Goal: Task Accomplishment & Management: Use online tool/utility

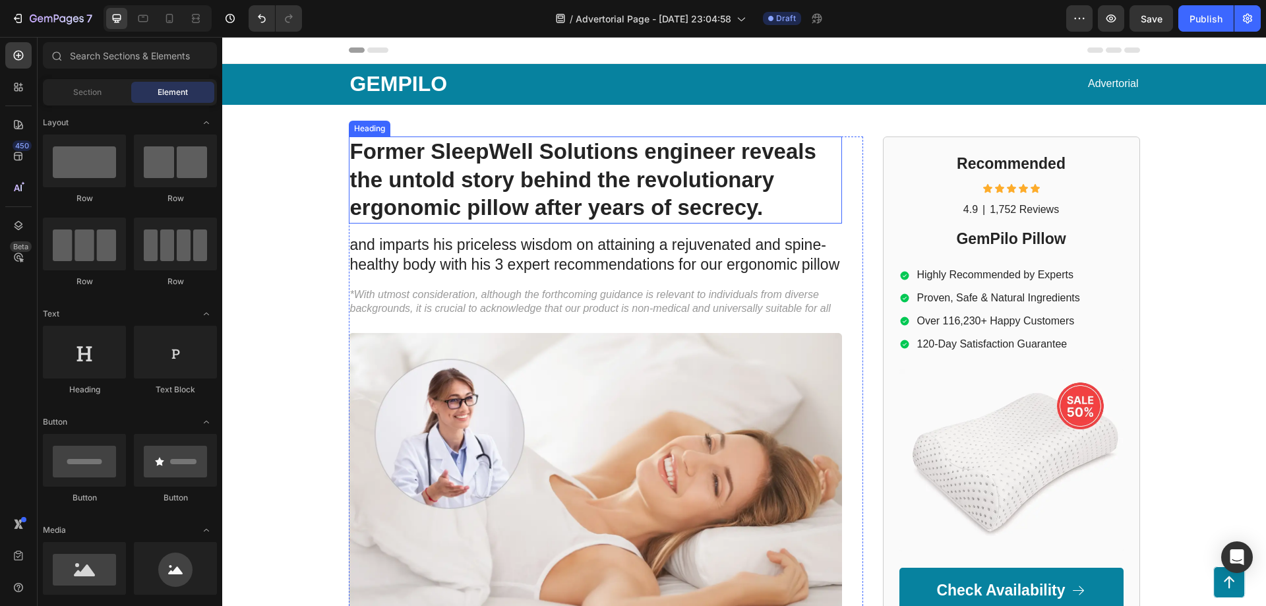
click at [537, 193] on h1 "Former SleepWell Solutions engineer reveals the untold story behind the revolut…" at bounding box center [595, 181] width 493 height 88
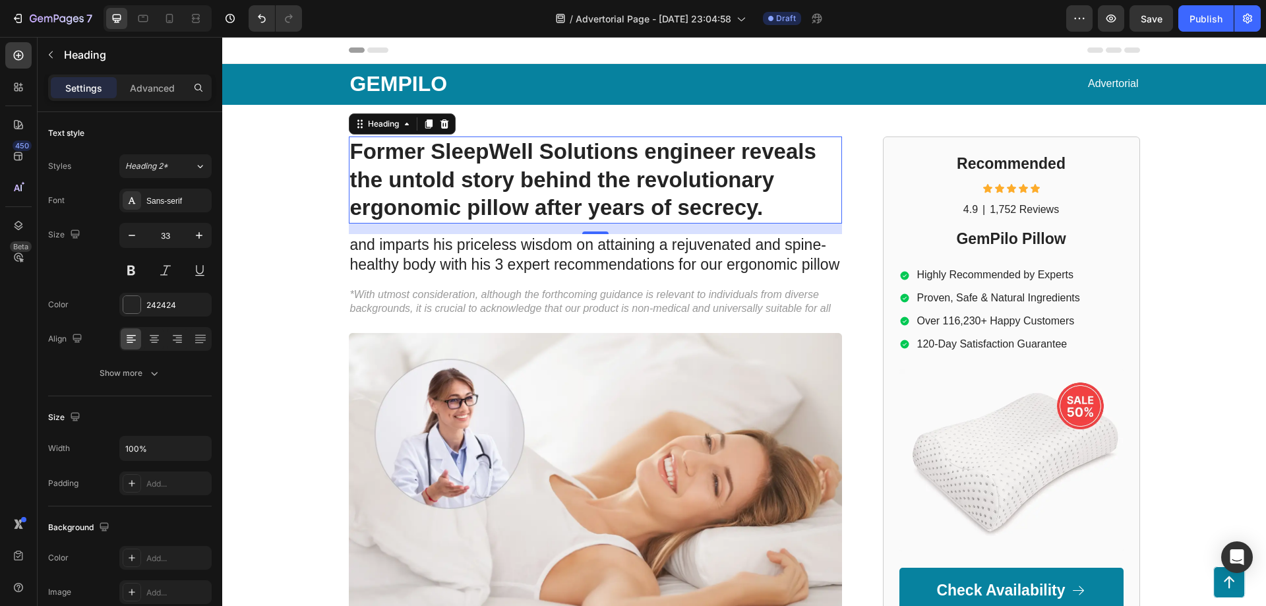
click at [494, 160] on h1 "Former SleepWell Solutions engineer reveals the untold story behind the revolut…" at bounding box center [595, 181] width 493 height 88
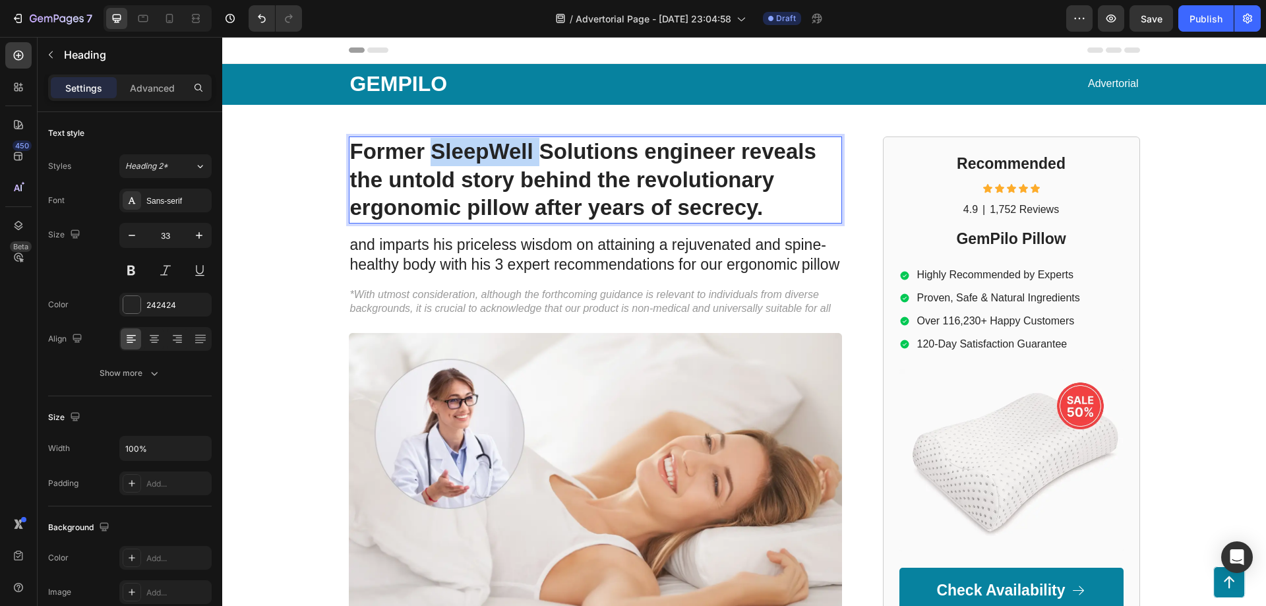
click at [494, 160] on p "Former SleepWell Solutions engineer reveals the untold story behind the revolut…" at bounding box center [595, 180] width 491 height 85
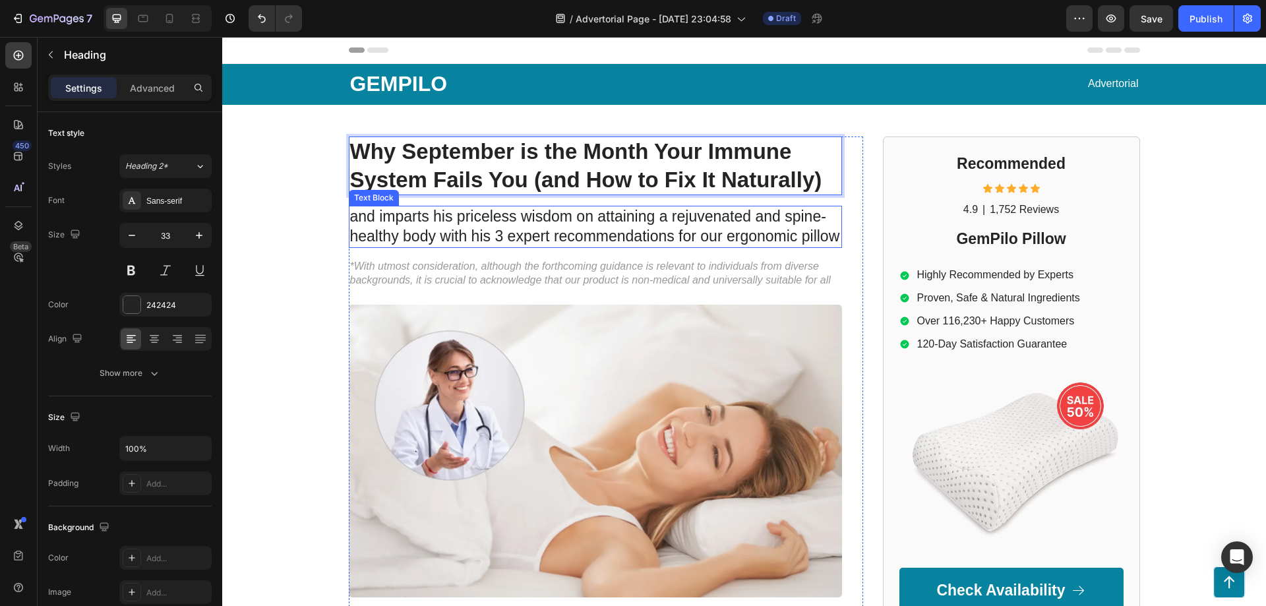
click at [518, 235] on p "and imparts his priceless wisdom on attaining a rejuvenated and spine-healthy b…" at bounding box center [595, 227] width 491 height 40
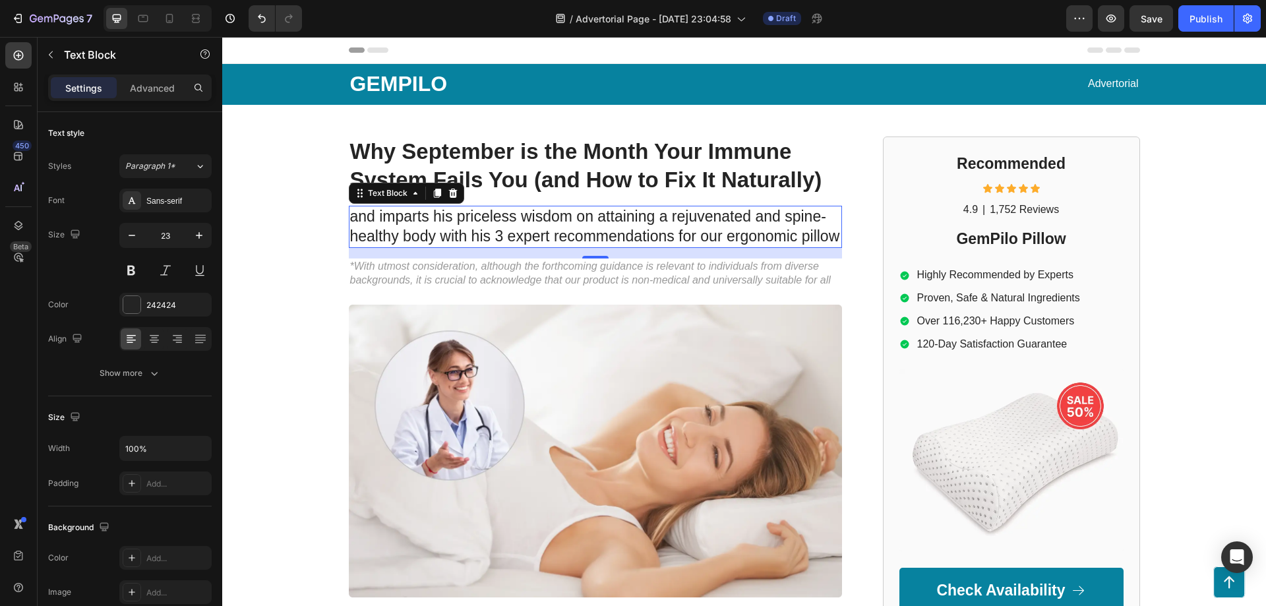
click at [518, 235] on p "and imparts his priceless wisdom on attaining a rejuvenated and spine-healthy b…" at bounding box center [595, 227] width 491 height 40
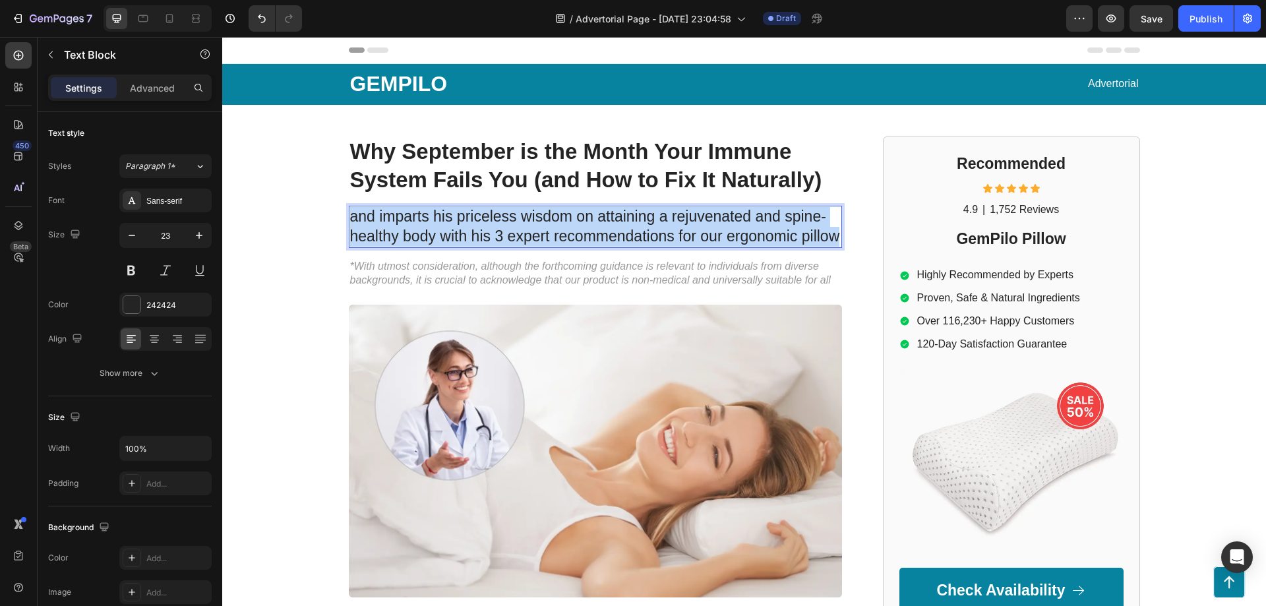
click at [518, 235] on p "and imparts his priceless wisdom on attaining a rejuvenated and spine-healthy b…" at bounding box center [595, 227] width 491 height 40
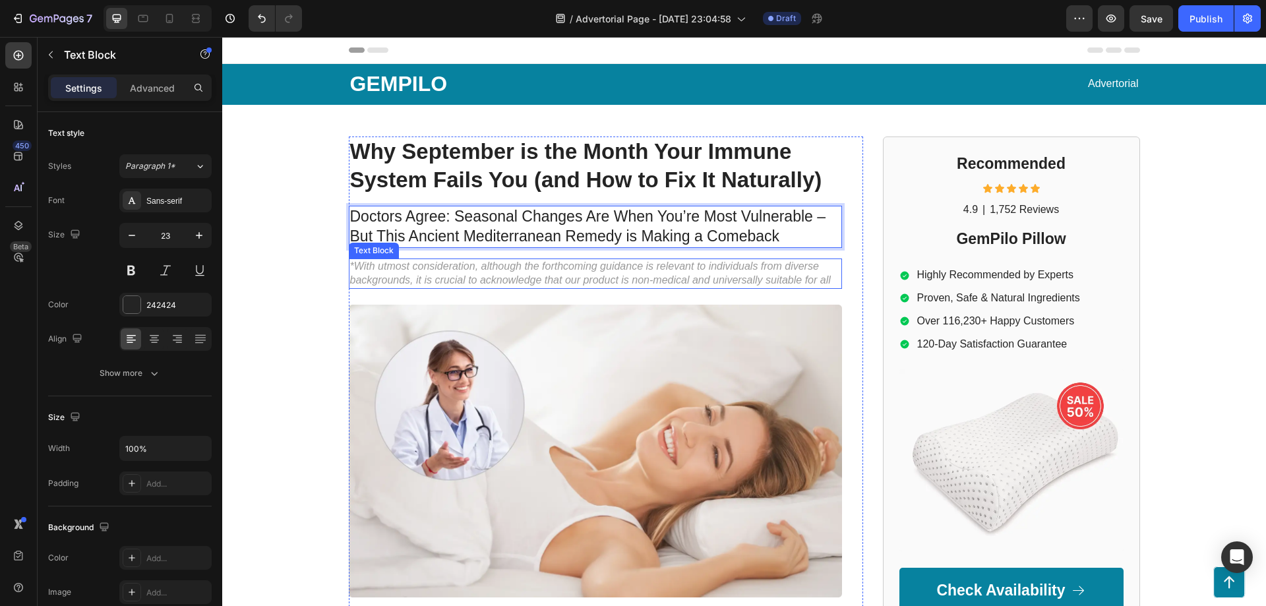
click at [580, 286] on p "*With utmost consideration, although the forthcoming guidance is relevant to in…" at bounding box center [595, 274] width 491 height 28
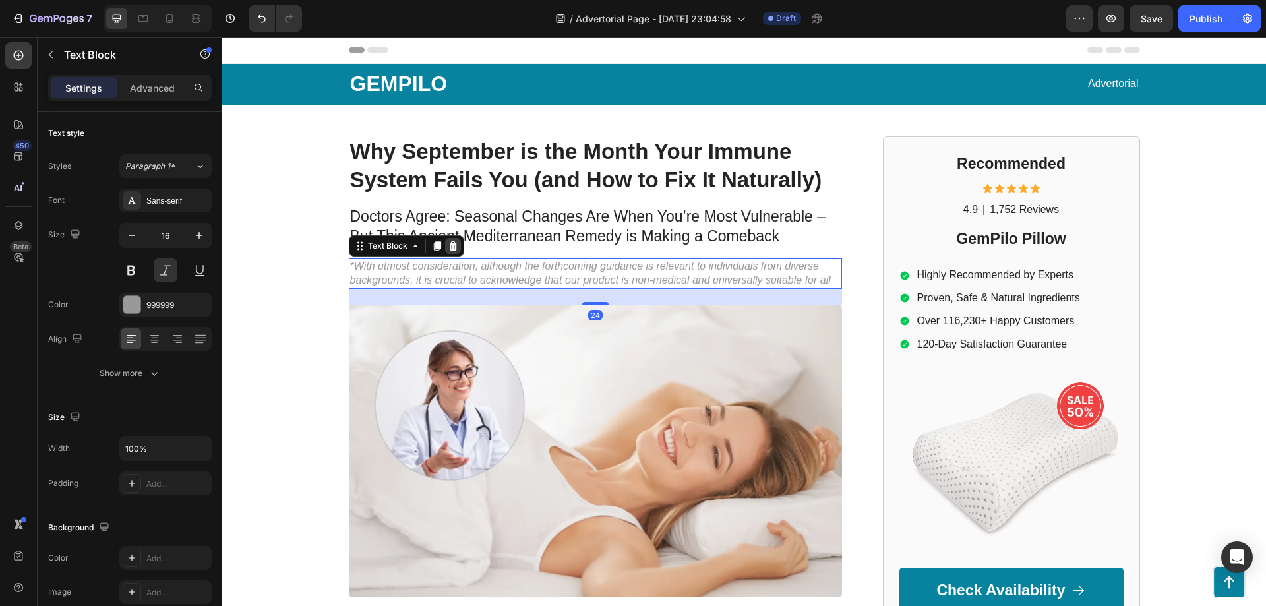
click at [449, 244] on icon at bounding box center [453, 245] width 9 height 9
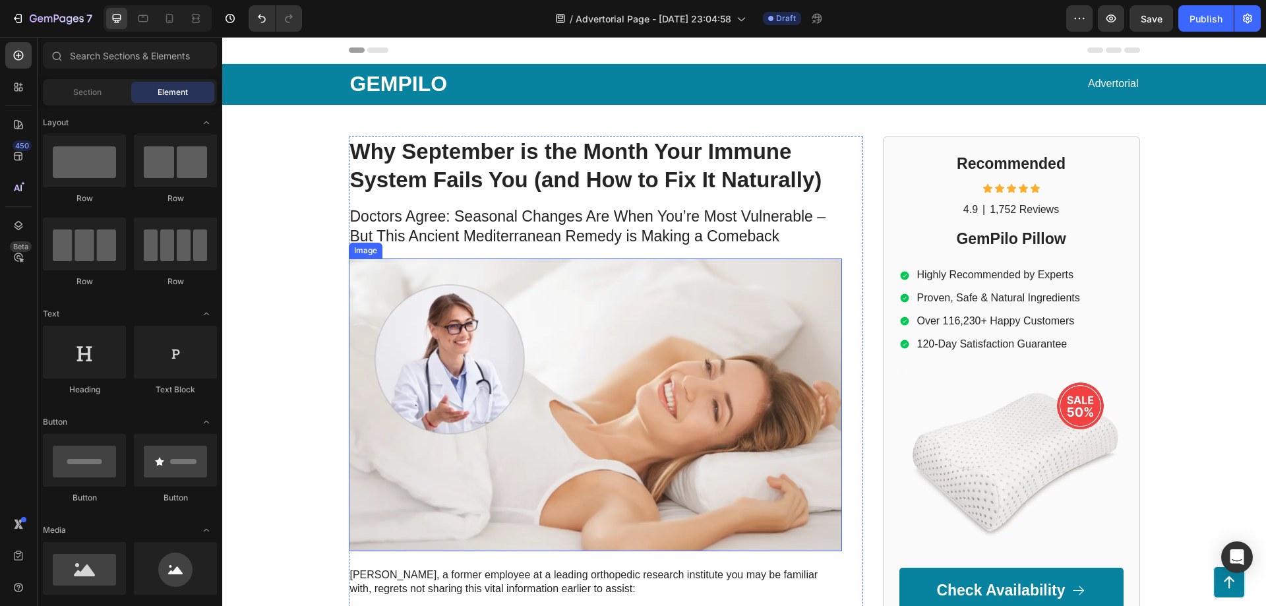
click at [497, 410] on img at bounding box center [595, 405] width 493 height 293
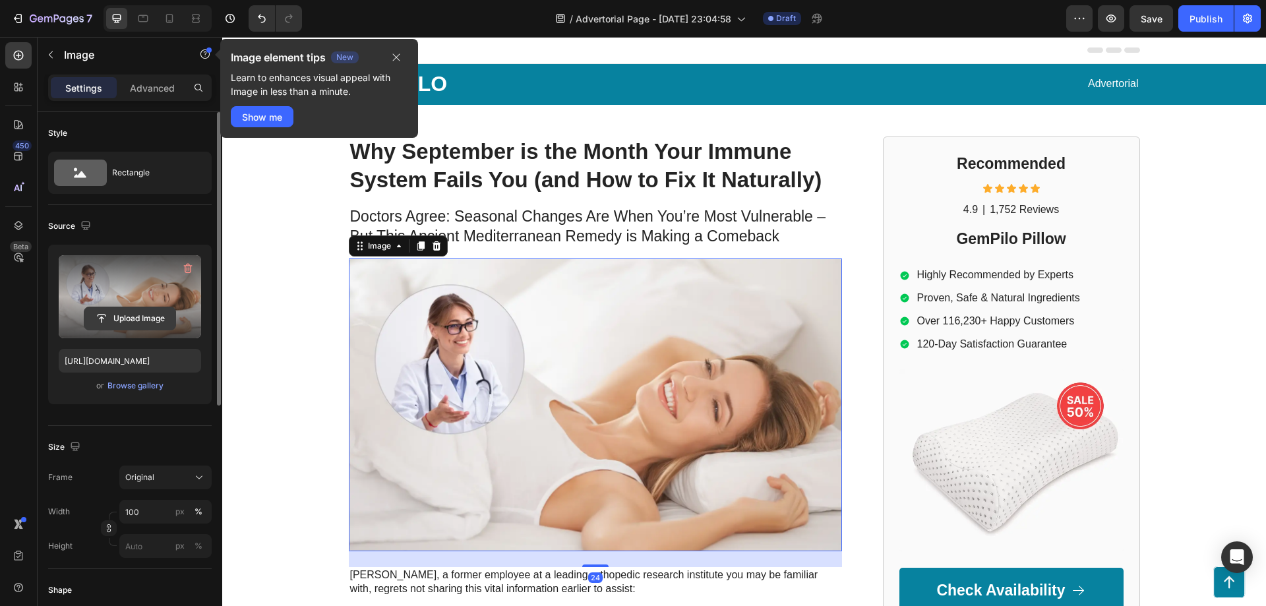
click at [127, 317] on input "file" at bounding box center [129, 318] width 91 height 22
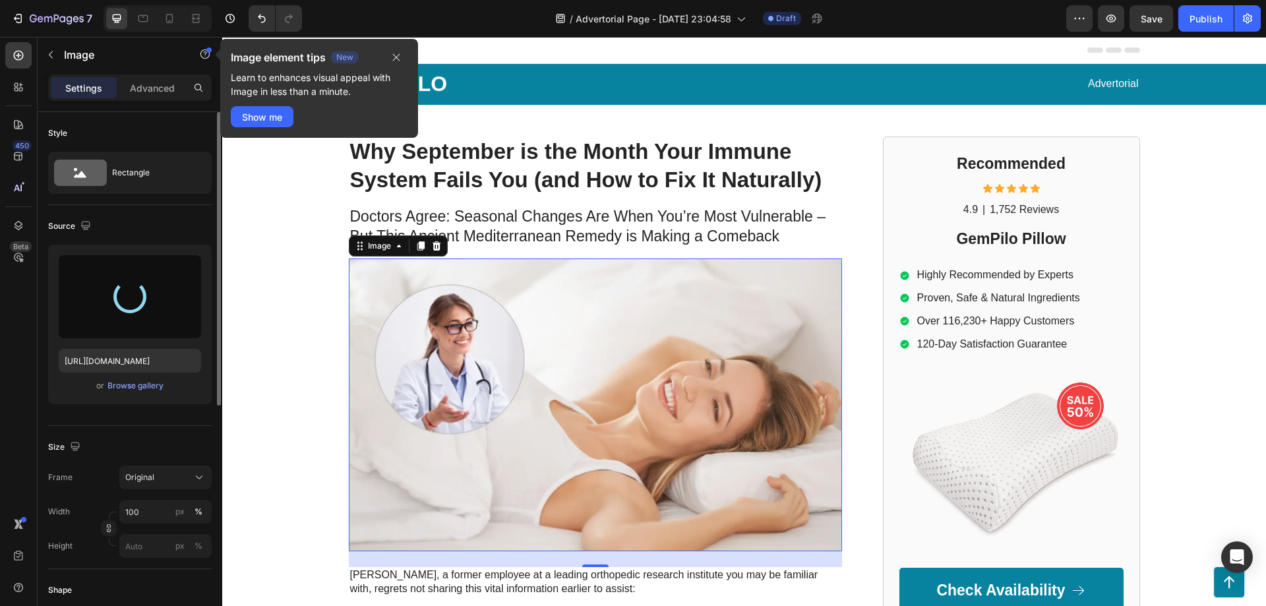
type input "[URL][DOMAIN_NAME]"
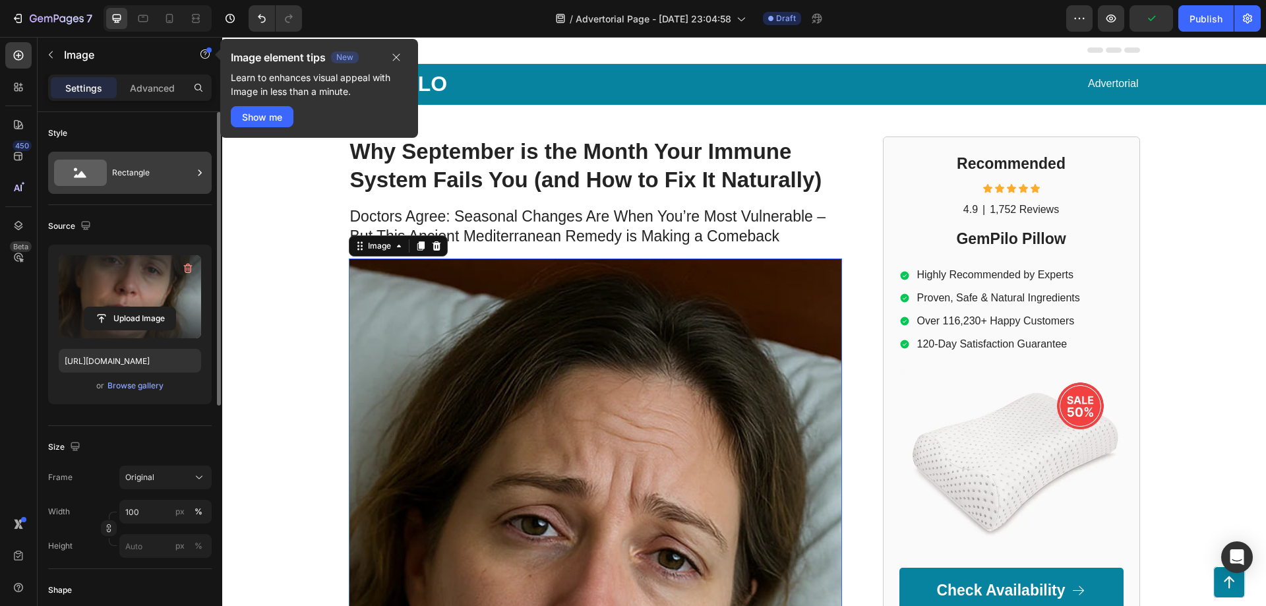
click at [133, 178] on div "Rectangle" at bounding box center [152, 173] width 80 height 30
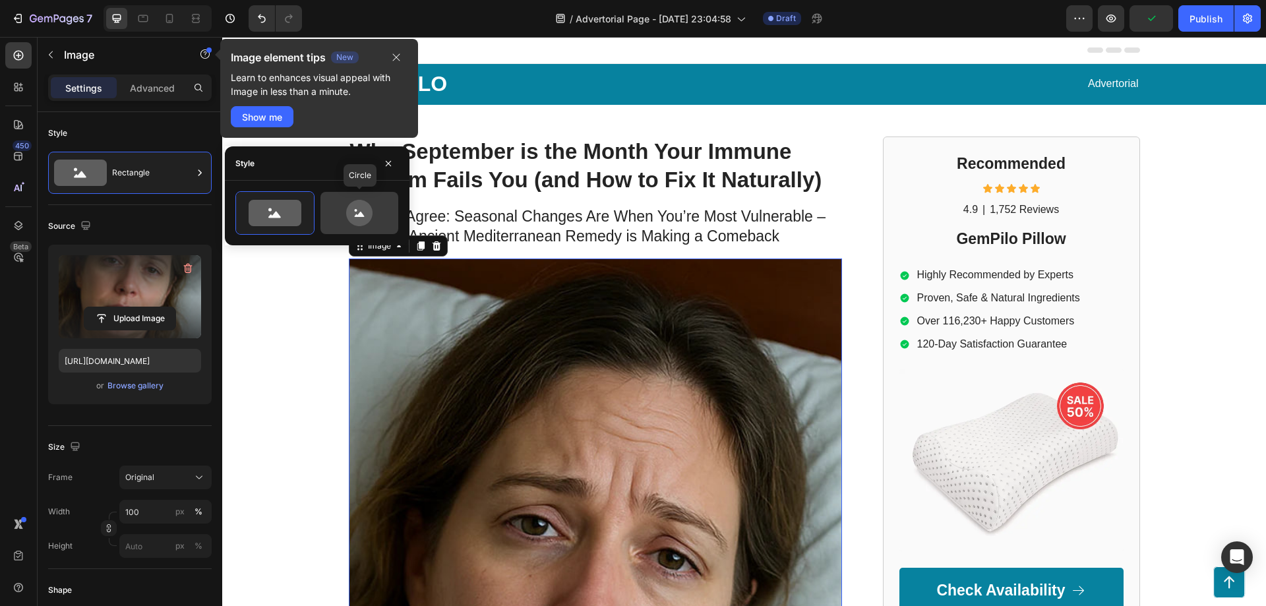
click at [358, 218] on icon at bounding box center [359, 213] width 26 height 26
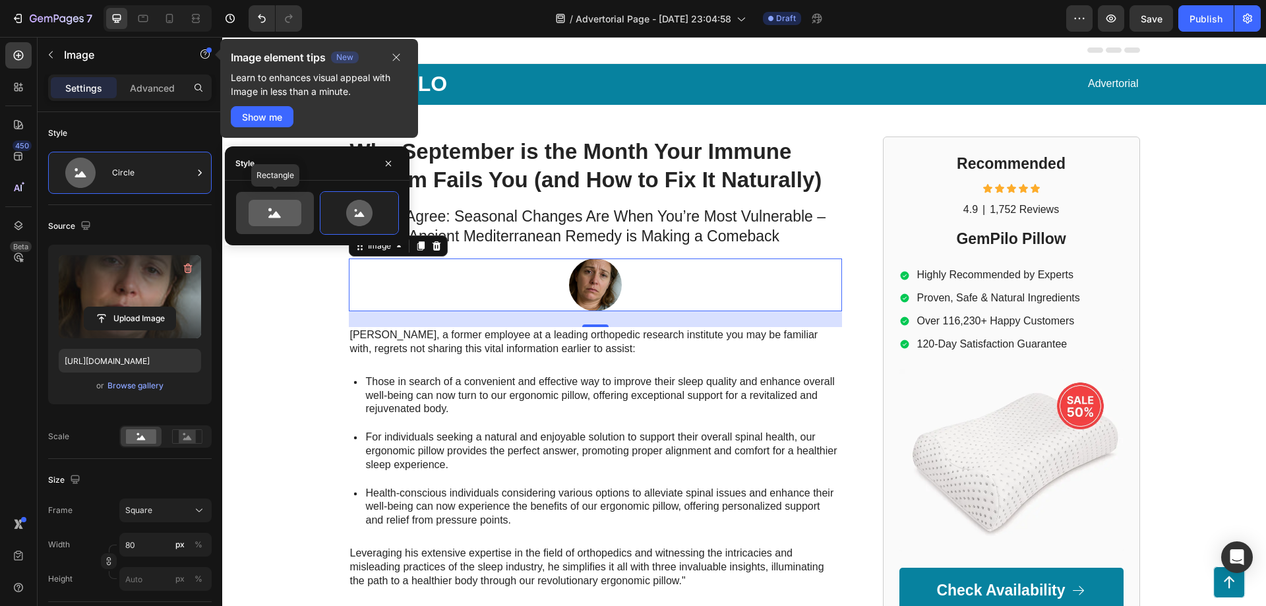
click at [288, 216] on icon at bounding box center [275, 213] width 53 height 26
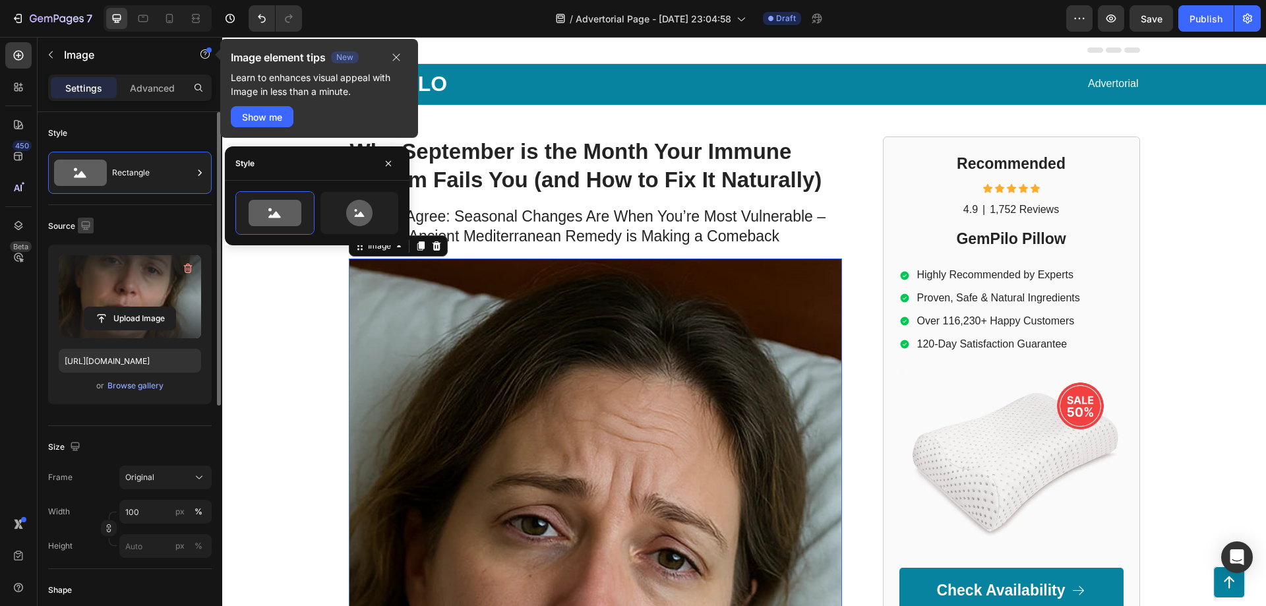
click at [79, 226] on icon "button" at bounding box center [85, 225] width 13 height 13
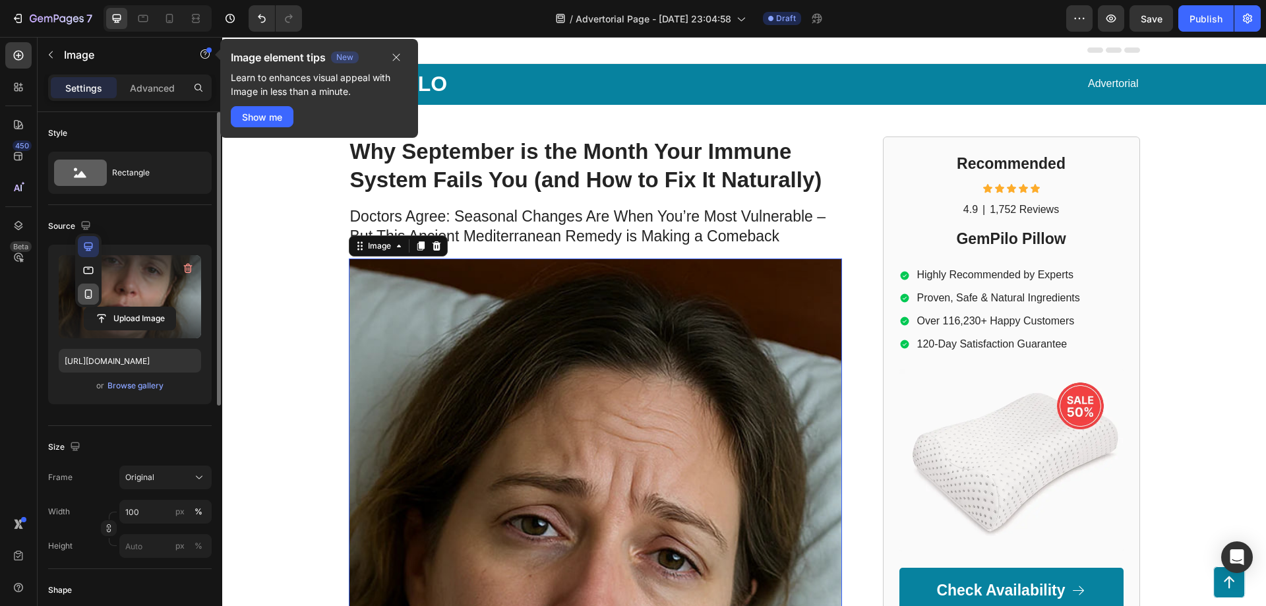
click at [90, 296] on icon "button" at bounding box center [88, 294] width 13 height 13
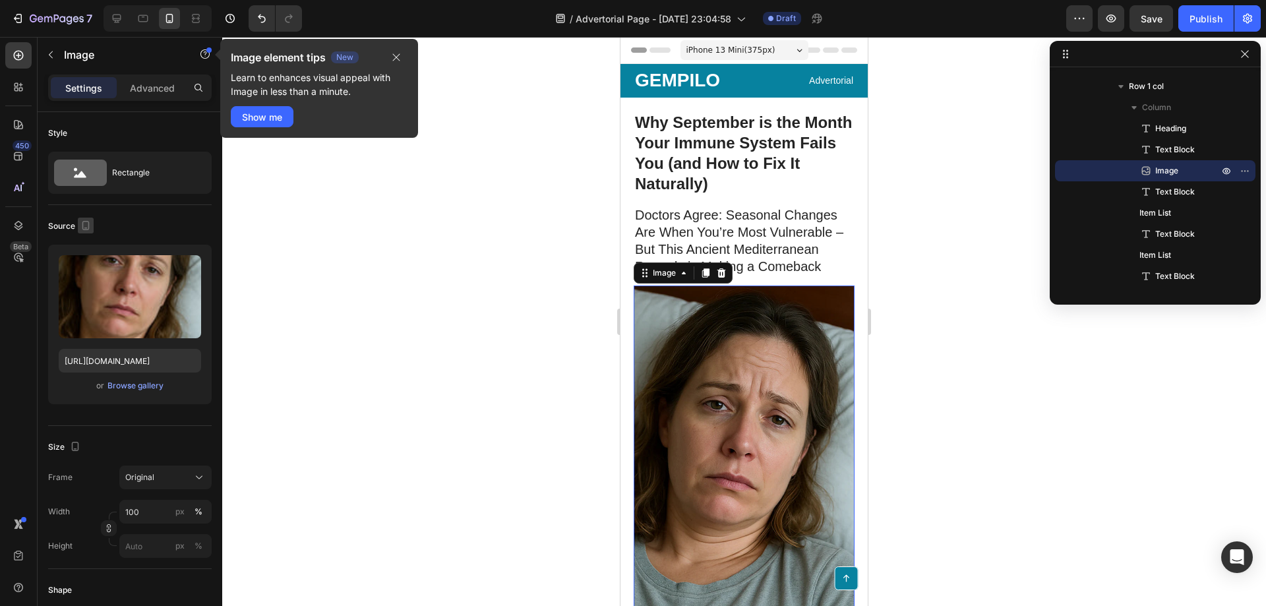
click at [83, 222] on icon "button" at bounding box center [85, 225] width 13 height 13
click at [90, 268] on icon "button" at bounding box center [88, 270] width 13 height 13
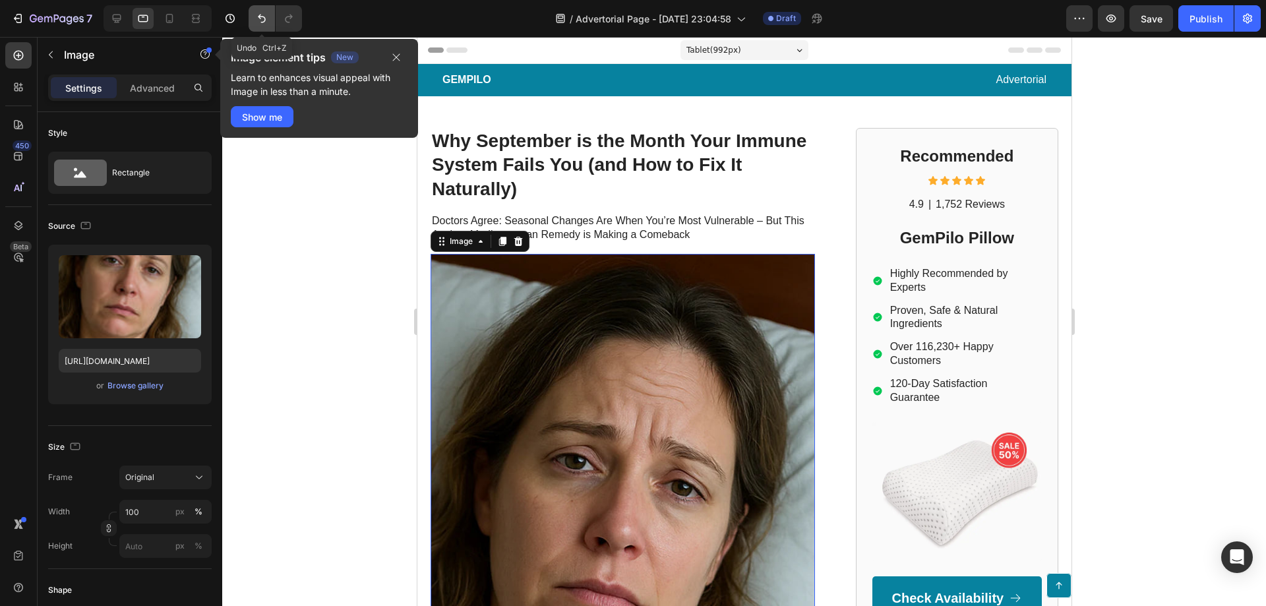
click at [263, 22] on icon "Undo/Redo" at bounding box center [262, 19] width 8 height 9
type input "80"
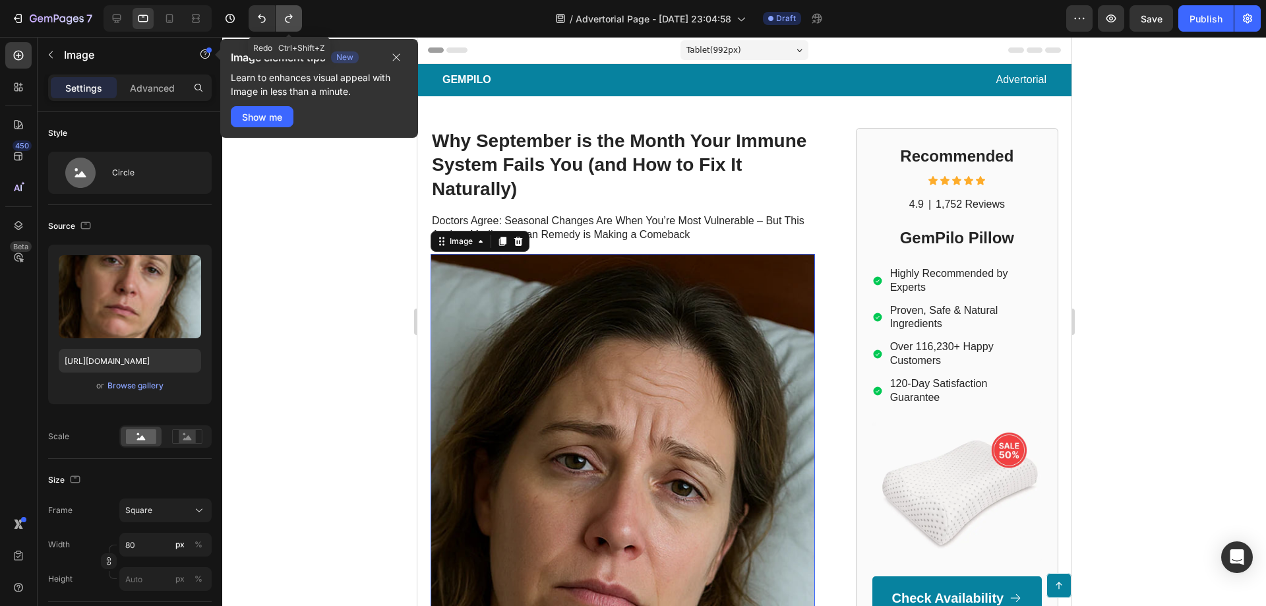
click at [283, 23] on icon "Undo/Redo" at bounding box center [288, 18] width 13 height 13
click at [87, 225] on icon "button" at bounding box center [85, 225] width 13 height 13
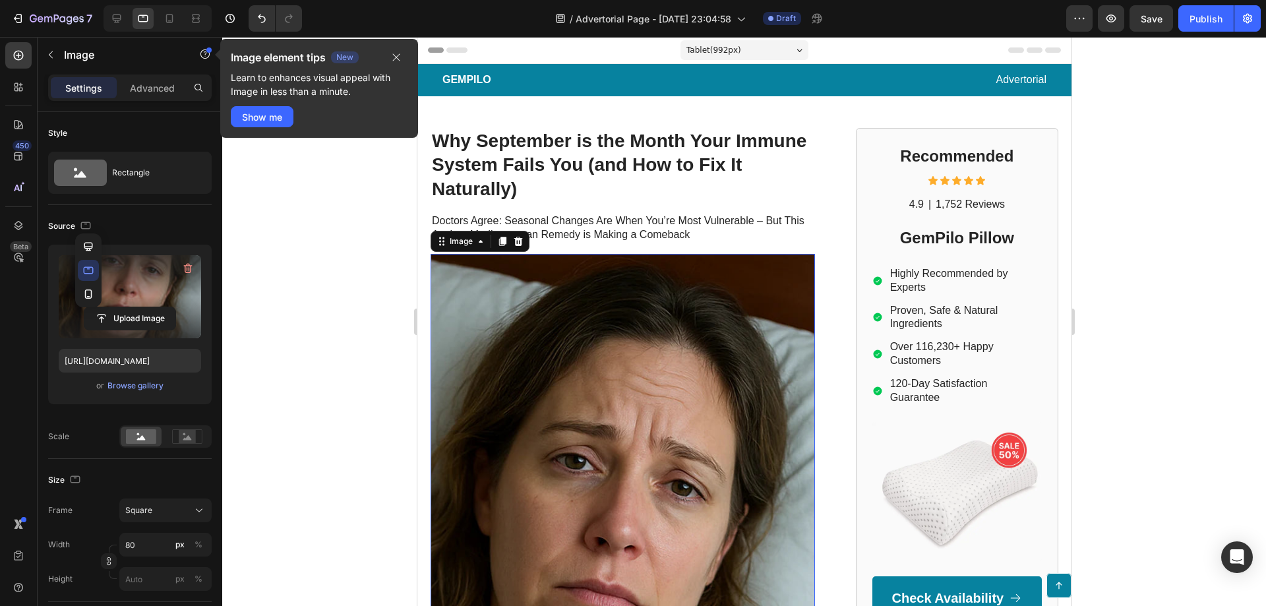
click at [85, 290] on icon "button" at bounding box center [88, 294] width 13 height 13
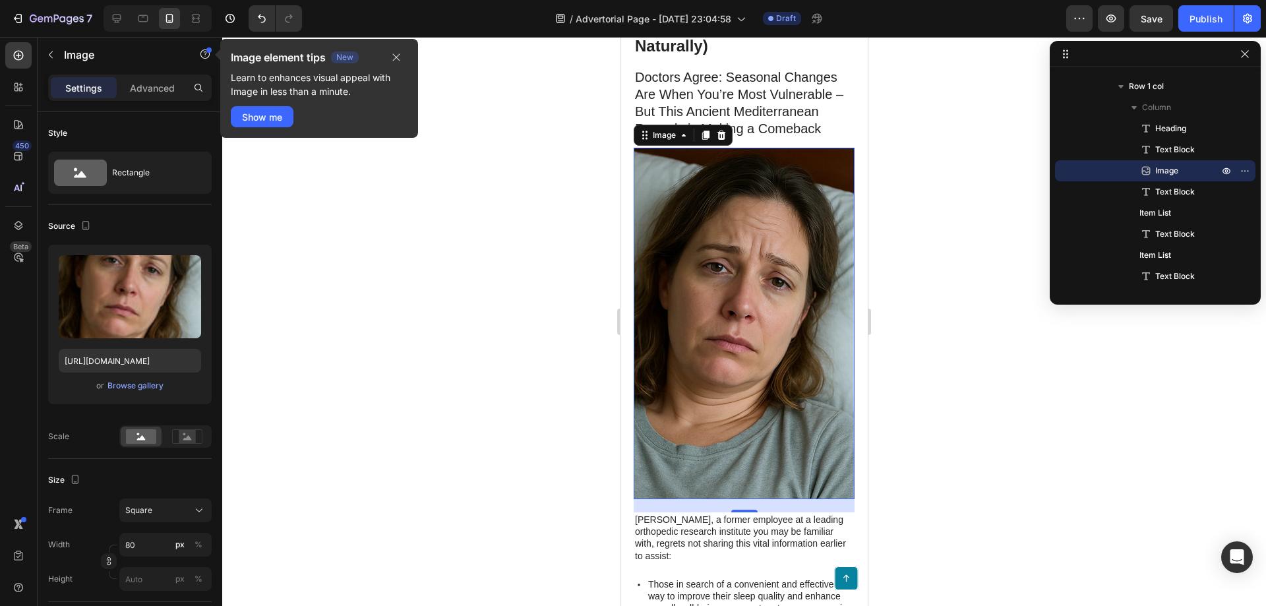
scroll to position [5, 0]
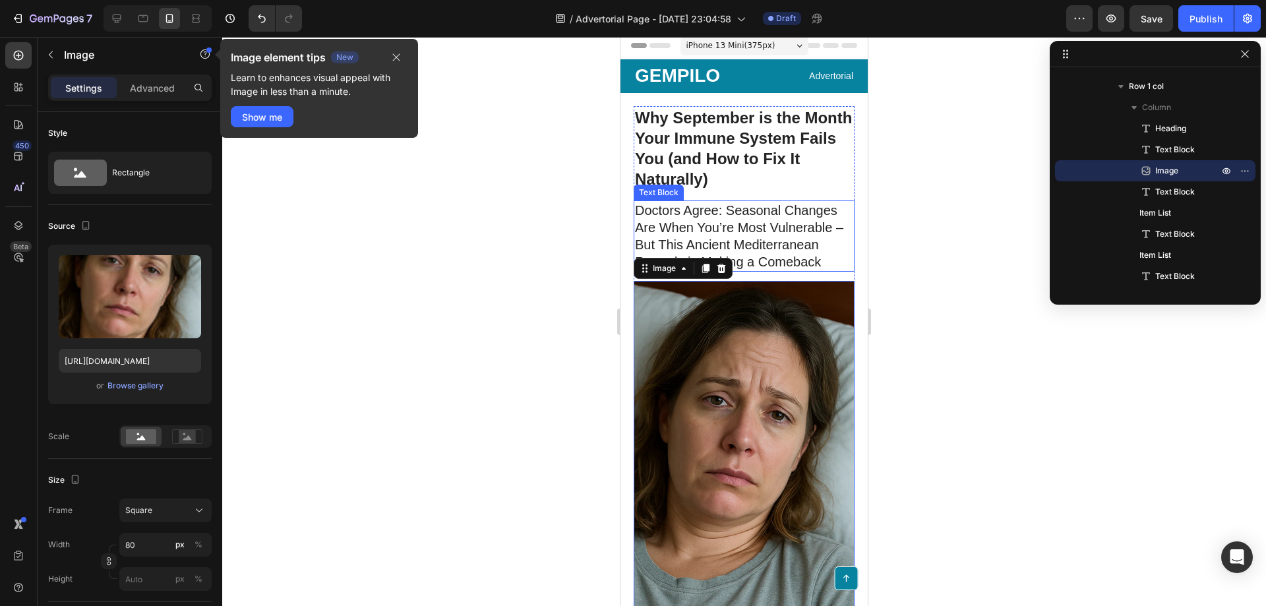
click at [767, 243] on p "Doctors Agree: Seasonal Changes Are When You’re Most Vulnerable – But This Anci…" at bounding box center [744, 236] width 218 height 69
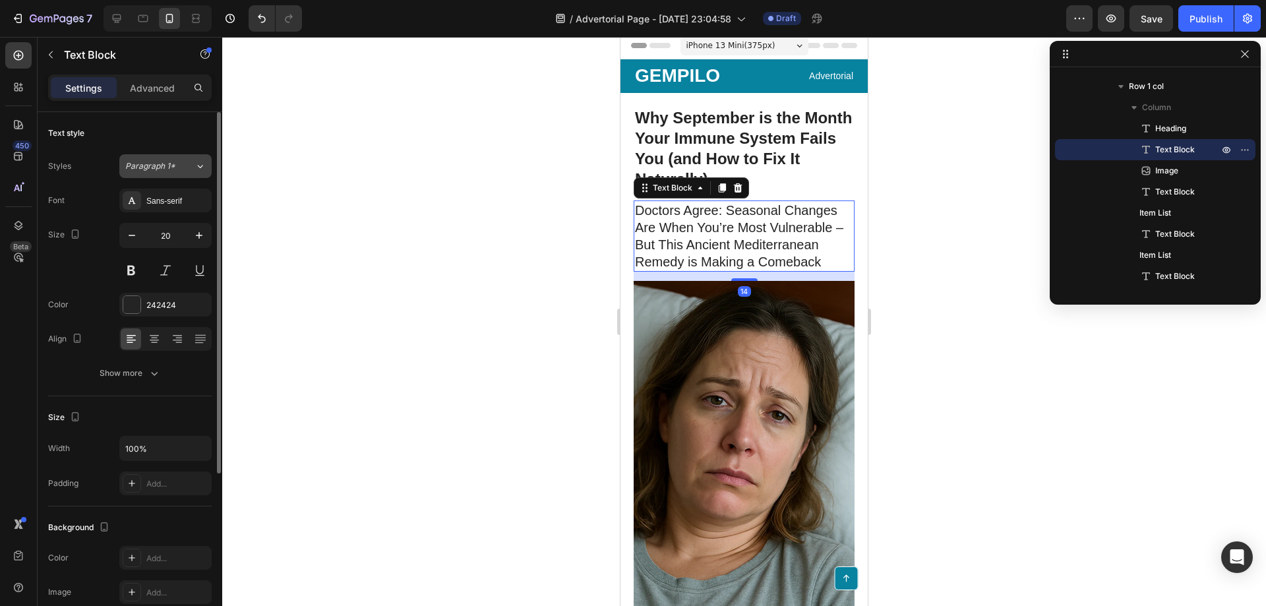
click at [165, 168] on span "Paragraph 1*" at bounding box center [150, 166] width 50 height 12
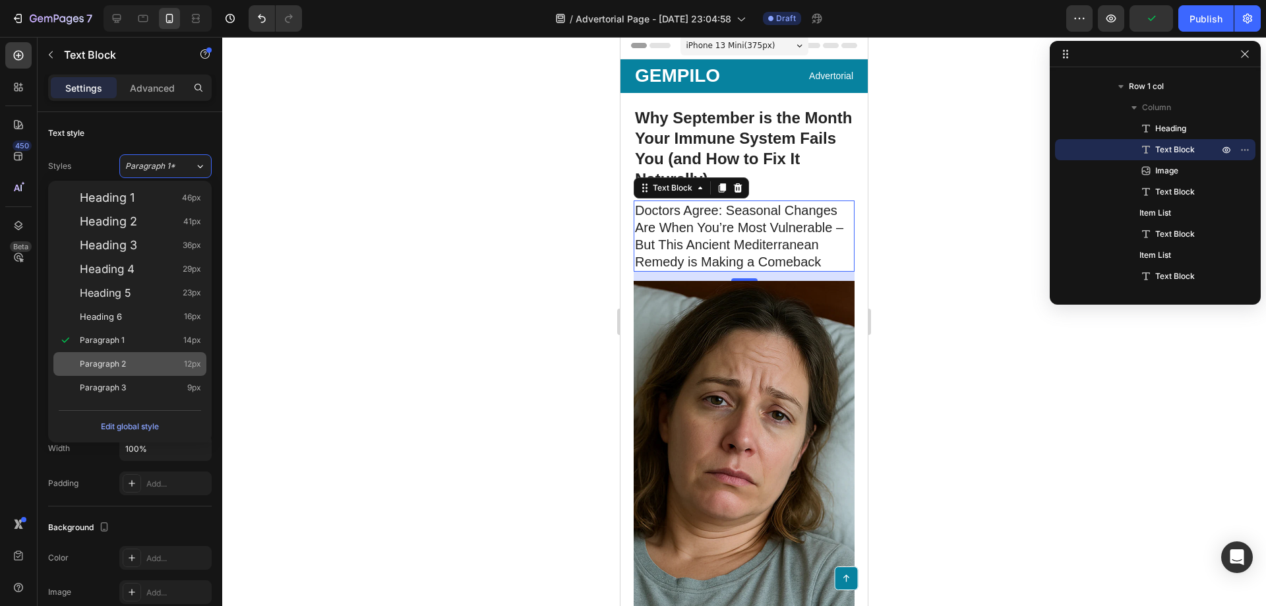
click at [118, 359] on span "Paragraph 2" at bounding box center [103, 364] width 46 height 13
type input "12"
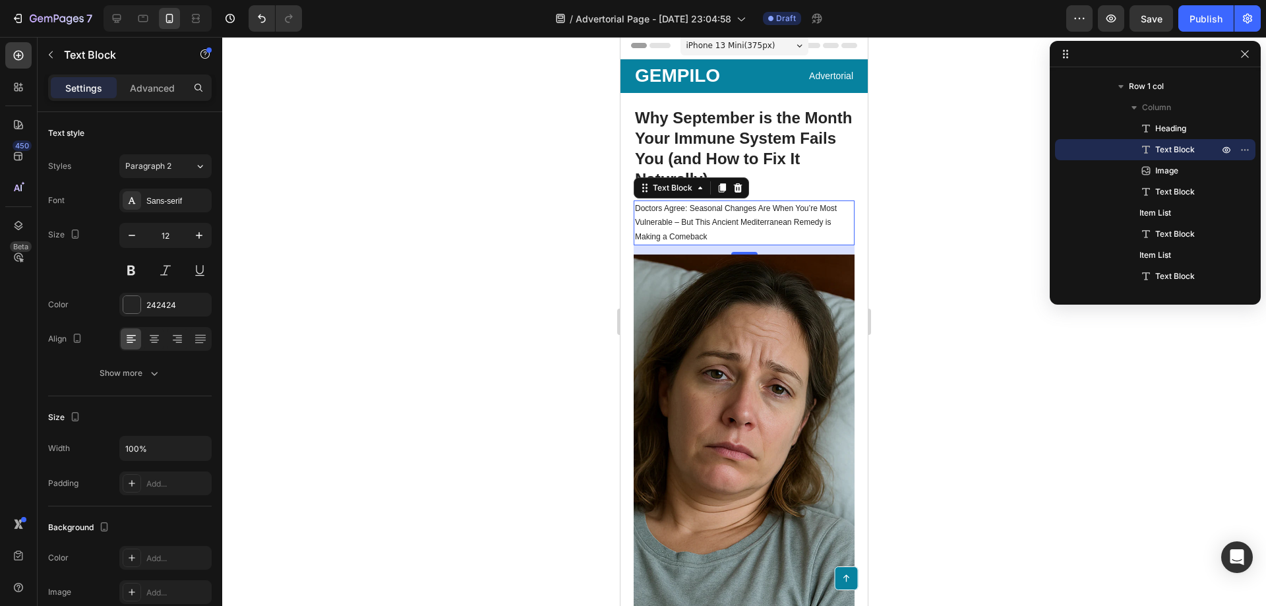
click at [907, 292] on div at bounding box center [744, 321] width 1044 height 569
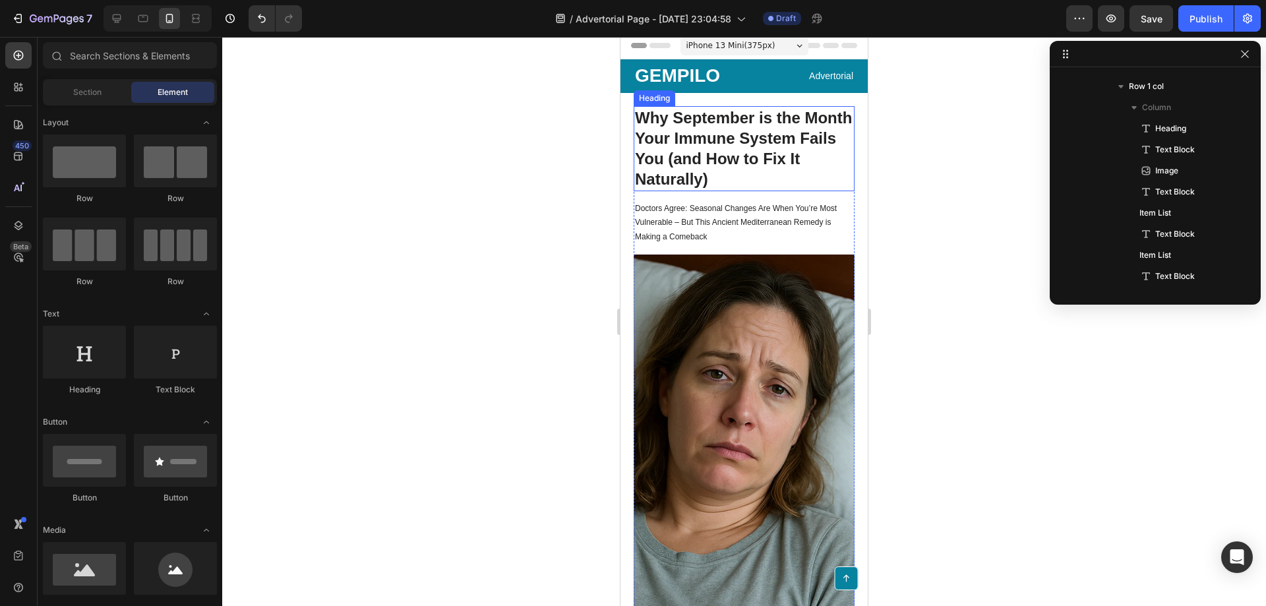
click at [693, 150] on p "Why September is the Month Your Immune System Fails You (and How to Fix It Natu…" at bounding box center [744, 149] width 218 height 82
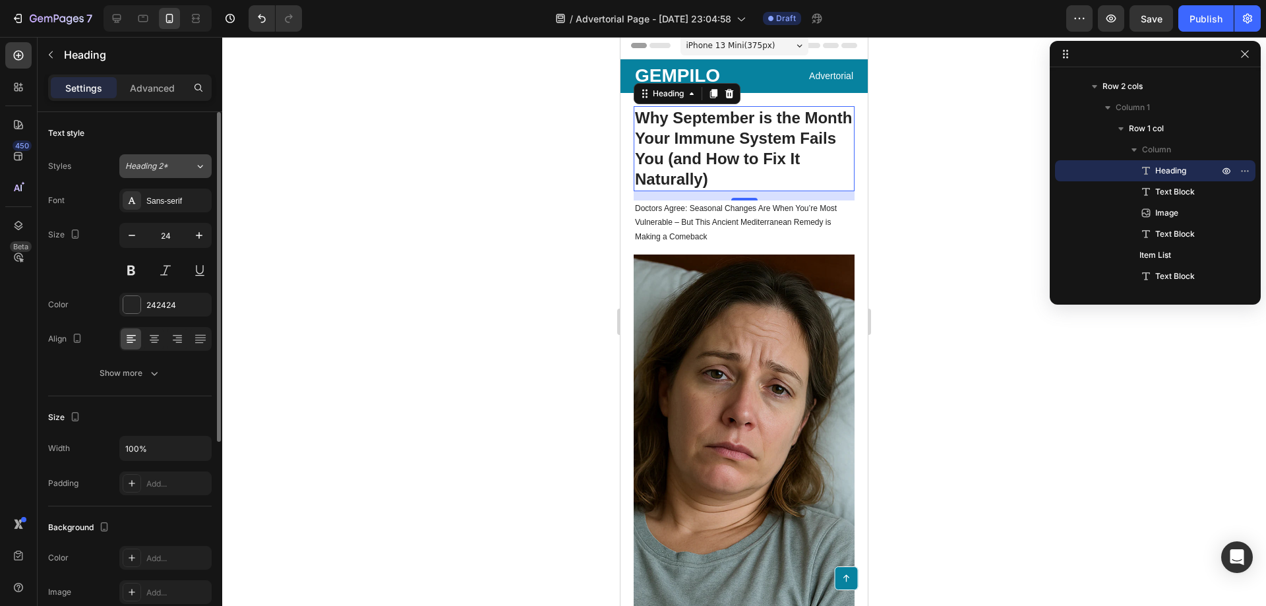
click at [148, 176] on button "Heading 2*" at bounding box center [165, 166] width 92 height 24
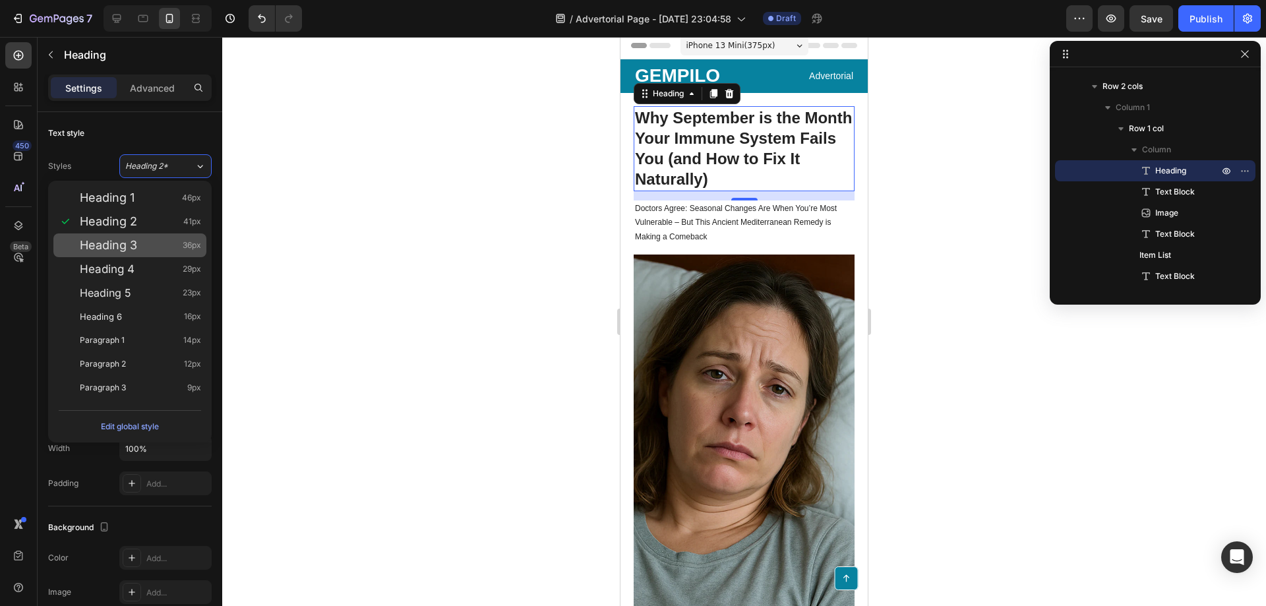
click at [141, 241] on div "Heading 3 36px" at bounding box center [140, 245] width 121 height 13
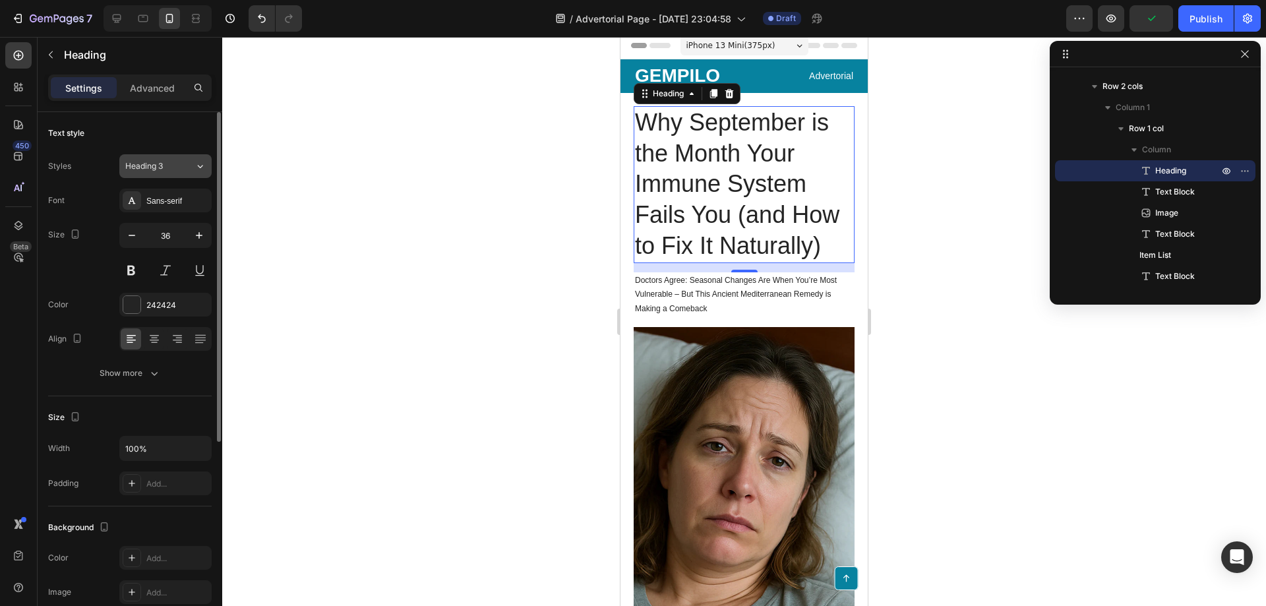
click at [163, 171] on span "Heading 3" at bounding box center [144, 166] width 38 height 12
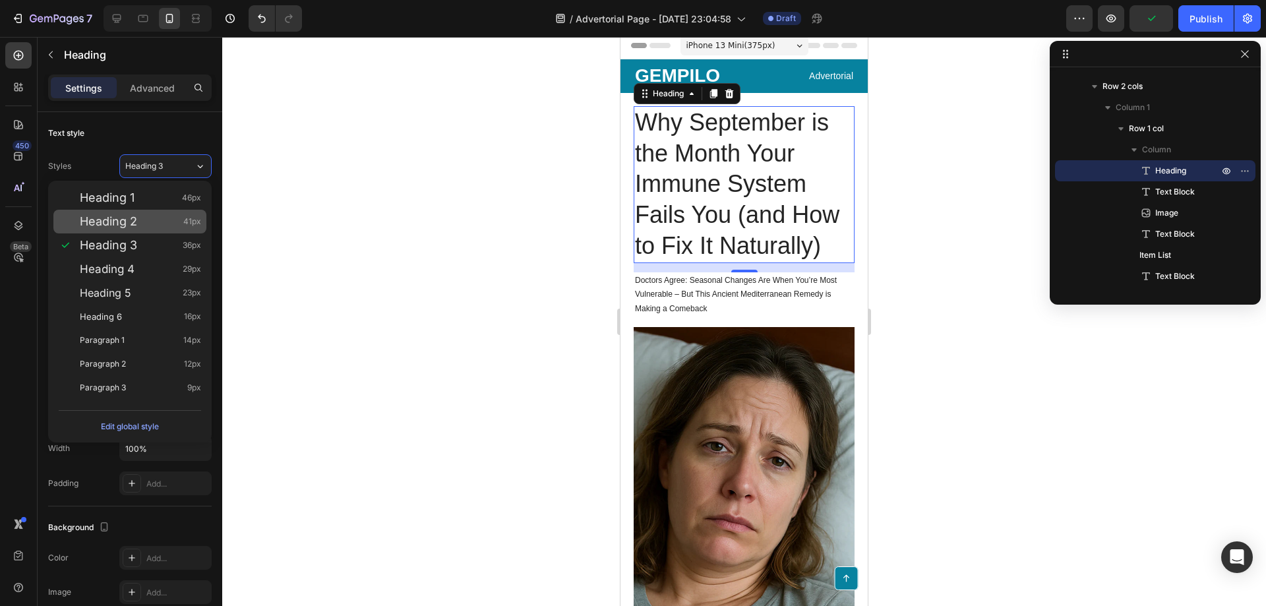
click at [134, 216] on span "Heading 2" at bounding box center [108, 221] width 57 height 13
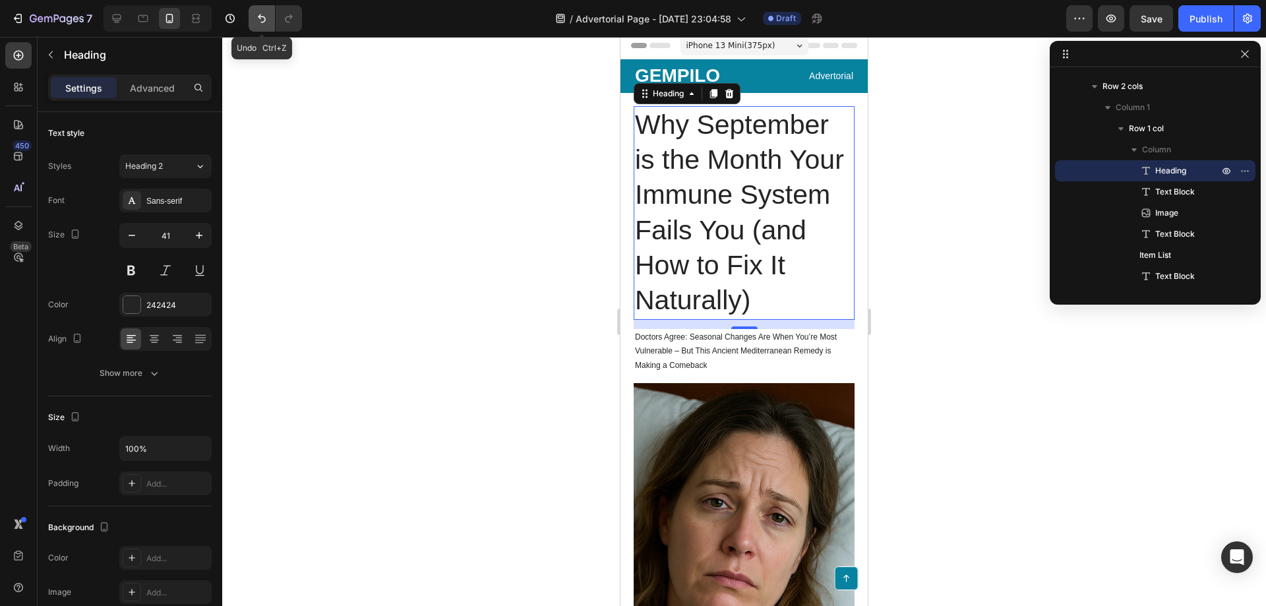
click at [262, 17] on icon "Undo/Redo" at bounding box center [262, 19] width 8 height 9
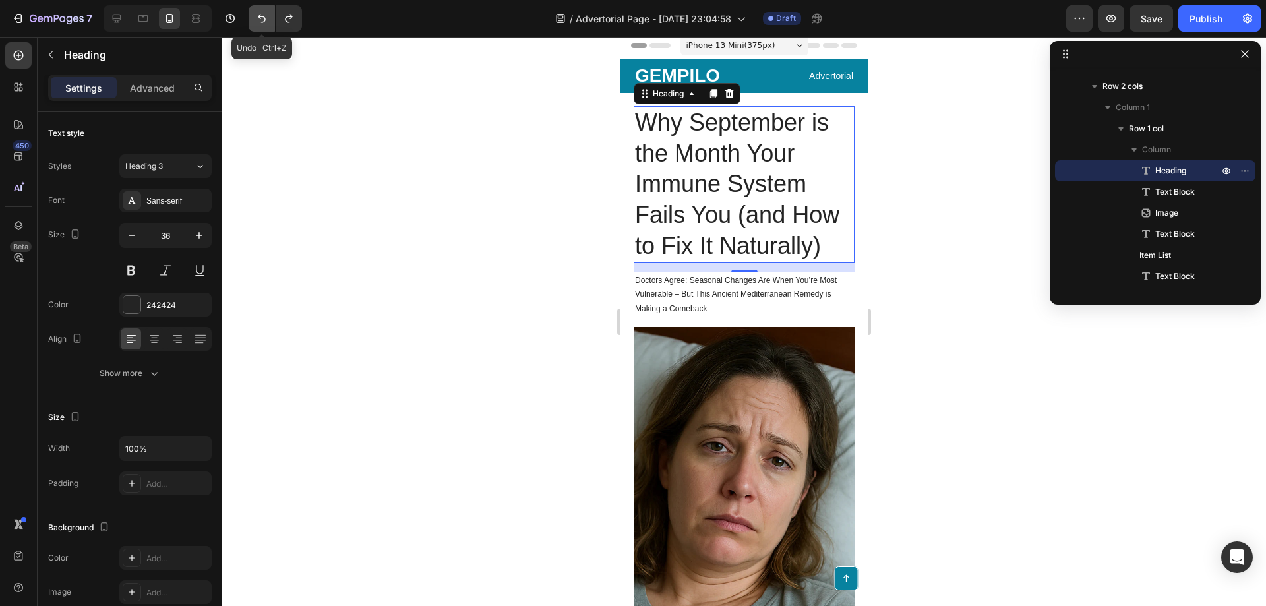
click at [262, 17] on icon "Undo/Redo" at bounding box center [262, 19] width 8 height 9
type input "24"
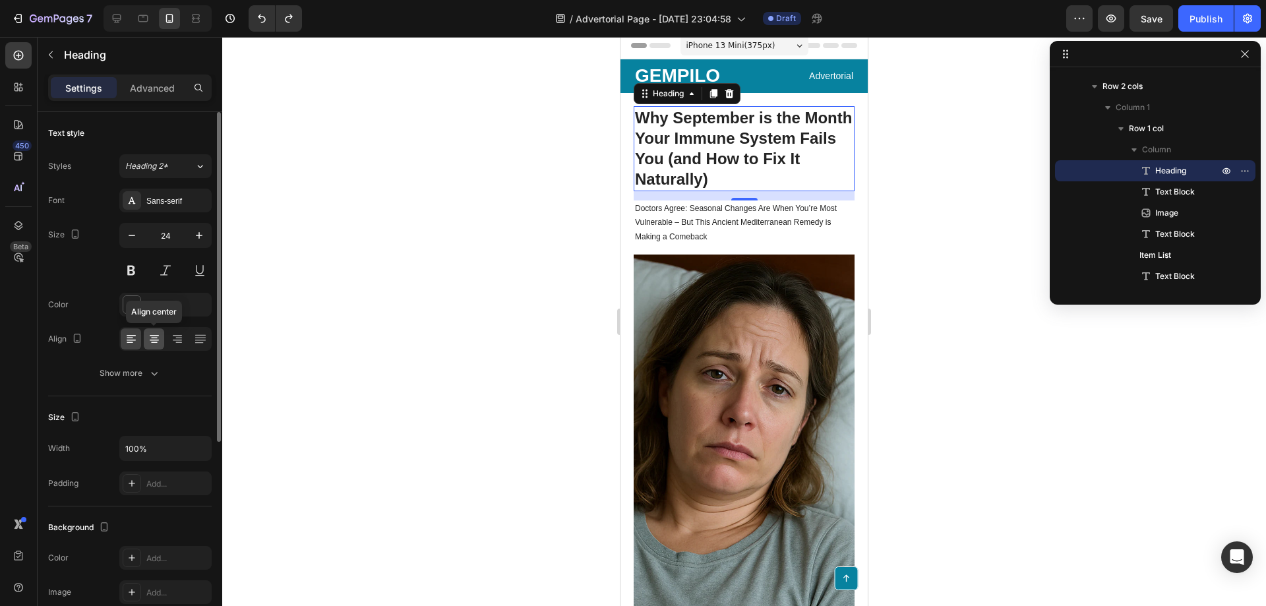
click at [152, 343] on icon at bounding box center [154, 342] width 7 height 1
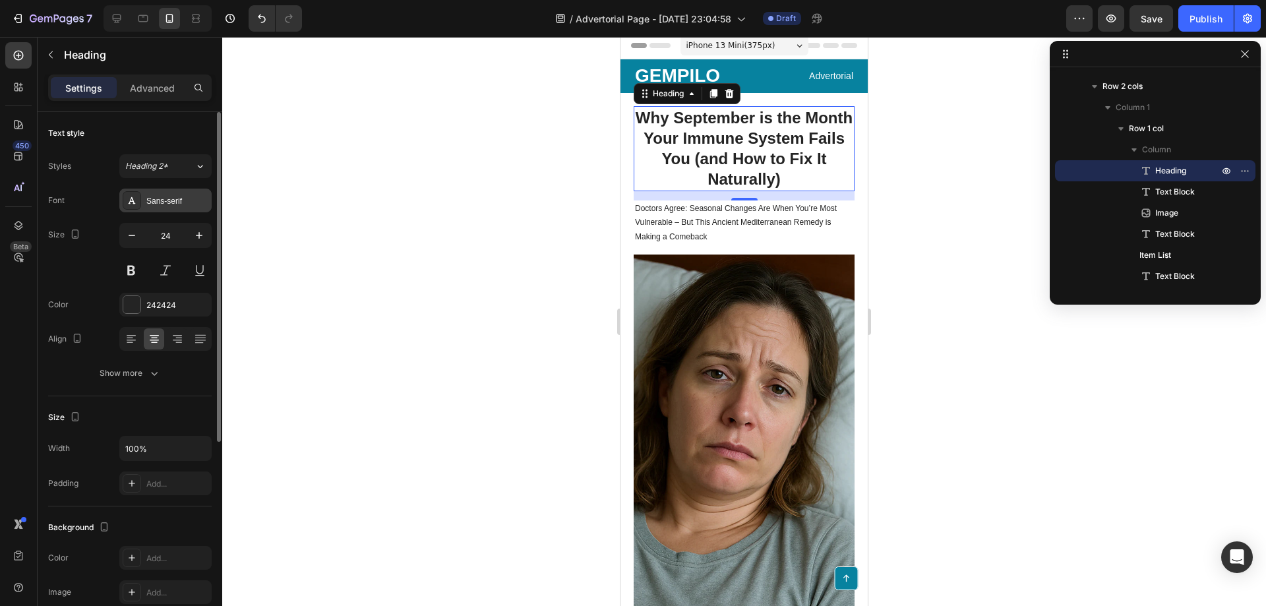
click at [160, 199] on div "Sans-serif" at bounding box center [177, 201] width 62 height 12
click at [159, 174] on button "Heading 2*" at bounding box center [165, 166] width 92 height 24
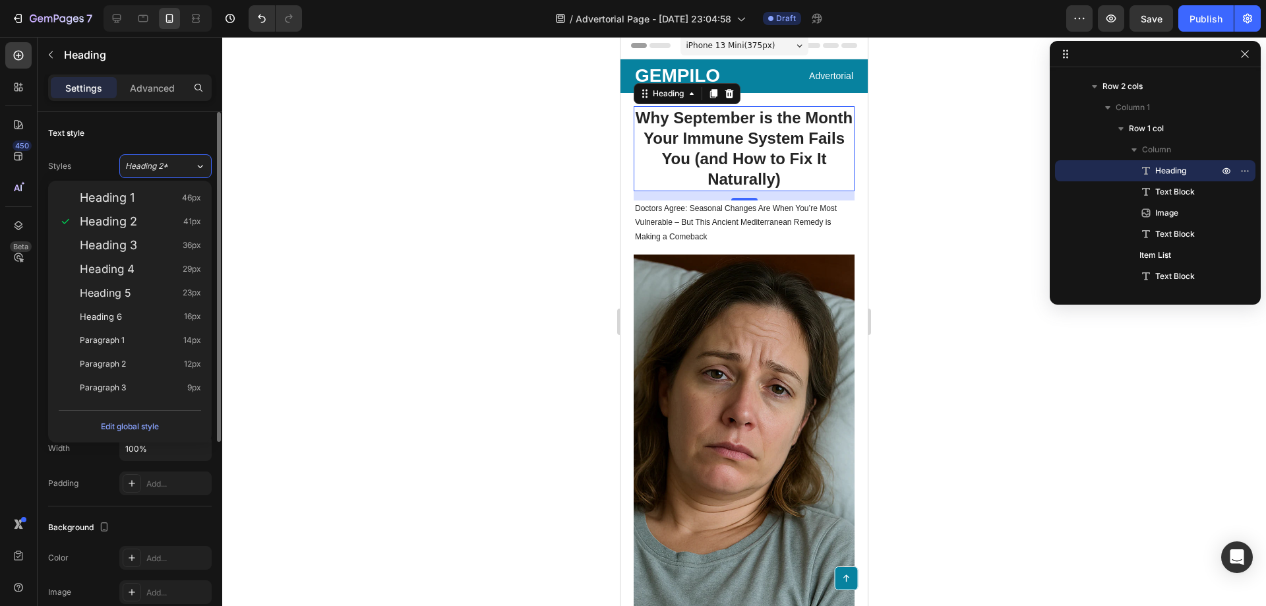
click at [109, 143] on div "Text style" at bounding box center [130, 133] width 164 height 21
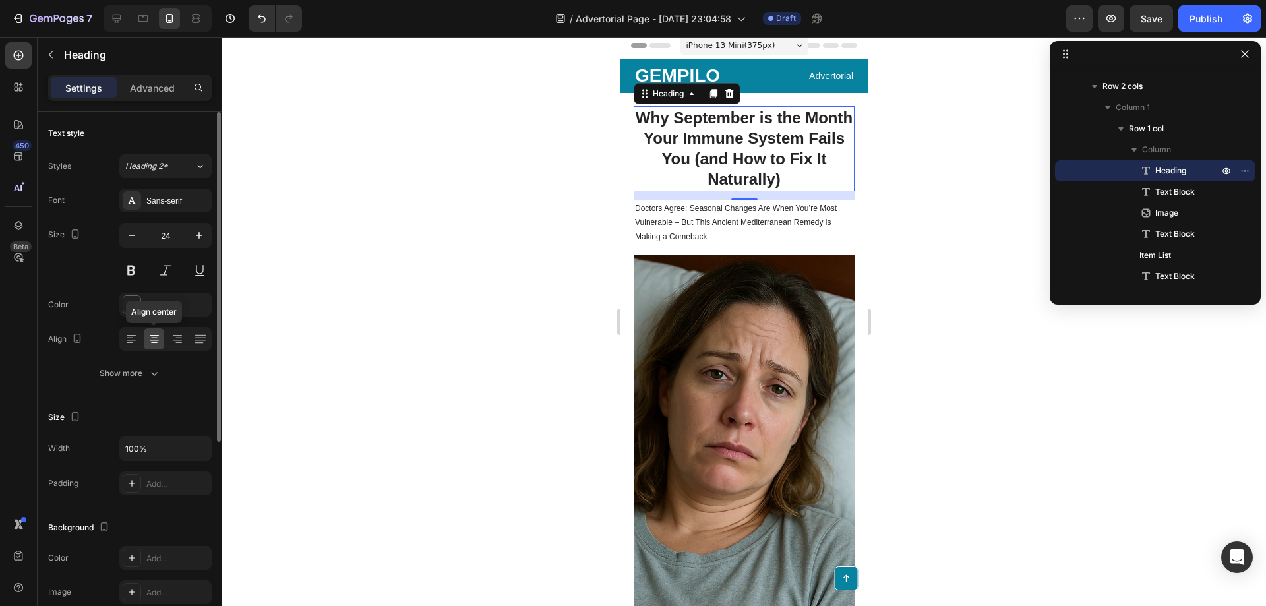
click at [144, 338] on div at bounding box center [154, 338] width 20 height 21
click at [127, 343] on icon at bounding box center [131, 338] width 13 height 13
click at [179, 342] on icon at bounding box center [178, 342] width 7 height 1
click at [201, 342] on icon at bounding box center [200, 338] width 13 height 13
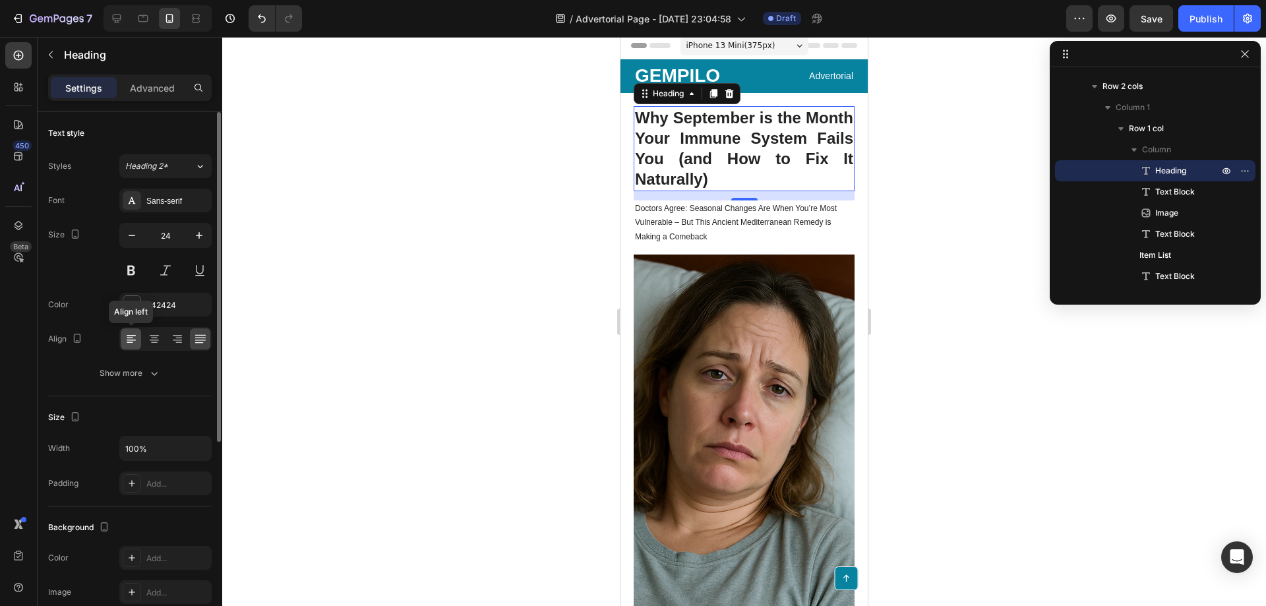
click at [129, 342] on icon at bounding box center [130, 342] width 7 height 1
click at [985, 262] on div at bounding box center [744, 321] width 1044 height 569
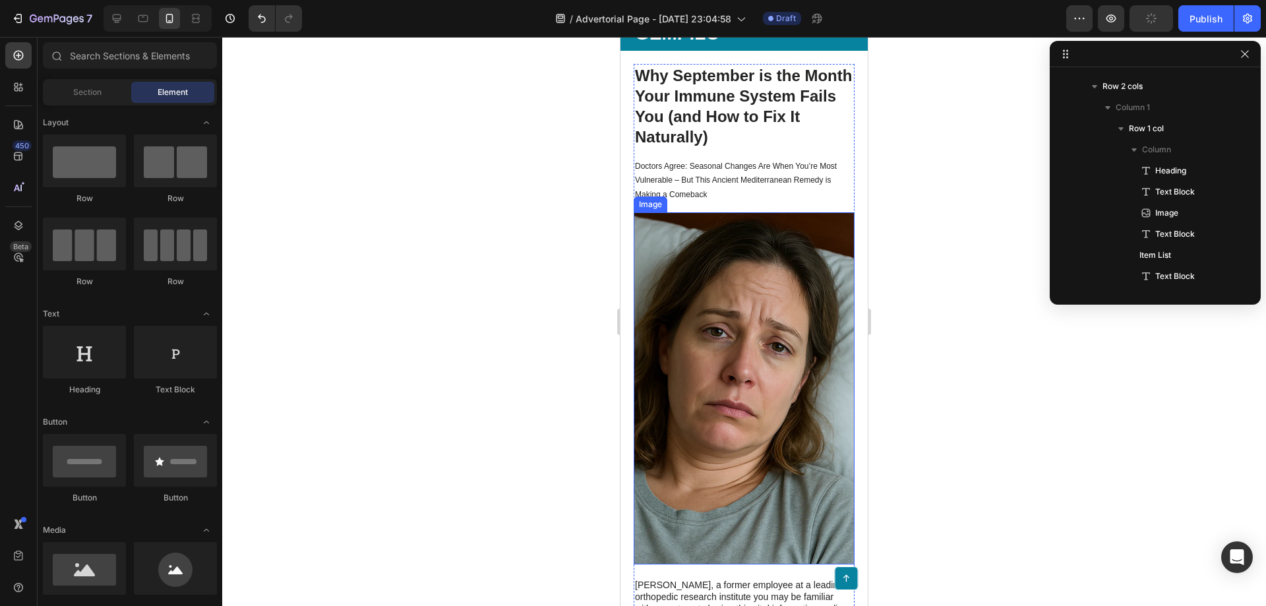
scroll to position [71, 0]
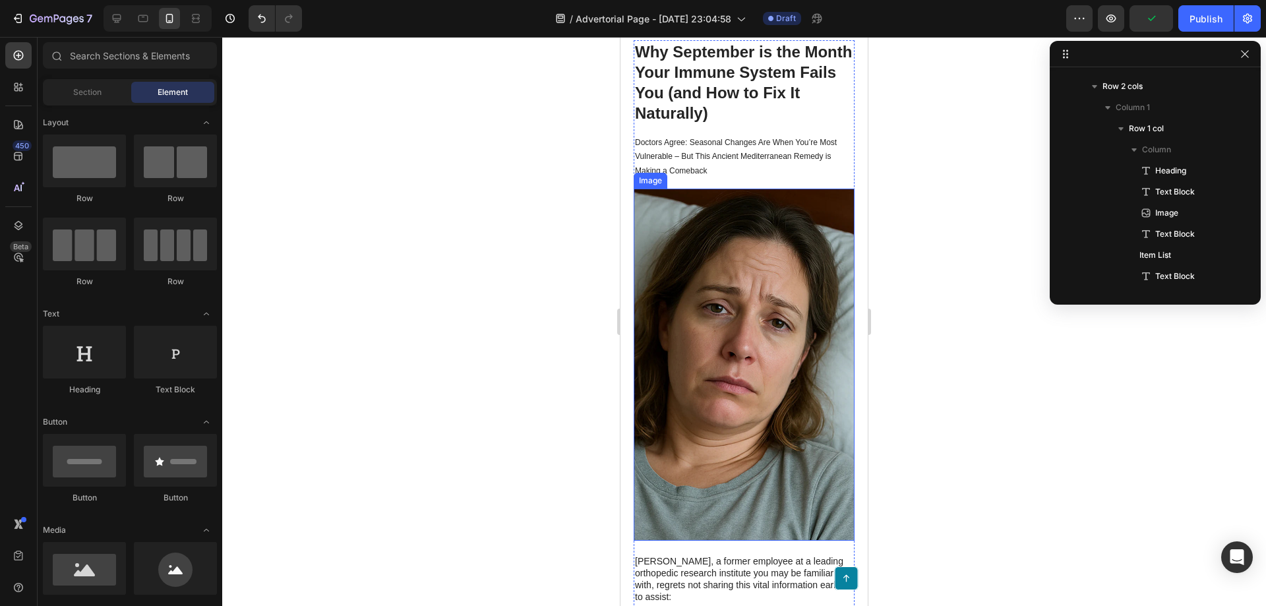
click at [710, 276] on img at bounding box center [744, 365] width 221 height 352
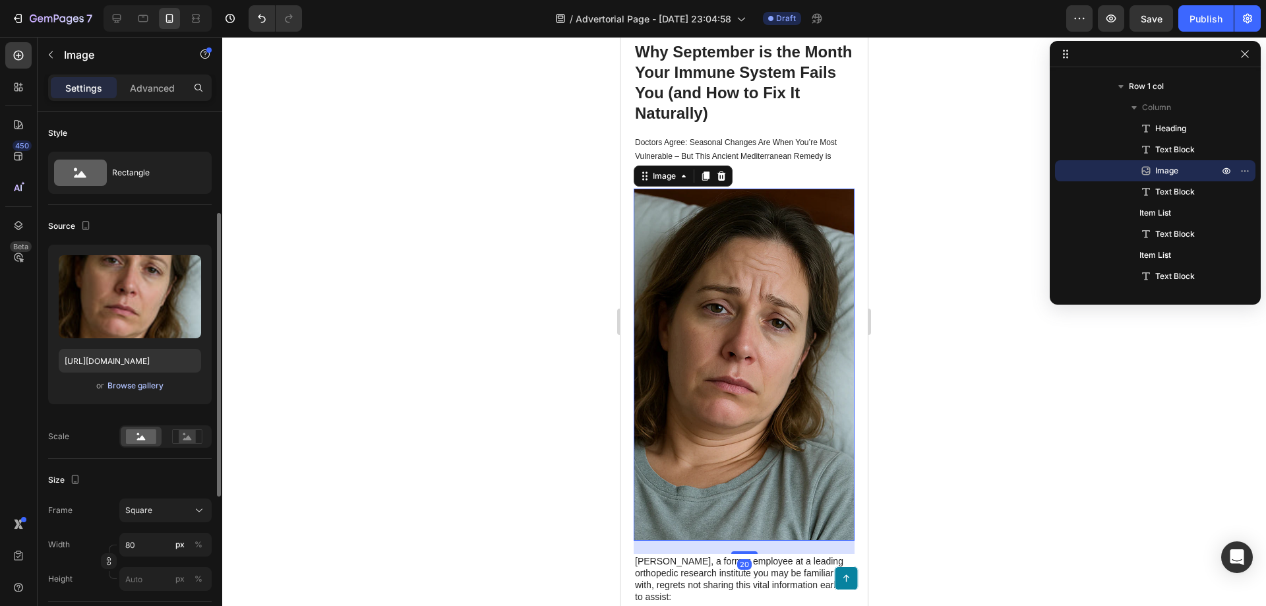
scroll to position [132, 0]
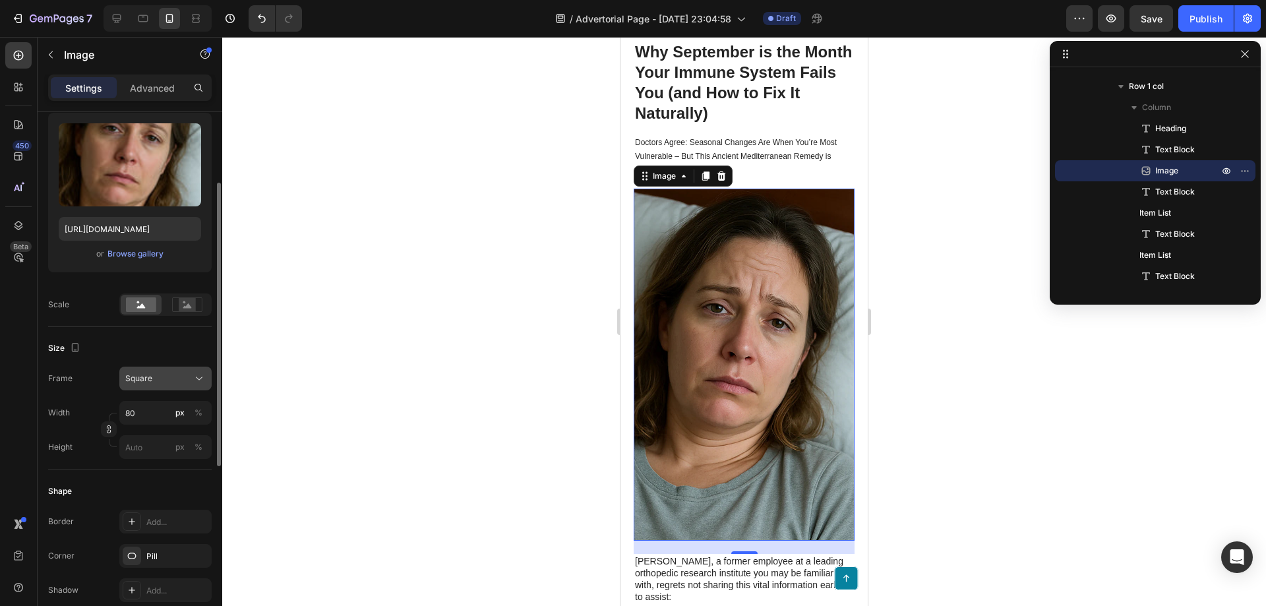
click at [151, 375] on span "Square" at bounding box center [138, 379] width 27 height 12
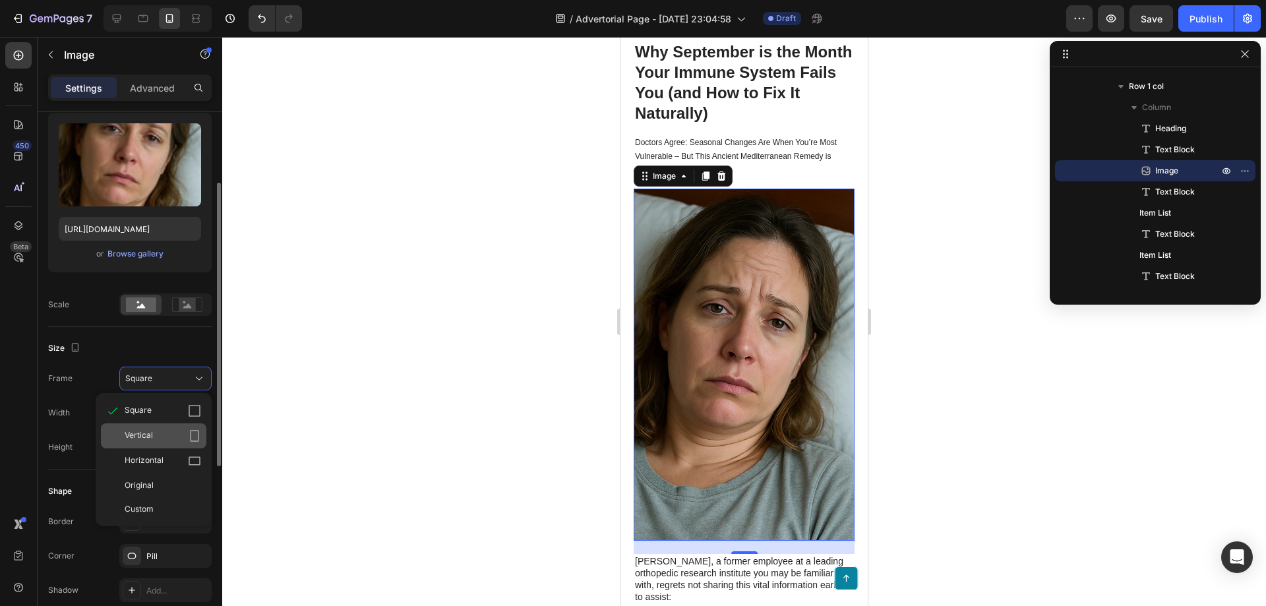
click at [156, 432] on div "Vertical" at bounding box center [163, 435] width 77 height 13
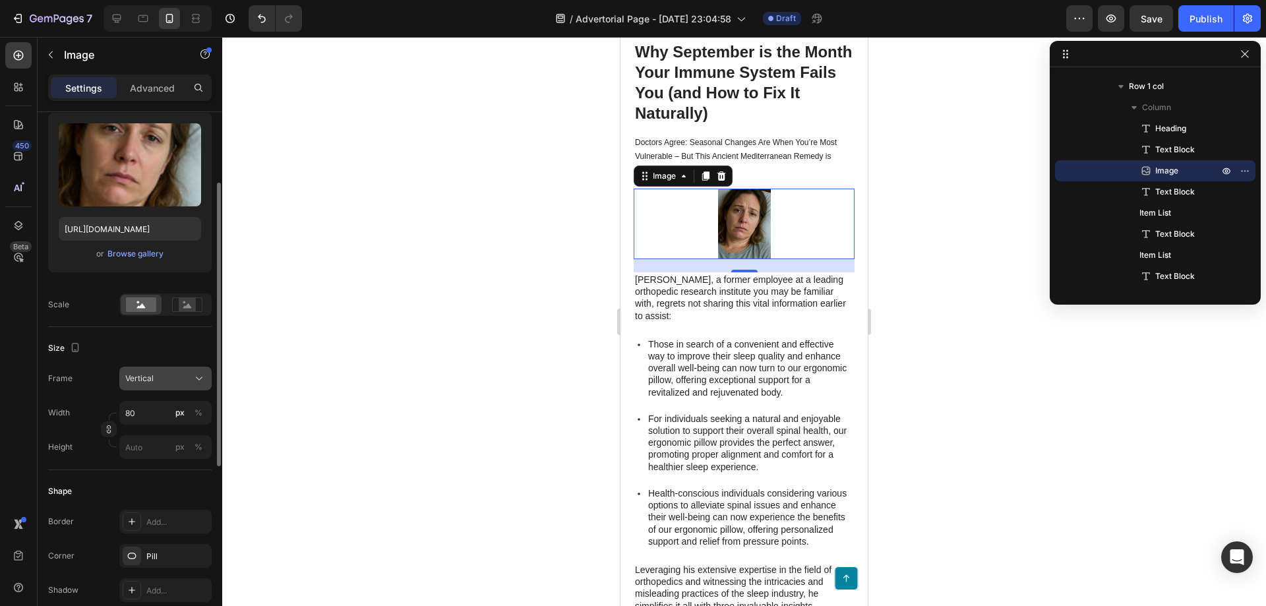
click at [160, 384] on div "Vertical" at bounding box center [157, 379] width 65 height 12
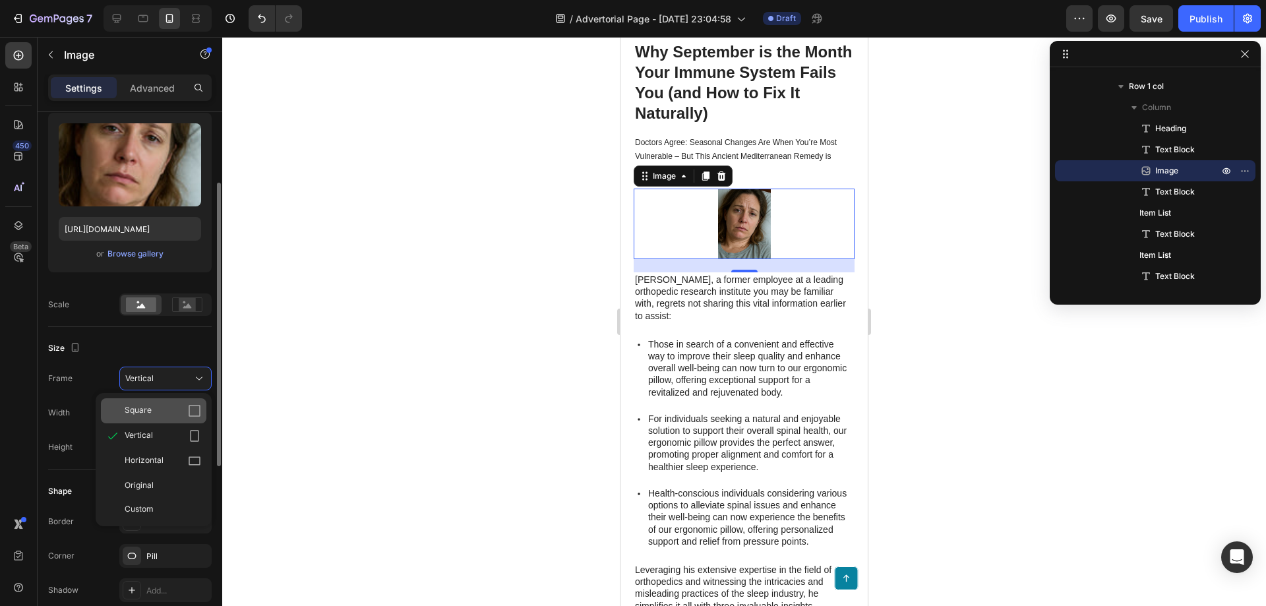
click at [160, 419] on div "Square" at bounding box center [154, 410] width 106 height 25
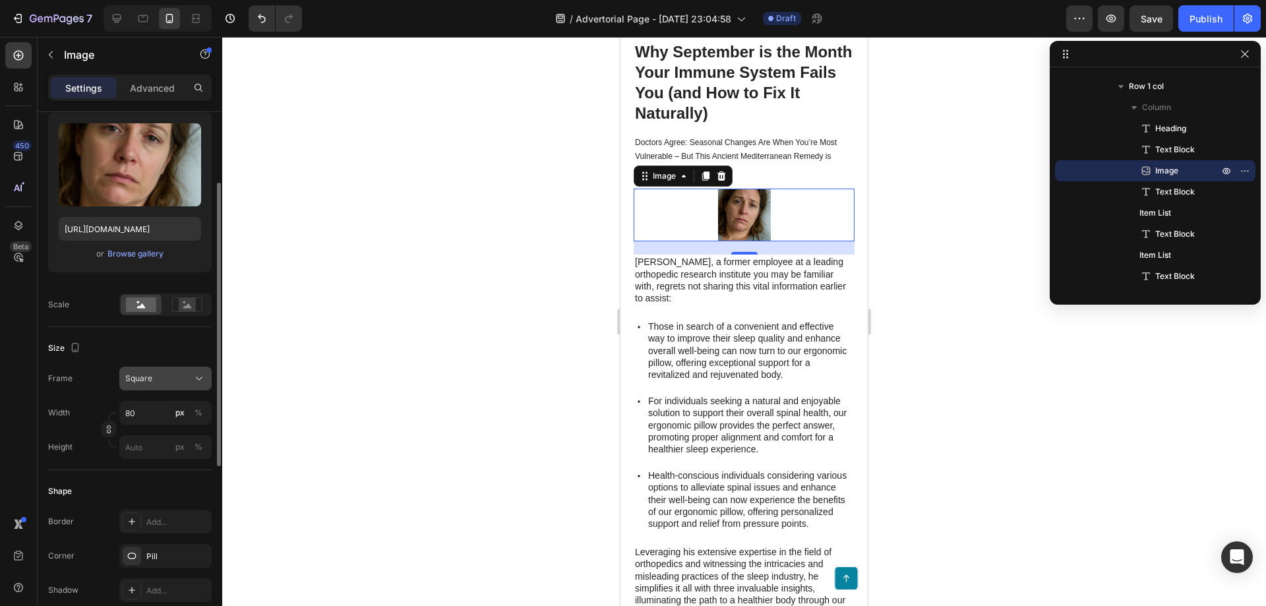
click at [164, 382] on div "Square" at bounding box center [157, 379] width 65 height 12
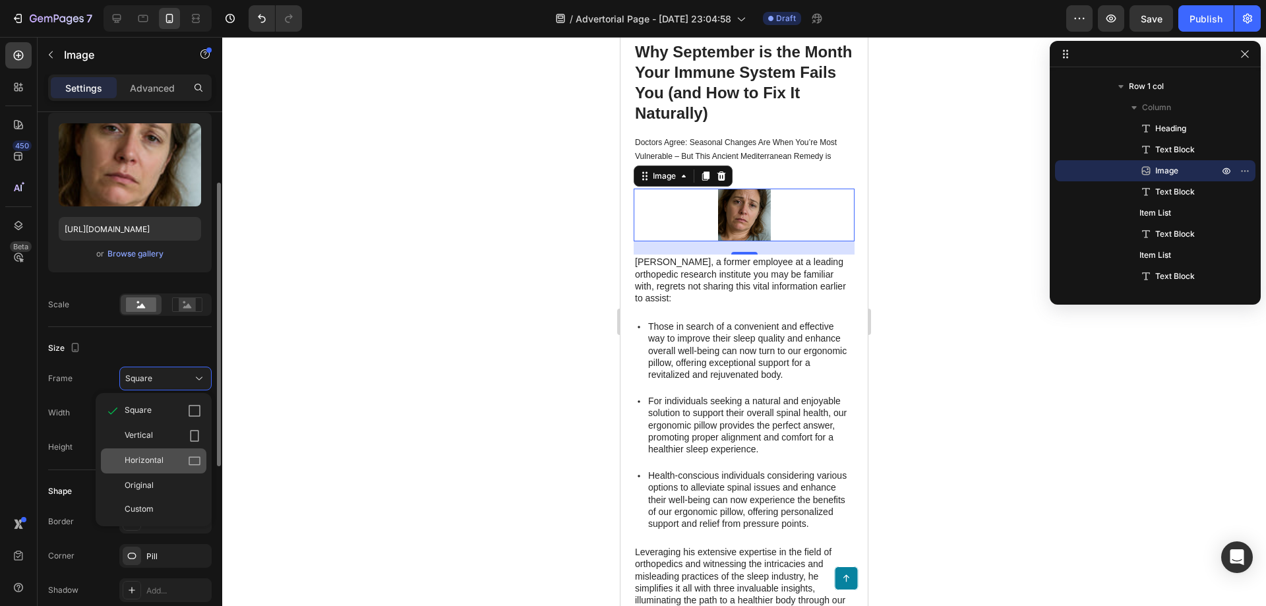
click at [158, 458] on span "Horizontal" at bounding box center [144, 460] width 39 height 13
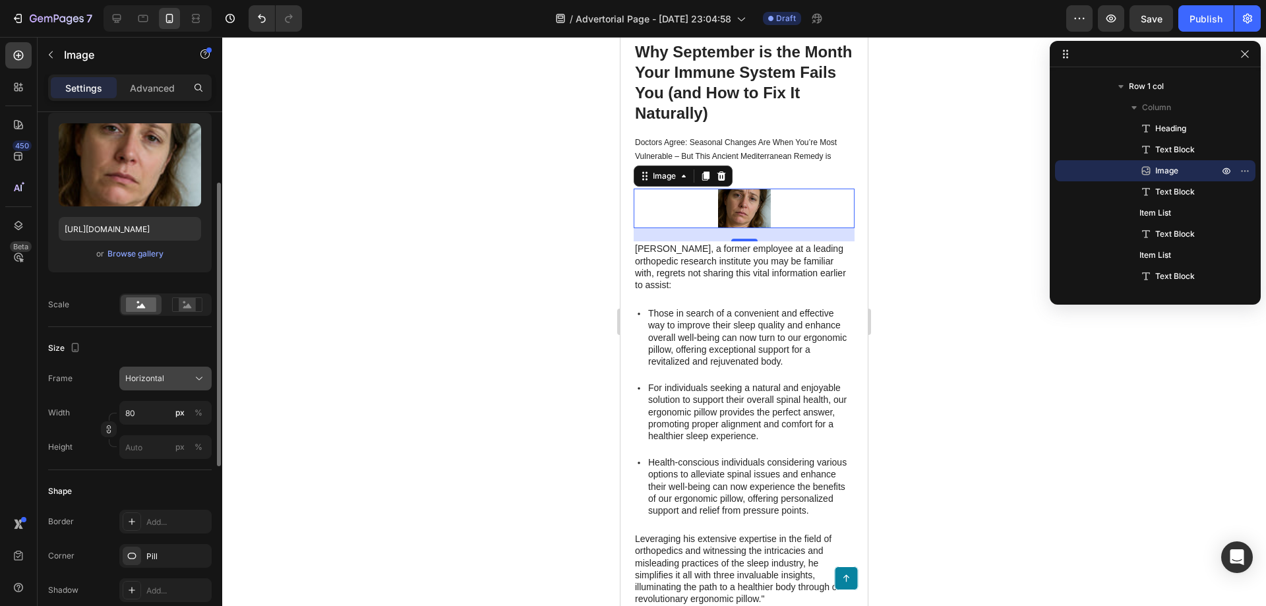
click at [169, 383] on div "Horizontal" at bounding box center [157, 379] width 65 height 12
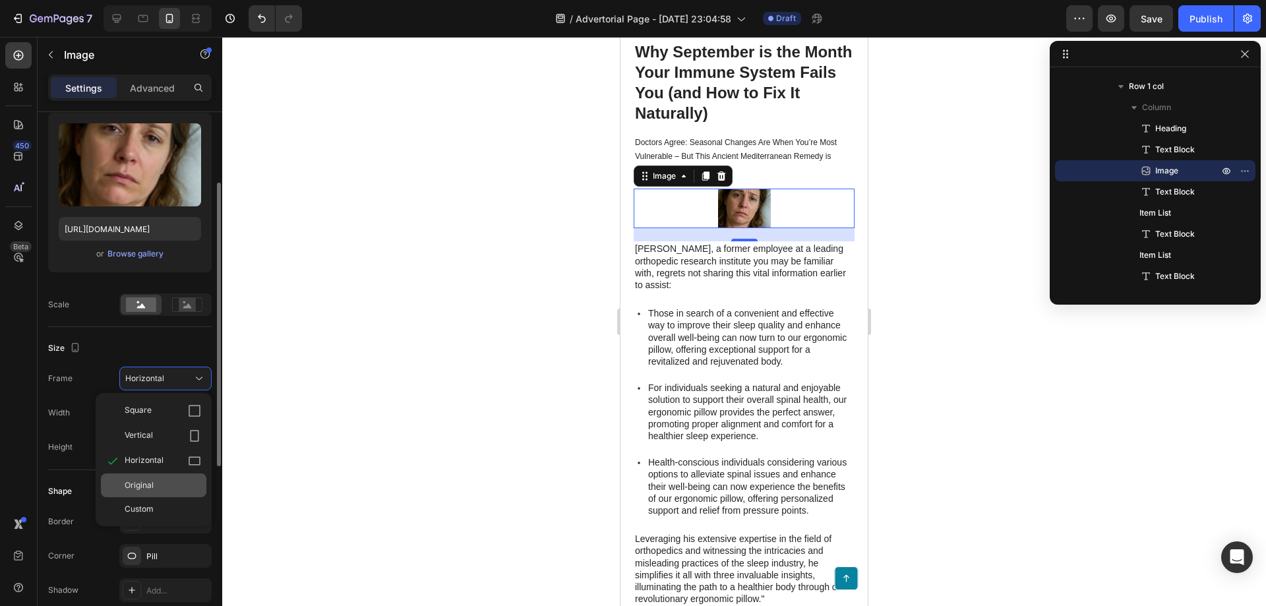
click at [162, 489] on div "Original" at bounding box center [163, 486] width 77 height 12
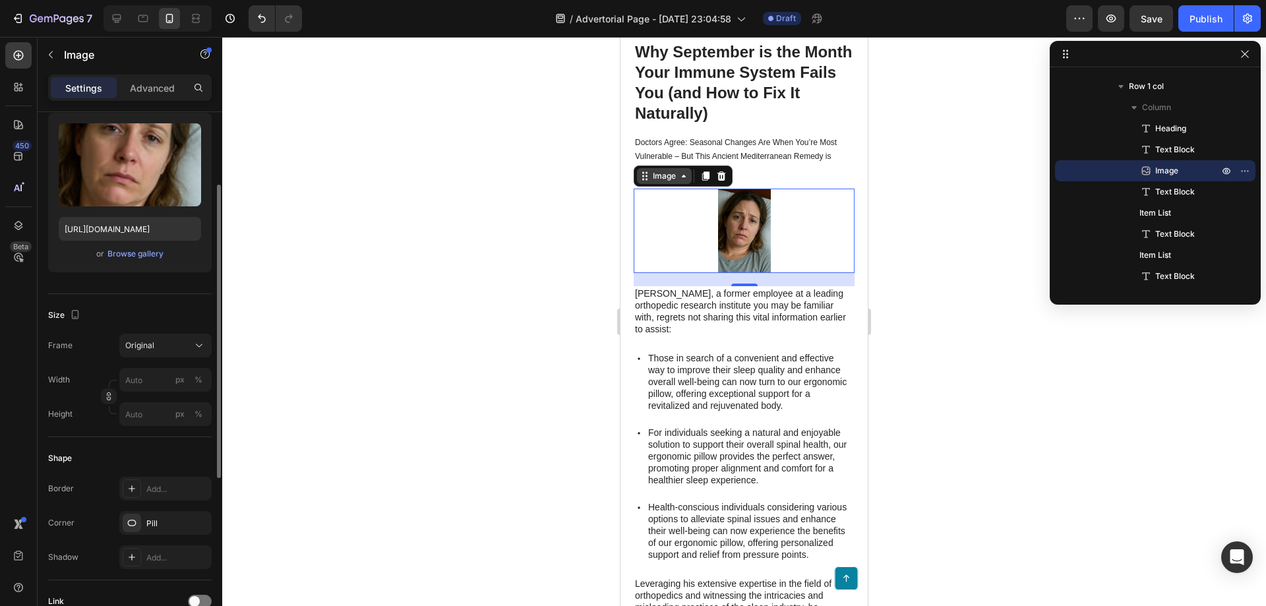
click at [664, 179] on div "Image" at bounding box center [664, 176] width 28 height 12
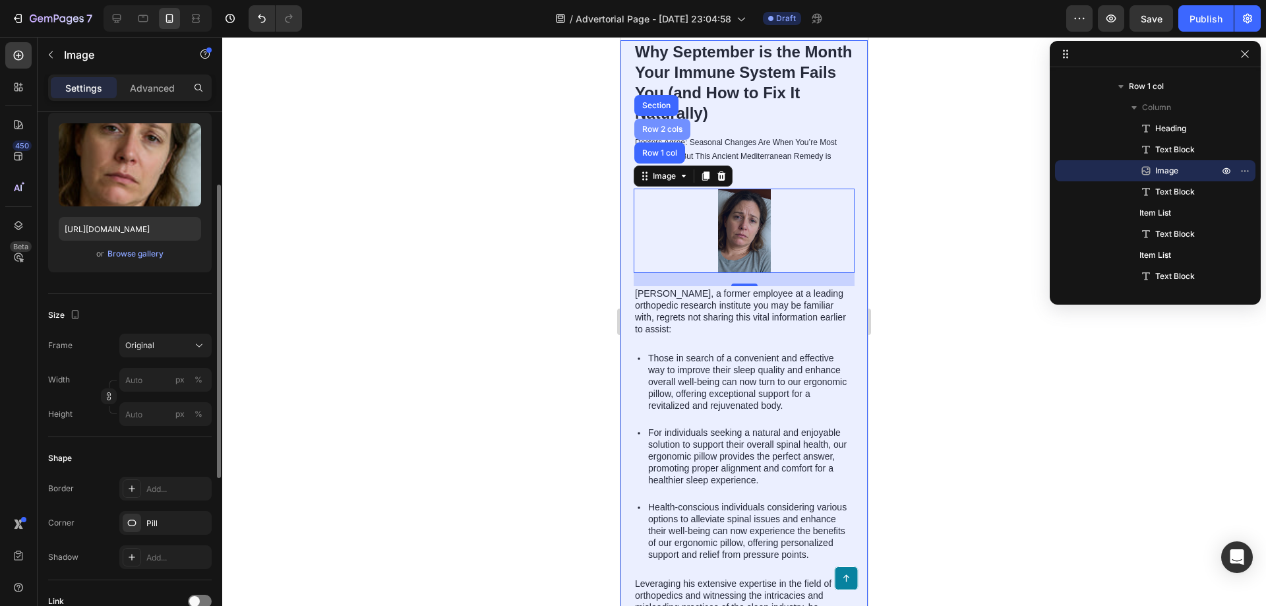
click at [661, 129] on div "Row 2 cols" at bounding box center [663, 129] width 46 height 8
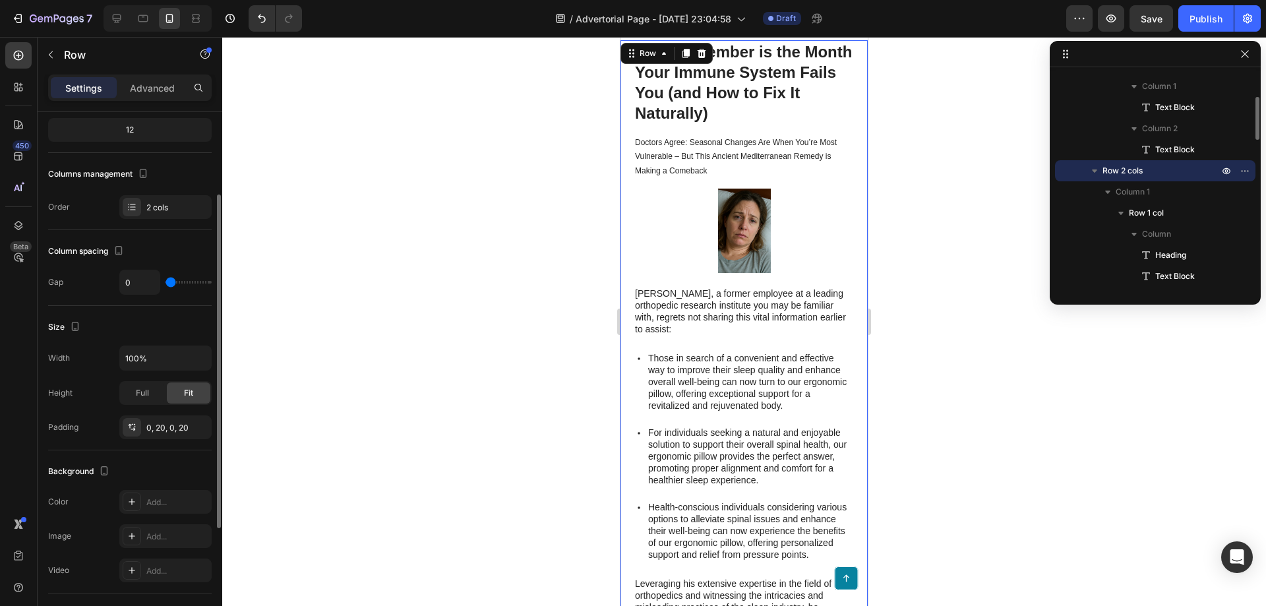
scroll to position [0, 0]
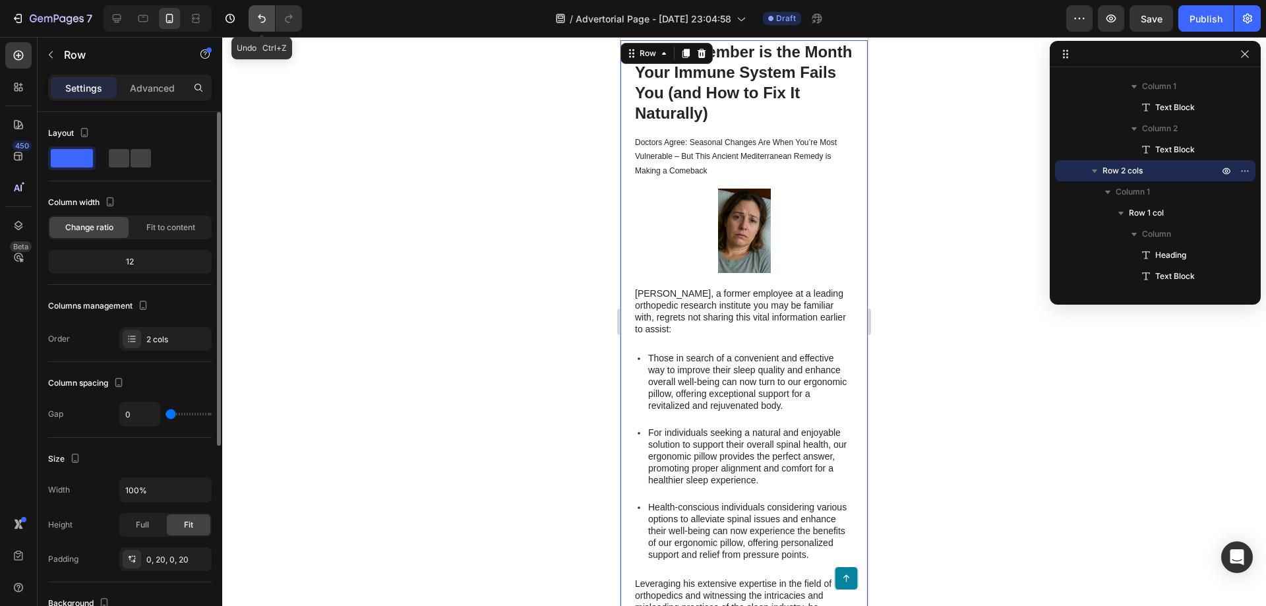
click at [264, 13] on icon "Undo/Redo" at bounding box center [261, 18] width 13 height 13
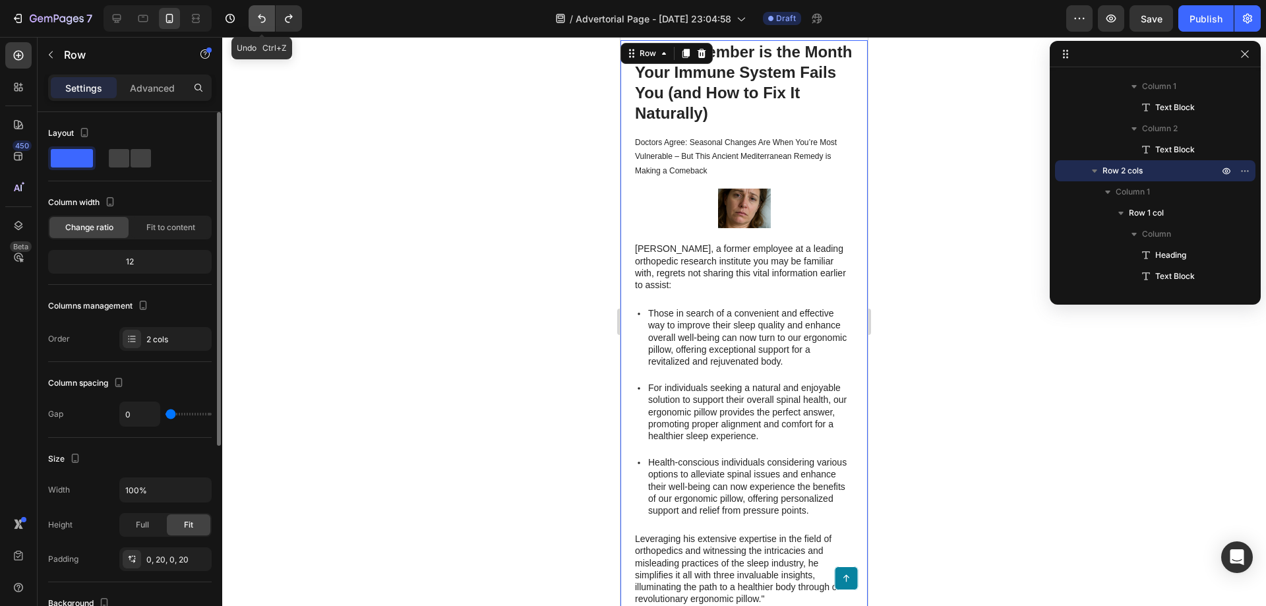
click at [264, 13] on icon "Undo/Redo" at bounding box center [261, 18] width 13 height 13
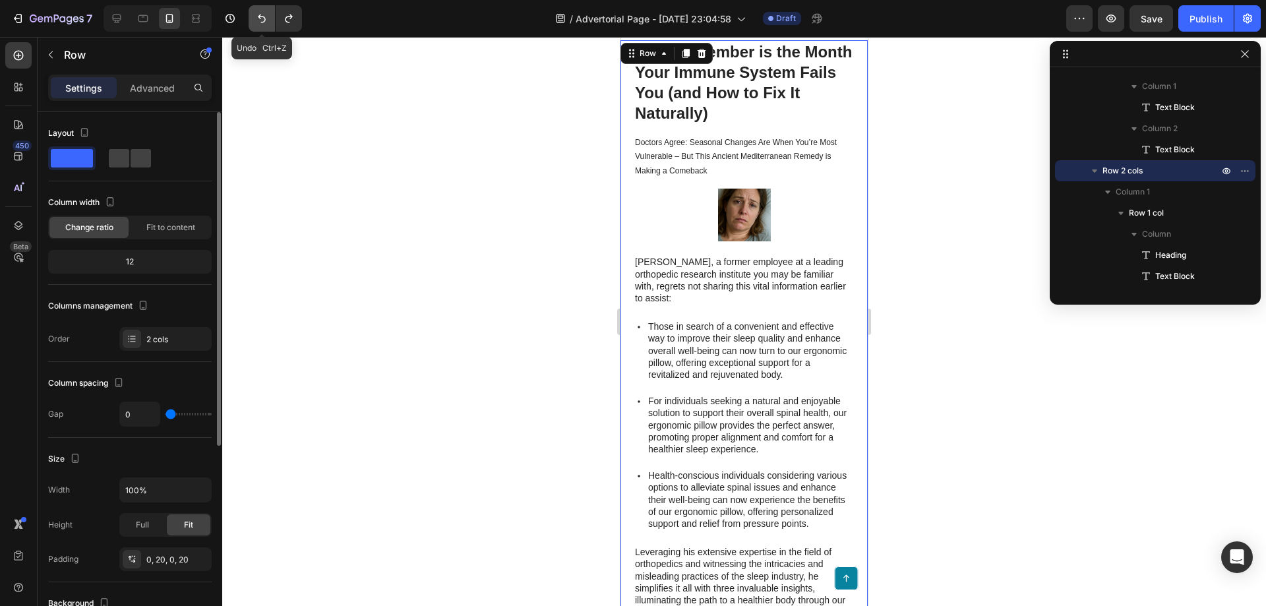
click at [264, 13] on icon "Undo/Redo" at bounding box center [261, 18] width 13 height 13
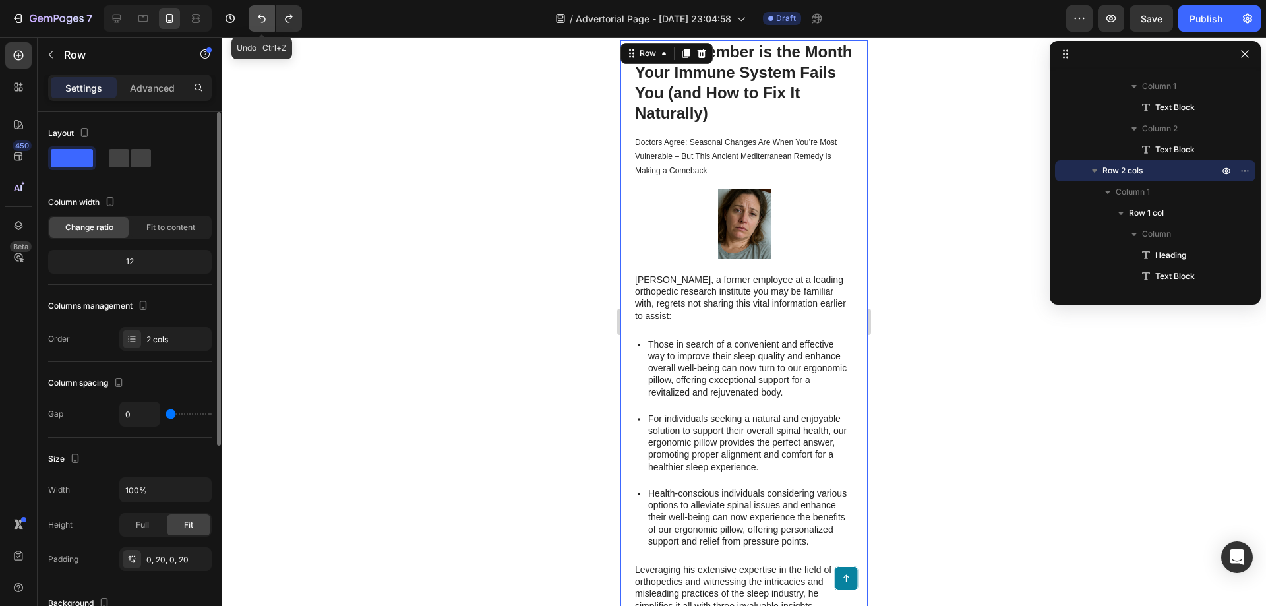
click at [264, 13] on icon "Undo/Redo" at bounding box center [261, 18] width 13 height 13
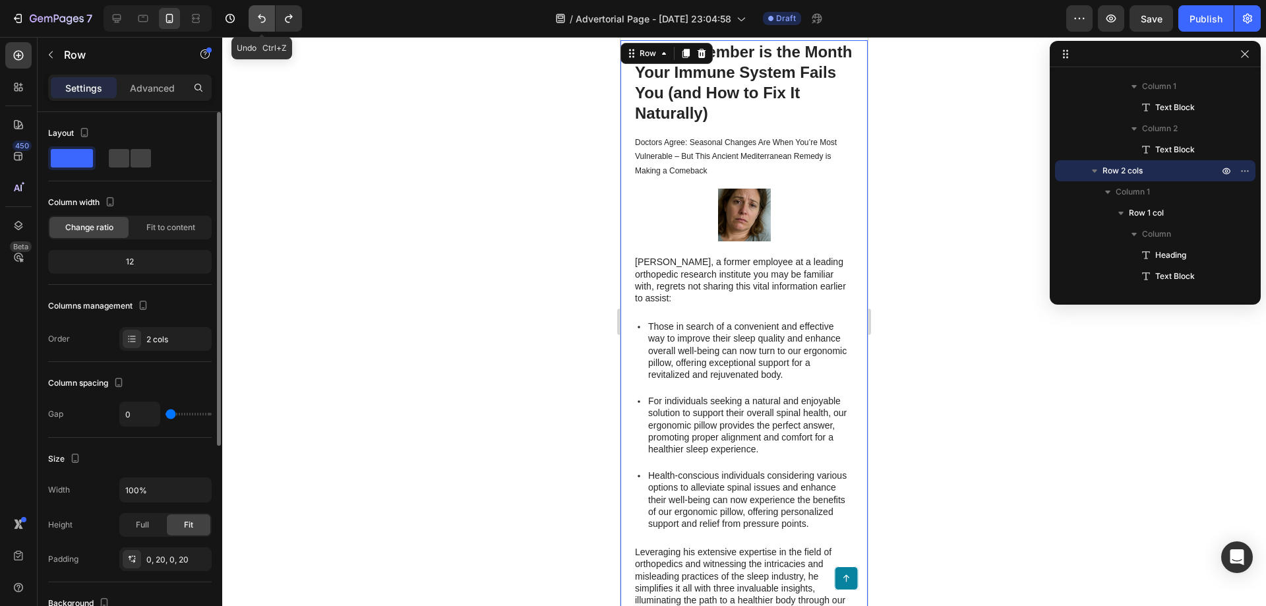
click at [264, 13] on icon "Undo/Redo" at bounding box center [261, 18] width 13 height 13
click at [263, 15] on icon "Undo/Redo" at bounding box center [261, 18] width 13 height 13
click at [259, 21] on icon "Undo/Redo" at bounding box center [261, 18] width 13 height 13
click at [803, 210] on div at bounding box center [744, 215] width 221 height 53
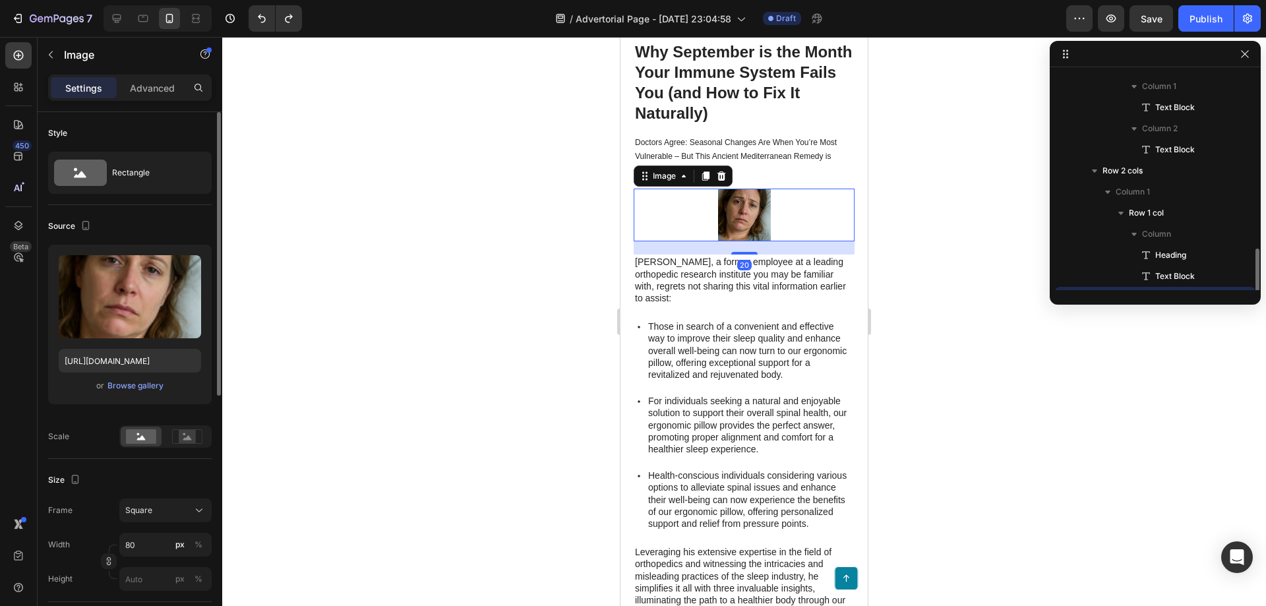
scroll to position [250, 0]
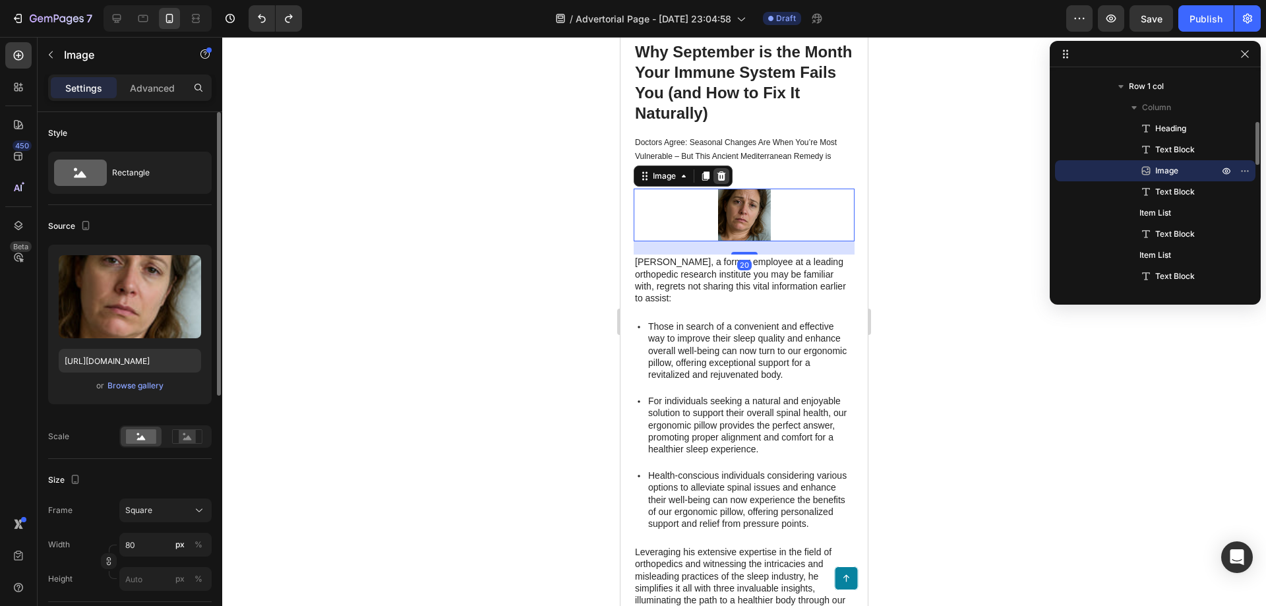
click at [721, 169] on div at bounding box center [722, 176] width 16 height 16
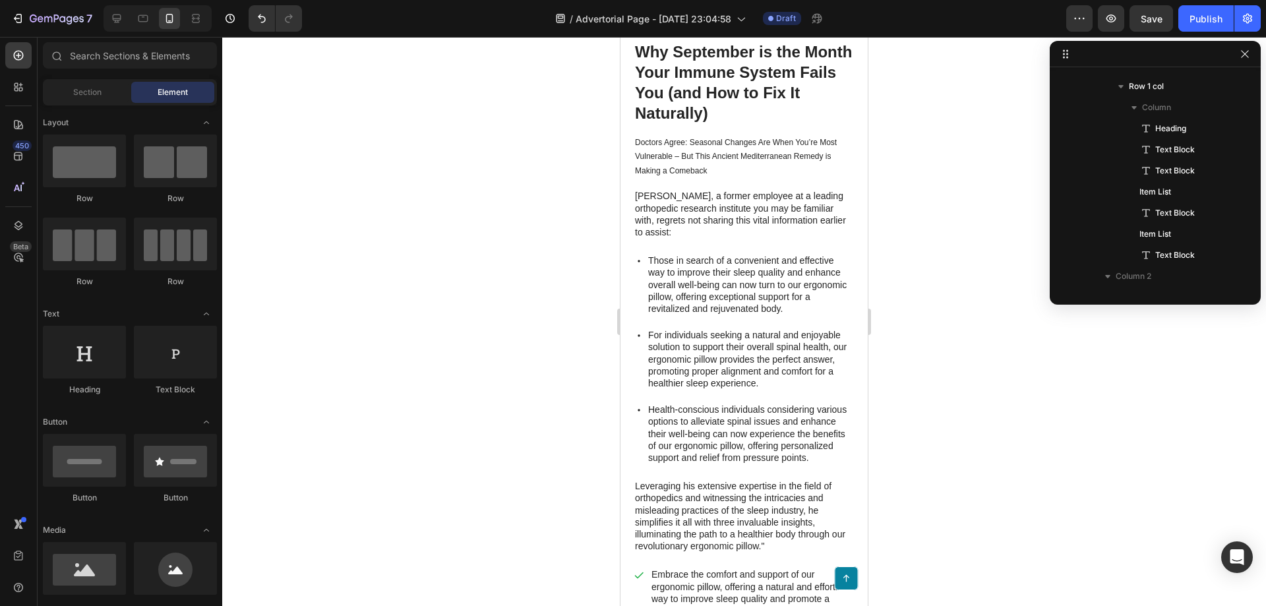
click at [315, 220] on div at bounding box center [744, 321] width 1044 height 569
click at [683, 226] on p "[PERSON_NAME], a former employee at a leading orthopedic research institute you…" at bounding box center [744, 214] width 218 height 48
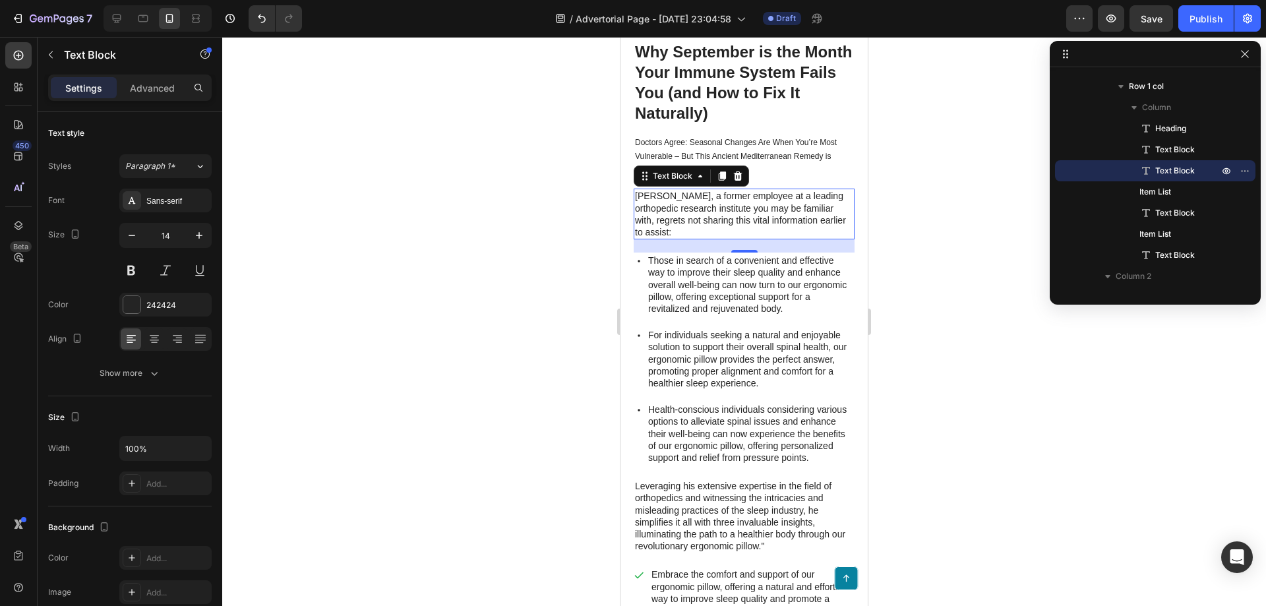
click at [418, 179] on div at bounding box center [744, 321] width 1044 height 569
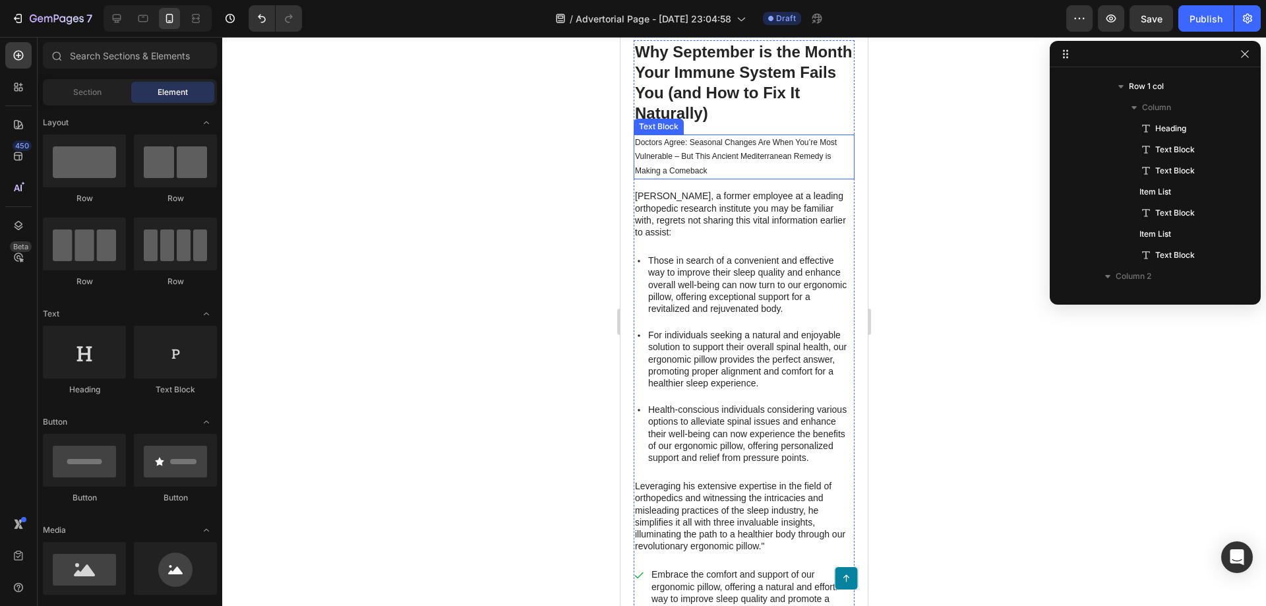
click at [726, 177] on p "Doctors Agree: Seasonal Changes Are When You’re Most Vulnerable – But This Anci…" at bounding box center [744, 157] width 218 height 43
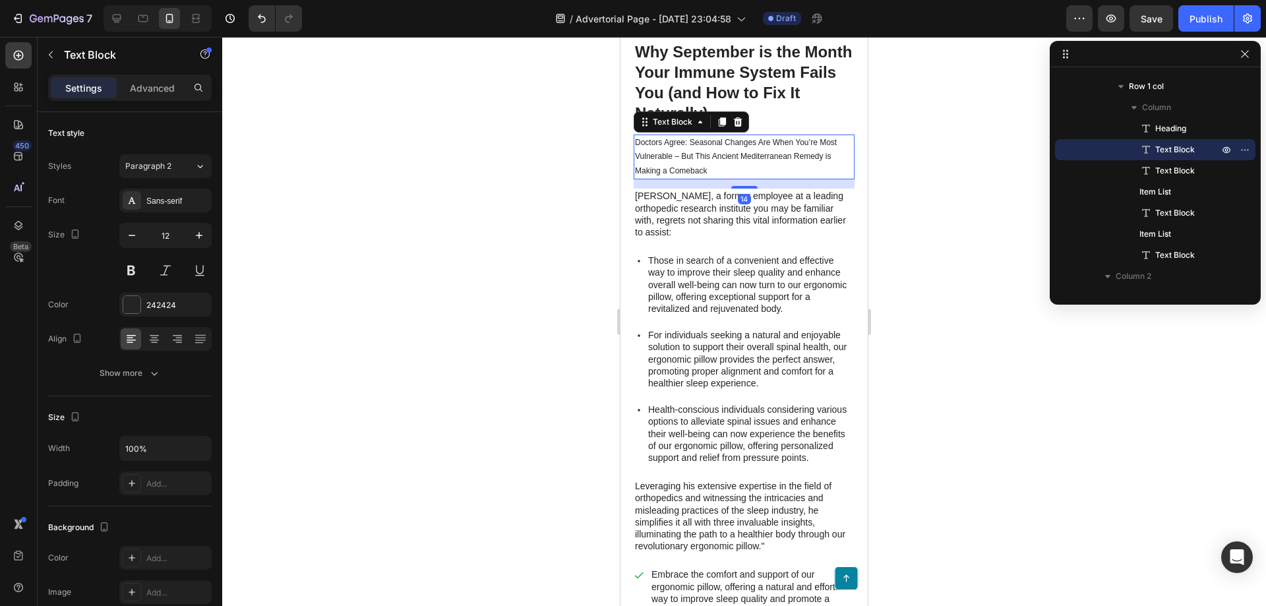
click at [736, 185] on div "14" at bounding box center [744, 183] width 221 height 9
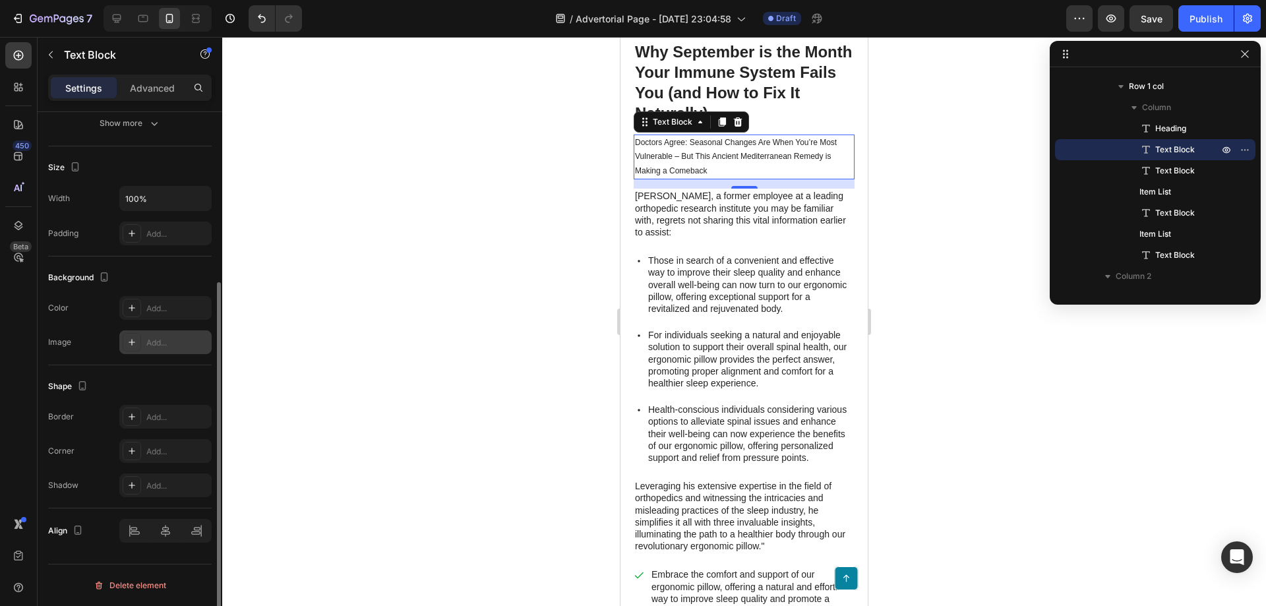
click at [138, 341] on div at bounding box center [132, 342] width 18 height 18
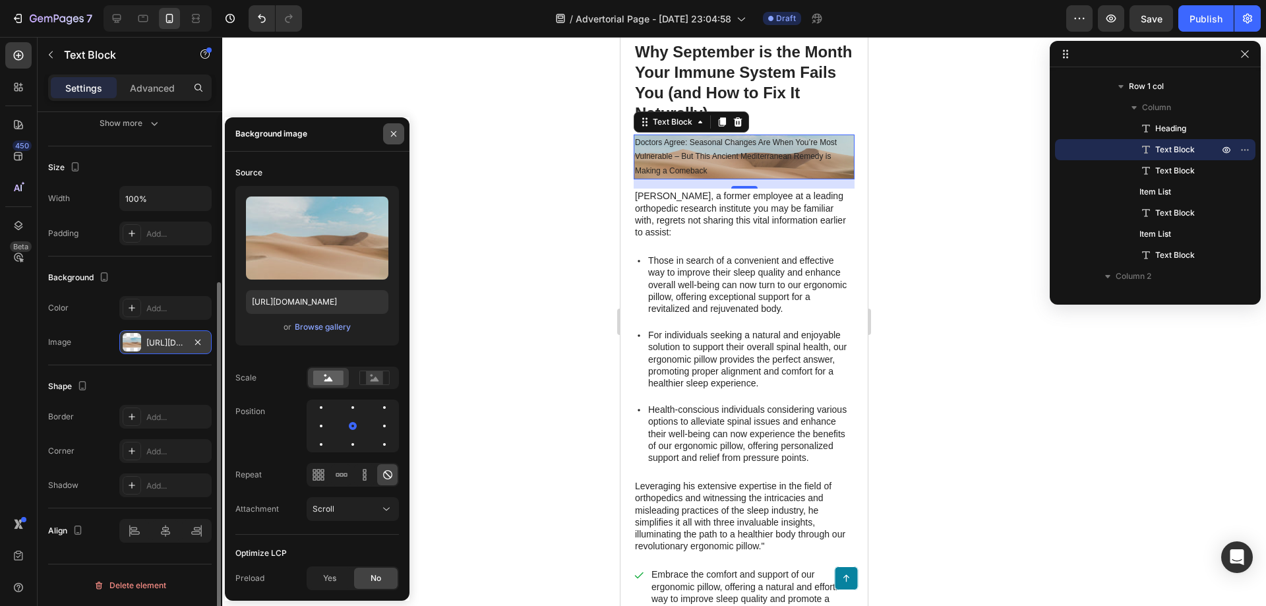
click at [398, 135] on icon "button" at bounding box center [394, 134] width 11 height 11
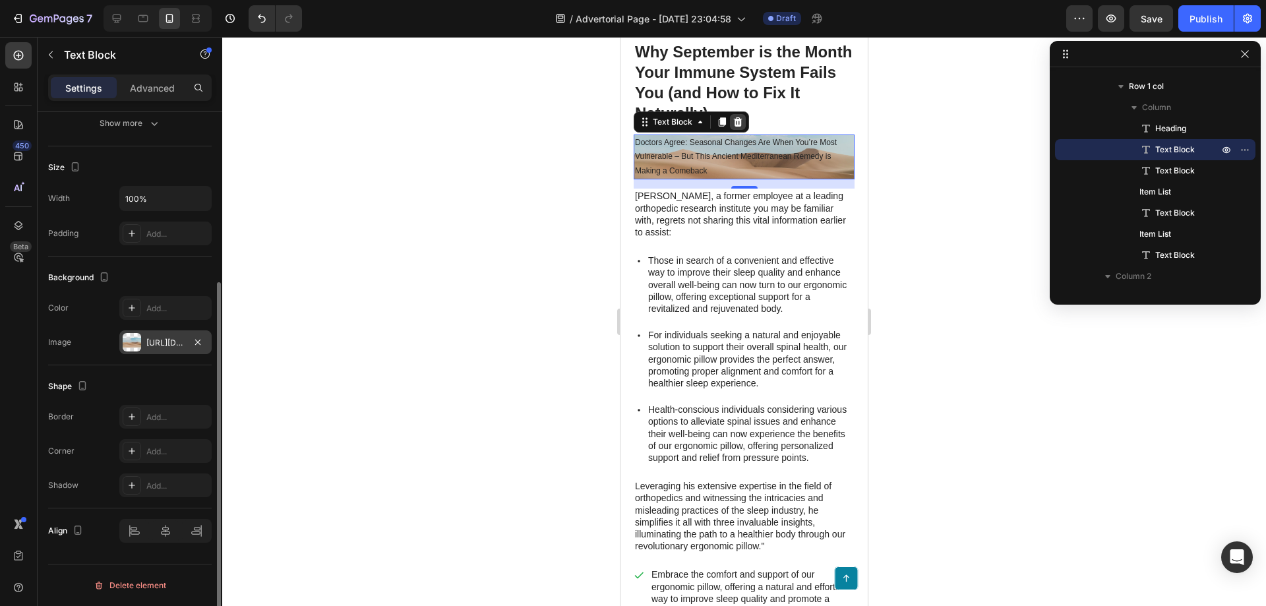
click at [737, 119] on icon at bounding box center [738, 121] width 9 height 9
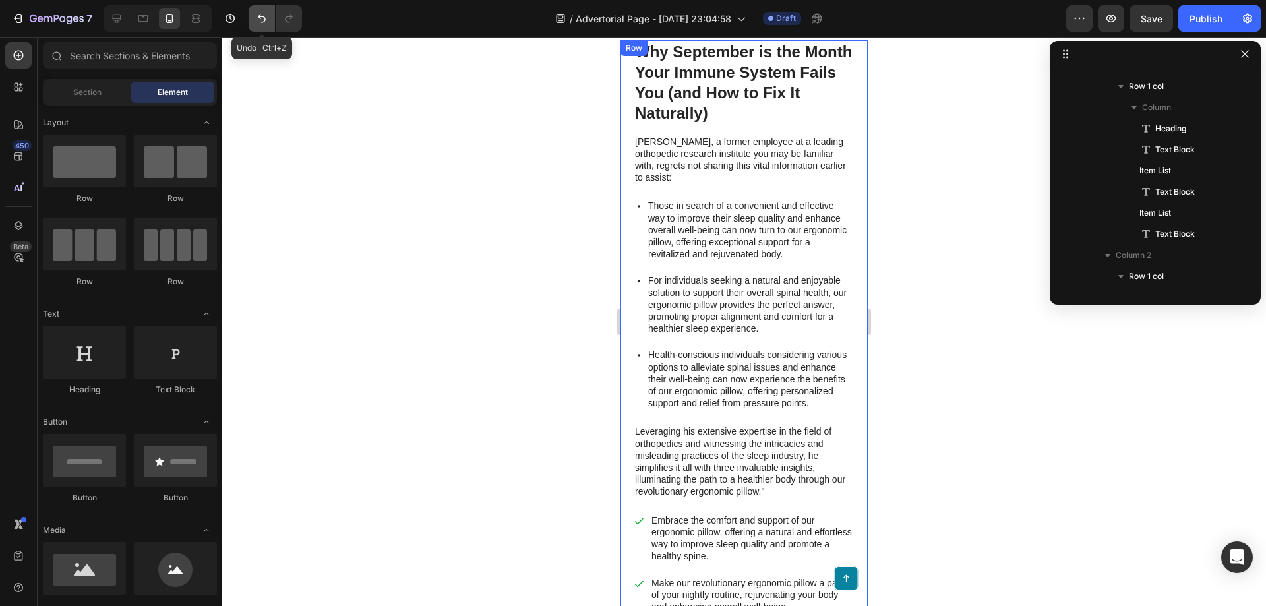
click at [255, 16] on button "Undo/Redo" at bounding box center [262, 18] width 26 height 26
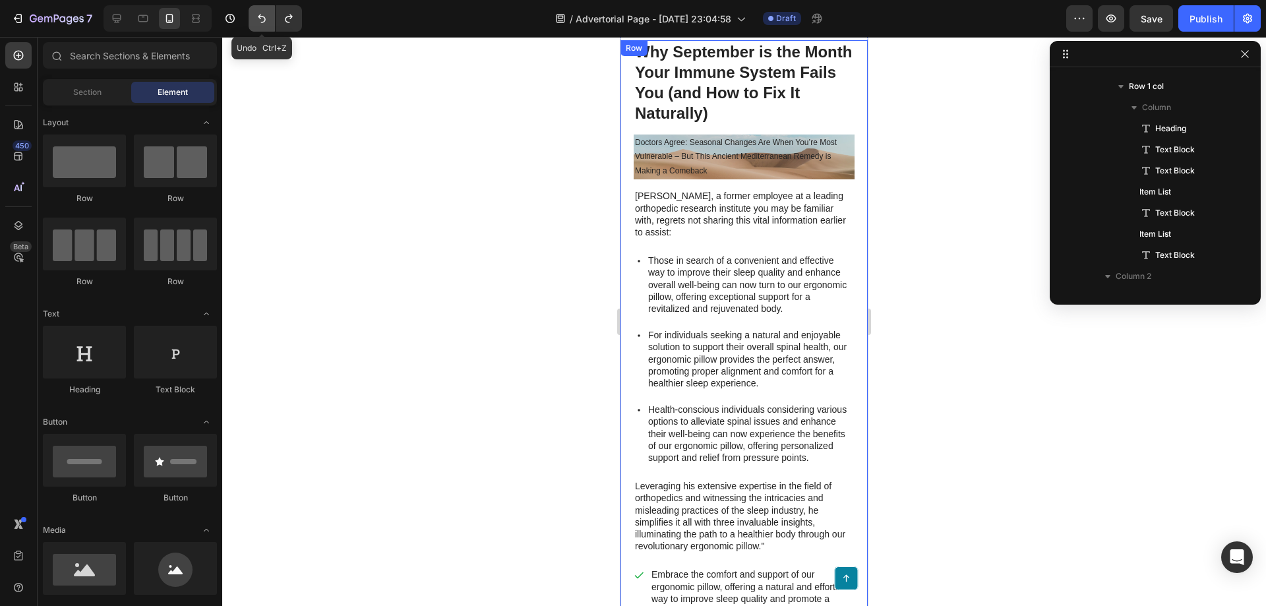
click at [255, 16] on button "Undo/Redo" at bounding box center [262, 18] width 26 height 26
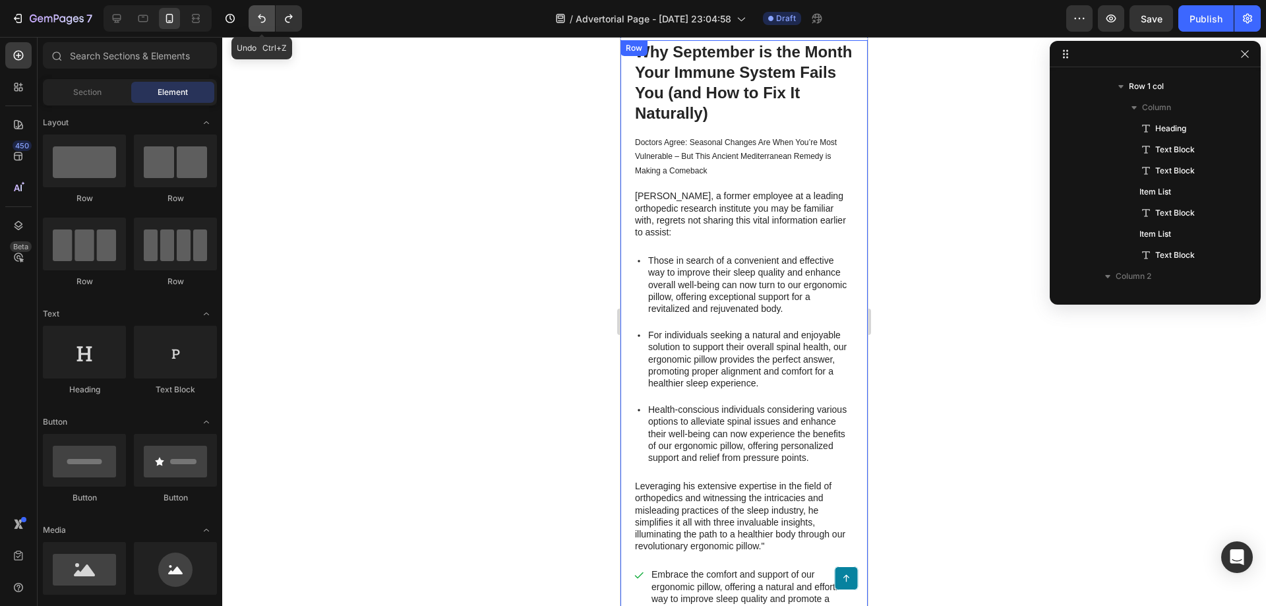
click at [255, 16] on button "Undo/Redo" at bounding box center [262, 18] width 26 height 26
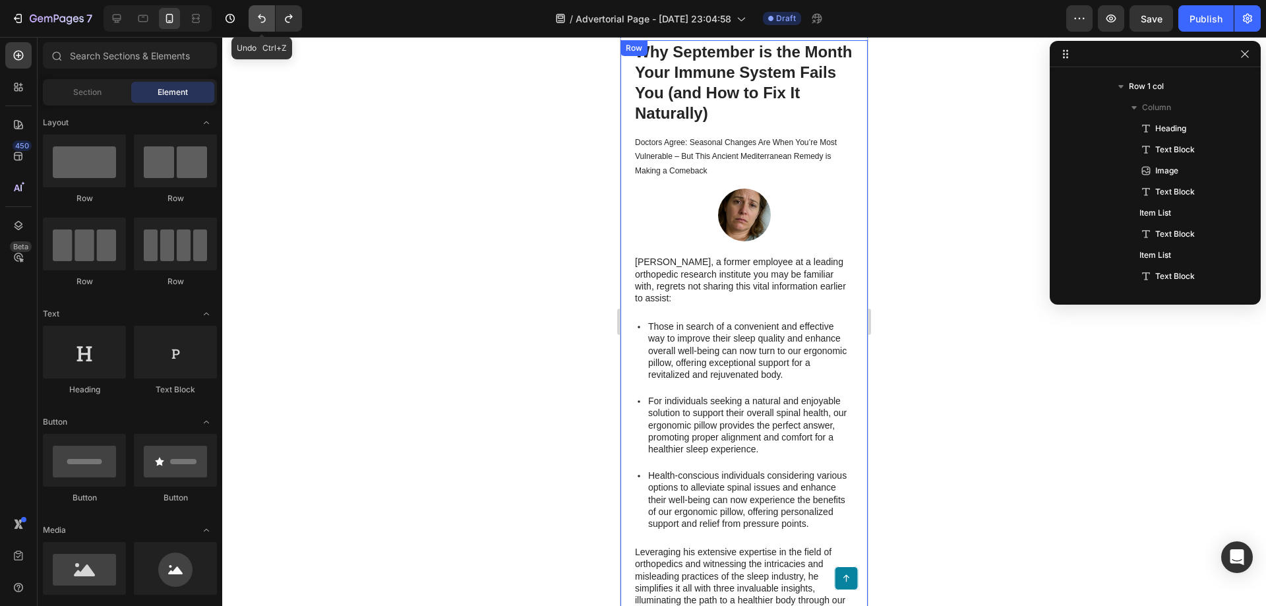
click at [255, 16] on button "Undo/Redo" at bounding box center [262, 18] width 26 height 26
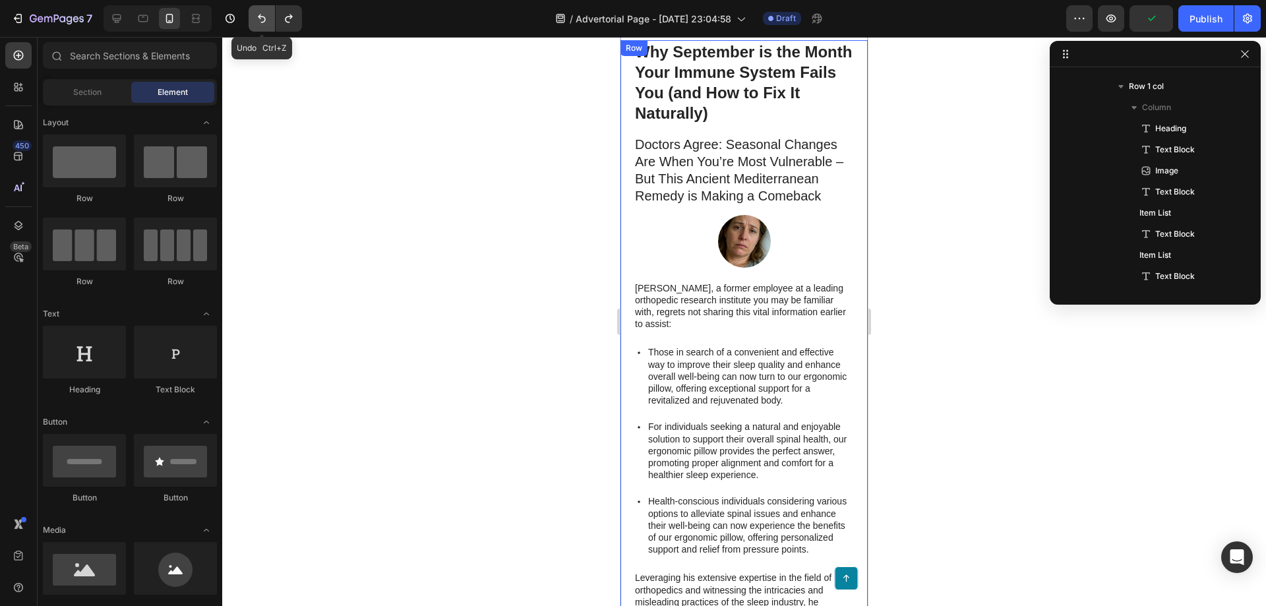
click at [255, 16] on button "Undo/Redo" at bounding box center [262, 18] width 26 height 26
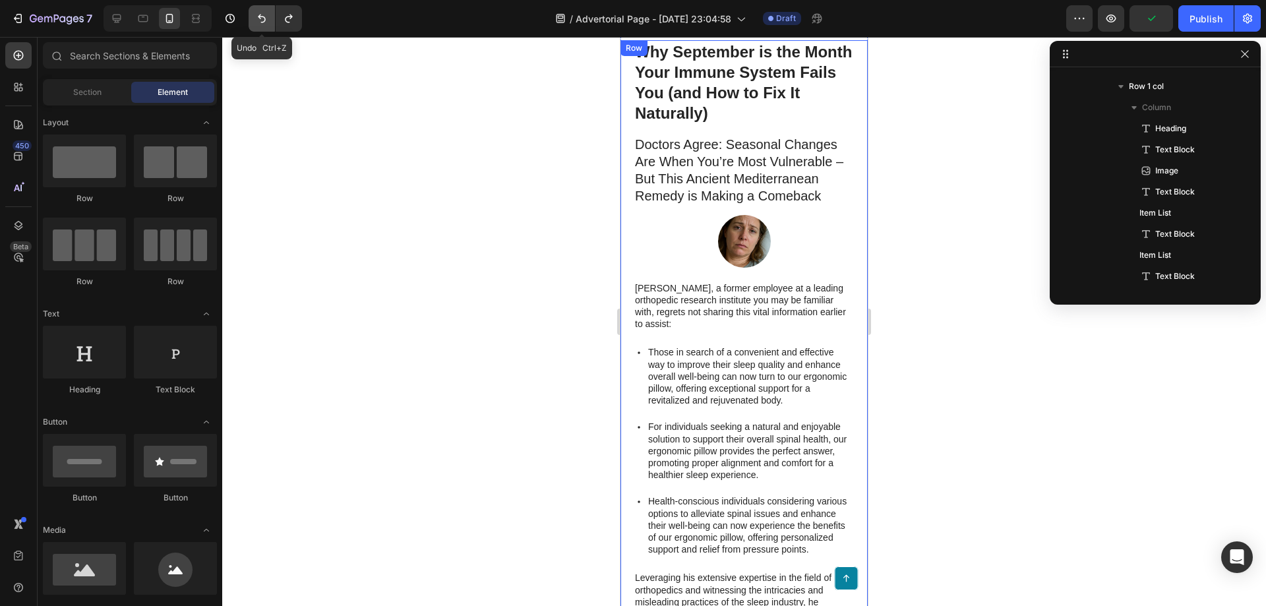
click at [255, 16] on button "Undo/Redo" at bounding box center [262, 18] width 26 height 26
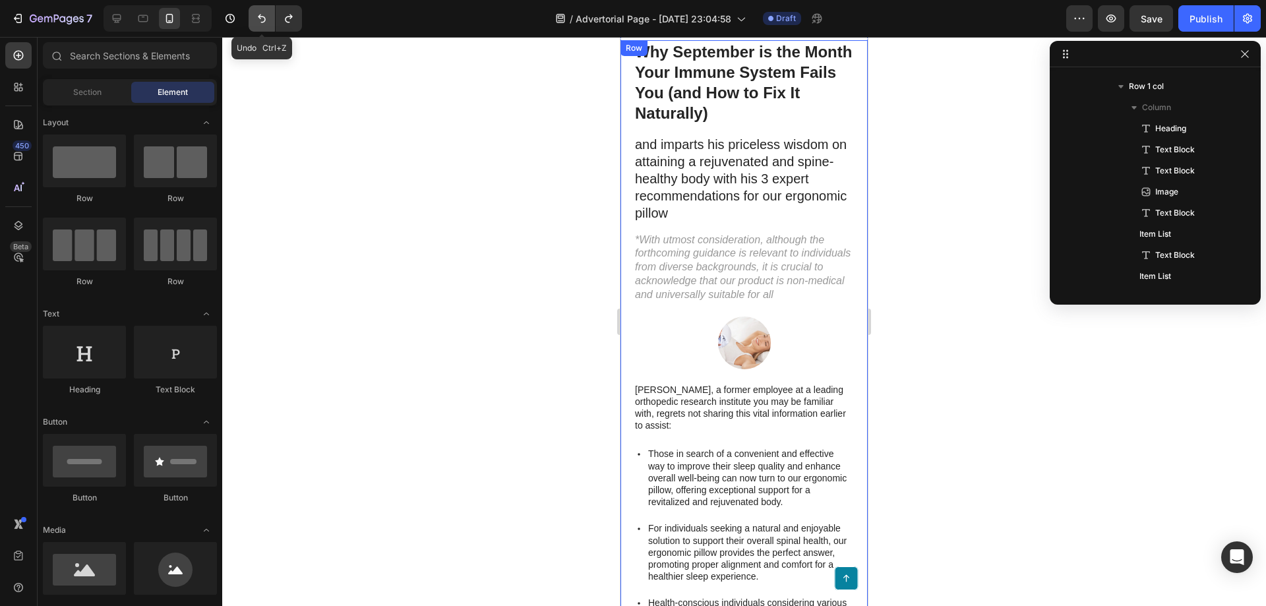
click at [255, 16] on button "Undo/Redo" at bounding box center [262, 18] width 26 height 26
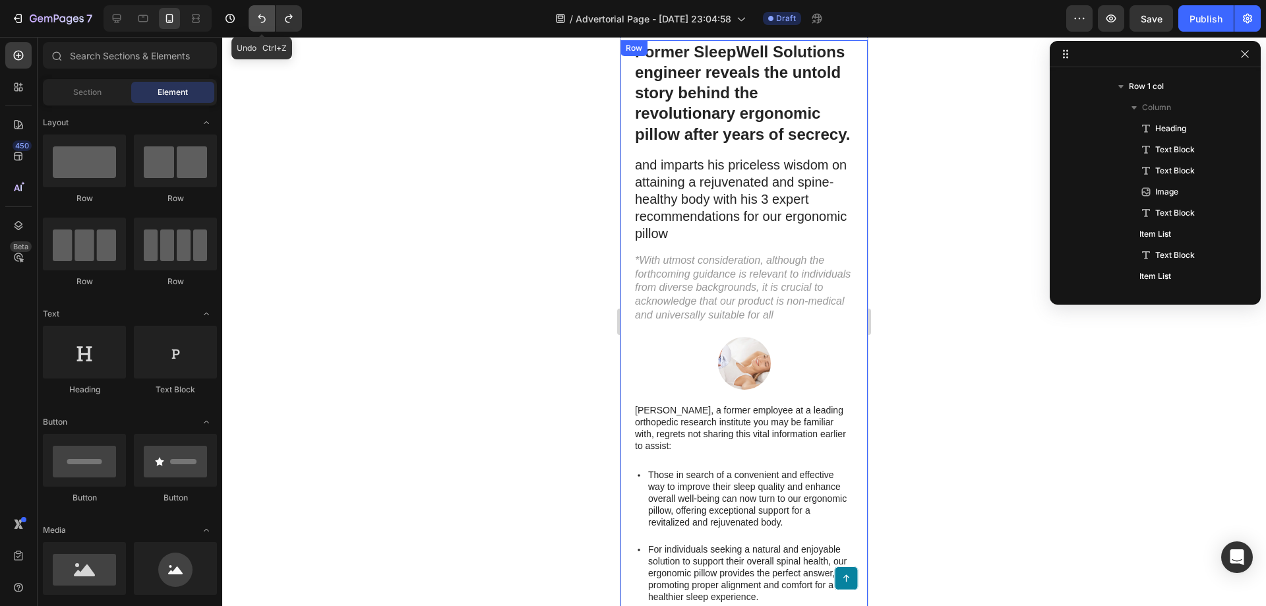
click at [253, 22] on button "Undo/Redo" at bounding box center [262, 18] width 26 height 26
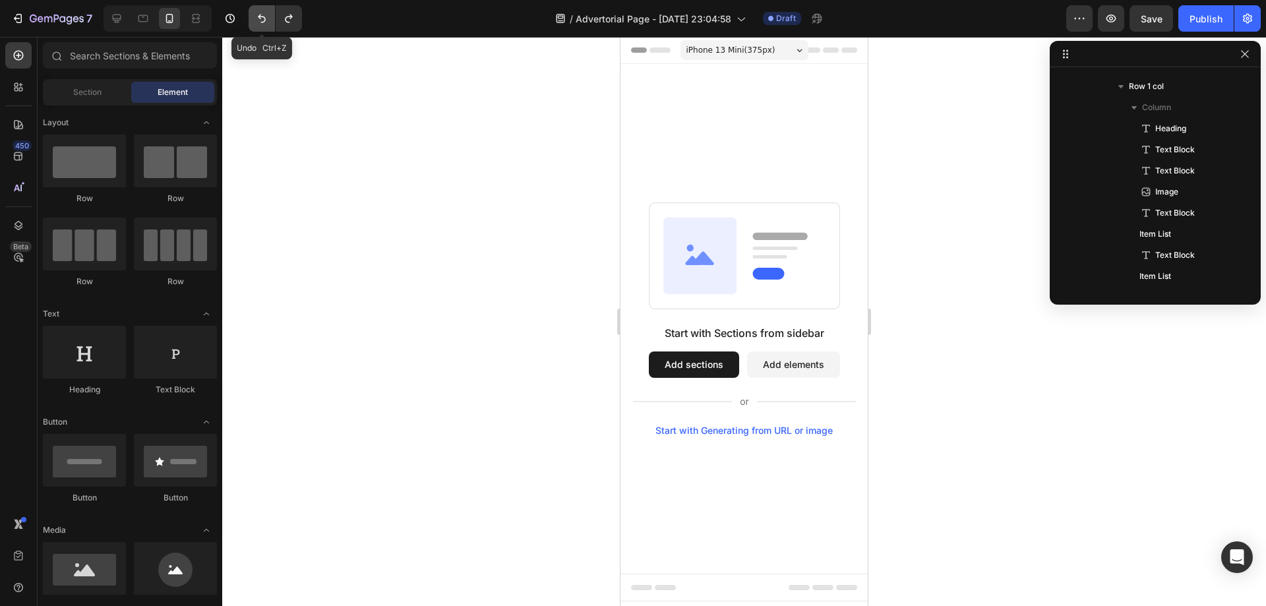
scroll to position [0, 0]
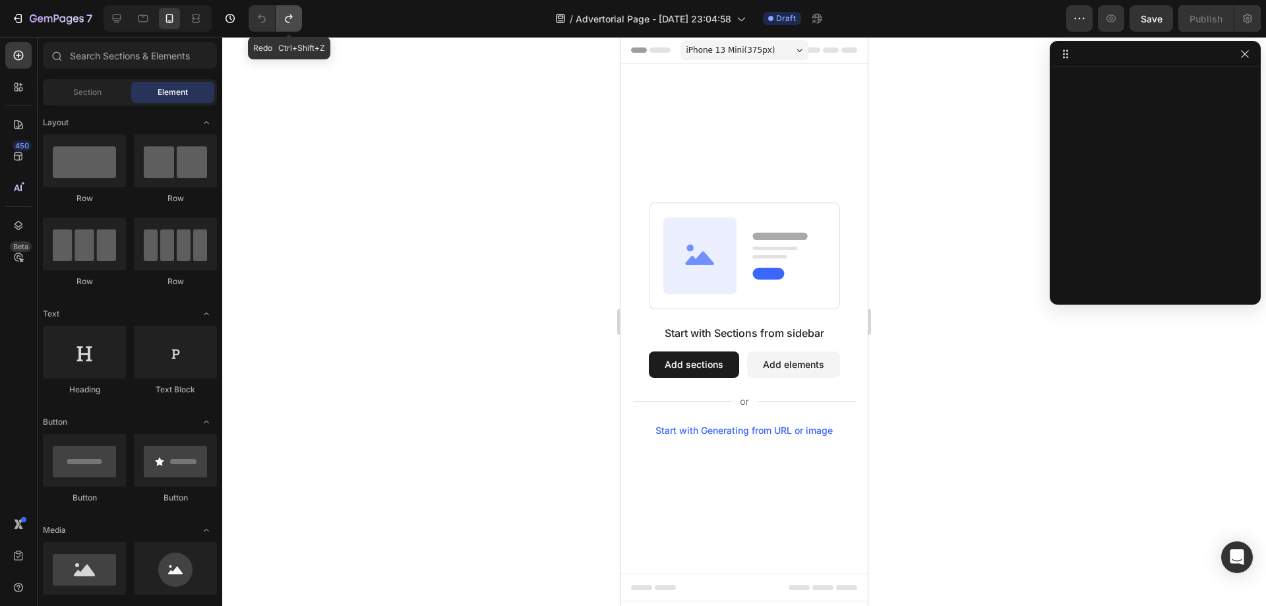
click at [288, 21] on icon "Undo/Redo" at bounding box center [288, 18] width 13 height 13
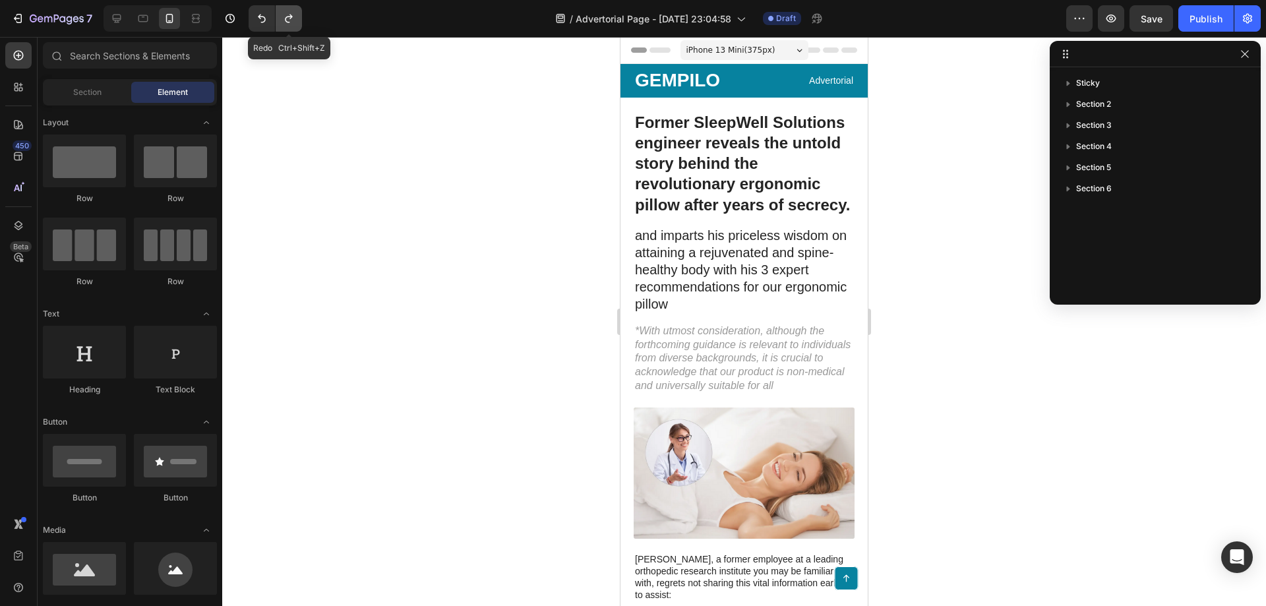
click at [288, 21] on icon "Undo/Redo" at bounding box center [288, 18] width 13 height 13
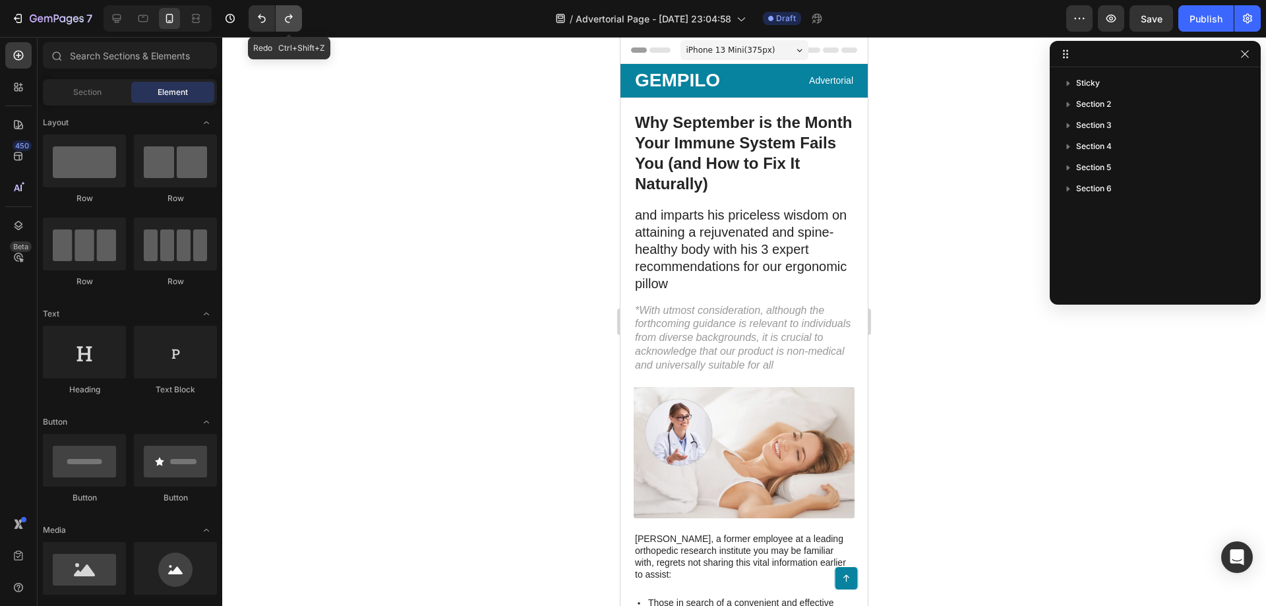
click at [288, 21] on icon "Undo/Redo" at bounding box center [288, 18] width 13 height 13
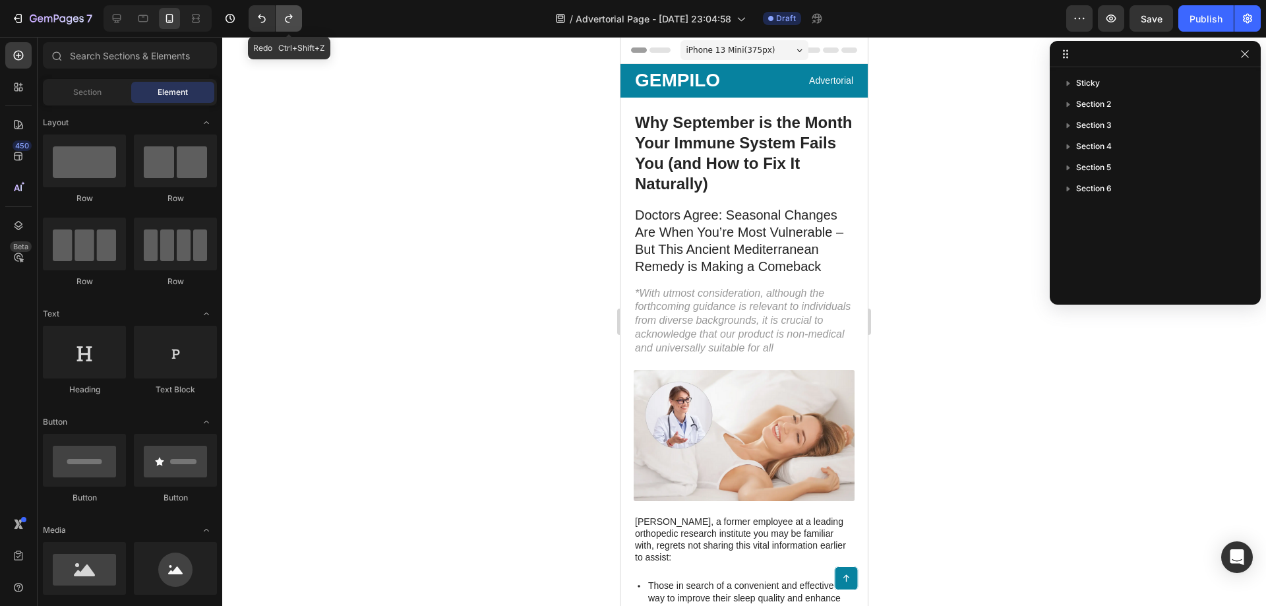
click at [288, 21] on icon "Undo/Redo" at bounding box center [288, 18] width 13 height 13
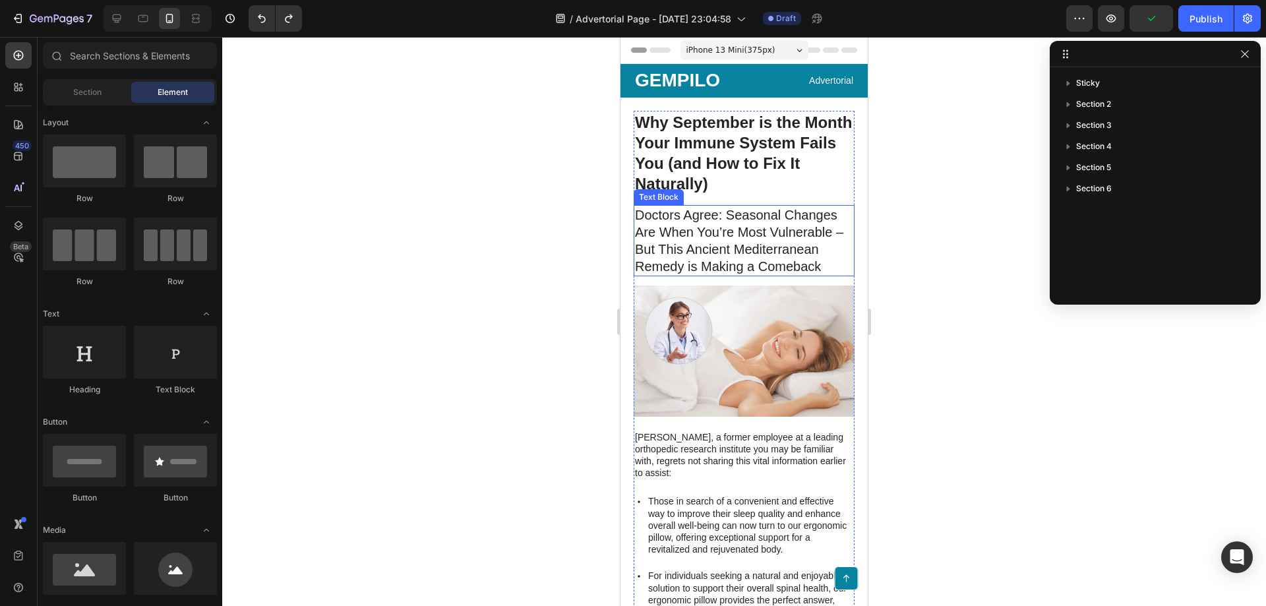
click at [696, 242] on p "Doctors Agree: Seasonal Changes Are When You’re Most Vulnerable – But This Anci…" at bounding box center [744, 240] width 218 height 69
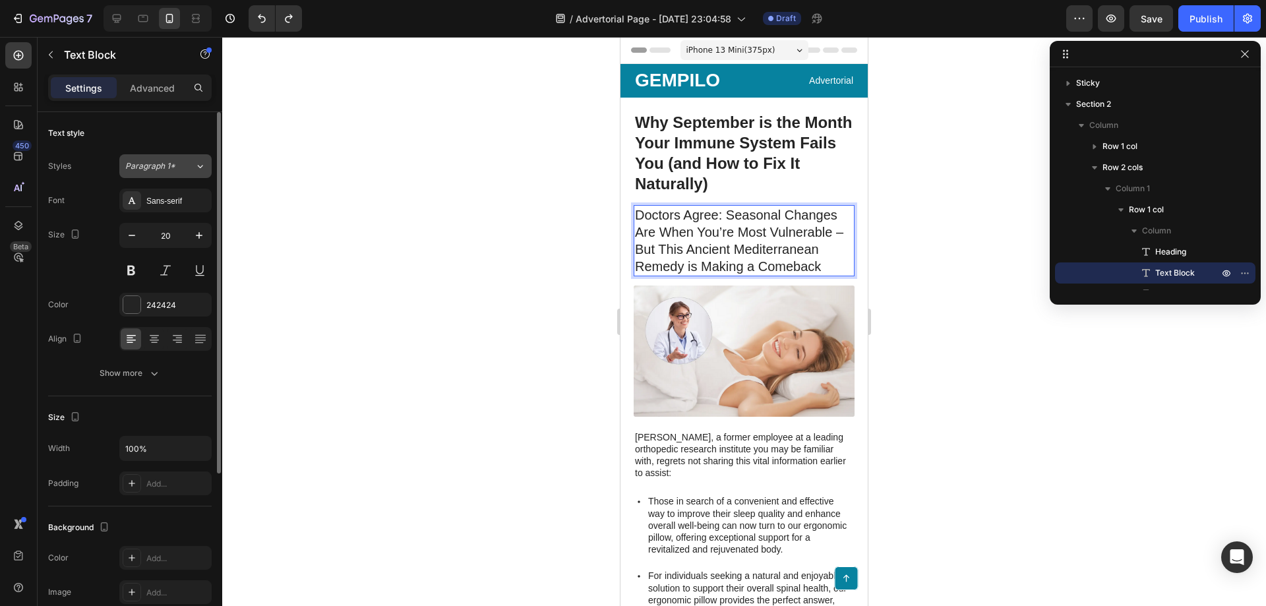
click at [161, 168] on span "Paragraph 1*" at bounding box center [150, 166] width 50 height 12
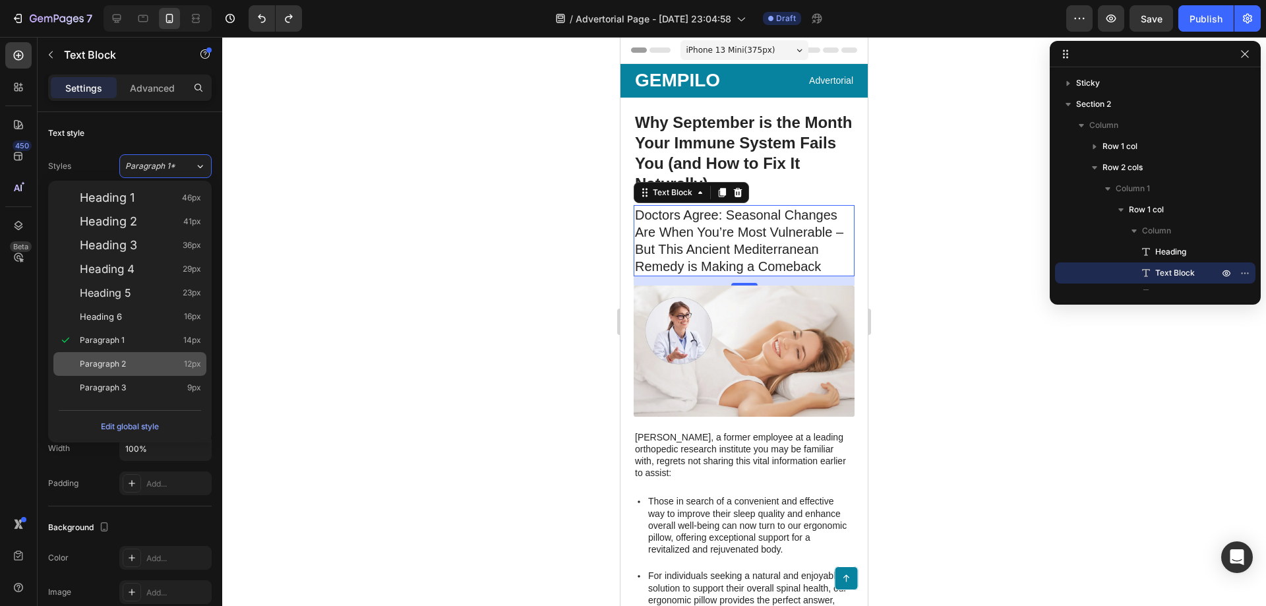
click at [135, 365] on div "Paragraph 2 12px" at bounding box center [140, 364] width 121 height 13
type input "12"
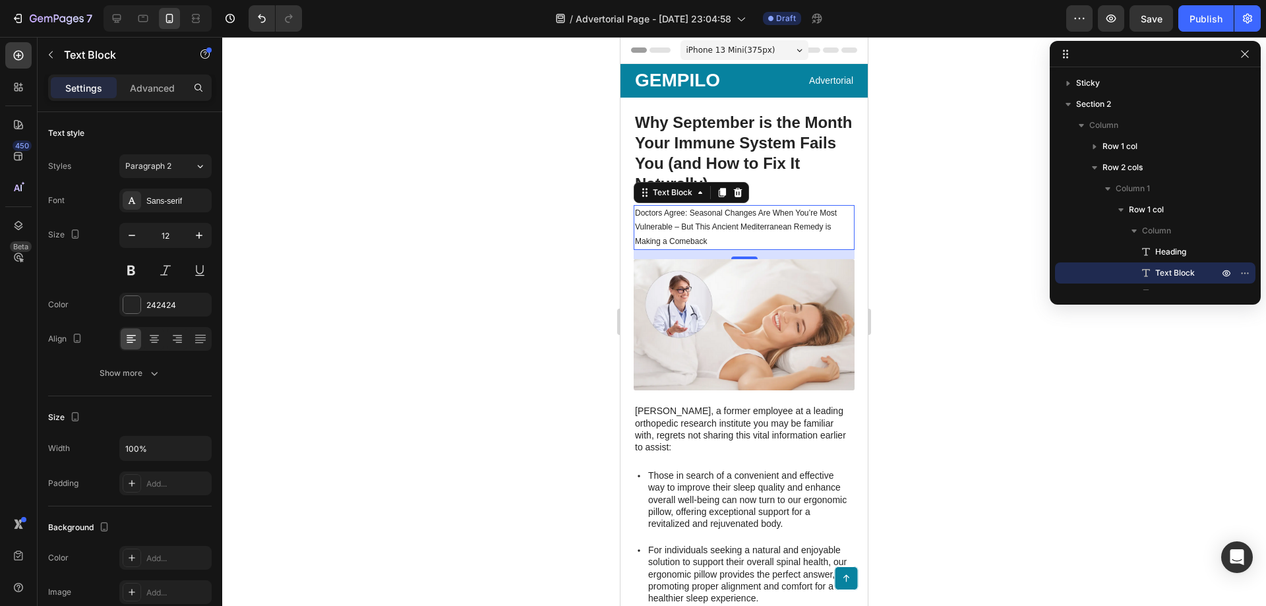
click at [952, 395] on div at bounding box center [744, 321] width 1044 height 569
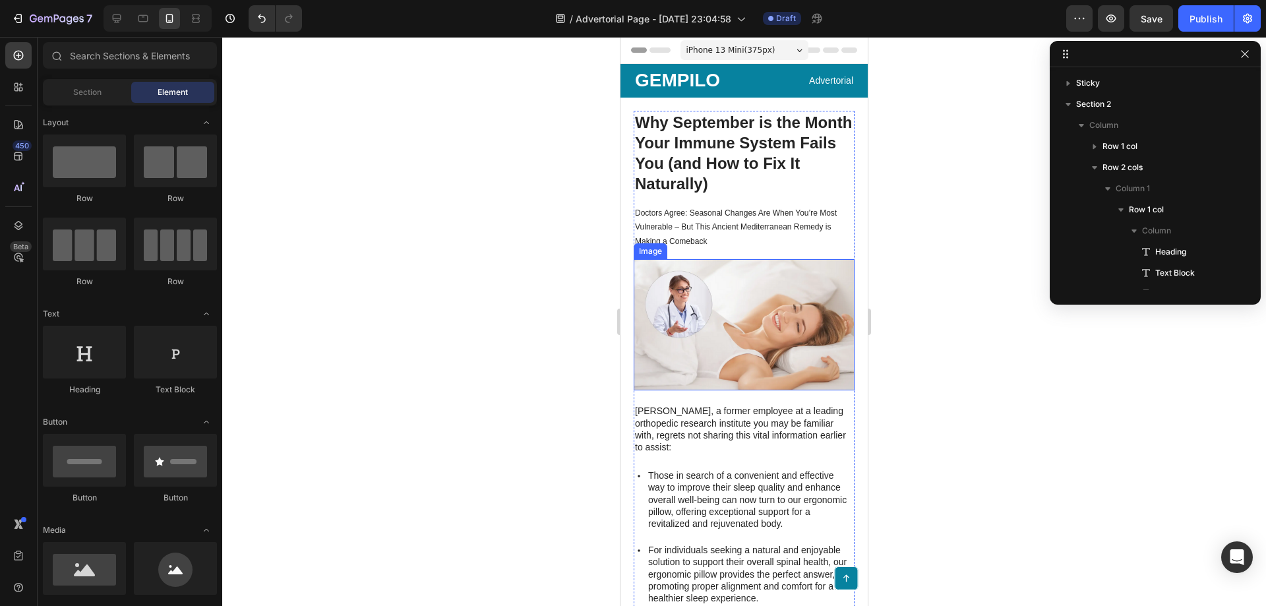
click at [699, 311] on img at bounding box center [744, 324] width 221 height 131
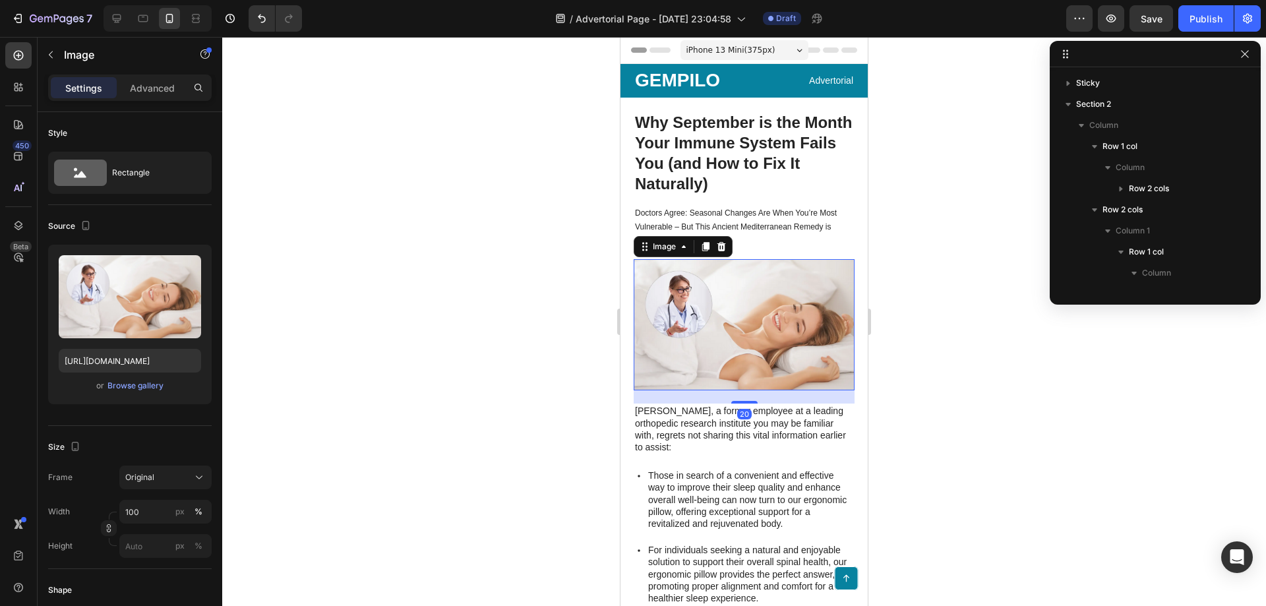
scroll to position [166, 0]
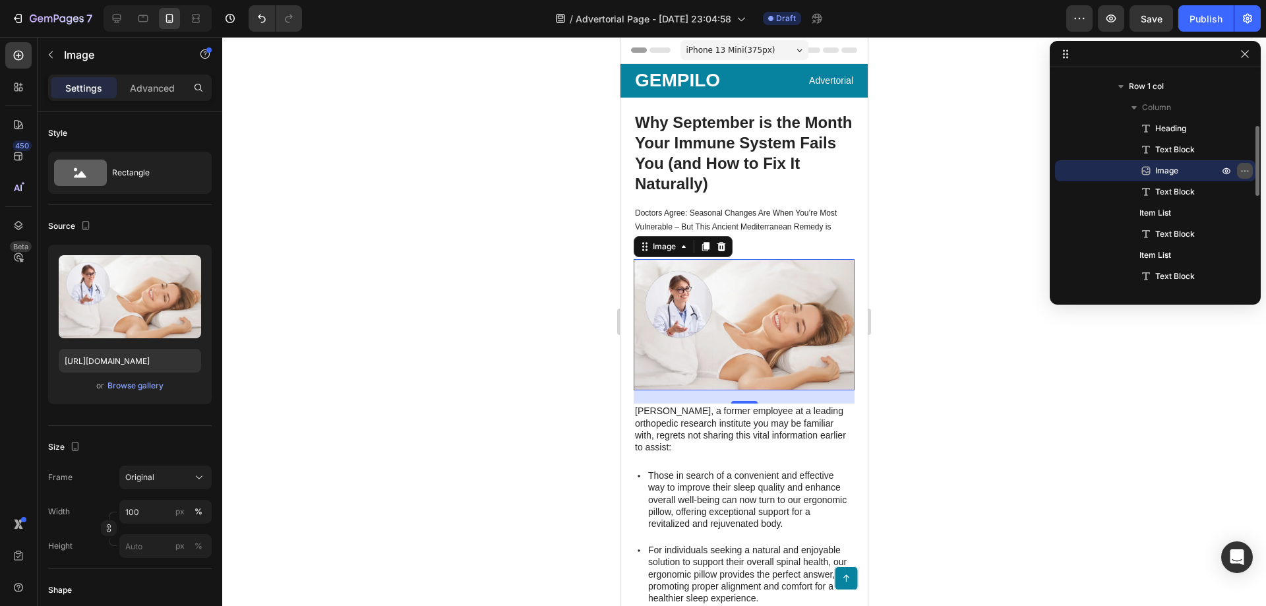
click at [1245, 170] on icon "button" at bounding box center [1245, 171] width 11 height 11
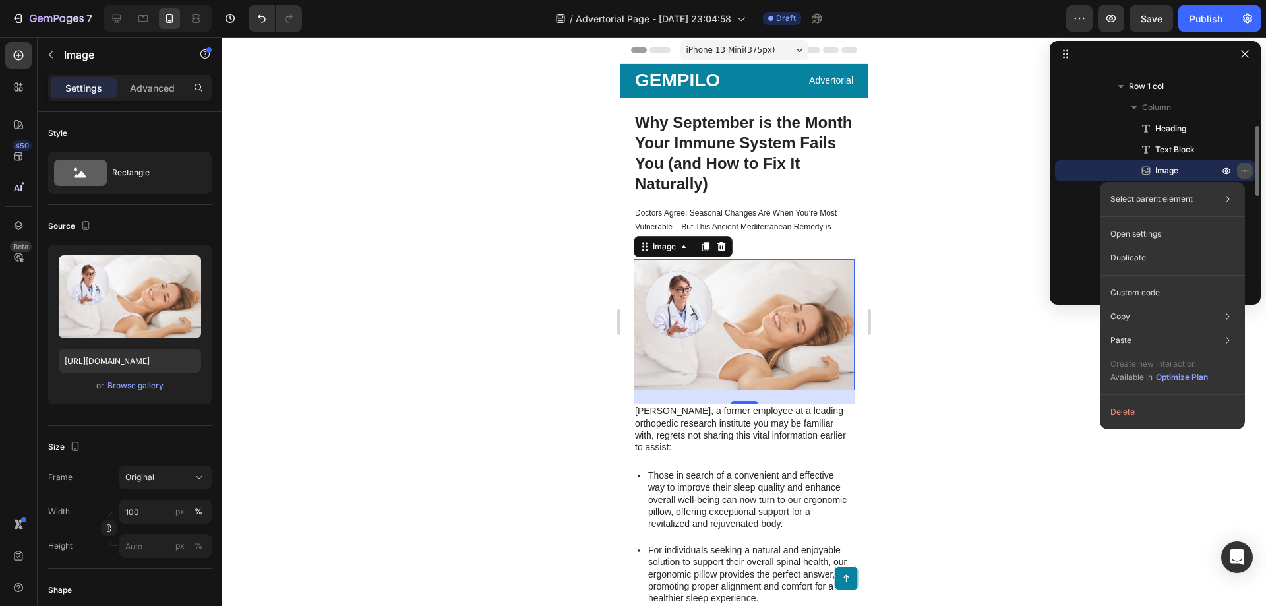
click at [1247, 170] on icon "button" at bounding box center [1245, 171] width 11 height 11
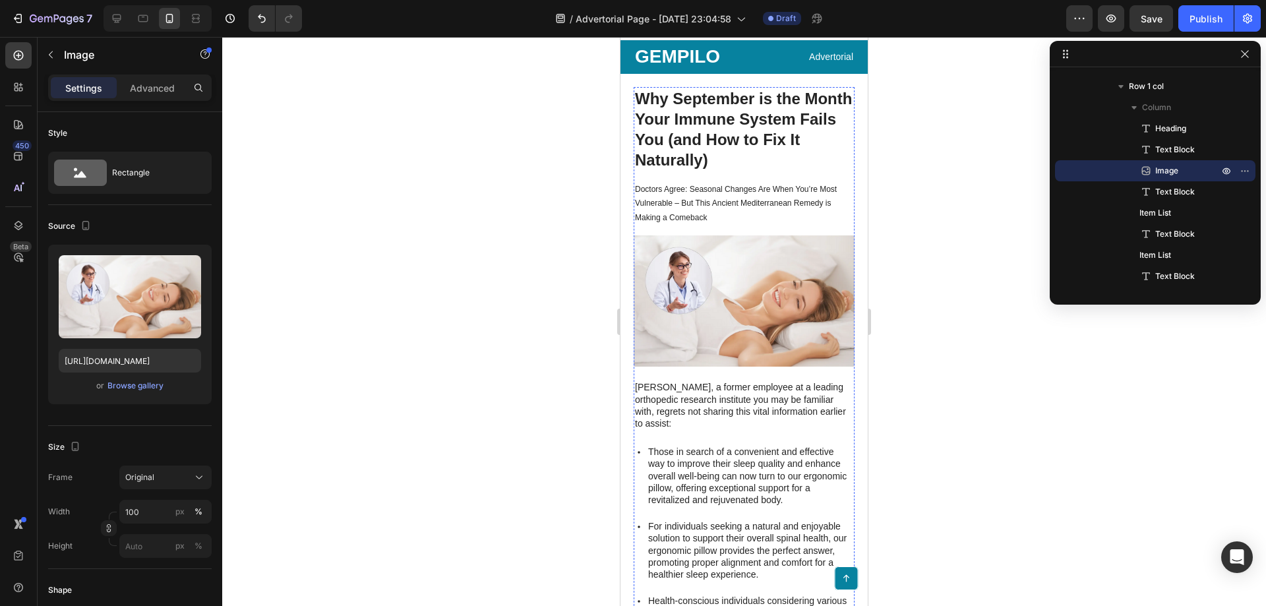
scroll to position [0, 0]
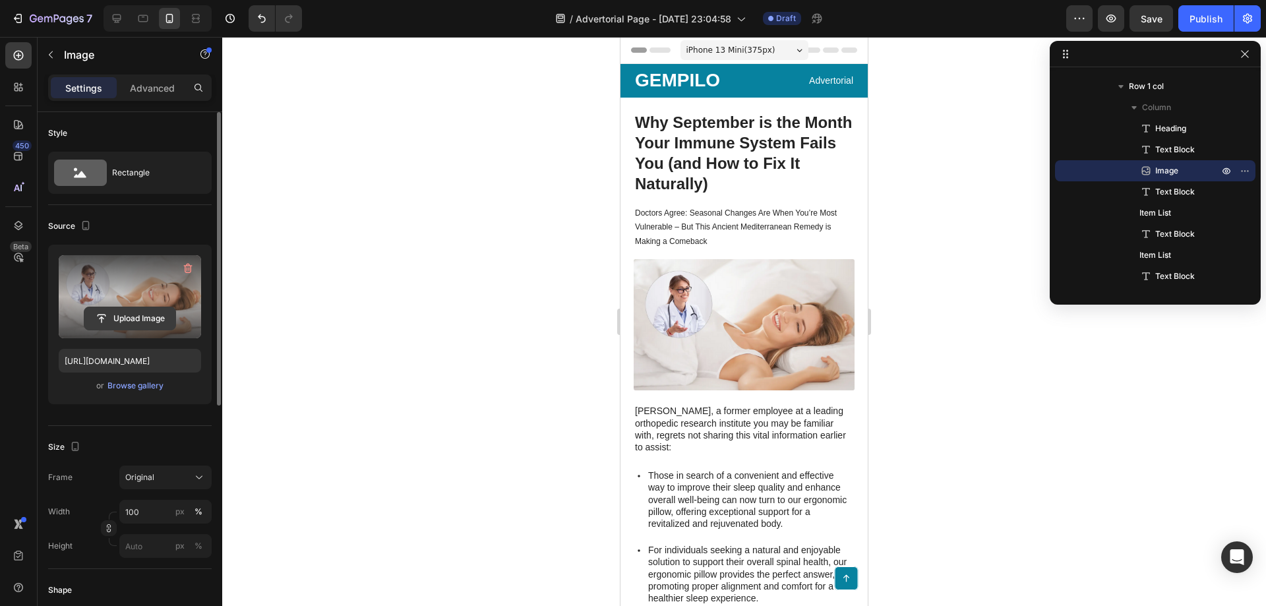
click at [128, 313] on input "file" at bounding box center [129, 318] width 91 height 22
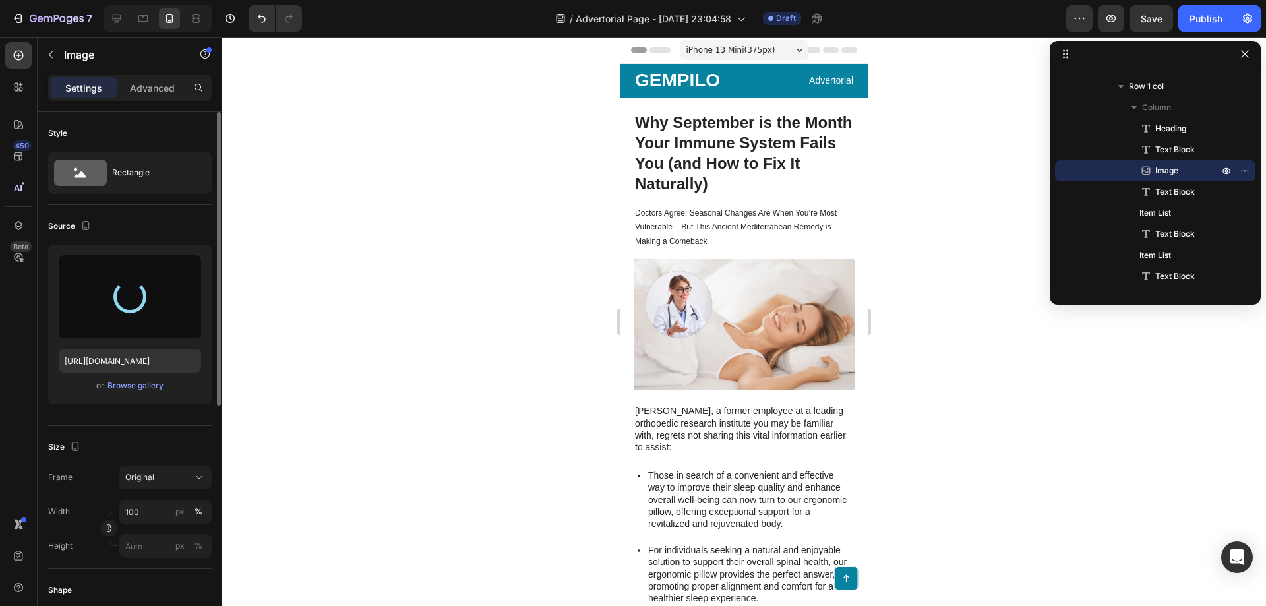
type input "[URL][DOMAIN_NAME]"
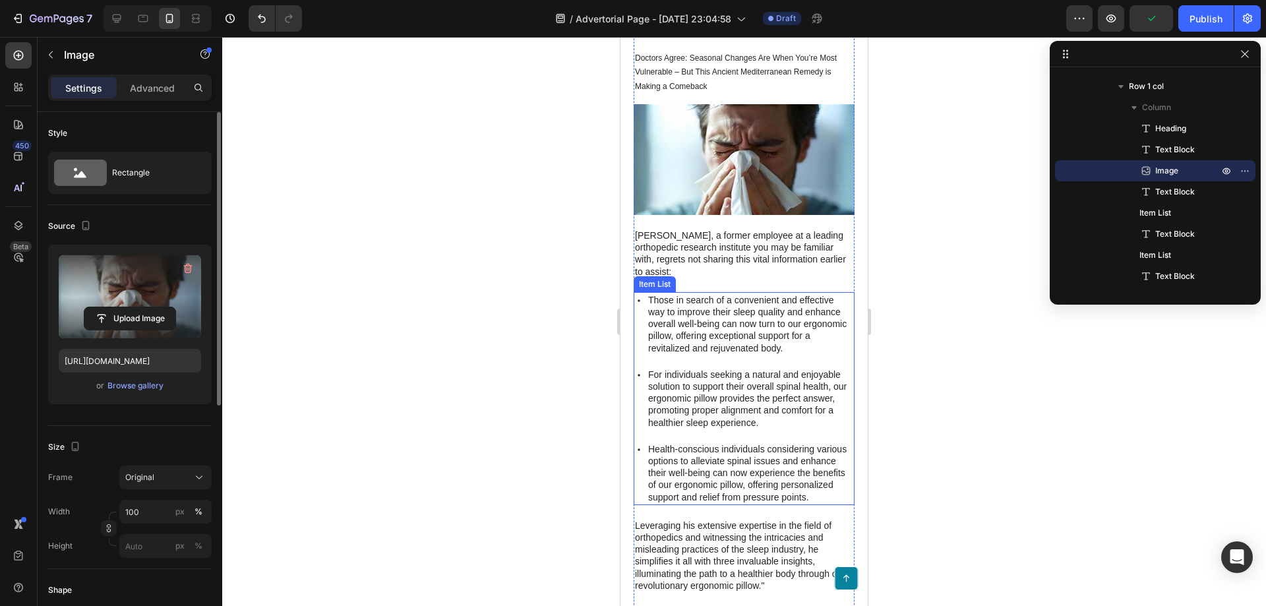
scroll to position [132, 0]
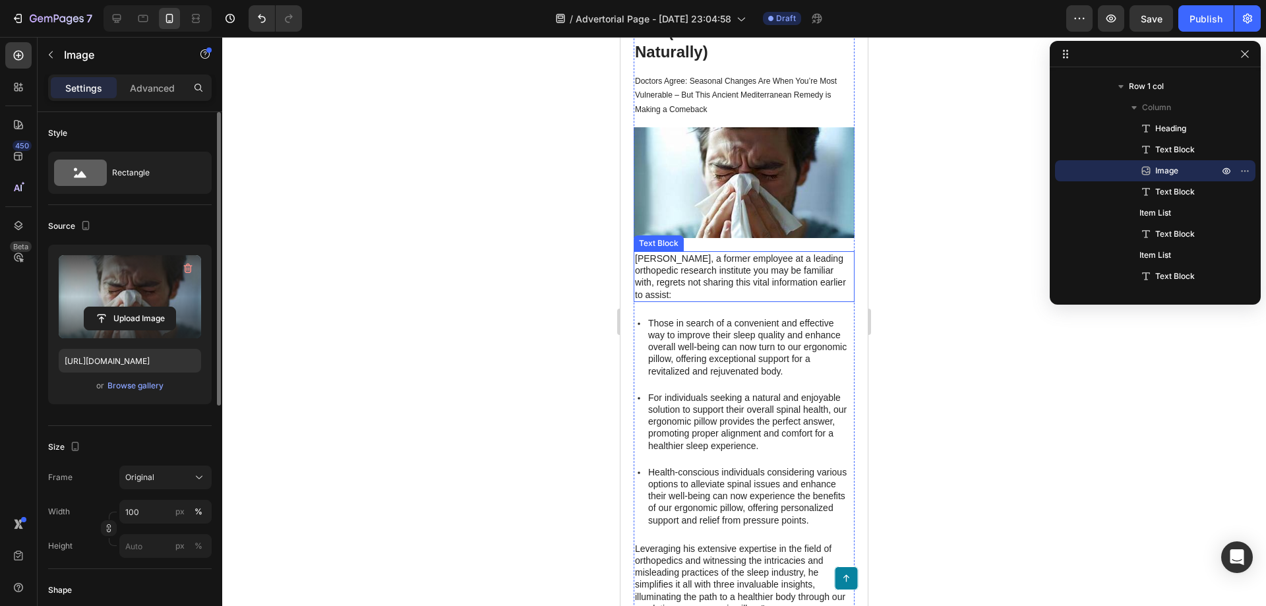
click at [677, 272] on p "[PERSON_NAME], a former employee at a leading orthopedic research institute you…" at bounding box center [744, 277] width 218 height 48
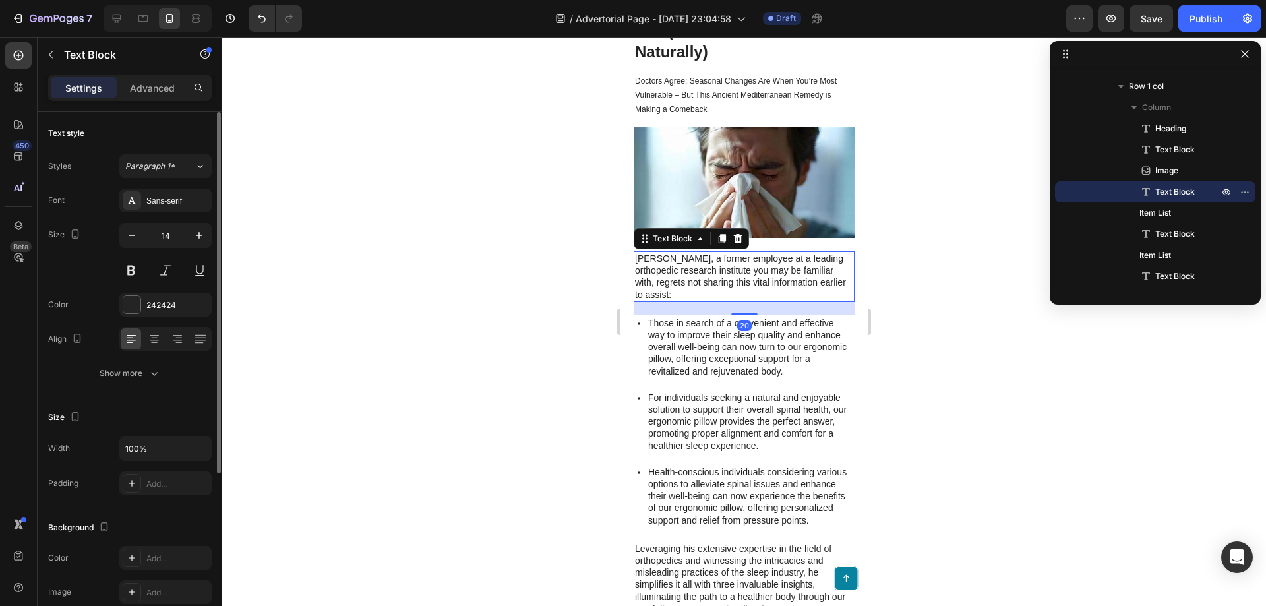
click at [677, 272] on p "[PERSON_NAME], a former employee at a leading orthopedic research institute you…" at bounding box center [744, 277] width 218 height 48
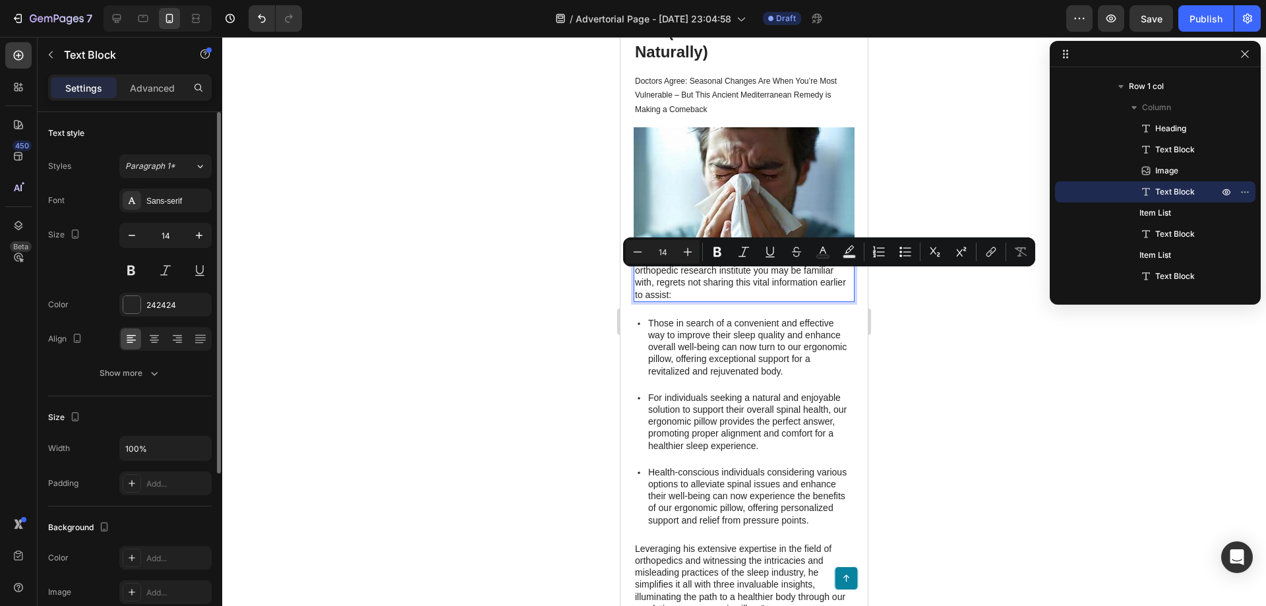
click at [712, 278] on p "[PERSON_NAME], a former employee at a leading orthopedic research institute you…" at bounding box center [744, 277] width 218 height 48
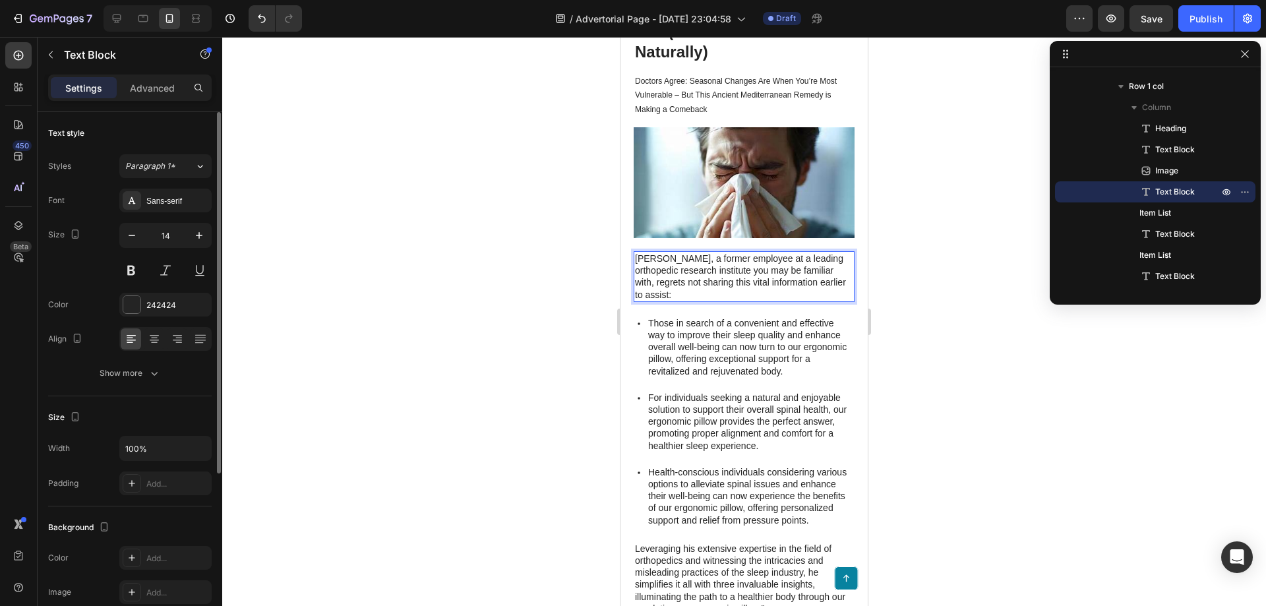
click at [716, 288] on p "[PERSON_NAME], a former employee at a leading orthopedic research institute you…" at bounding box center [744, 277] width 218 height 48
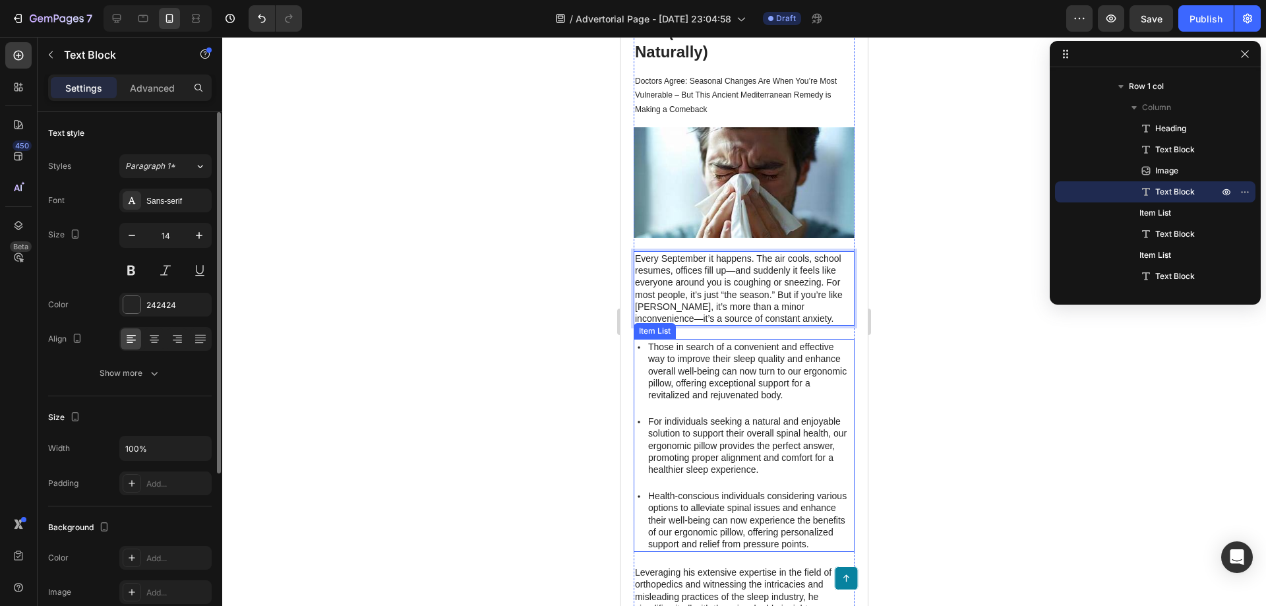
click at [733, 357] on p "Those in search of a convenient and effective way to improve their sleep qualit…" at bounding box center [750, 371] width 204 height 60
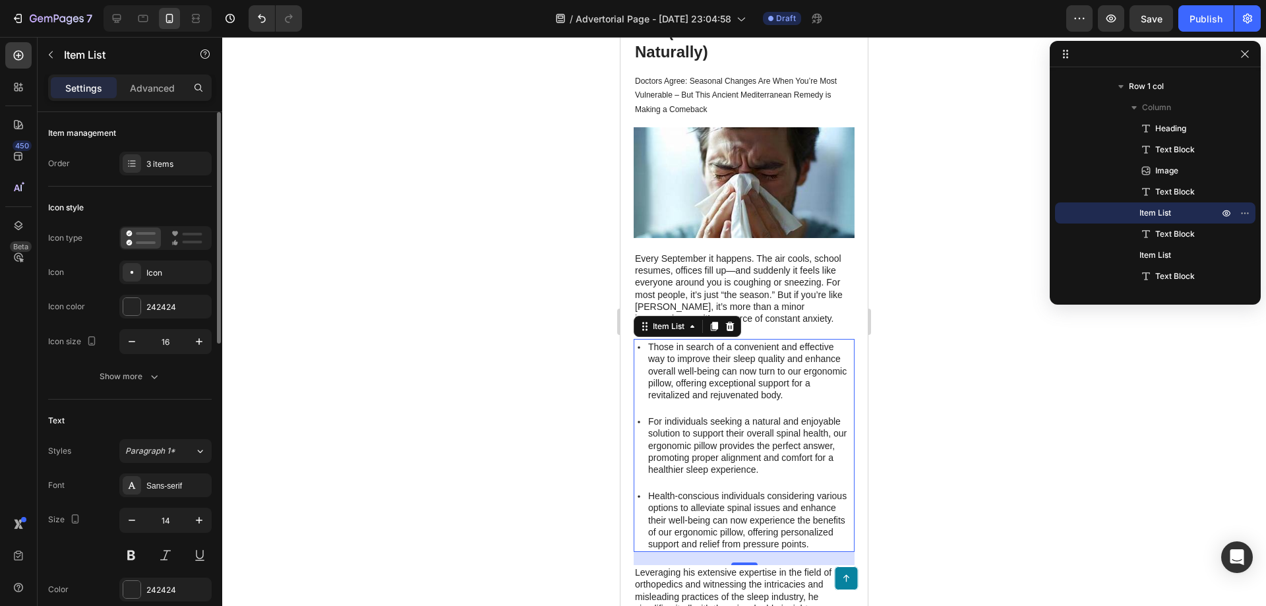
click at [712, 379] on p "Those in search of a convenient and effective way to improve their sleep qualit…" at bounding box center [750, 371] width 204 height 60
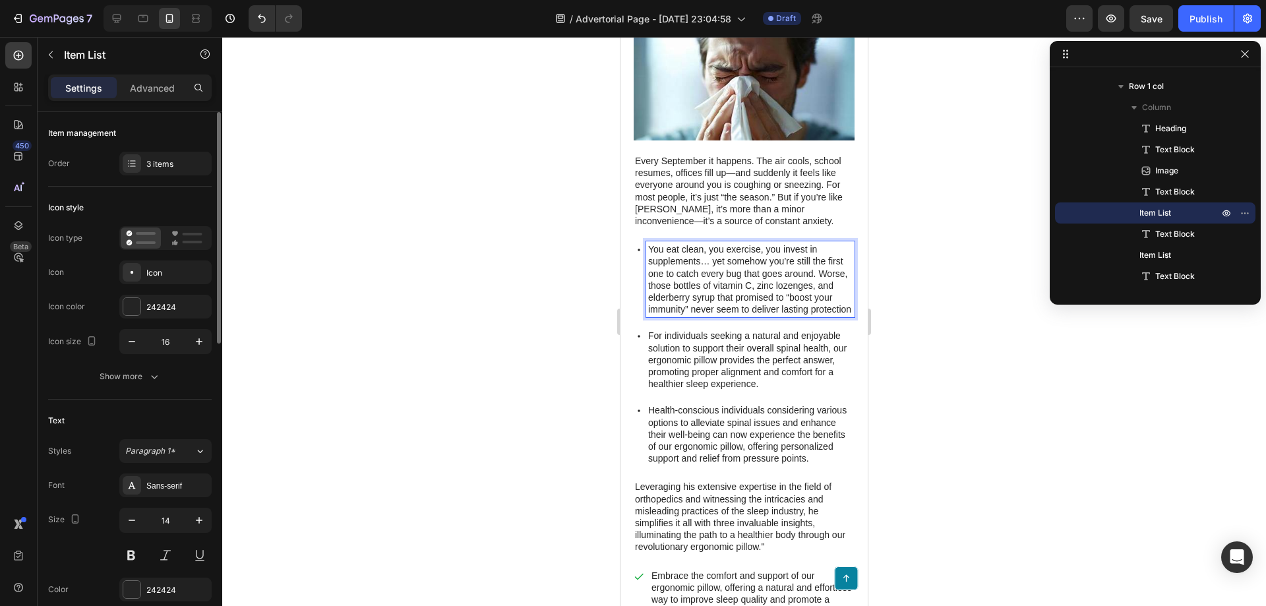
scroll to position [264, 0]
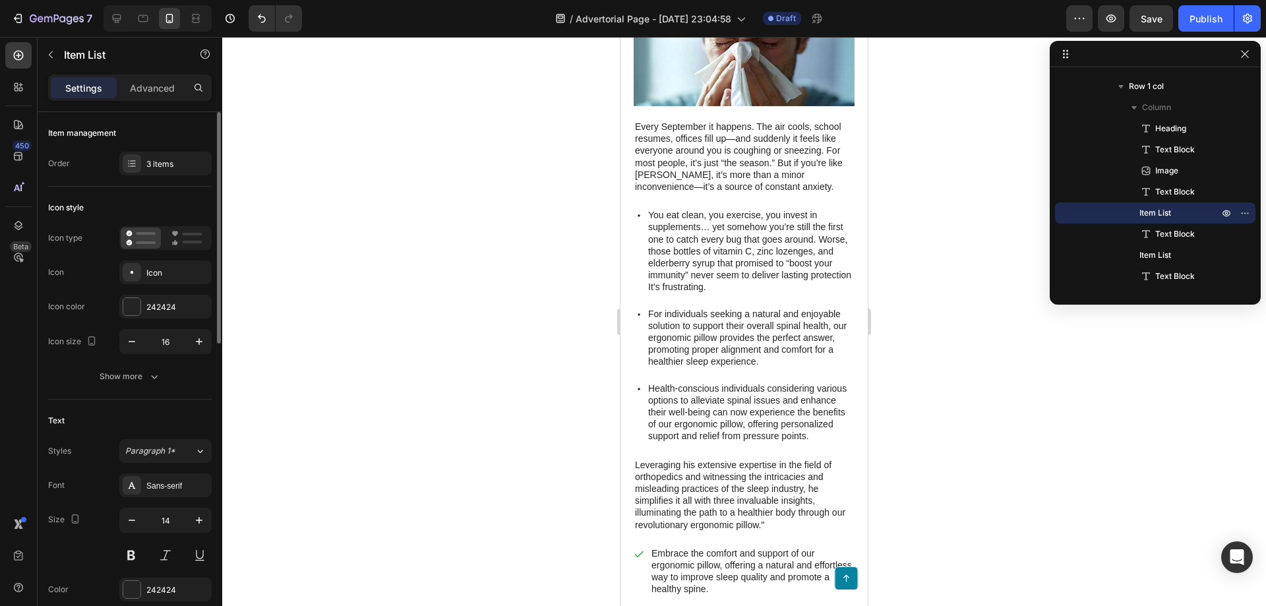
click at [921, 354] on div at bounding box center [744, 321] width 1044 height 569
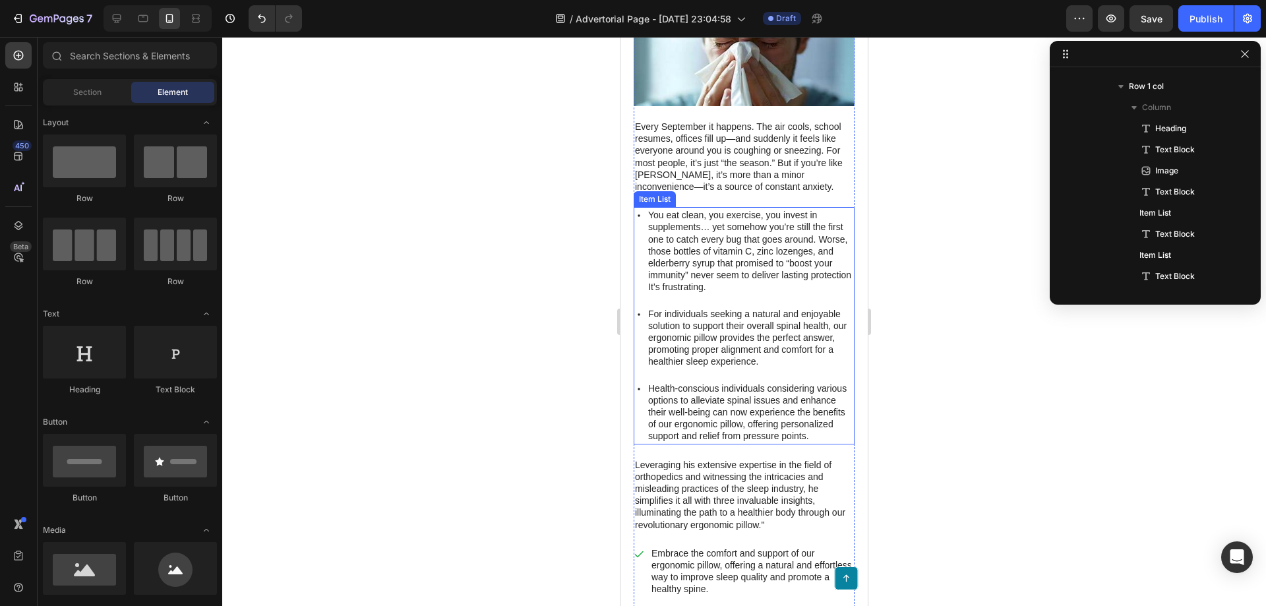
click at [756, 340] on p "For individuals seeking a natural and enjoyable solution to support their overa…" at bounding box center [750, 338] width 204 height 60
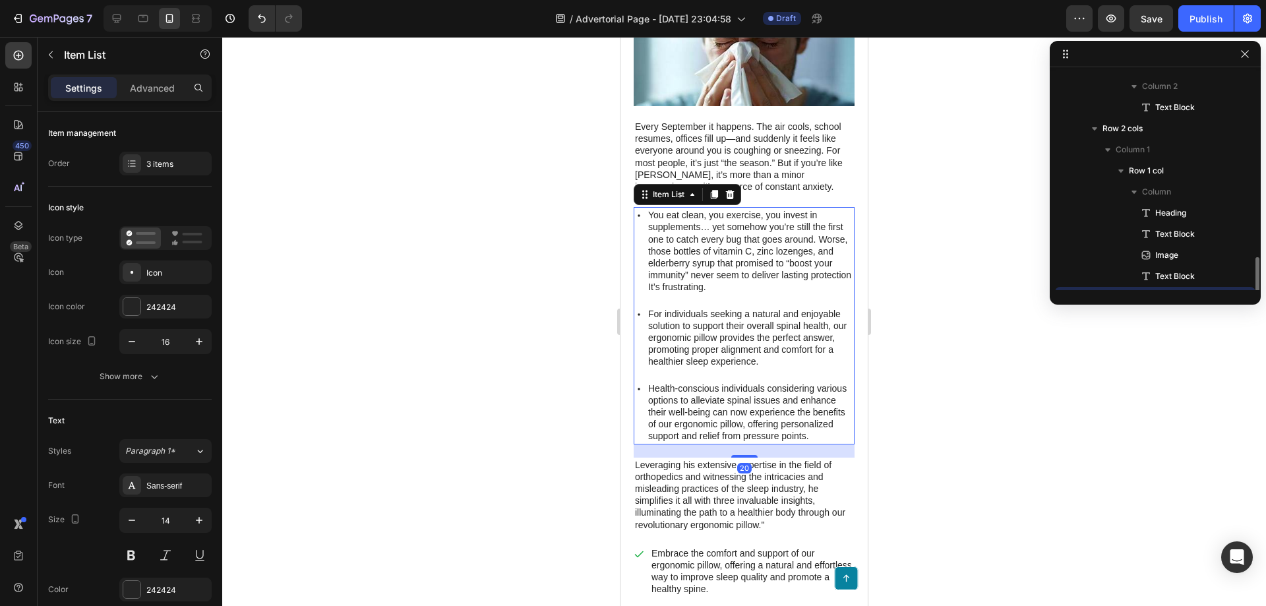
scroll to position [292, 0]
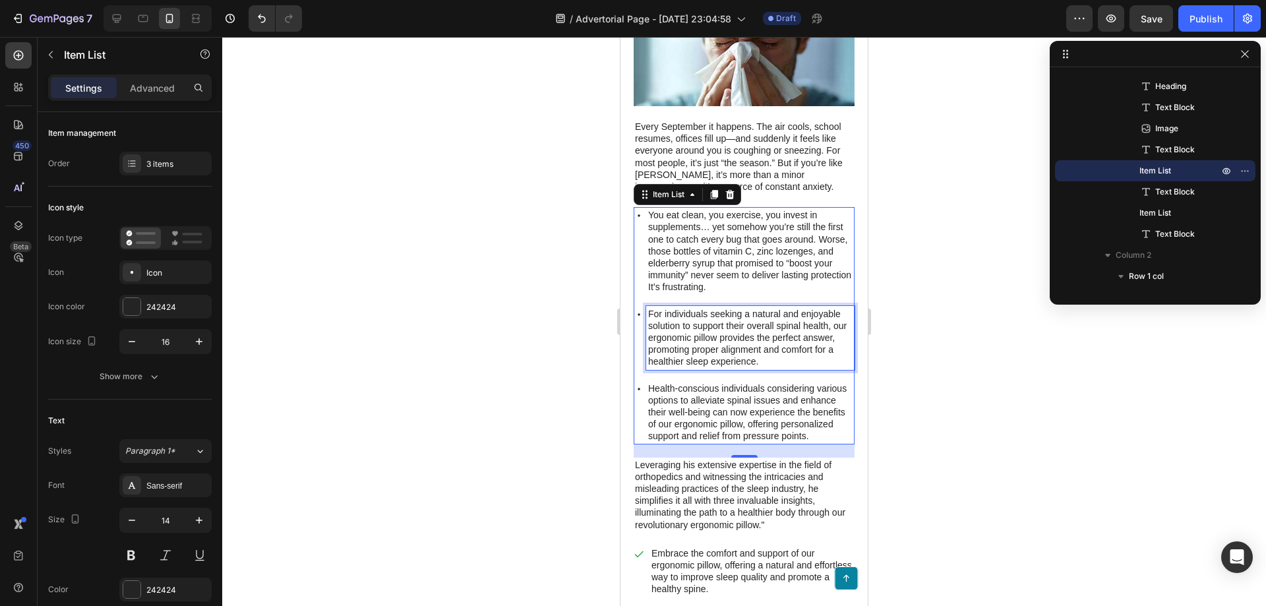
click at [702, 341] on p "For individuals seeking a natural and enjoyable solution to support their overa…" at bounding box center [750, 338] width 204 height 60
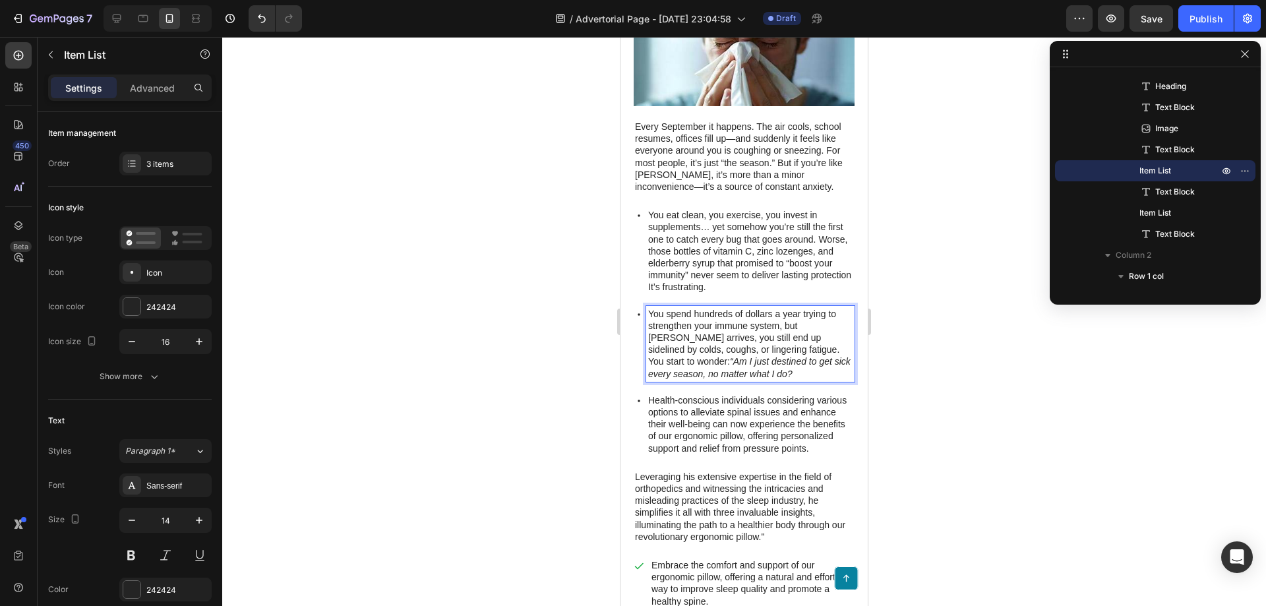
click at [925, 382] on div at bounding box center [744, 321] width 1044 height 569
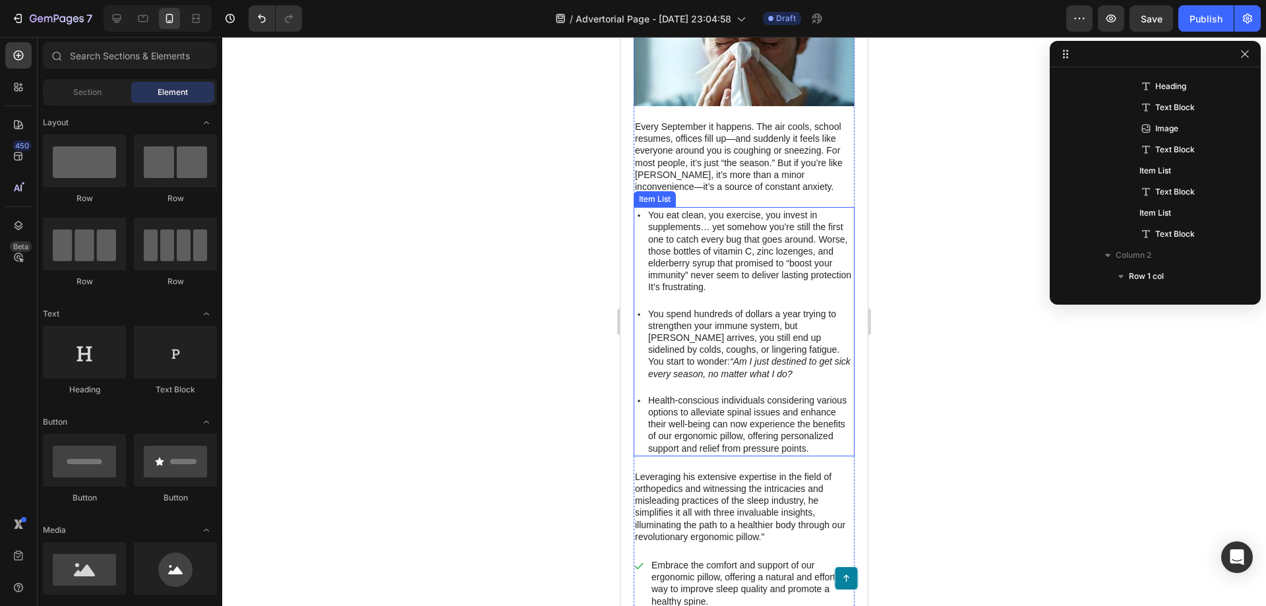
click at [772, 410] on p "Health-conscious individuals considering various options to alleviate spinal is…" at bounding box center [750, 424] width 204 height 60
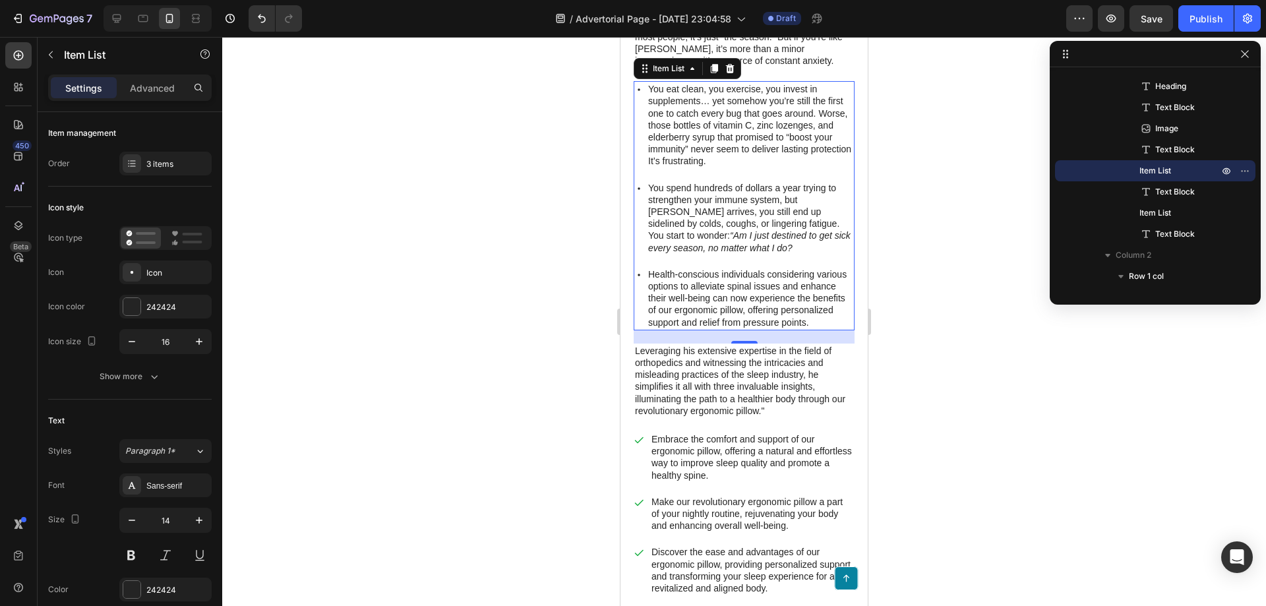
scroll to position [396, 0]
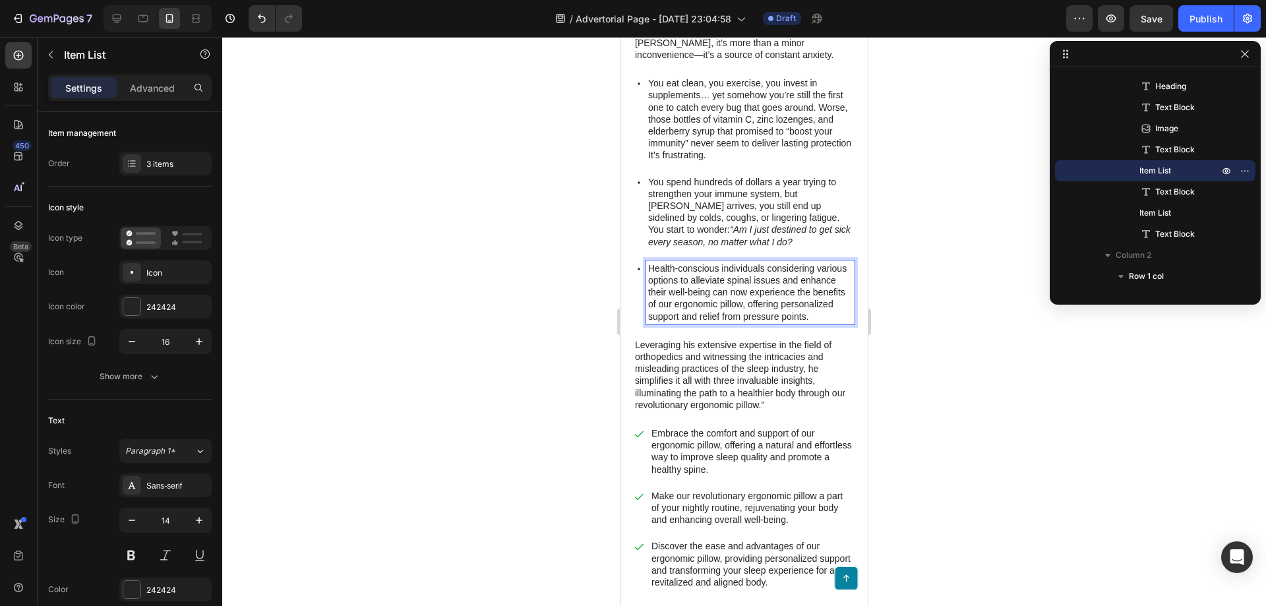
click at [718, 290] on p "Health-conscious individuals considering various options to alleviate spinal is…" at bounding box center [750, 293] width 204 height 60
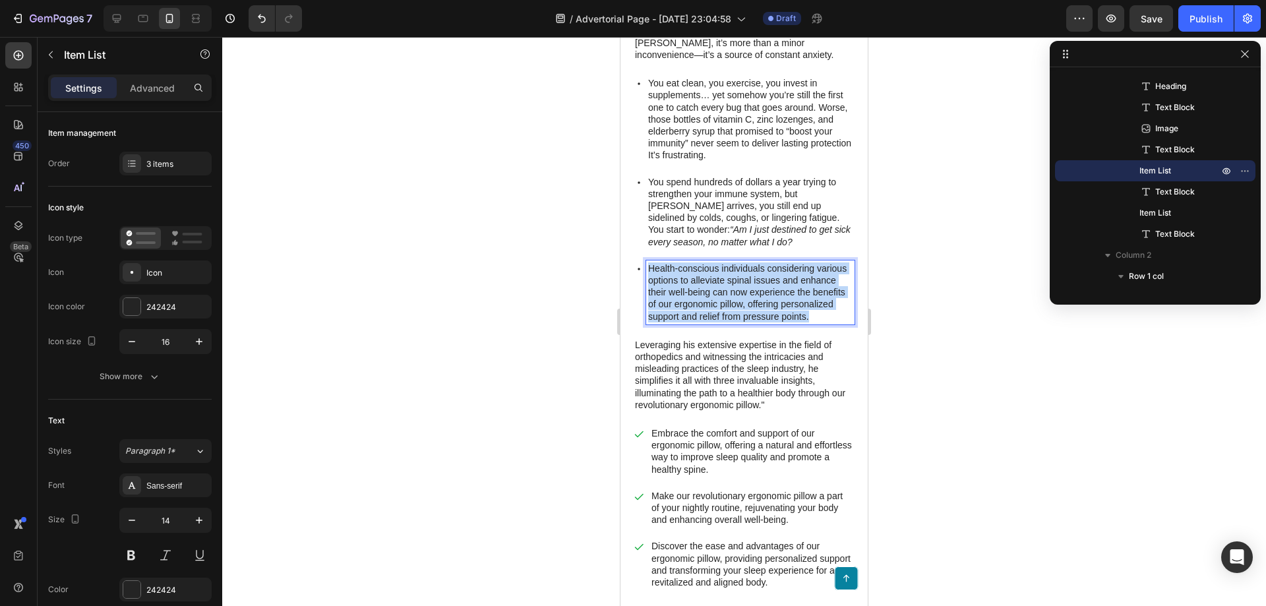
click at [718, 290] on p "Health-conscious individuals considering various options to alleviate spinal is…" at bounding box center [750, 293] width 204 height 60
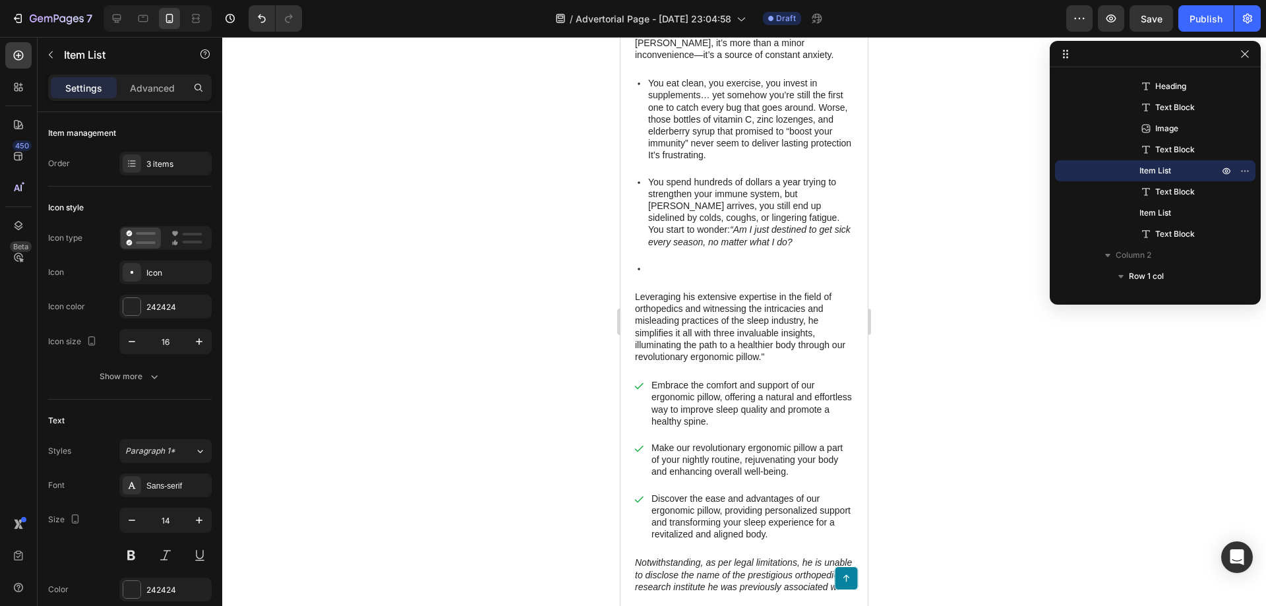
click at [905, 291] on div at bounding box center [744, 321] width 1044 height 569
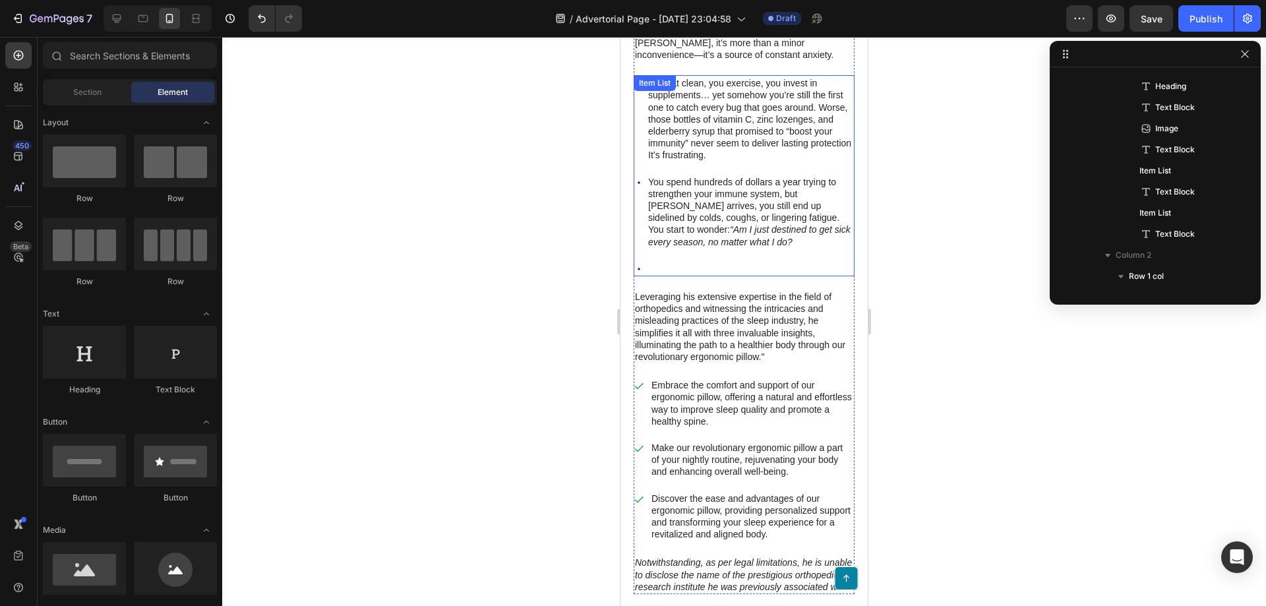
click at [654, 264] on p "Rich Text Editor. Editing area: main" at bounding box center [750, 269] width 204 height 12
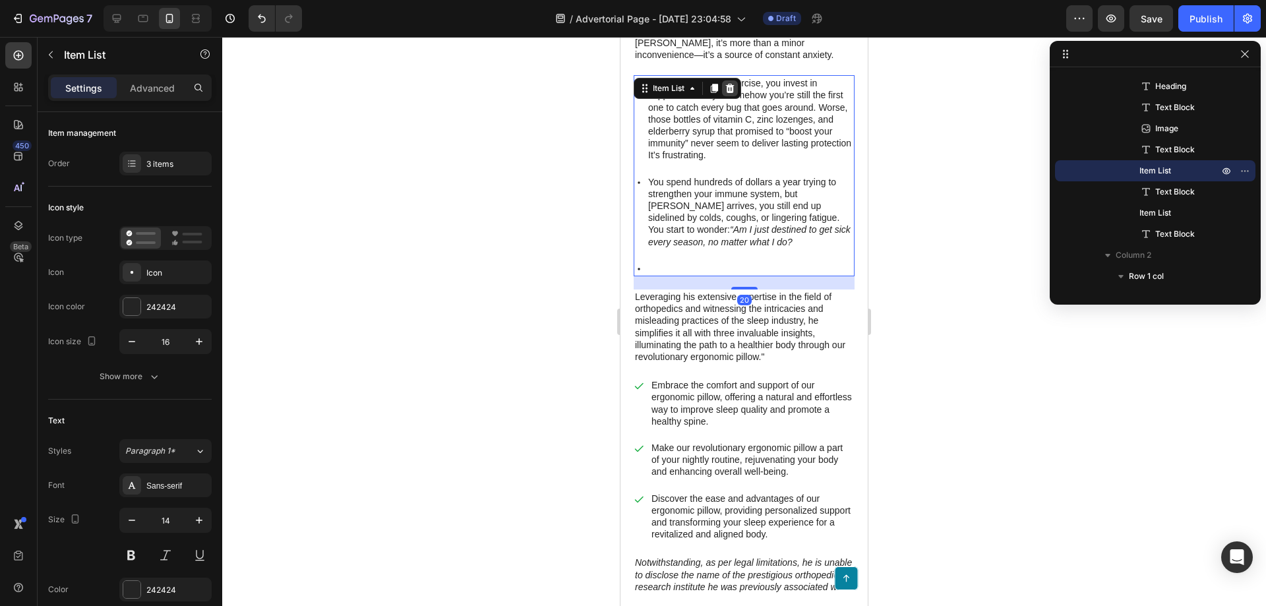
click at [732, 85] on icon at bounding box center [730, 88] width 11 height 11
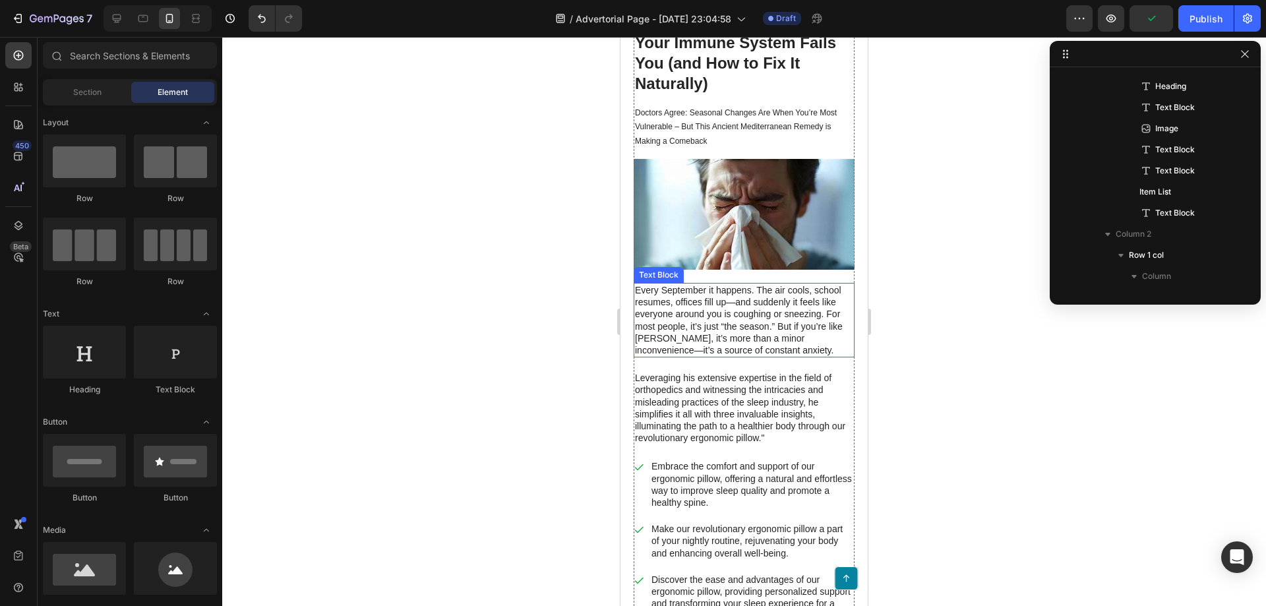
scroll to position [132, 0]
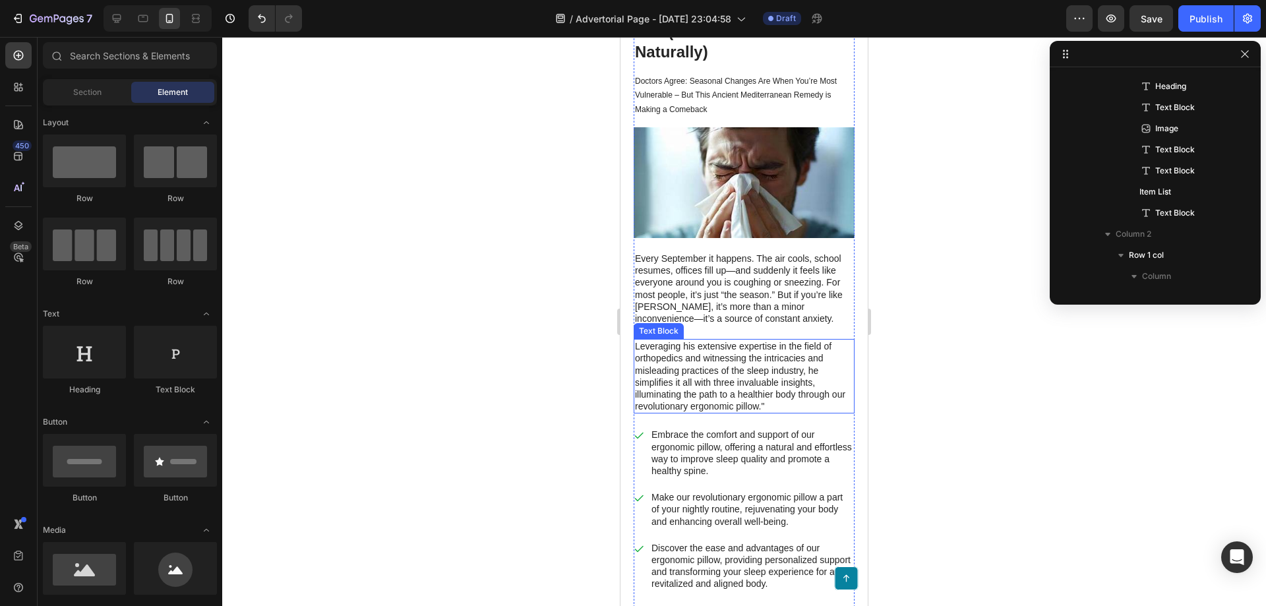
click at [735, 371] on p "Leveraging his extensive expertise in the field of orthopedics and witnessing t…" at bounding box center [744, 376] width 218 height 72
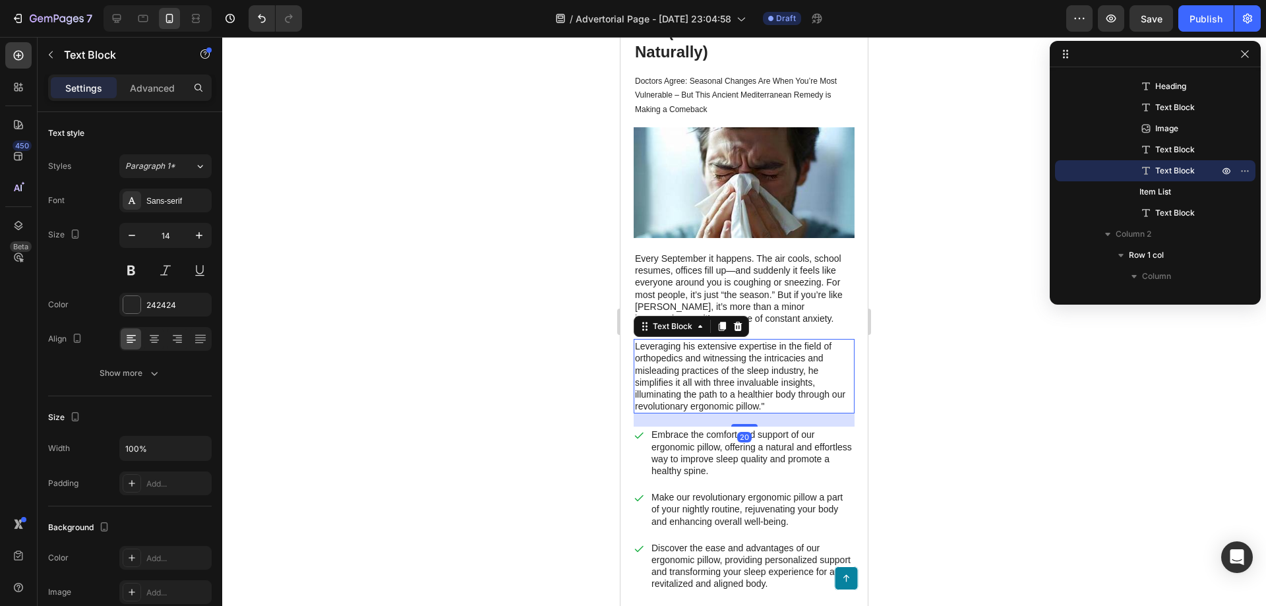
click at [1023, 352] on div at bounding box center [744, 321] width 1044 height 569
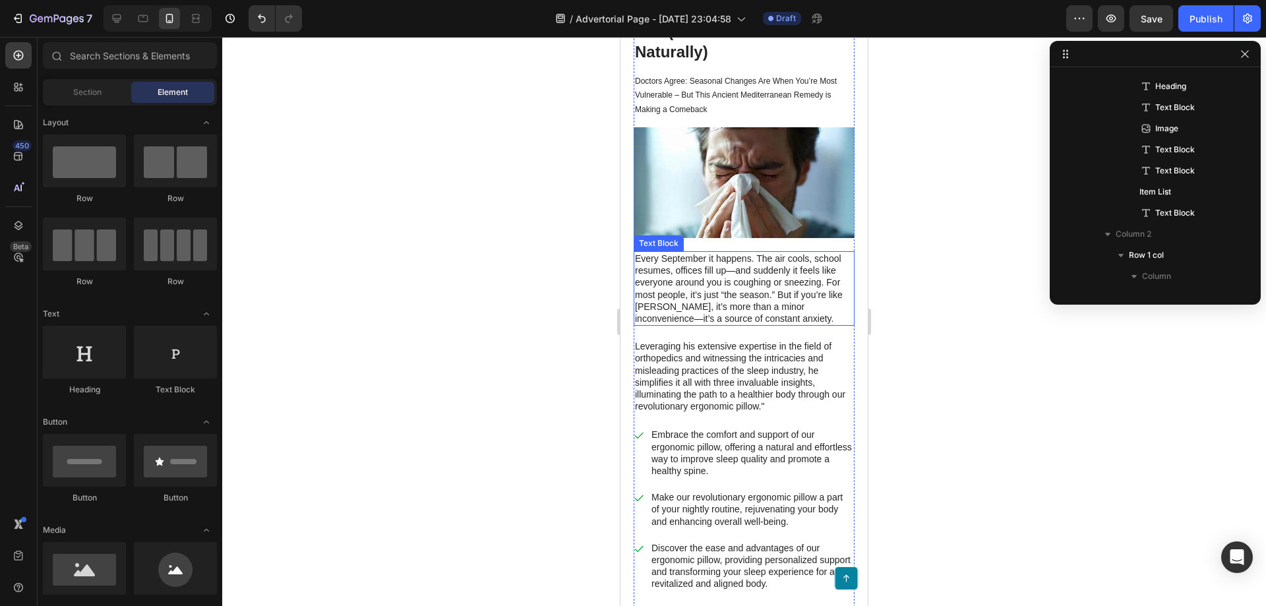
click at [800, 310] on p "Every September it happens. The air cools, school resumes, offices fill up—and …" at bounding box center [744, 289] width 218 height 72
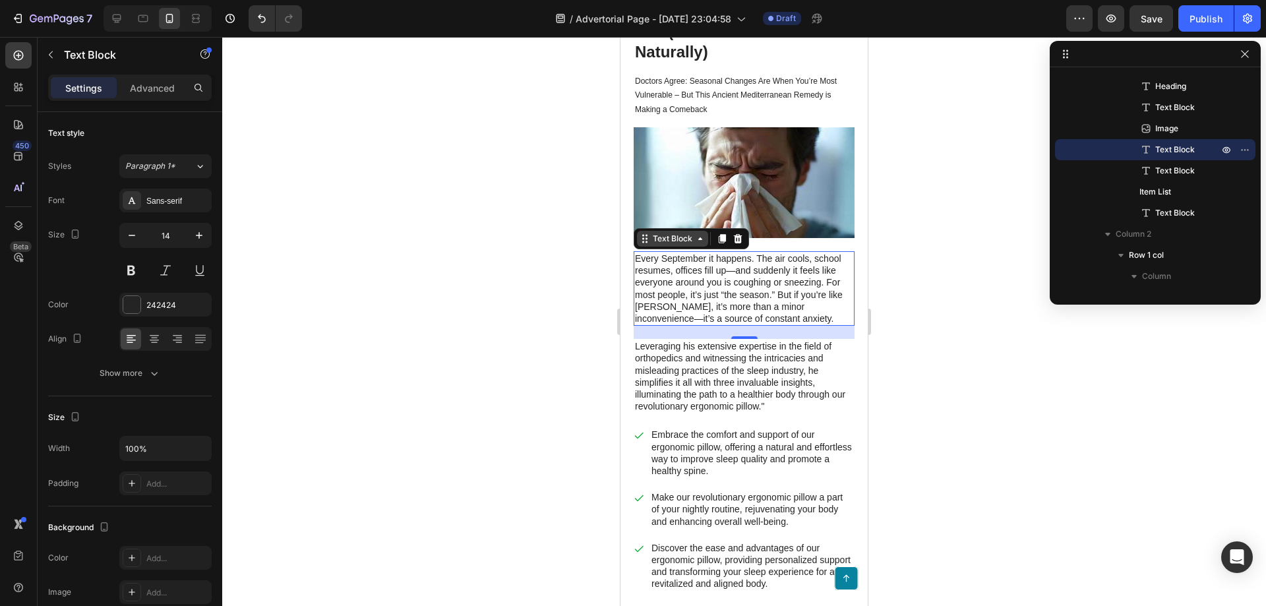
click at [671, 239] on div "Text Block" at bounding box center [672, 239] width 45 height 12
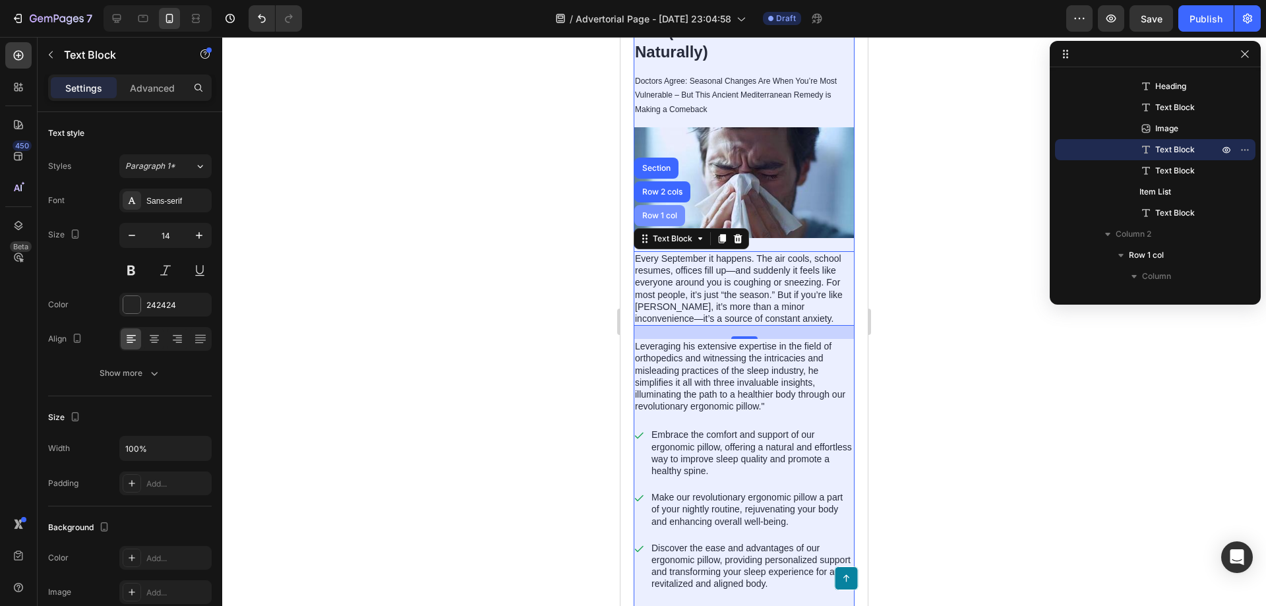
click at [660, 205] on div "Row 1 col" at bounding box center [660, 215] width 51 height 21
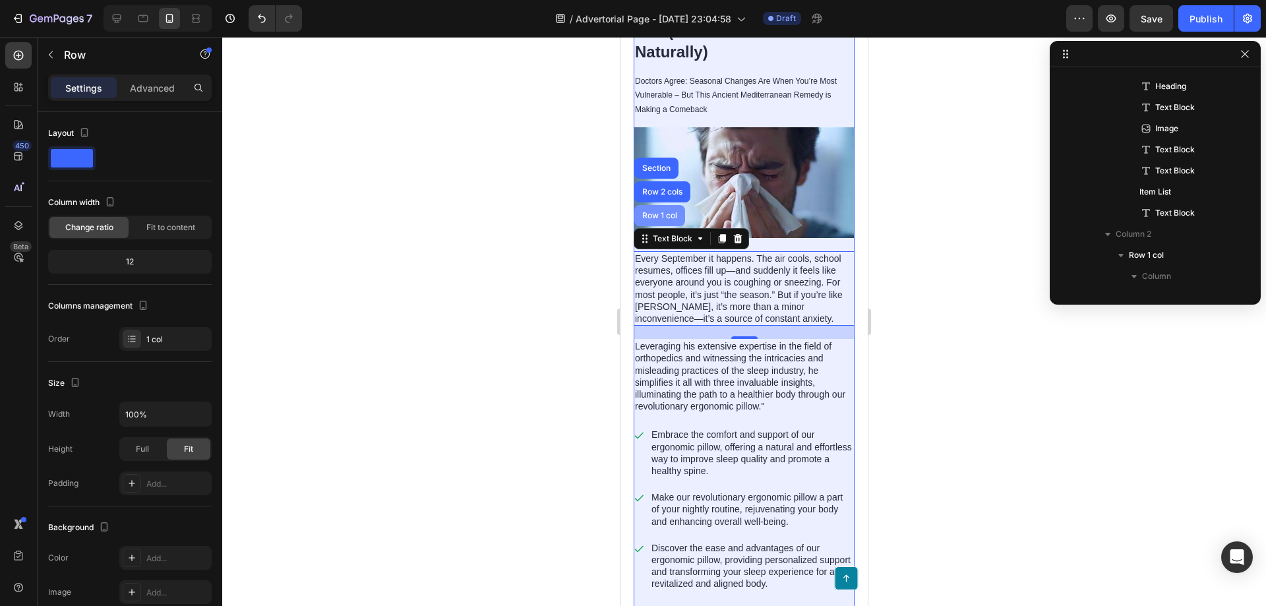
scroll to position [166, 0]
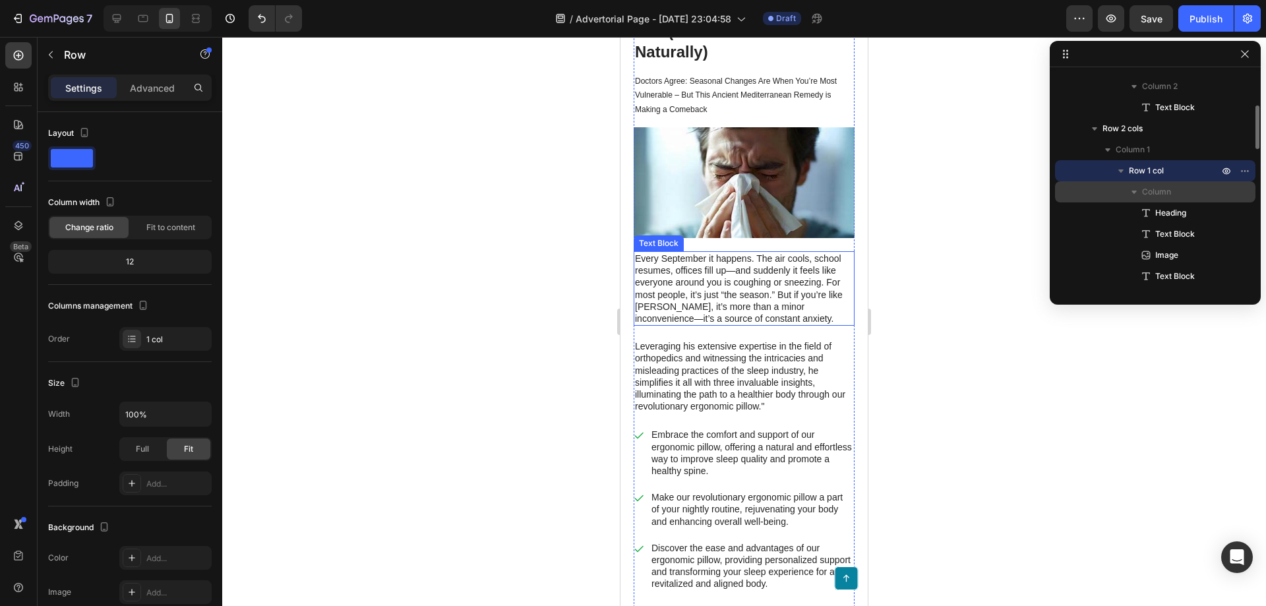
click at [1145, 195] on span "Column" at bounding box center [1156, 191] width 29 height 13
click at [1148, 191] on span "Column" at bounding box center [1156, 191] width 29 height 13
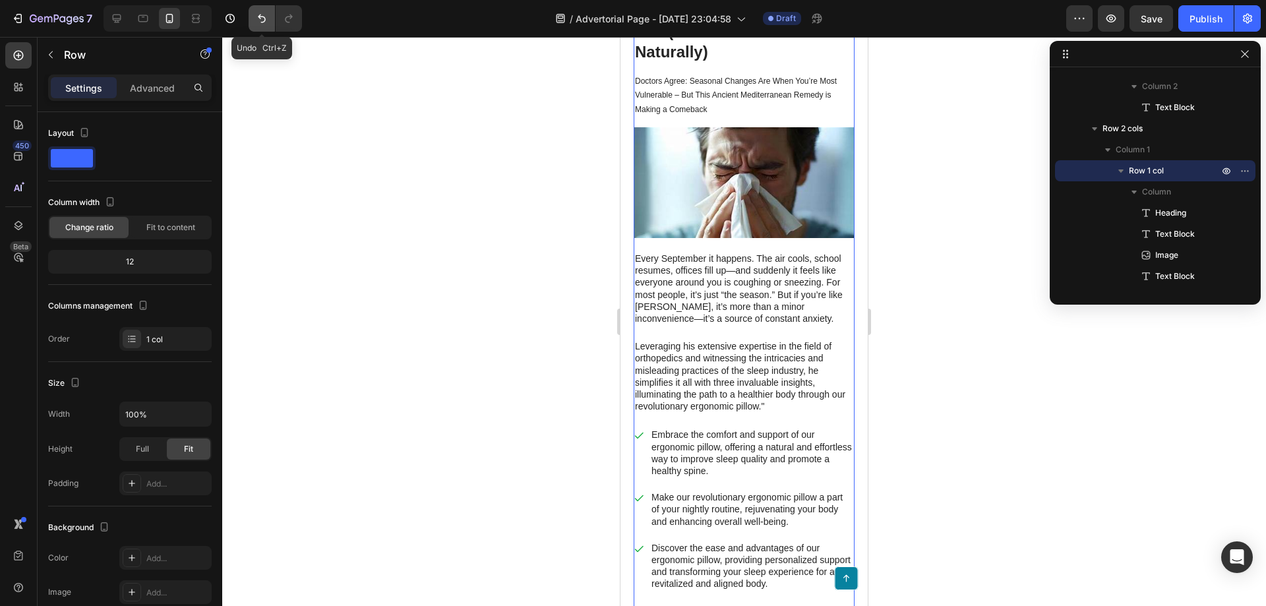
click at [265, 18] on icon "Undo/Redo" at bounding box center [262, 19] width 8 height 9
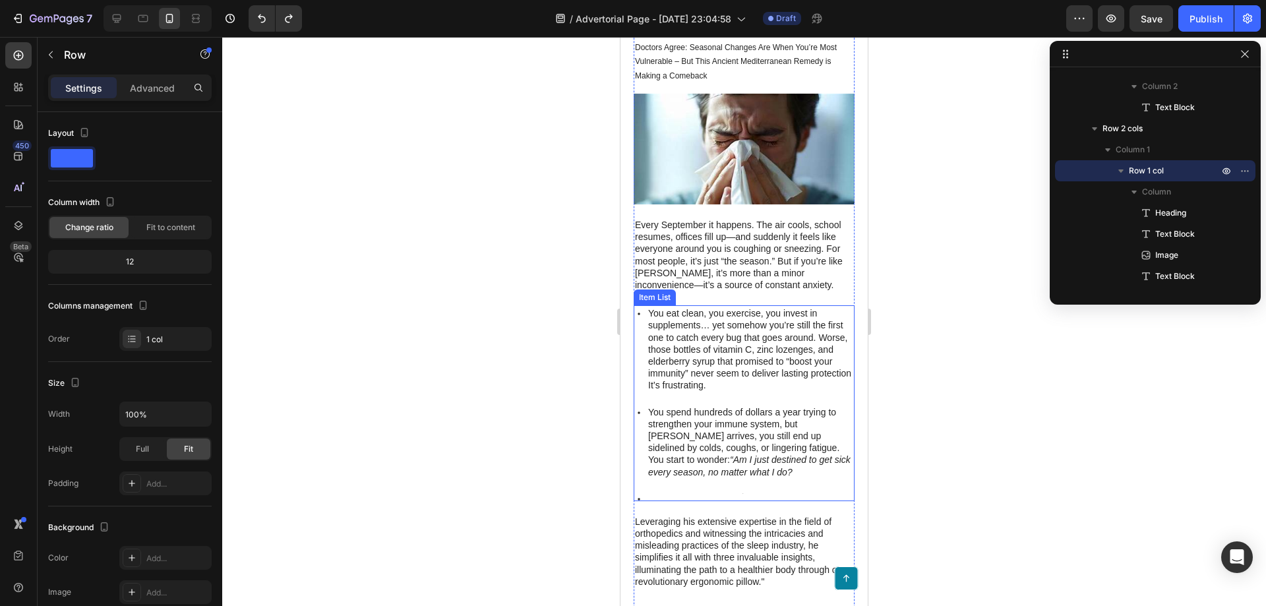
scroll to position [198, 0]
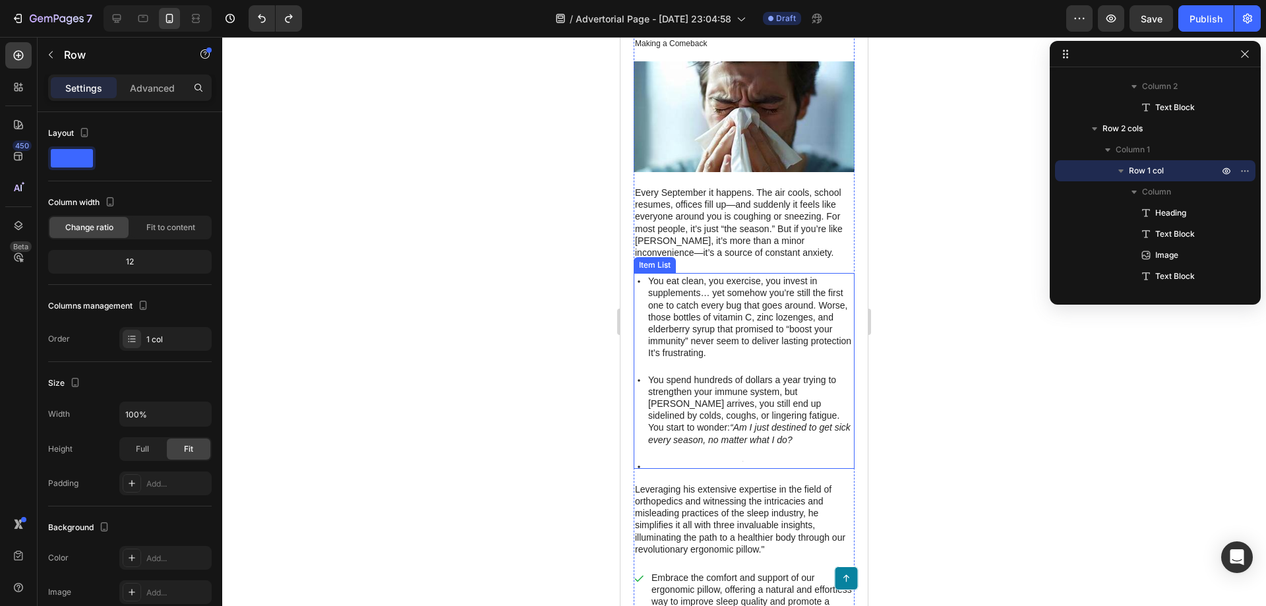
click at [666, 458] on div at bounding box center [750, 460] width 208 height 4
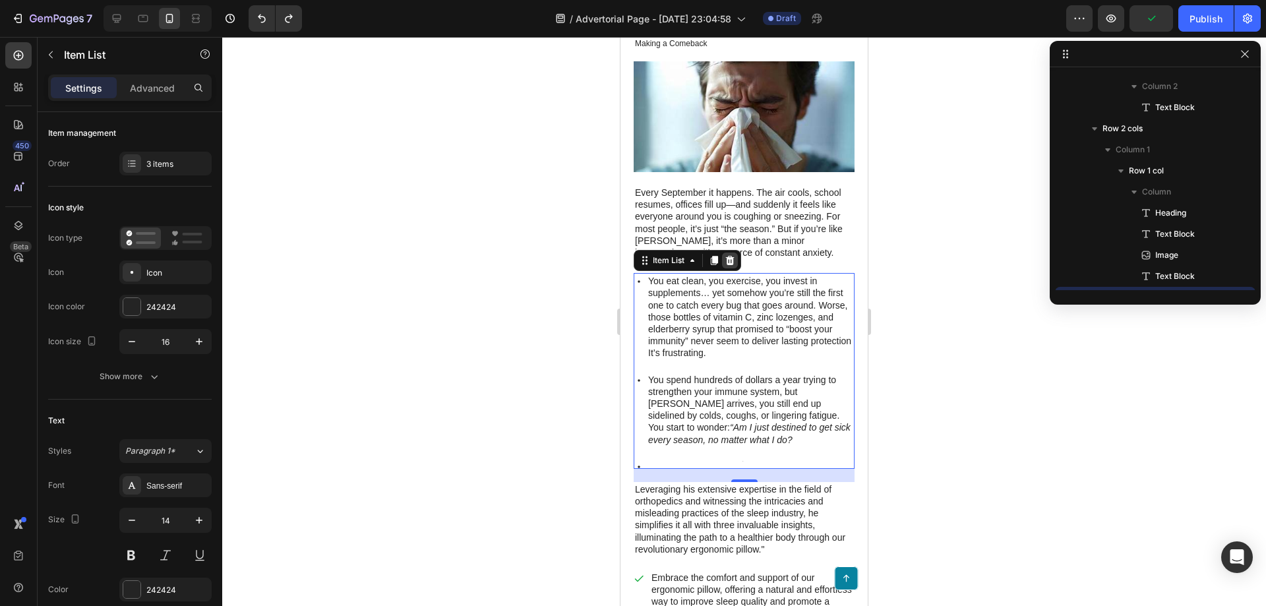
click at [735, 261] on icon at bounding box center [730, 260] width 11 height 11
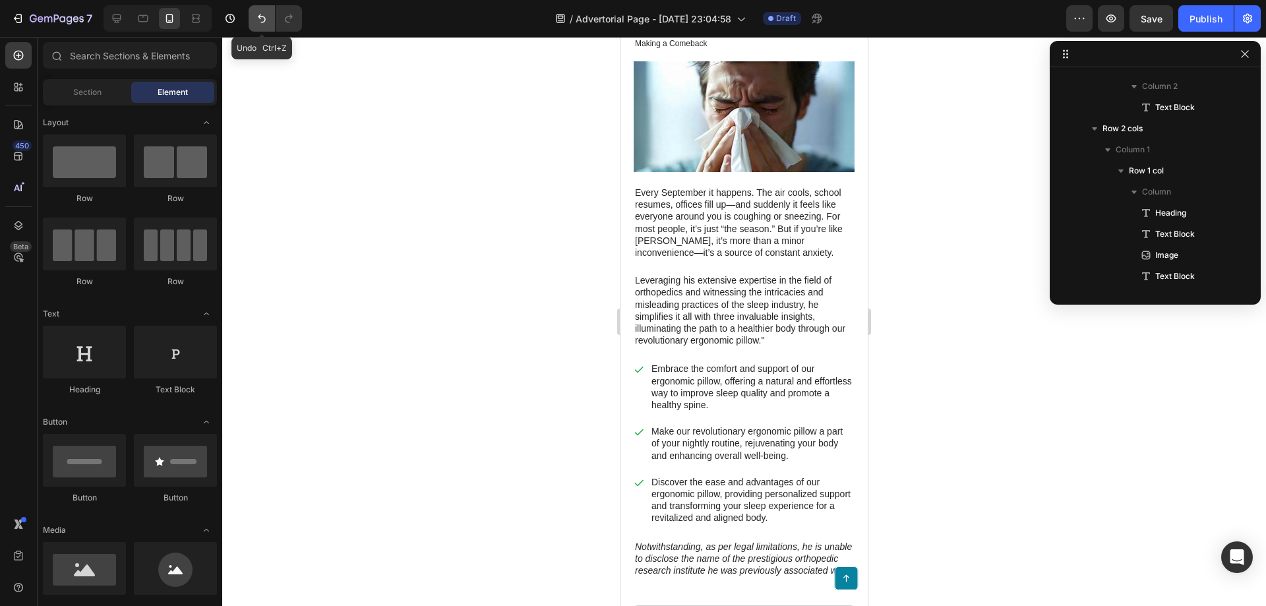
click at [267, 23] on icon "Undo/Redo" at bounding box center [261, 18] width 13 height 13
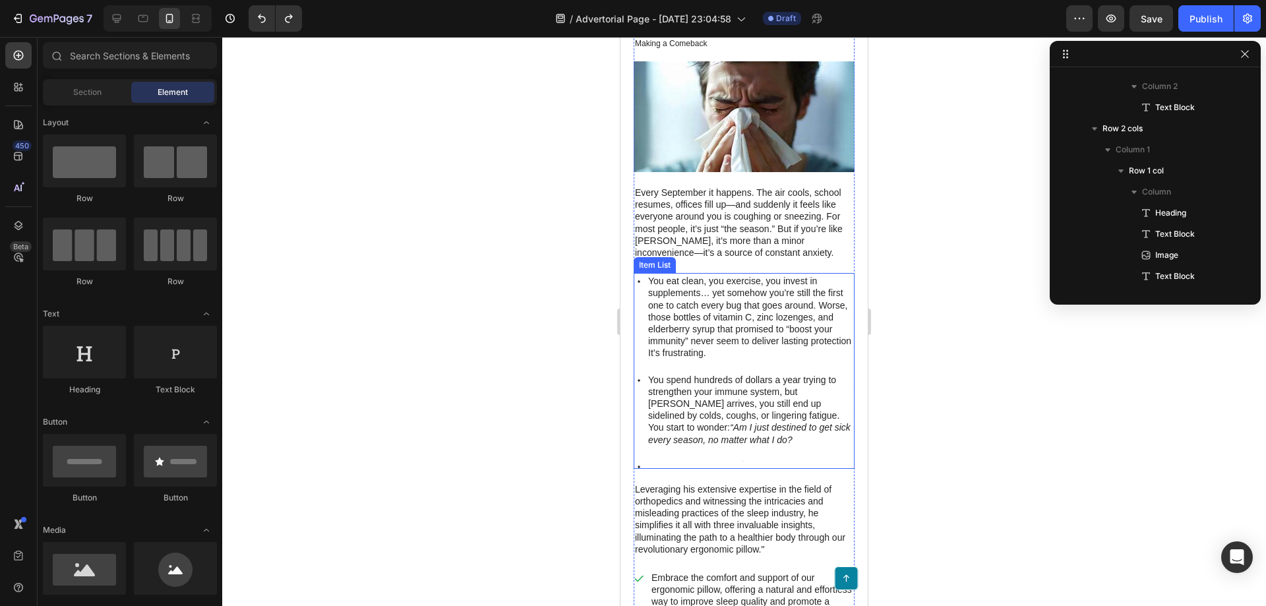
click at [694, 408] on p "You spend hundreds of dollars a year trying to strengthen your immune system, b…" at bounding box center [750, 410] width 204 height 72
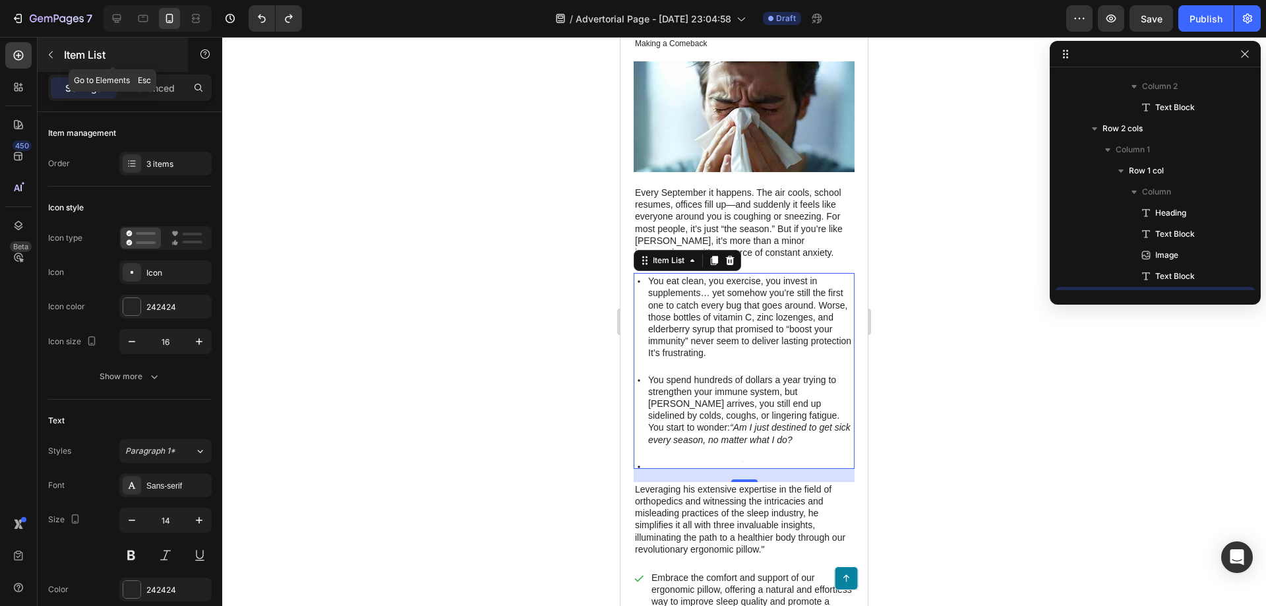
click at [55, 58] on icon "button" at bounding box center [51, 54] width 11 height 11
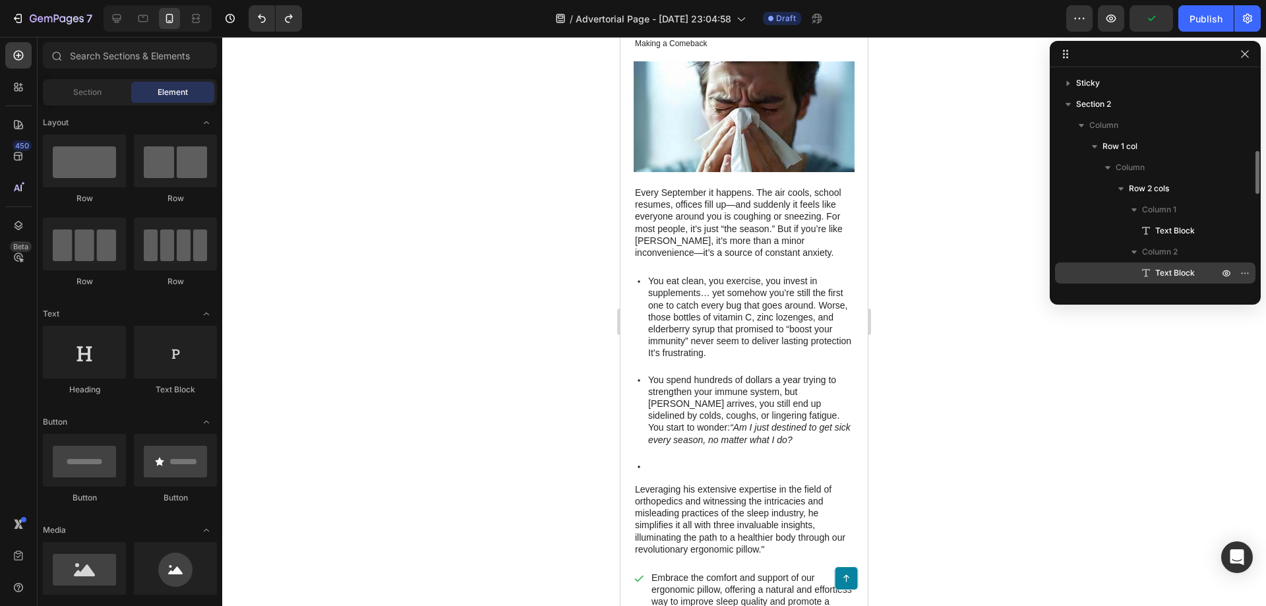
scroll to position [66, 0]
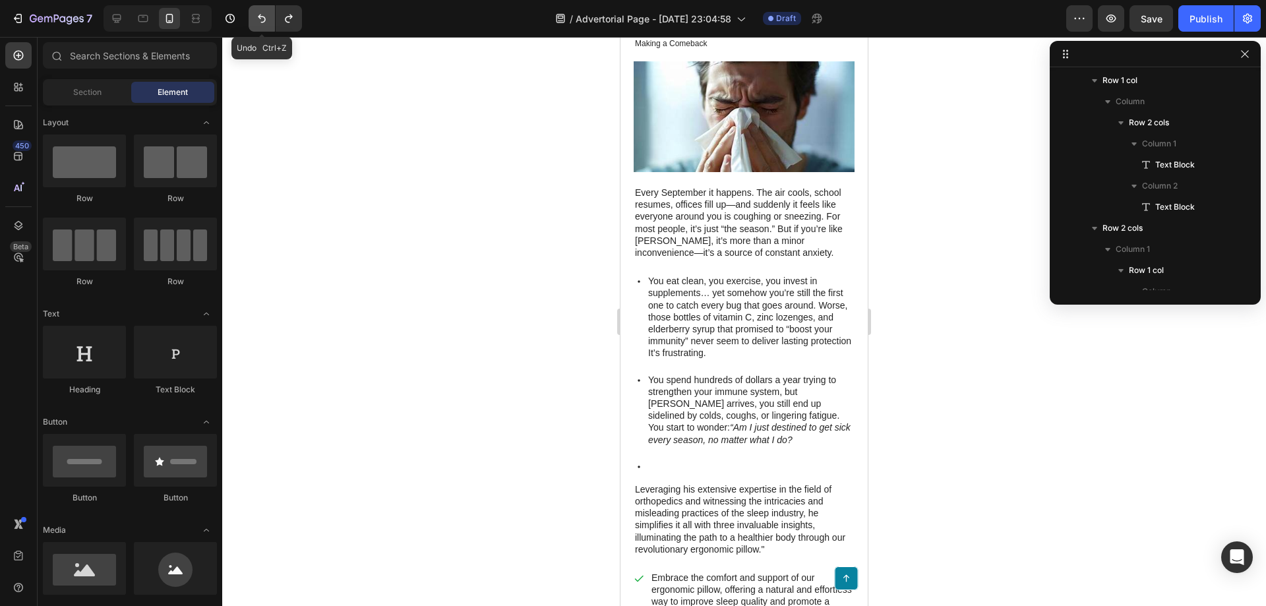
click at [259, 20] on icon "Undo/Redo" at bounding box center [261, 18] width 13 height 13
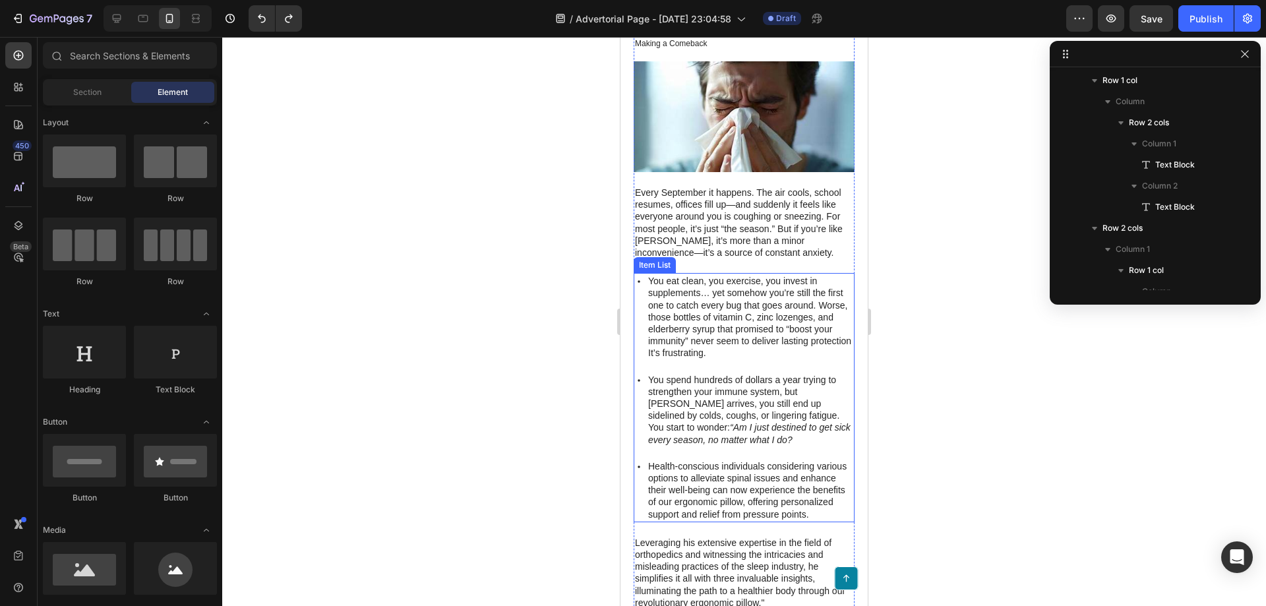
click at [666, 477] on p "Health-conscious individuals considering various options to alleviate spinal is…" at bounding box center [750, 490] width 204 height 60
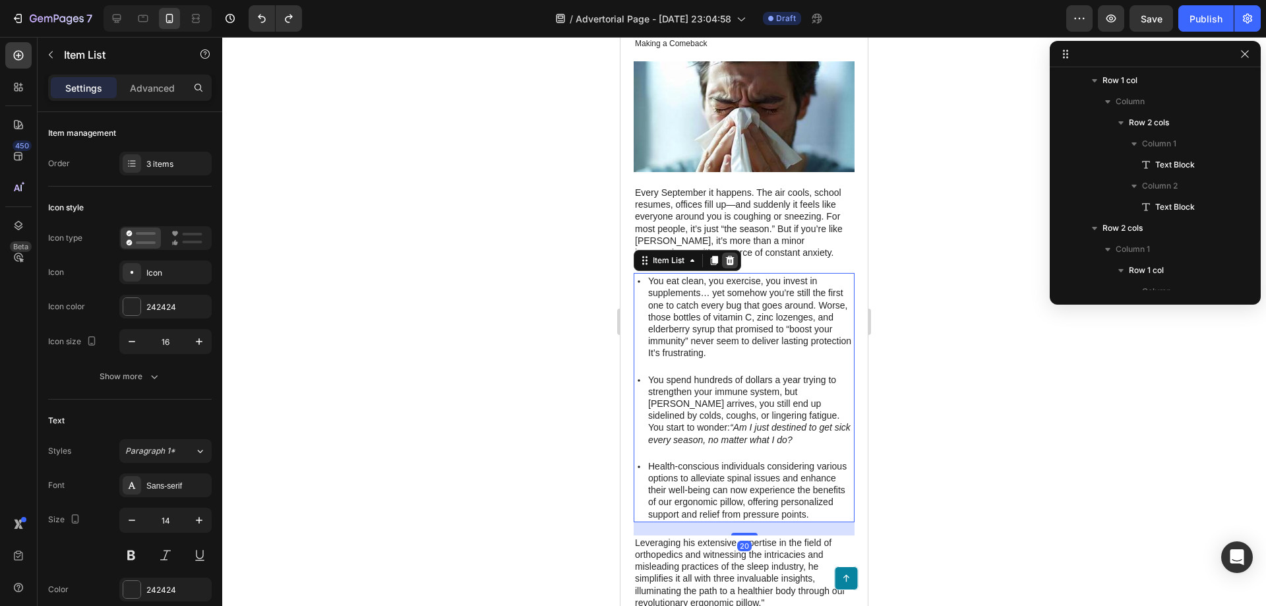
click at [728, 255] on icon at bounding box center [730, 260] width 11 height 11
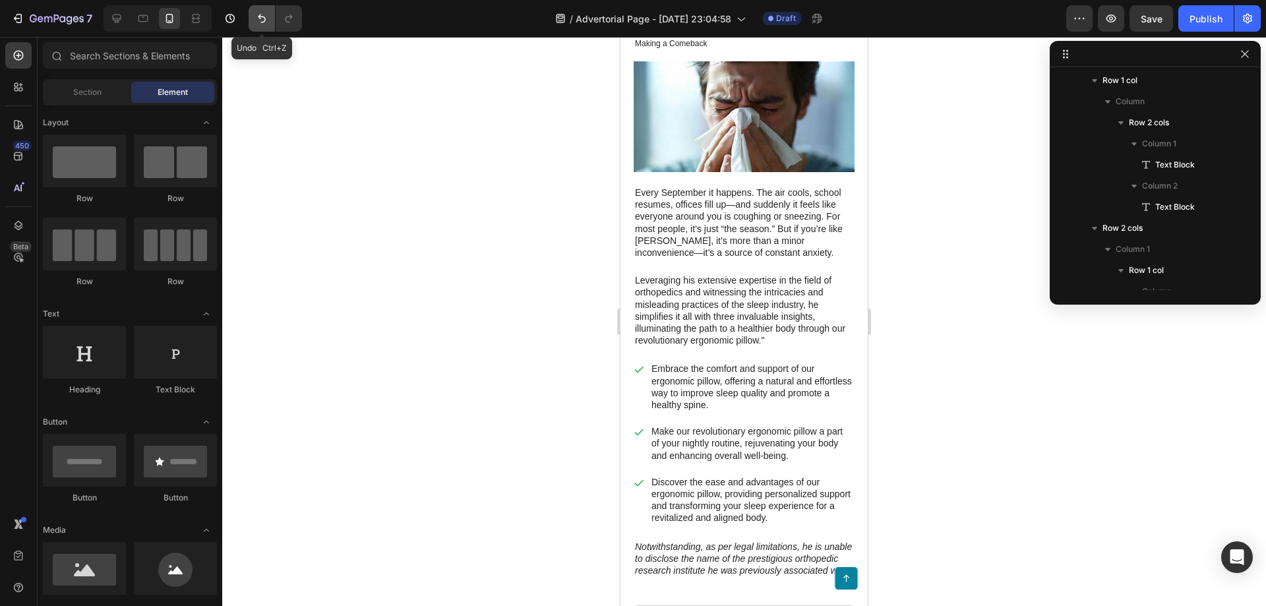
click at [261, 17] on icon "Undo/Redo" at bounding box center [262, 19] width 8 height 9
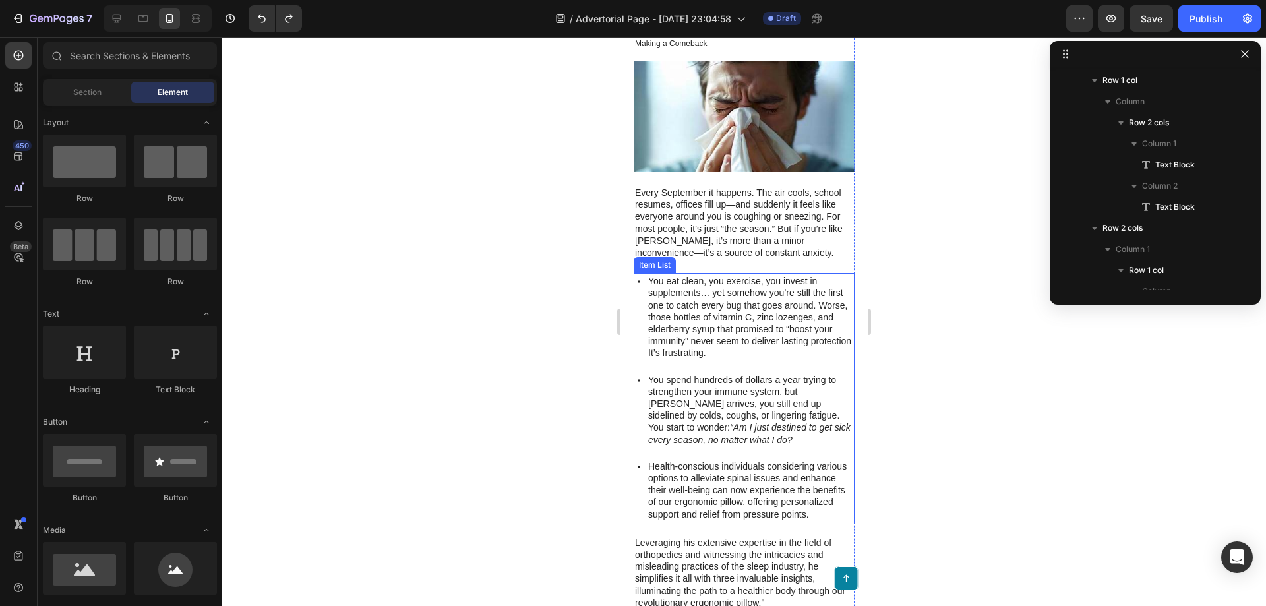
click at [666, 483] on p "Health-conscious individuals considering various options to alleviate spinal is…" at bounding box center [750, 490] width 204 height 60
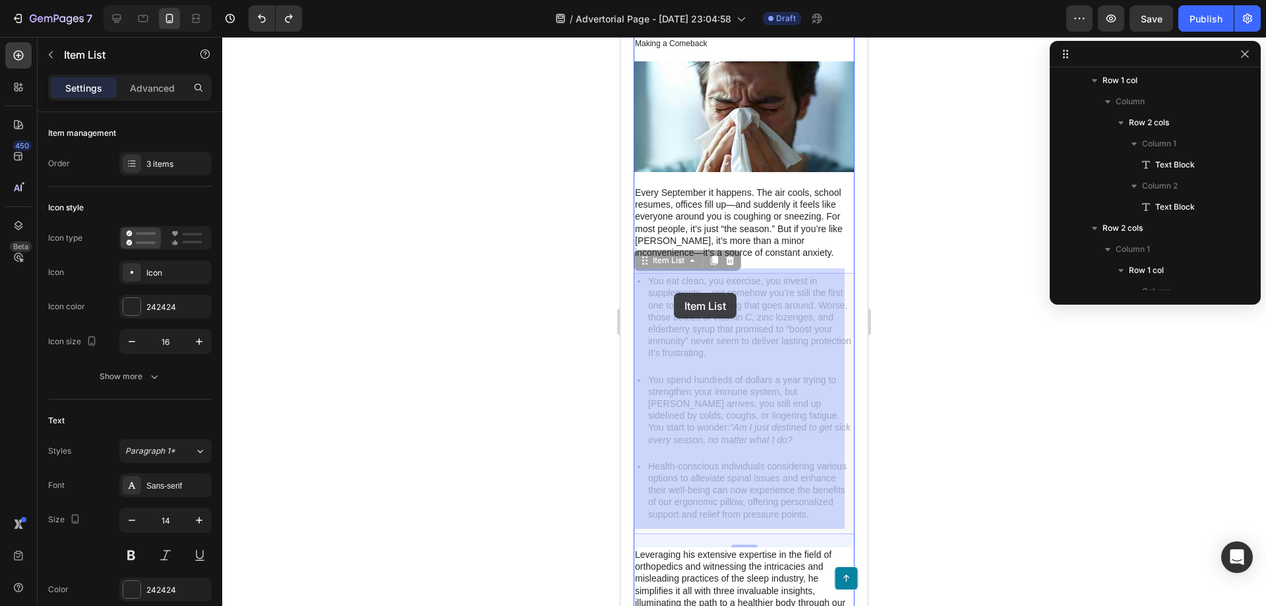
drag, startPoint x: 646, startPoint y: 257, endPoint x: 674, endPoint y: 293, distance: 45.1
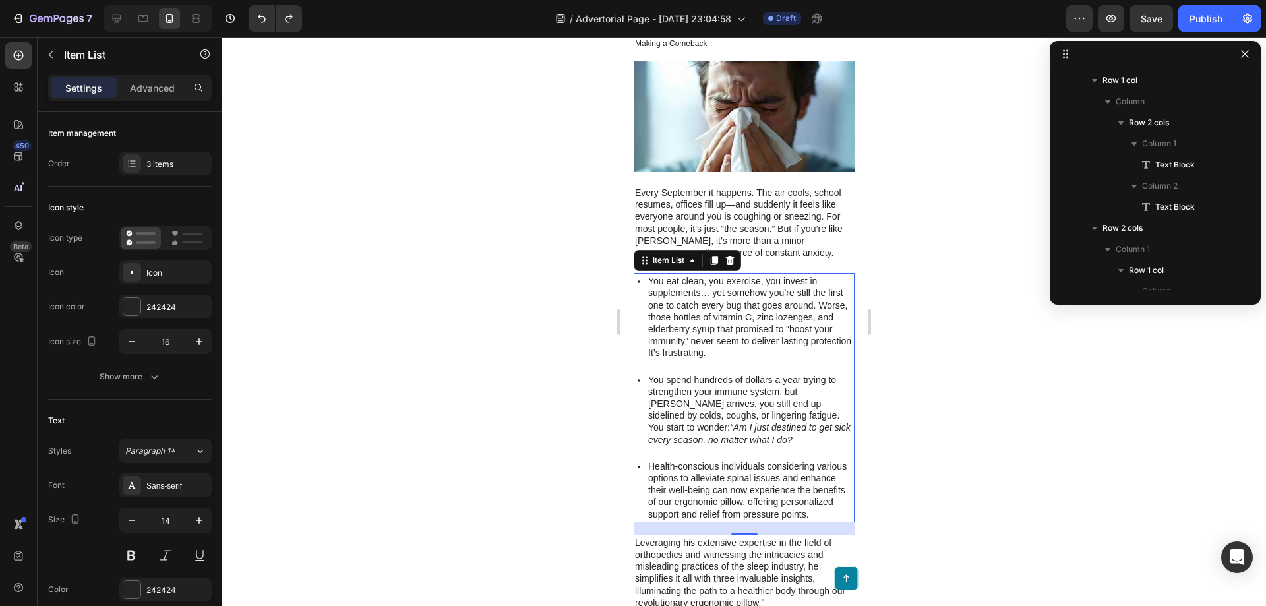
click at [668, 470] on p "Health-conscious individuals considering various options to alleviate spinal is…" at bounding box center [750, 490] width 204 height 60
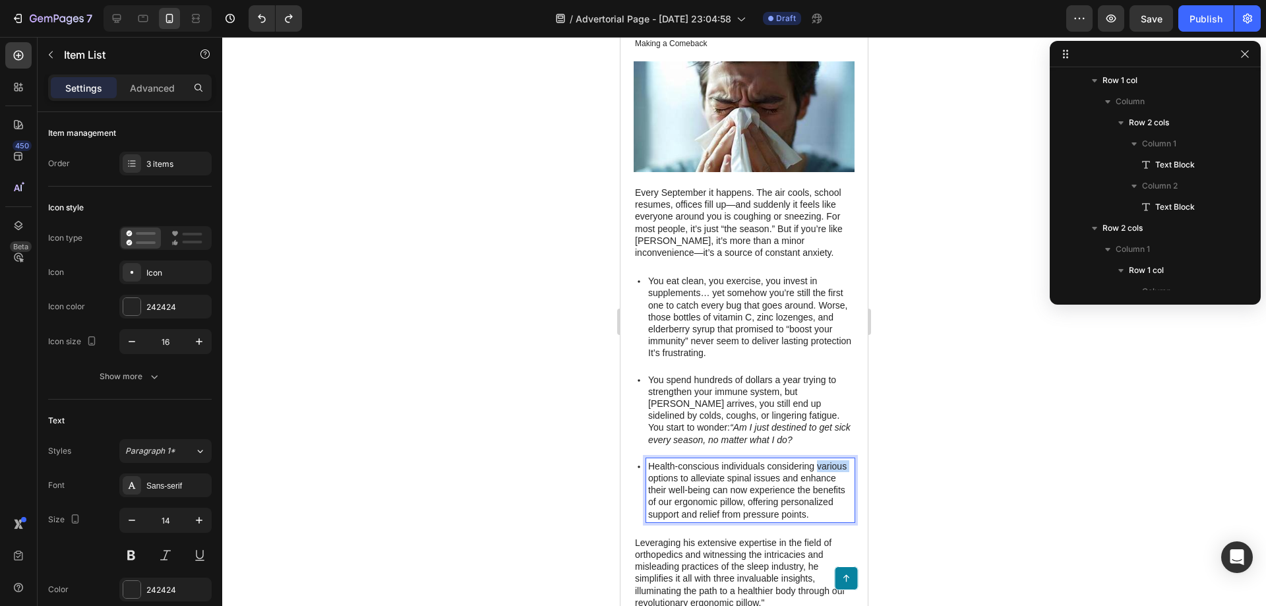
click at [668, 470] on p "Health-conscious individuals considering various options to alleviate spinal is…" at bounding box center [750, 490] width 204 height 60
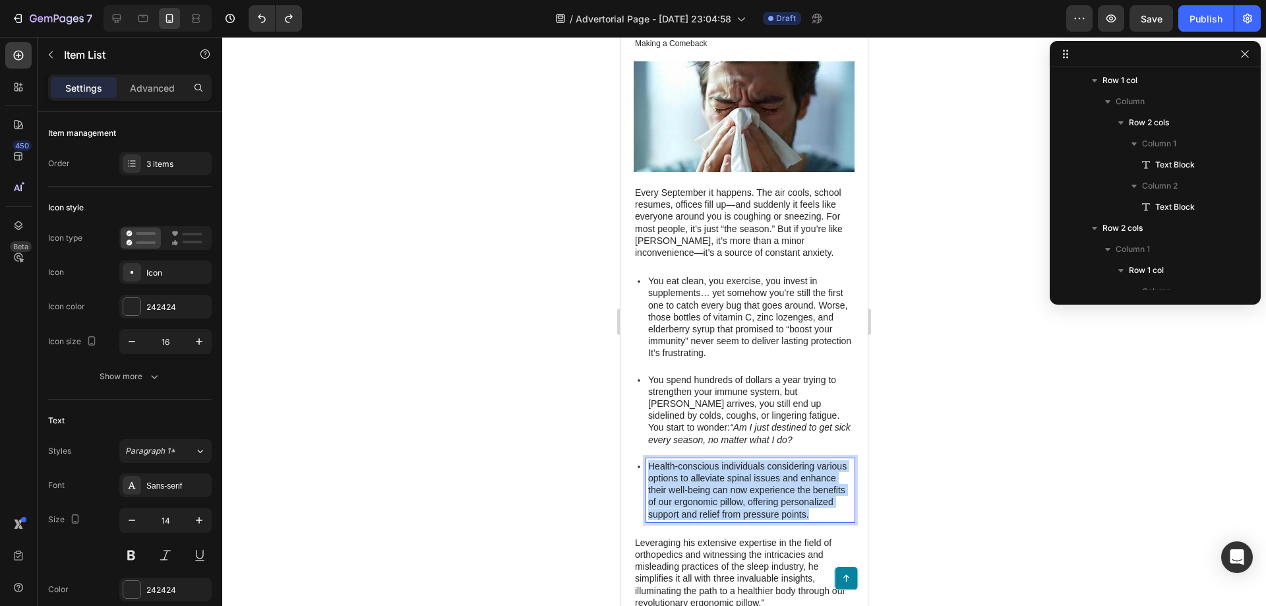
click at [668, 470] on p "Health-conscious individuals considering various options to alleviate spinal is…" at bounding box center [750, 490] width 204 height 60
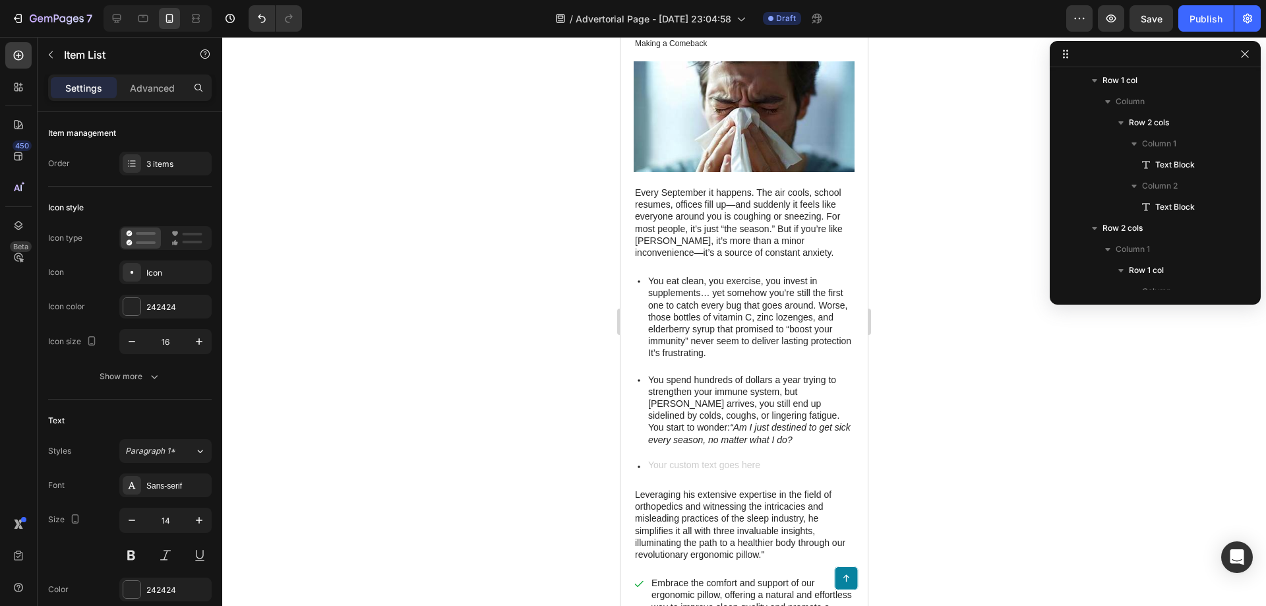
drag, startPoint x: 983, startPoint y: 470, endPoint x: 954, endPoint y: 474, distance: 29.3
click at [982, 470] on div at bounding box center [744, 321] width 1044 height 569
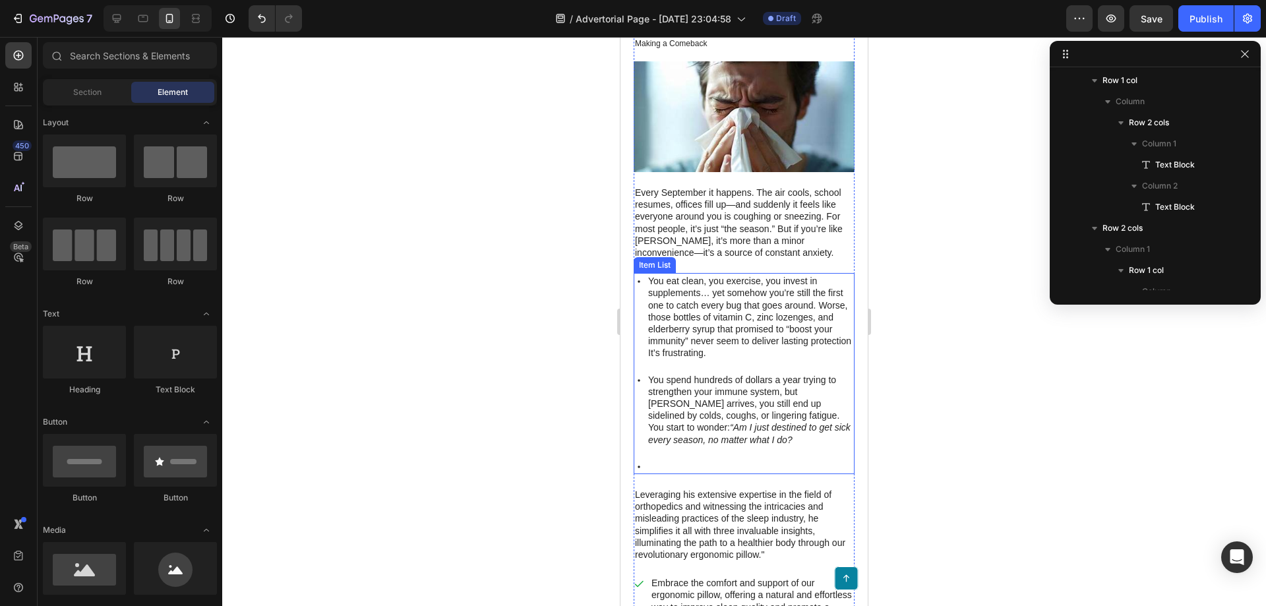
click at [652, 461] on p "Rich Text Editor. Editing area: main" at bounding box center [750, 466] width 204 height 12
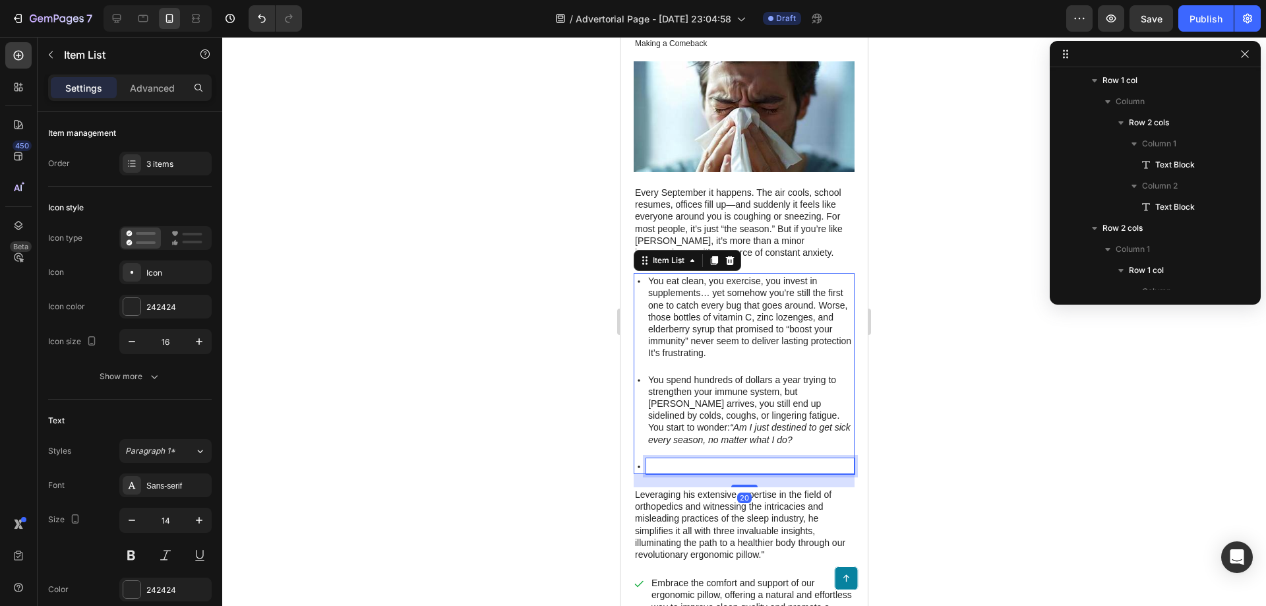
click at [693, 460] on p "Rich Text Editor. Editing area: main" at bounding box center [750, 466] width 204 height 12
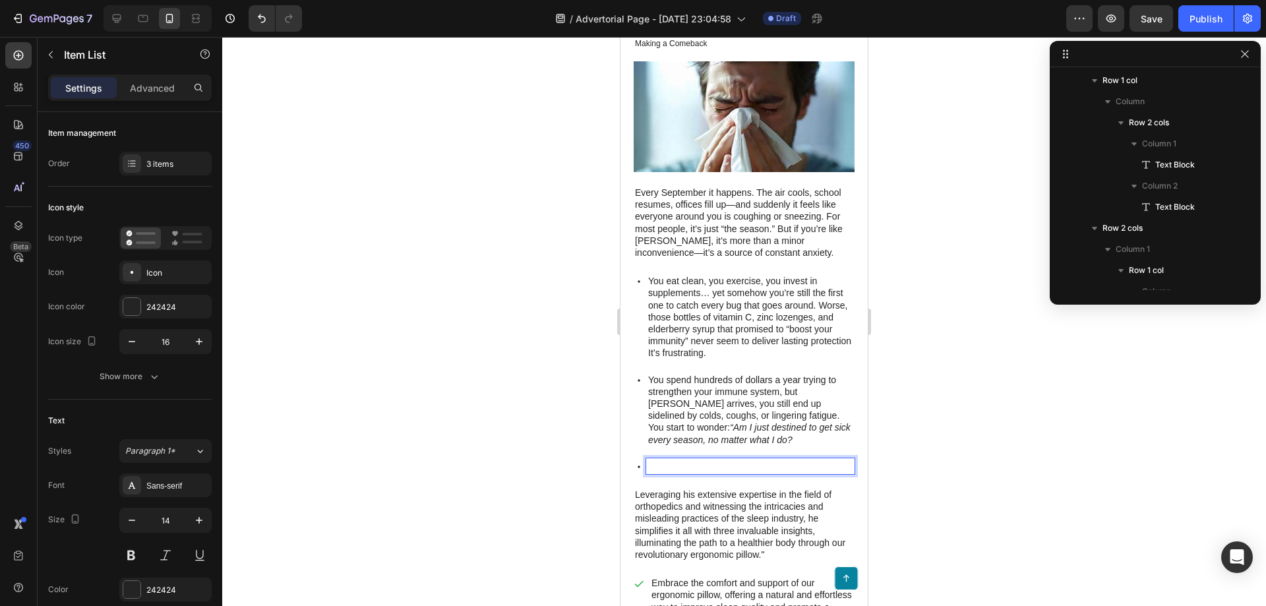
click at [693, 460] on p "Rich Text Editor. Editing area: main" at bounding box center [750, 466] width 204 height 12
click at [981, 453] on div at bounding box center [744, 321] width 1044 height 569
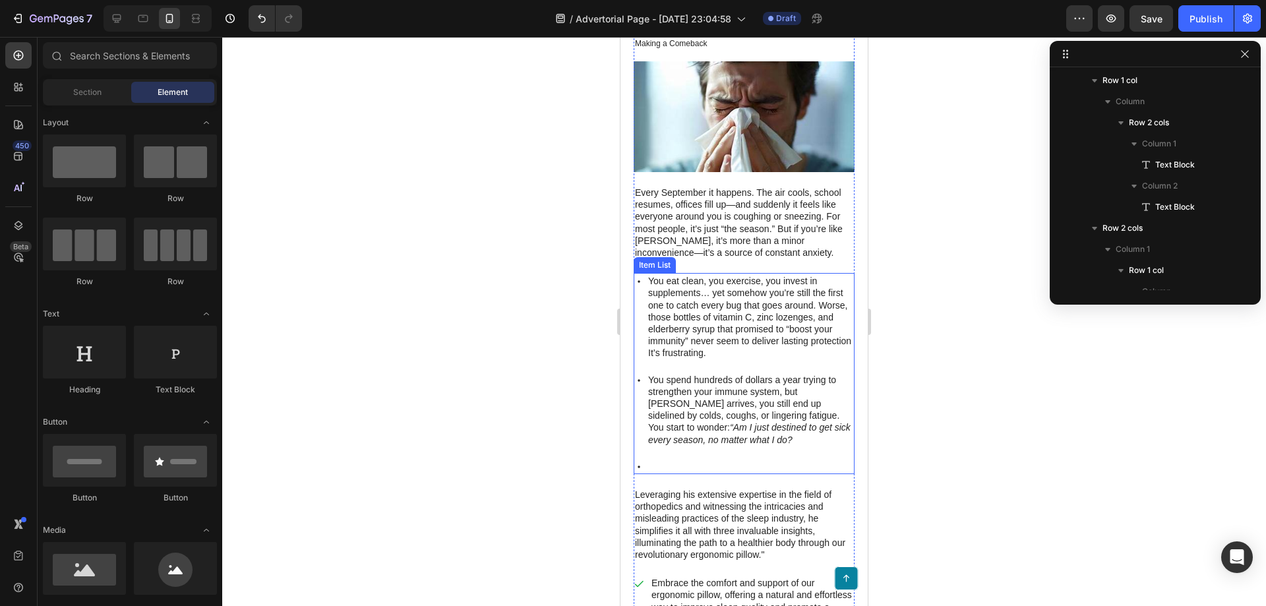
click at [639, 466] on icon at bounding box center [639, 467] width 3 height 3
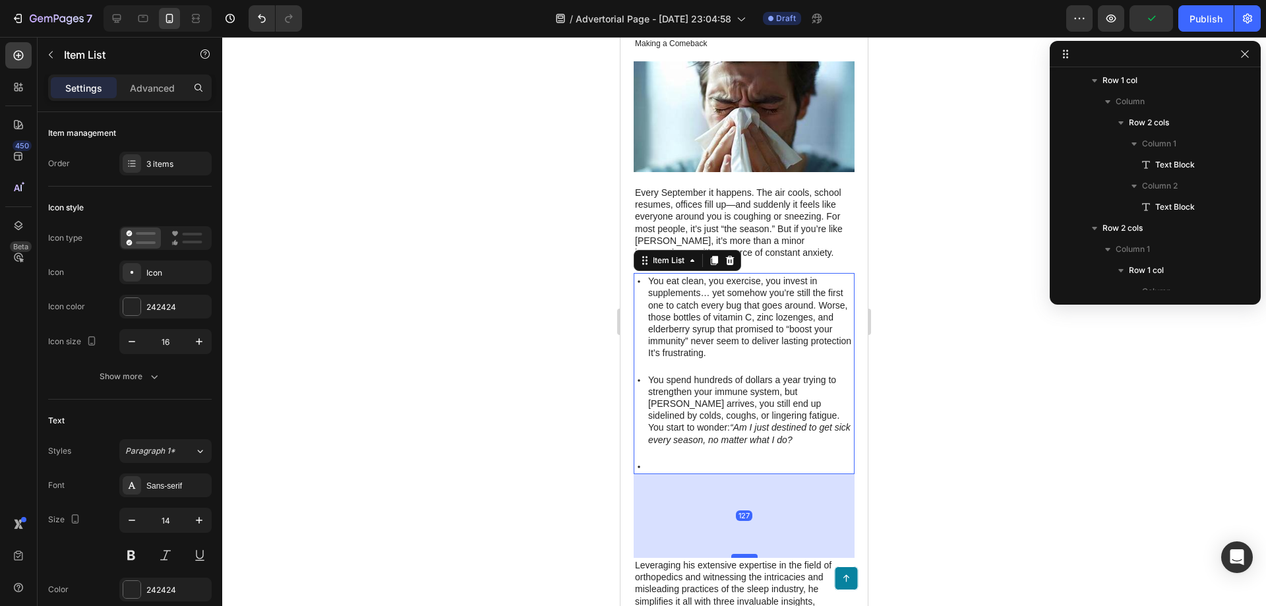
drag, startPoint x: 737, startPoint y: 481, endPoint x: 728, endPoint y: 551, distance: 71.1
click at [731, 554] on div at bounding box center [744, 556] width 26 height 4
type input "100%"
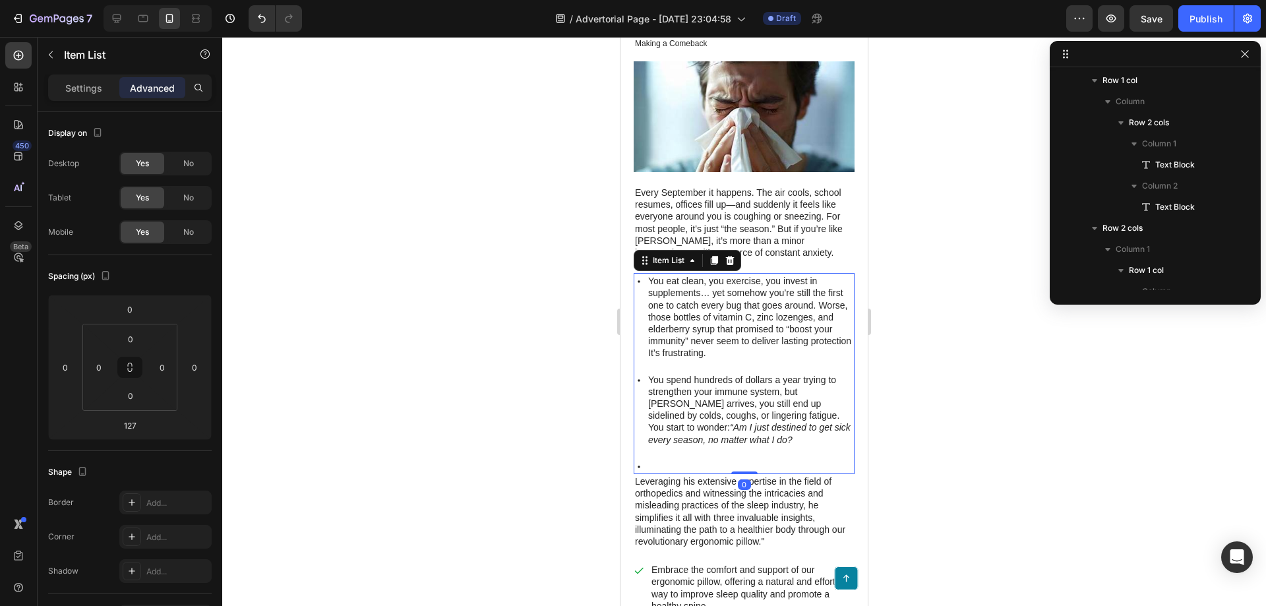
drag, startPoint x: 736, startPoint y: 549, endPoint x: 742, endPoint y: 462, distance: 87.9
click at [742, 462] on div "You eat clean, you exercise, you invest in supplements… yet somehow you’re stil…" at bounding box center [744, 373] width 221 height 201
type input "0"
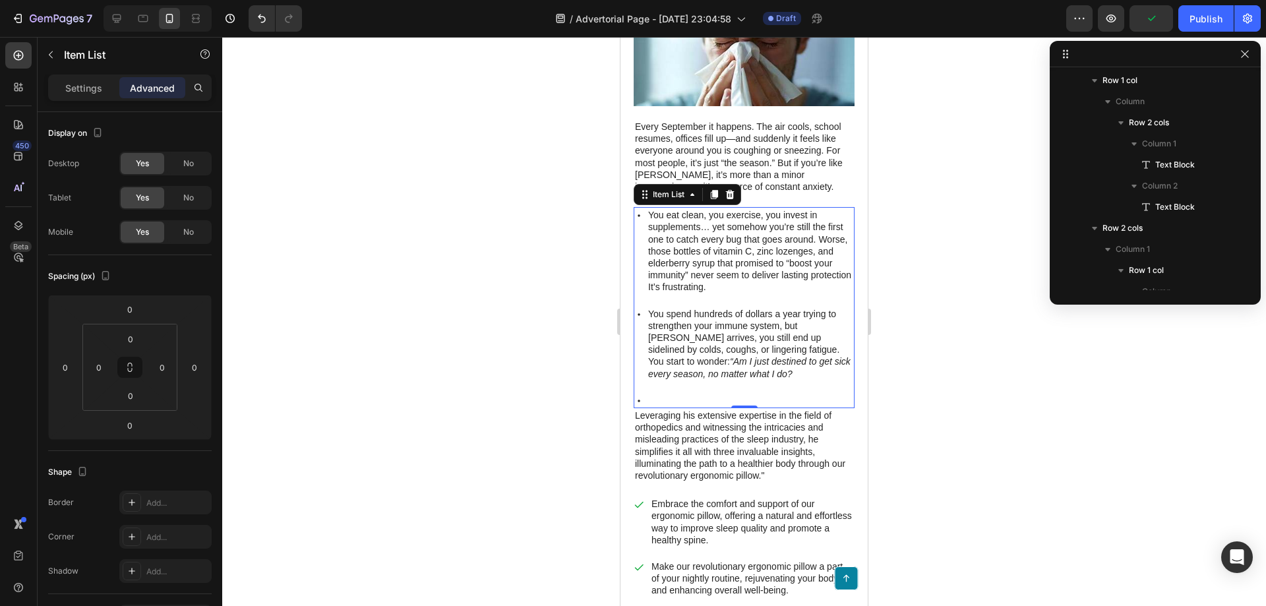
scroll to position [132, 0]
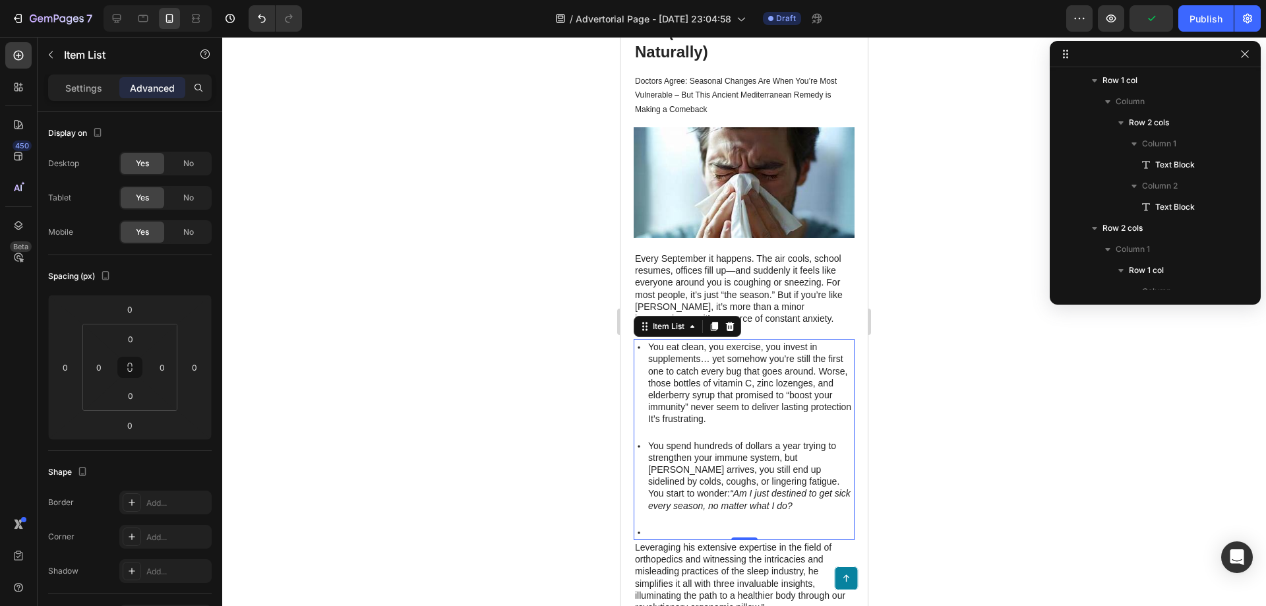
click at [968, 394] on div at bounding box center [744, 321] width 1044 height 569
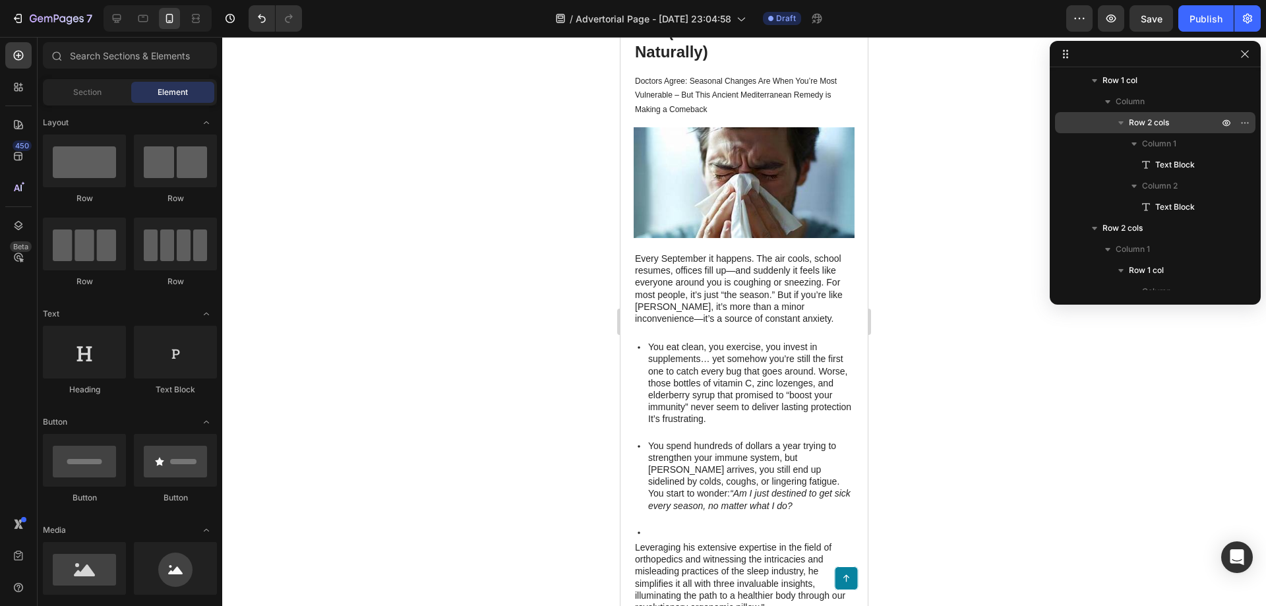
scroll to position [0, 0]
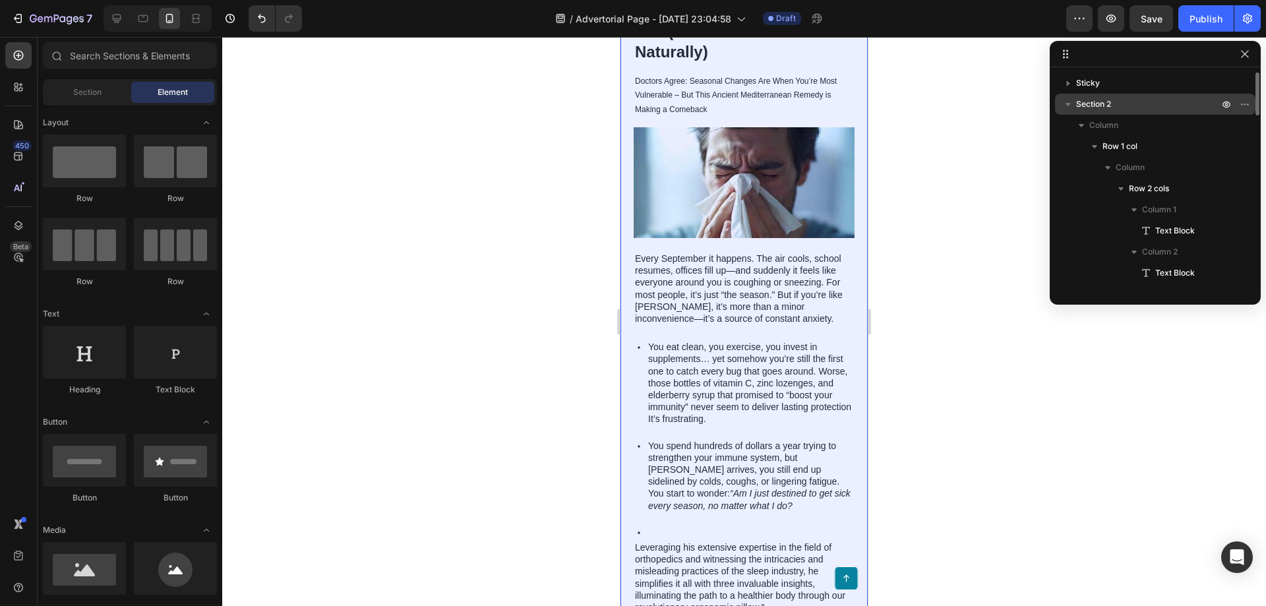
click at [1069, 105] on icon "button" at bounding box center [1068, 104] width 5 height 3
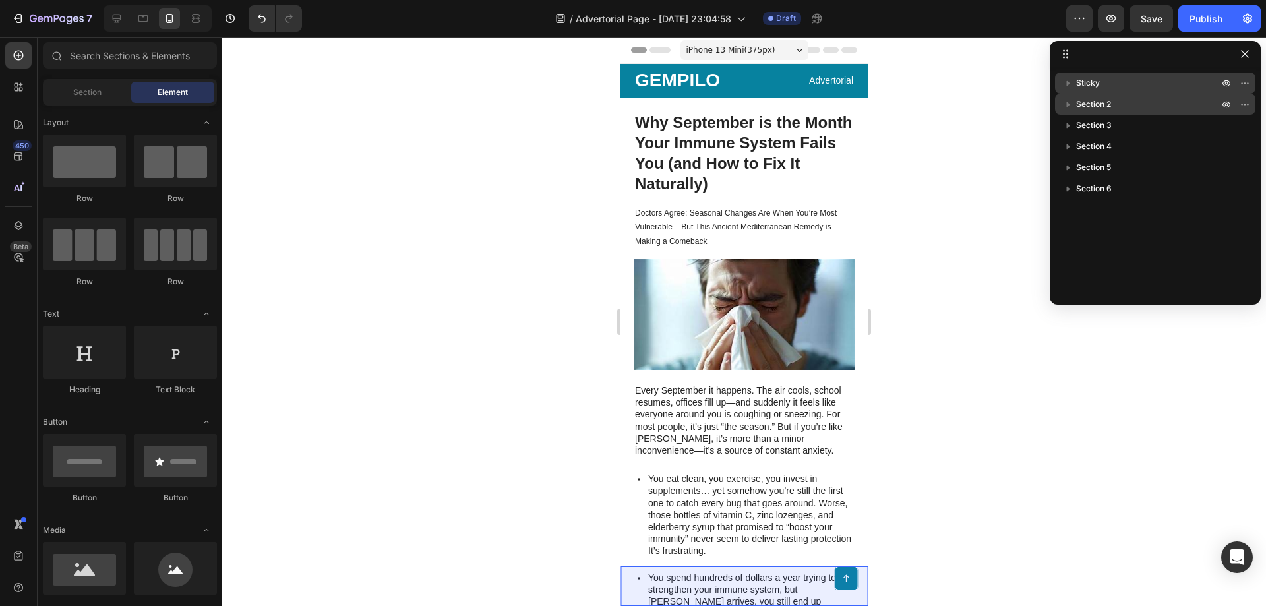
click at [1157, 81] on p "Sticky" at bounding box center [1148, 83] width 145 height 13
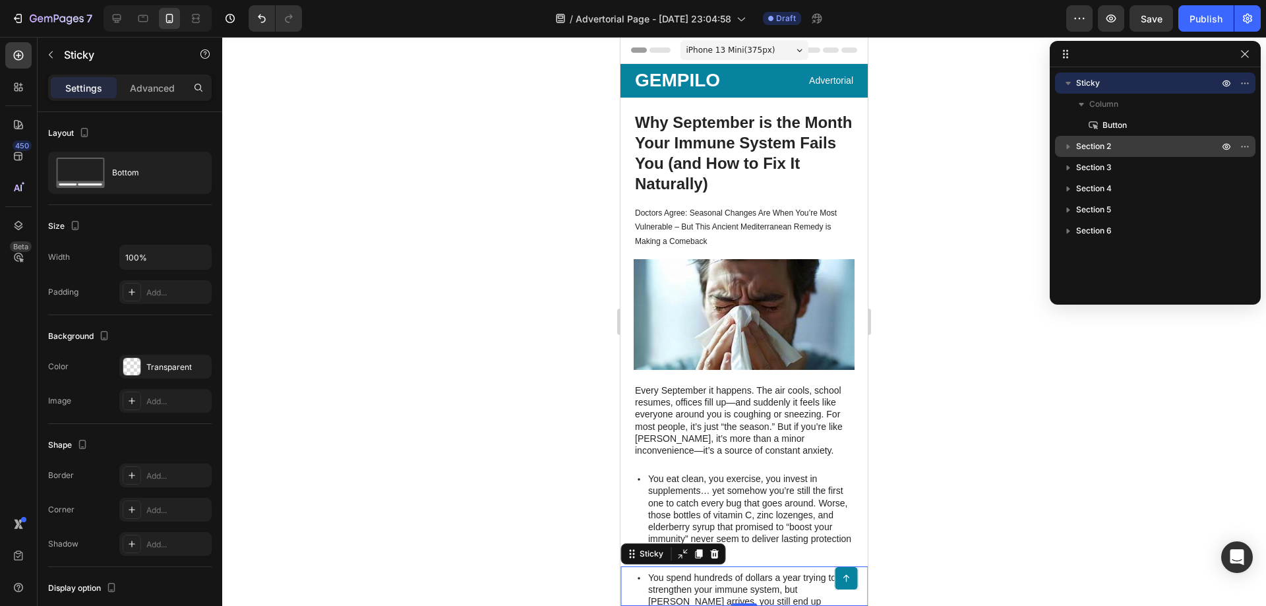
click at [1129, 81] on p "Sticky" at bounding box center [1148, 83] width 145 height 13
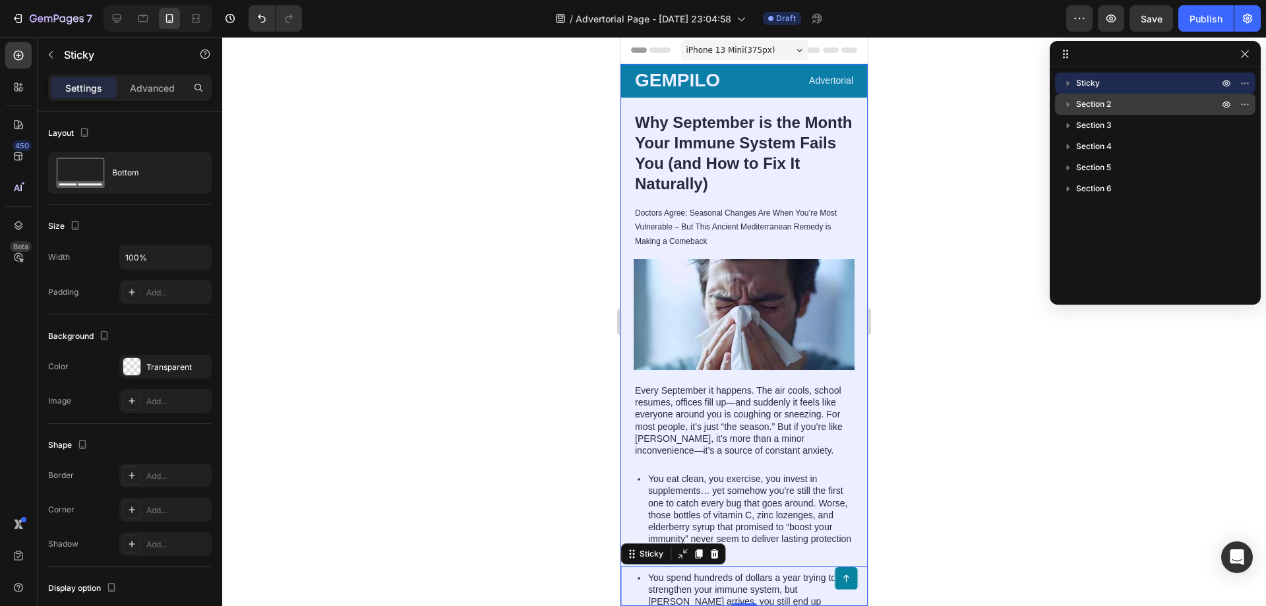
click at [1131, 102] on p "Section 2" at bounding box center [1148, 104] width 145 height 13
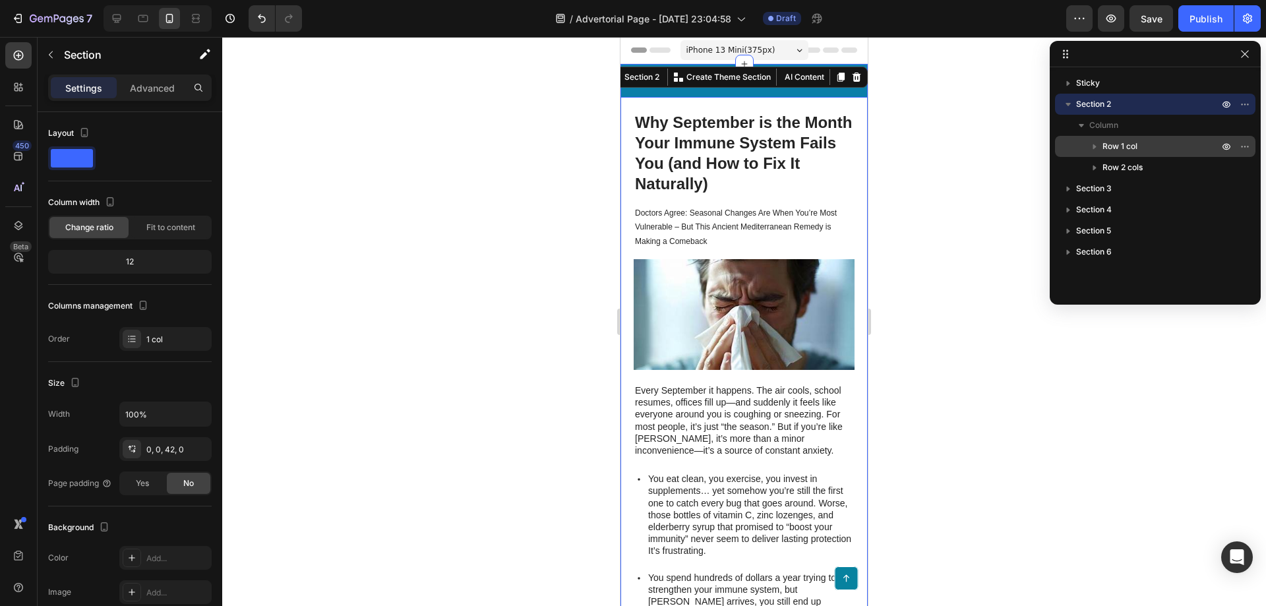
click at [1141, 148] on p "Row 1 col" at bounding box center [1162, 146] width 119 height 13
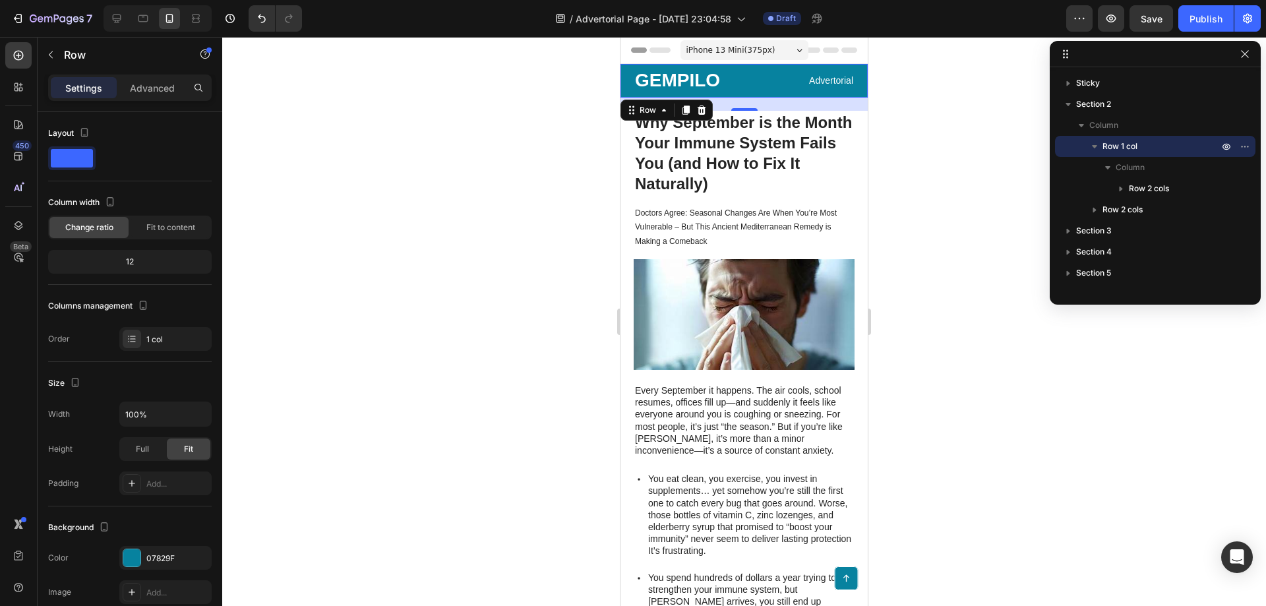
click at [1096, 144] on icon "button" at bounding box center [1094, 146] width 13 height 13
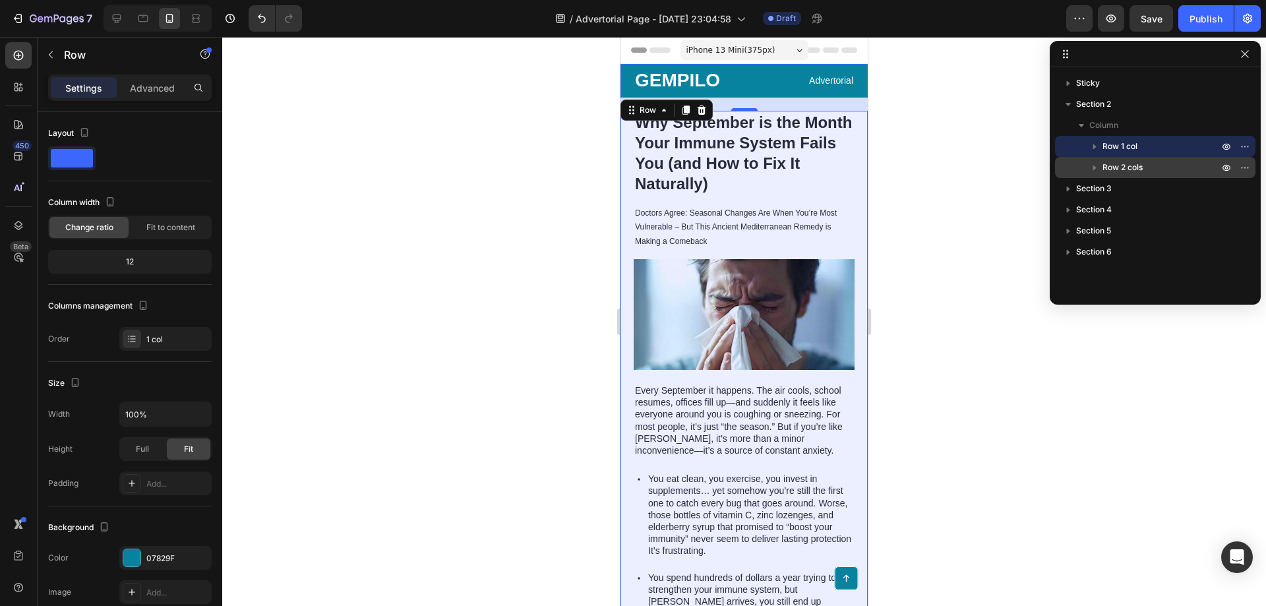
click at [1146, 163] on p "Row 2 cols" at bounding box center [1162, 167] width 119 height 13
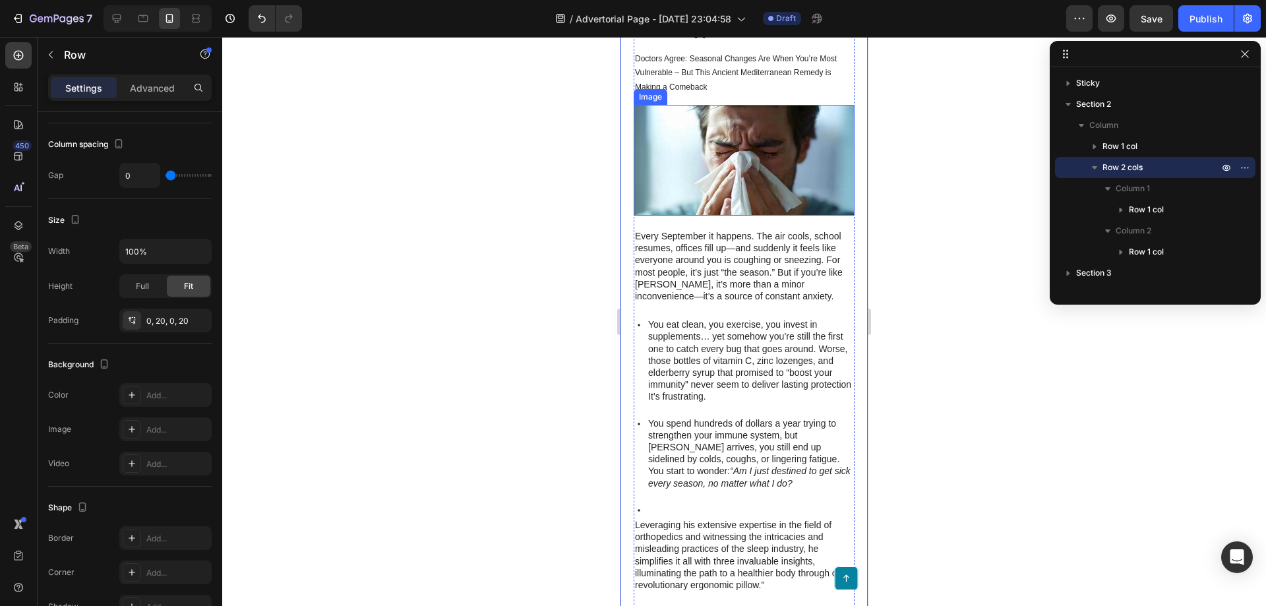
scroll to position [160, 0]
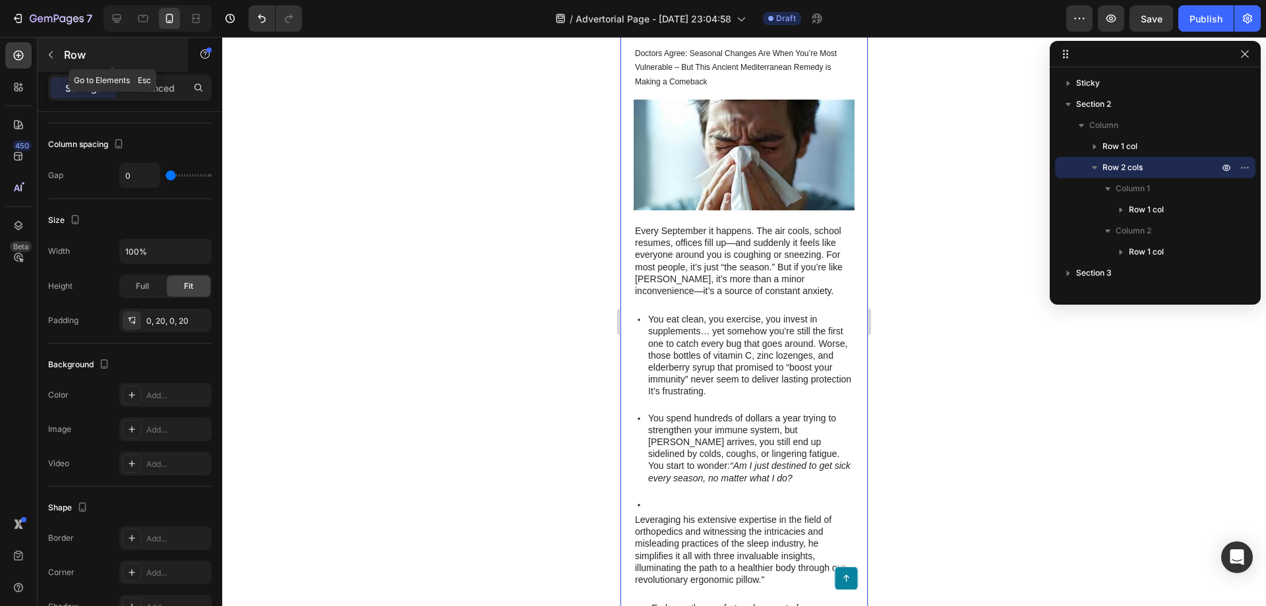
click at [46, 55] on icon "button" at bounding box center [51, 54] width 11 height 11
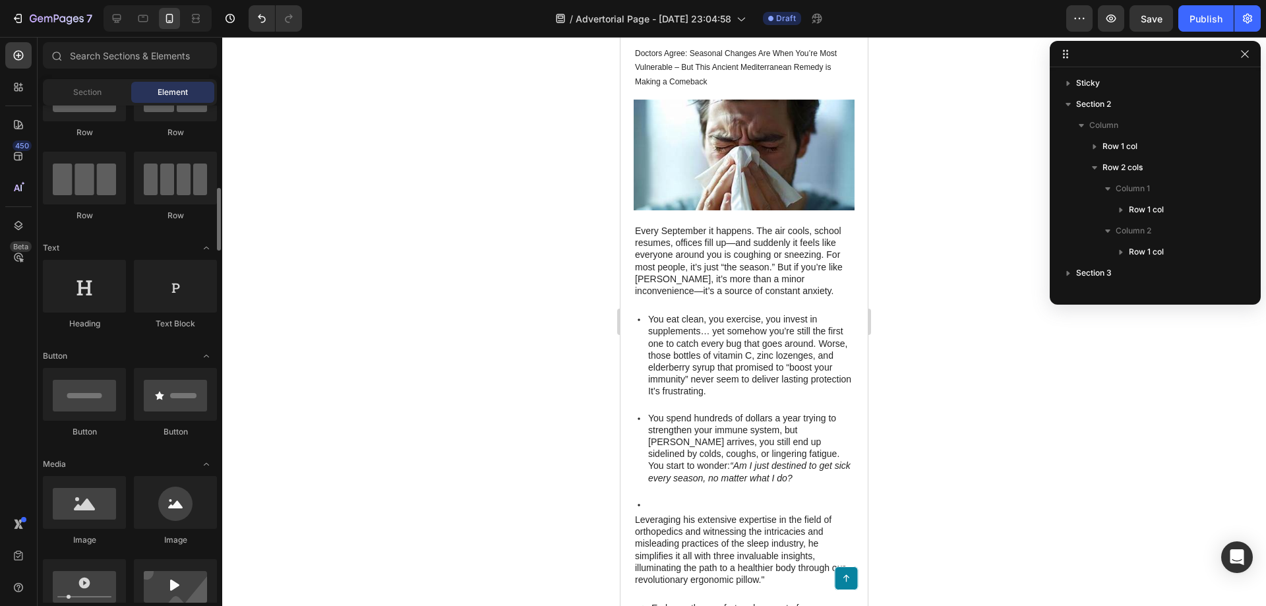
scroll to position [0, 0]
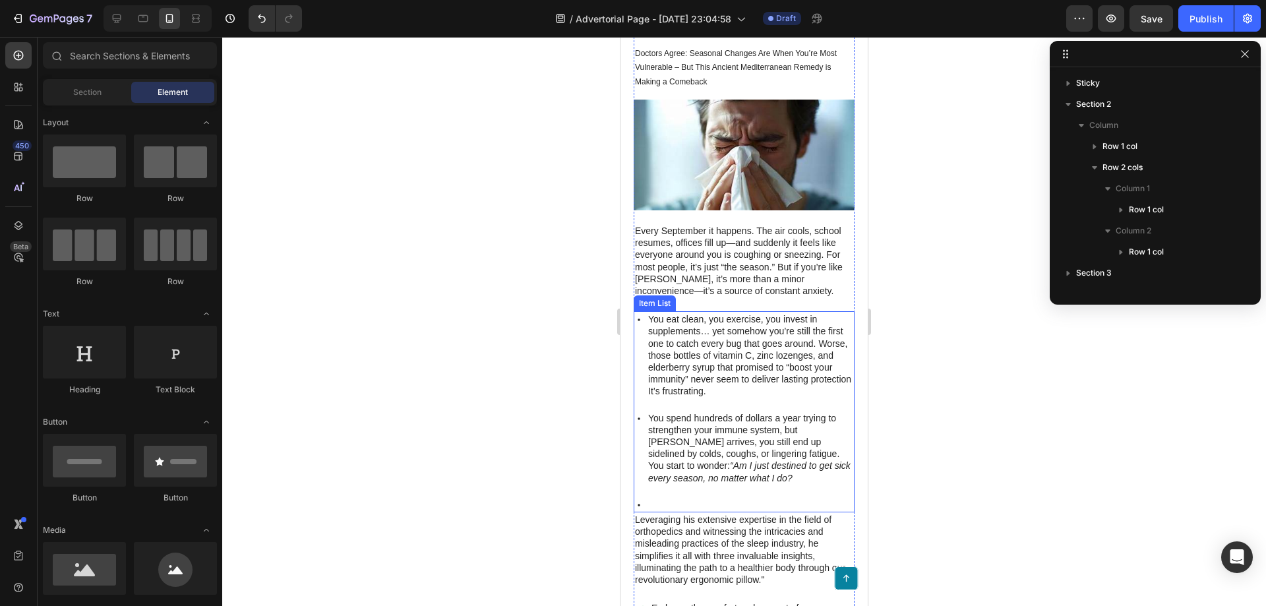
click at [758, 377] on p "You eat clean, you exercise, you invest in supplements… yet somehow you’re stil…" at bounding box center [750, 355] width 204 height 84
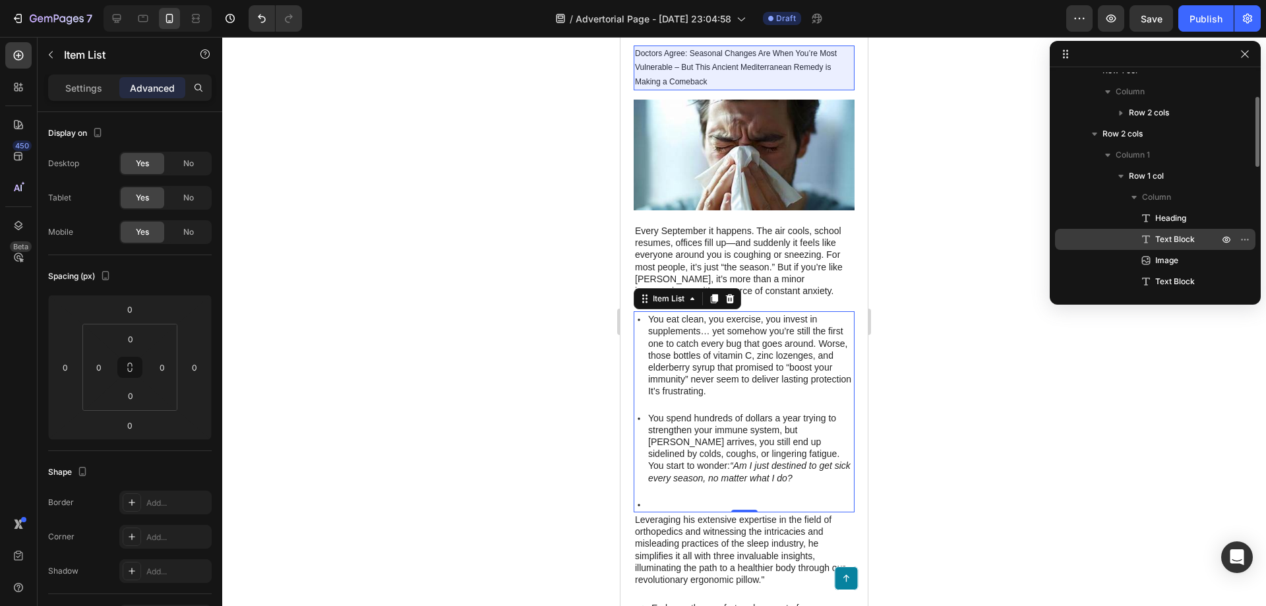
scroll to position [142, 0]
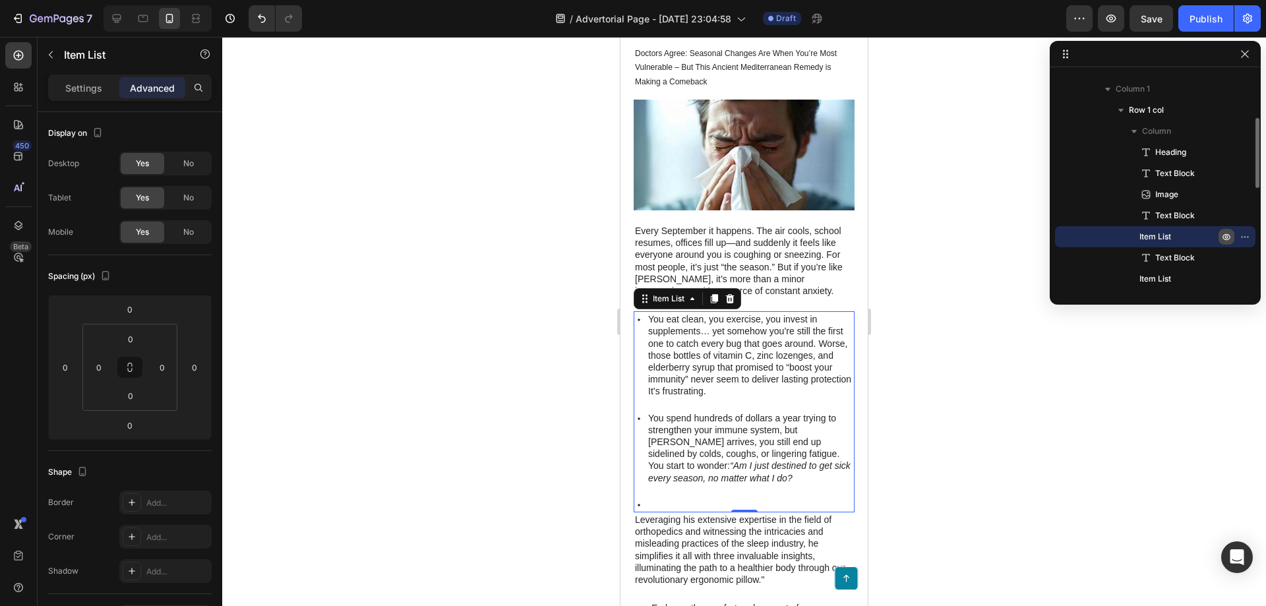
click at [1247, 237] on icon "button" at bounding box center [1247, 236] width 1 height 1
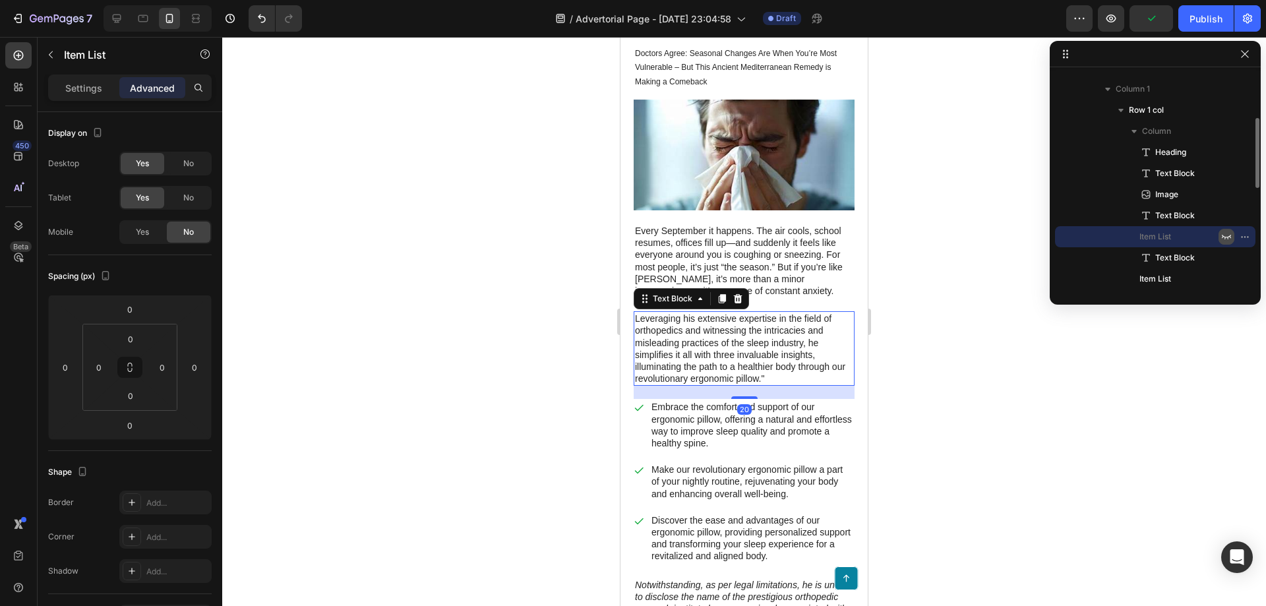
click at [755, 333] on p "Leveraging his extensive expertise in the field of orthopedics and witnessing t…" at bounding box center [744, 349] width 218 height 72
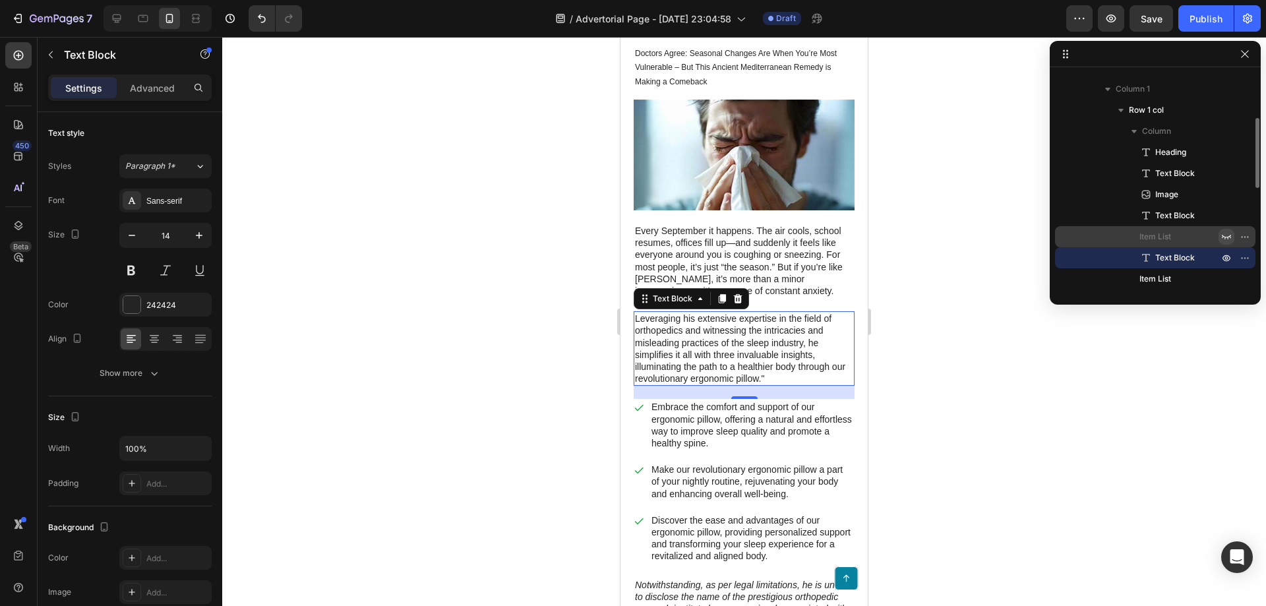
click at [795, 351] on p "Leveraging his extensive expertise in the field of orthopedics and witnessing t…" at bounding box center [744, 349] width 218 height 72
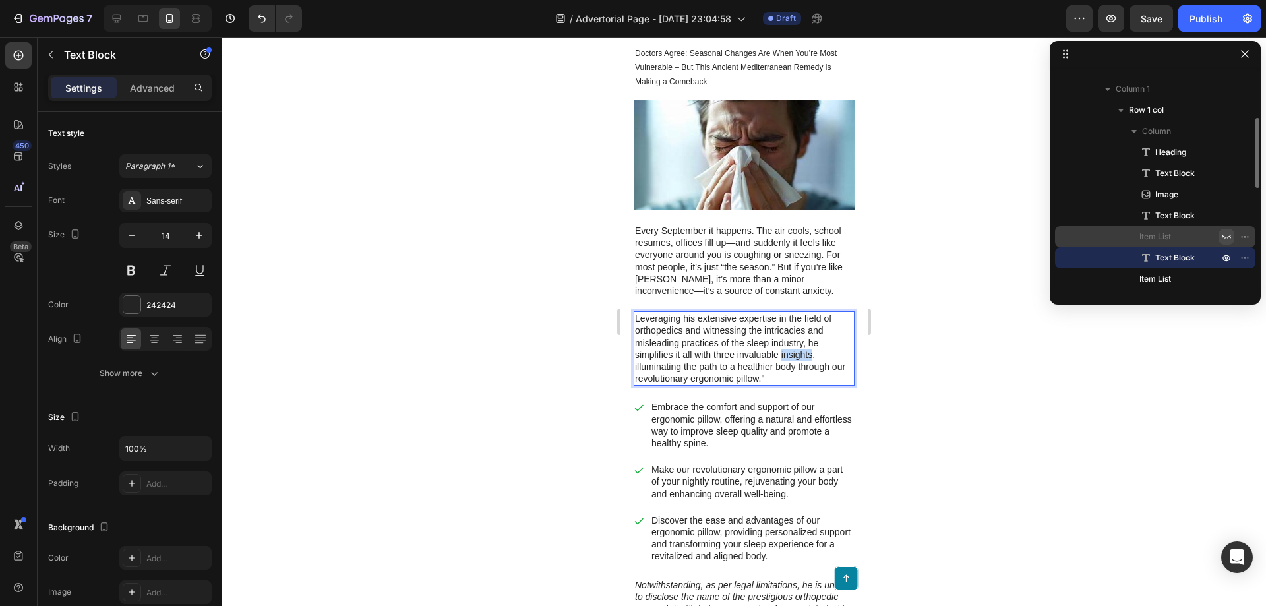
click at [795, 351] on p "Leveraging his extensive expertise in the field of orthopedics and witnessing t…" at bounding box center [744, 349] width 218 height 72
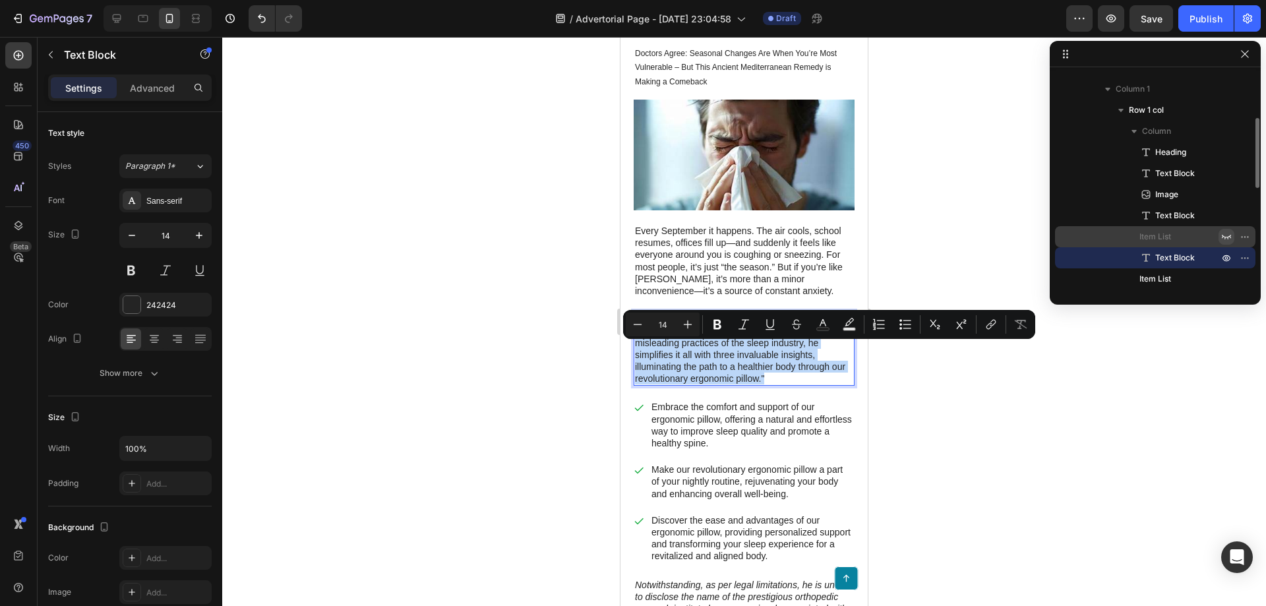
click at [795, 351] on p "Leveraging his extensive expertise in the field of orthopedics and witnessing t…" at bounding box center [744, 349] width 218 height 72
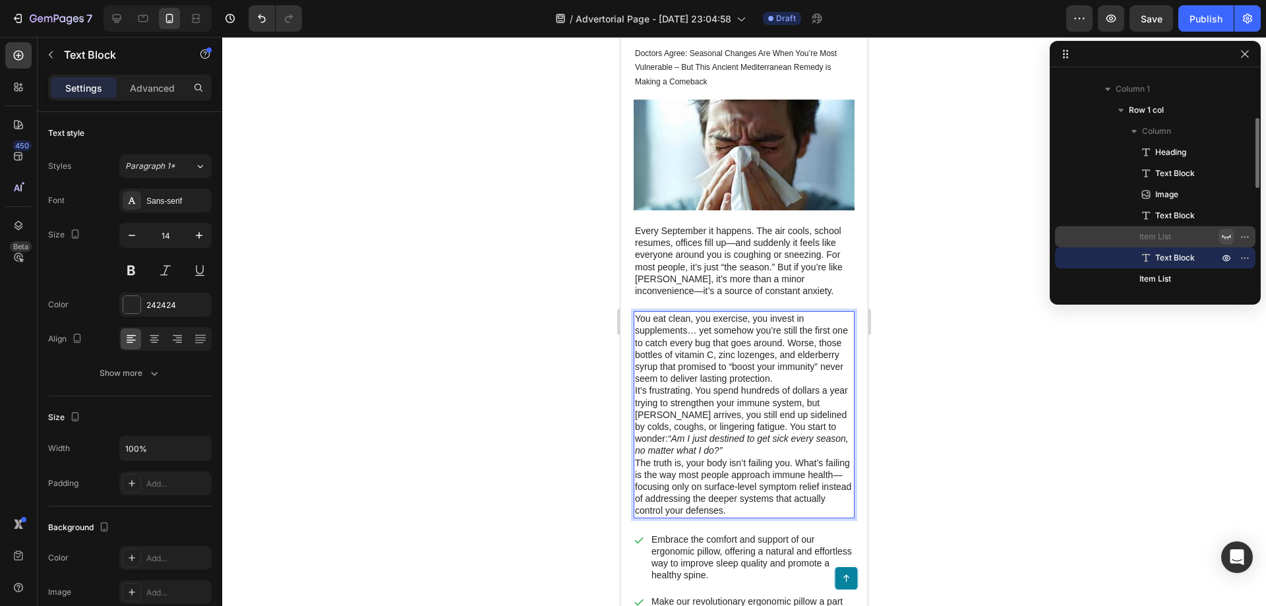
click at [840, 375] on p "You eat clean, you exercise, you invest in supplements… yet somehow you’re stil…" at bounding box center [744, 349] width 218 height 72
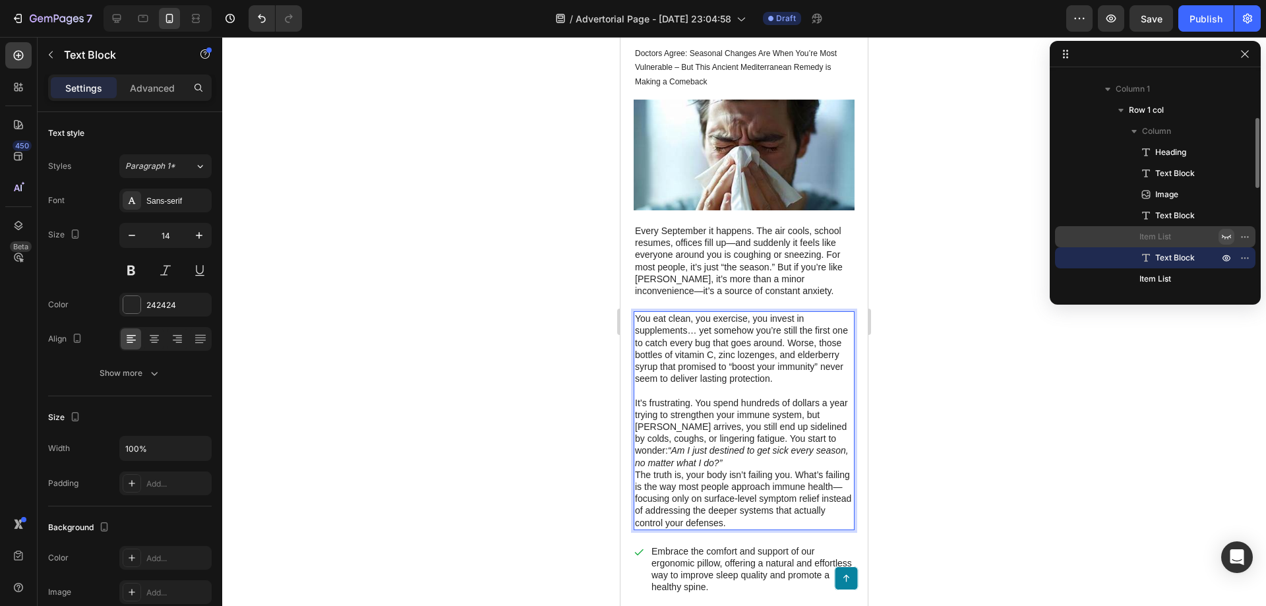
click at [760, 457] on p "It’s frustrating. You spend hundreds of dollars a year trying to strengthen you…" at bounding box center [744, 433] width 218 height 72
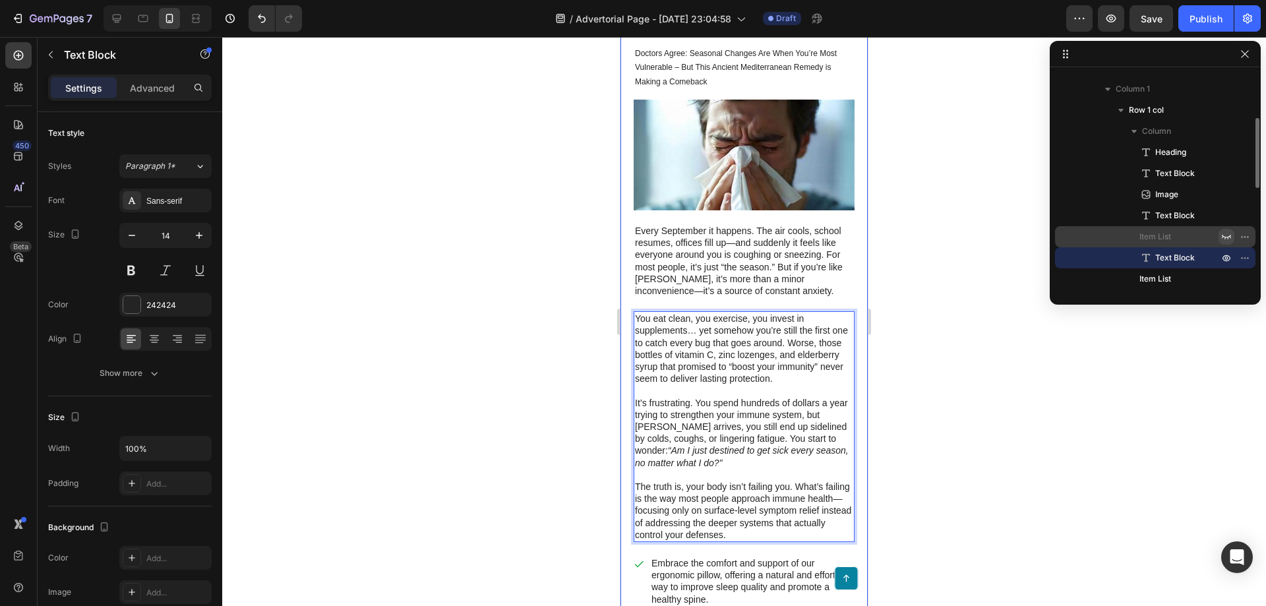
click at [938, 436] on div at bounding box center [744, 321] width 1044 height 569
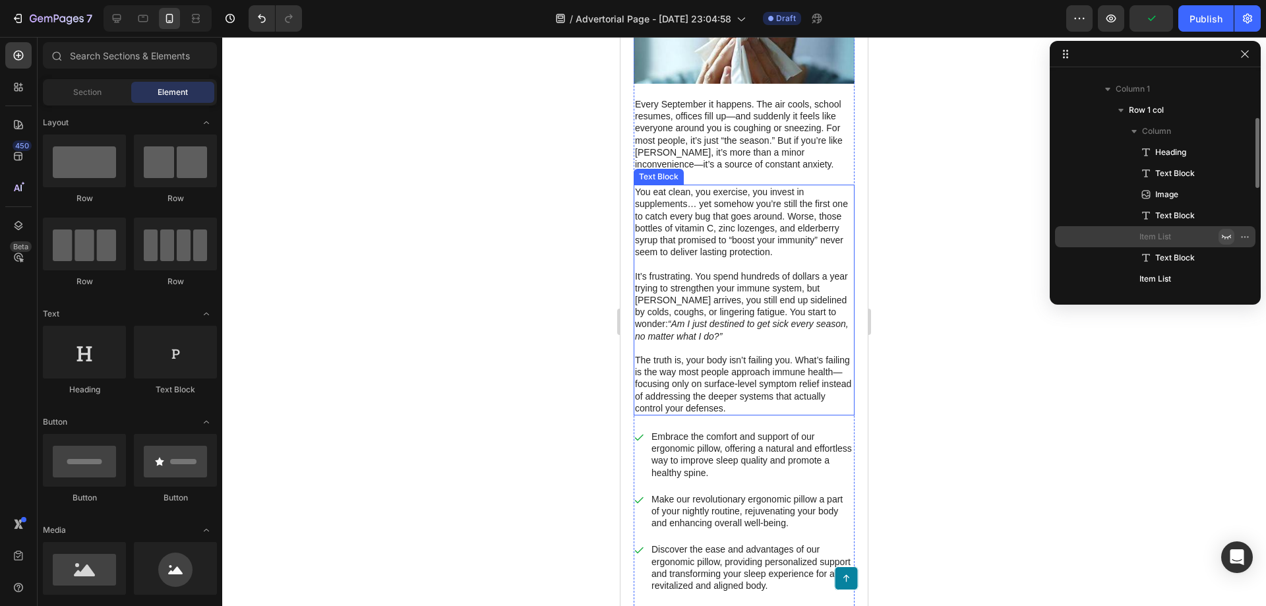
scroll to position [292, 0]
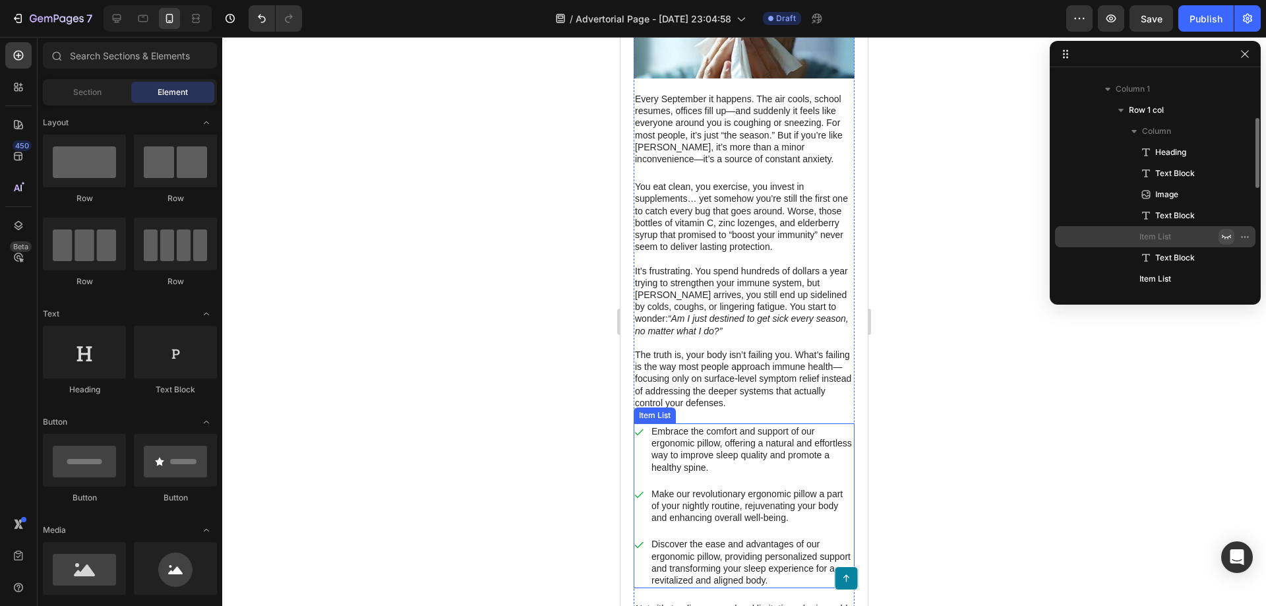
click at [642, 446] on div "Embrace the comfort and support of our ergonomic pillow, offering a natural and…" at bounding box center [744, 449] width 221 height 52
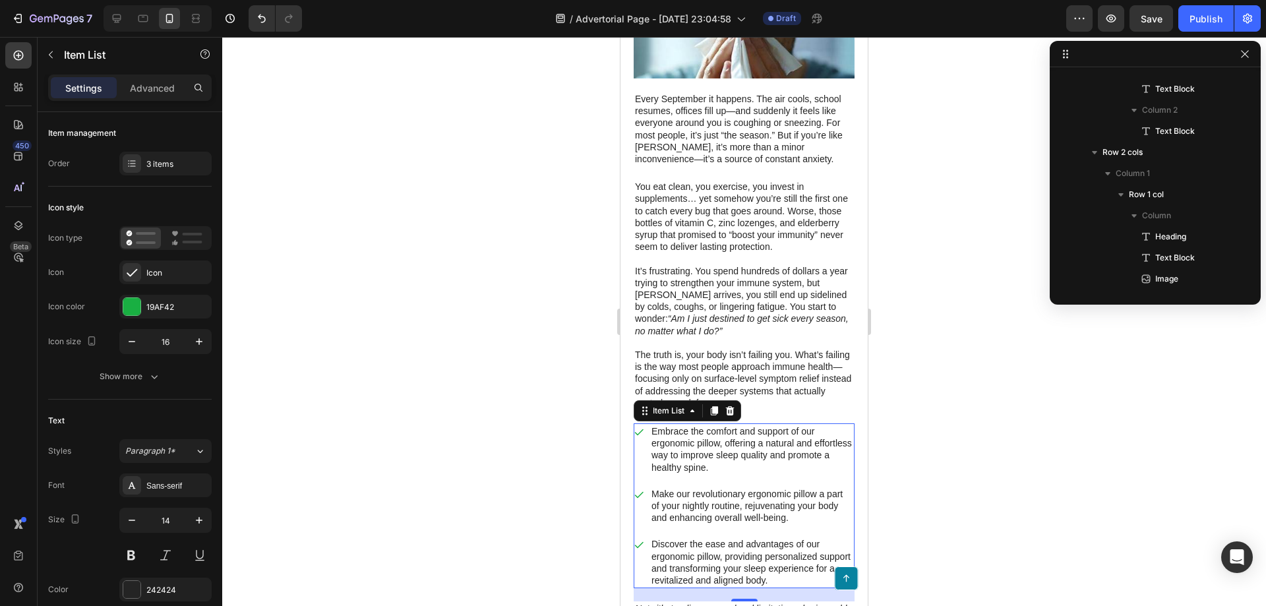
scroll to position [334, 0]
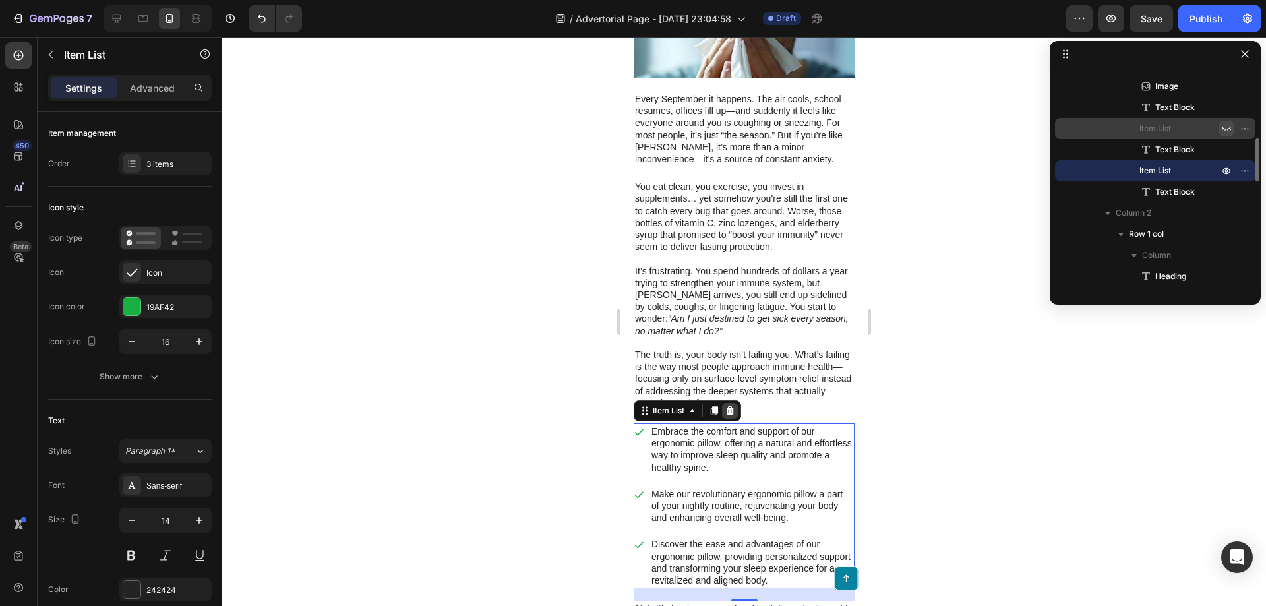
click at [727, 410] on icon at bounding box center [730, 411] width 11 height 11
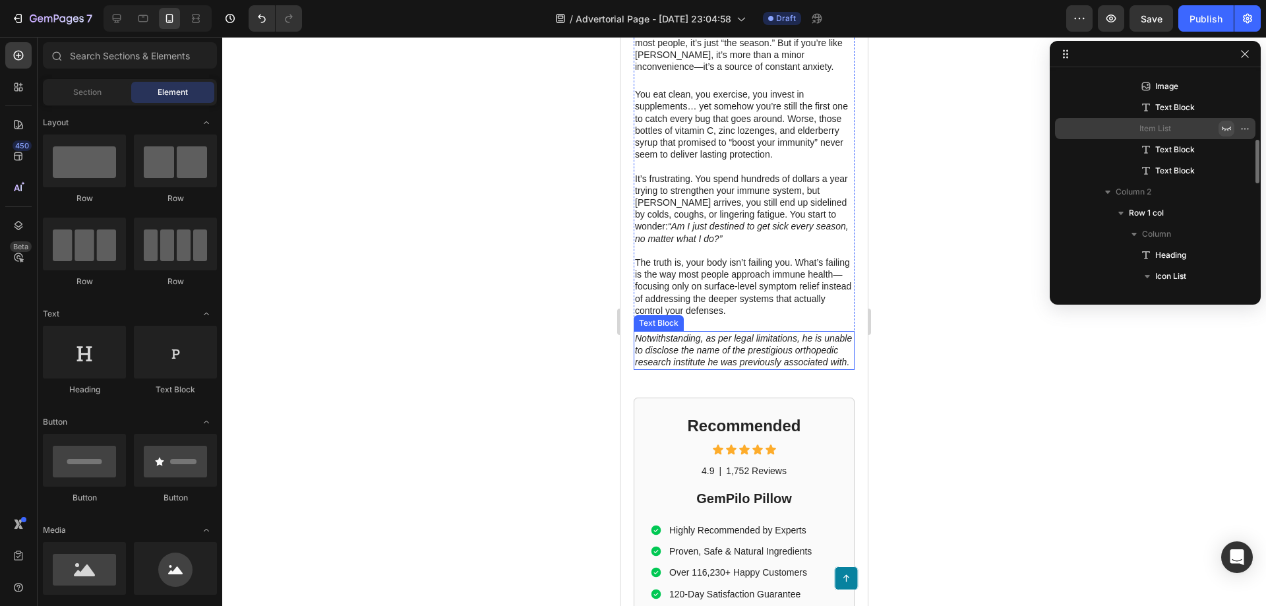
scroll to position [396, 0]
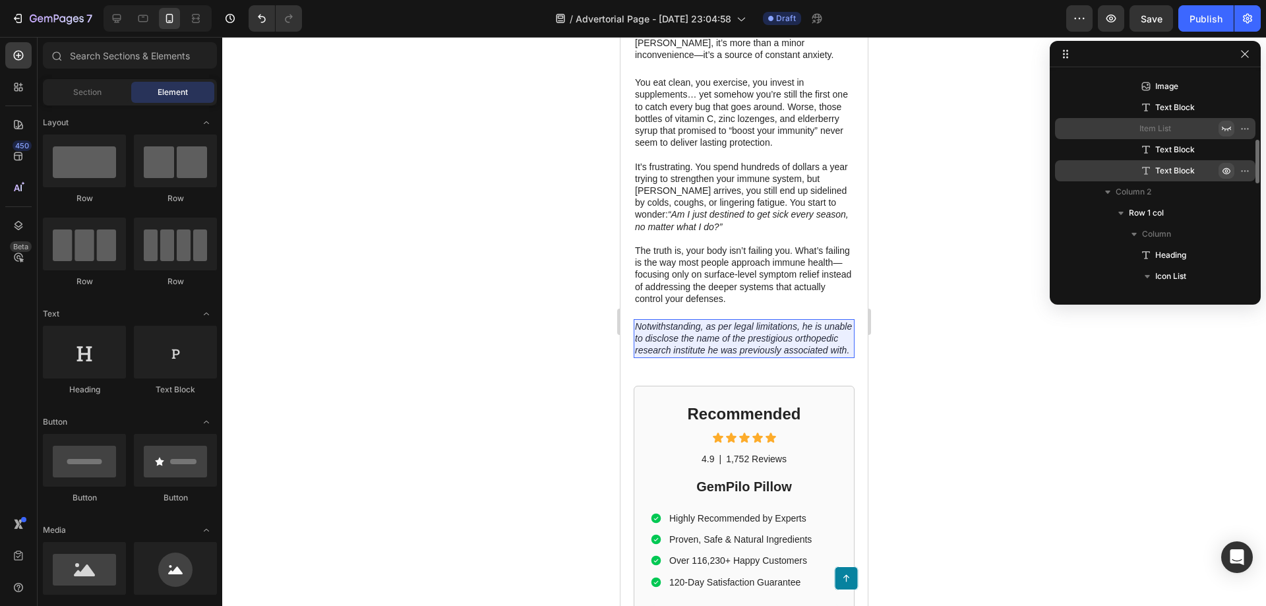
click at [1222, 166] on icon "button" at bounding box center [1227, 171] width 11 height 11
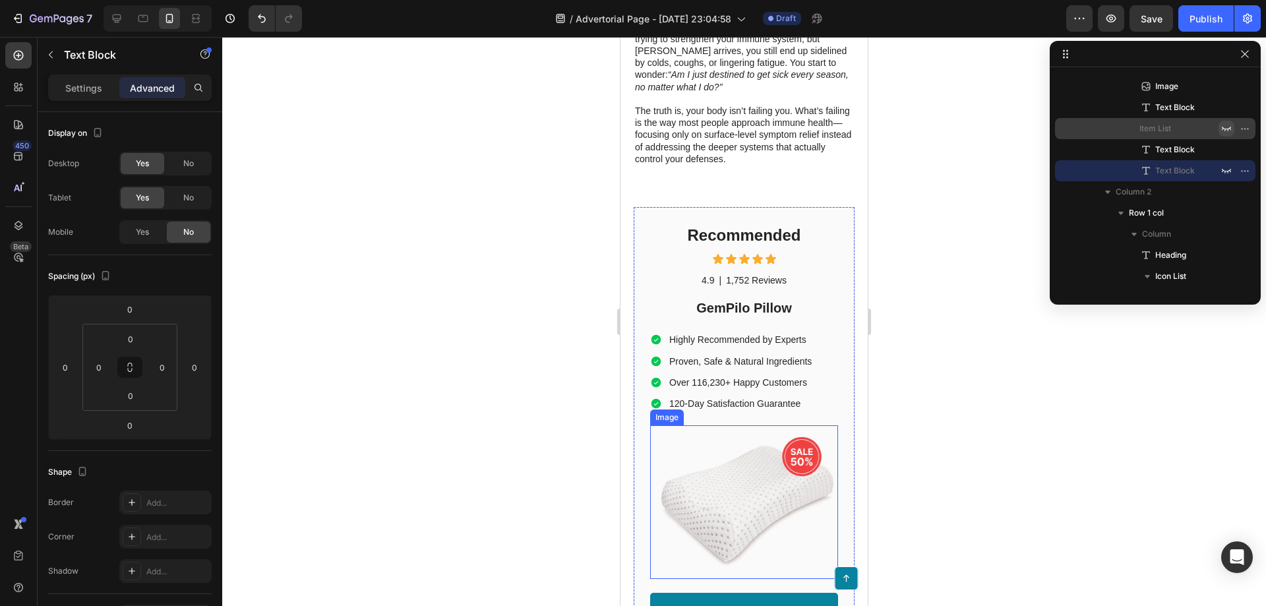
scroll to position [528, 0]
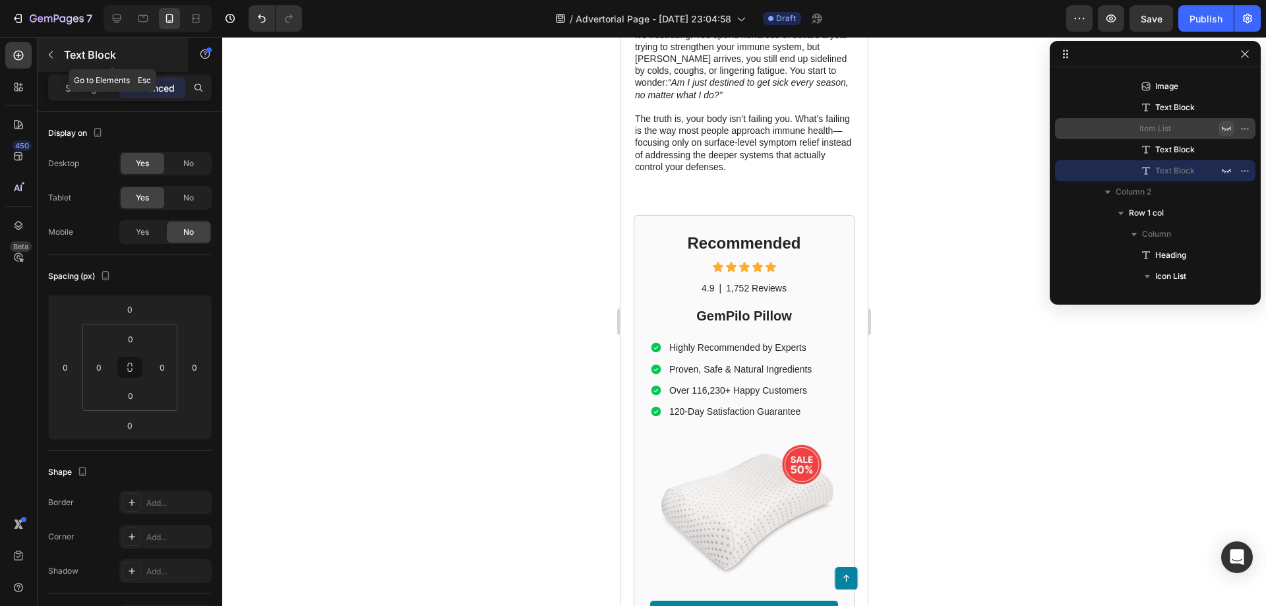
click at [52, 57] on icon "button" at bounding box center [51, 54] width 4 height 7
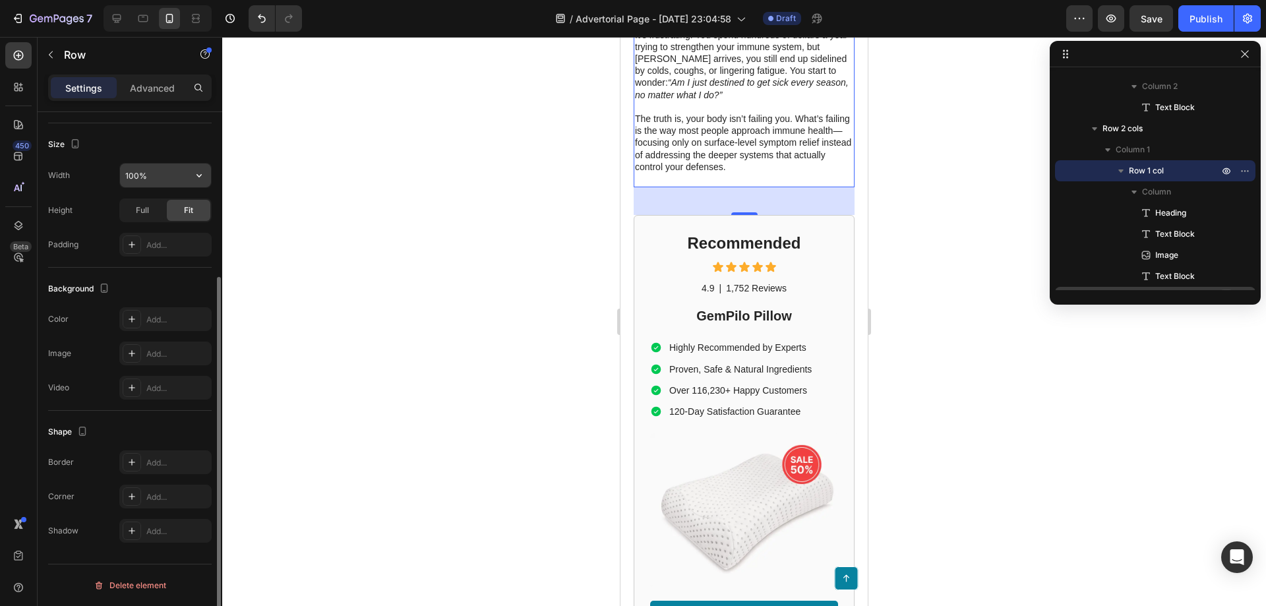
scroll to position [0, 0]
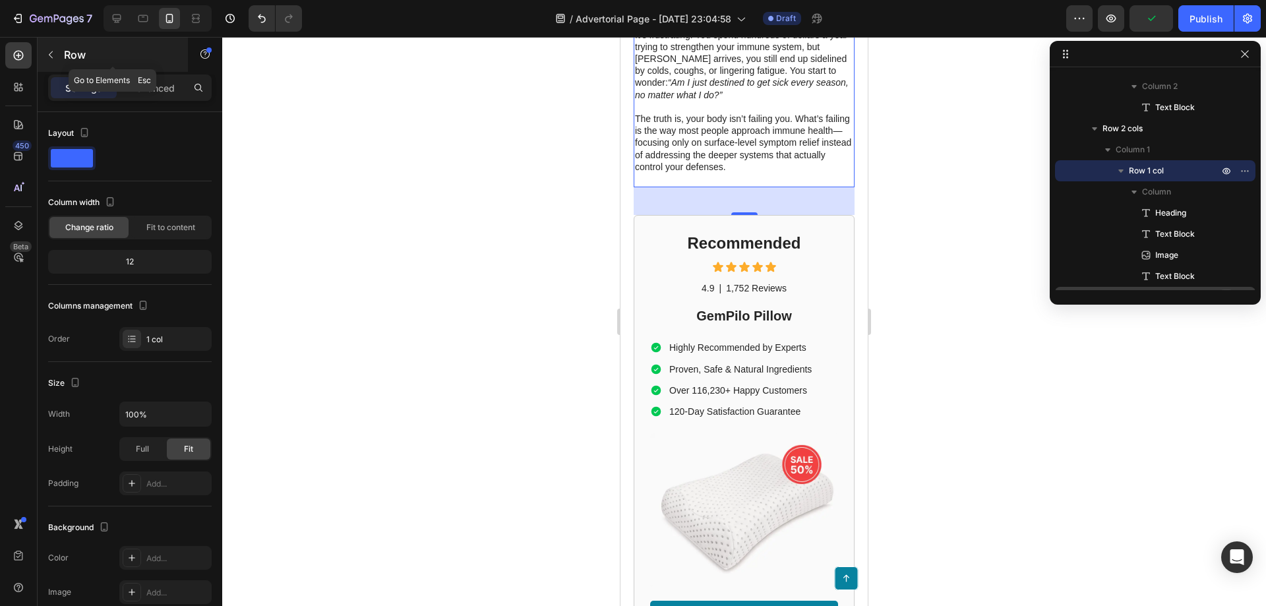
click at [49, 58] on icon "button" at bounding box center [51, 54] width 11 height 11
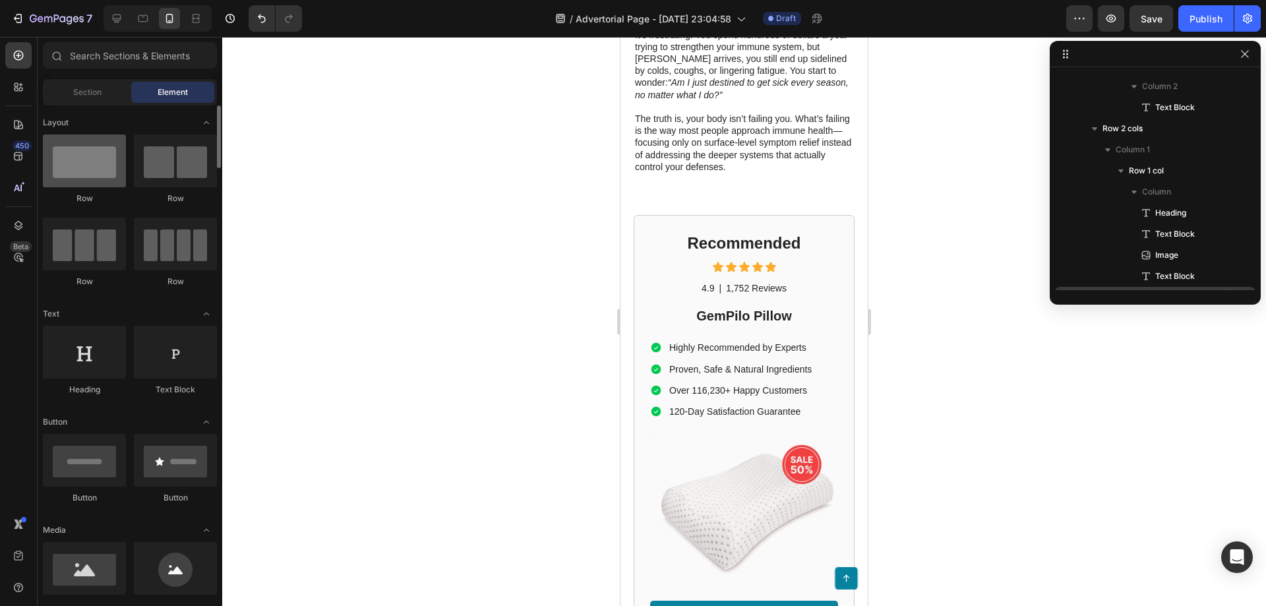
click at [94, 166] on div at bounding box center [84, 161] width 83 height 53
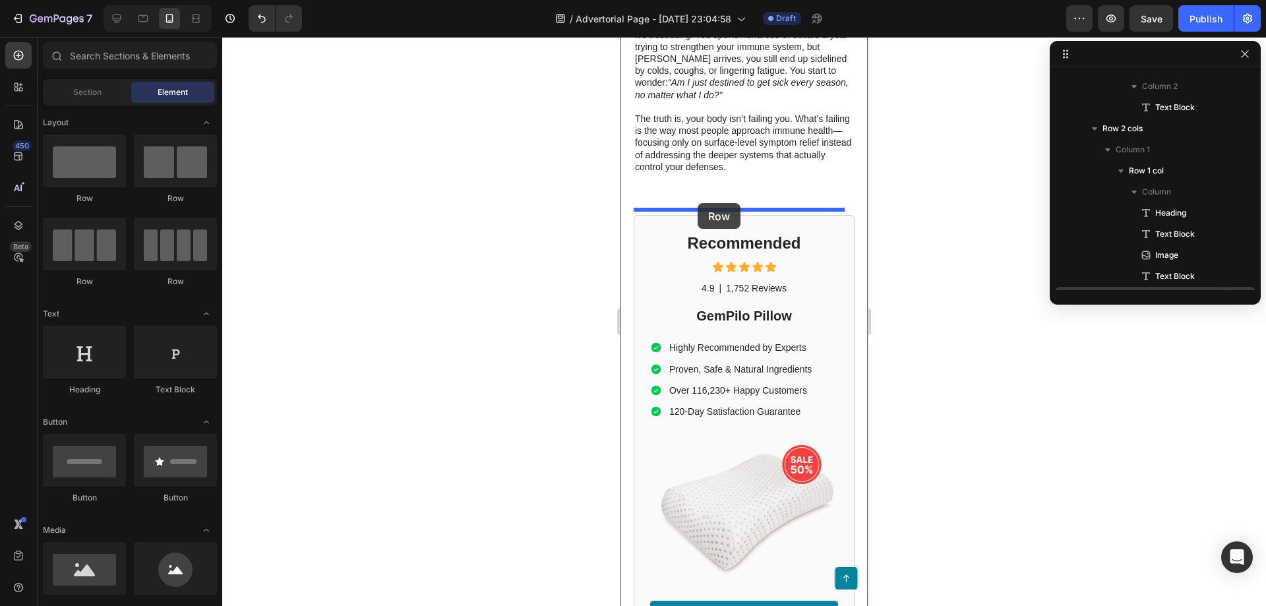
drag, startPoint x: 989, startPoint y: 236, endPoint x: 698, endPoint y: 203, distance: 292.7
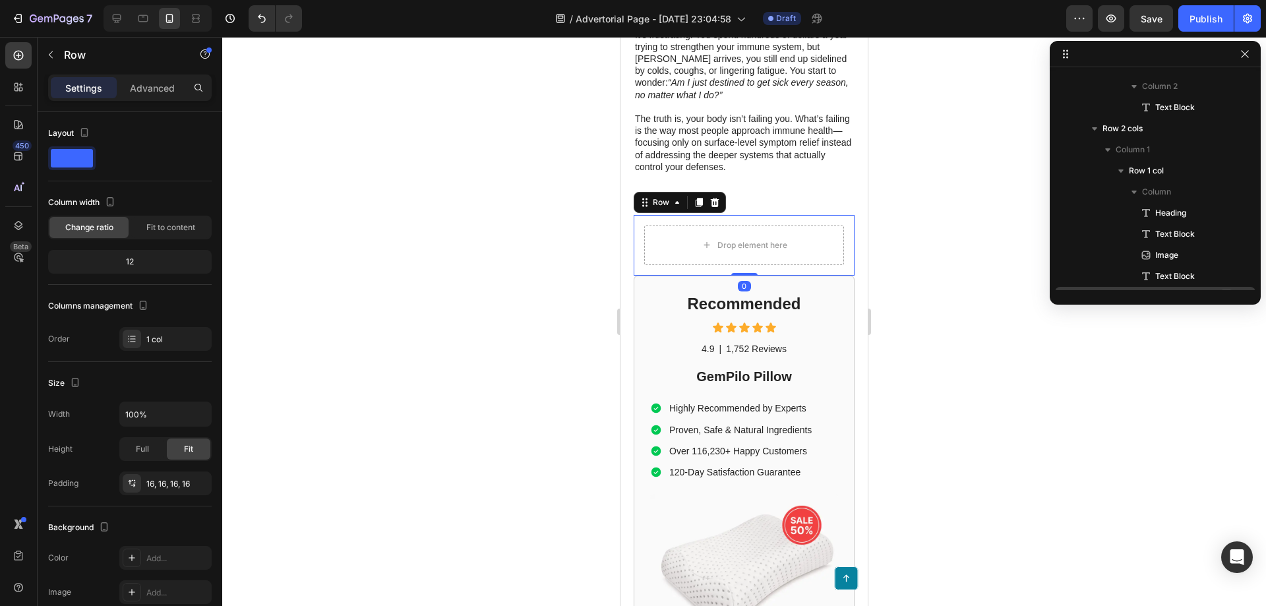
scroll to position [356, 0]
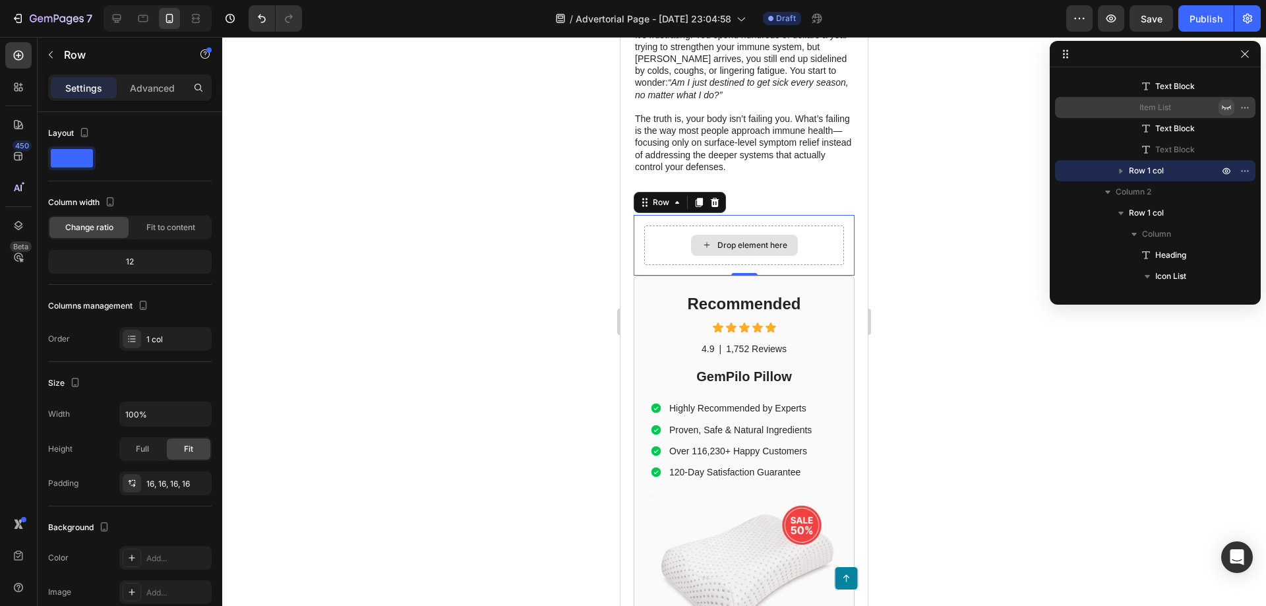
click at [757, 248] on div "Drop element here" at bounding box center [744, 245] width 107 height 21
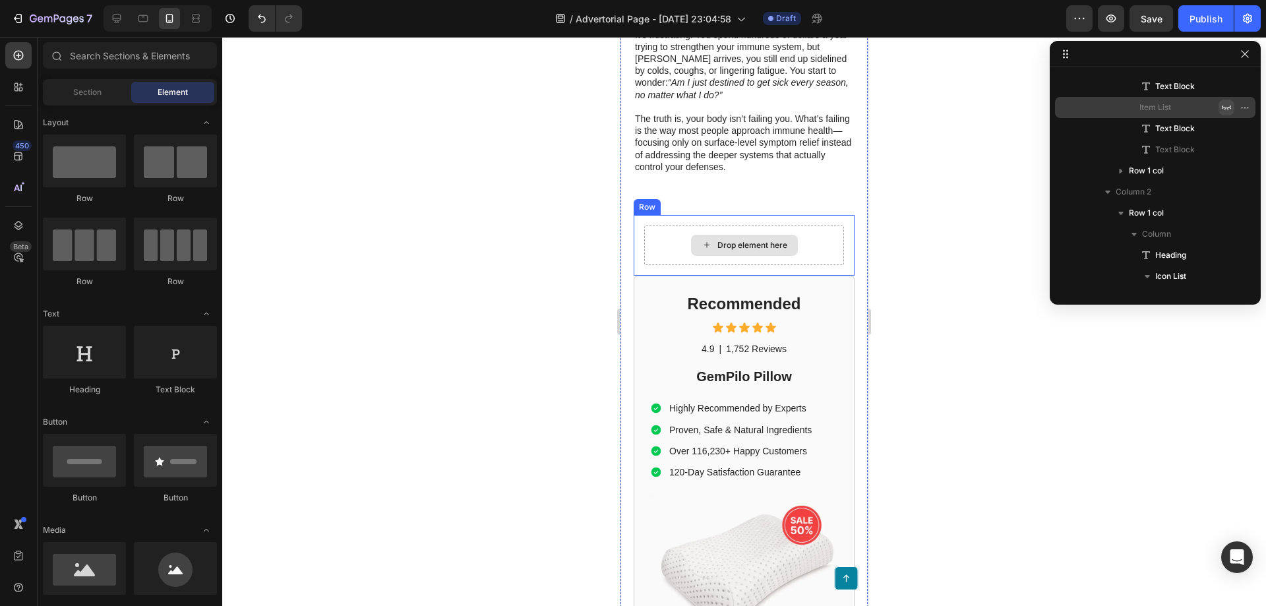
click at [785, 249] on div "Drop element here" at bounding box center [744, 245] width 107 height 21
click at [653, 226] on div "Drop element here" at bounding box center [744, 246] width 200 height 40
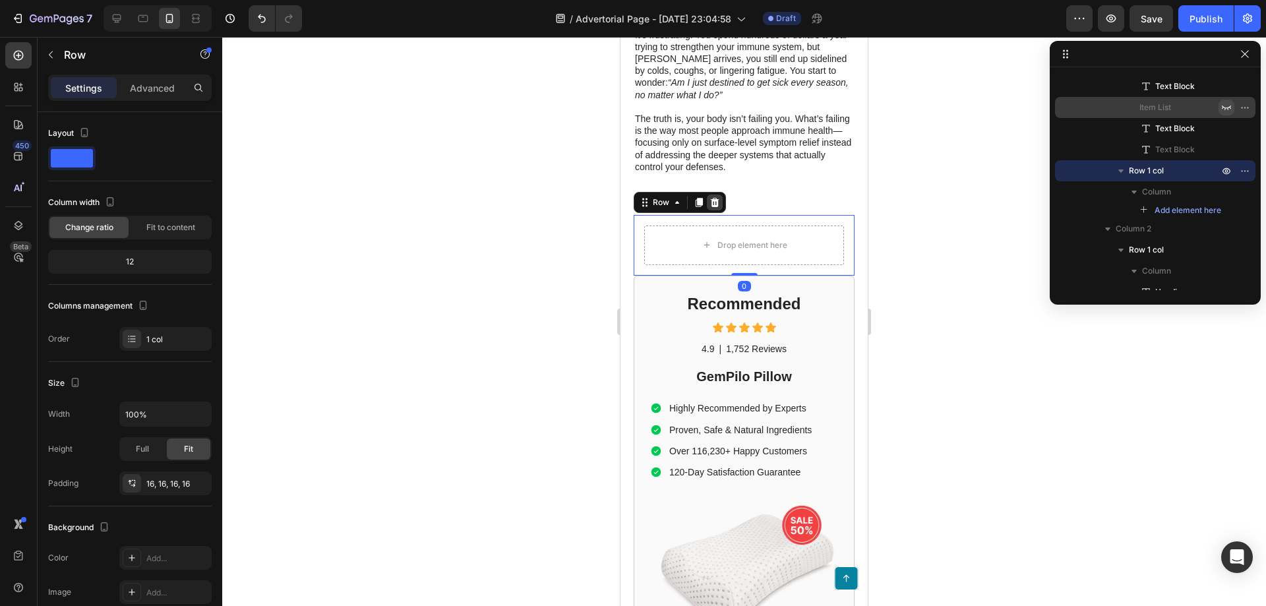
click at [710, 197] on icon at bounding box center [715, 202] width 11 height 11
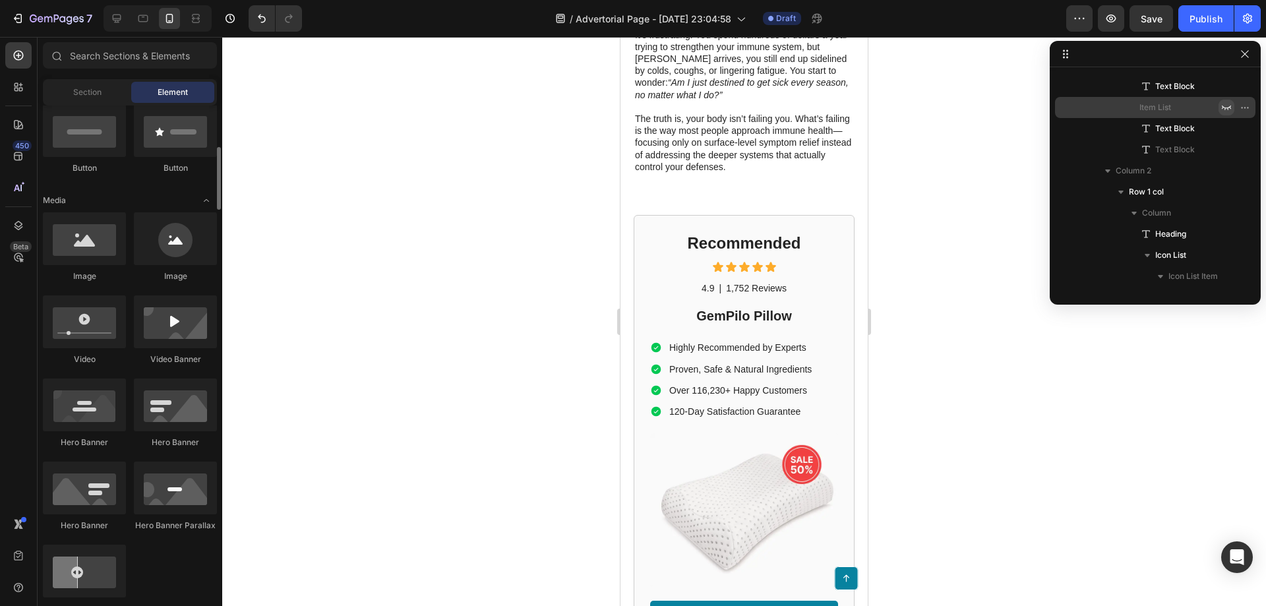
scroll to position [264, 0]
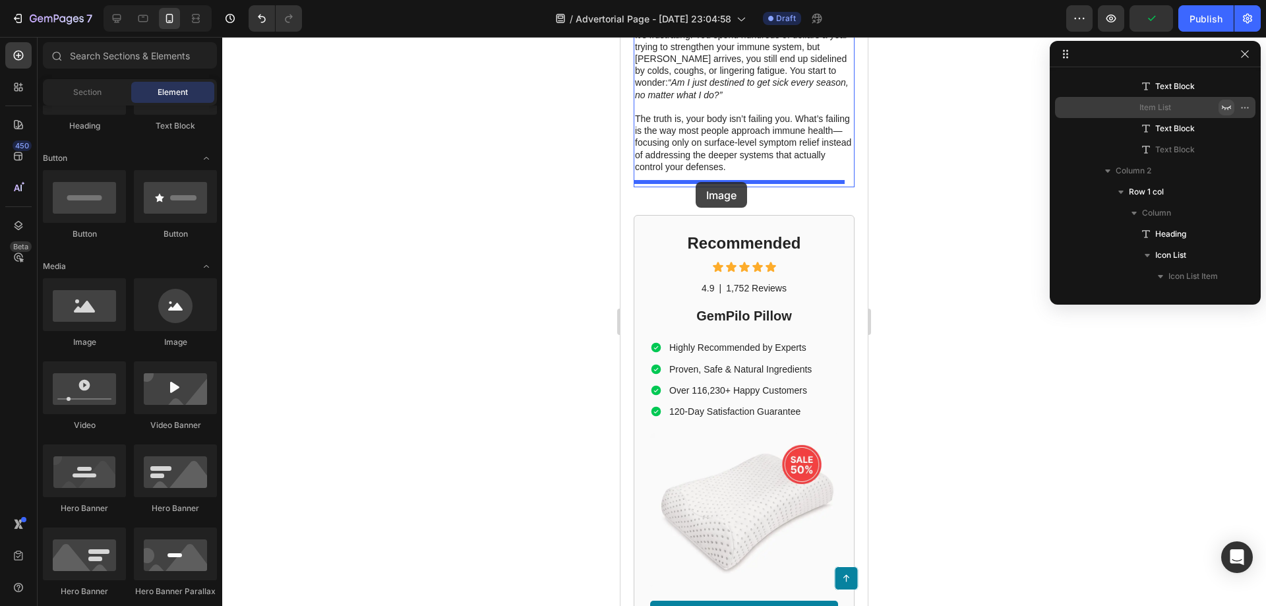
drag, startPoint x: 713, startPoint y: 358, endPoint x: 696, endPoint y: 182, distance: 176.9
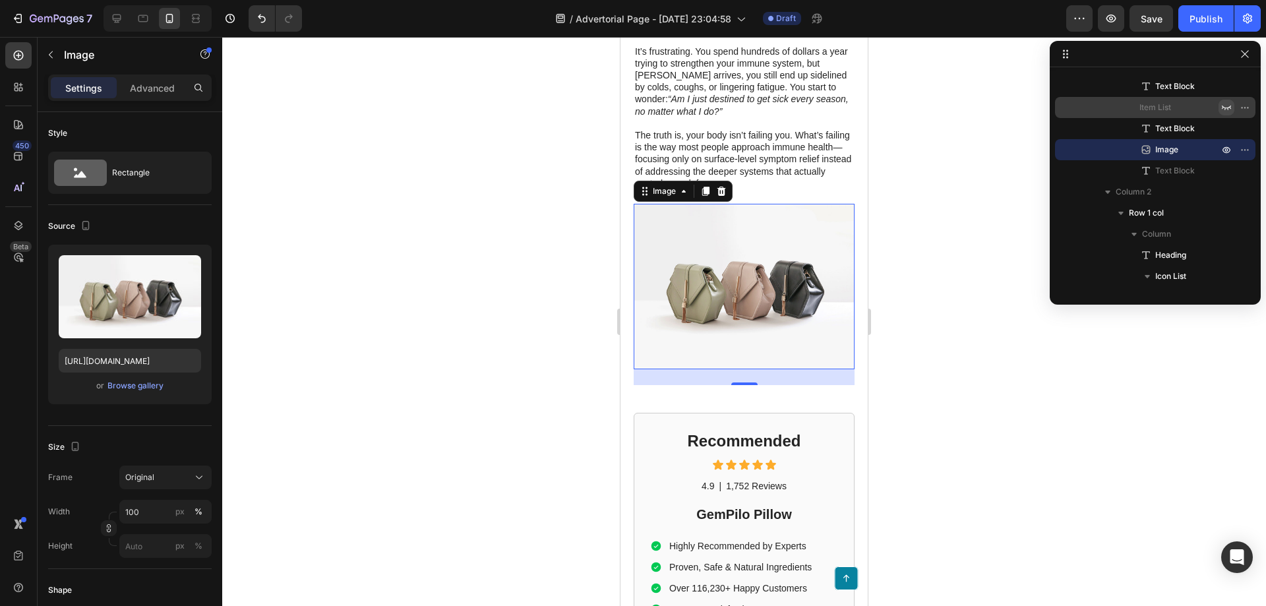
scroll to position [528, 0]
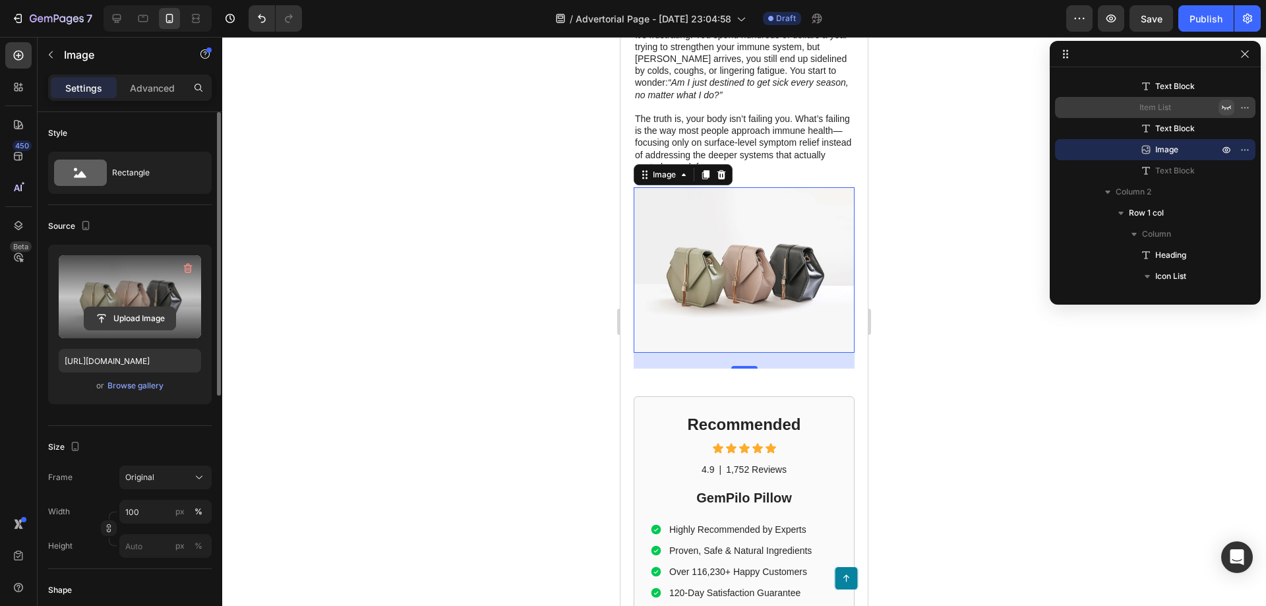
click at [139, 312] on input "file" at bounding box center [129, 318] width 91 height 22
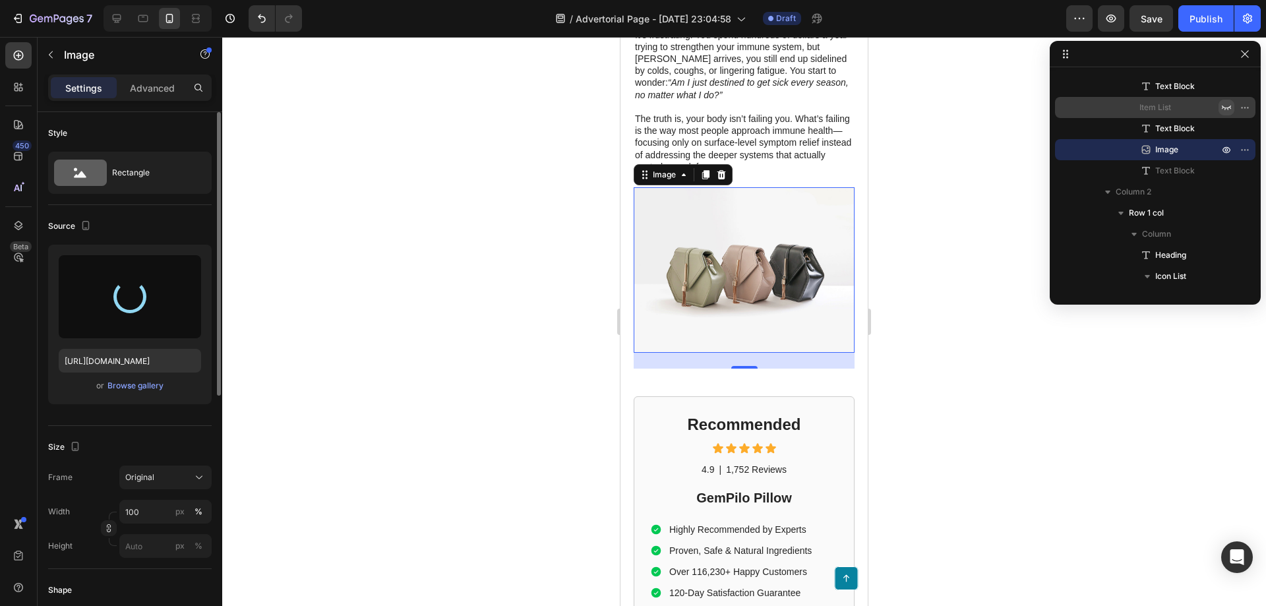
type input "[URL][DOMAIN_NAME]"
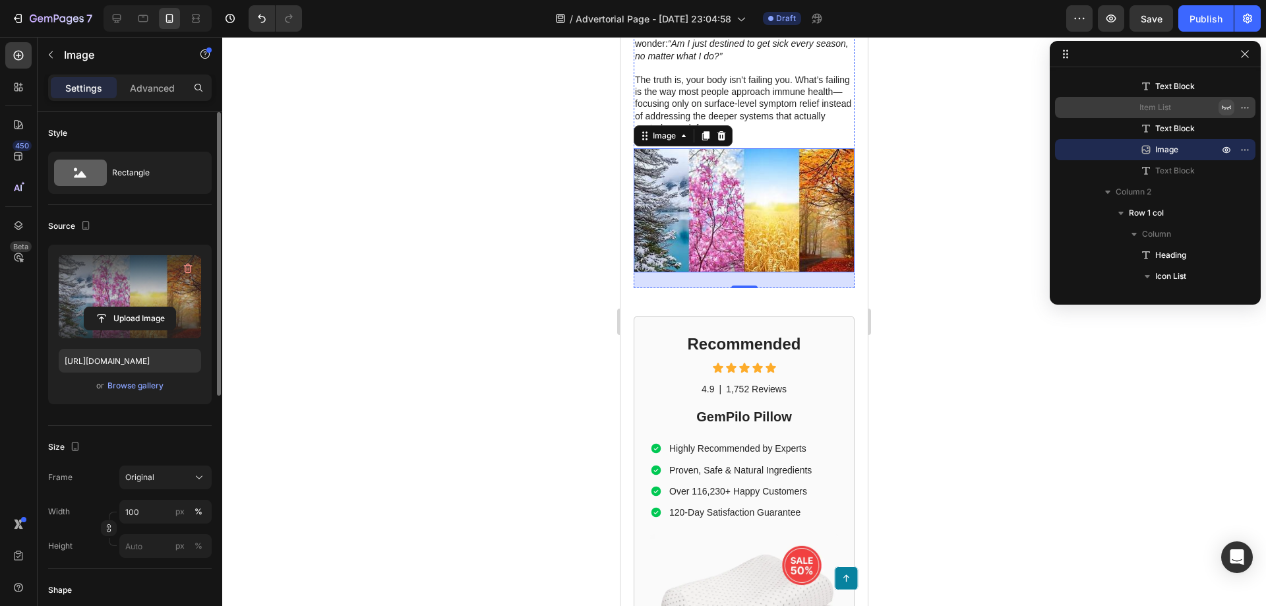
scroll to position [594, 0]
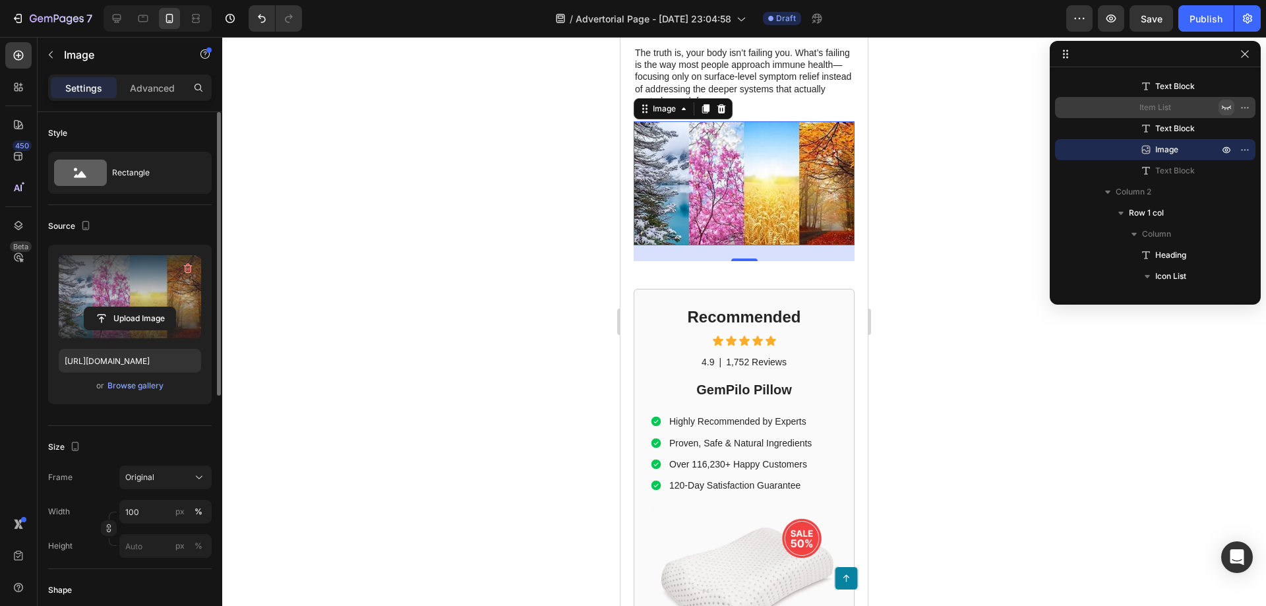
click at [953, 255] on div at bounding box center [744, 321] width 1044 height 569
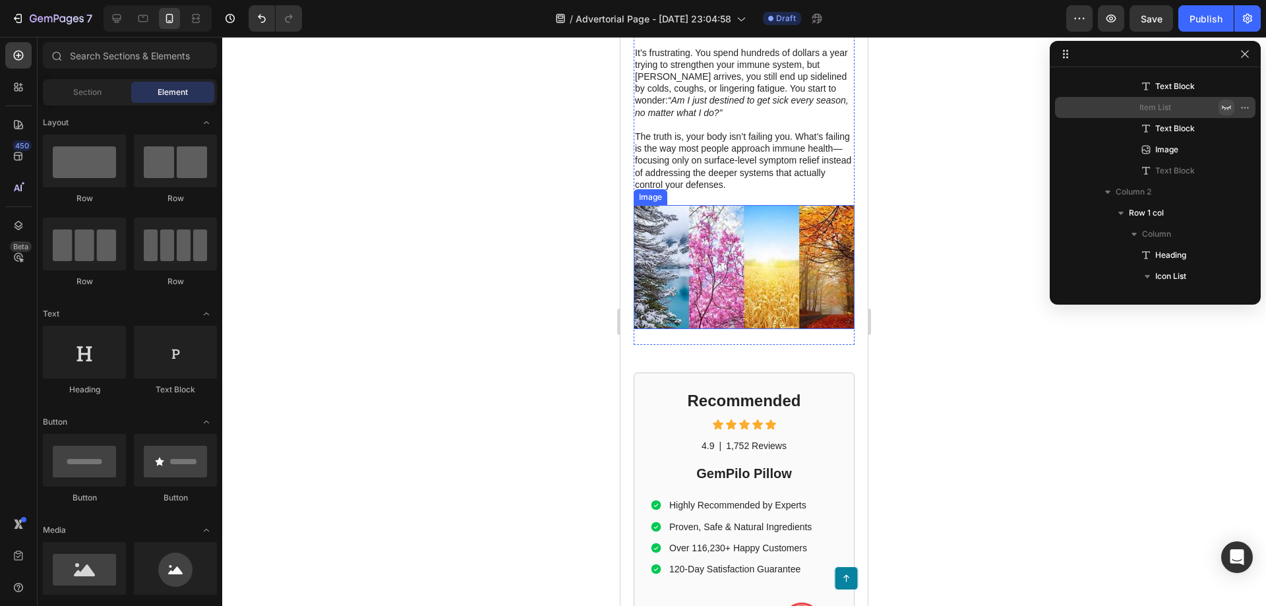
scroll to position [528, 0]
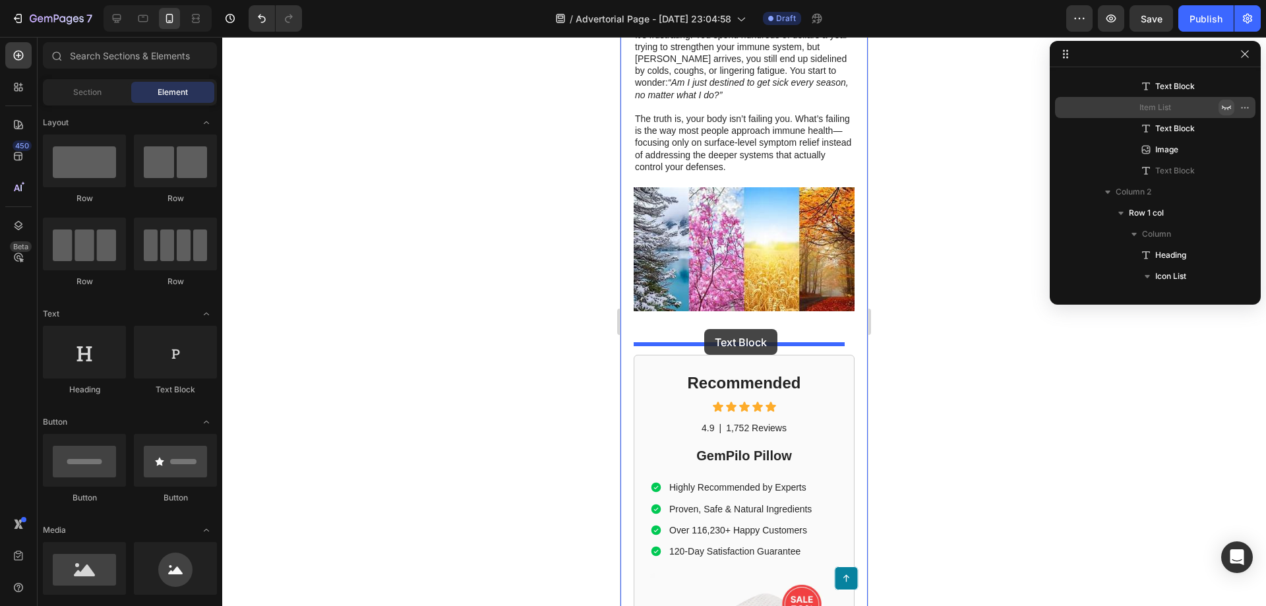
drag, startPoint x: 790, startPoint y: 390, endPoint x: 704, endPoint y: 329, distance: 105.4
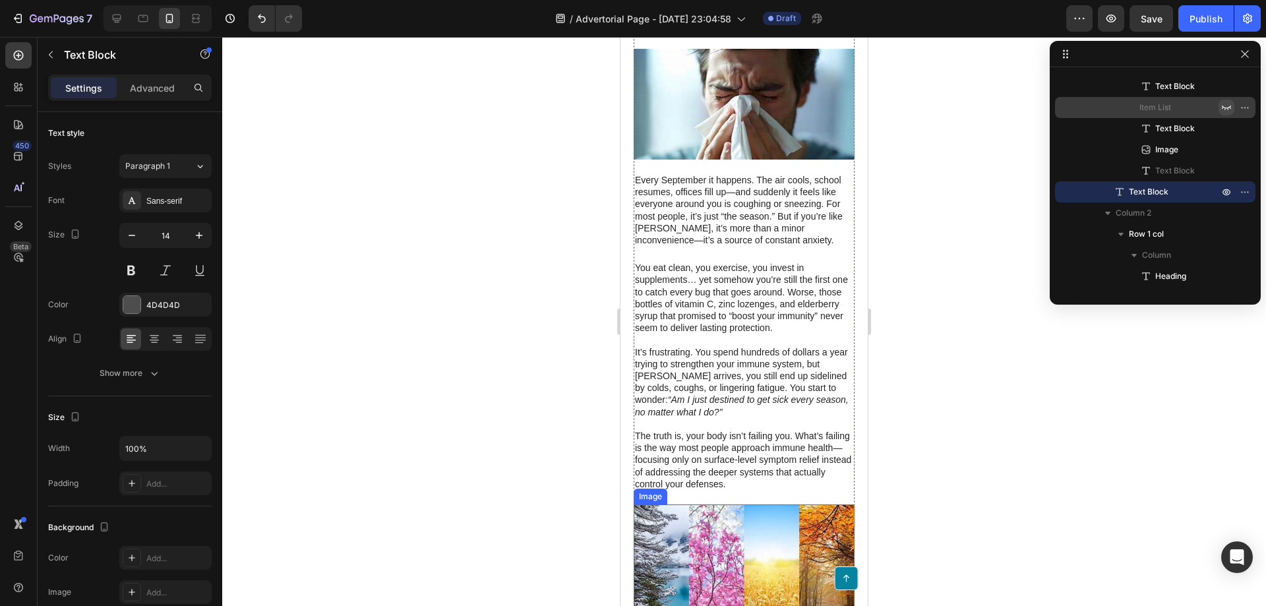
scroll to position [594, 0]
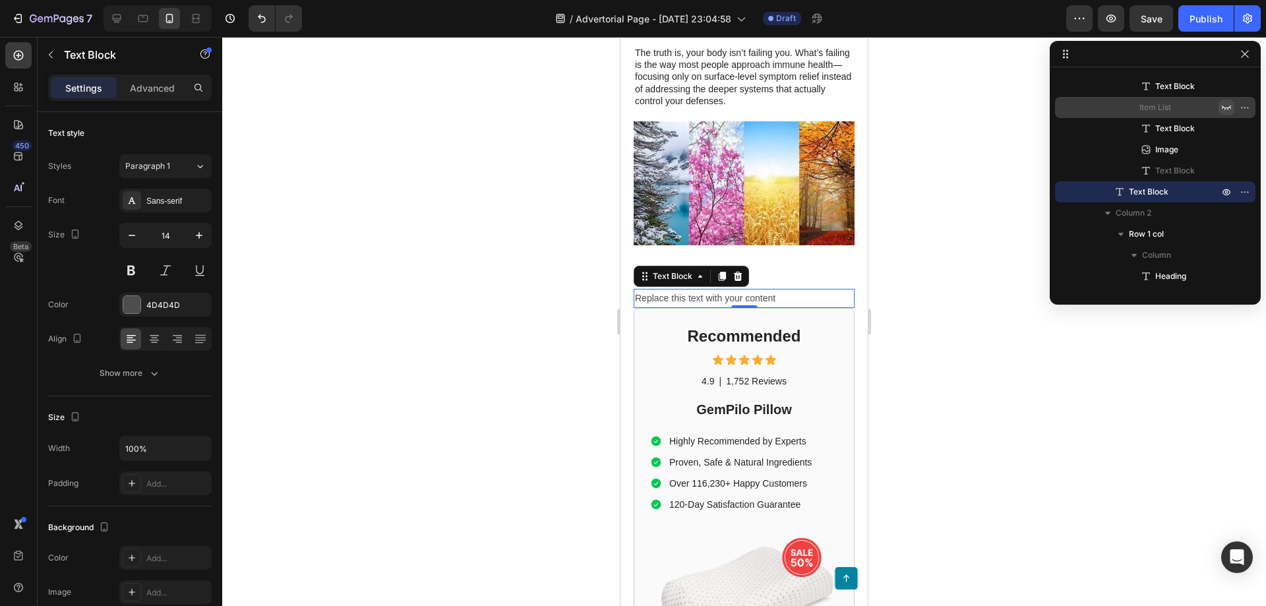
click at [737, 289] on div "Replace this text with your content" at bounding box center [744, 298] width 221 height 19
click at [737, 290] on p "Replace this text with your content" at bounding box center [744, 298] width 218 height 16
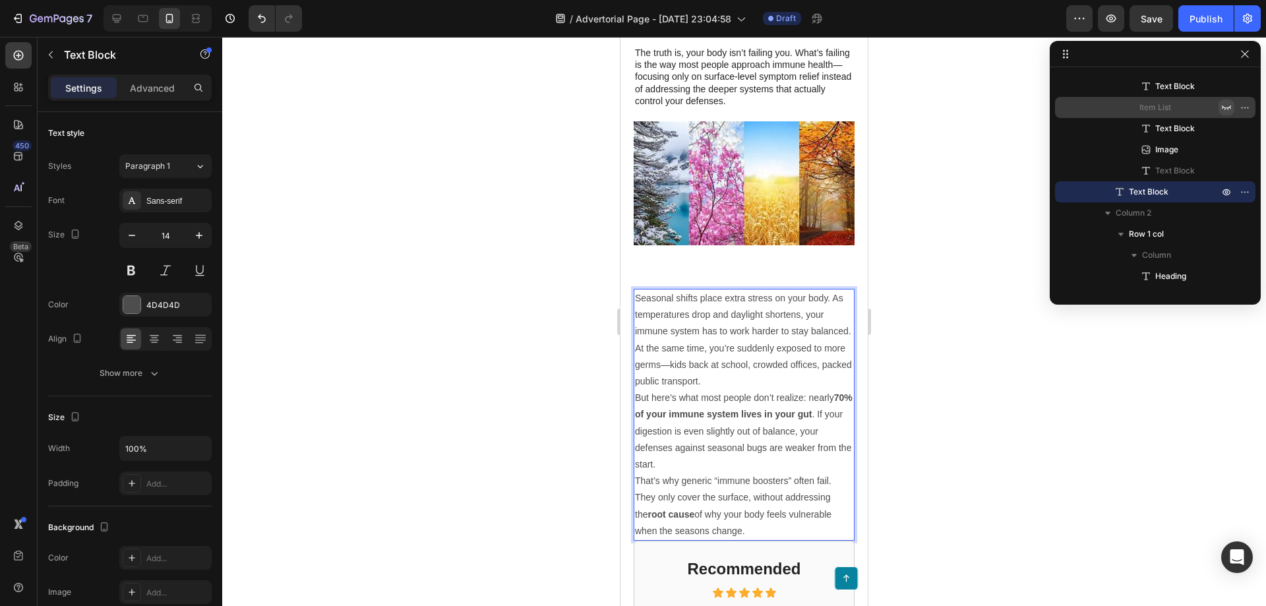
click at [677, 455] on p "But here’s what most people don’t realize: nearly 70% of your immune system liv…" at bounding box center [744, 431] width 218 height 83
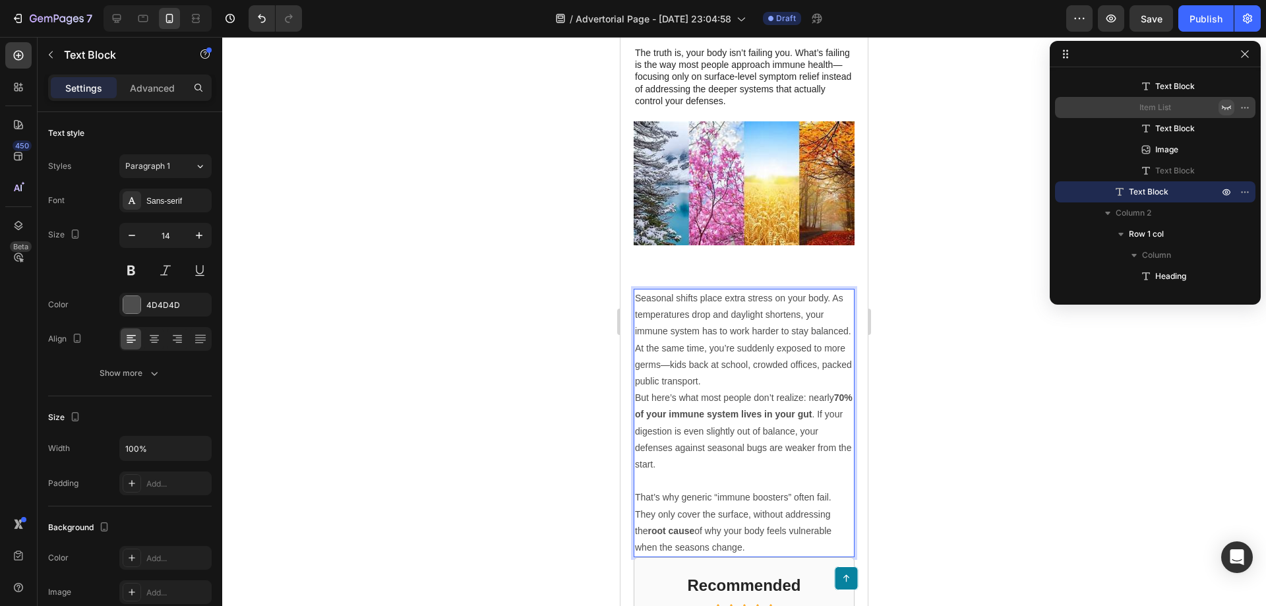
click at [811, 368] on p "Seasonal shifts place extra stress on your body. As temperatures drop and dayli…" at bounding box center [744, 340] width 218 height 100
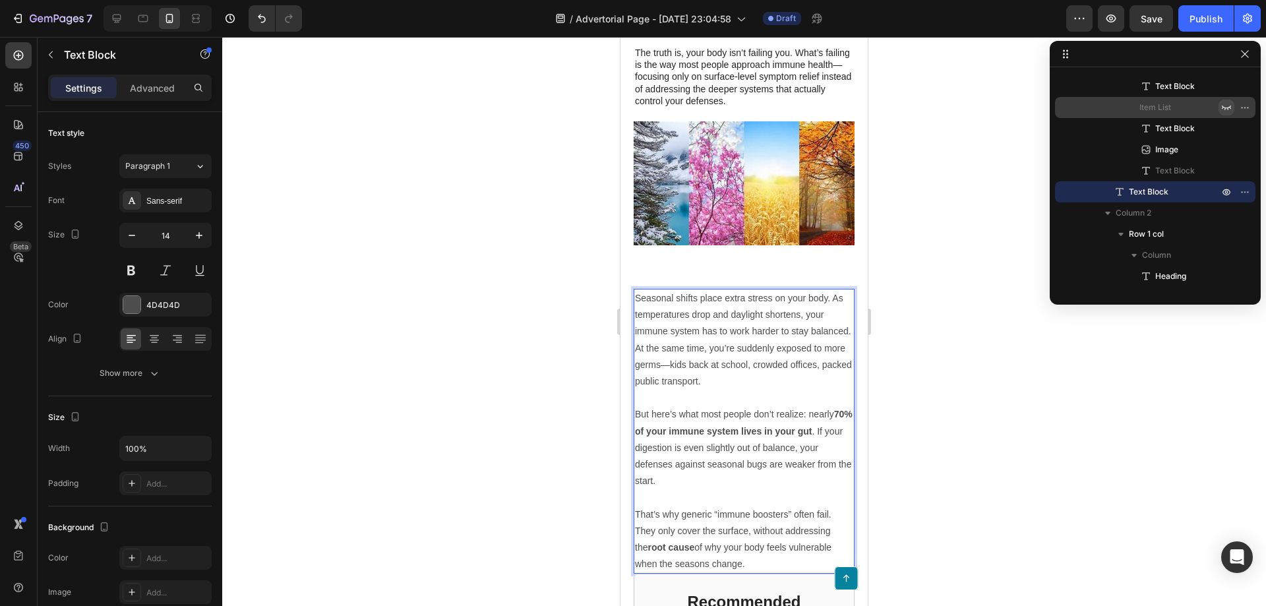
click at [832, 290] on p "Seasonal shifts place extra stress on your body. As temperatures drop and dayli…" at bounding box center [744, 340] width 218 height 100
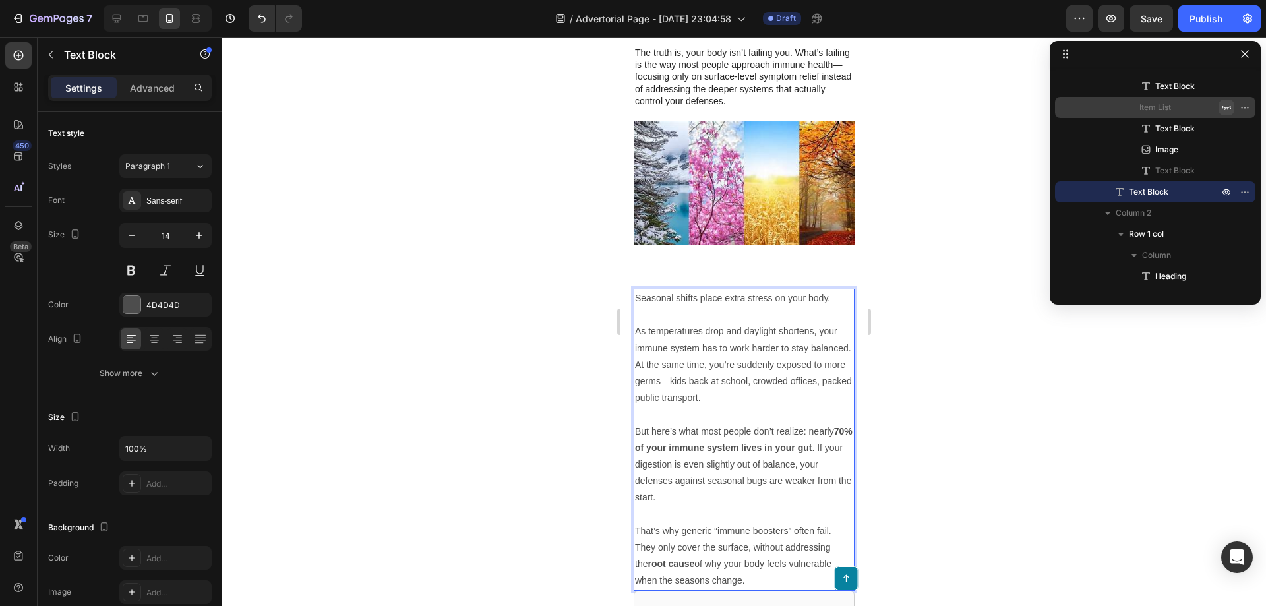
click at [770, 290] on p "Seasonal shifts place extra stress on your body." at bounding box center [744, 298] width 218 height 16
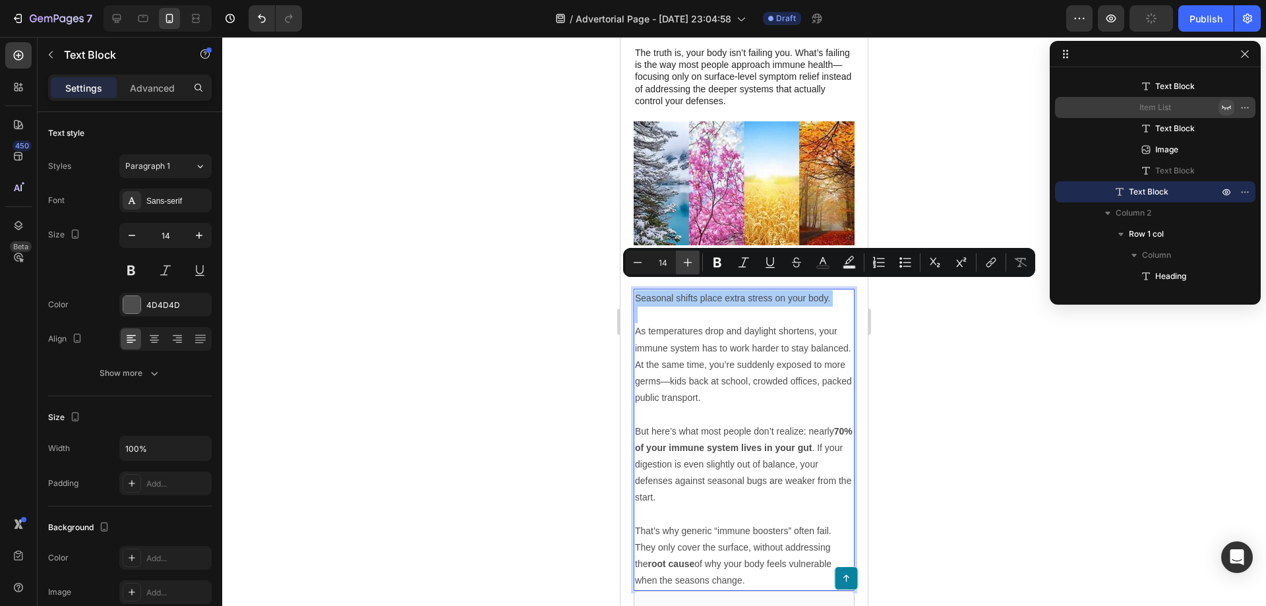
click at [683, 264] on icon "Editor contextual toolbar" at bounding box center [687, 262] width 13 height 13
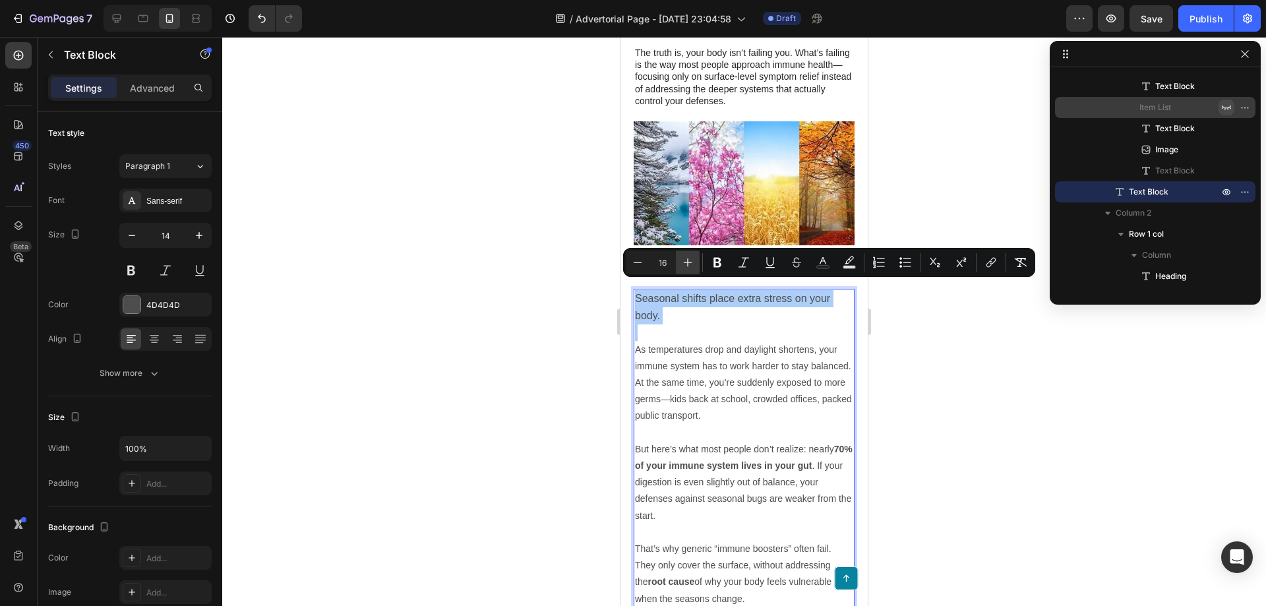
click at [683, 264] on icon "Editor contextual toolbar" at bounding box center [687, 262] width 13 height 13
type input "17"
click at [712, 263] on icon "Editor contextual toolbar" at bounding box center [717, 262] width 13 height 13
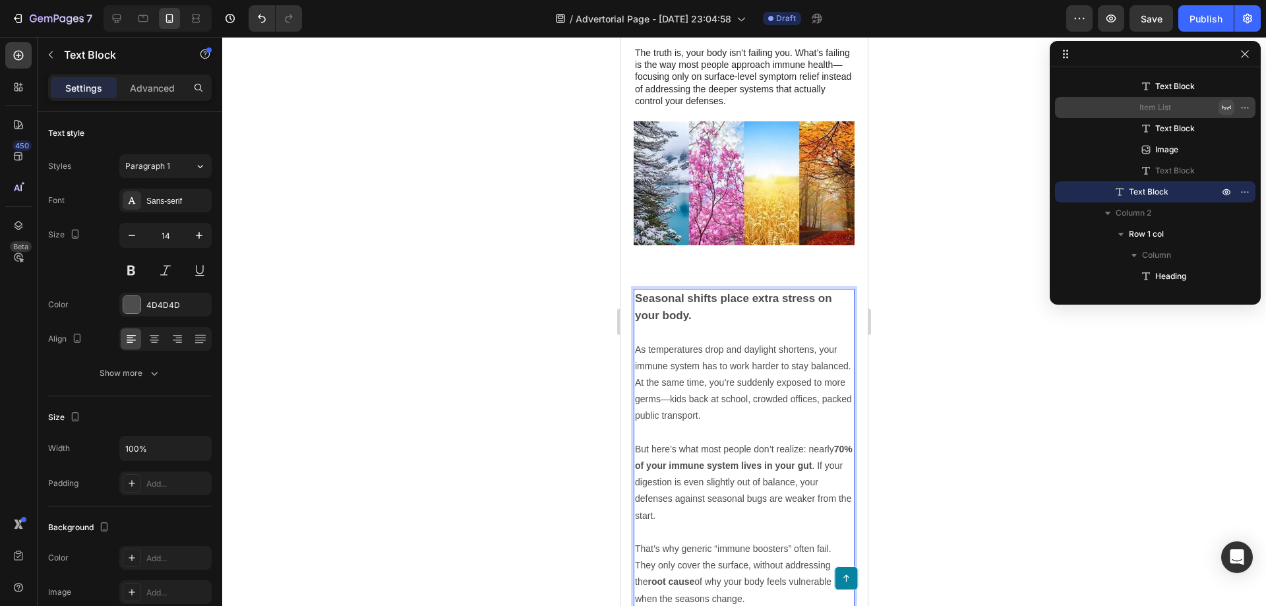
click at [677, 292] on strong "Seasonal shifts place extra stress on your body." at bounding box center [733, 307] width 197 height 30
click at [687, 292] on strong "Seasonal shifts place extra stress on your body." at bounding box center [733, 307] width 197 height 30
click at [729, 305] on p "Seasonal shifts place extra stress on your body." at bounding box center [744, 307] width 218 height 34
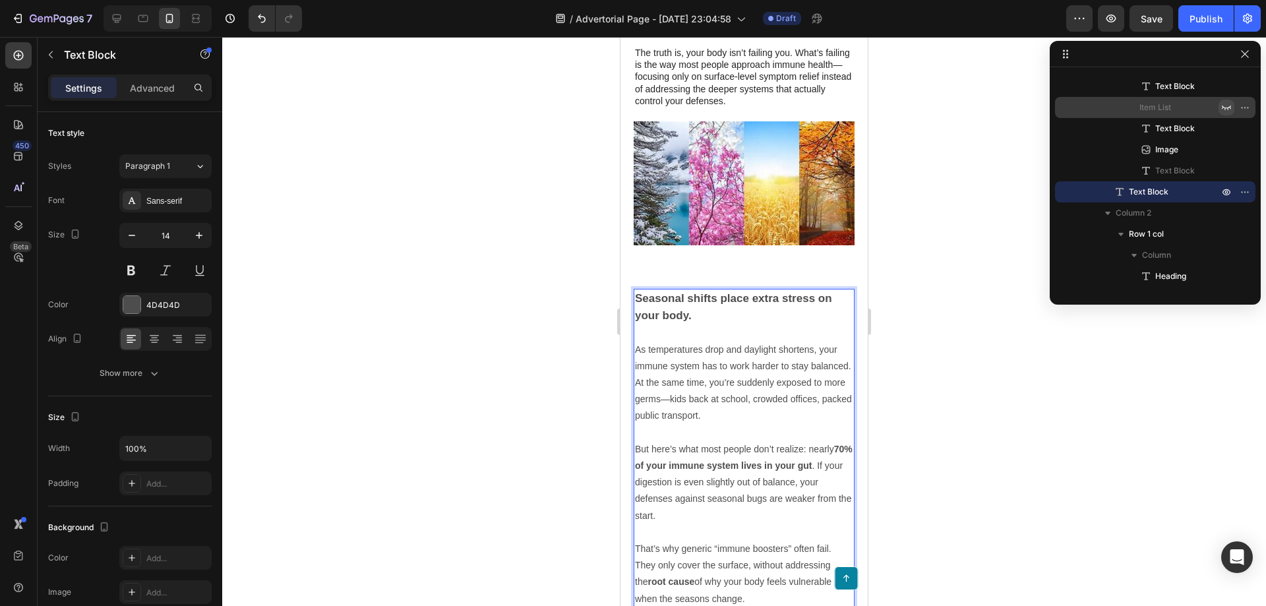
drag, startPoint x: 671, startPoint y: 299, endPoint x: 634, endPoint y: 284, distance: 40.8
click at [634, 289] on div "Seasonal shifts place extra stress on your body. As temperatures drop and dayli…" at bounding box center [744, 449] width 221 height 320
click at [687, 294] on strong "Seasonal shifts place extra stress on your body." at bounding box center [733, 307] width 197 height 30
click at [679, 296] on p "Seasonal shifts place extra stress on your body." at bounding box center [744, 307] width 218 height 34
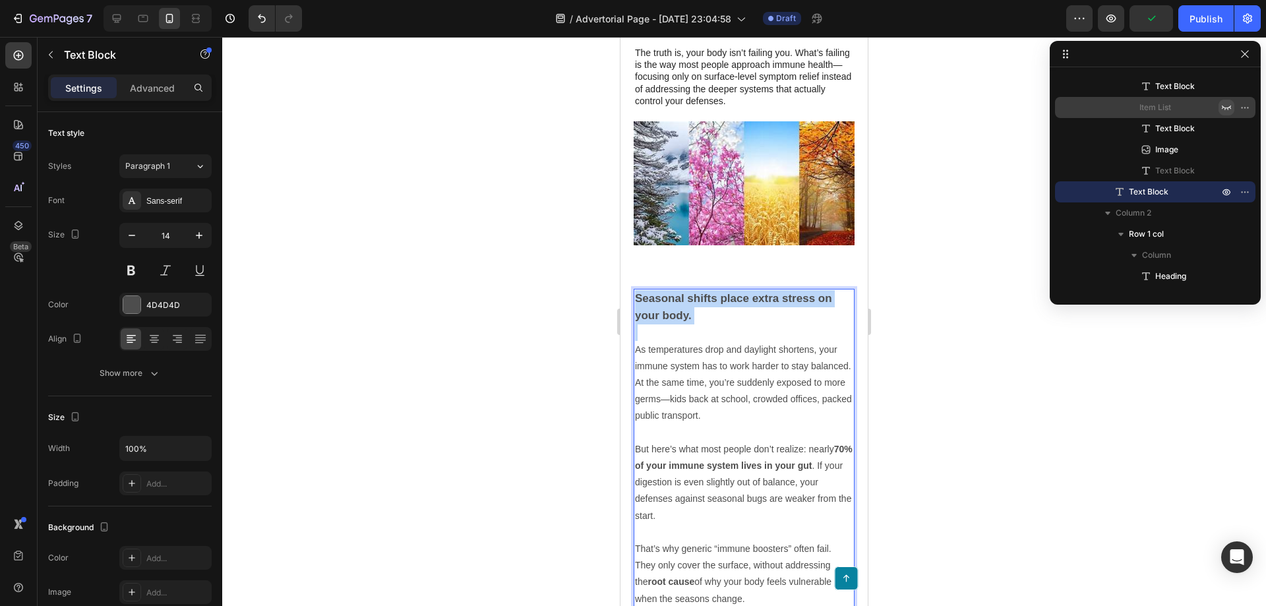
click at [679, 296] on p "Seasonal shifts place extra stress on your body." at bounding box center [744, 307] width 218 height 34
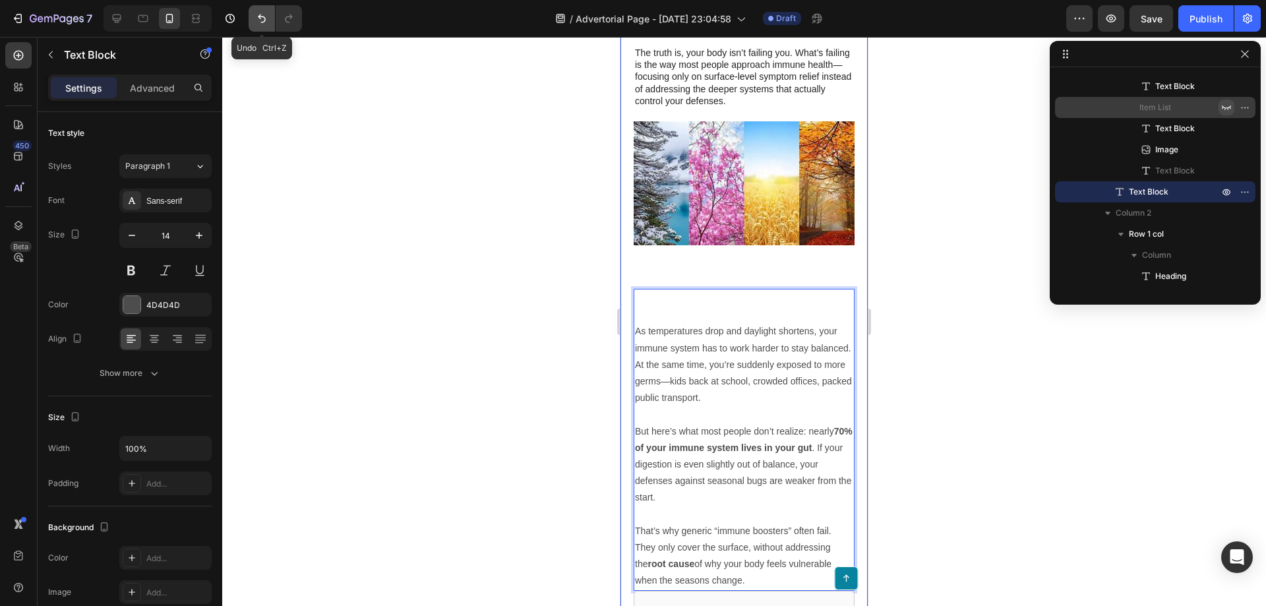
click at [263, 15] on icon "Undo/Redo" at bounding box center [261, 18] width 13 height 13
click at [260, 19] on icon "Undo/Redo" at bounding box center [261, 18] width 13 height 13
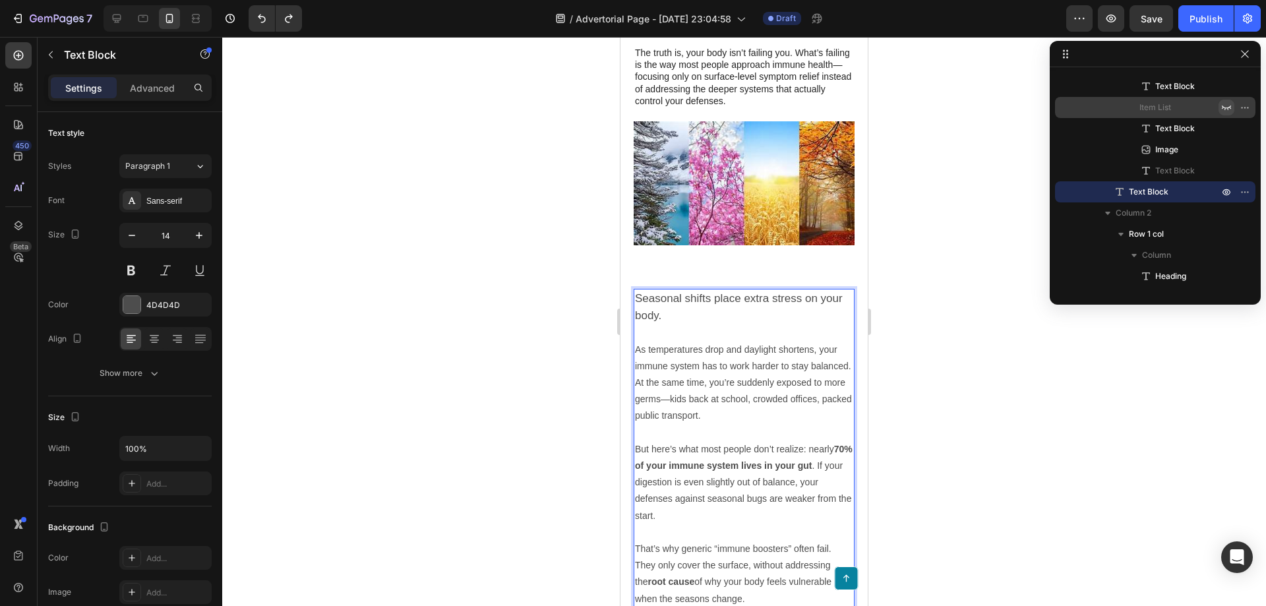
click at [653, 295] on p "Seasonal shifts place extra stress on your body." at bounding box center [744, 307] width 218 height 34
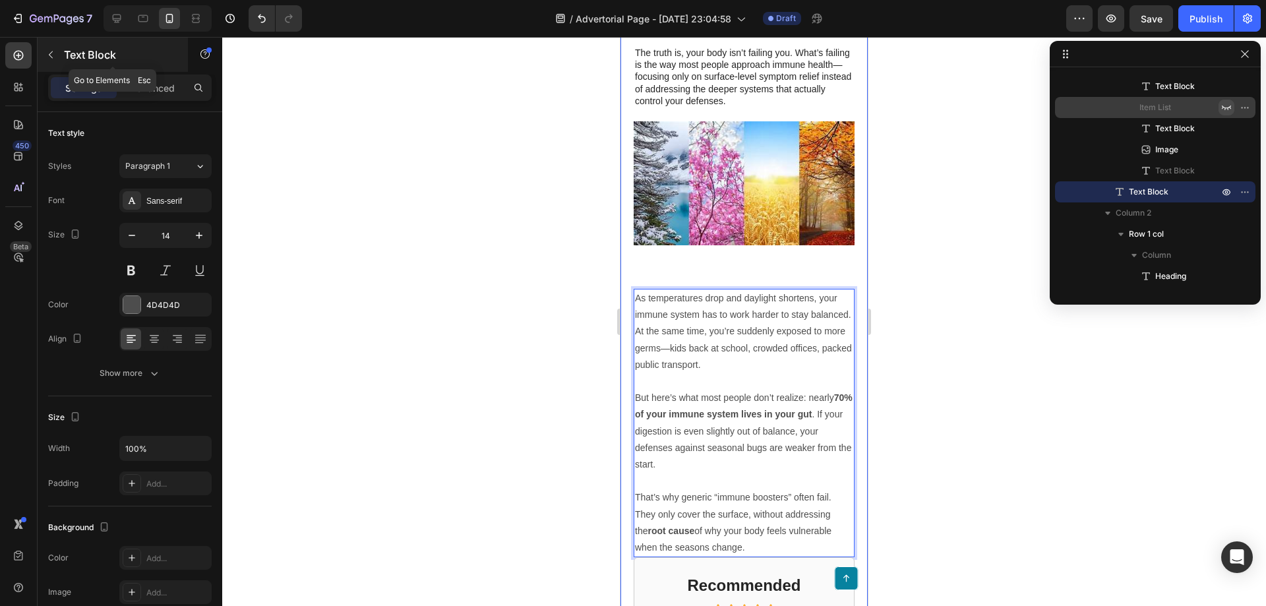
click at [47, 54] on icon "button" at bounding box center [51, 54] width 11 height 11
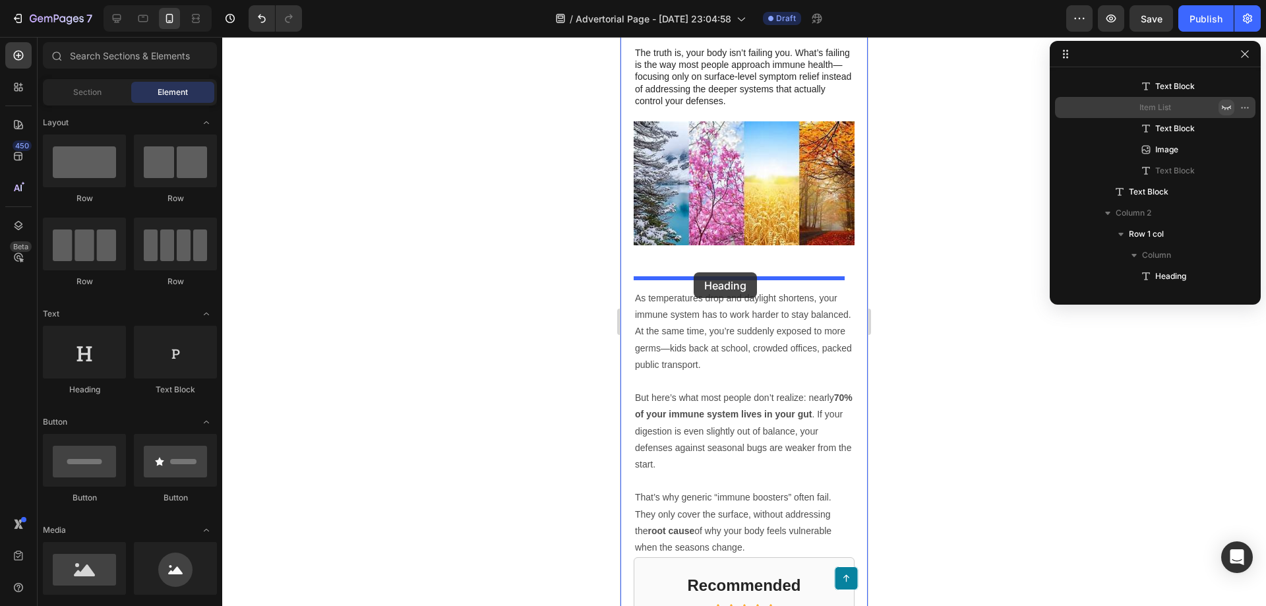
drag, startPoint x: 722, startPoint y: 394, endPoint x: 694, endPoint y: 272, distance: 124.5
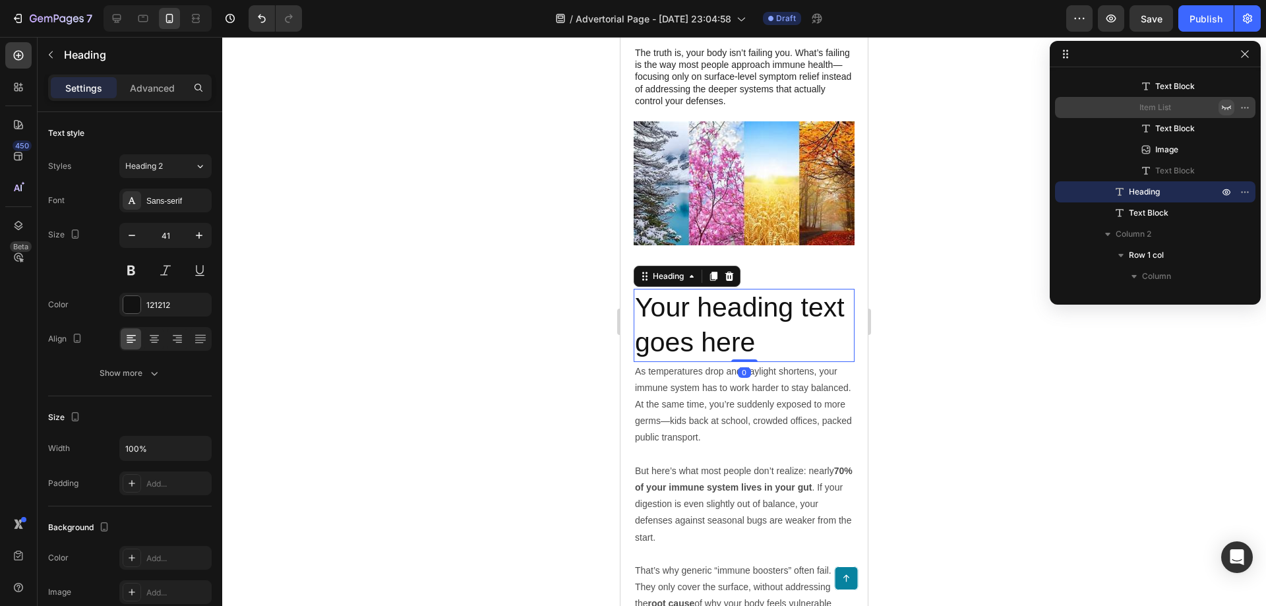
click at [710, 313] on h2 "Your heading text goes here" at bounding box center [744, 325] width 221 height 73
click at [710, 313] on p "Your heading text goes here" at bounding box center [744, 325] width 218 height 71
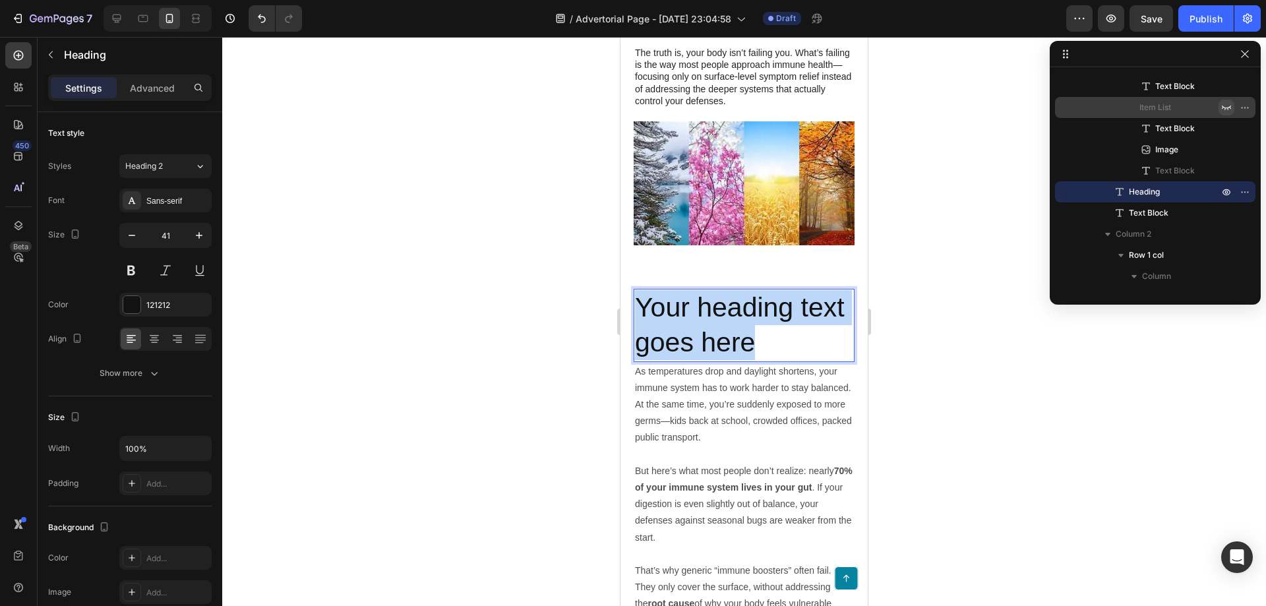
click at [710, 313] on p "Your heading text goes here" at bounding box center [744, 325] width 218 height 71
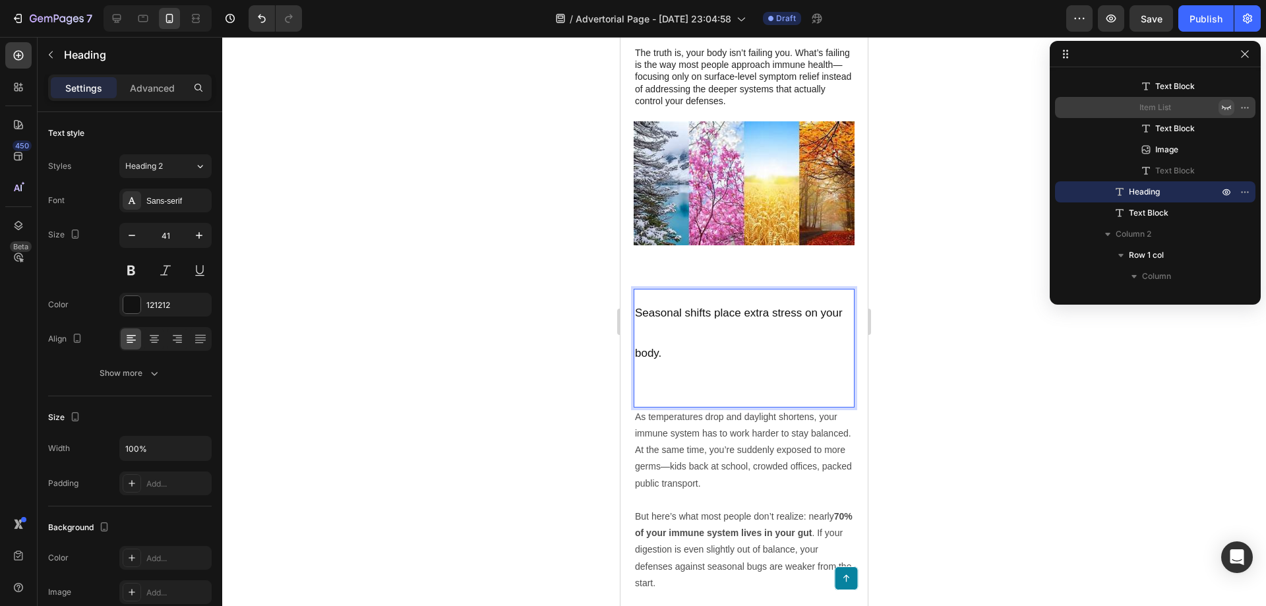
click at [658, 339] on span "Seasonal shifts place extra stress on your body." at bounding box center [739, 333] width 208 height 53
click at [267, 16] on icon "Undo/Redo" at bounding box center [261, 18] width 13 height 13
click at [257, 20] on icon "Undo/Redo" at bounding box center [261, 18] width 13 height 13
click at [263, 24] on icon "Undo/Redo" at bounding box center [261, 18] width 13 height 13
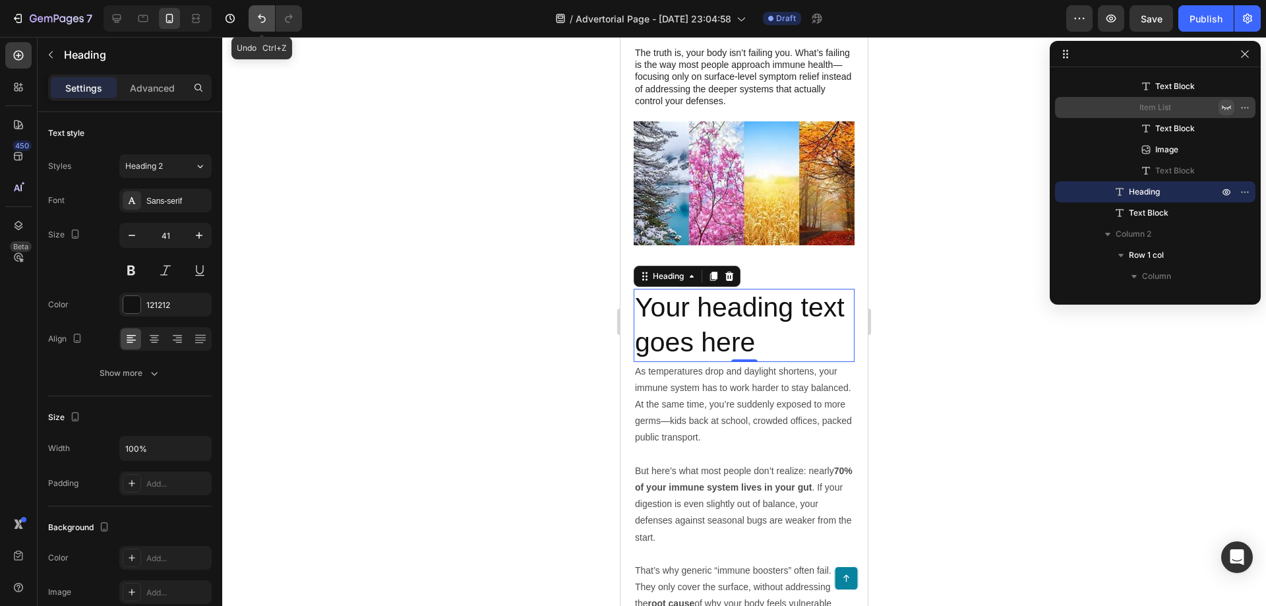
click at [263, 24] on icon "Undo/Redo" at bounding box center [261, 18] width 13 height 13
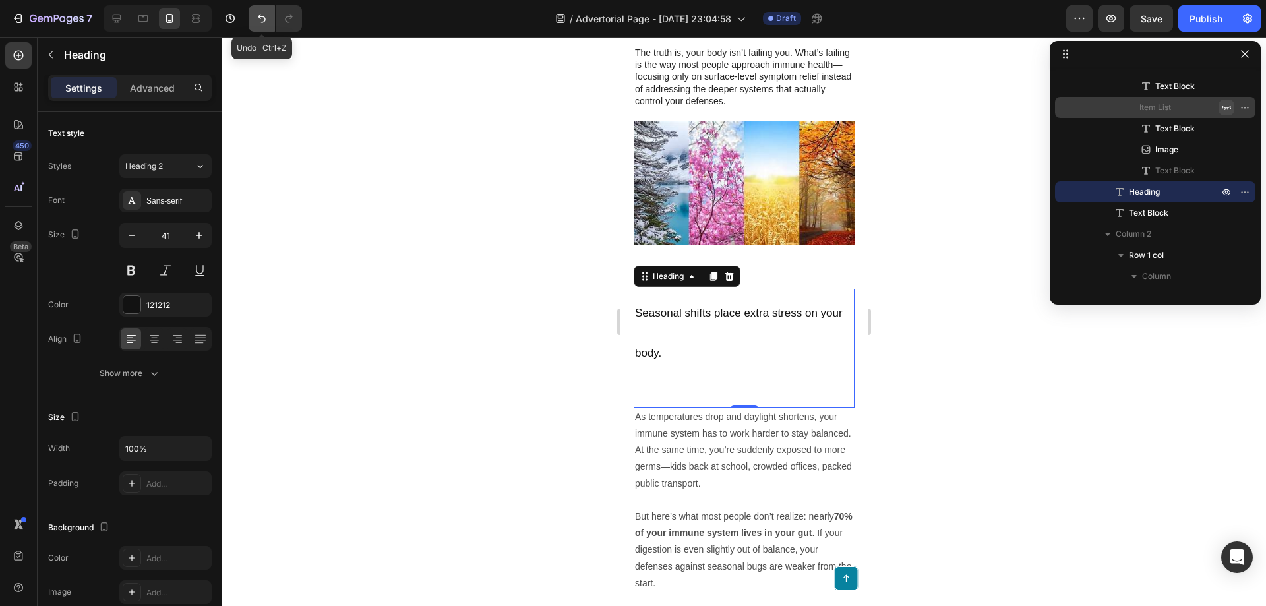
click at [263, 24] on icon "Undo/Redo" at bounding box center [261, 18] width 13 height 13
click at [635, 410] on p "As temperatures drop and daylight shortens, your immune system has to work hard…" at bounding box center [744, 450] width 218 height 83
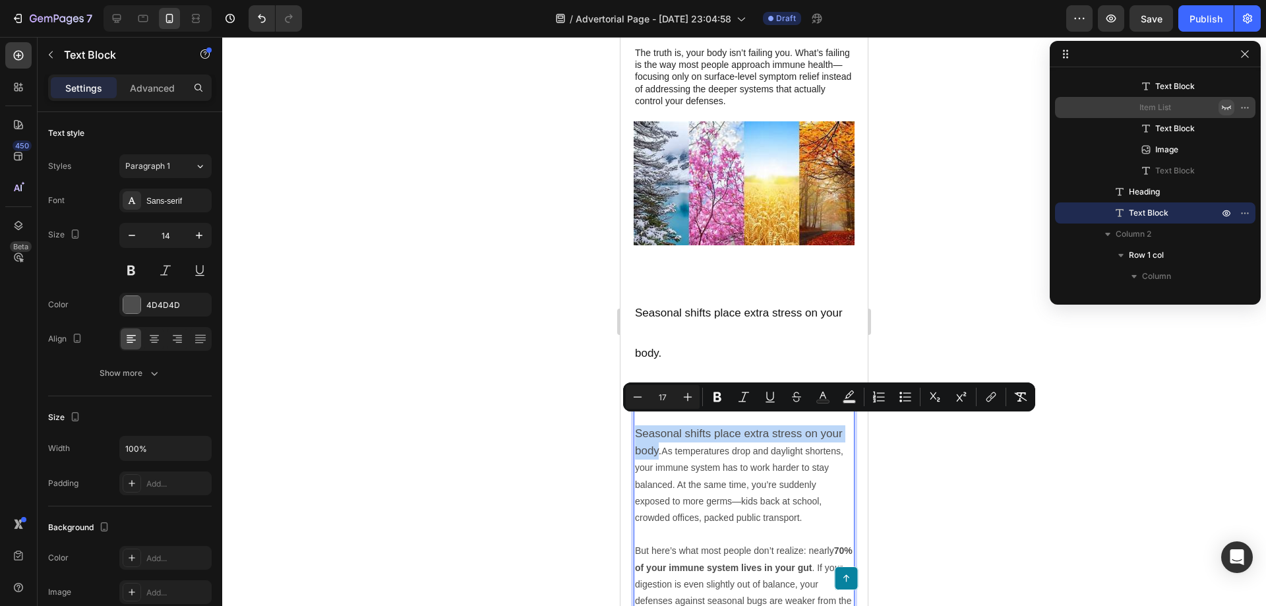
drag, startPoint x: 658, startPoint y: 442, endPoint x: 635, endPoint y: 420, distance: 31.7
click at [635, 427] on span "Seasonal shifts place extra stress on your body." at bounding box center [739, 442] width 208 height 30
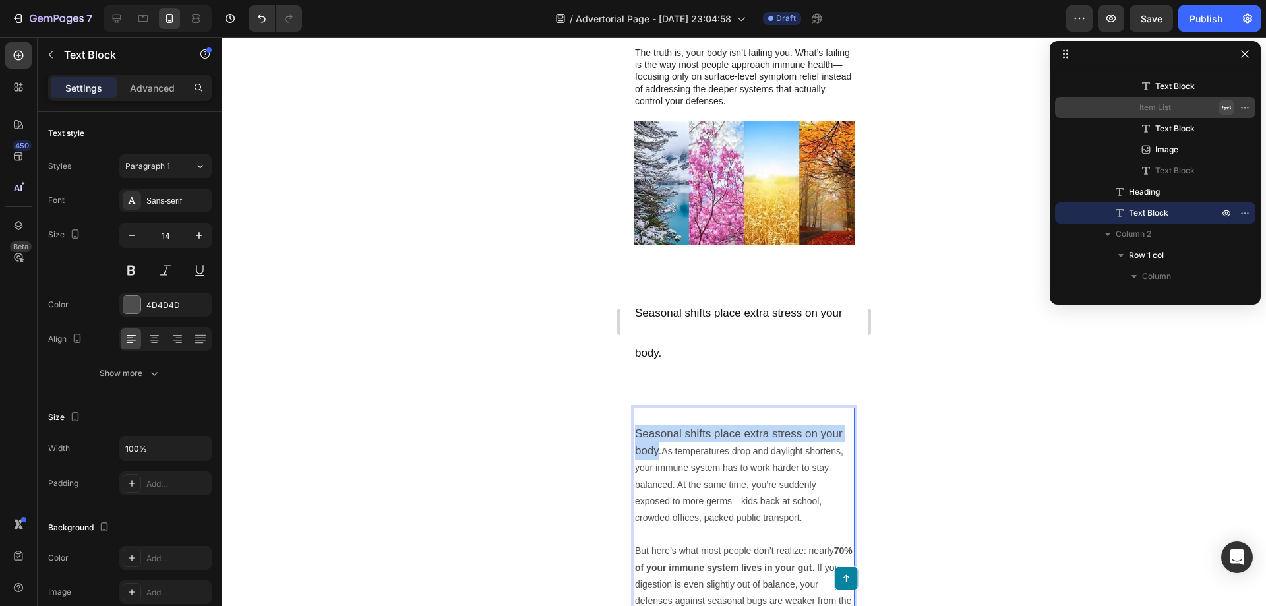
drag, startPoint x: 658, startPoint y: 440, endPoint x: 637, endPoint y: 426, distance: 25.2
click at [637, 427] on span "Seasonal shifts place extra stress on your body." at bounding box center [739, 442] width 208 height 30
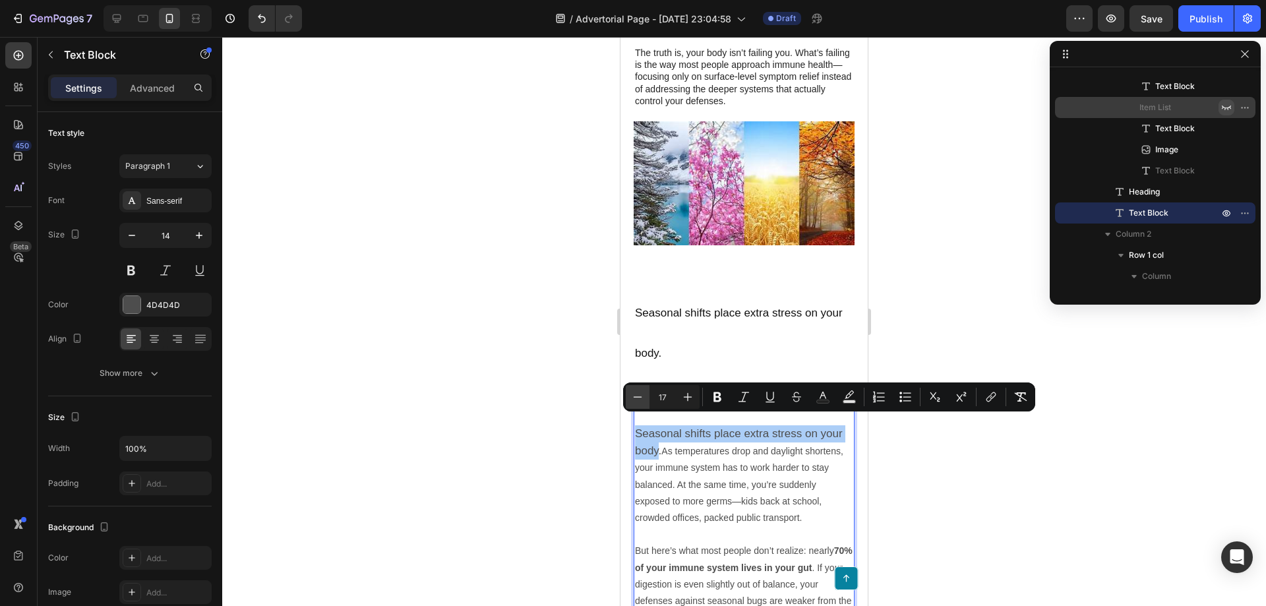
click at [638, 395] on icon "Editor contextual toolbar" at bounding box center [637, 396] width 13 height 13
type input "14"
click at [954, 470] on div at bounding box center [744, 321] width 1044 height 569
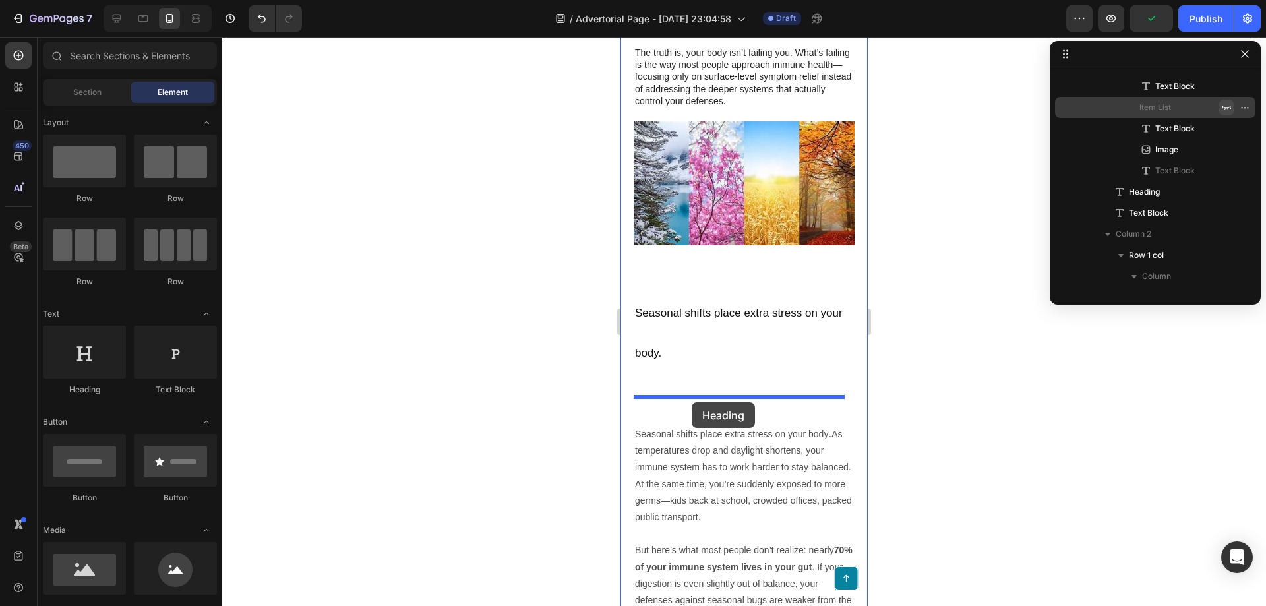
drag, startPoint x: 712, startPoint y: 411, endPoint x: 693, endPoint y: 402, distance: 20.4
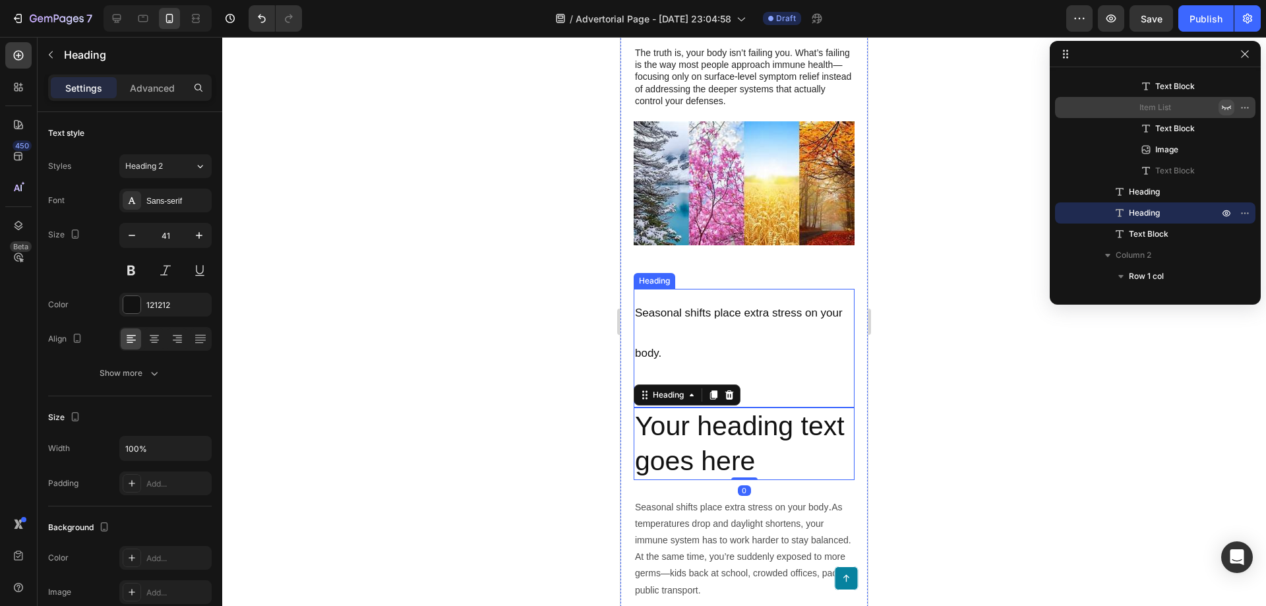
click at [683, 321] on h2 "Seasonal shifts place extra stress on your body." at bounding box center [744, 348] width 221 height 119
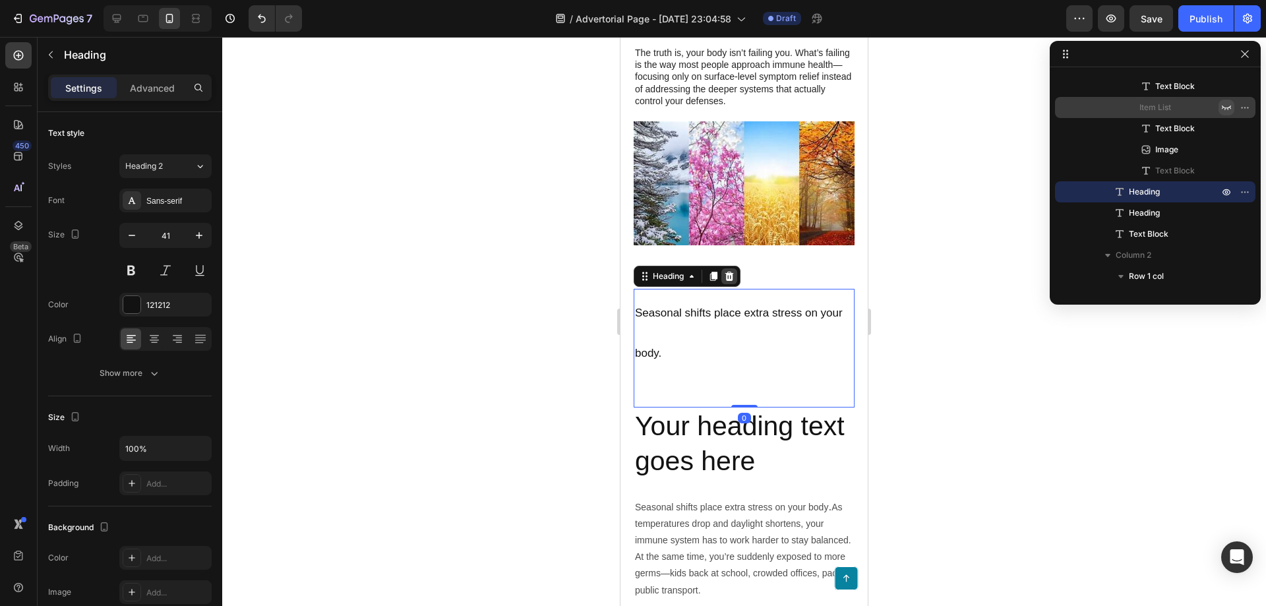
click at [729, 272] on icon at bounding box center [730, 276] width 9 height 9
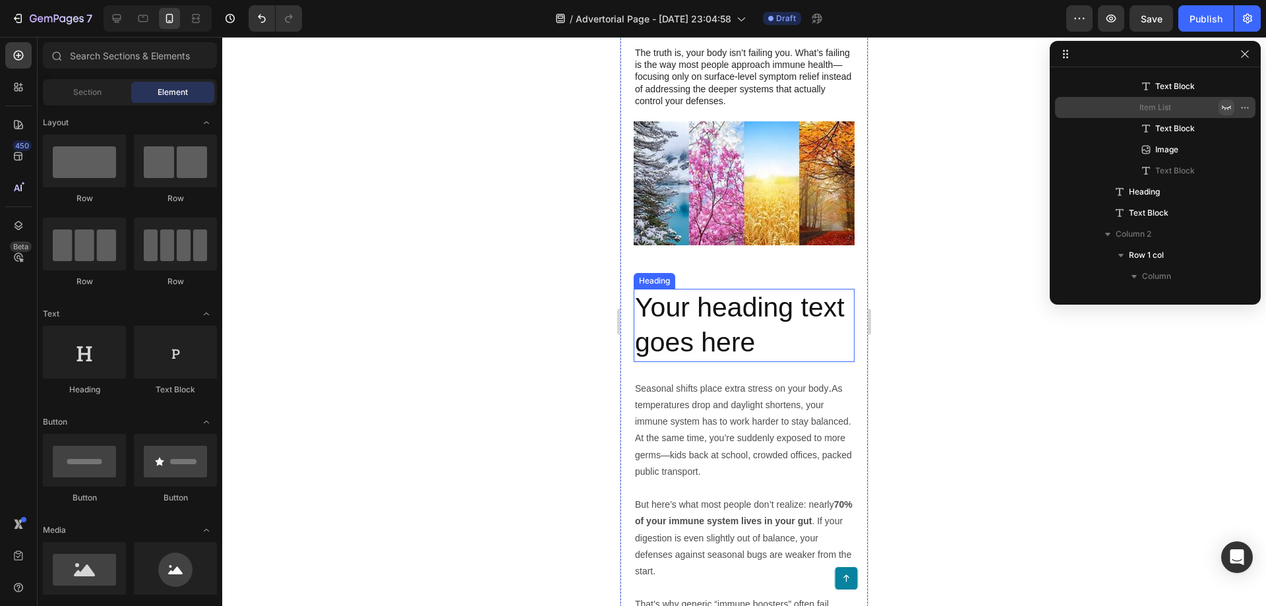
click at [679, 309] on h2 "Your heading text goes here" at bounding box center [744, 325] width 221 height 73
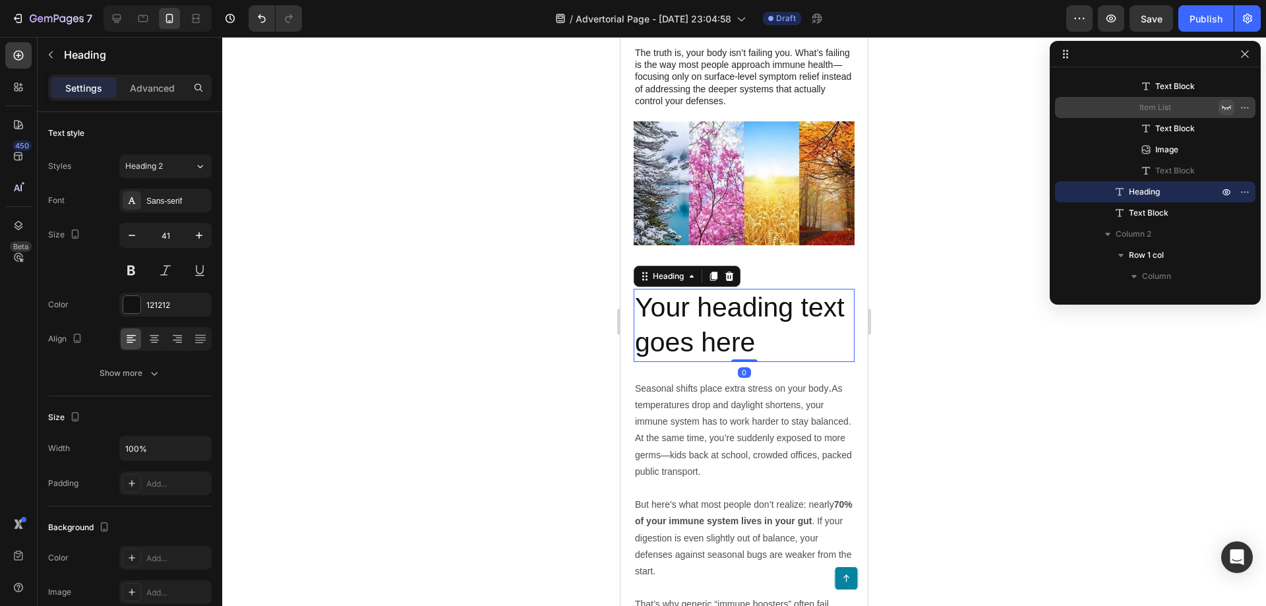
click at [679, 309] on h2 "Your heading text goes here" at bounding box center [744, 325] width 221 height 73
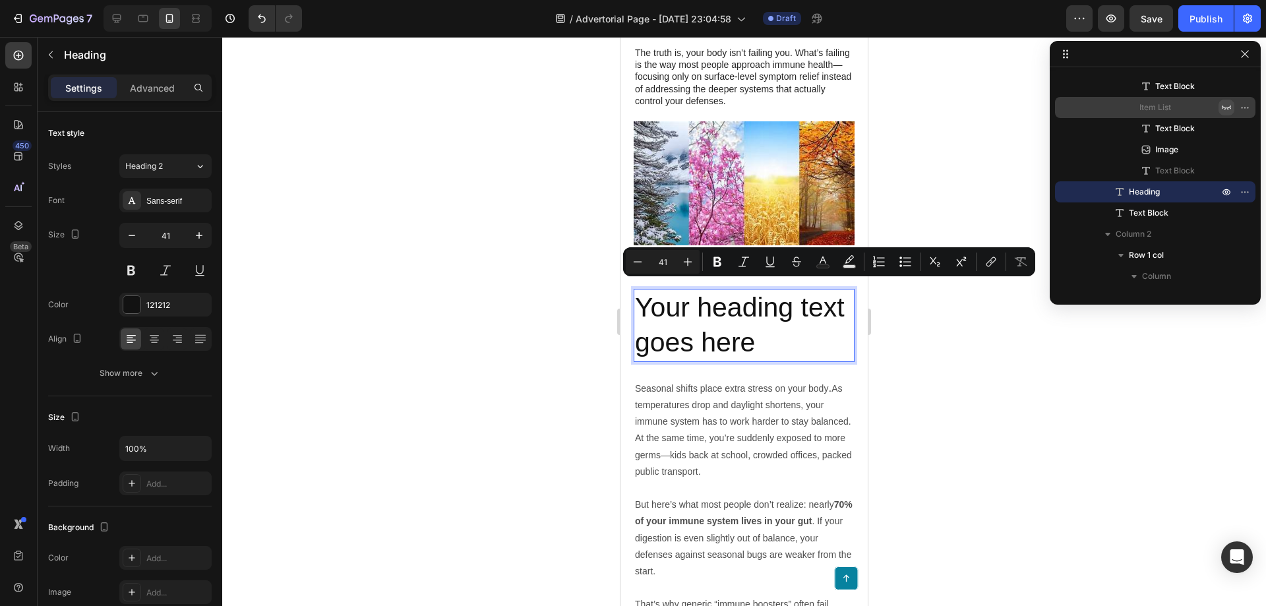
click at [699, 320] on p "Your heading text goes here" at bounding box center [744, 325] width 218 height 71
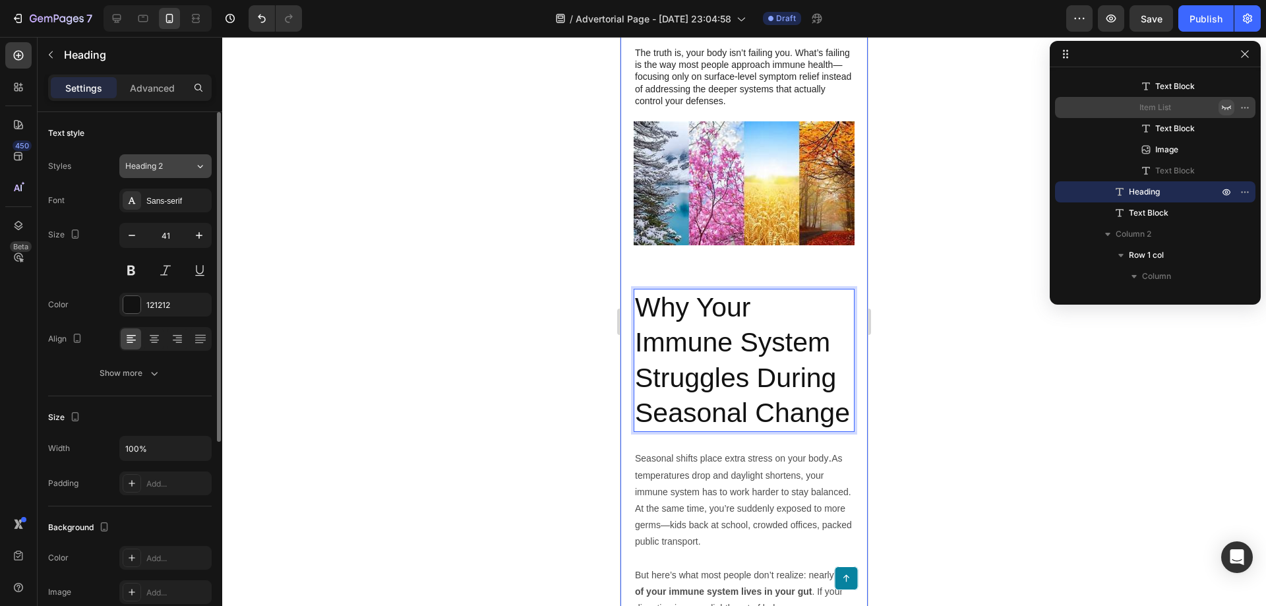
click at [167, 172] on button "Heading 2" at bounding box center [165, 166] width 92 height 24
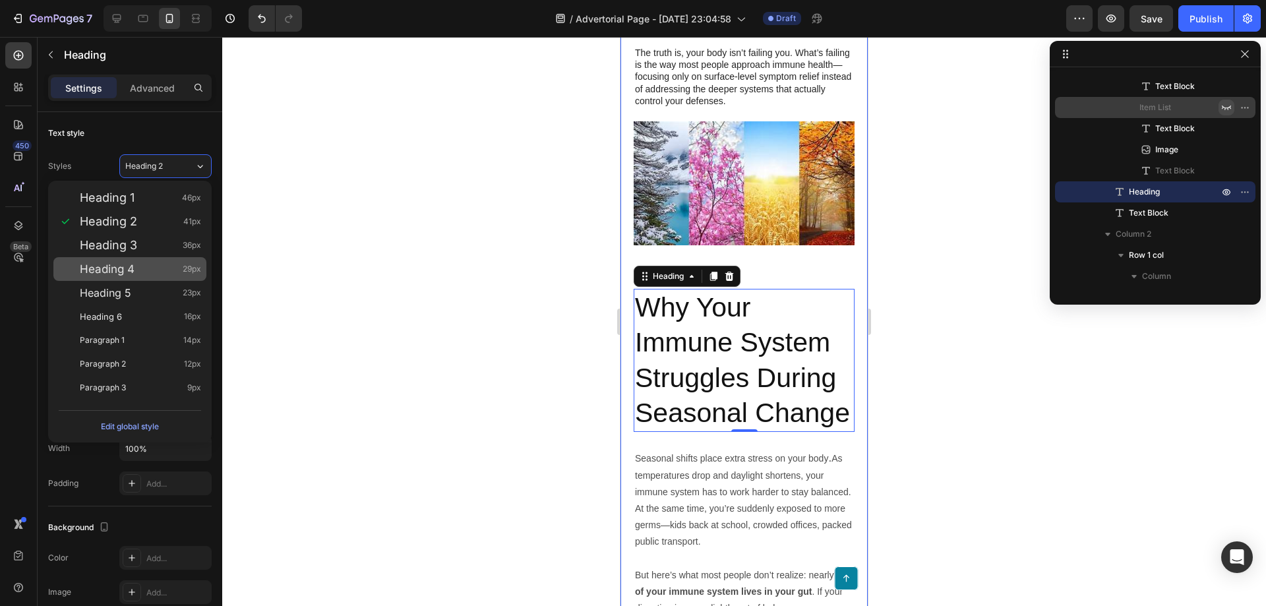
click at [151, 268] on div "Heading 4 29px" at bounding box center [140, 269] width 121 height 13
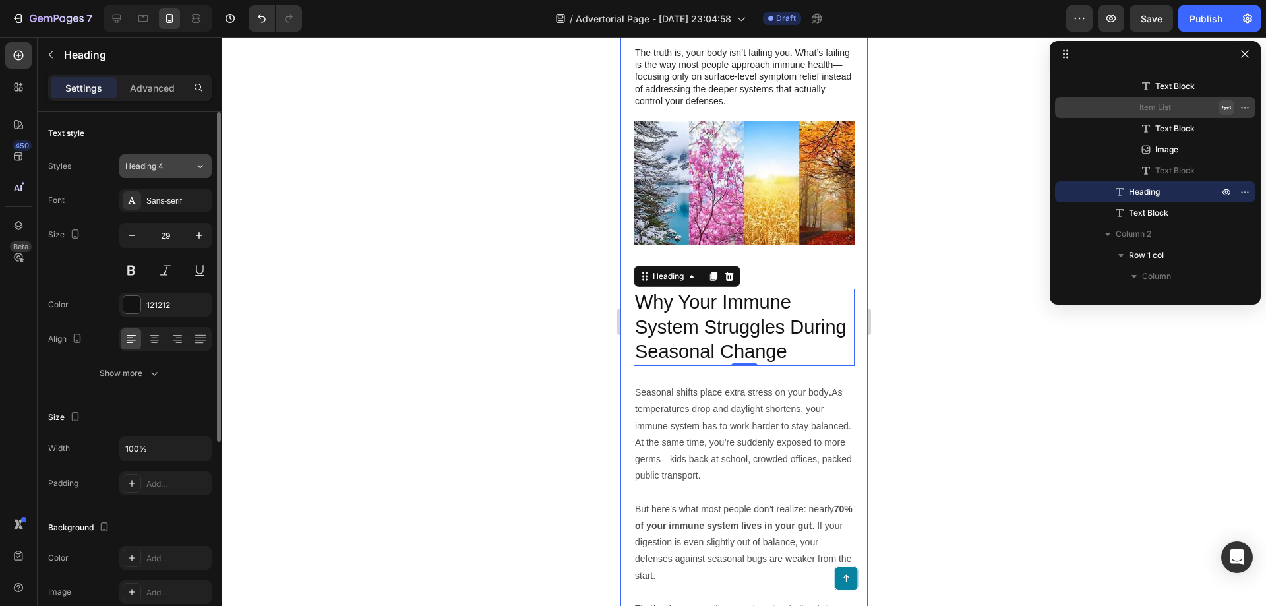
click at [162, 170] on span "Heading 4" at bounding box center [144, 166] width 38 height 12
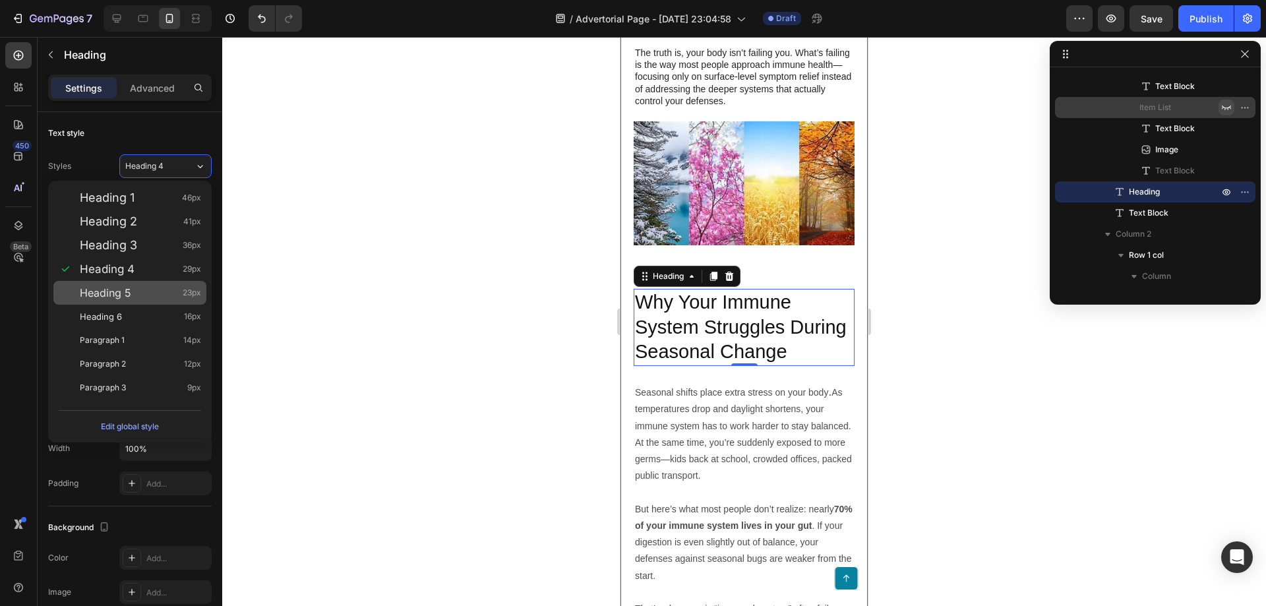
click at [142, 290] on div "Heading 5 23px" at bounding box center [140, 292] width 121 height 13
type input "23"
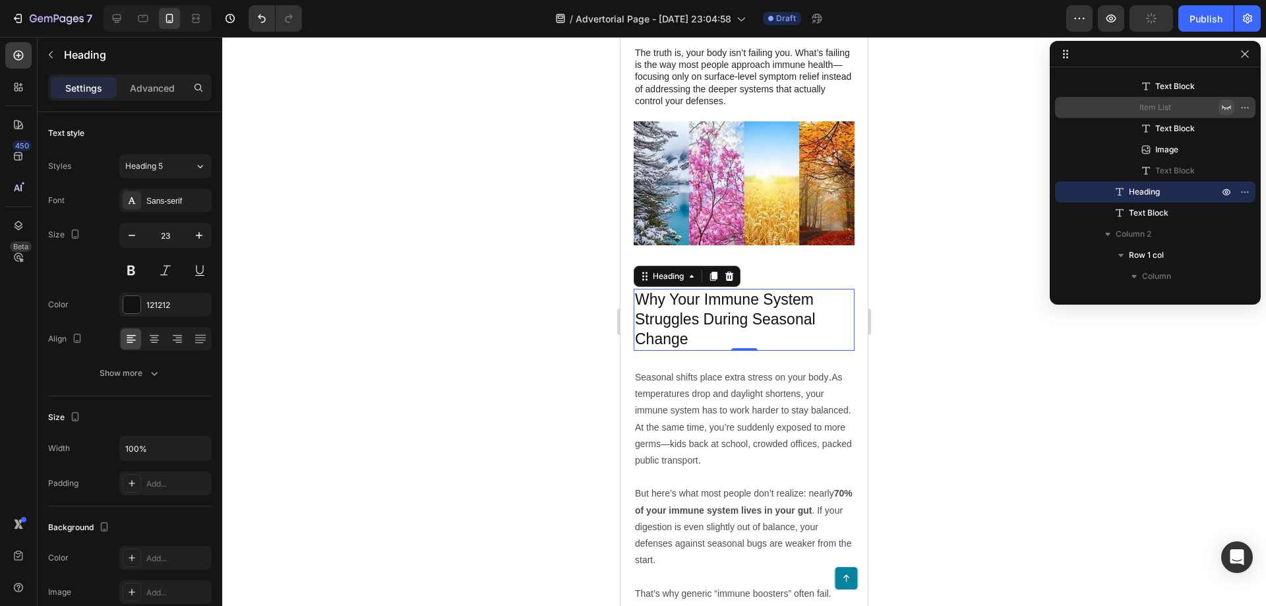
click at [996, 352] on div at bounding box center [744, 321] width 1044 height 569
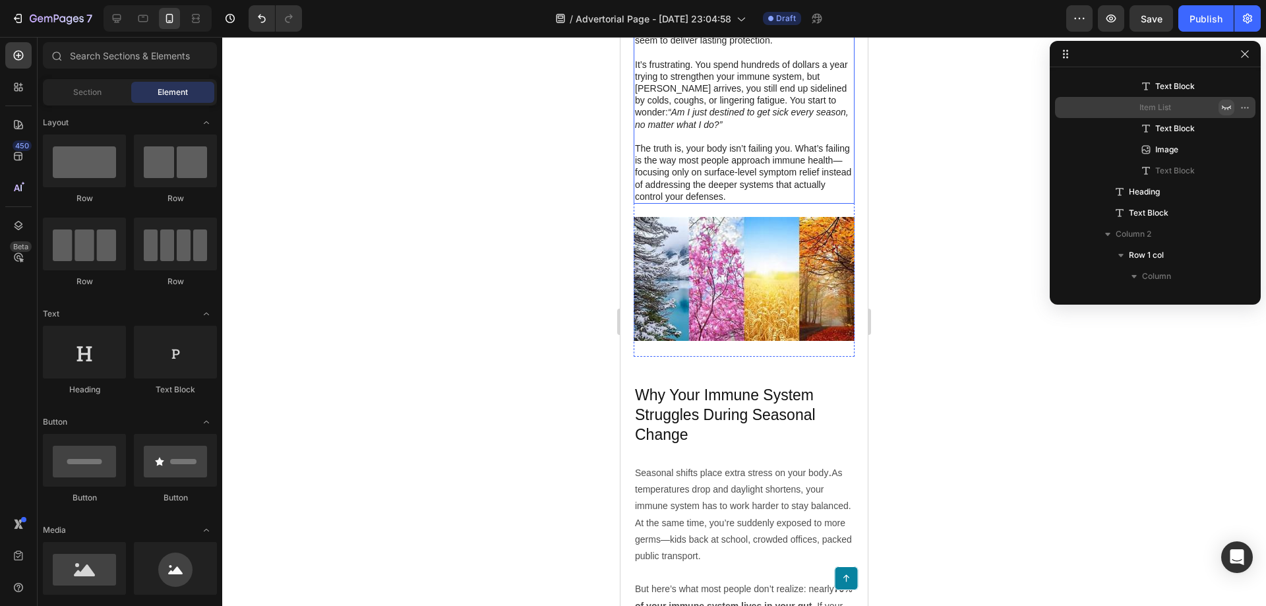
scroll to position [528, 0]
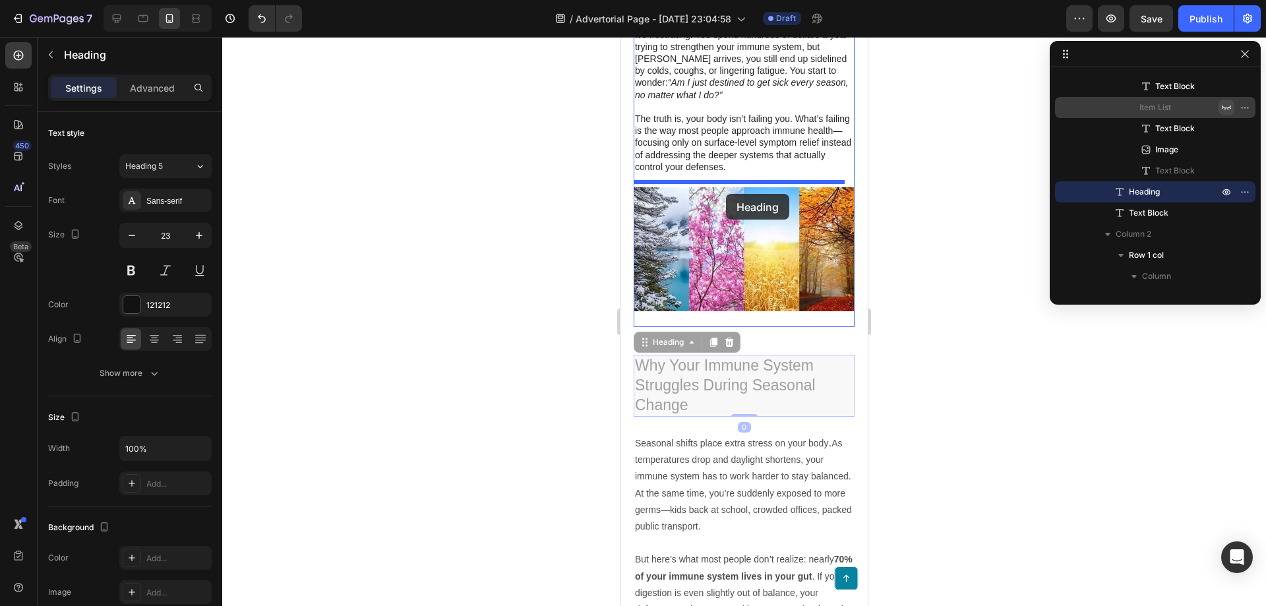
drag, startPoint x: 722, startPoint y: 373, endPoint x: 725, endPoint y: 190, distance: 182.7
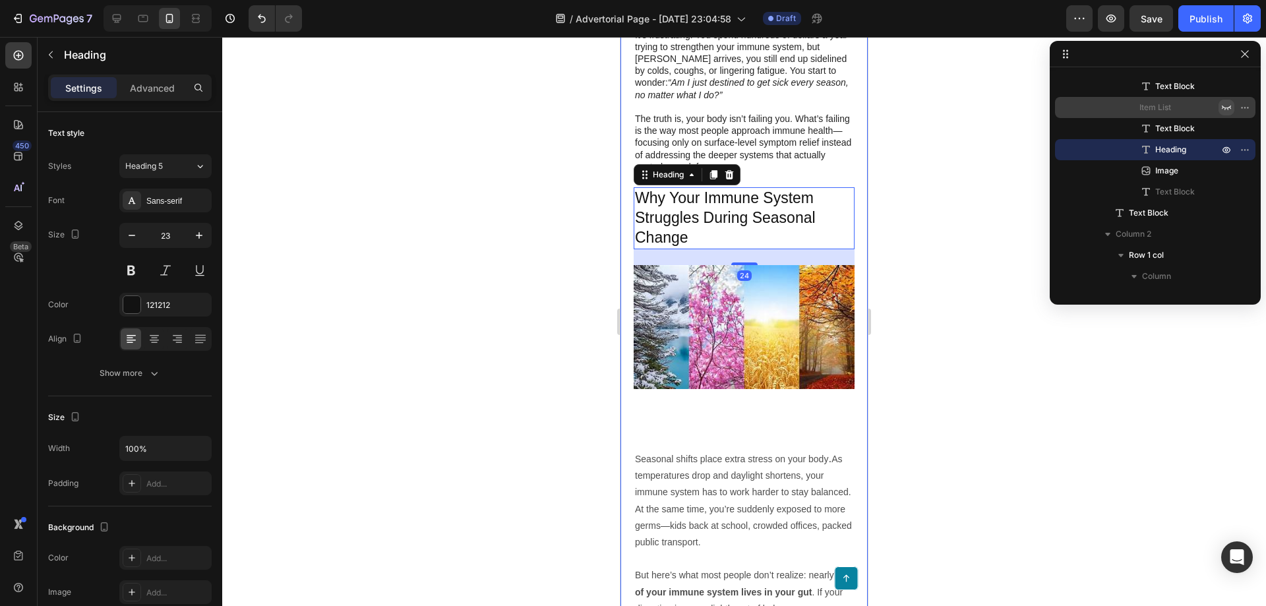
click at [670, 420] on div "Why September is the Month Your Immune System Fails You (and How to Fix It Natu…" at bounding box center [744, 159] width 221 height 1152
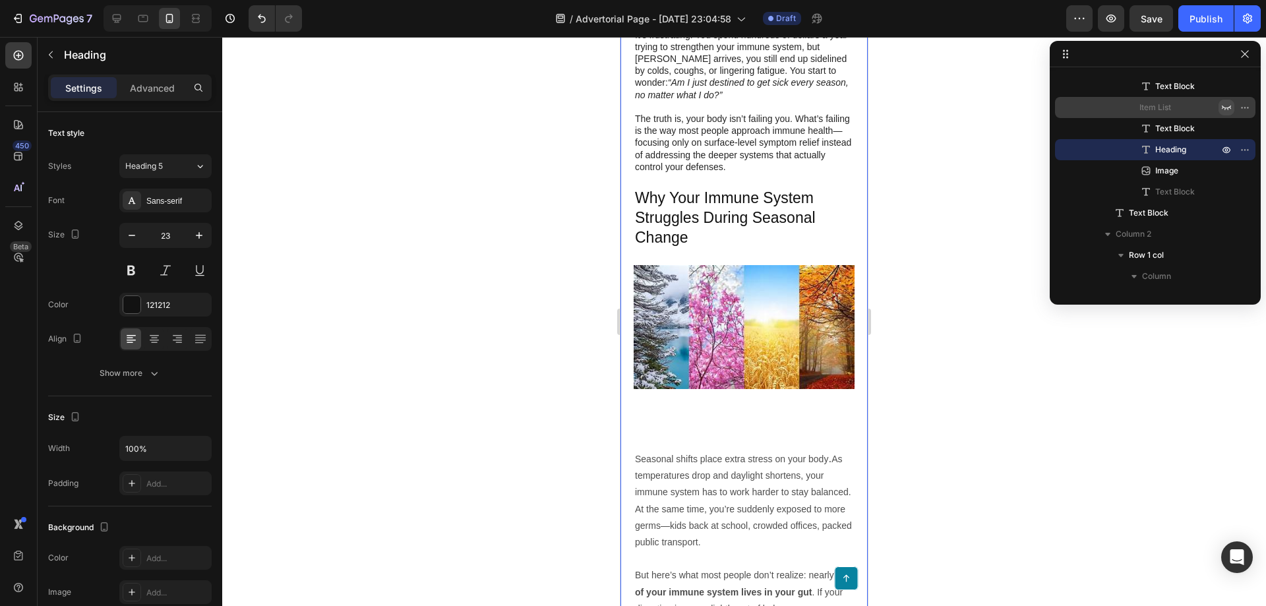
scroll to position [123, 0]
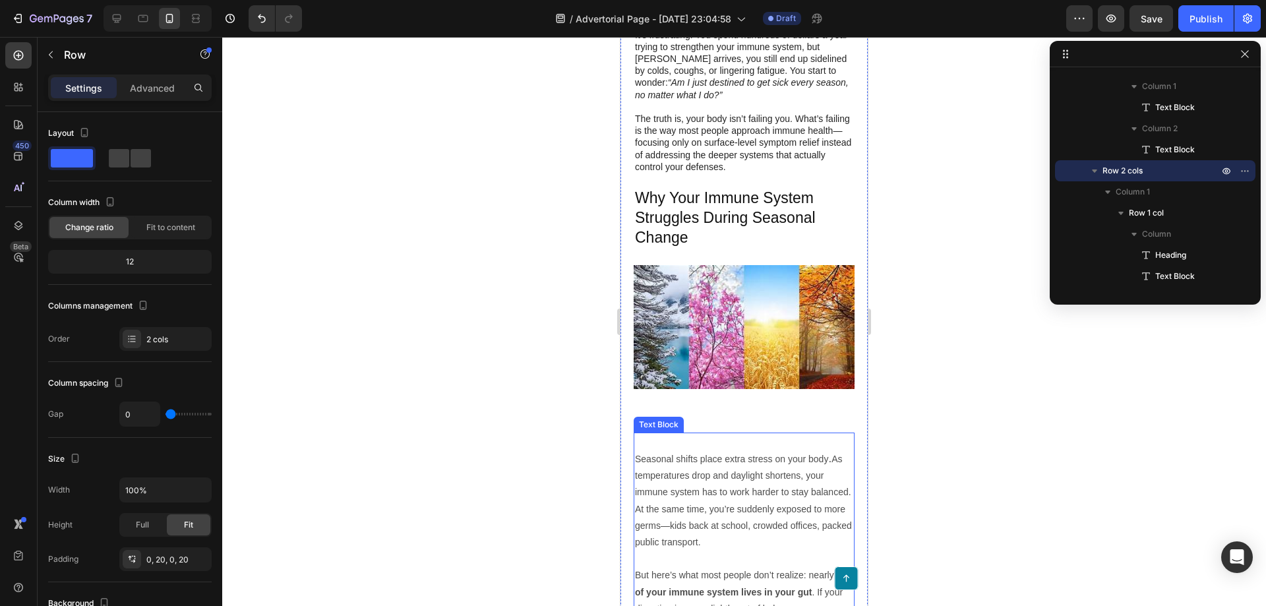
click at [707, 435] on p "Rich Text Editor. Editing area: main" at bounding box center [744, 442] width 218 height 16
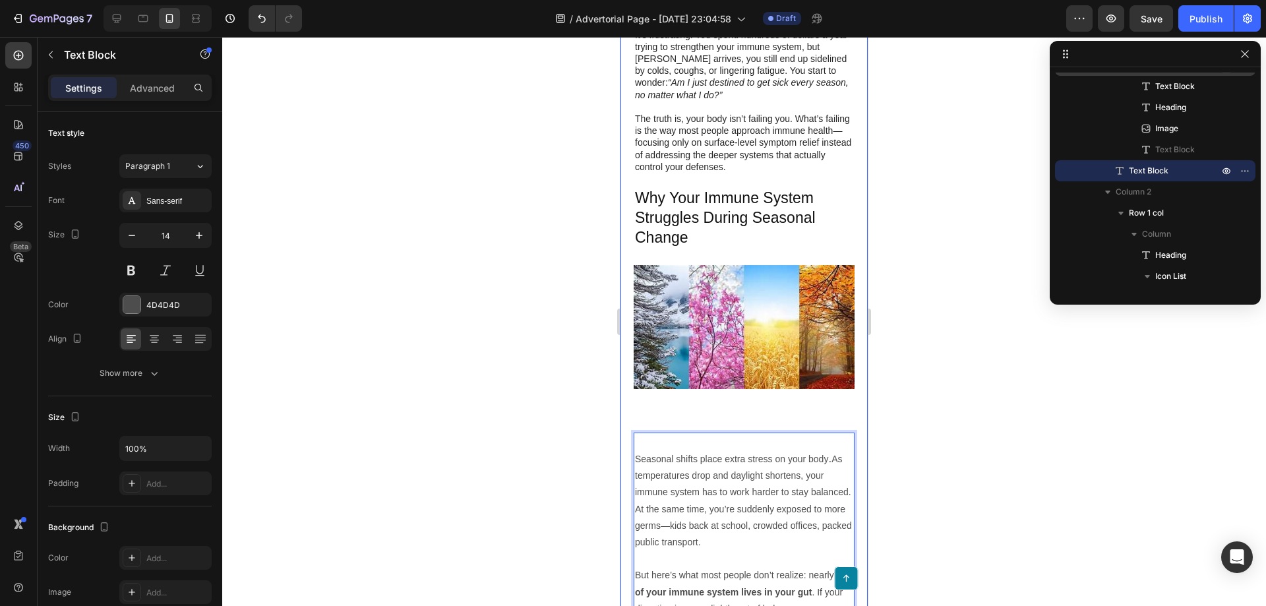
drag, startPoint x: 752, startPoint y: 423, endPoint x: 755, endPoint y: 416, distance: 8.0
click at [751, 369] on img at bounding box center [744, 327] width 221 height 124
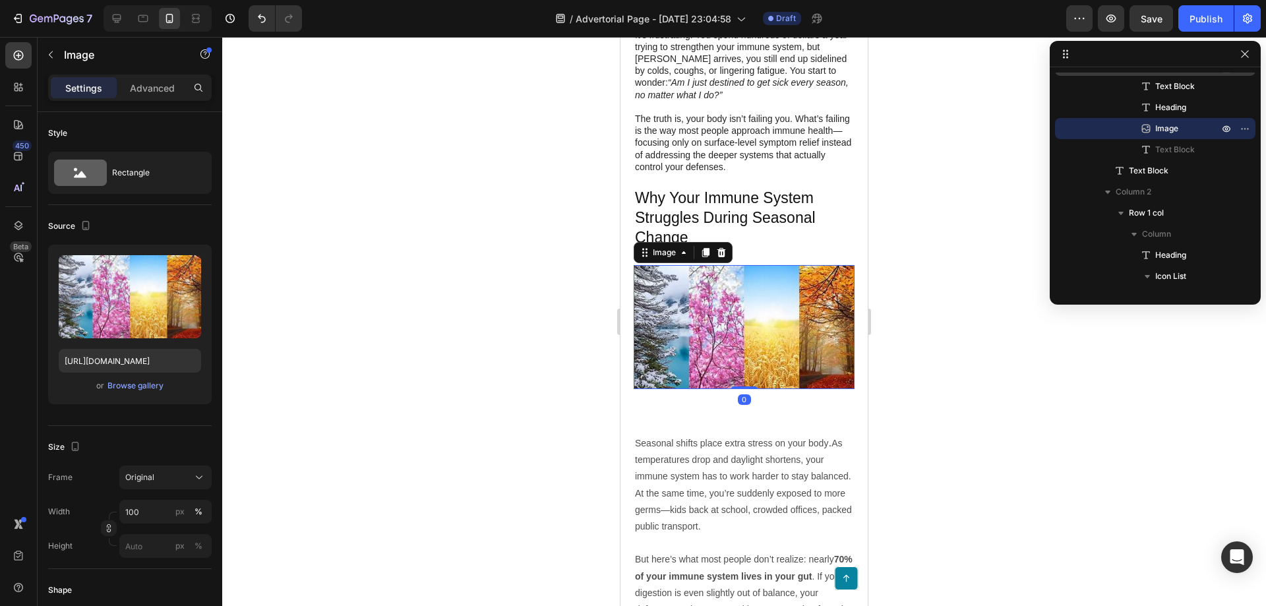
drag, startPoint x: 741, startPoint y: 392, endPoint x: 741, endPoint y: 371, distance: 21.8
click at [741, 371] on div "Image 0" at bounding box center [744, 327] width 221 height 124
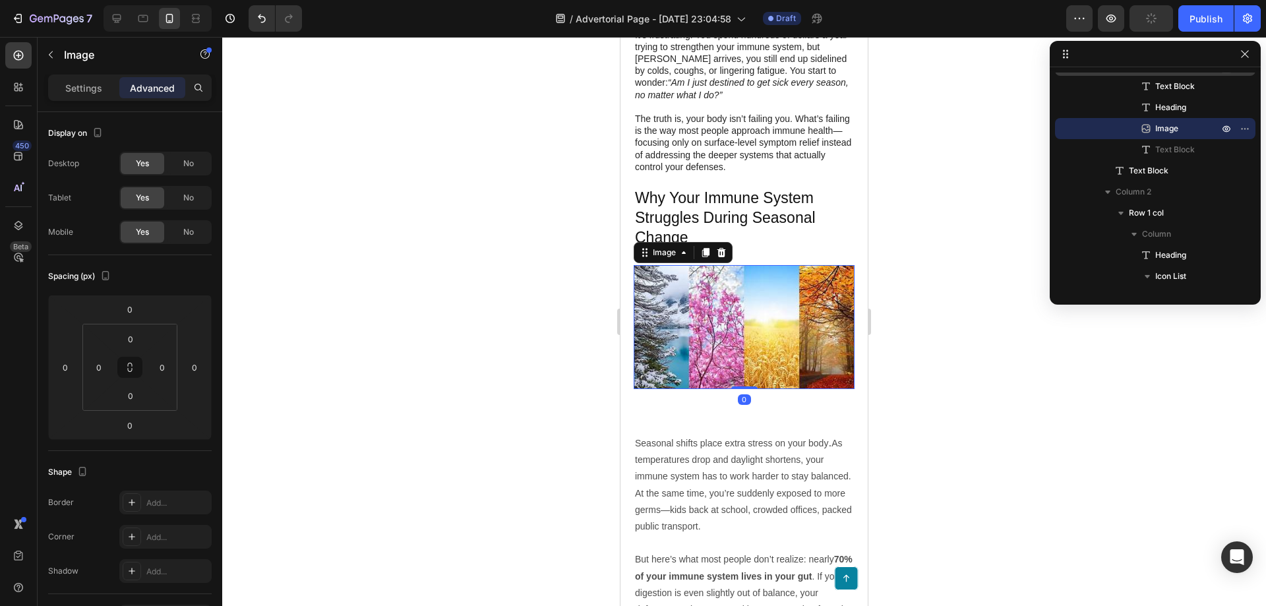
click at [921, 375] on div at bounding box center [744, 321] width 1044 height 569
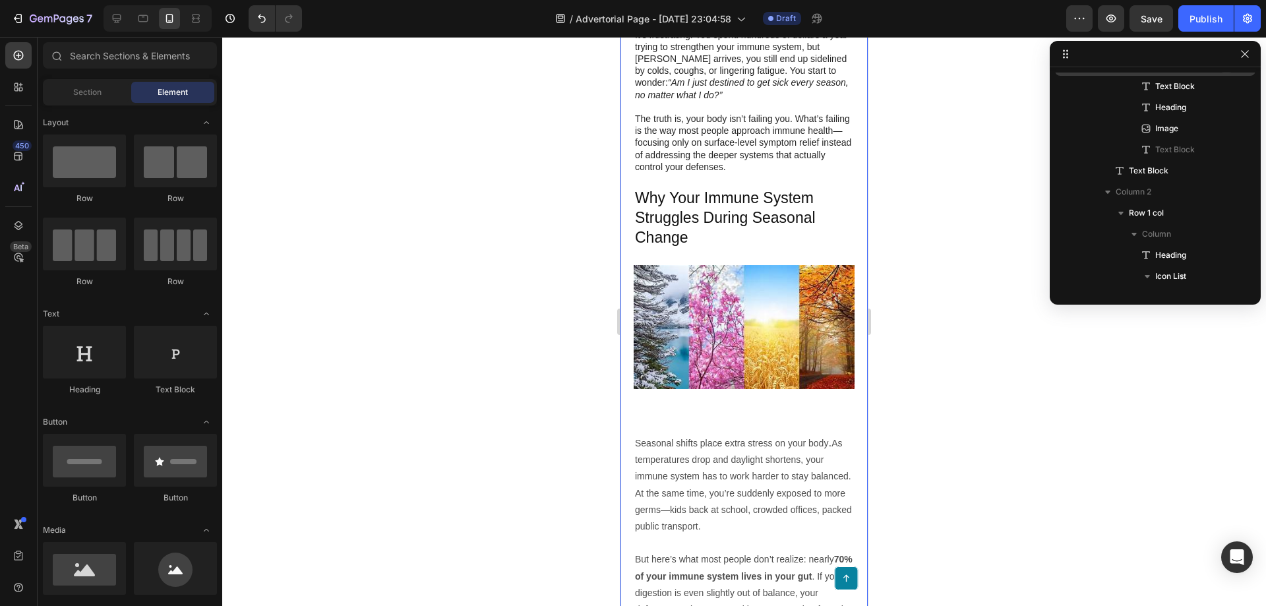
click at [923, 349] on div at bounding box center [744, 321] width 1044 height 569
click at [761, 445] on p "Seasonal shifts place extra stress on your body . As temperatures drop and dayl…" at bounding box center [744, 485] width 218 height 100
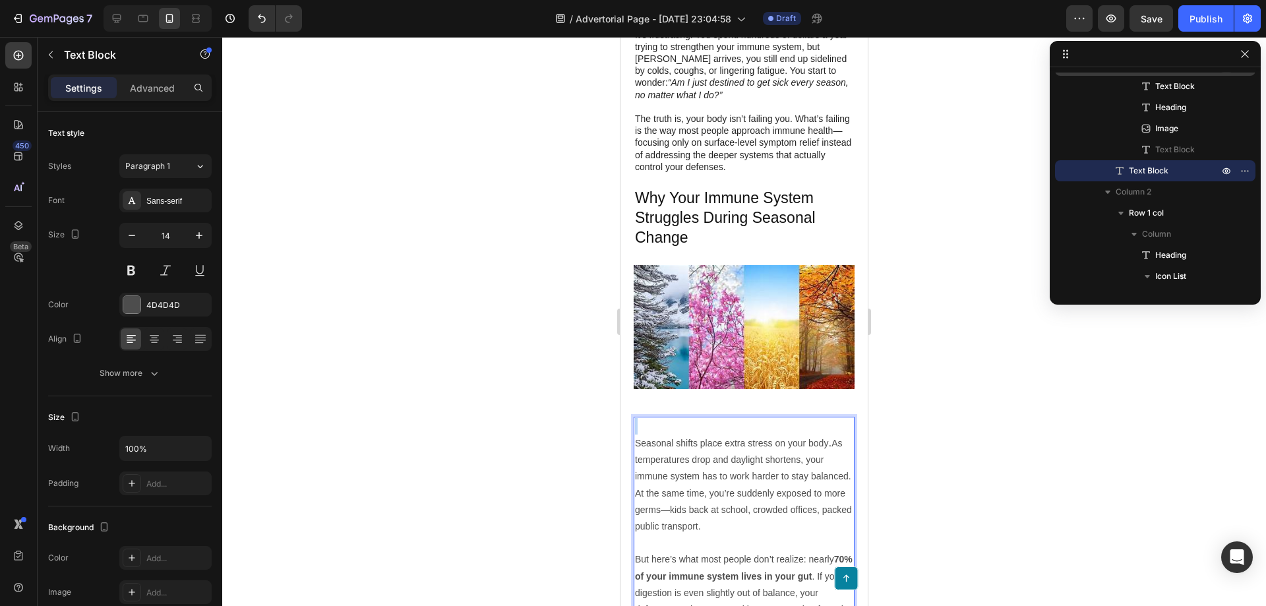
click at [658, 418] on p "Rich Text Editor. Editing area: main" at bounding box center [744, 426] width 218 height 16
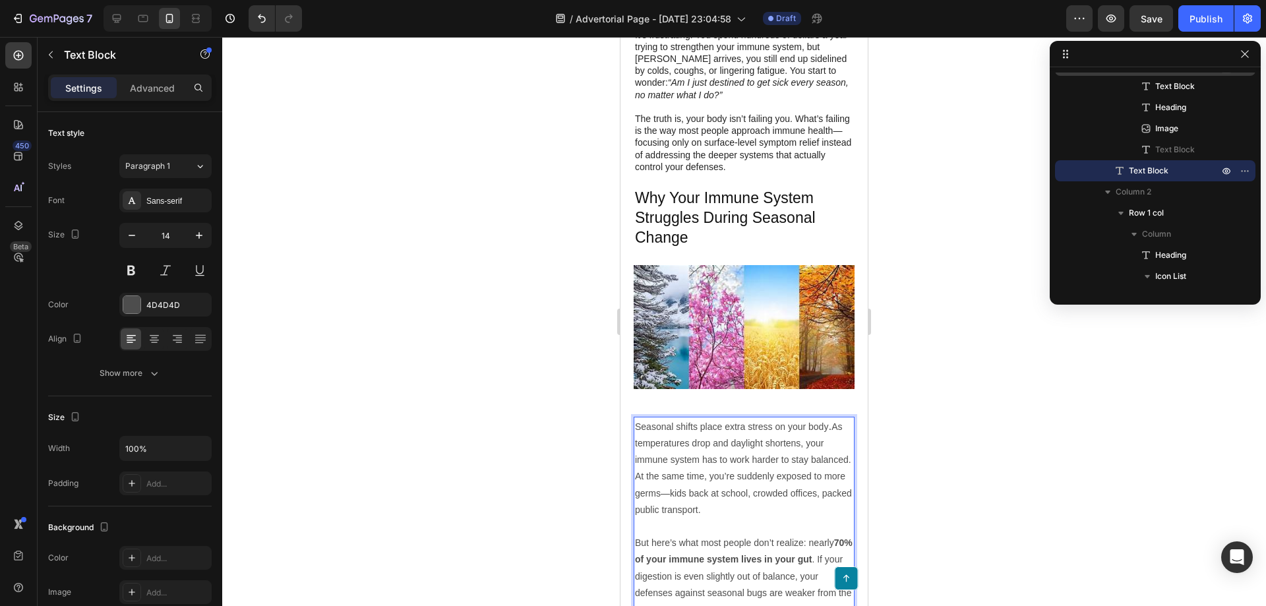
click at [944, 401] on div at bounding box center [744, 321] width 1044 height 569
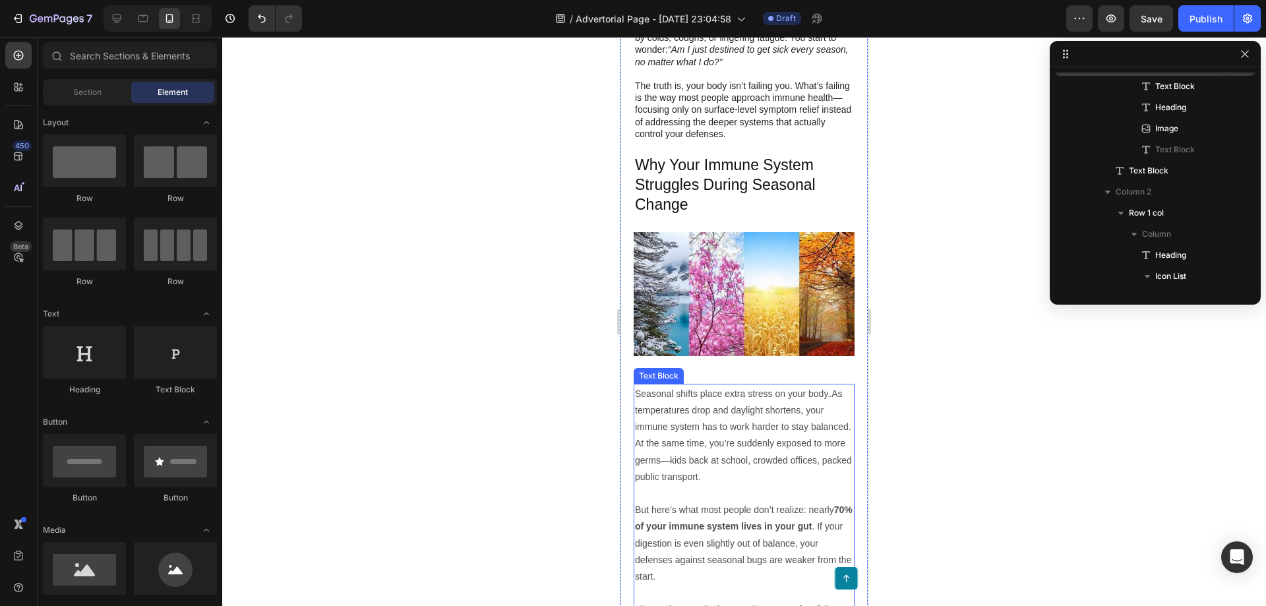
scroll to position [594, 0]
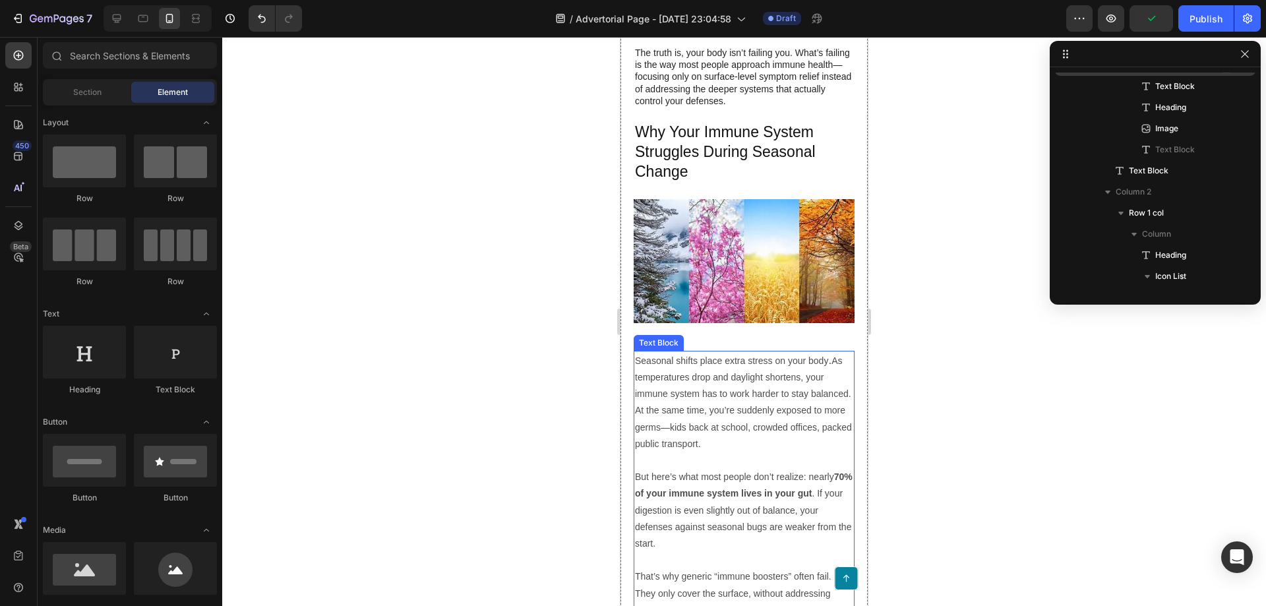
click at [675, 356] on span "Seasonal shifts place extra stress on your body" at bounding box center [731, 361] width 193 height 11
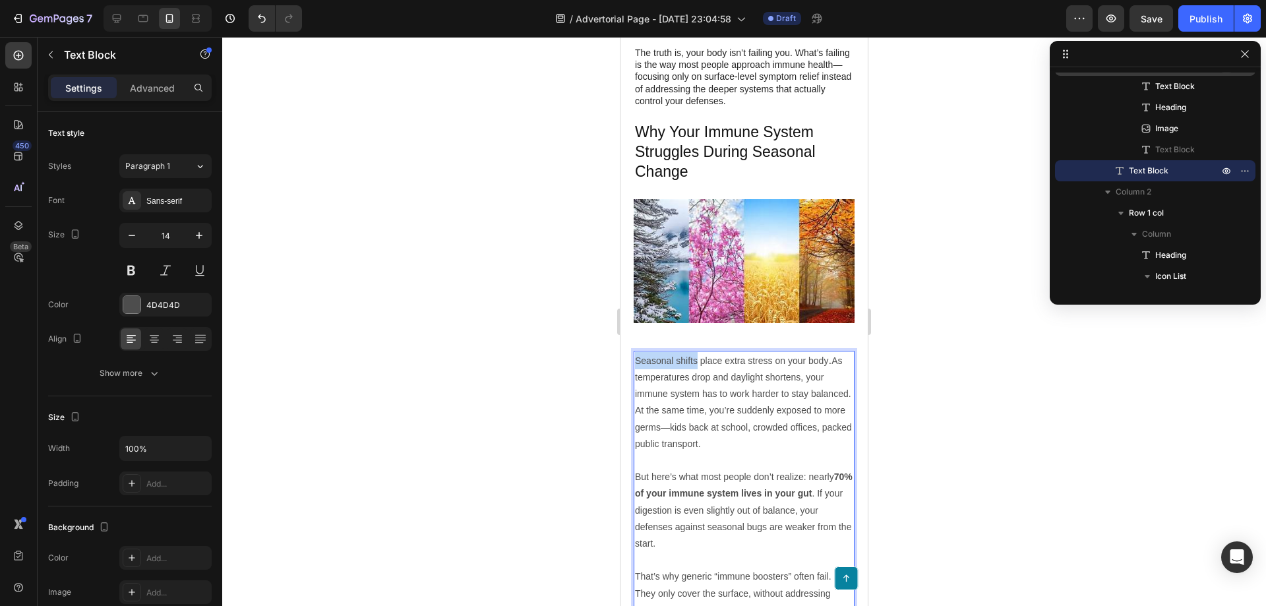
drag, startPoint x: 698, startPoint y: 350, endPoint x: 636, endPoint y: 349, distance: 62.0
click at [636, 356] on span "Seasonal shifts place extra stress on your body" at bounding box center [731, 361] width 193 height 11
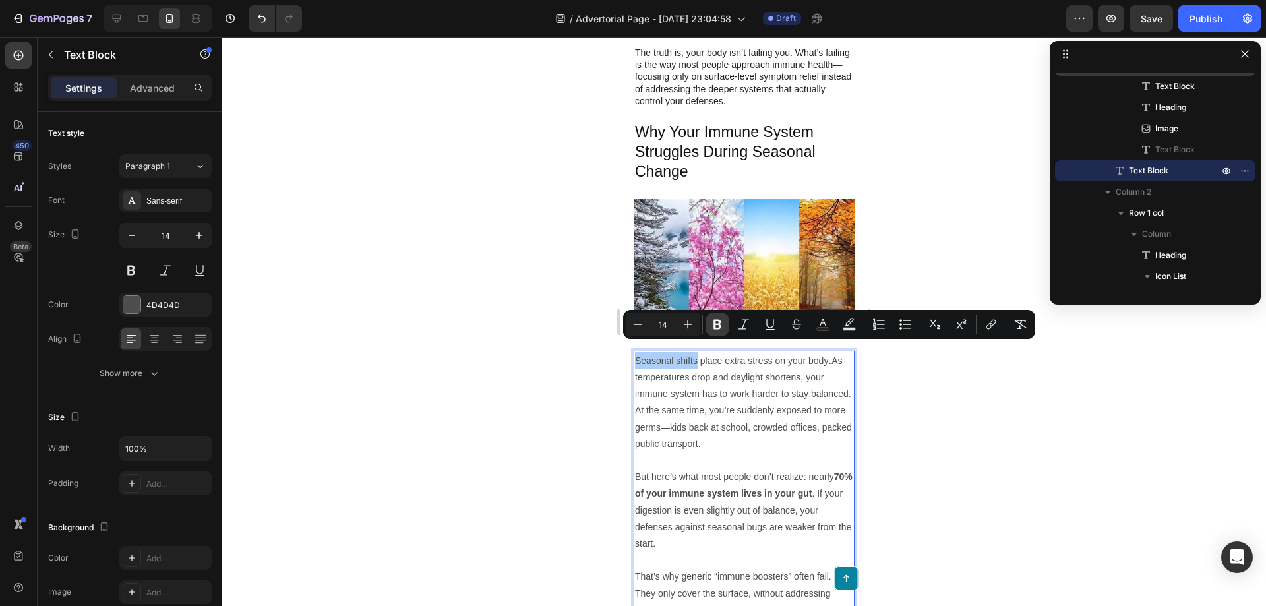
click at [714, 321] on icon "Editor contextual toolbar" at bounding box center [717, 324] width 13 height 13
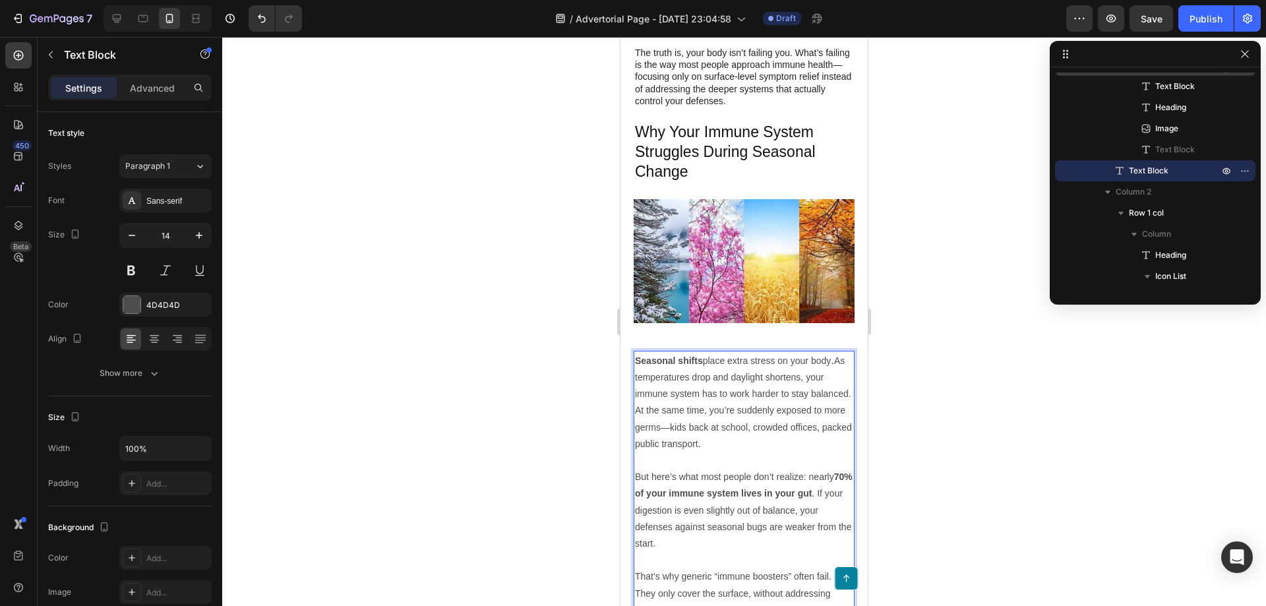
click at [937, 404] on div at bounding box center [744, 321] width 1044 height 569
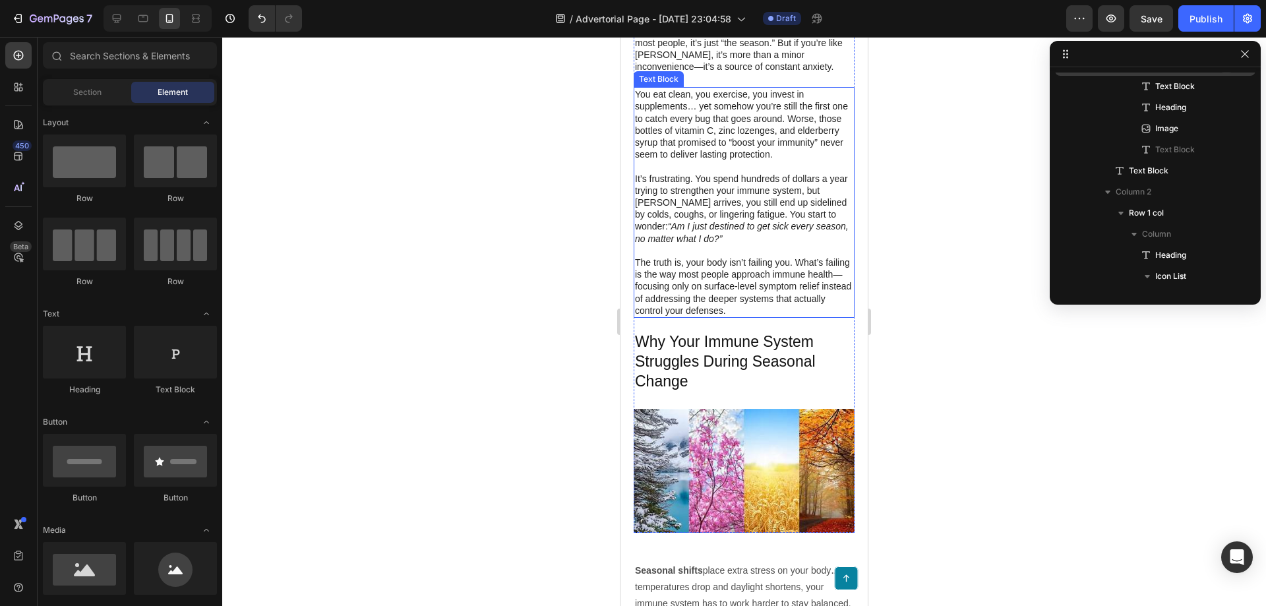
scroll to position [462, 0]
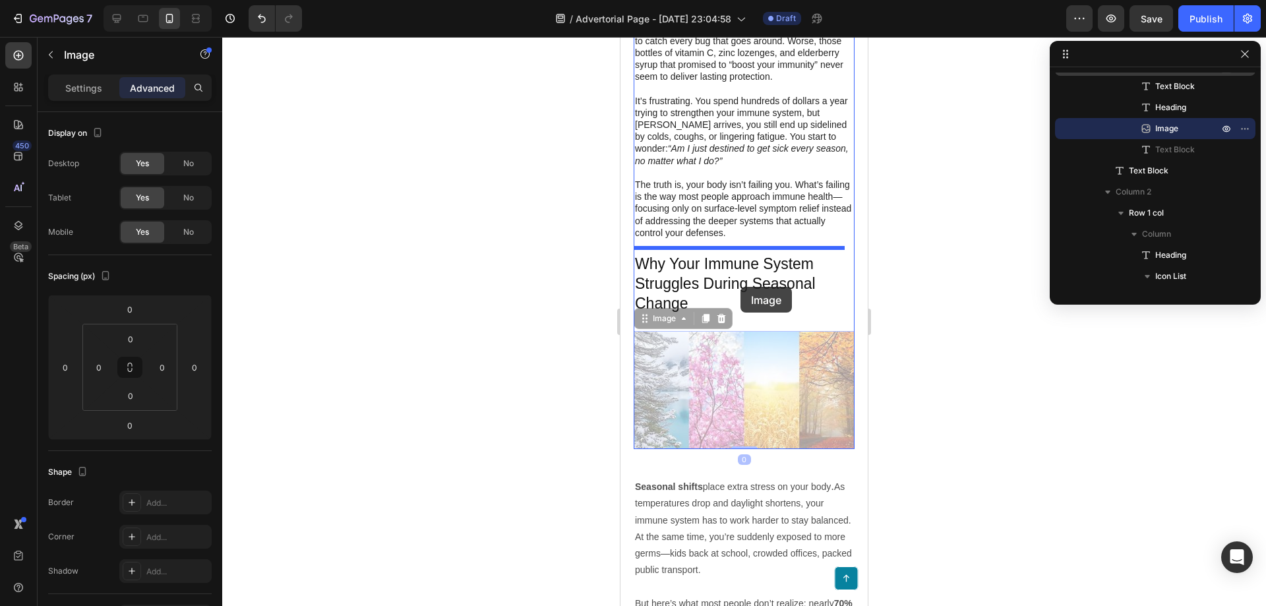
drag, startPoint x: 743, startPoint y: 388, endPoint x: 741, endPoint y: 287, distance: 101.0
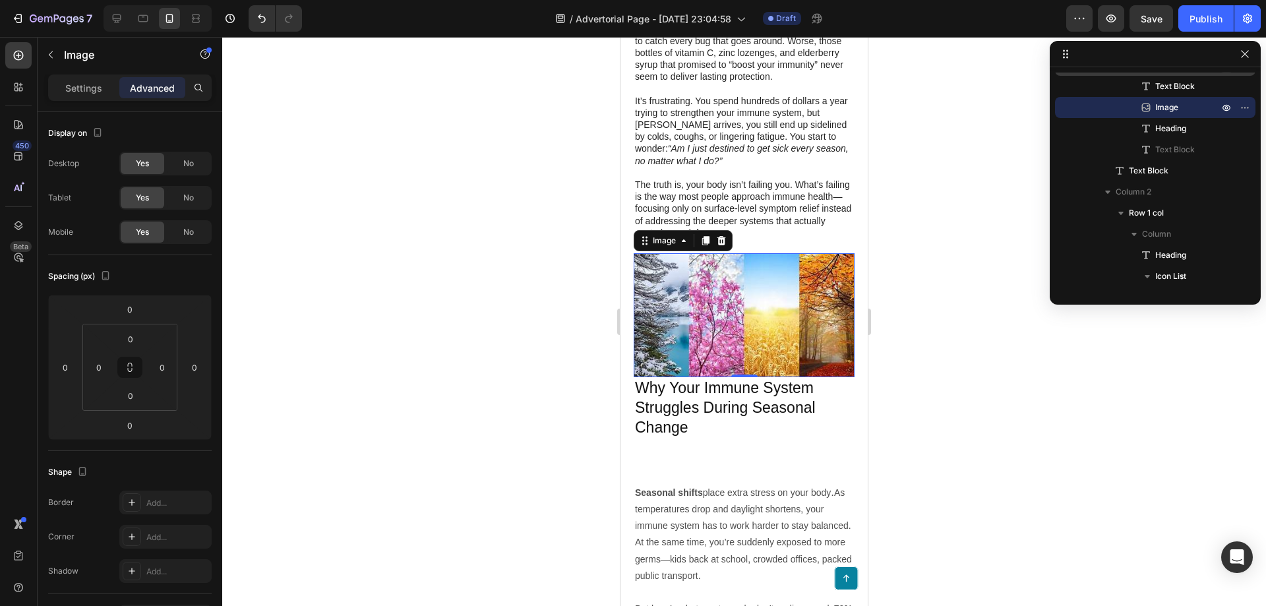
click at [974, 417] on div at bounding box center [744, 321] width 1044 height 569
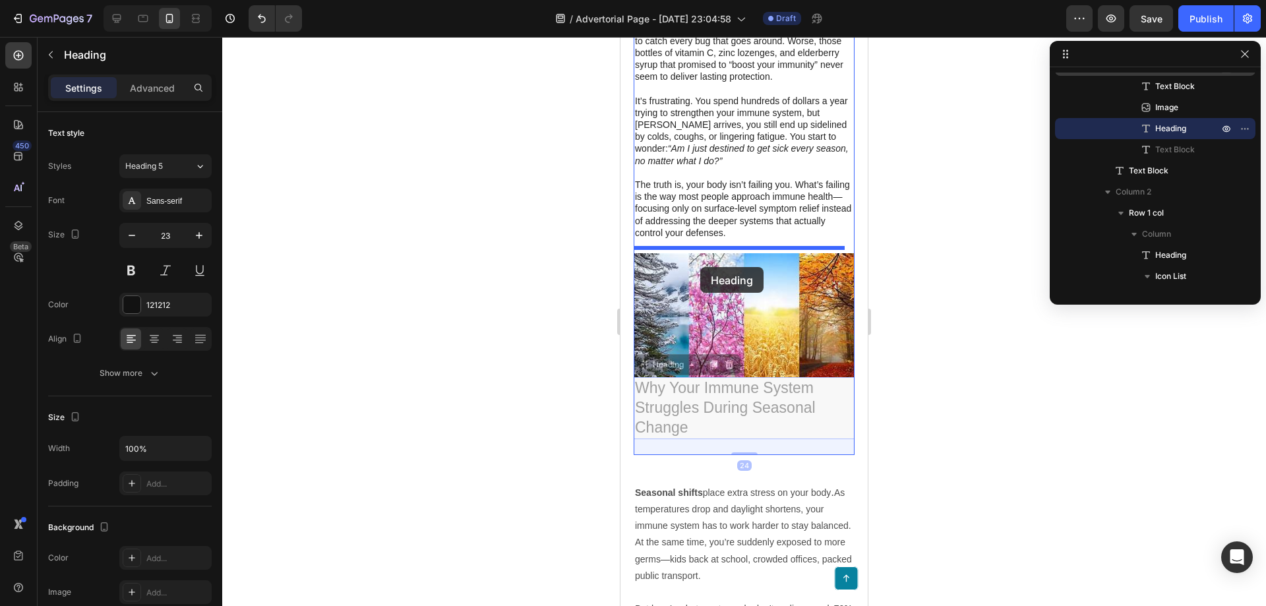
drag, startPoint x: 686, startPoint y: 395, endPoint x: 700, endPoint y: 267, distance: 128.8
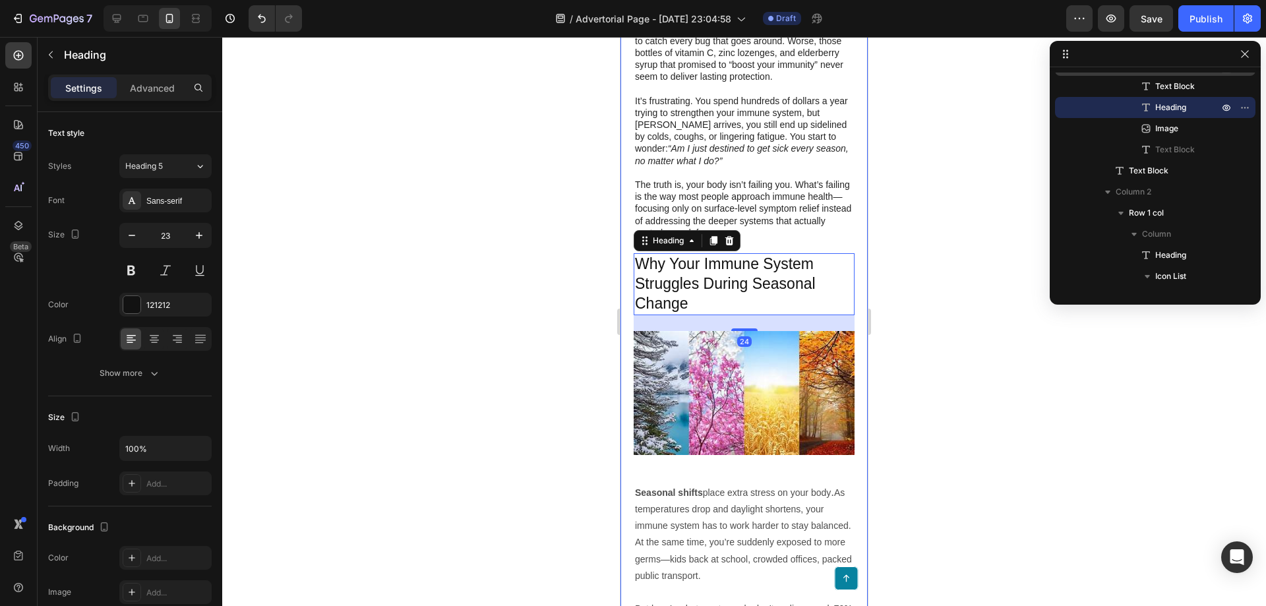
click at [963, 358] on div at bounding box center [744, 321] width 1044 height 569
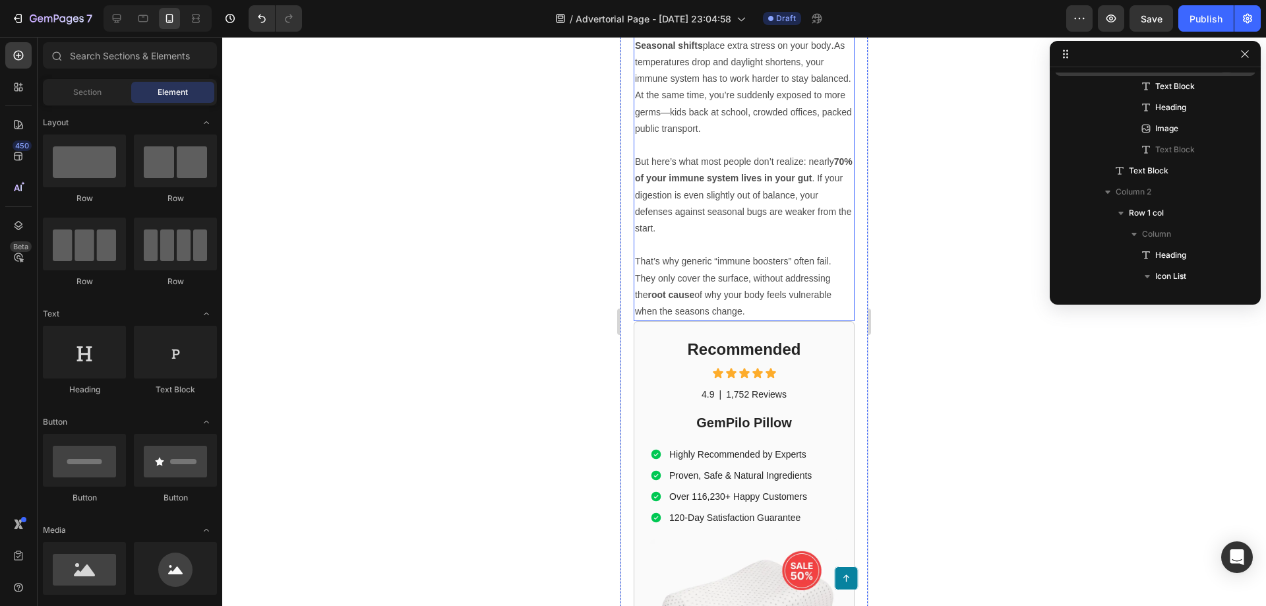
scroll to position [923, 0]
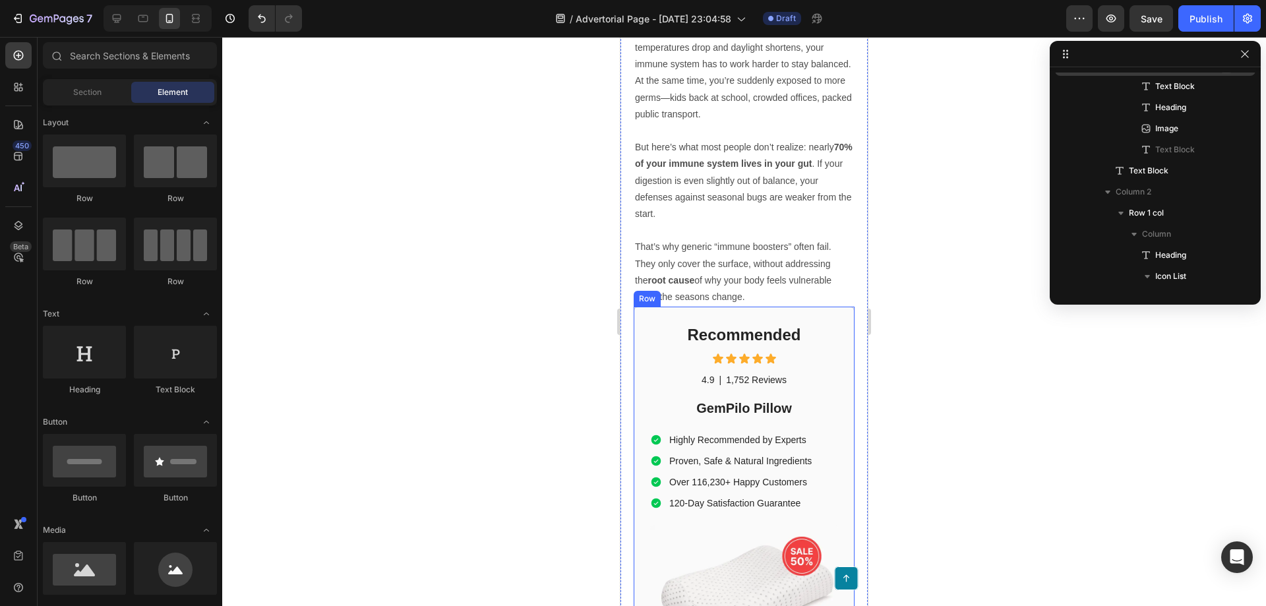
click at [831, 322] on div "Recommended Heading Icon Icon Icon Icon Icon Icon List 4.9 Text Block | Text Bl…" at bounding box center [744, 527] width 221 height 441
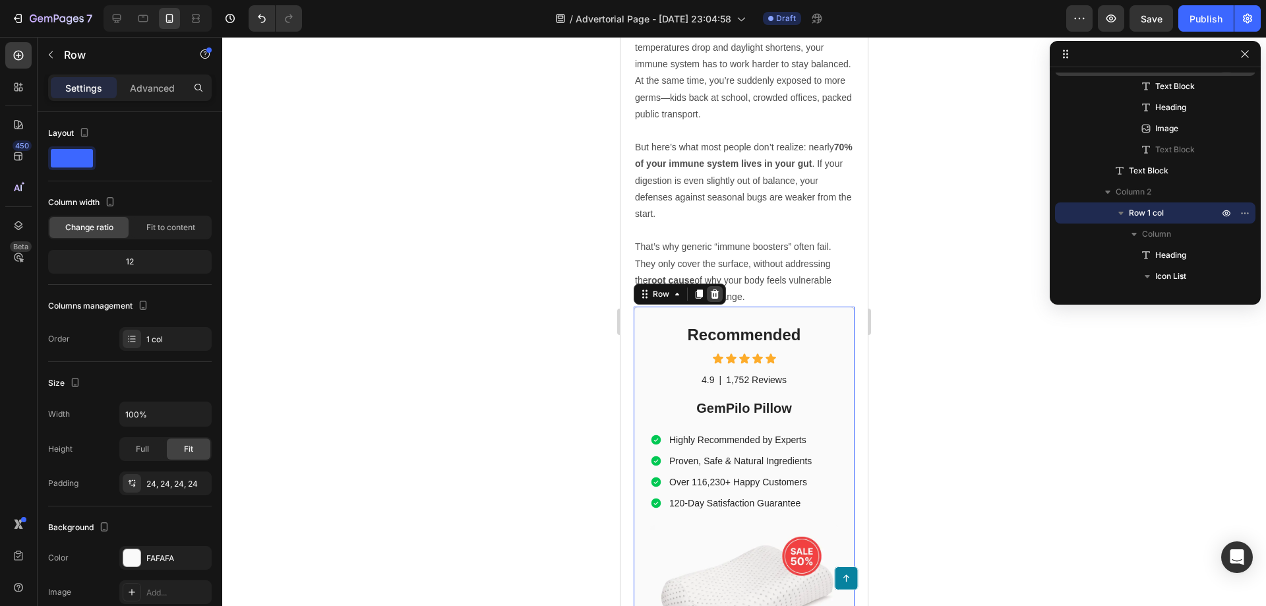
click at [719, 289] on icon at bounding box center [715, 294] width 11 height 11
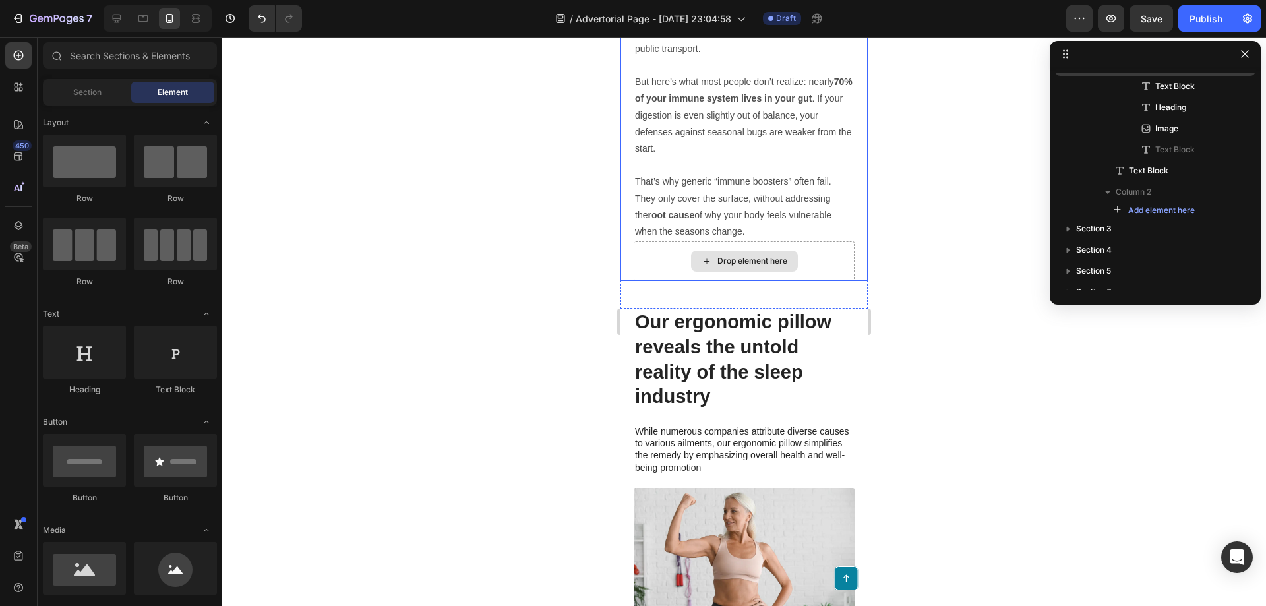
scroll to position [989, 0]
click at [759, 255] on div "Drop element here" at bounding box center [753, 260] width 70 height 11
click at [721, 255] on div "Drop element here" at bounding box center [753, 260] width 70 height 11
click at [638, 244] on div "Drop element here" at bounding box center [744, 261] width 221 height 40
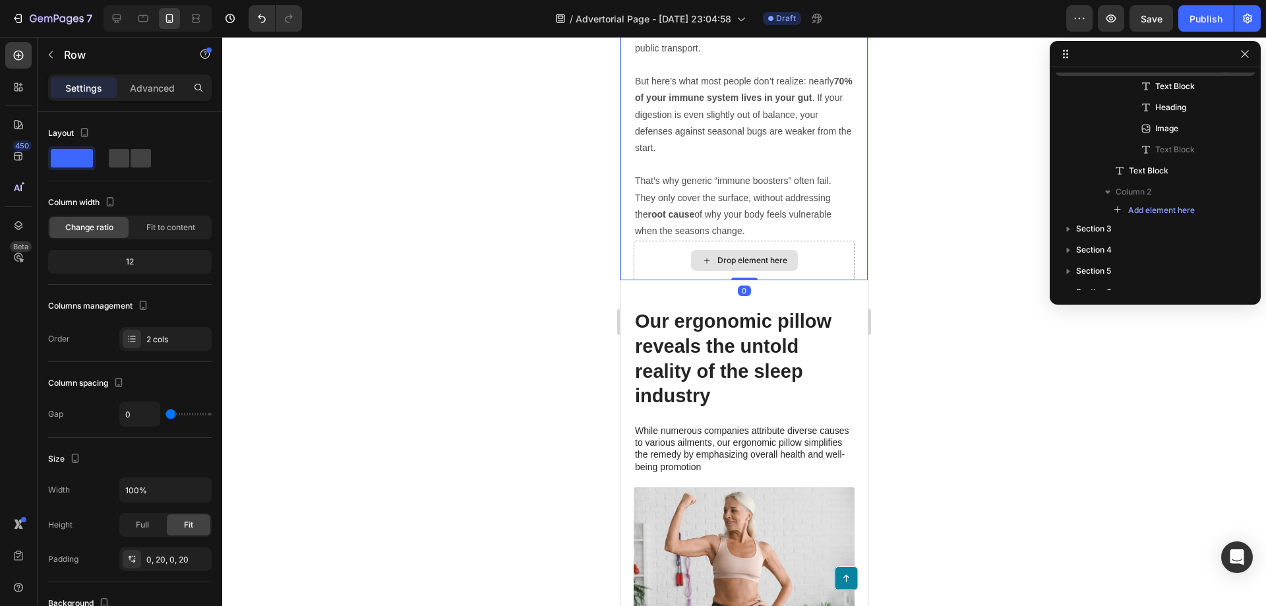
scroll to position [123, 0]
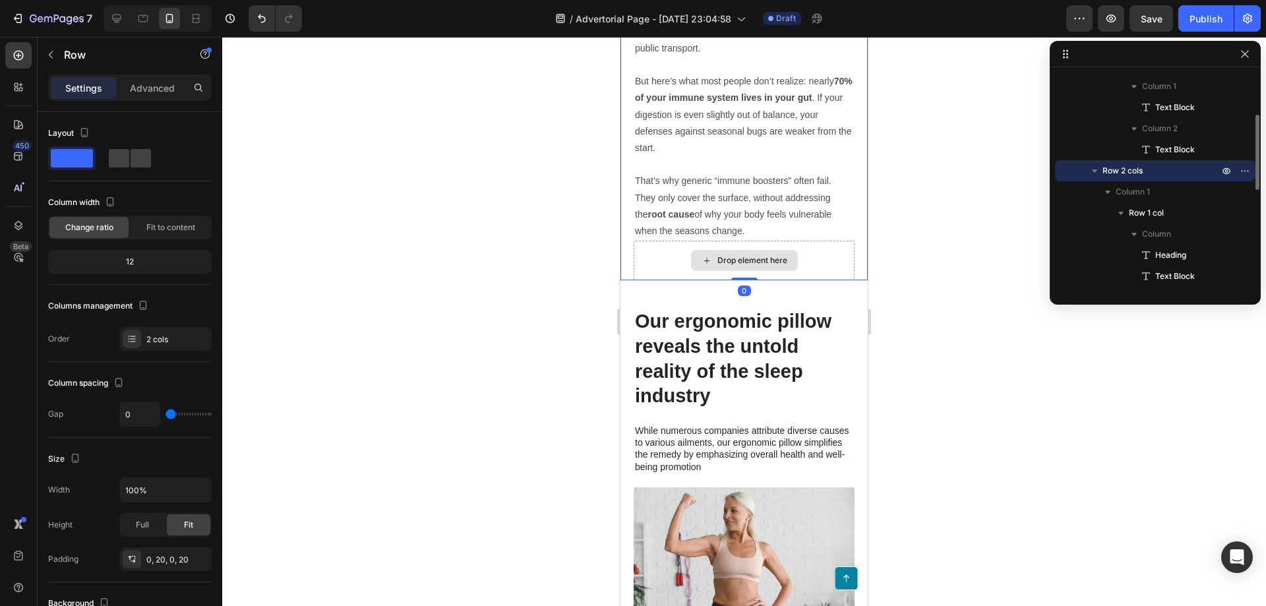
click at [660, 245] on div "Drop element here" at bounding box center [744, 261] width 221 height 40
click at [660, 246] on div "Drop element here" at bounding box center [744, 261] width 221 height 40
click at [944, 245] on div at bounding box center [744, 321] width 1044 height 569
click at [805, 251] on div "Drop element here" at bounding box center [744, 261] width 221 height 40
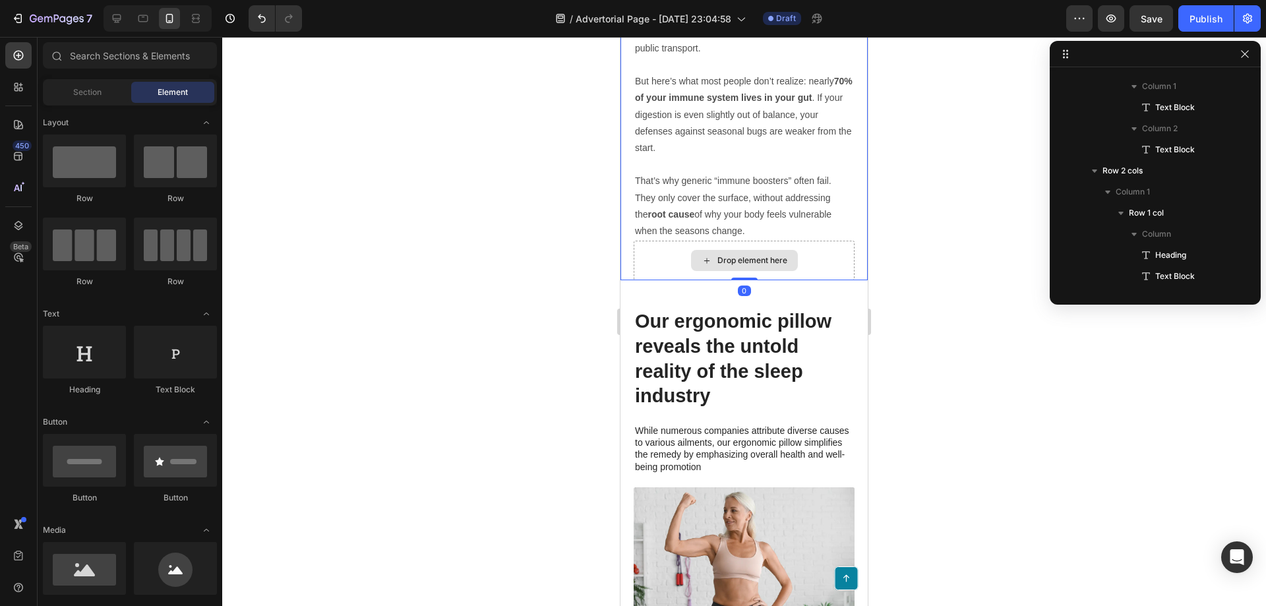
click at [758, 255] on div "Drop element here" at bounding box center [753, 260] width 70 height 11
click at [753, 255] on div "Drop element here" at bounding box center [753, 260] width 70 height 11
click at [741, 255] on div "Drop element here" at bounding box center [753, 260] width 70 height 11
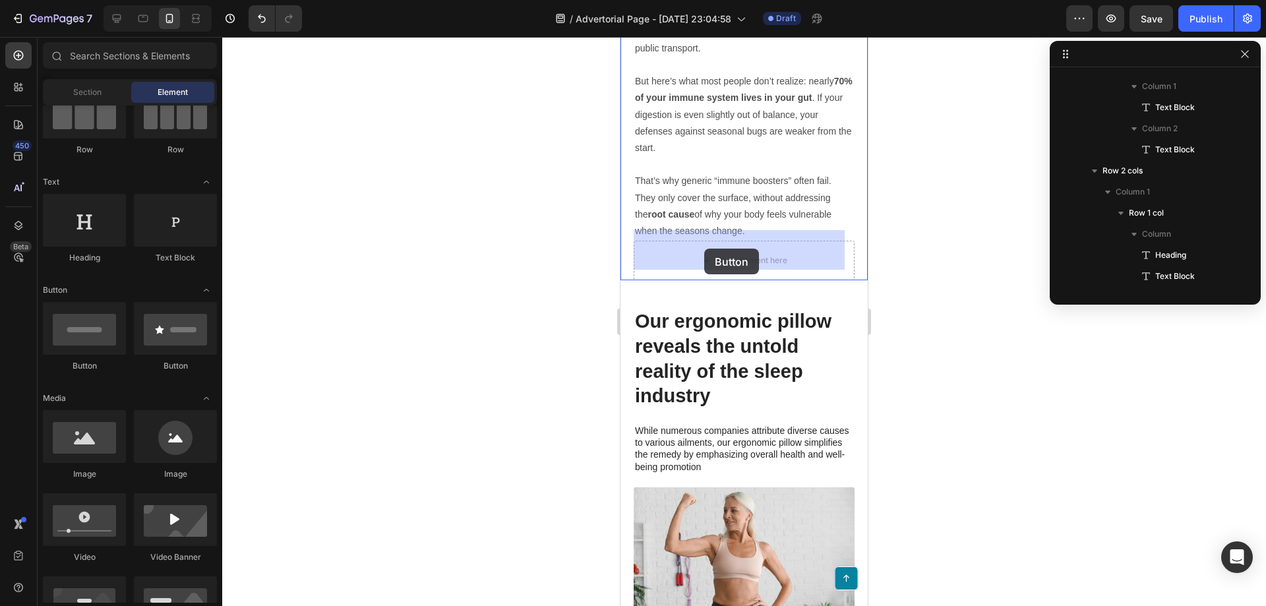
drag, startPoint x: 802, startPoint y: 375, endPoint x: 704, endPoint y: 248, distance: 160.4
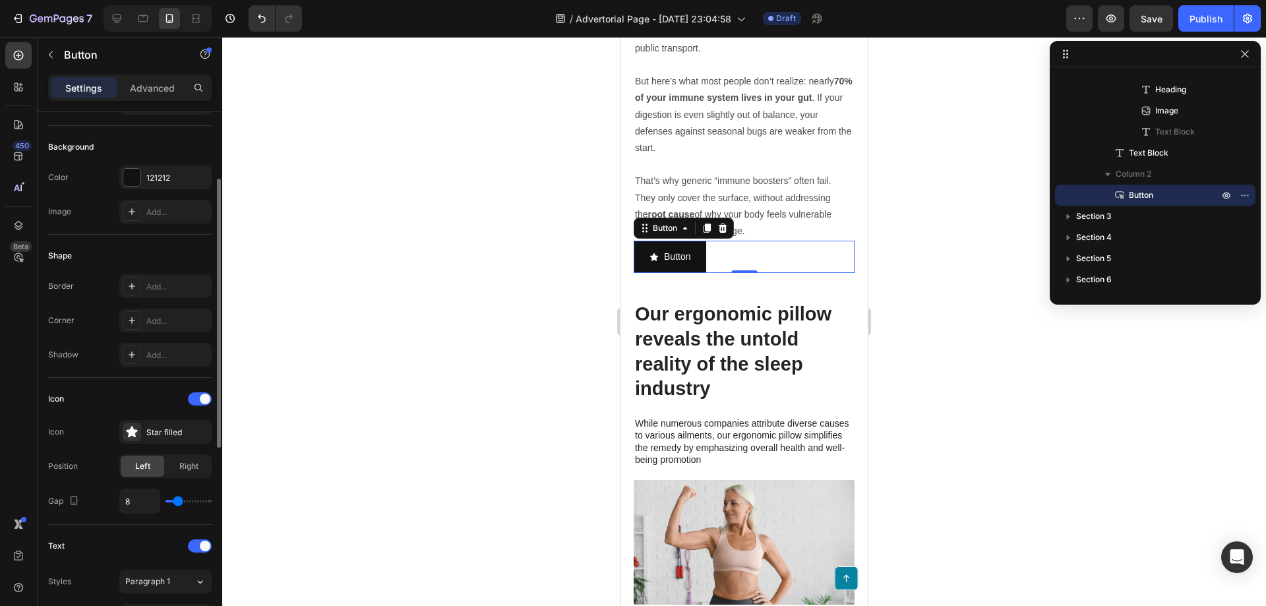
scroll to position [198, 0]
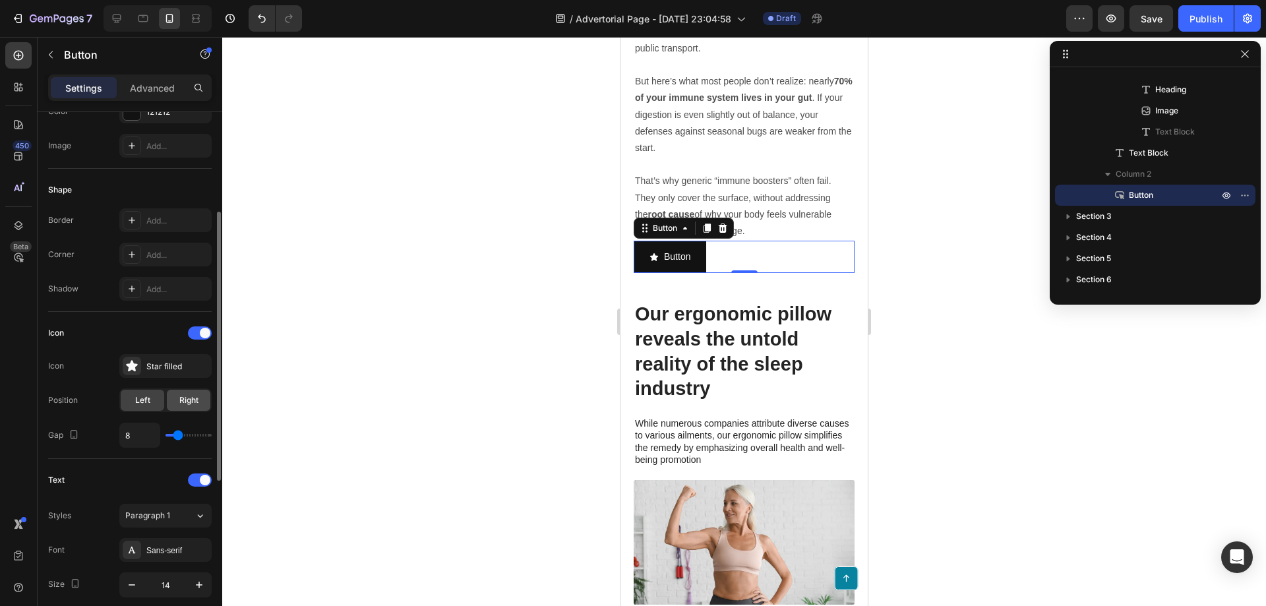
click at [181, 394] on span "Right" at bounding box center [188, 400] width 19 height 12
click at [180, 398] on span "Right" at bounding box center [188, 400] width 19 height 12
click at [129, 406] on div "Left" at bounding box center [143, 400] width 44 height 21
click at [125, 365] on div at bounding box center [132, 366] width 18 height 18
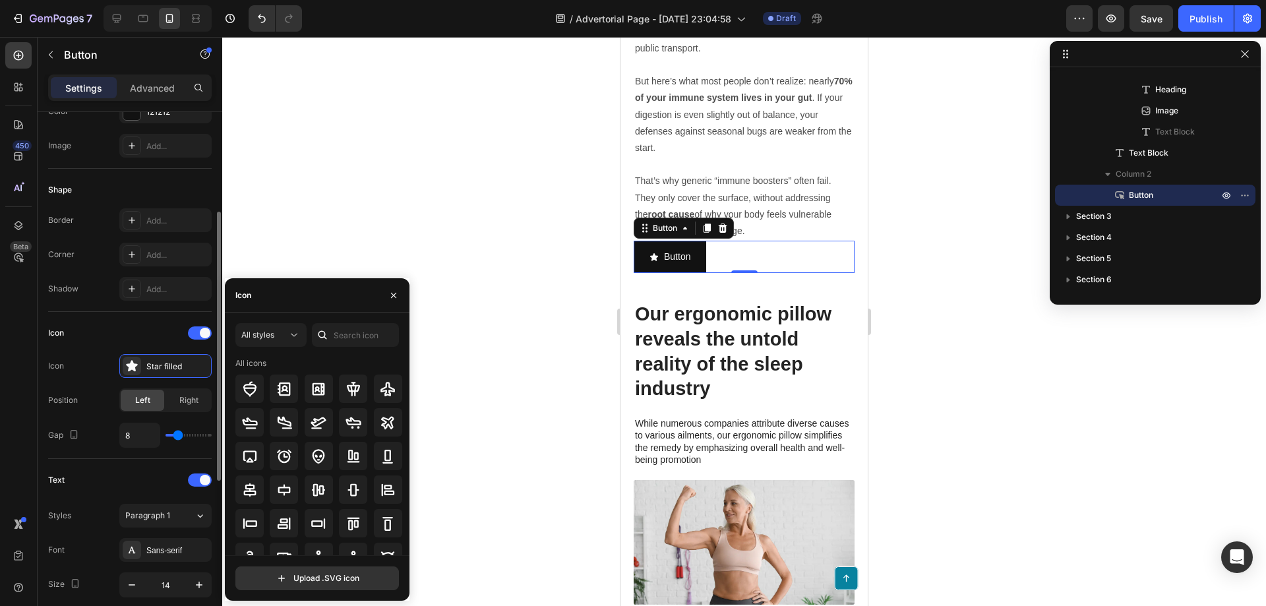
click at [204, 340] on div "Icon" at bounding box center [130, 333] width 164 height 21
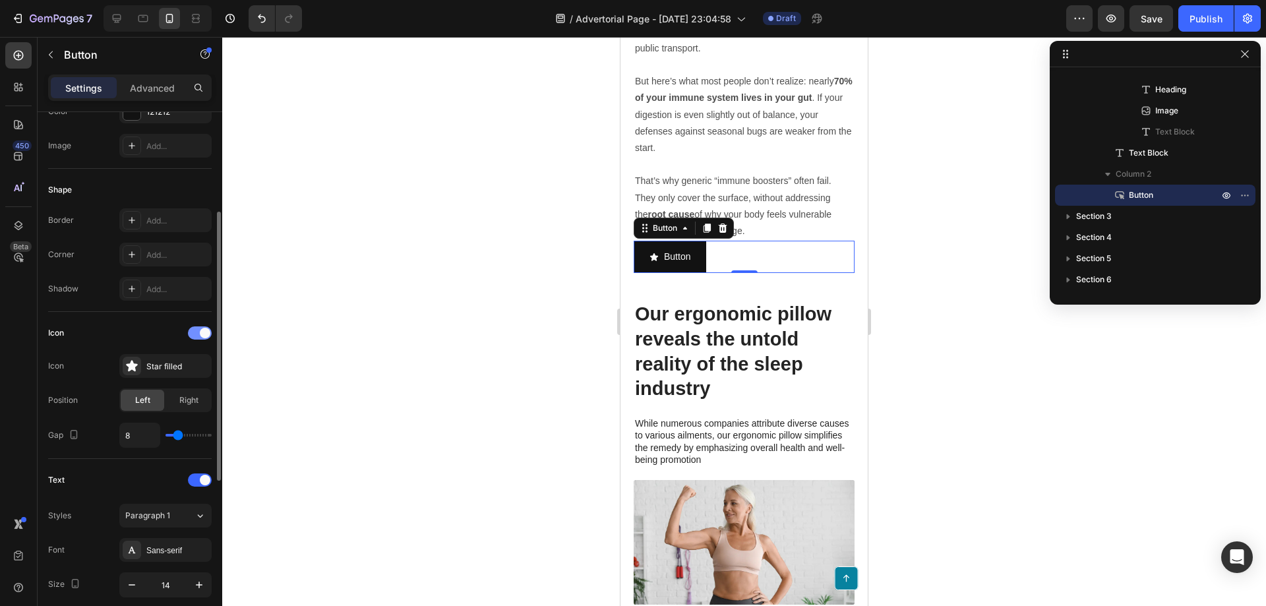
click at [201, 336] on span at bounding box center [205, 333] width 11 height 11
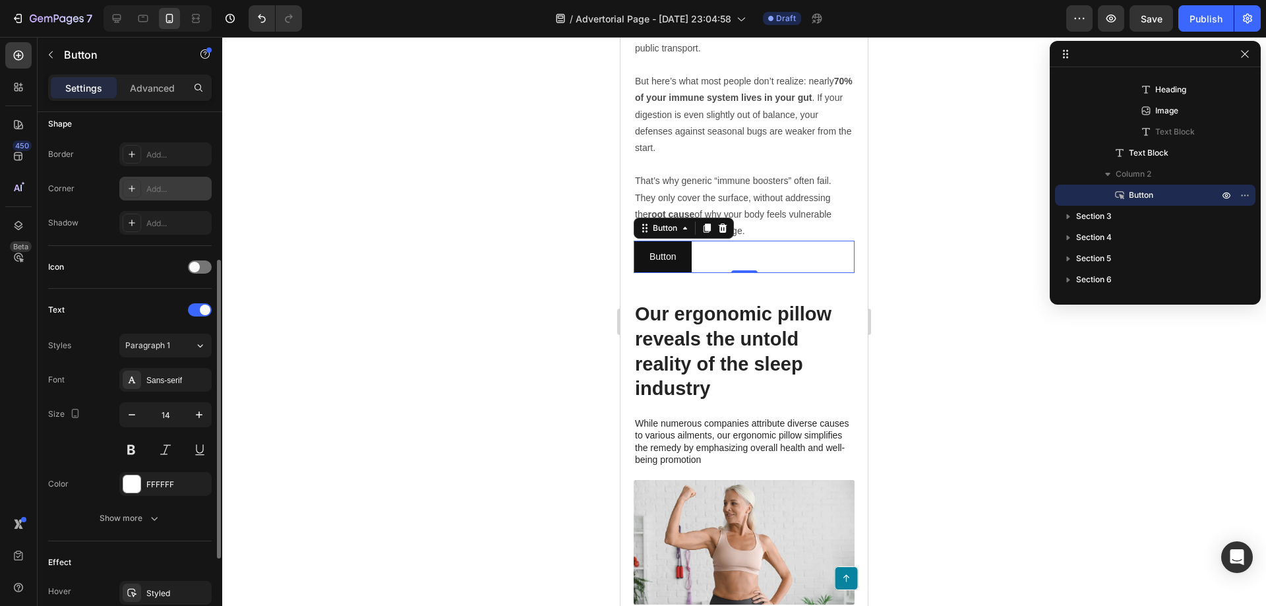
scroll to position [0, 0]
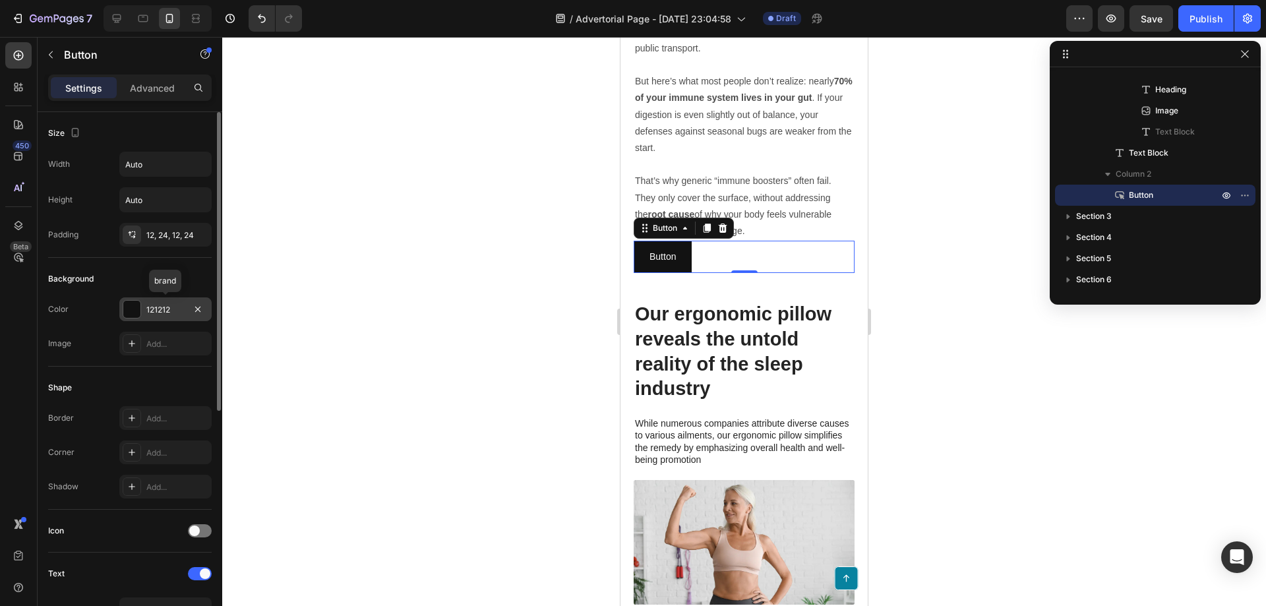
click at [131, 308] on div at bounding box center [131, 309] width 17 height 17
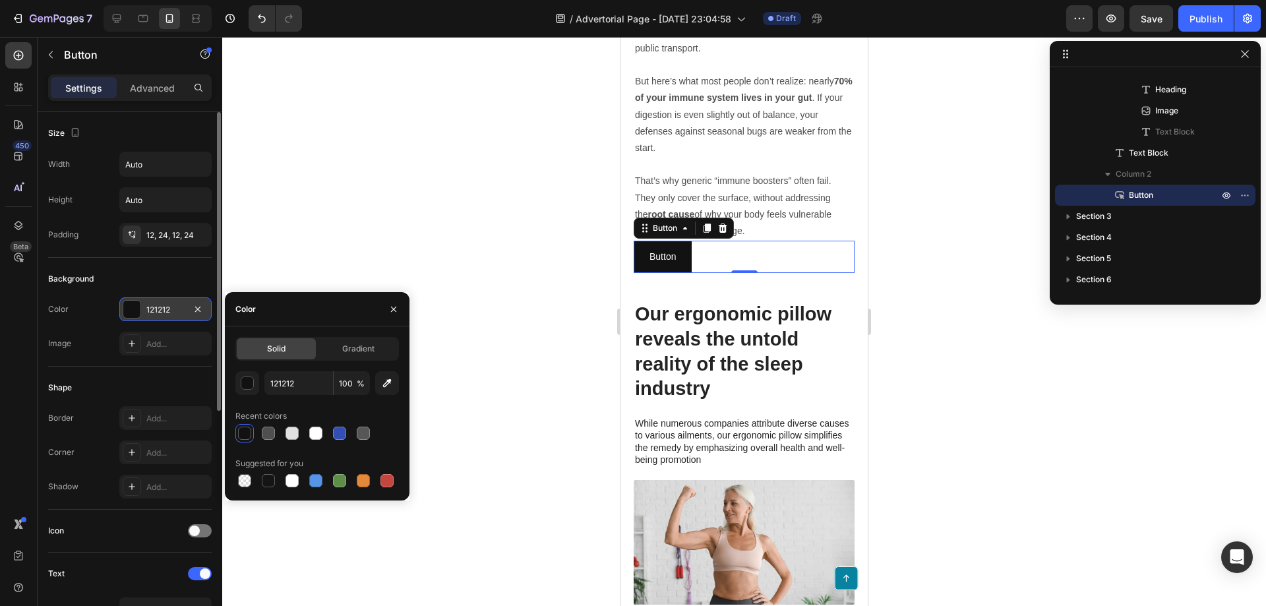
click at [171, 307] on div "121212" at bounding box center [165, 310] width 38 height 12
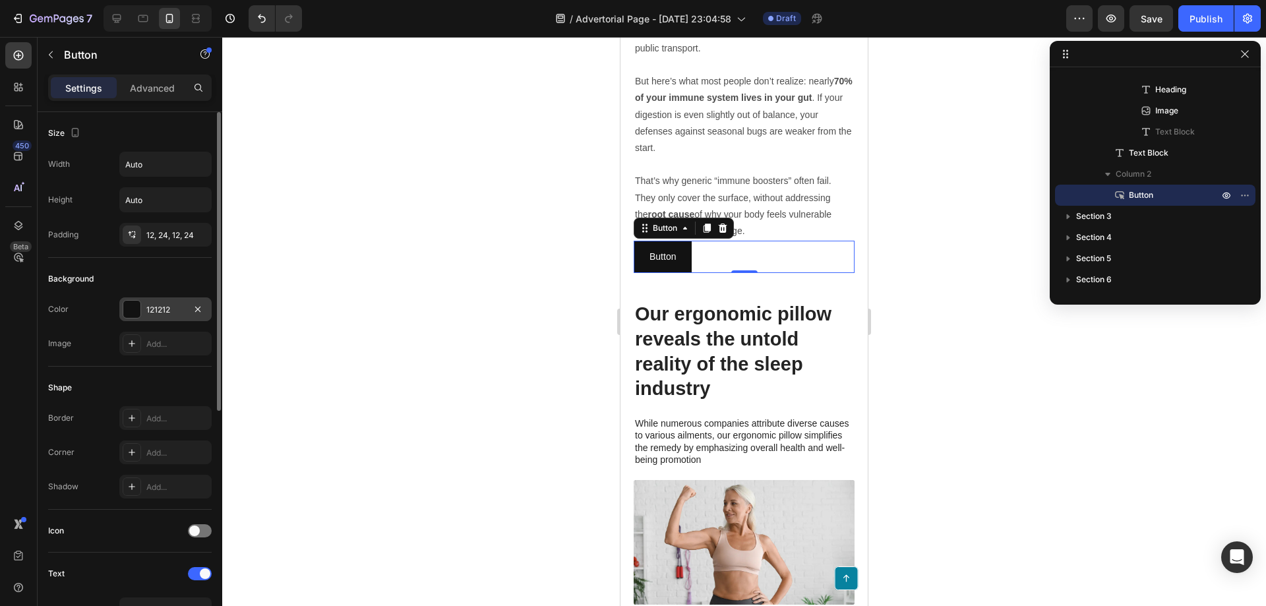
click at [170, 307] on div "121212" at bounding box center [165, 310] width 38 height 12
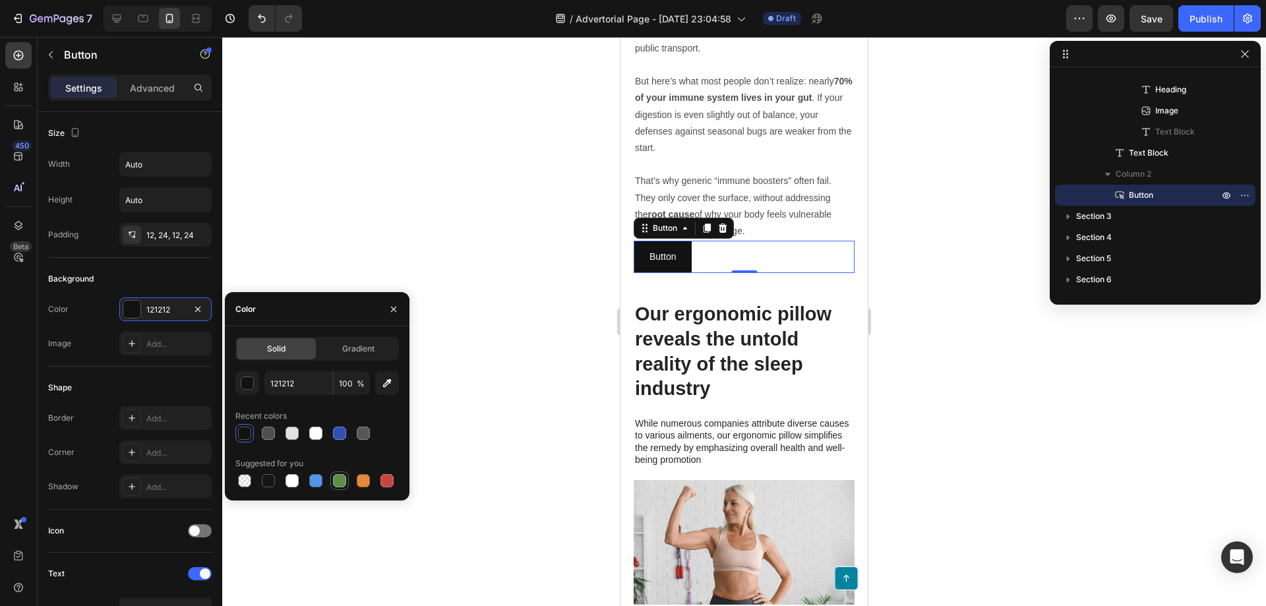
click at [336, 481] on div at bounding box center [339, 480] width 13 height 13
type input "5E8E49"
click at [296, 224] on div at bounding box center [744, 321] width 1044 height 569
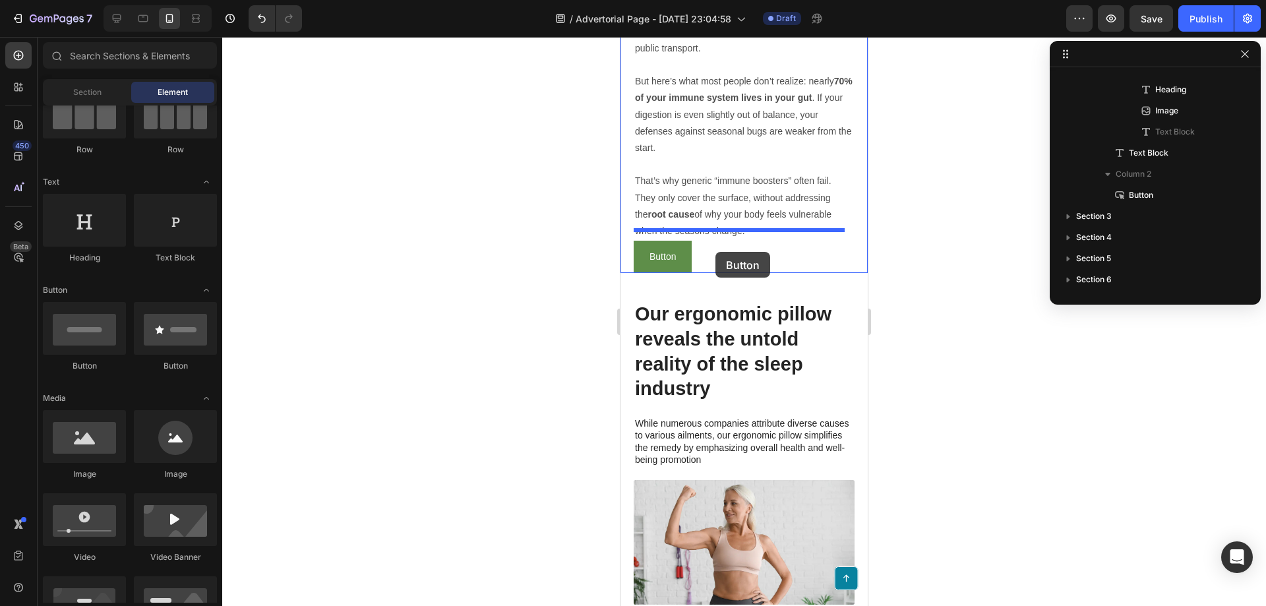
drag, startPoint x: 722, startPoint y: 389, endPoint x: 716, endPoint y: 253, distance: 136.0
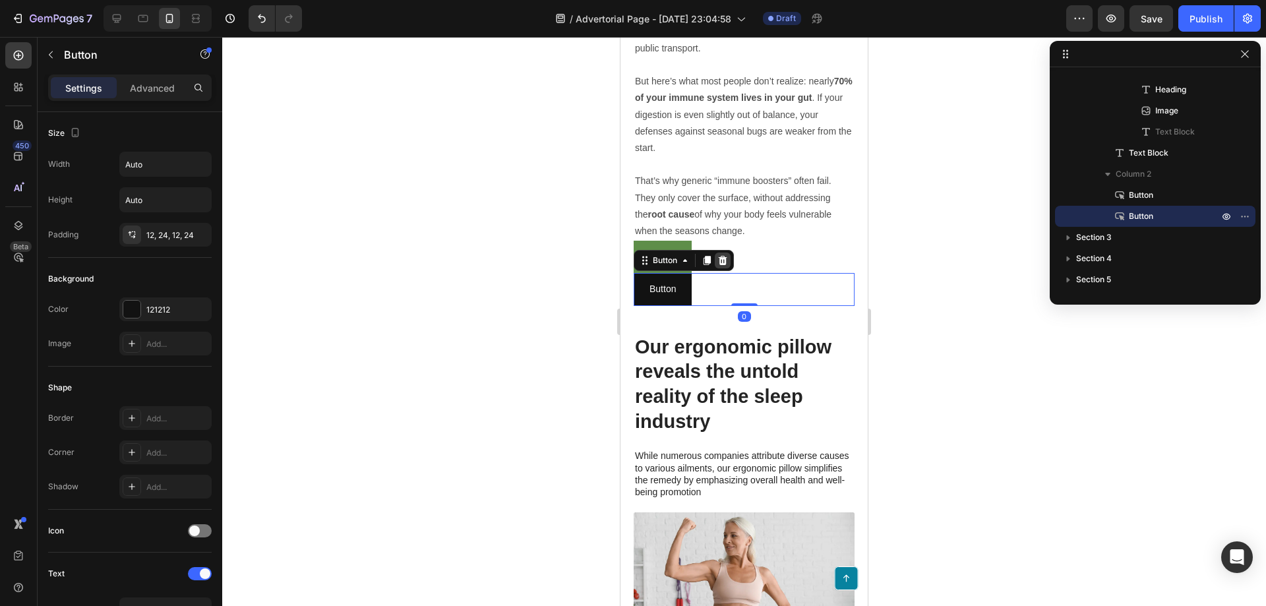
click at [726, 256] on icon at bounding box center [723, 260] width 9 height 9
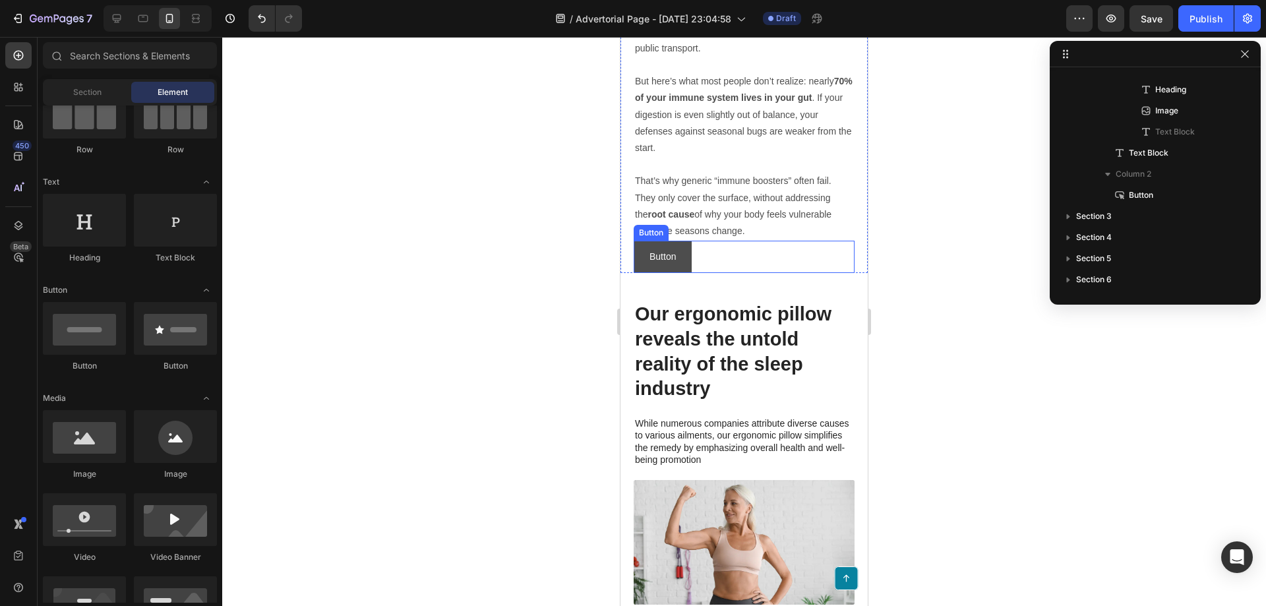
click at [649, 245] on button "Button" at bounding box center [663, 257] width 58 height 32
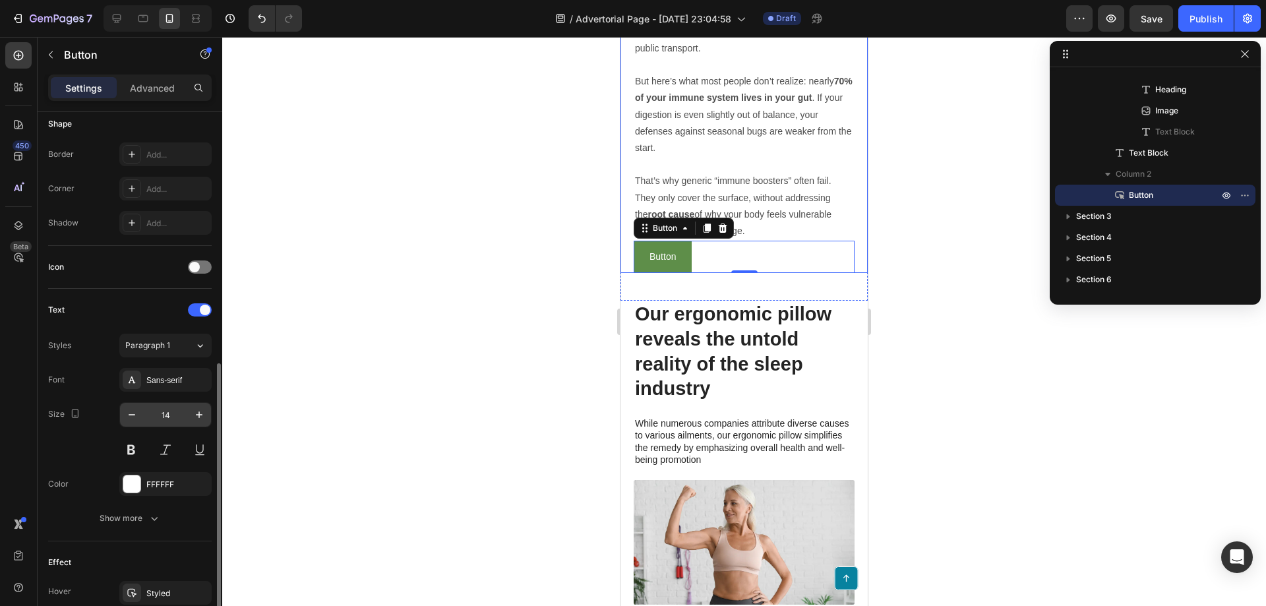
scroll to position [330, 0]
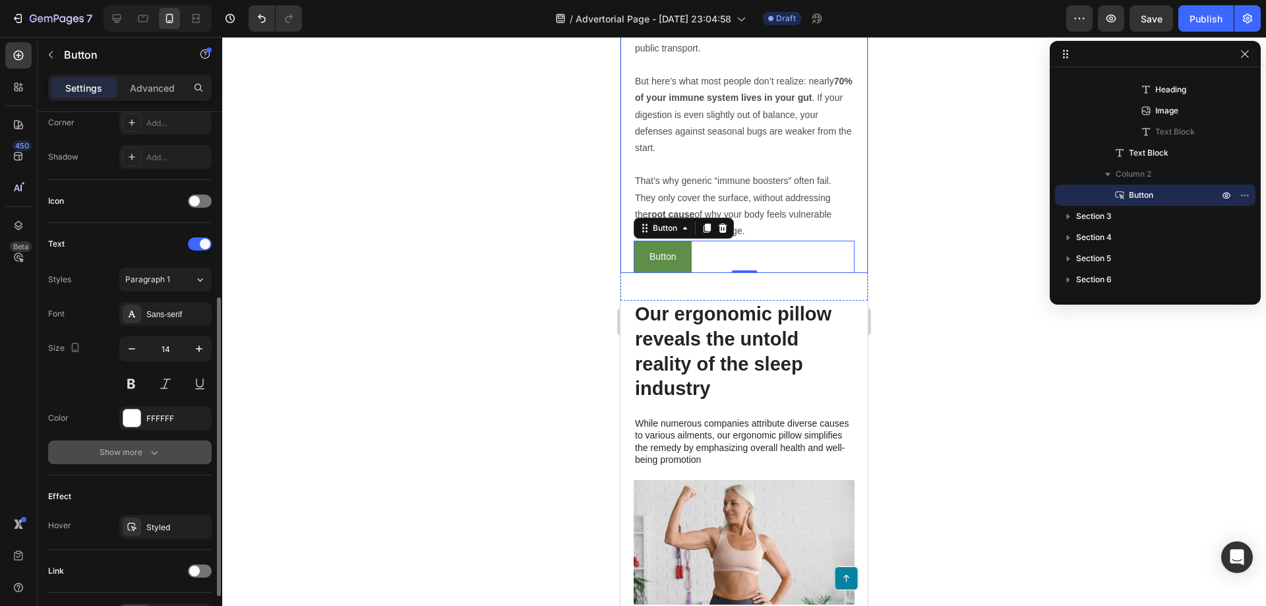
click at [130, 458] on div "Show more" at bounding box center [130, 452] width 61 height 13
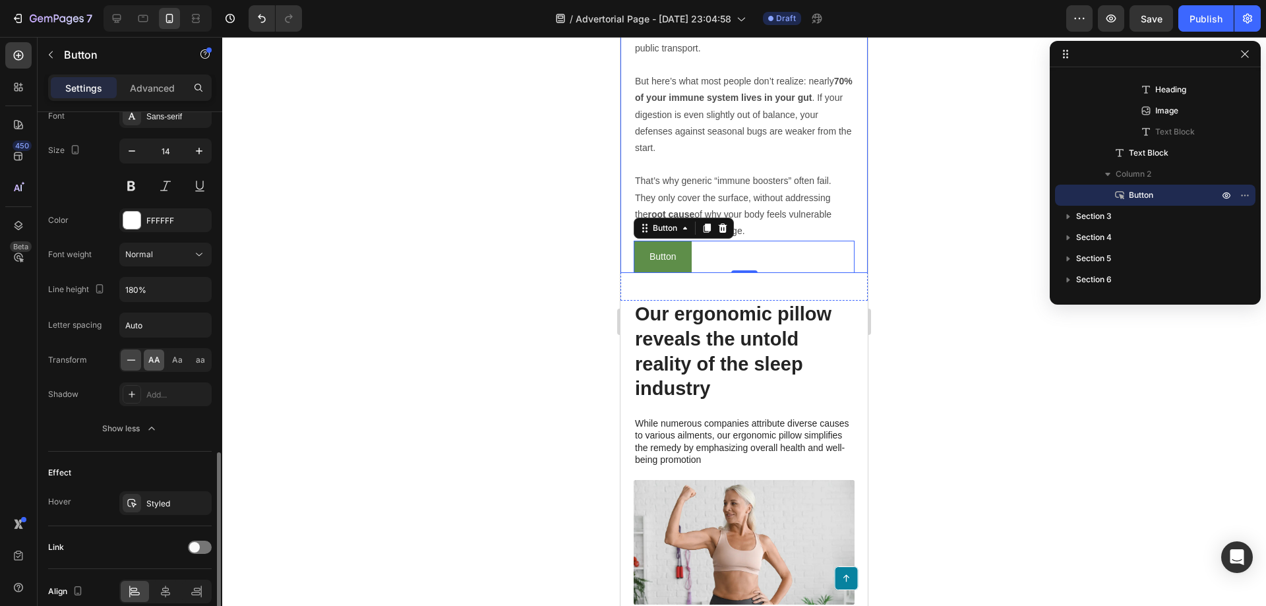
scroll to position [588, 0]
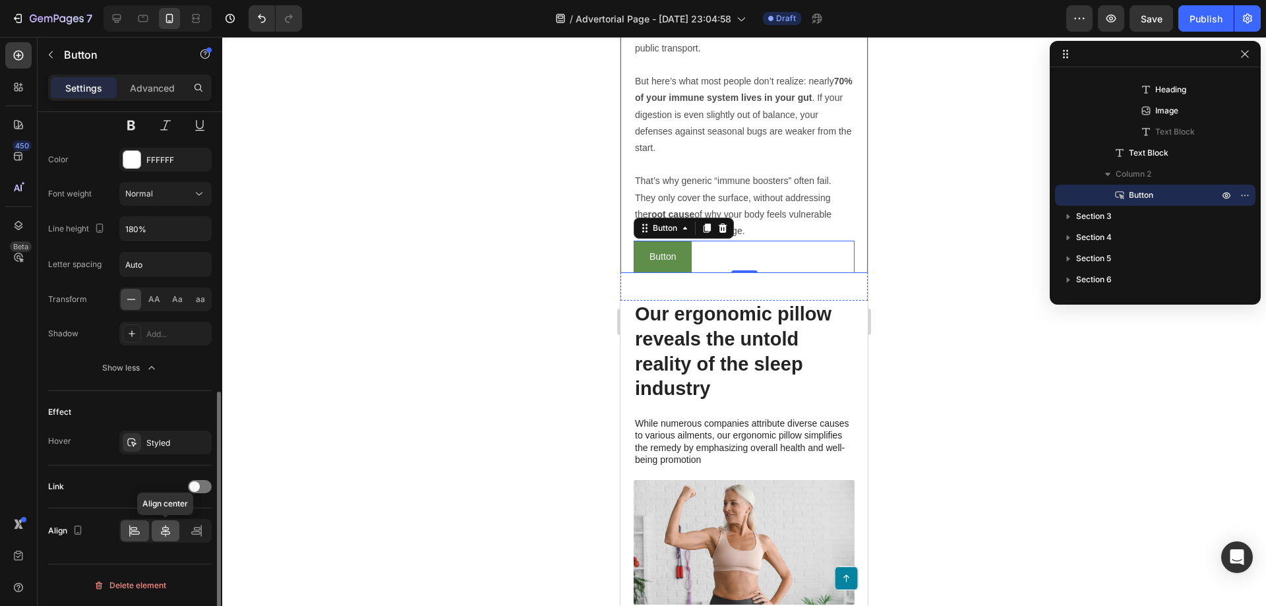
click at [161, 538] on div at bounding box center [166, 530] width 28 height 21
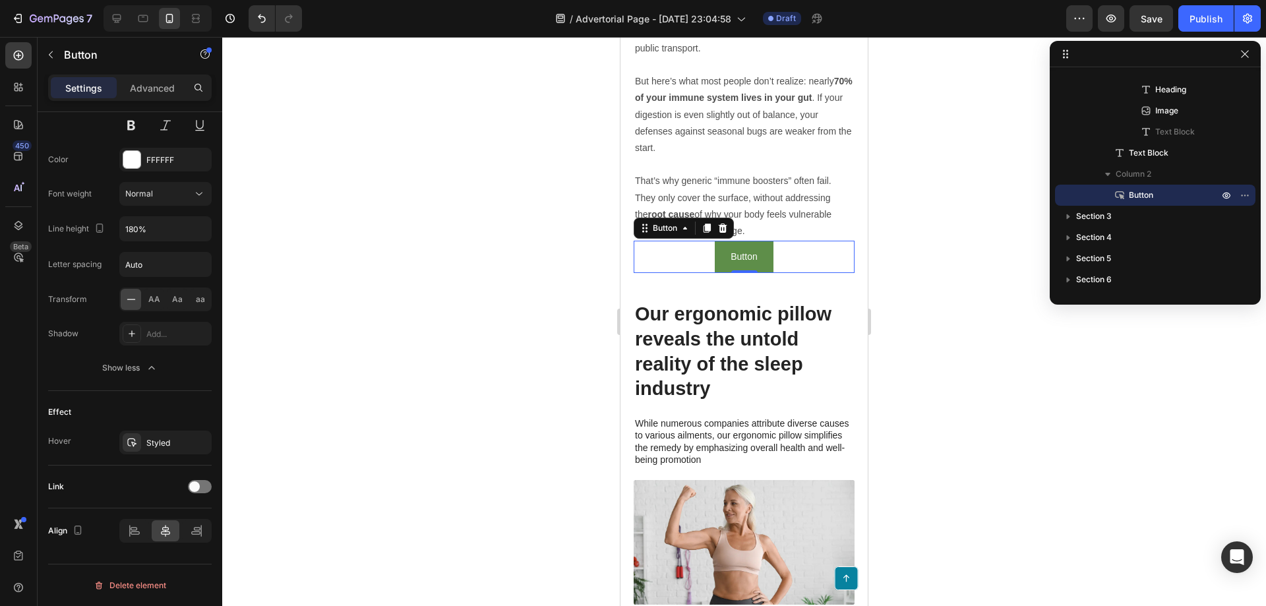
click at [958, 350] on div at bounding box center [744, 321] width 1044 height 569
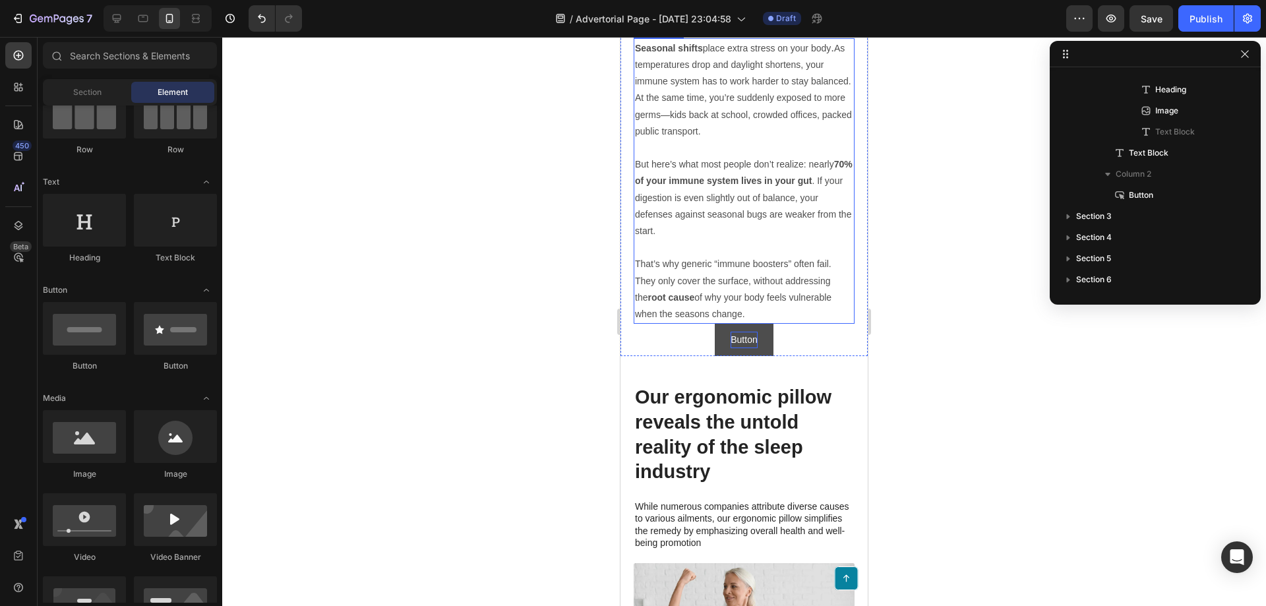
scroll to position [923, 0]
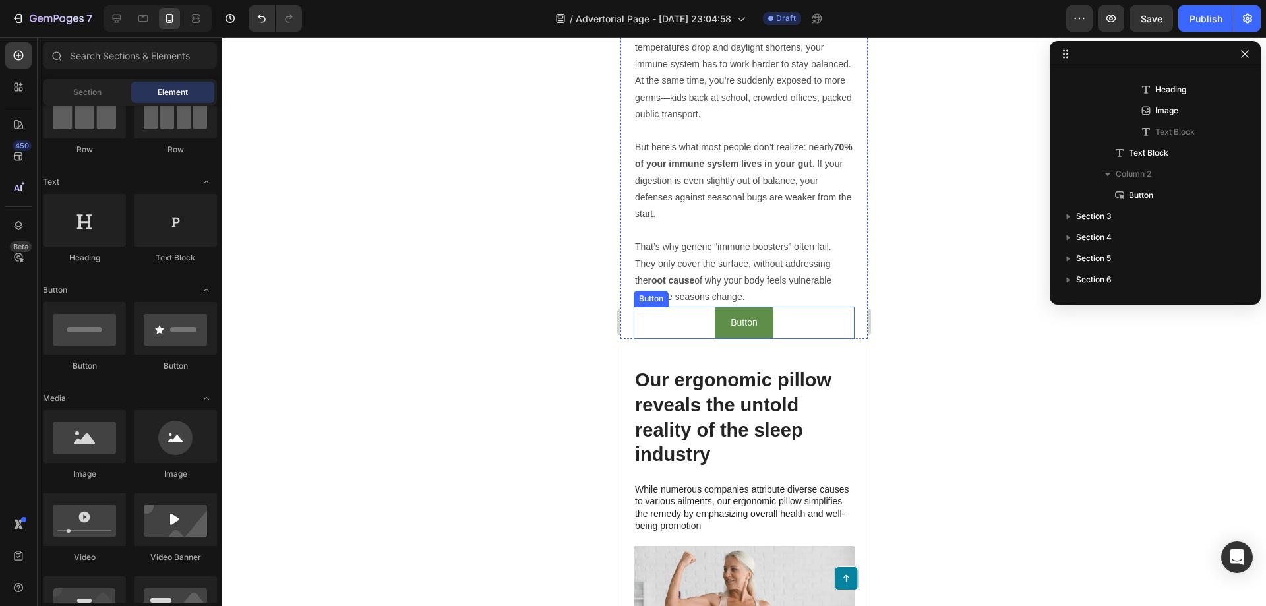
click at [681, 320] on div "Button Button" at bounding box center [744, 323] width 221 height 32
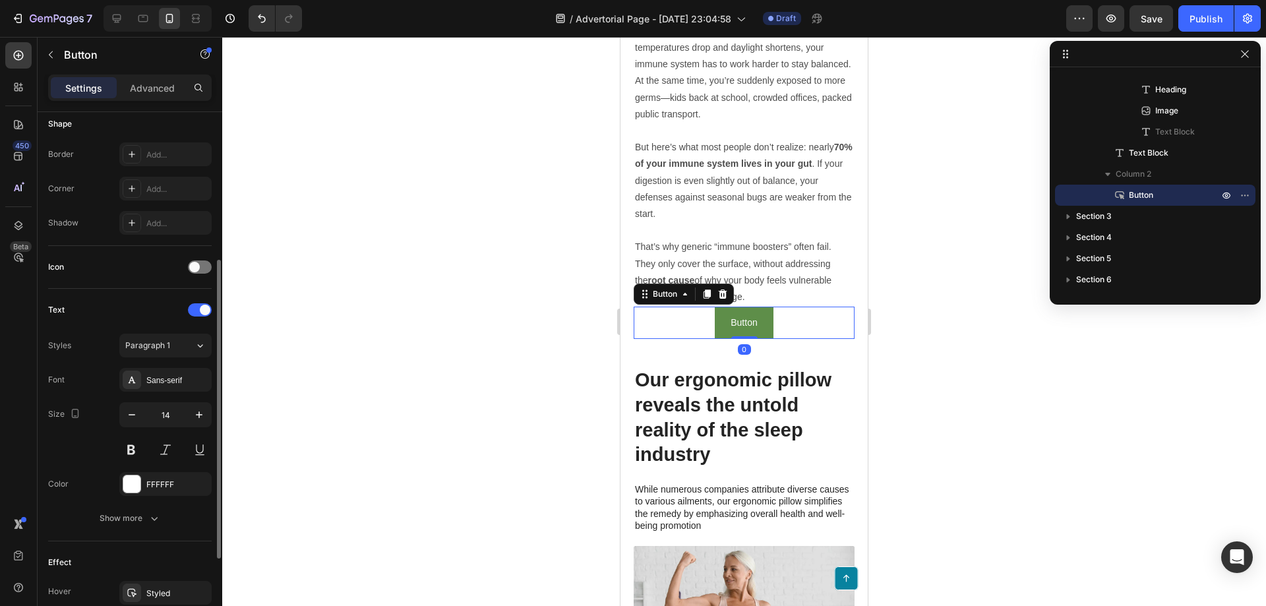
scroll to position [414, 0]
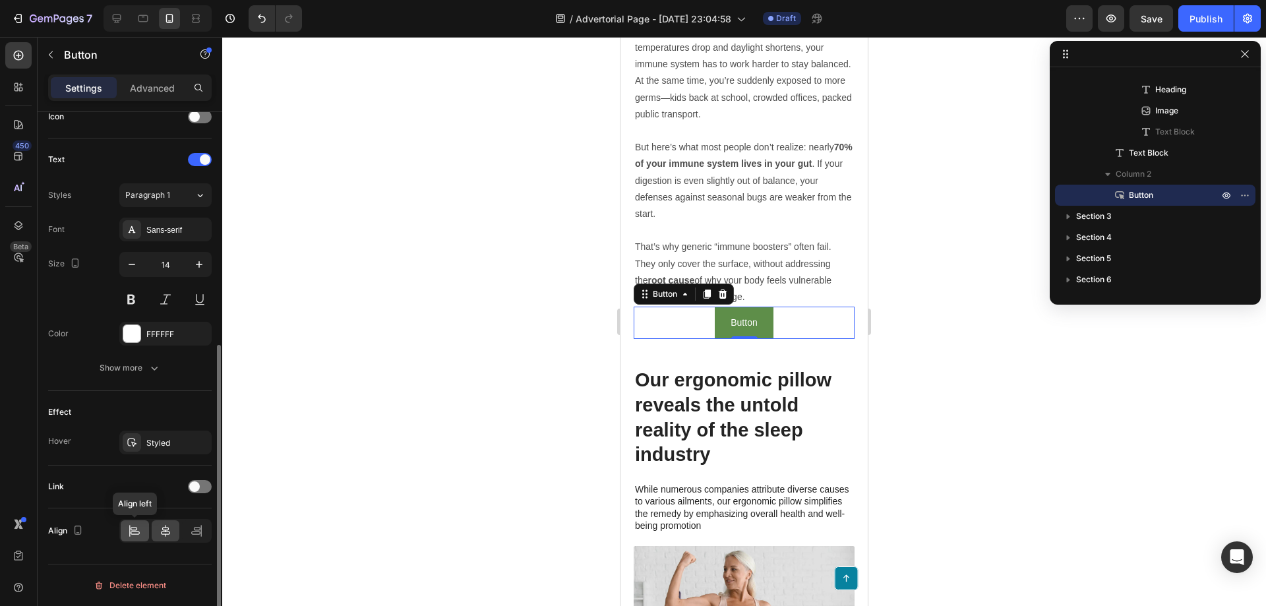
click at [139, 526] on icon at bounding box center [134, 530] width 13 height 13
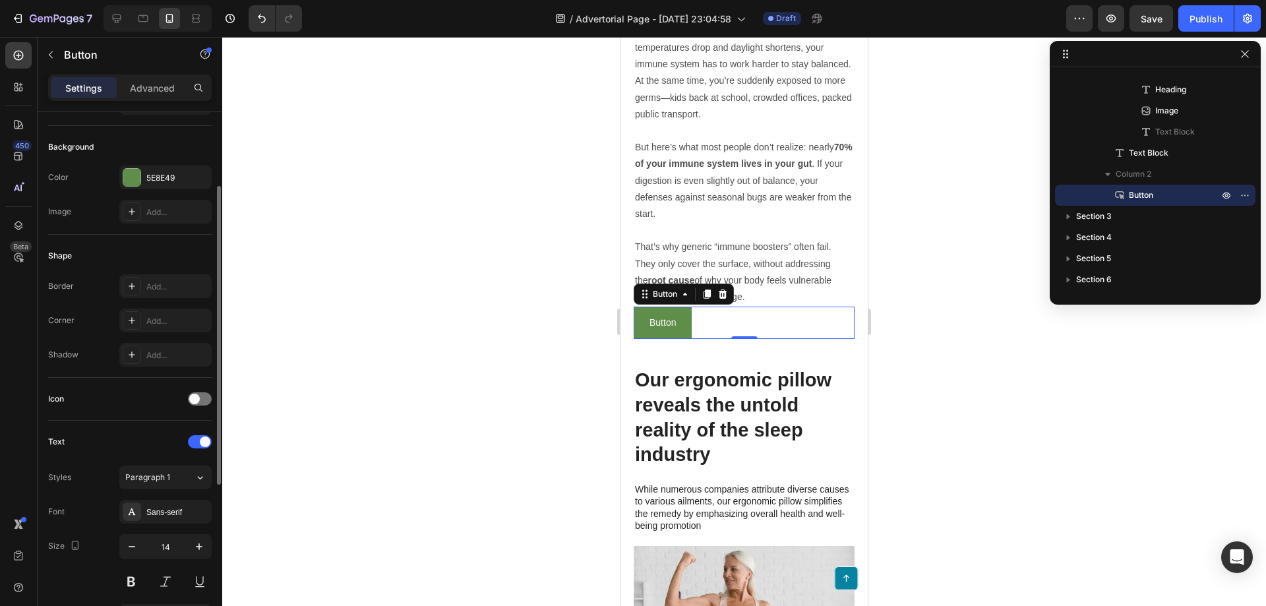
scroll to position [198, 0]
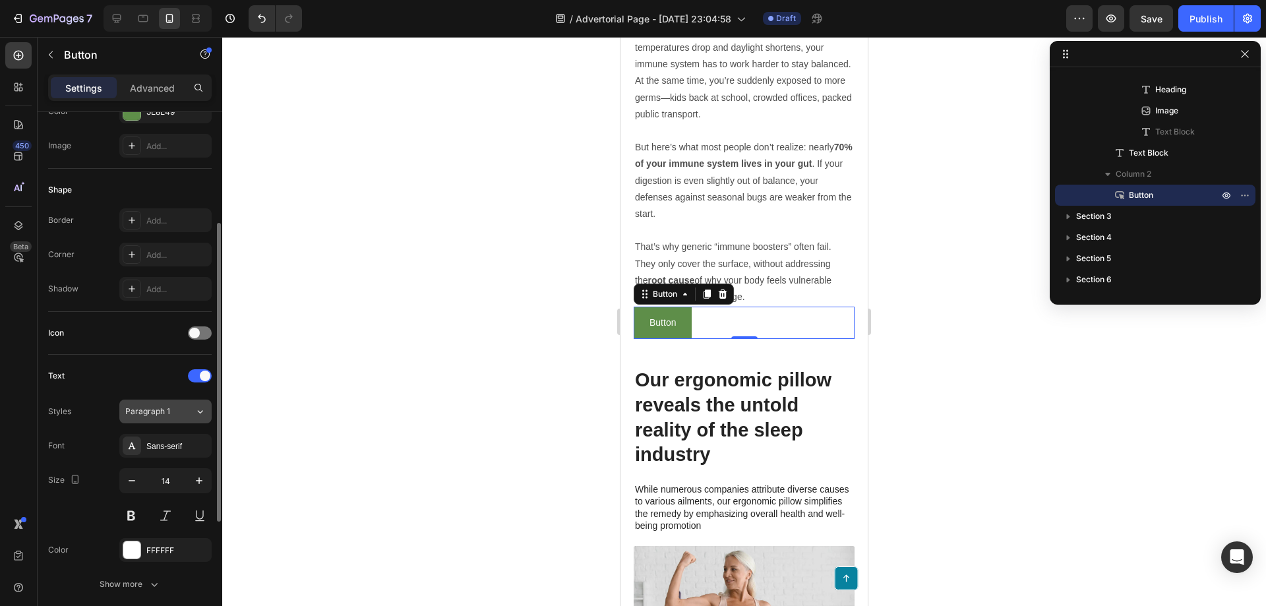
click at [168, 410] on span "Paragraph 1" at bounding box center [147, 412] width 45 height 12
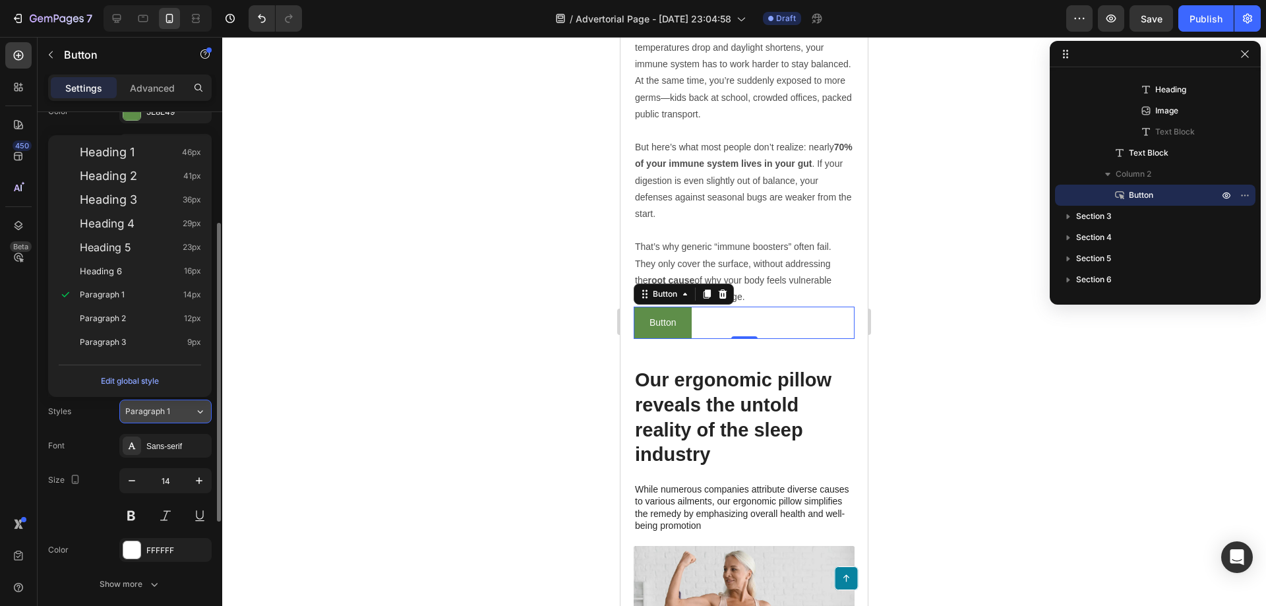
click at [168, 410] on span "Paragraph 1" at bounding box center [147, 412] width 45 height 12
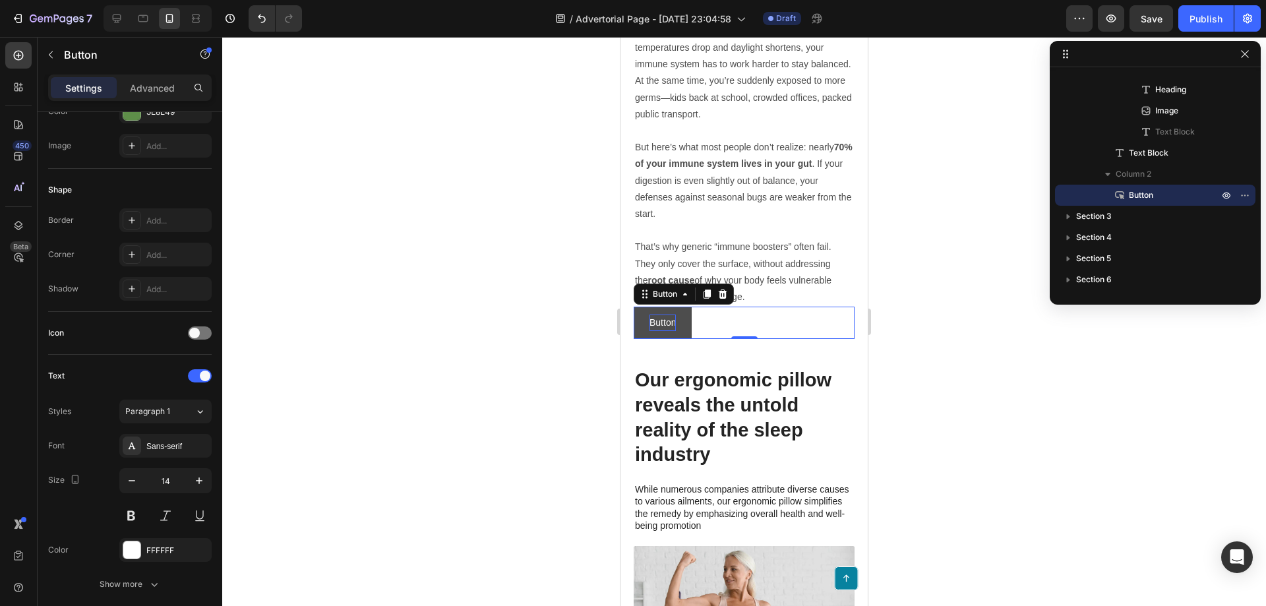
click at [671, 315] on p "Button" at bounding box center [663, 323] width 26 height 16
click at [634, 307] on button "check" at bounding box center [662, 323] width 56 height 32
click at [634, 307] on button "check availabilit" at bounding box center [682, 323] width 96 height 32
click at [1017, 352] on div at bounding box center [744, 321] width 1044 height 569
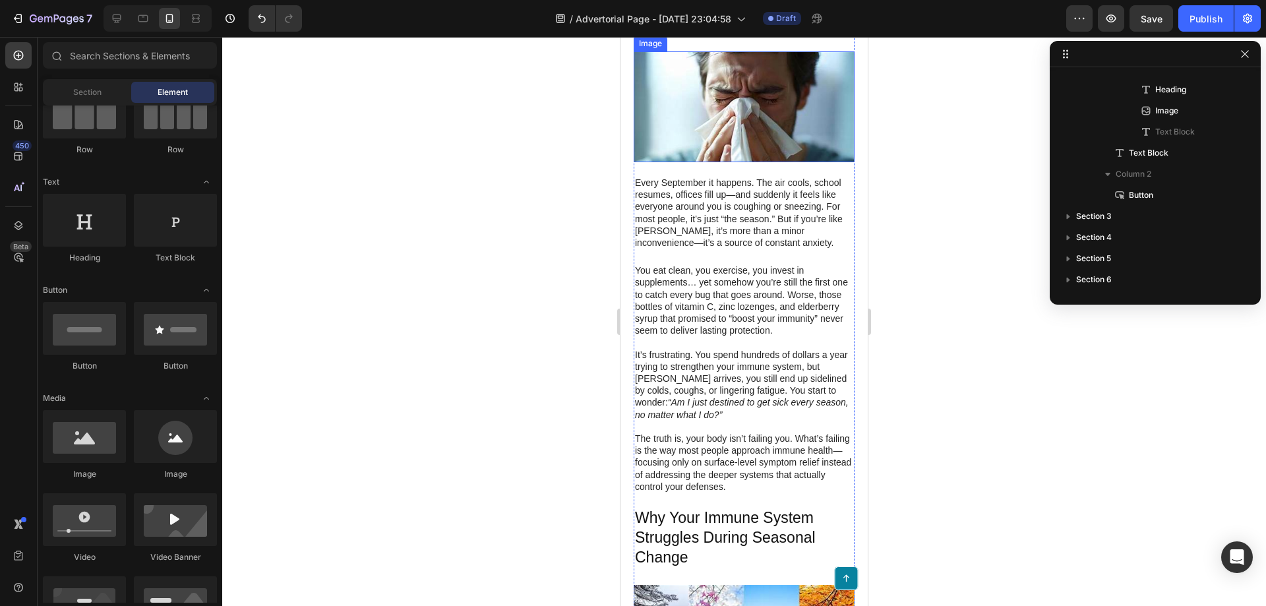
scroll to position [0, 0]
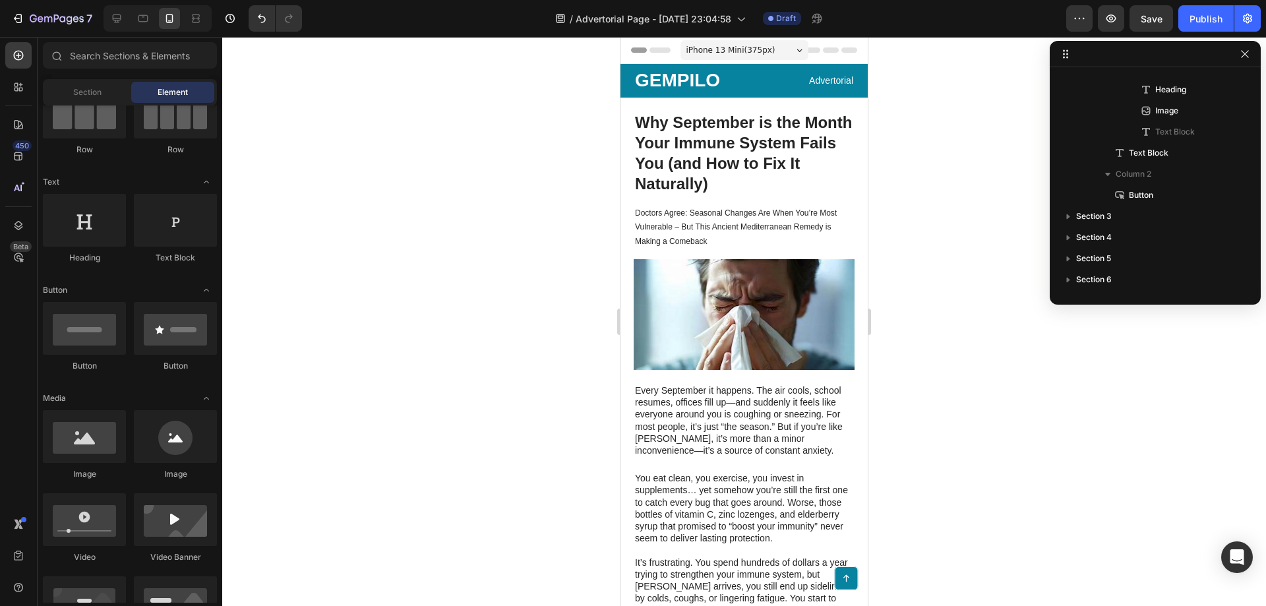
click at [786, 53] on div "iPhone 13 Mini ( 375 px)" at bounding box center [745, 50] width 128 height 20
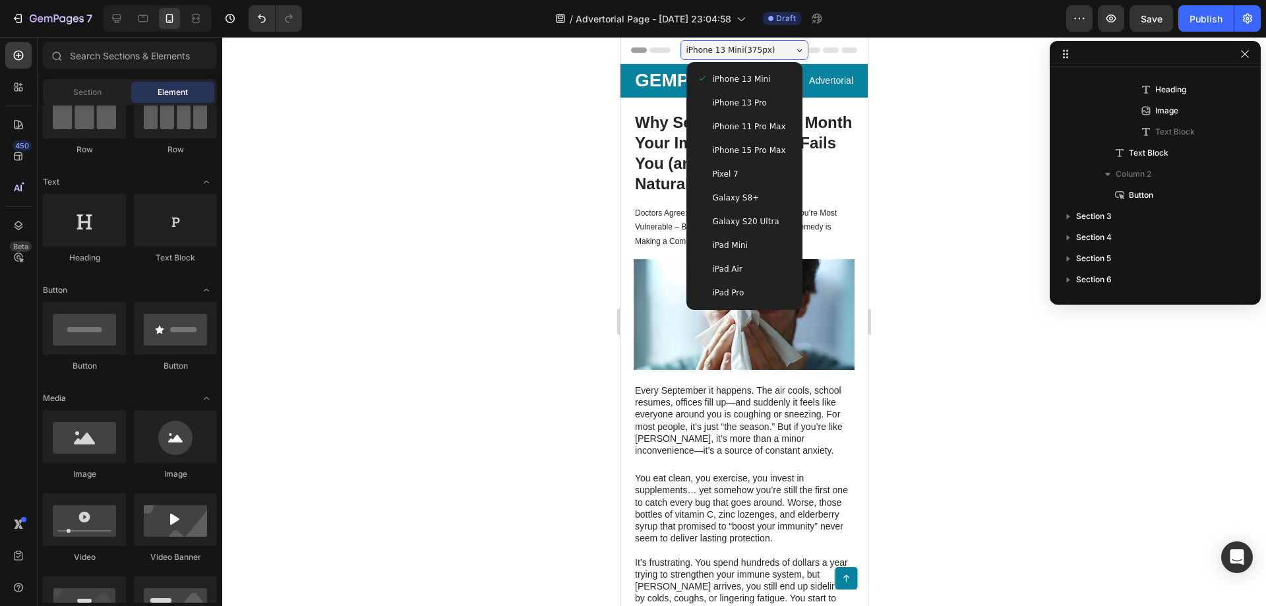
click at [763, 100] on div "iPhone 13 Pro" at bounding box center [744, 102] width 95 height 13
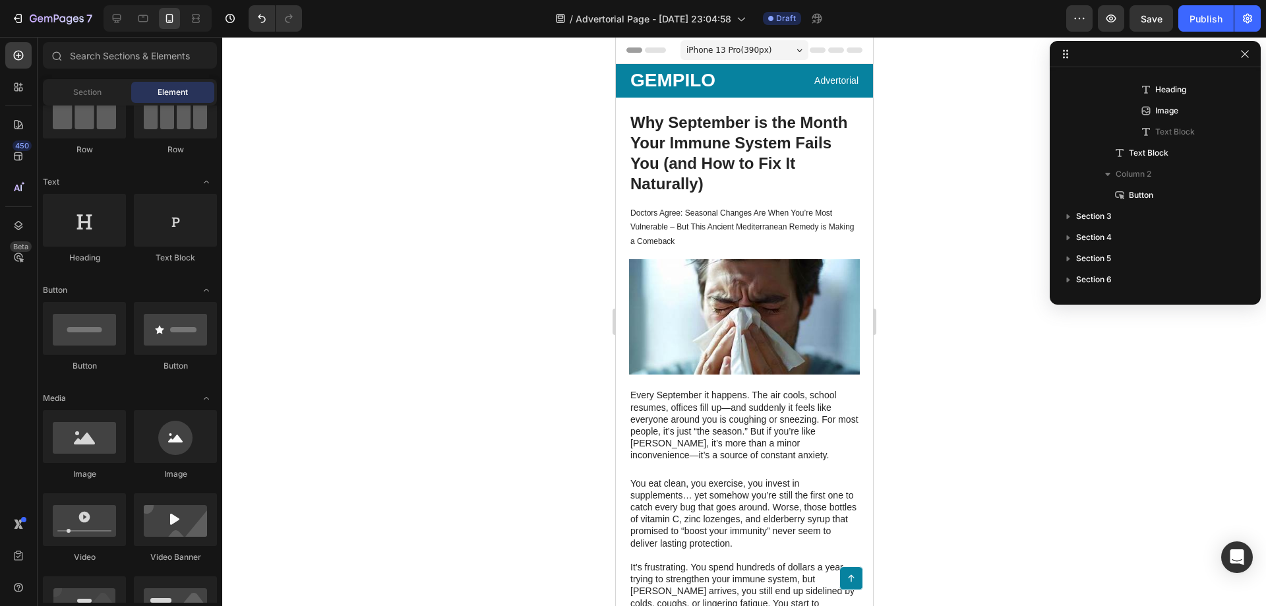
click at [825, 53] on div "Header" at bounding box center [744, 50] width 236 height 26
click at [651, 51] on span "Header" at bounding box center [654, 50] width 29 height 13
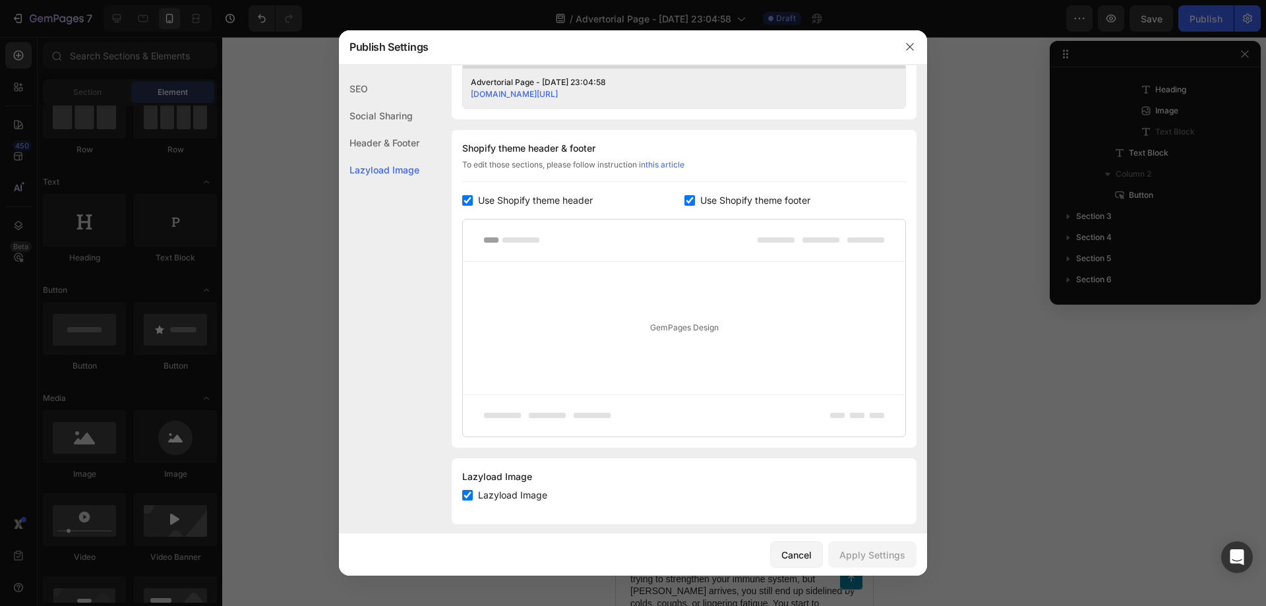
scroll to position [578, 0]
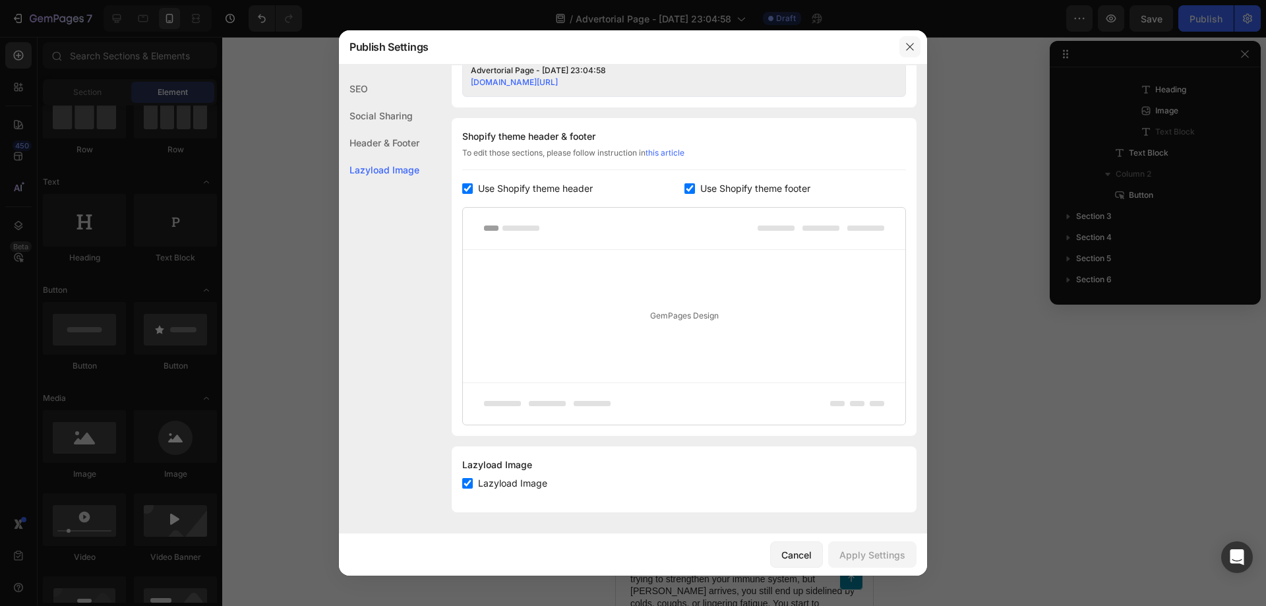
click at [908, 45] on icon "button" at bounding box center [909, 47] width 7 height 7
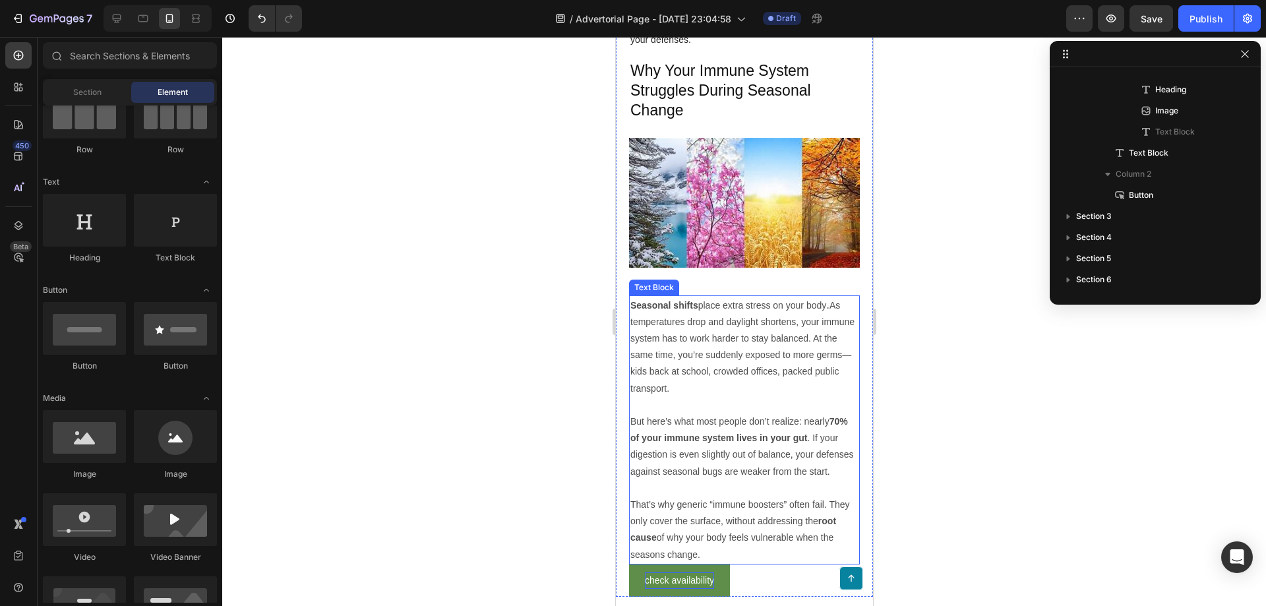
scroll to position [857, 0]
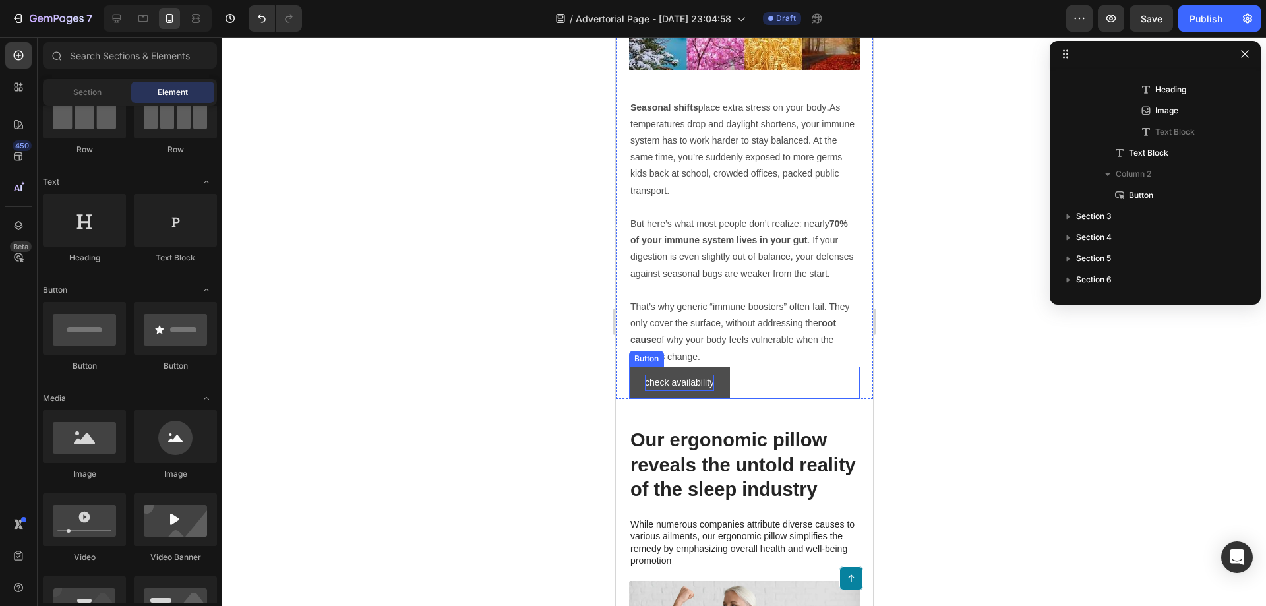
click at [724, 396] on button "check availability" at bounding box center [679, 383] width 101 height 32
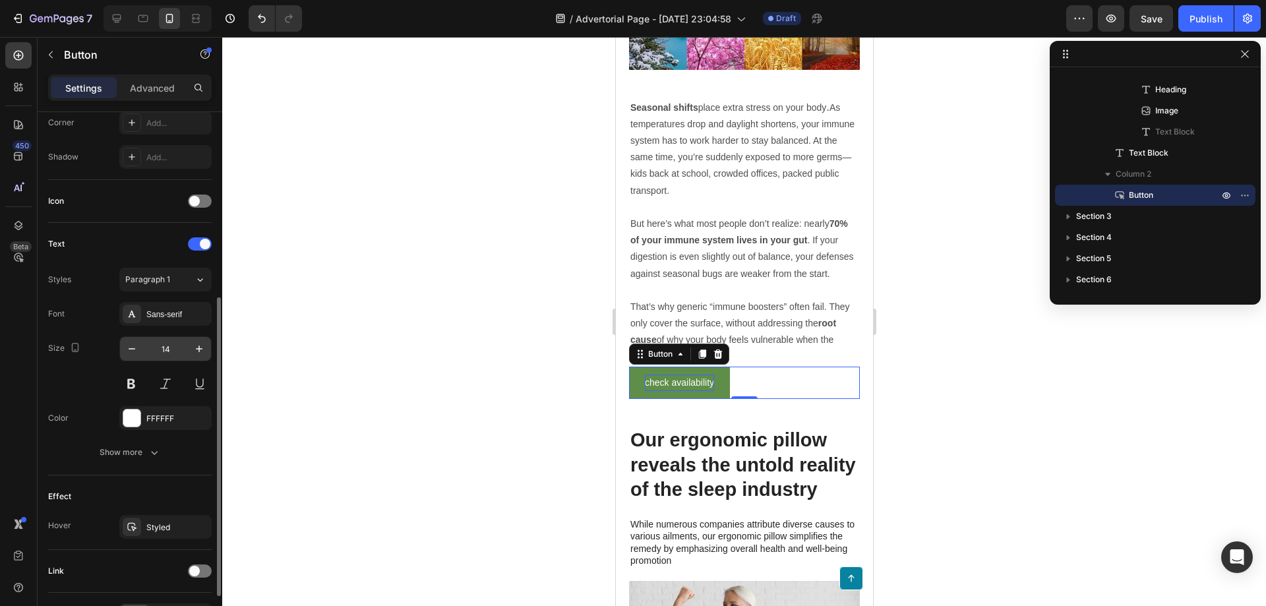
scroll to position [414, 0]
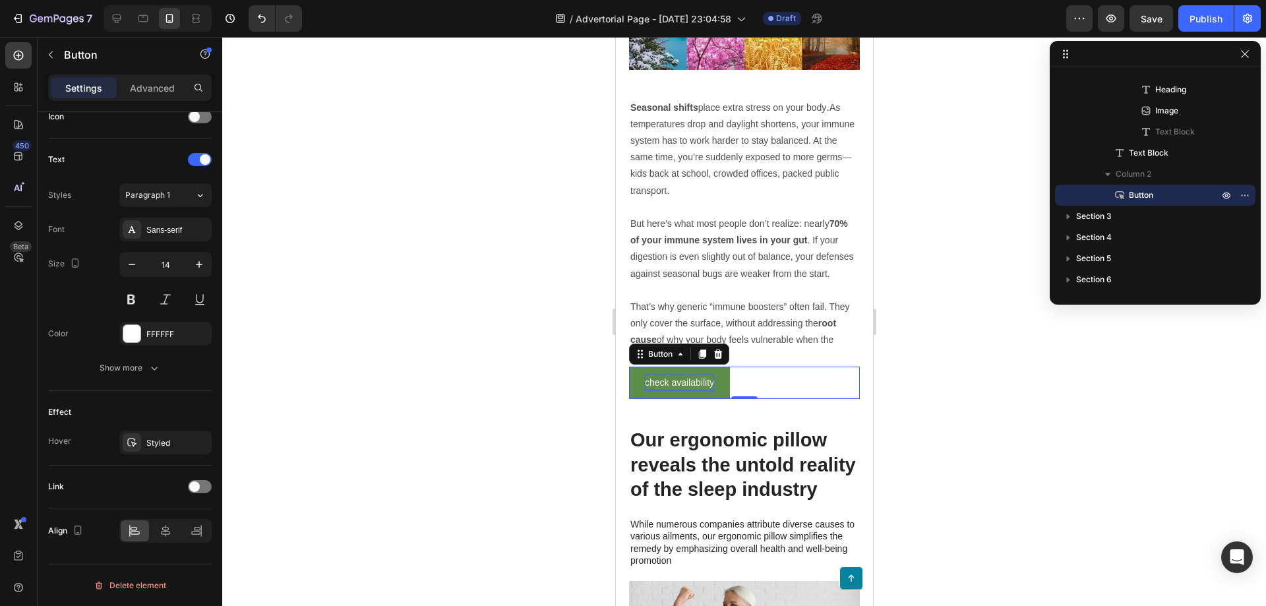
click at [980, 400] on div at bounding box center [744, 321] width 1044 height 569
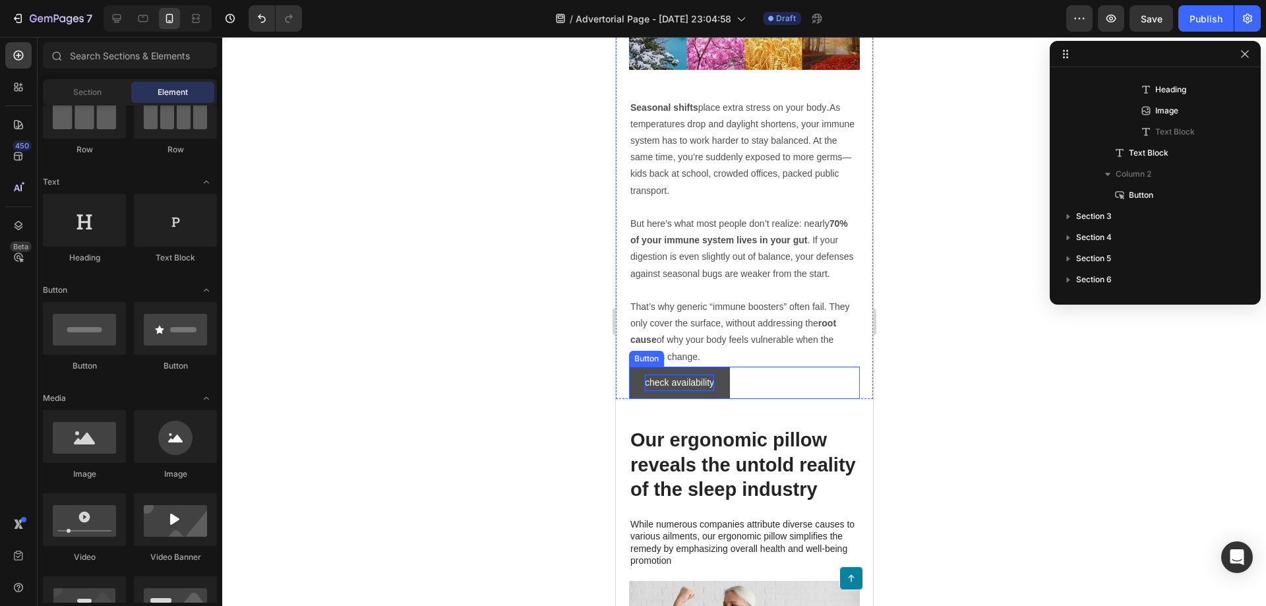
click at [730, 373] on button "check availability" at bounding box center [679, 383] width 101 height 32
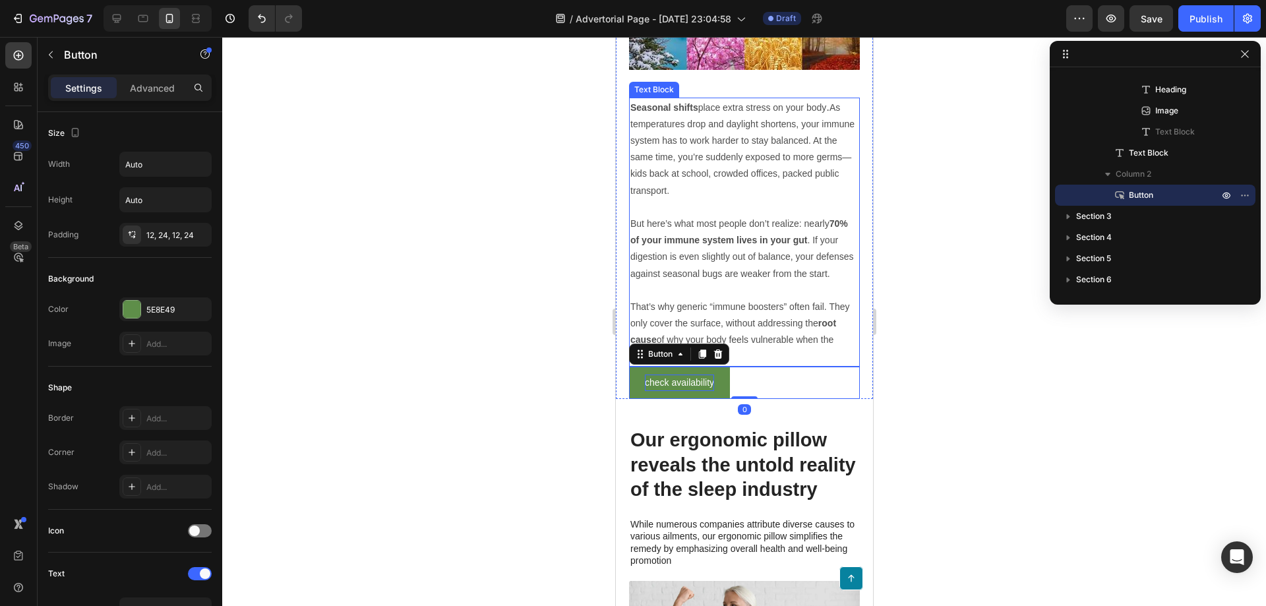
click at [738, 365] on p "That’s why generic “immune boosters” often fail. They only cover the surface, w…" at bounding box center [744, 332] width 228 height 67
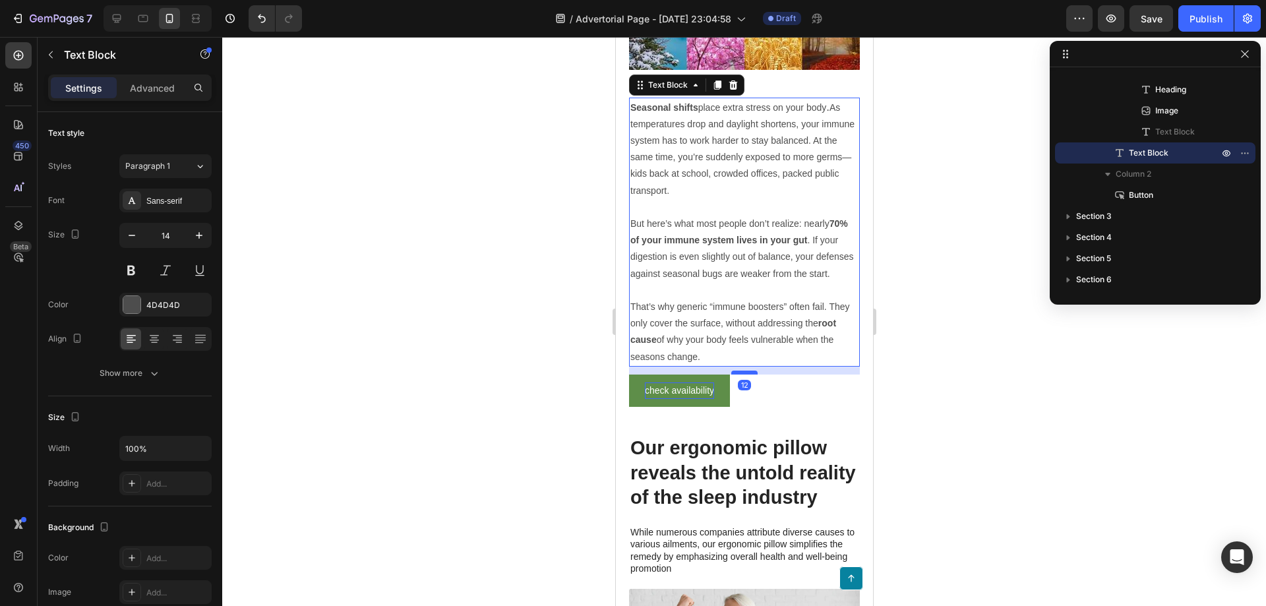
drag, startPoint x: 738, startPoint y: 371, endPoint x: 1507, endPoint y: 417, distance: 769.8
click at [739, 375] on div at bounding box center [744, 373] width 26 height 4
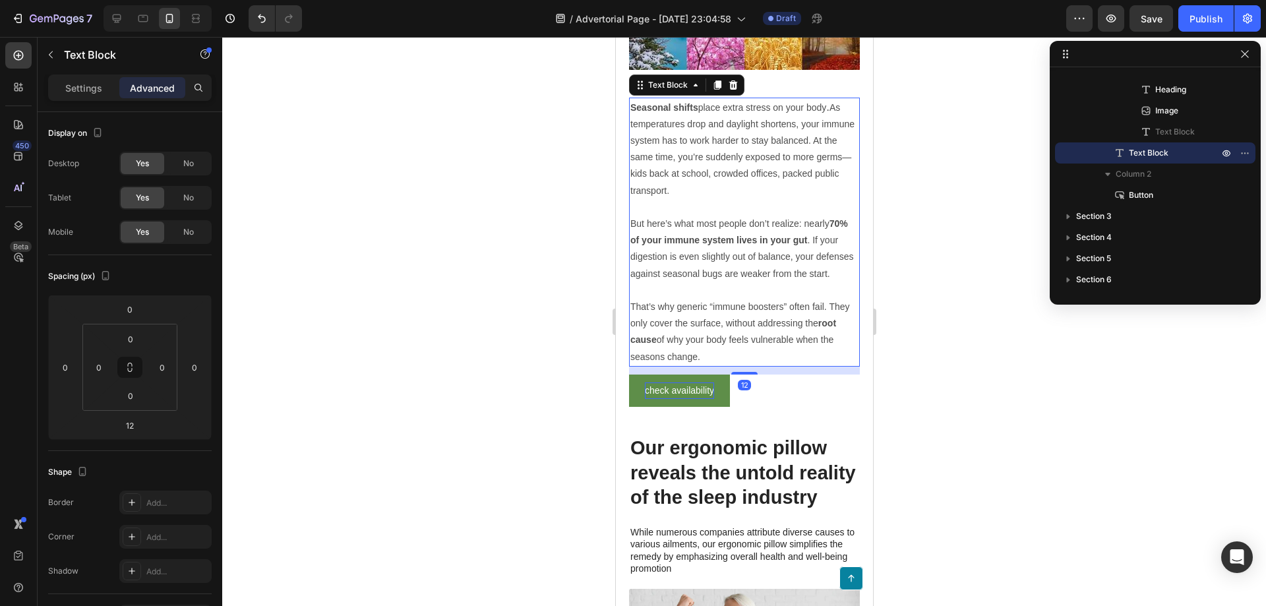
click at [950, 380] on div at bounding box center [744, 321] width 1044 height 569
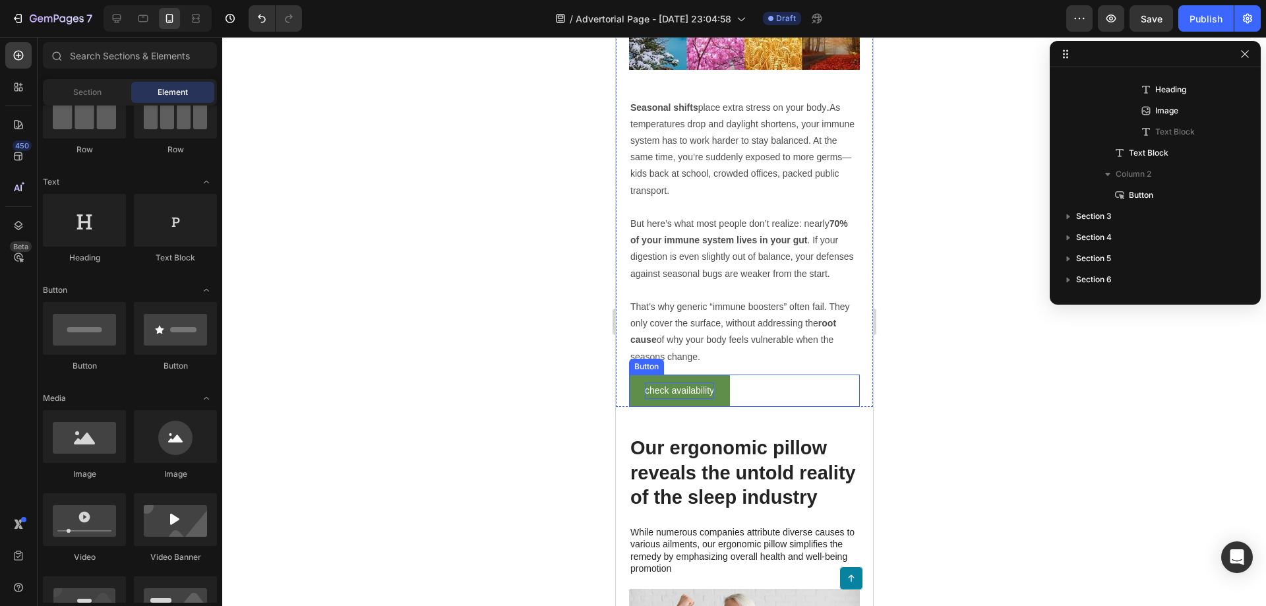
click at [752, 399] on div "check availability Button" at bounding box center [744, 391] width 231 height 32
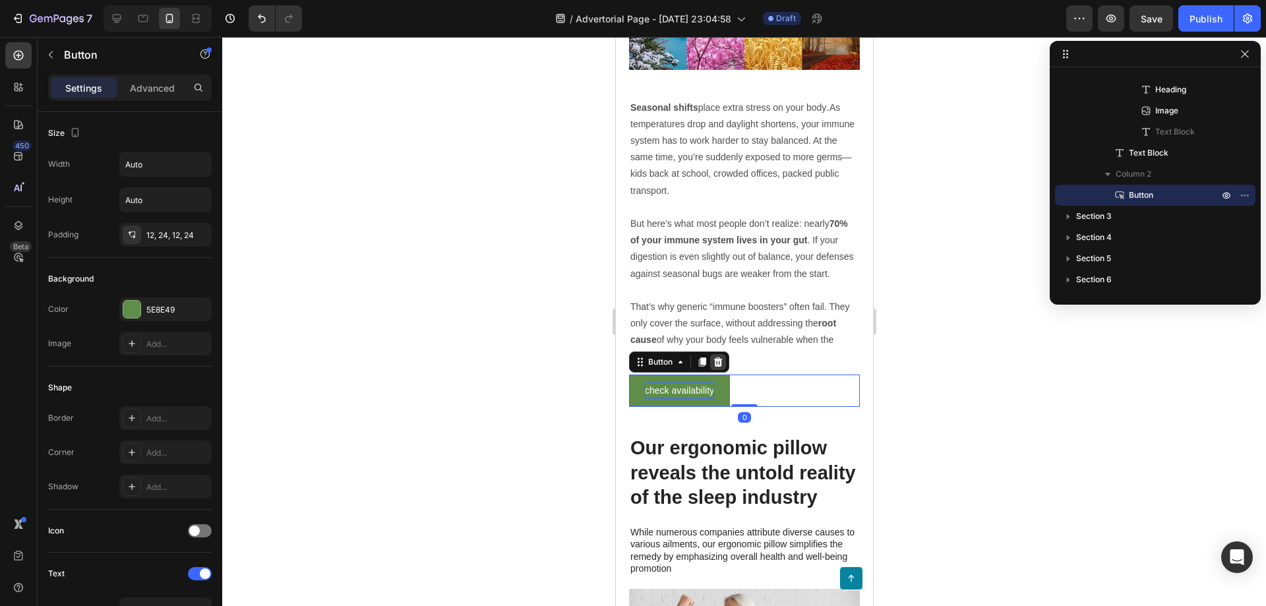
click at [719, 367] on icon at bounding box center [717, 362] width 11 height 11
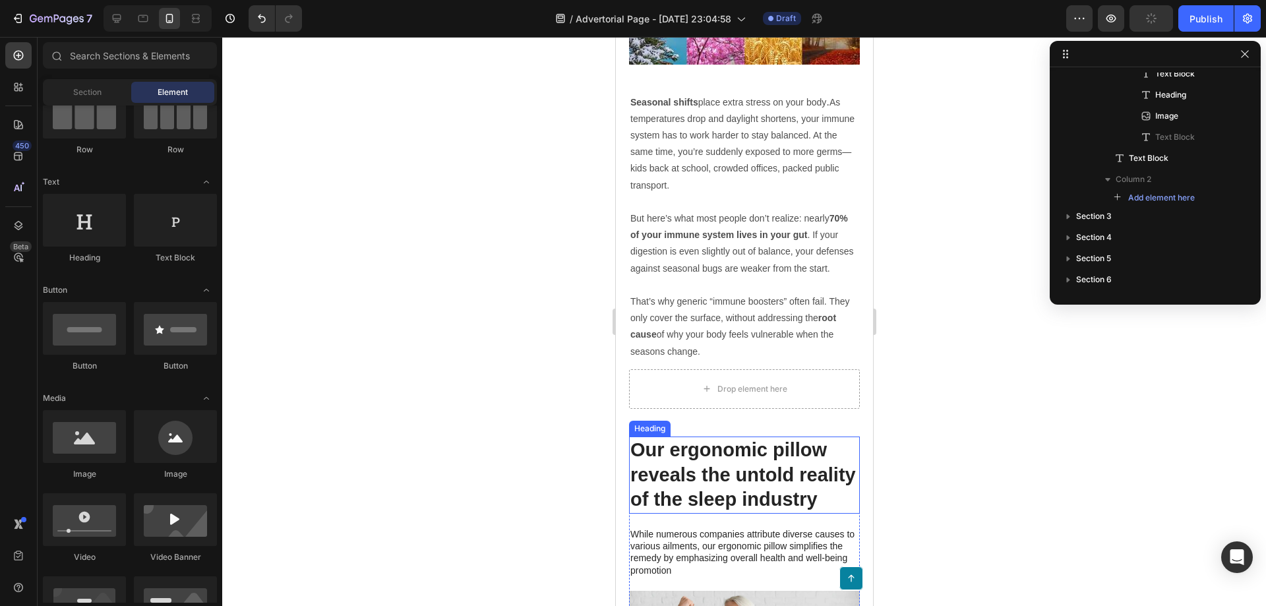
scroll to position [857, 0]
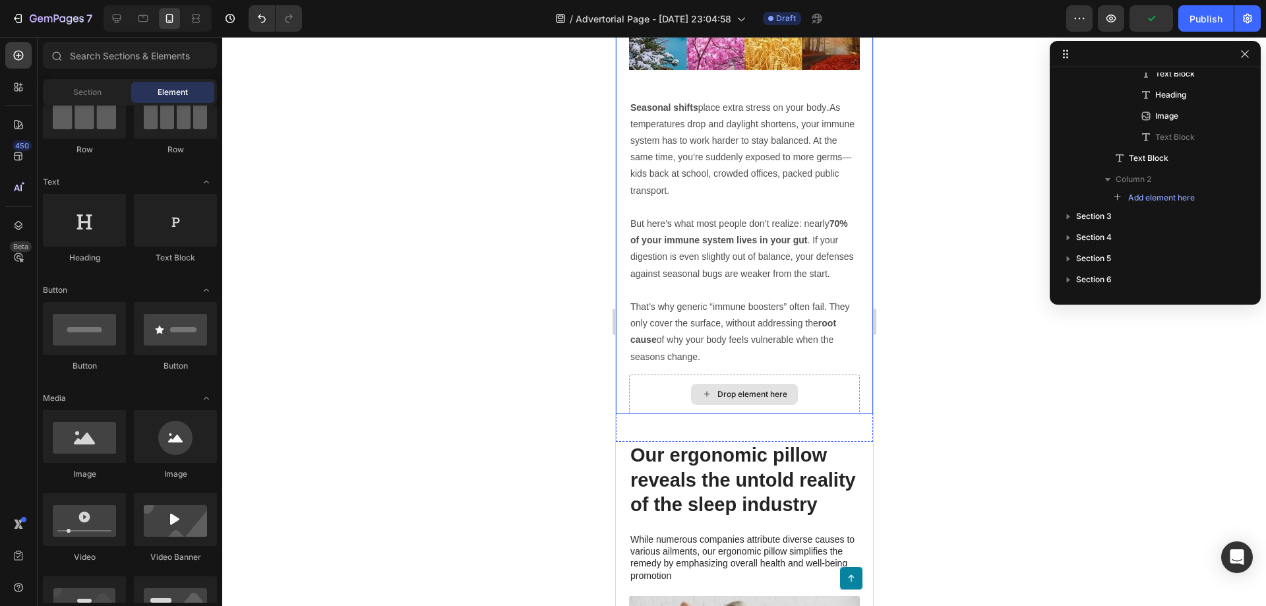
click at [828, 397] on div "Drop element here" at bounding box center [744, 395] width 231 height 40
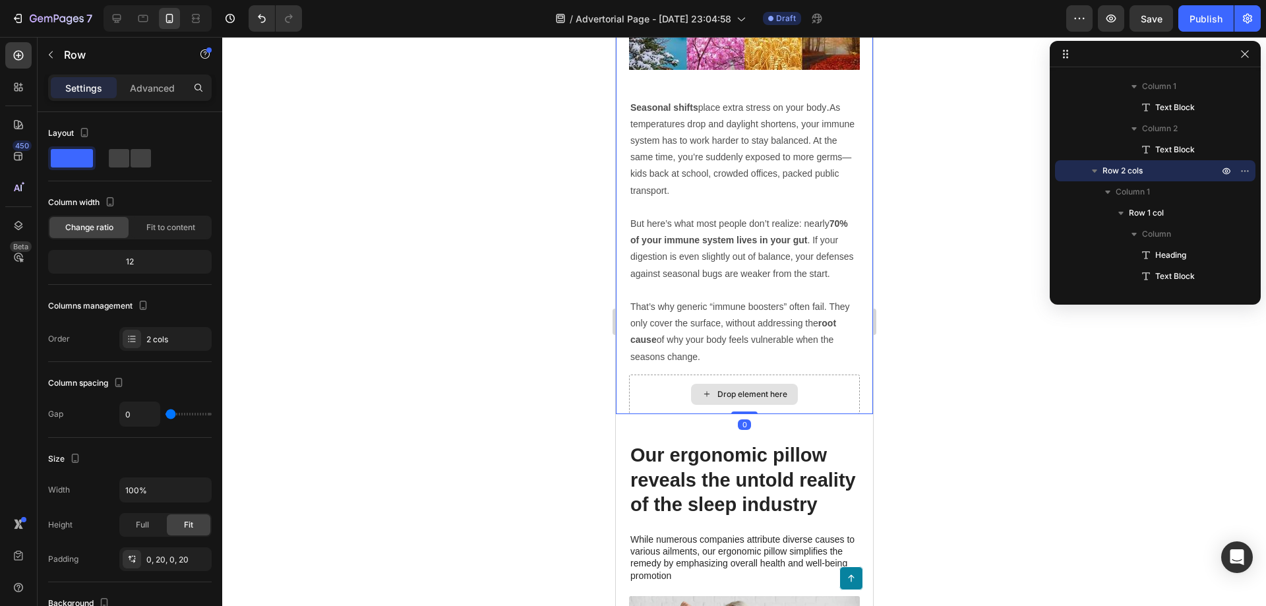
drag, startPoint x: 741, startPoint y: 418, endPoint x: 743, endPoint y: 394, distance: 23.2
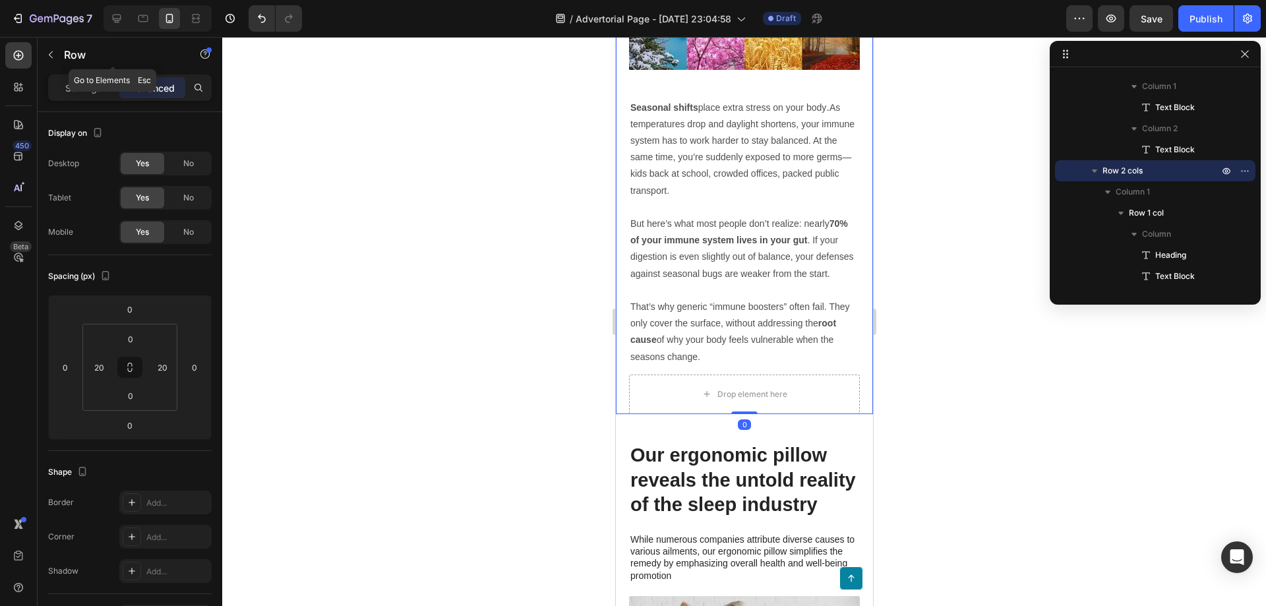
click at [54, 47] on button "button" at bounding box center [50, 54] width 21 height 21
click at [812, 403] on div "Drop element here" at bounding box center [744, 395] width 231 height 40
click at [799, 404] on div "Drop element here" at bounding box center [744, 395] width 231 height 40
click at [52, 51] on icon "button" at bounding box center [51, 54] width 11 height 11
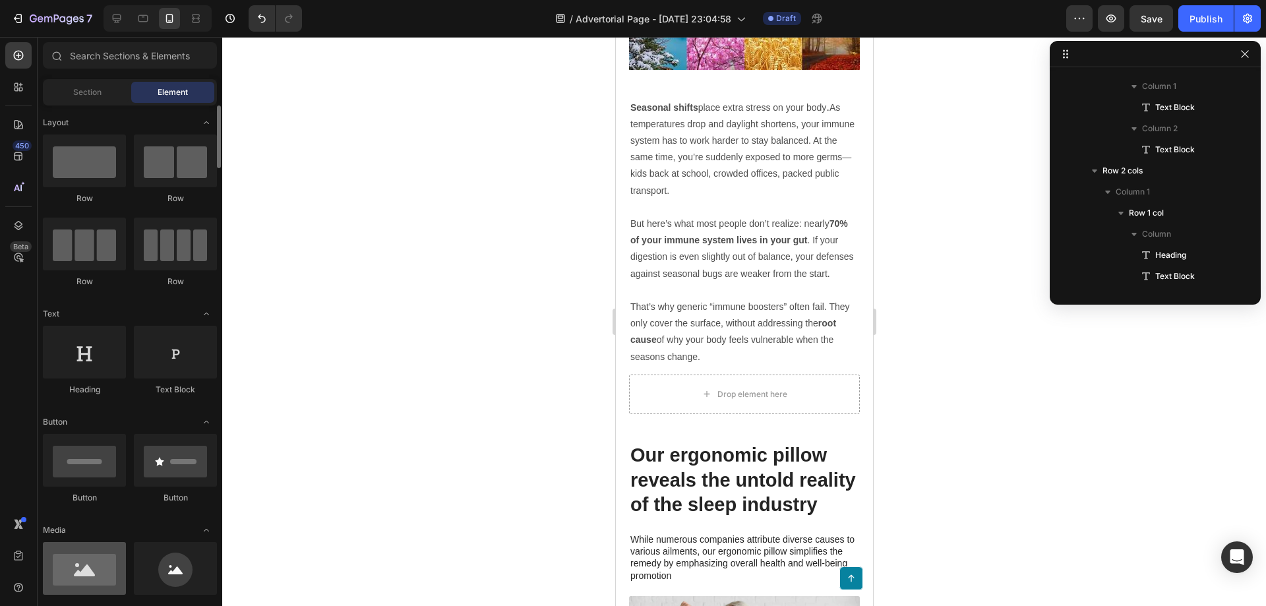
scroll to position [330, 0]
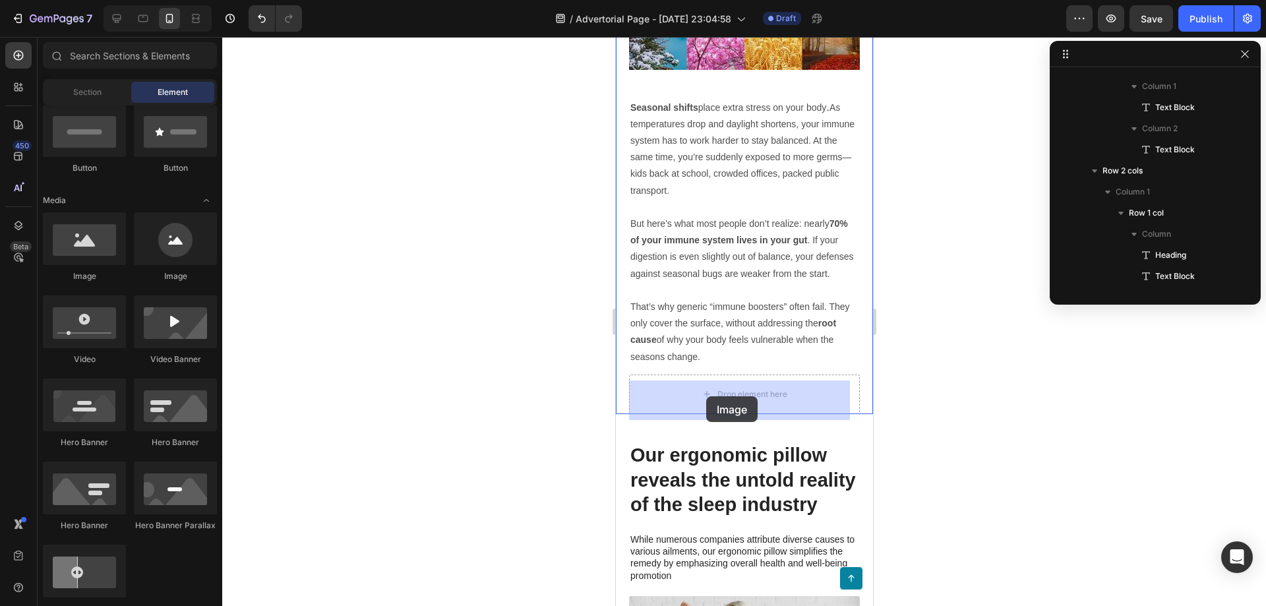
drag, startPoint x: 703, startPoint y: 300, endPoint x: 706, endPoint y: 396, distance: 96.3
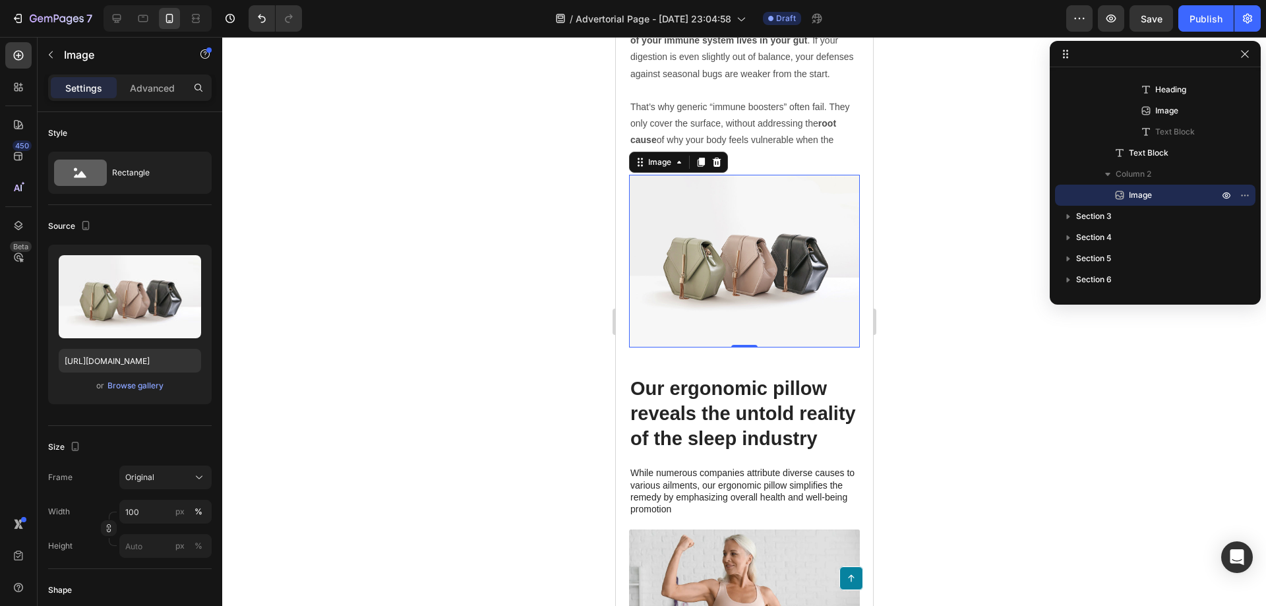
scroll to position [1121, 0]
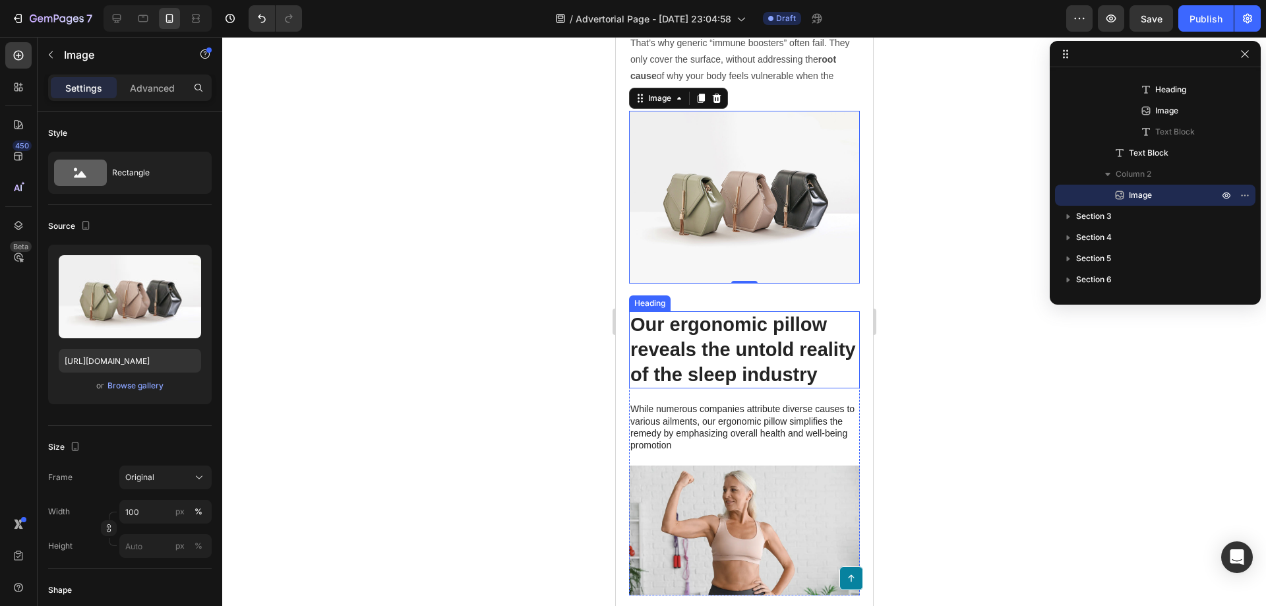
click at [719, 334] on h2 "Our ergonomic pillow reveals the untold reality of the sleep industry" at bounding box center [744, 349] width 231 height 77
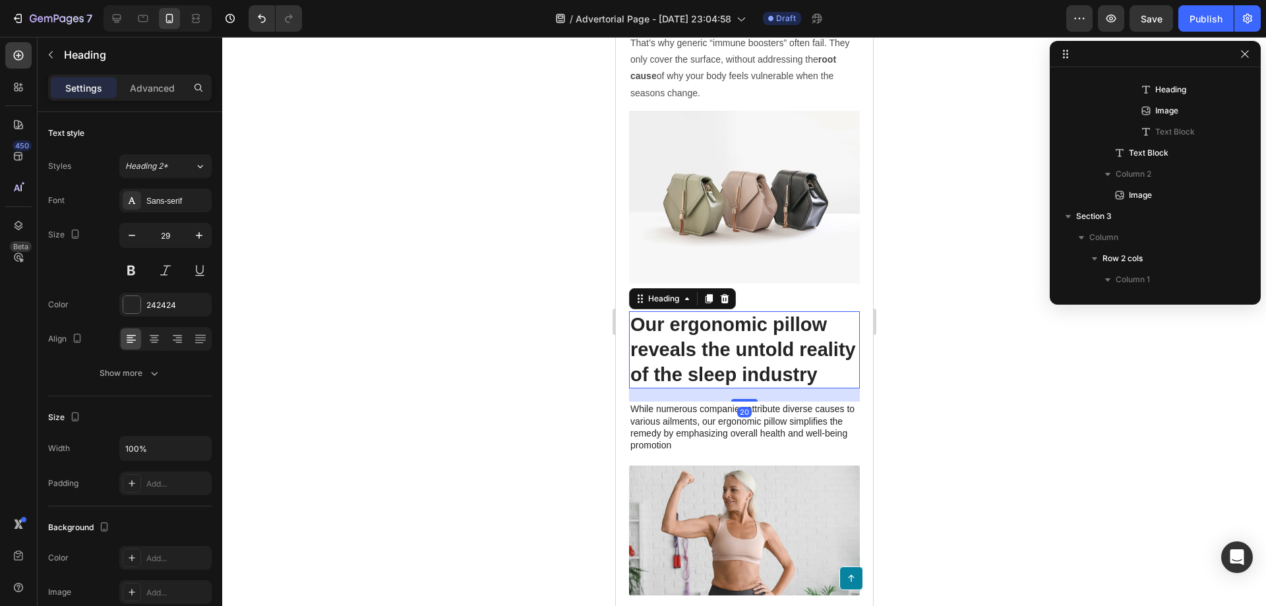
scroll to position [588, 0]
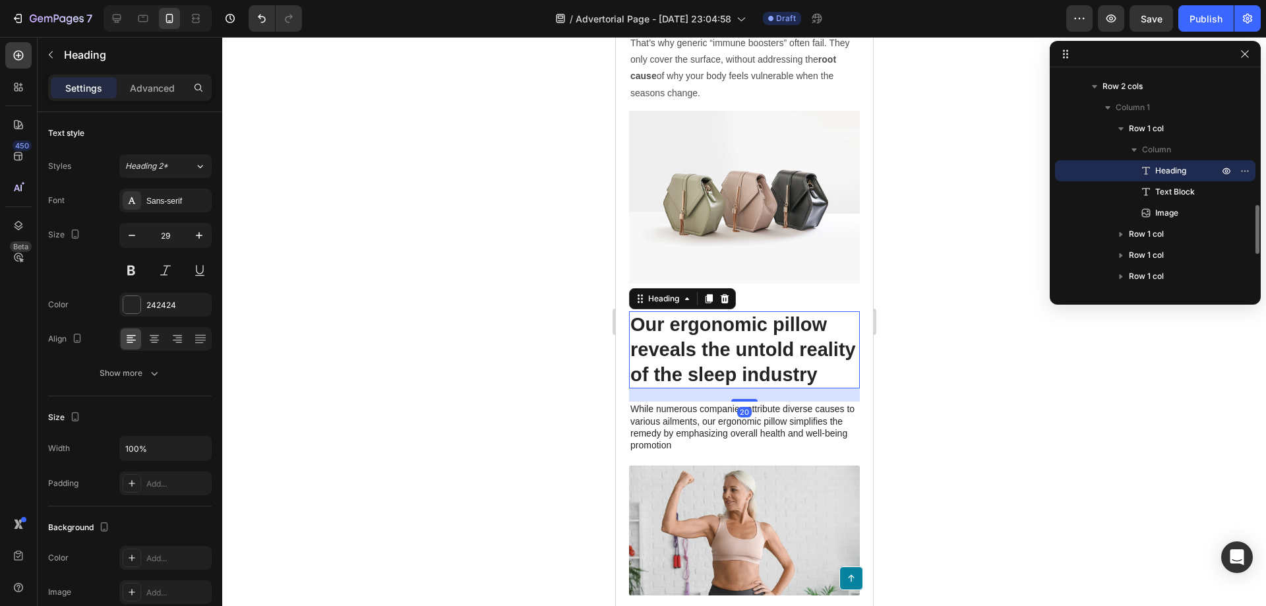
click at [716, 336] on h2 "Our ergonomic pillow reveals the untold reality of the sleep industry" at bounding box center [744, 349] width 231 height 77
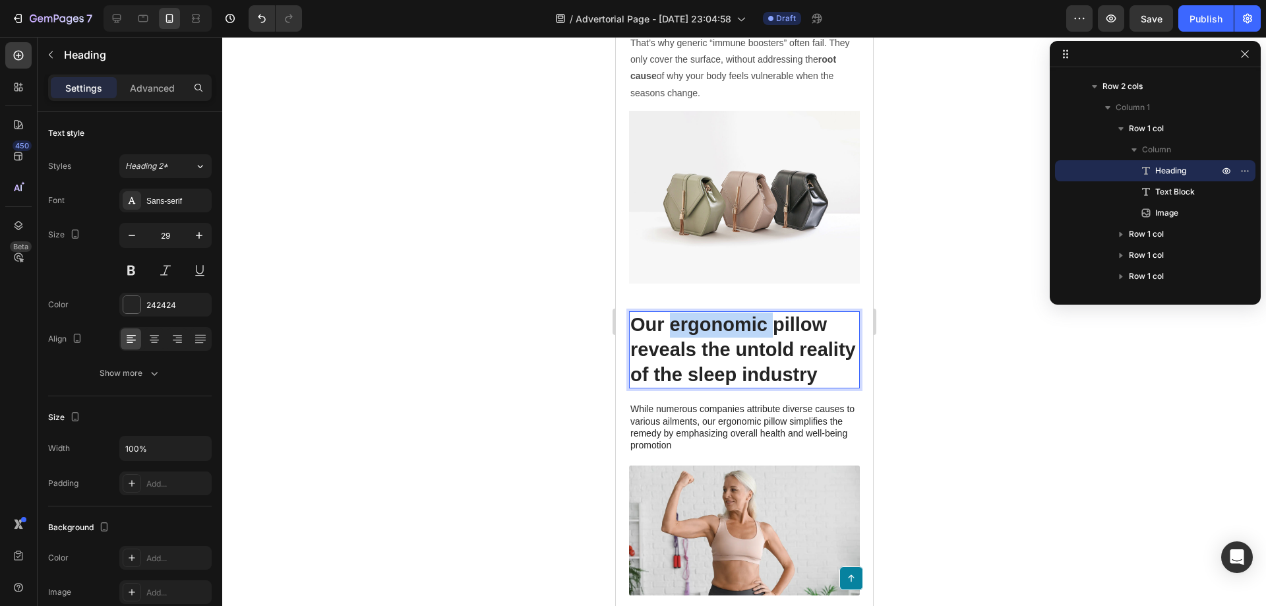
click at [716, 336] on p "Our ergonomic pillow reveals the untold reality of the sleep industry" at bounding box center [744, 350] width 228 height 75
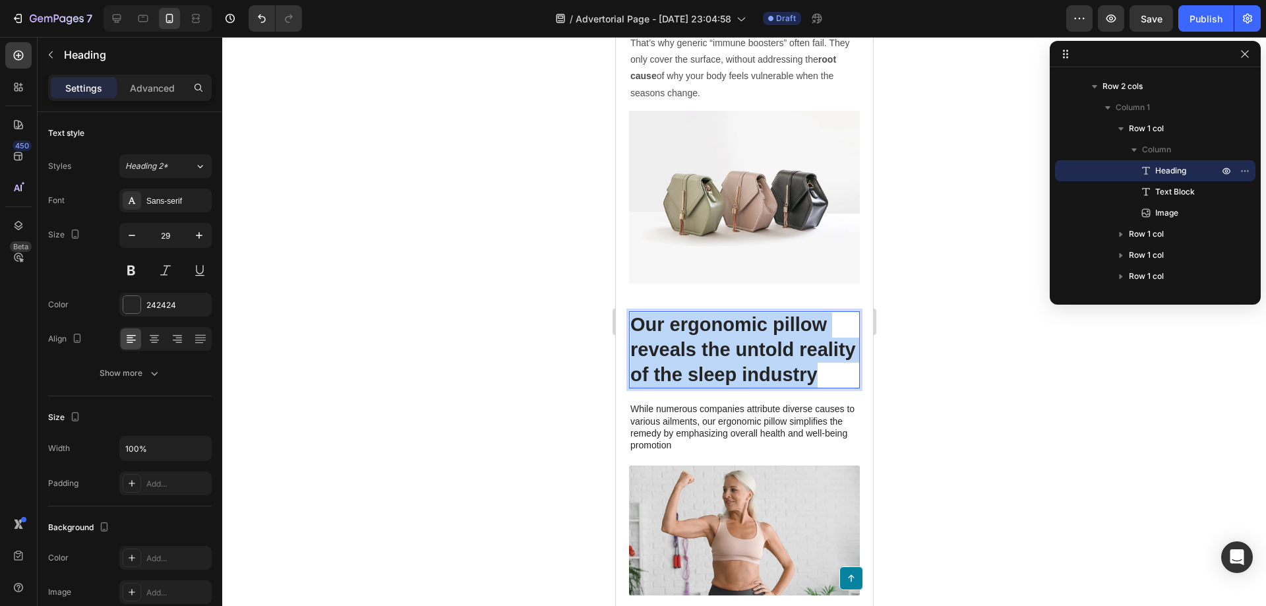
click at [716, 336] on p "Our ergonomic pillow reveals the untold reality of the sleep industry" at bounding box center [744, 350] width 228 height 75
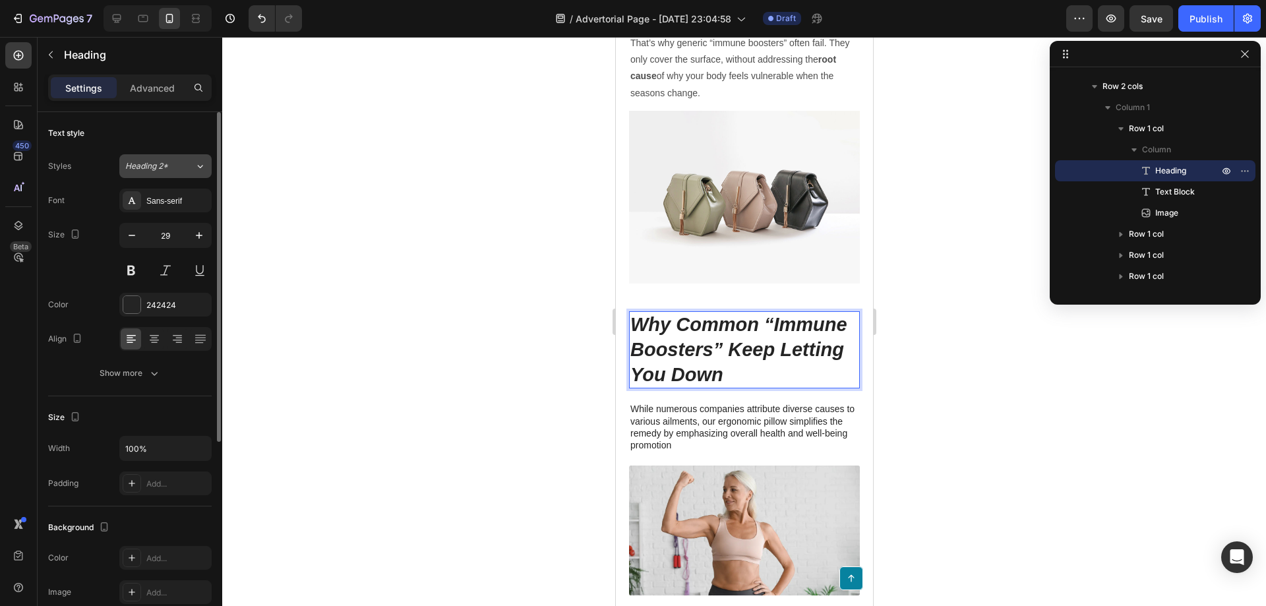
click at [170, 176] on button "Heading 2*" at bounding box center [165, 166] width 92 height 24
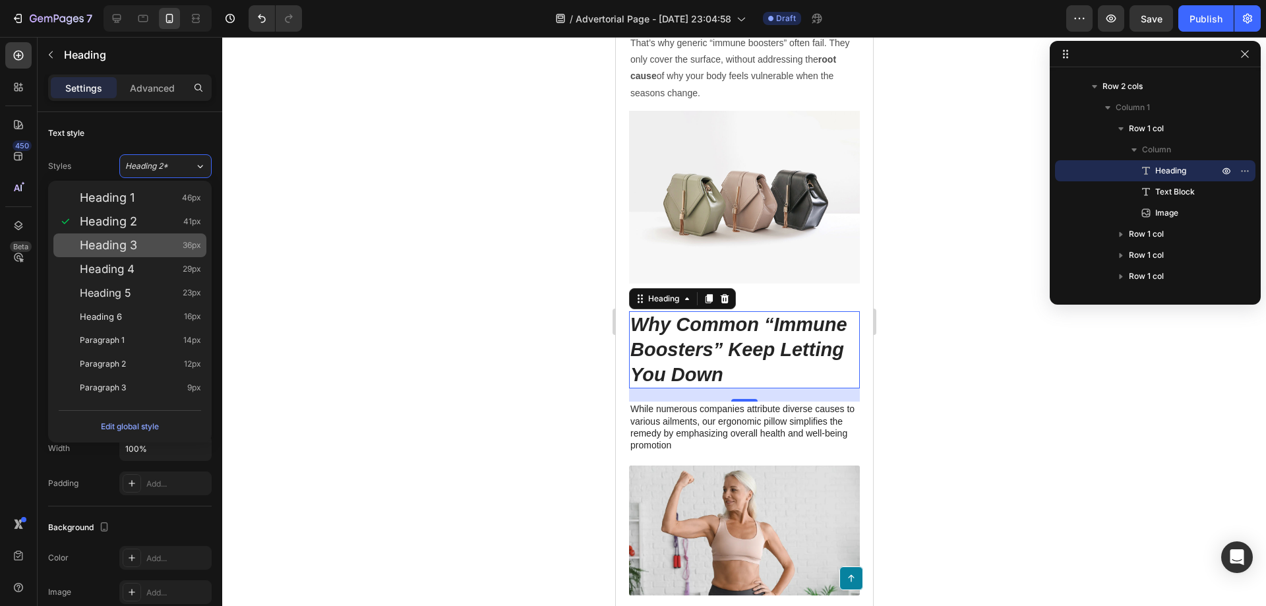
click at [156, 255] on div "Heading 3 36px" at bounding box center [129, 245] width 153 height 24
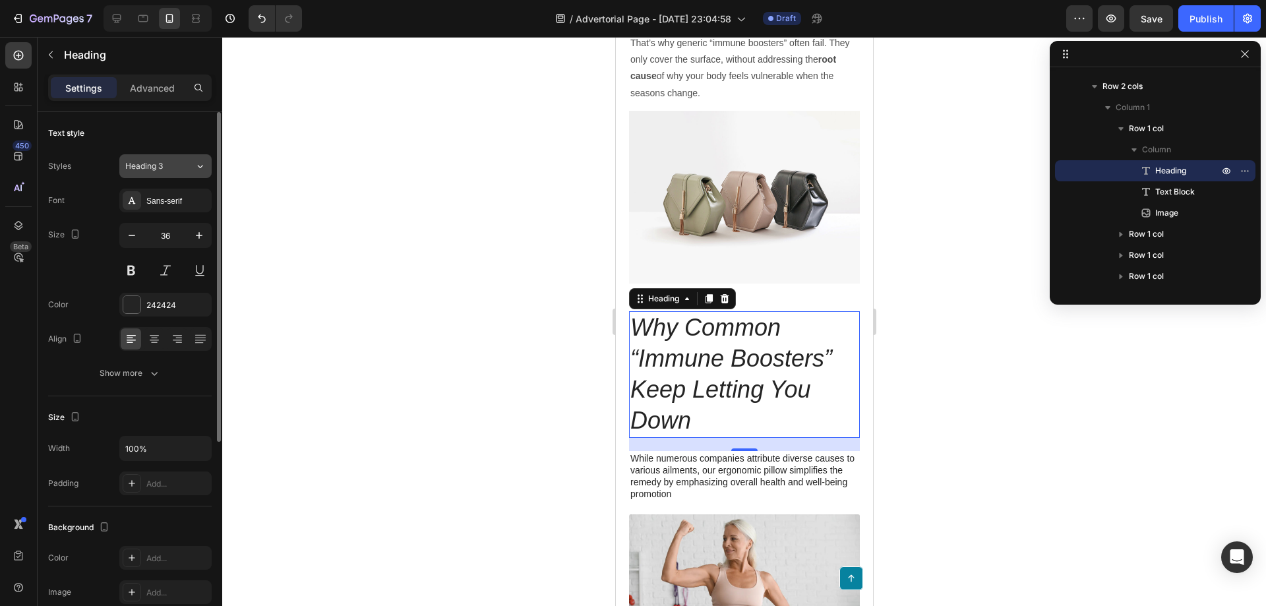
click at [162, 166] on span "Heading 3" at bounding box center [144, 166] width 38 height 12
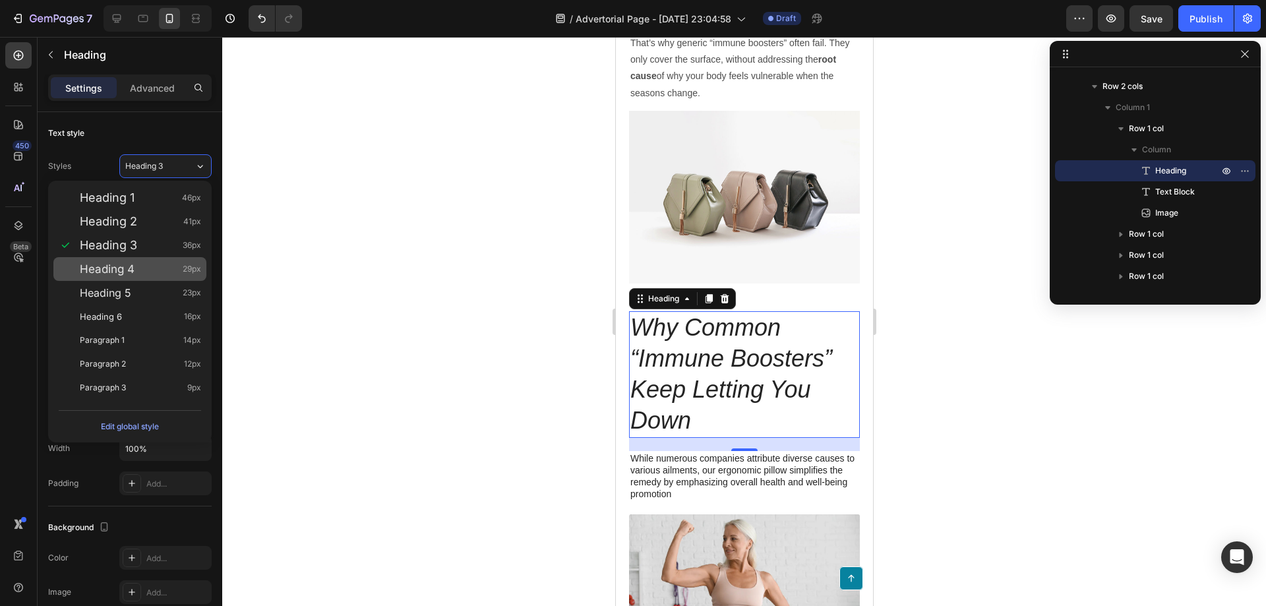
click at [150, 275] on div "Heading 4 29px" at bounding box center [140, 269] width 121 height 13
type input "29"
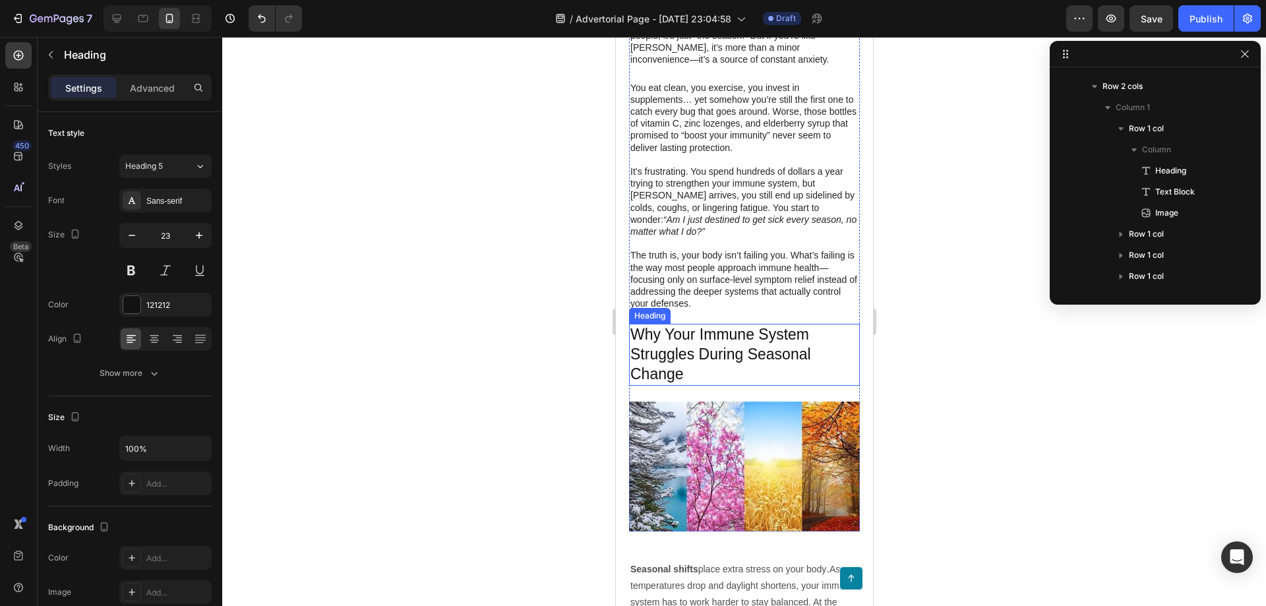
scroll to position [334, 0]
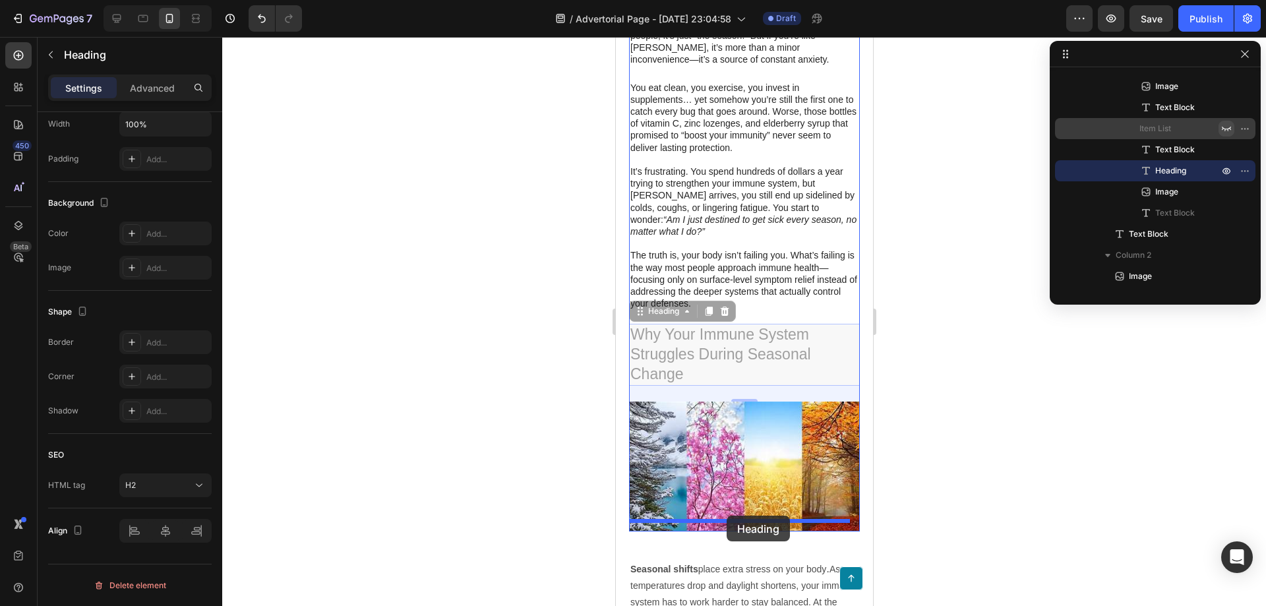
drag, startPoint x: 719, startPoint y: 344, endPoint x: 726, endPoint y: 516, distance: 172.3
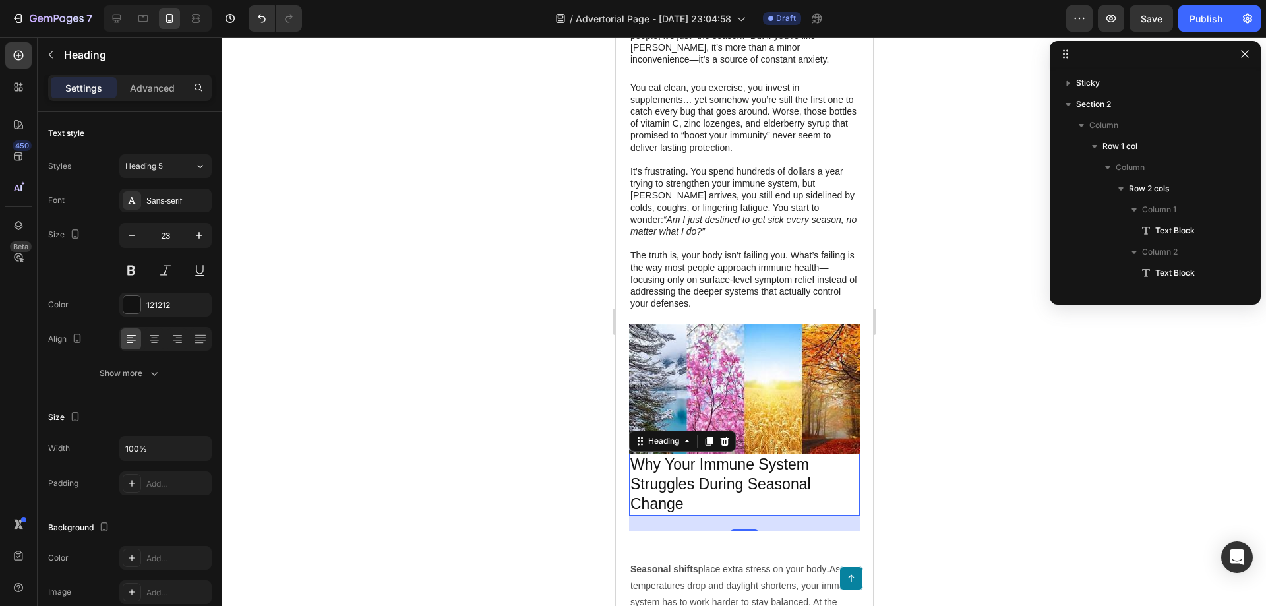
scroll to position [334, 0]
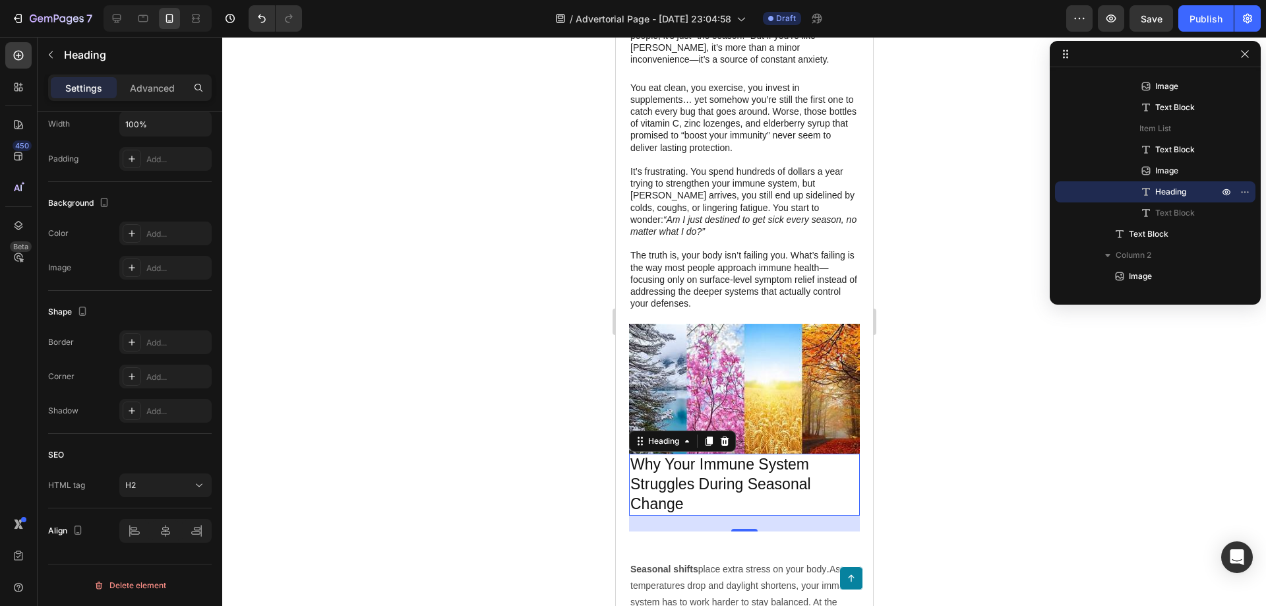
click at [741, 516] on div "24" at bounding box center [744, 524] width 231 height 16
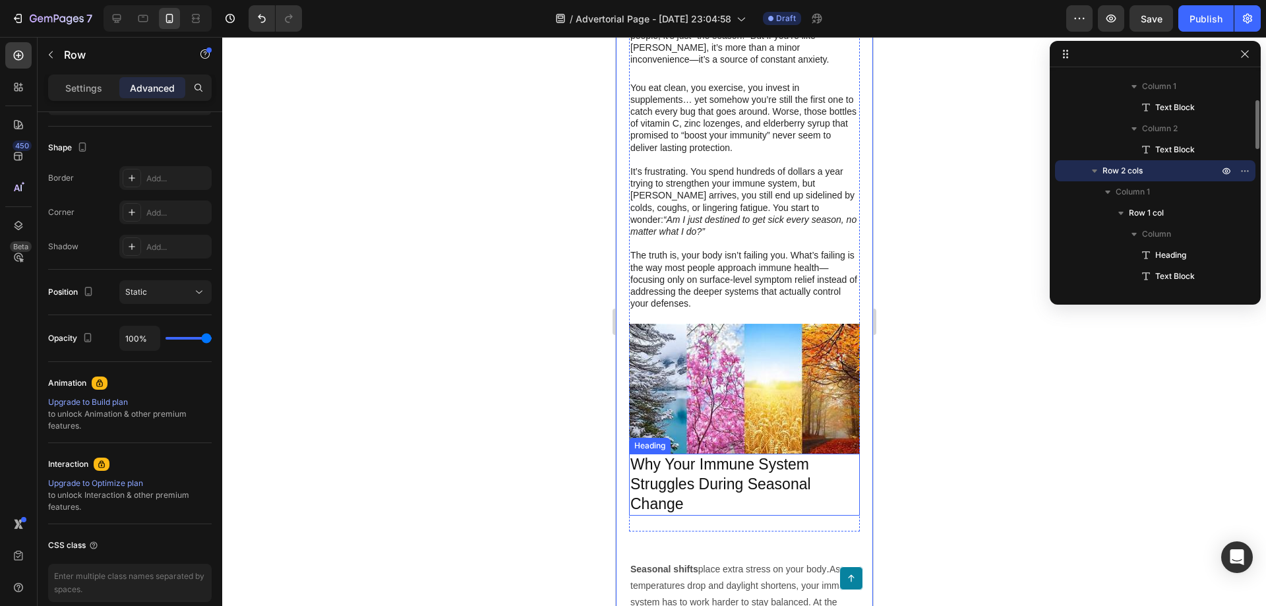
scroll to position [0, 0]
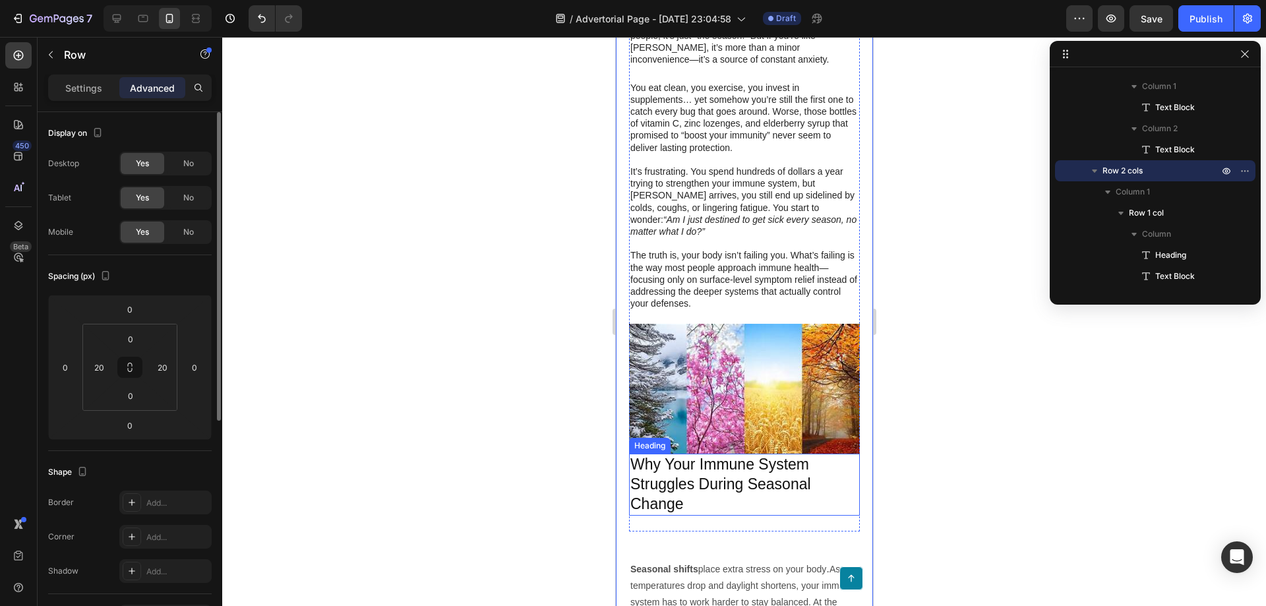
click at [720, 470] on h2 "Why Your Immune System Struggles During Seasonal Change" at bounding box center [744, 485] width 231 height 62
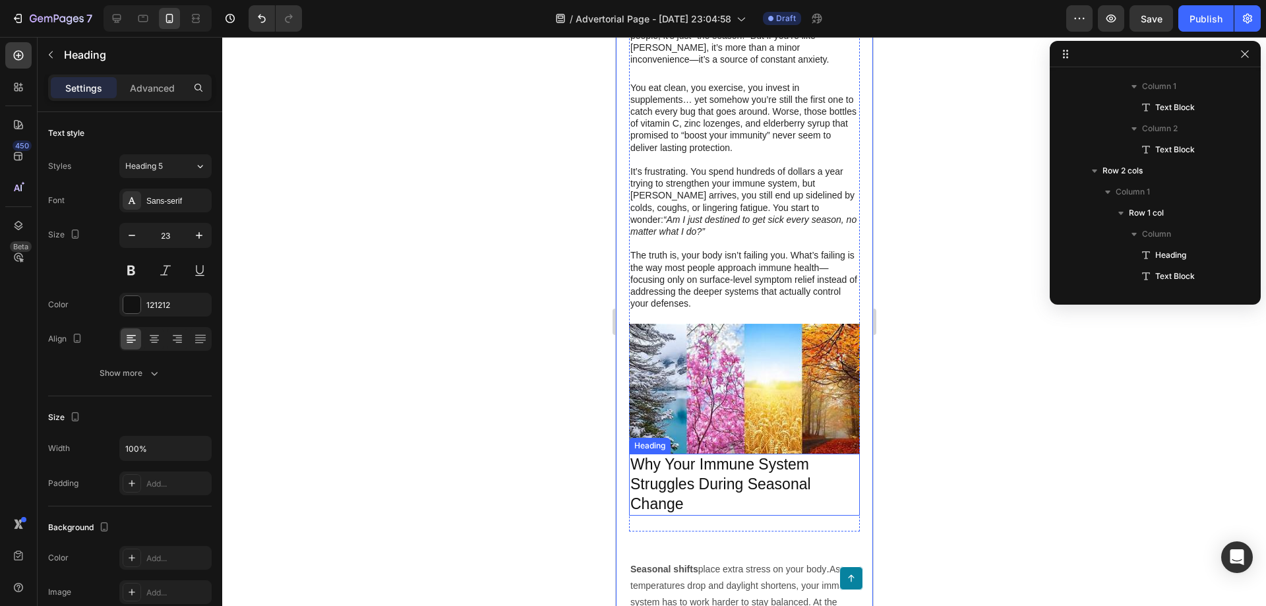
scroll to position [356, 0]
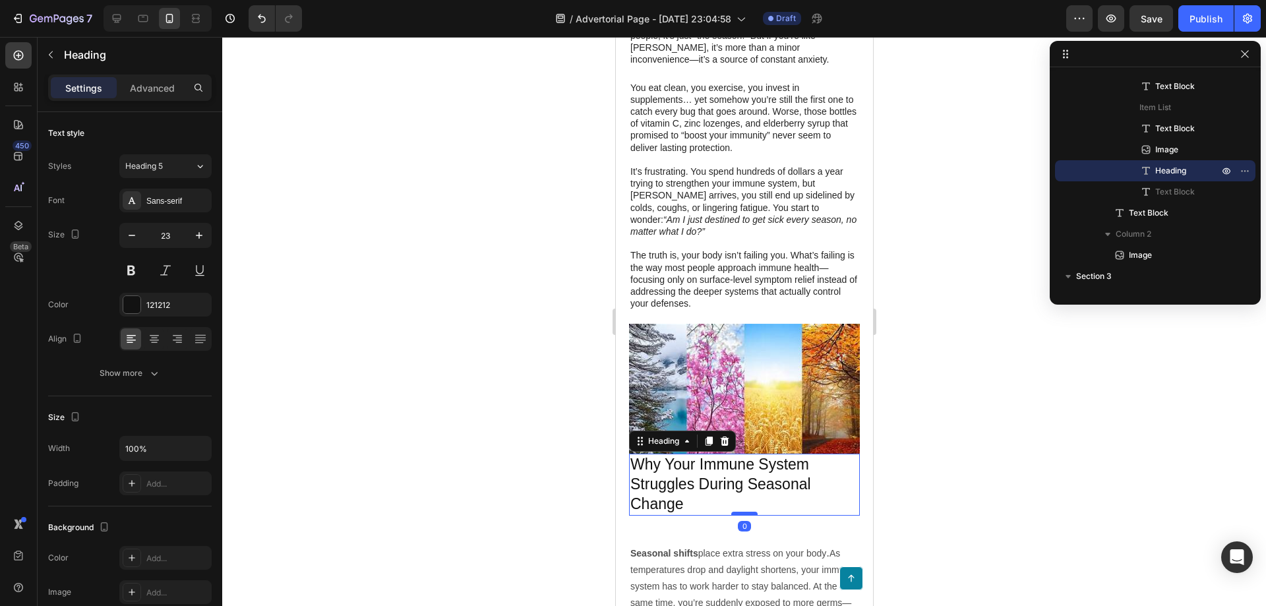
drag, startPoint x: 742, startPoint y: 519, endPoint x: 741, endPoint y: 501, distance: 18.5
click at [741, 512] on div at bounding box center [744, 514] width 26 height 4
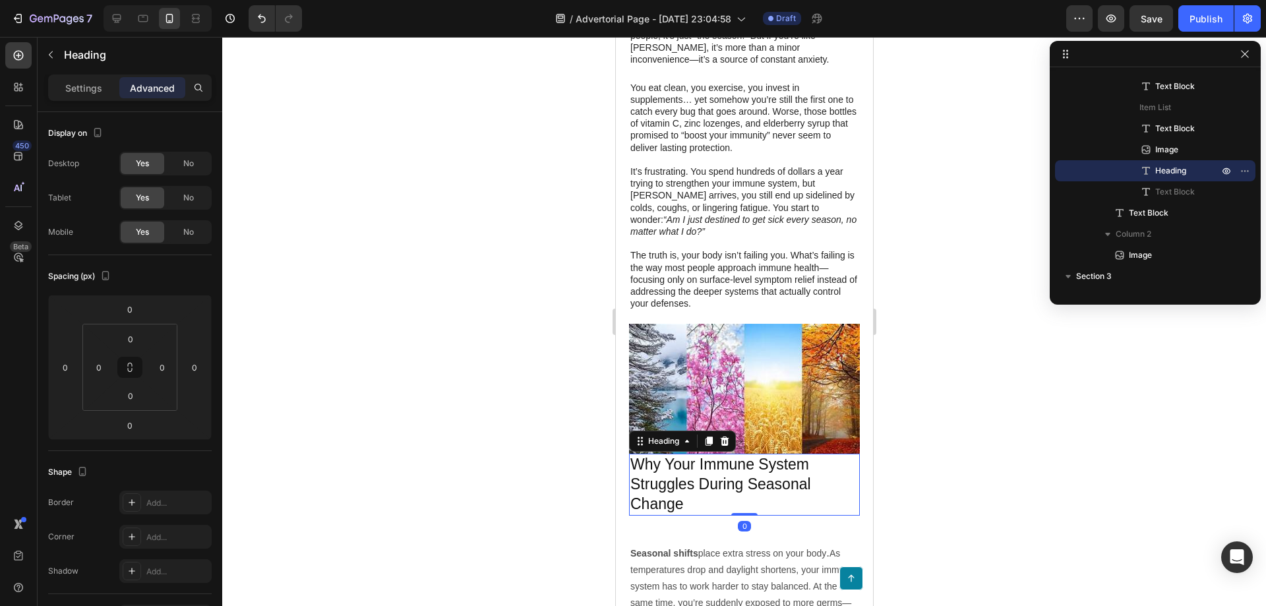
click at [733, 454] on h2 "Why Your Immune System Struggles During Seasonal Change" at bounding box center [744, 485] width 231 height 62
drag, startPoint x: 733, startPoint y: 445, endPoint x: 733, endPoint y: 453, distance: 8.6
click at [733, 455] on p "Why Your Immune System Struggles During Seasonal Change" at bounding box center [744, 484] width 228 height 59
click at [908, 466] on div at bounding box center [744, 321] width 1044 height 569
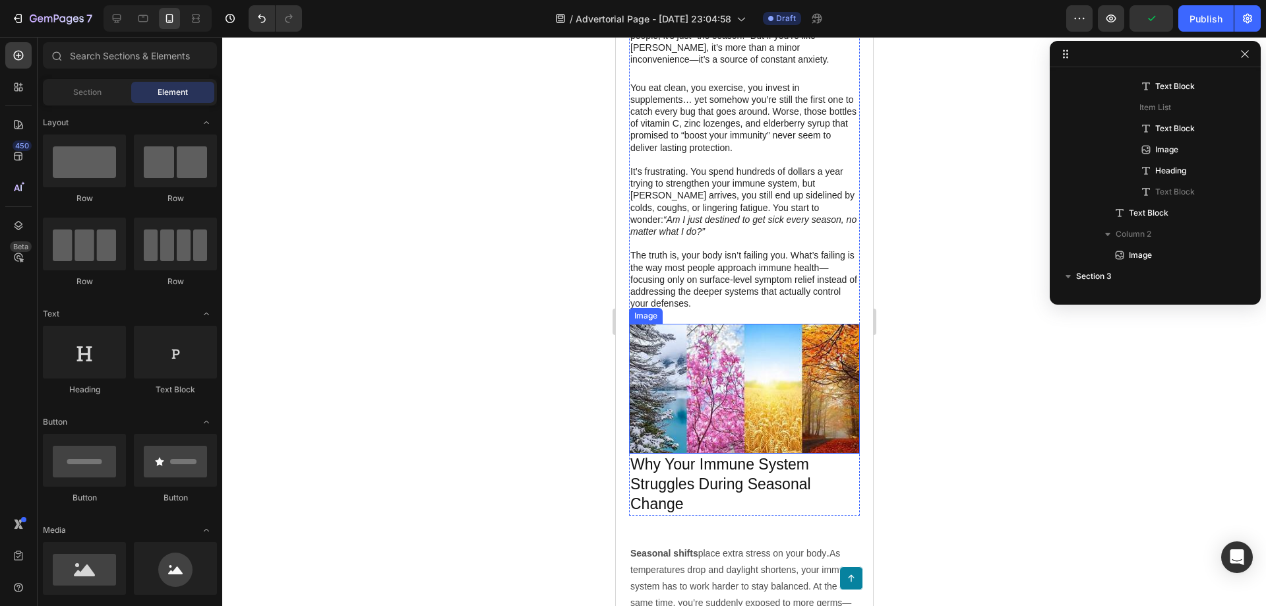
click at [728, 440] on img at bounding box center [744, 388] width 231 height 129
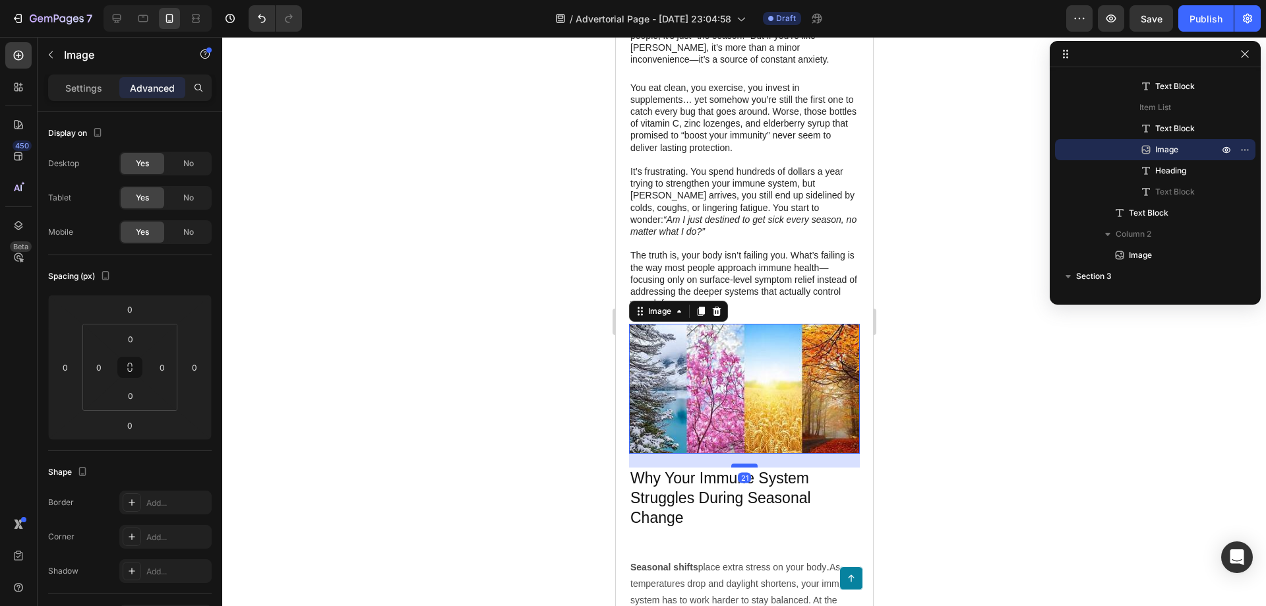
drag, startPoint x: 736, startPoint y: 441, endPoint x: 734, endPoint y: 454, distance: 14.0
click at [734, 464] on div at bounding box center [744, 466] width 26 height 4
type input "21"
click at [943, 449] on div at bounding box center [744, 321] width 1044 height 569
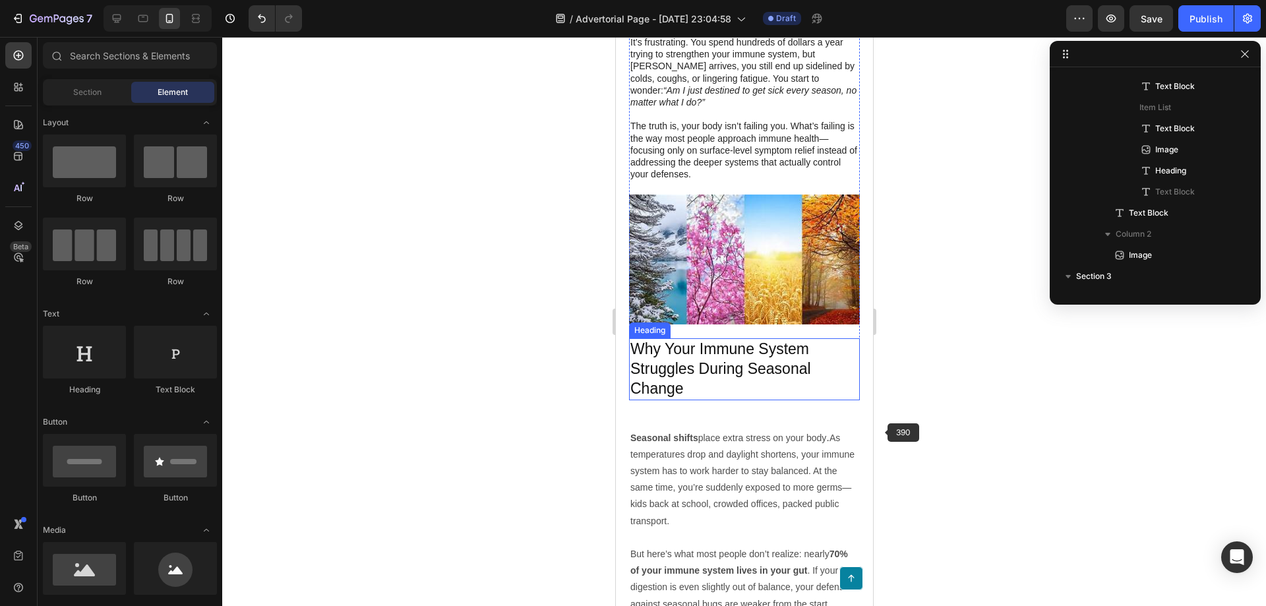
scroll to position [528, 0]
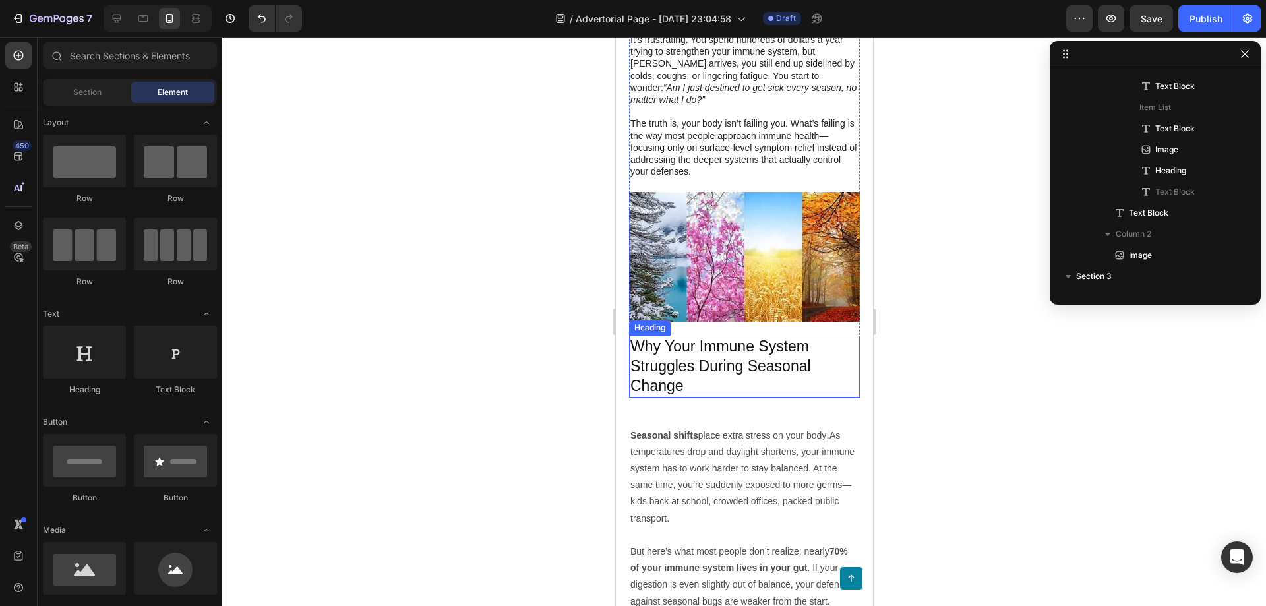
click at [1064, 445] on div at bounding box center [744, 321] width 1044 height 569
click at [958, 437] on div at bounding box center [744, 321] width 1044 height 569
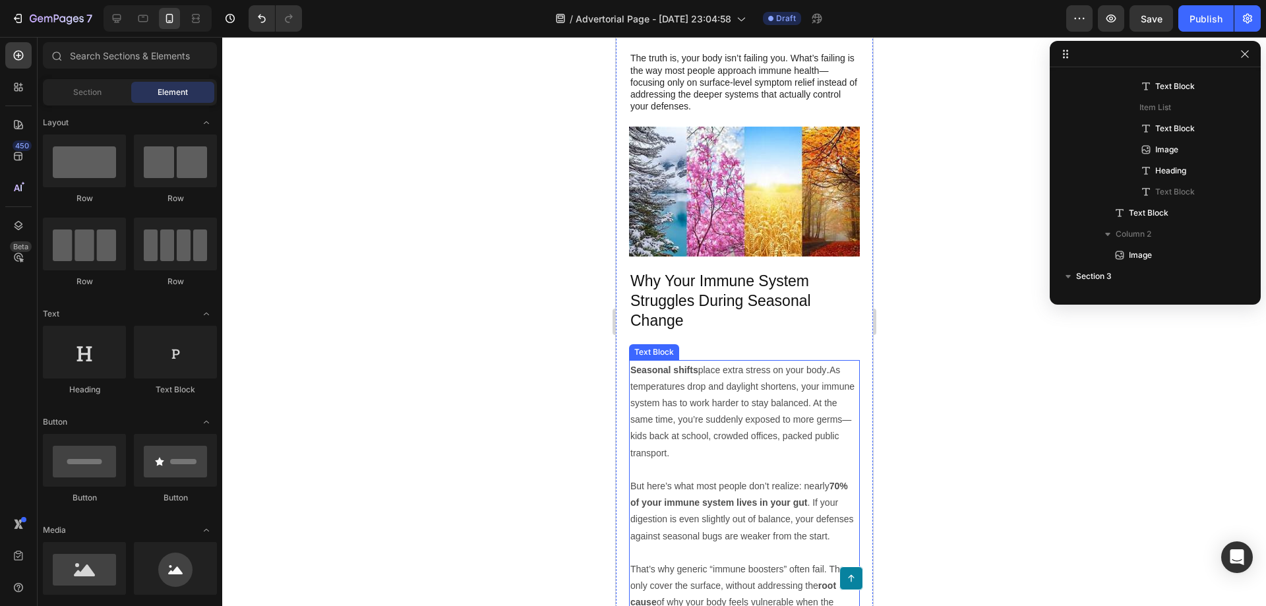
scroll to position [594, 0]
click at [731, 365] on p "Seasonal shifts place extra stress on your body . As temperatures drop and dayl…" at bounding box center [744, 411] width 228 height 100
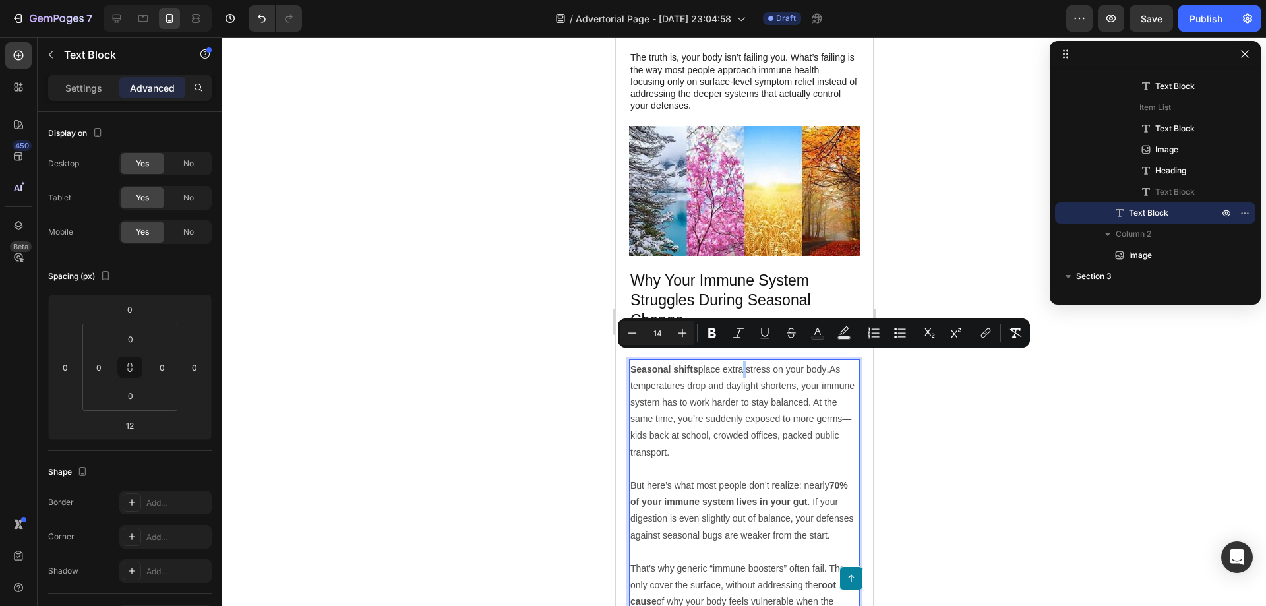
click at [966, 407] on div at bounding box center [744, 321] width 1044 height 569
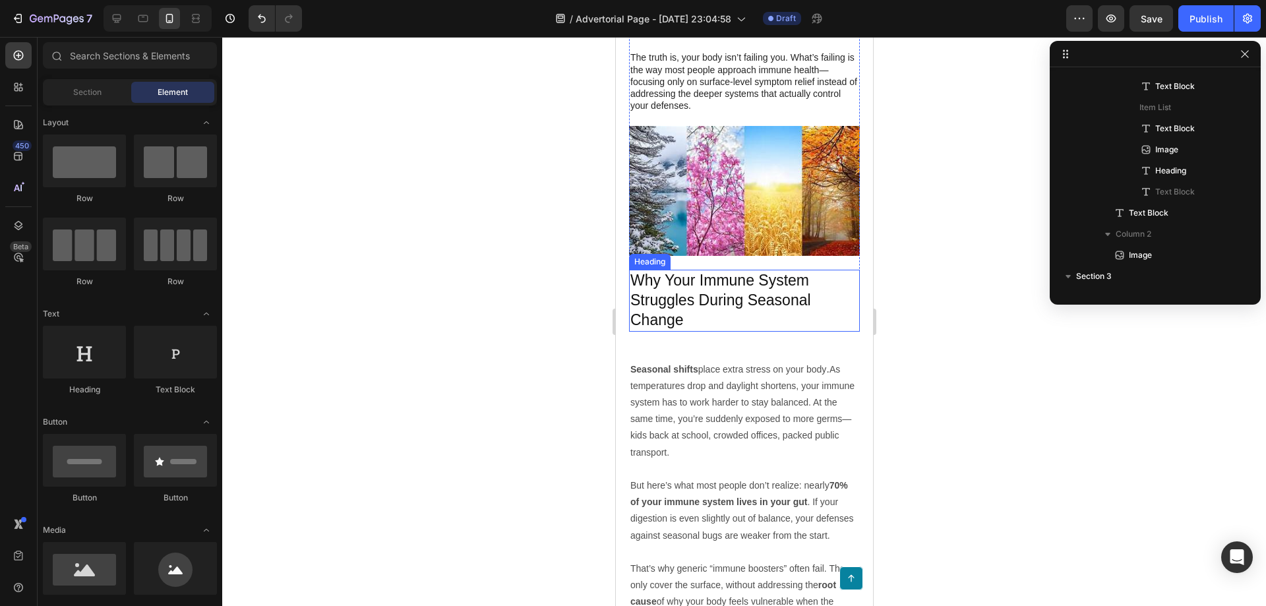
click at [726, 307] on p "Why Your Immune System Struggles During Seasonal Change" at bounding box center [744, 300] width 228 height 59
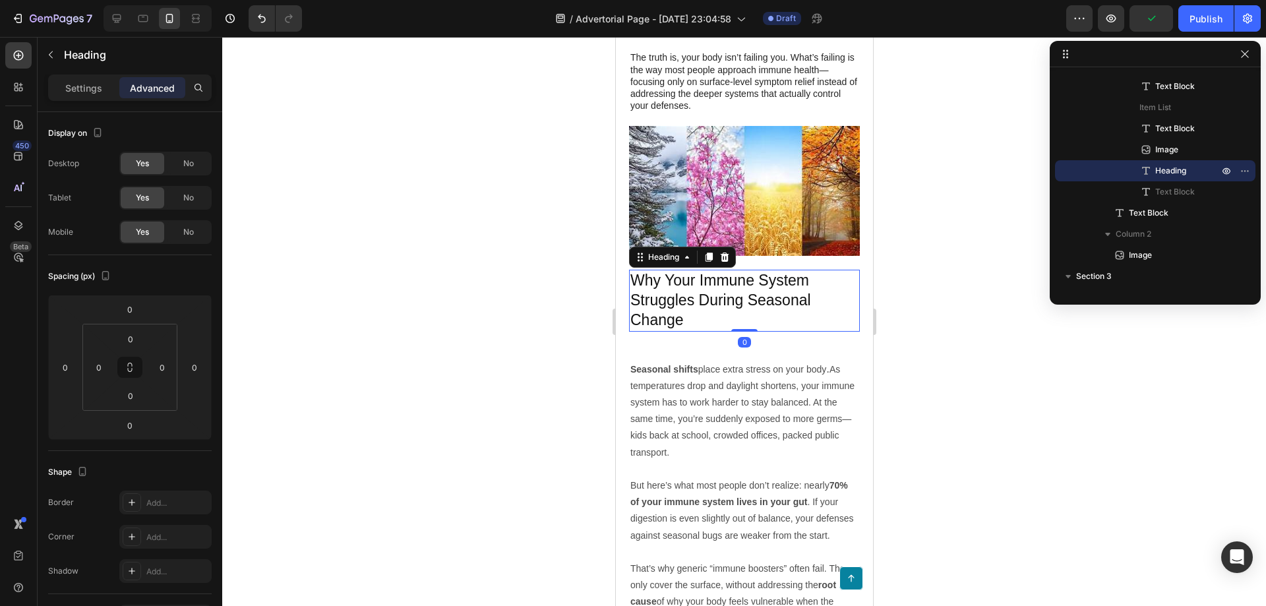
drag, startPoint x: 741, startPoint y: 321, endPoint x: 743, endPoint y: 311, distance: 9.3
click at [743, 311] on div "Why Your Immune System Struggles During Seasonal Change Heading 0" at bounding box center [744, 301] width 231 height 62
click at [707, 371] on p "Seasonal shifts place extra stress on your body . As temperatures drop and dayl…" at bounding box center [744, 411] width 228 height 100
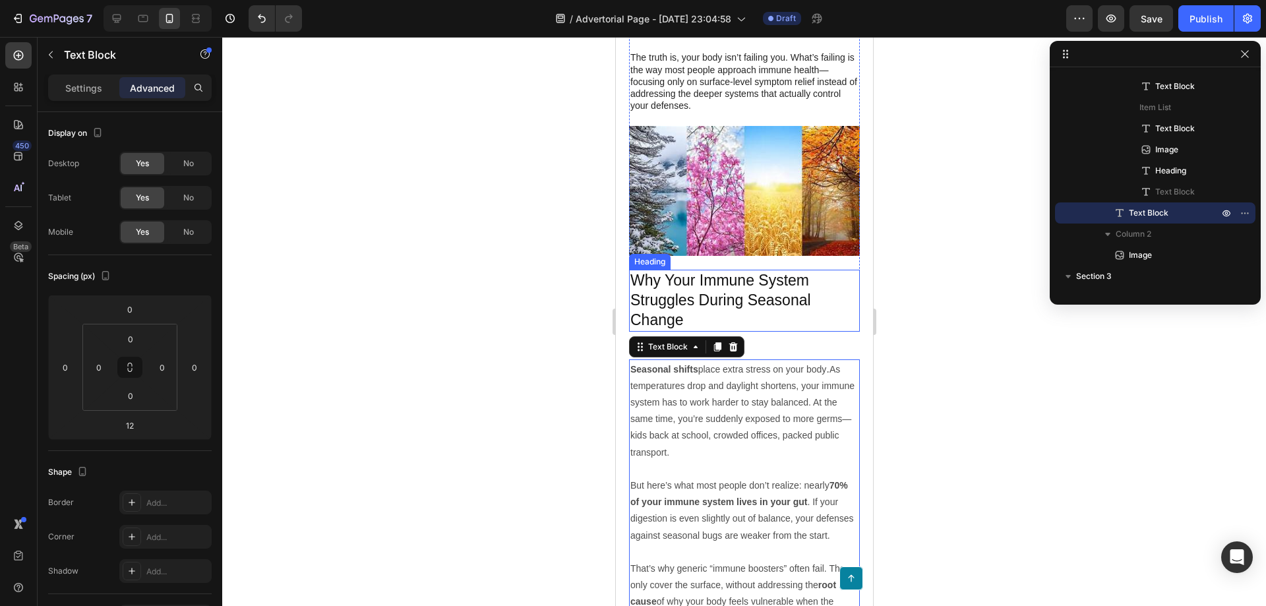
click at [730, 271] on p "Why Your Immune System Struggles During Seasonal Change" at bounding box center [744, 300] width 228 height 59
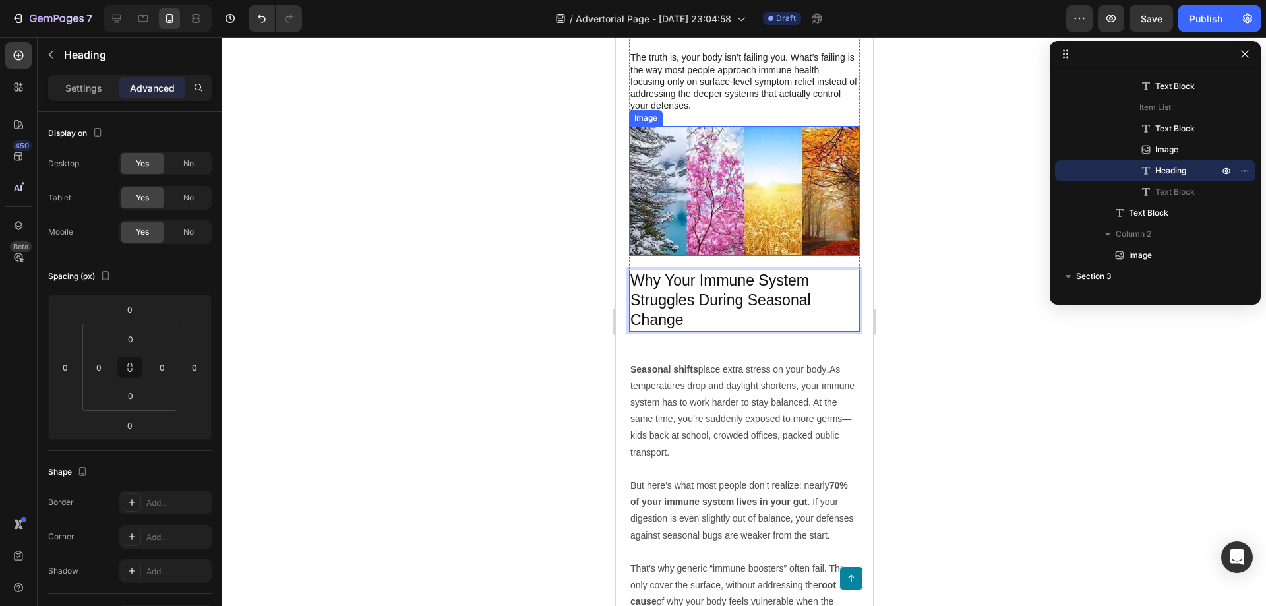
click at [754, 236] on img at bounding box center [744, 190] width 231 height 129
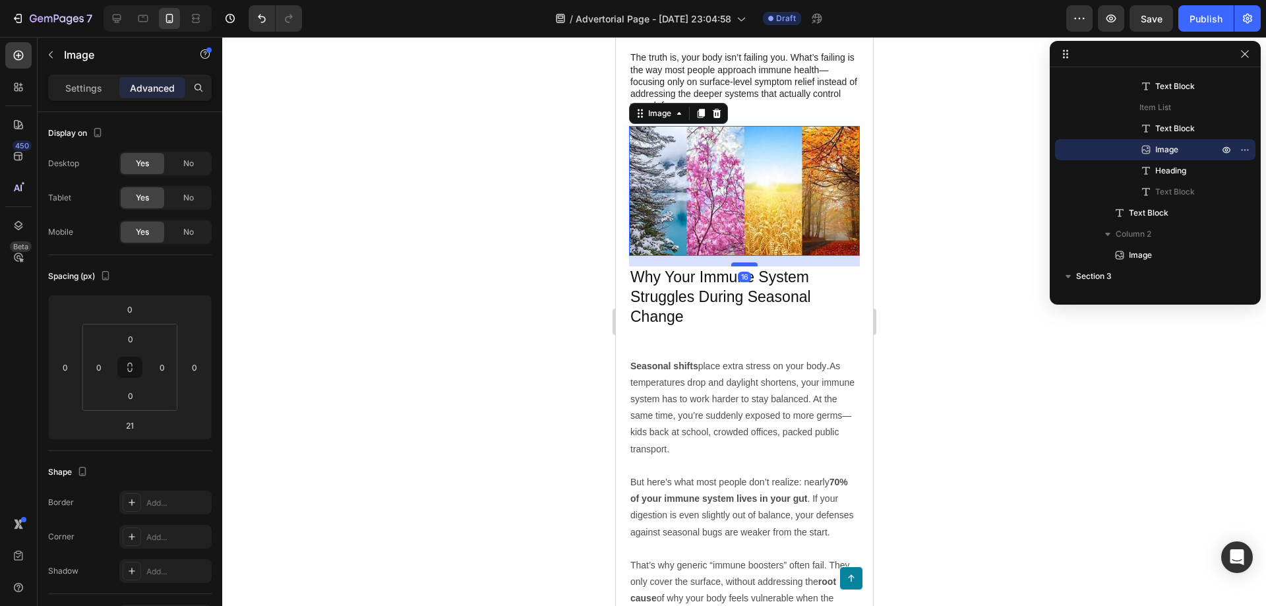
click at [738, 263] on div at bounding box center [744, 265] width 26 height 4
type input "16"
click at [946, 291] on div at bounding box center [744, 321] width 1044 height 569
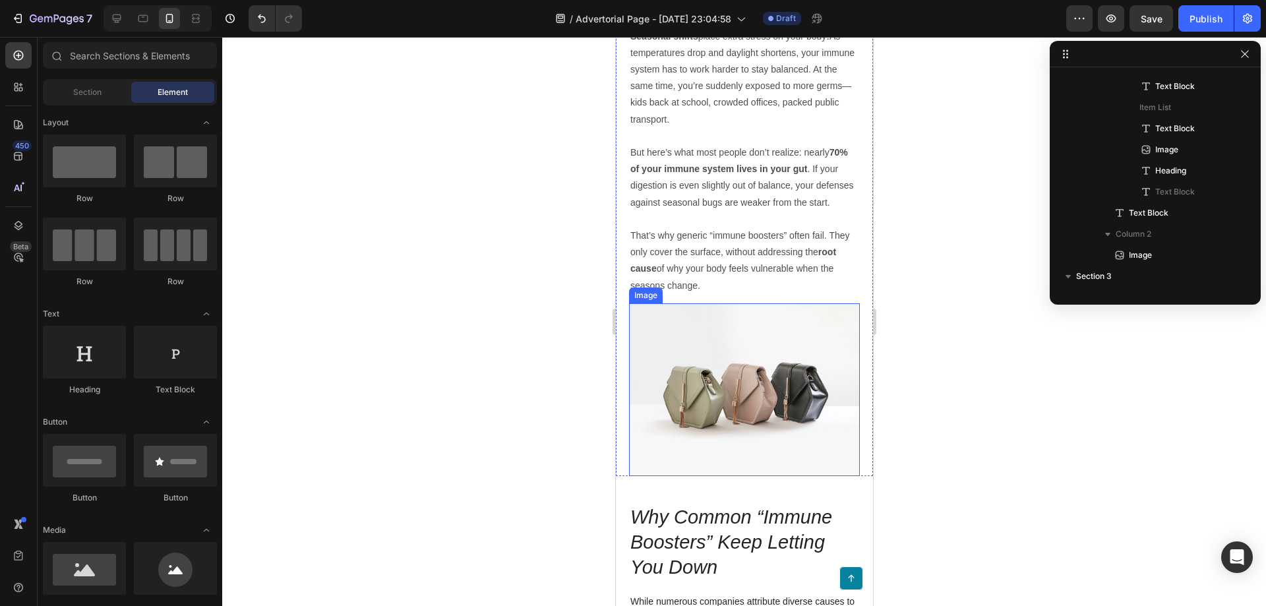
scroll to position [1055, 0]
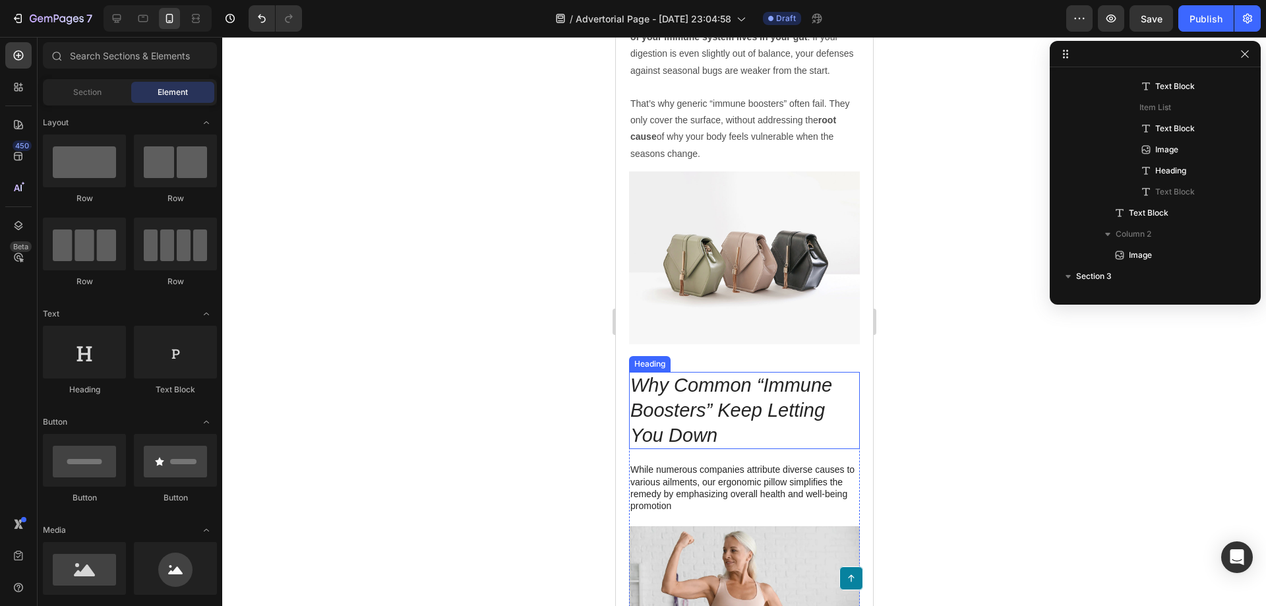
click at [743, 406] on icon "Why Common “Immune Boosters” Keep Letting You Down" at bounding box center [731, 410] width 202 height 71
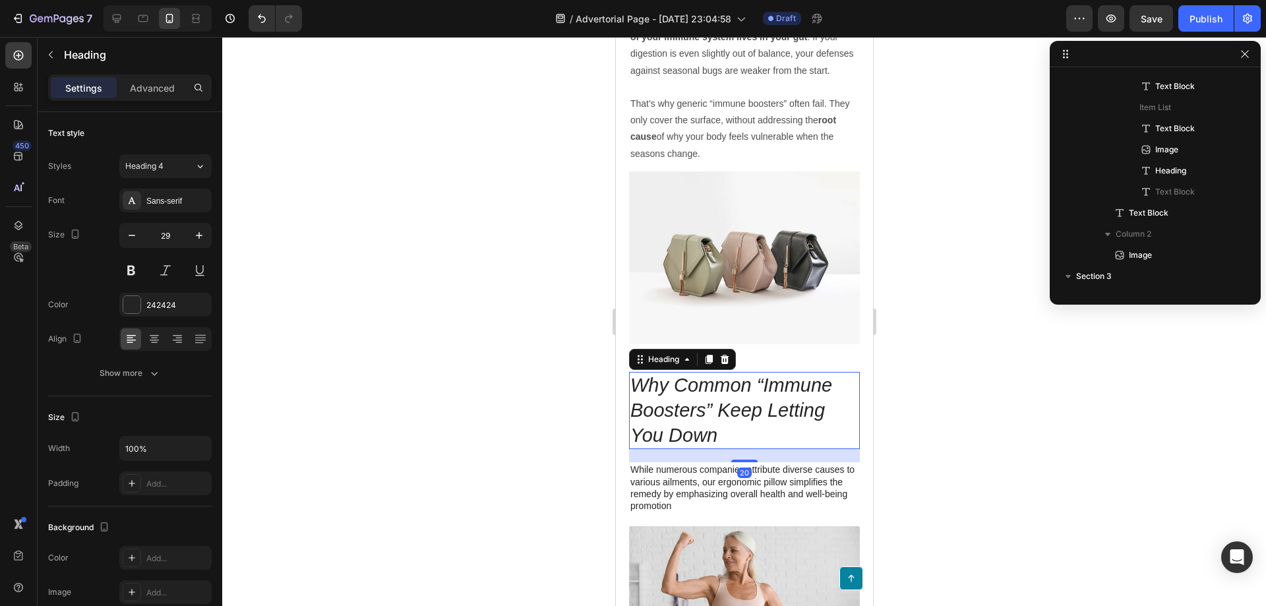
scroll to position [588, 0]
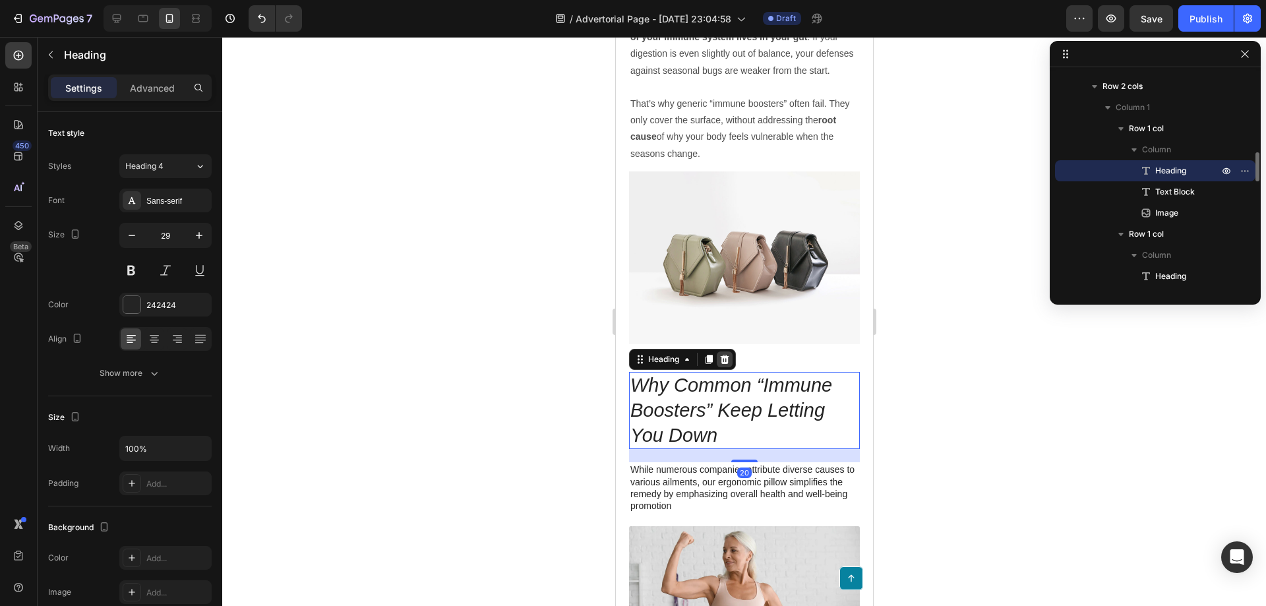
click at [729, 365] on div at bounding box center [724, 360] width 16 height 16
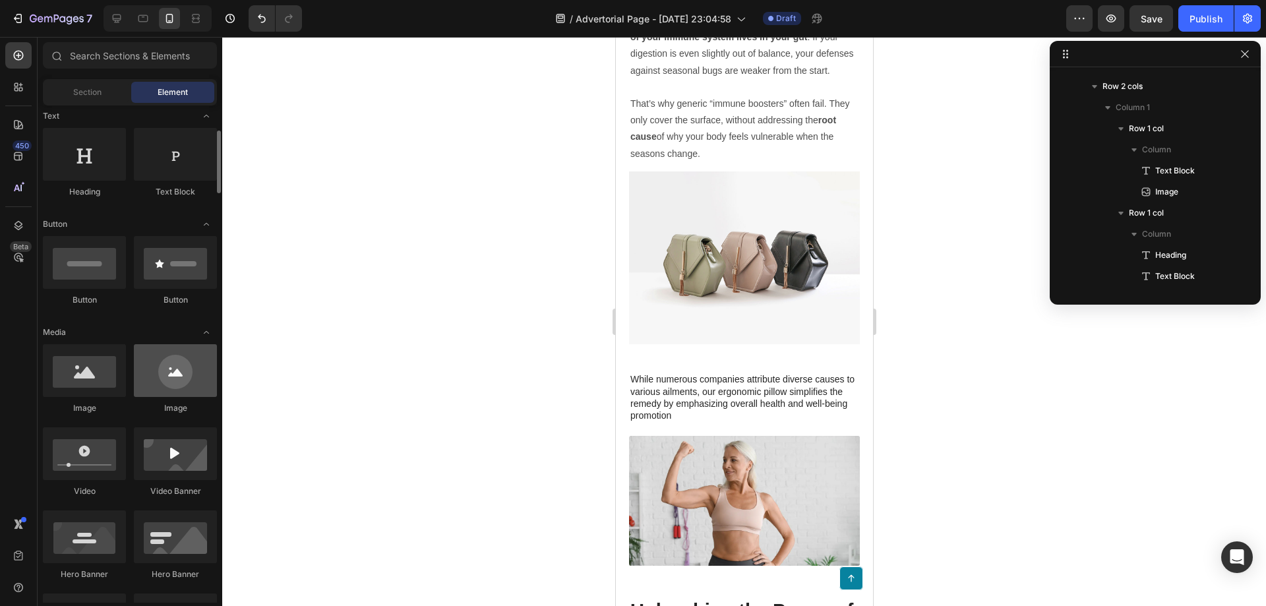
scroll to position [132, 0]
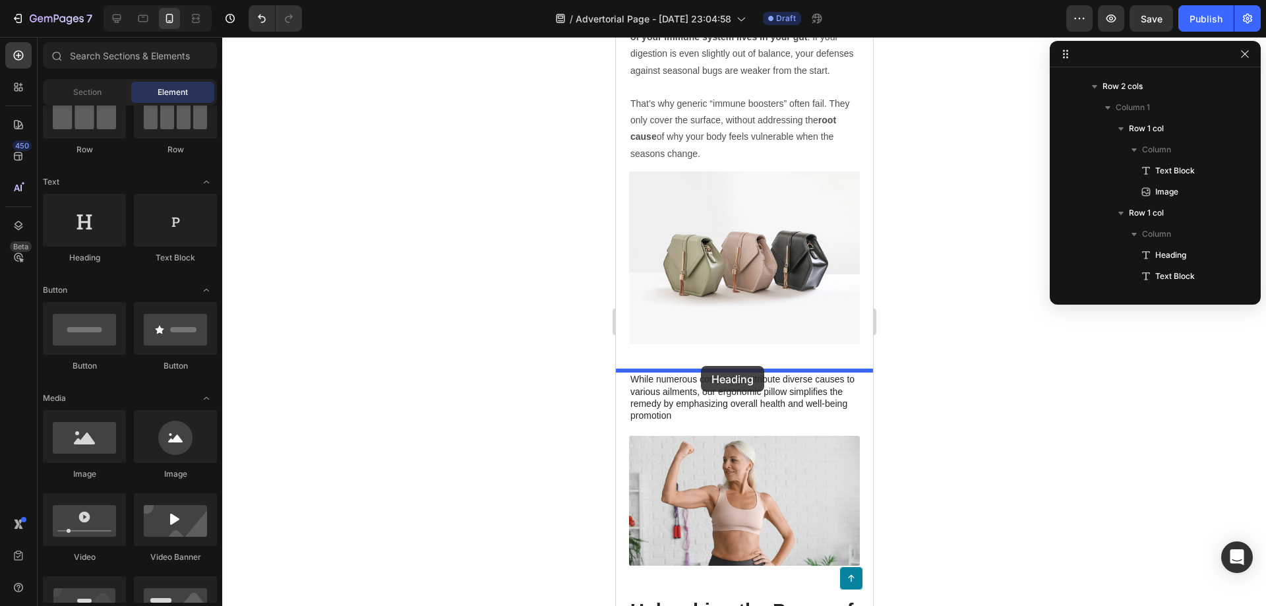
drag, startPoint x: 714, startPoint y: 272, endPoint x: 700, endPoint y: 366, distance: 94.7
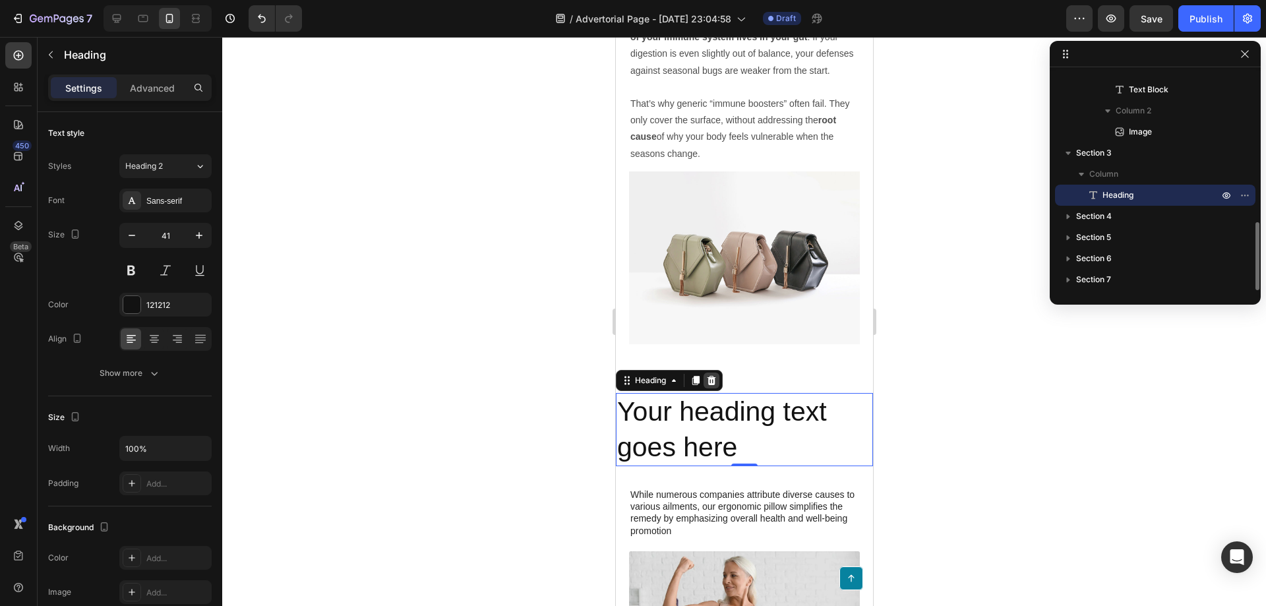
scroll to position [479, 0]
click at [721, 425] on h2 "Your heading text goes here" at bounding box center [743, 429] width 257 height 73
click at [721, 425] on p "Your heading text goes here" at bounding box center [744, 429] width 255 height 71
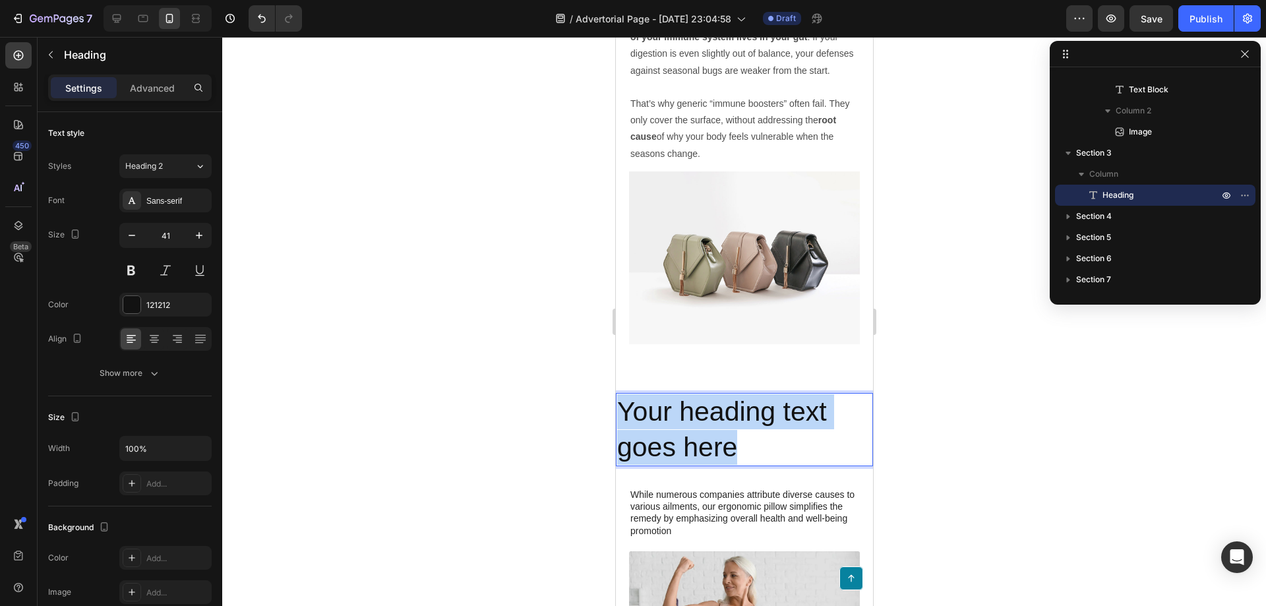
click at [721, 425] on p "Your heading text goes here" at bounding box center [744, 429] width 255 height 71
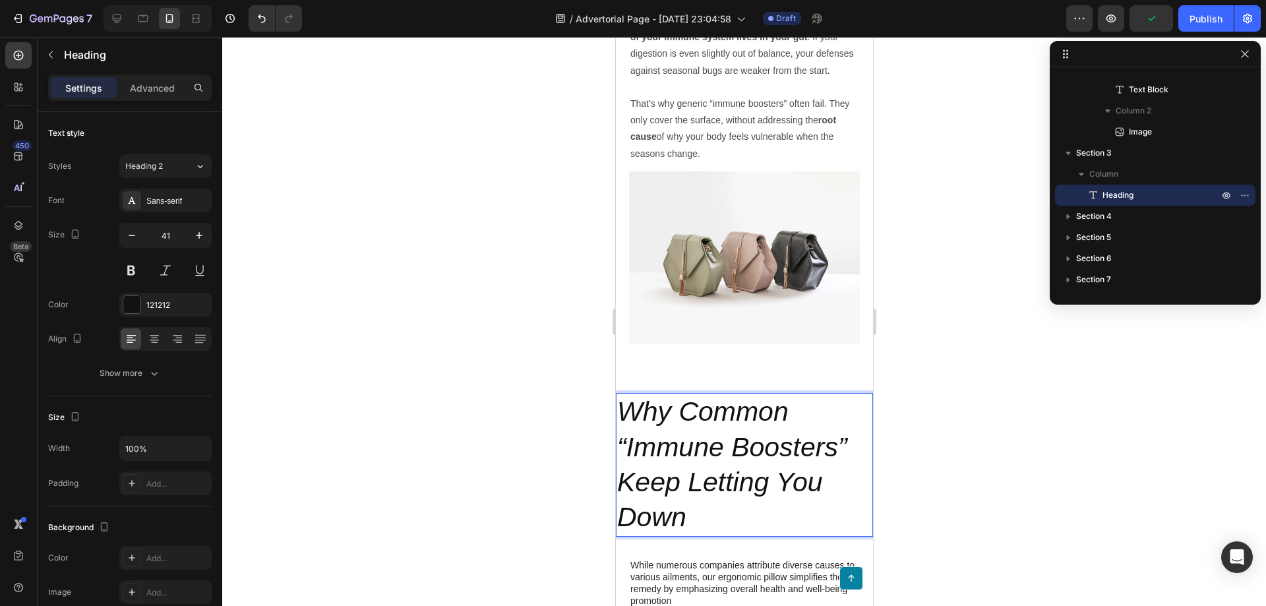
click at [718, 420] on icon "Why Common “Immune Boosters” Keep Letting You Down" at bounding box center [732, 464] width 230 height 136
click at [128, 276] on button at bounding box center [131, 271] width 24 height 24
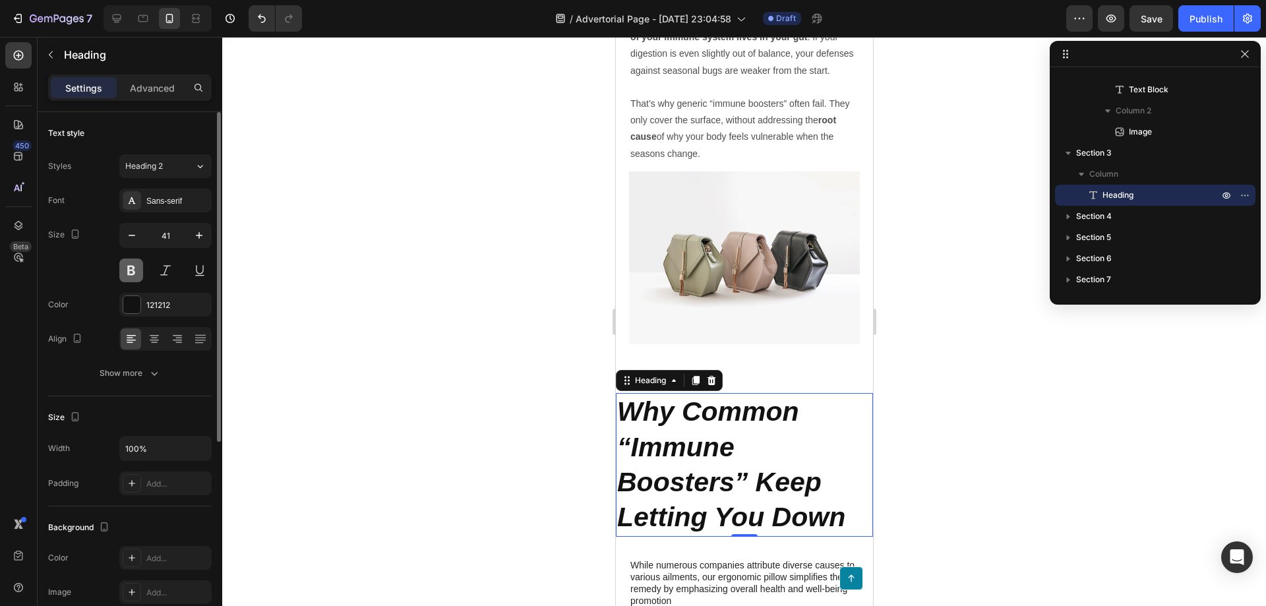
click at [128, 276] on button at bounding box center [131, 271] width 24 height 24
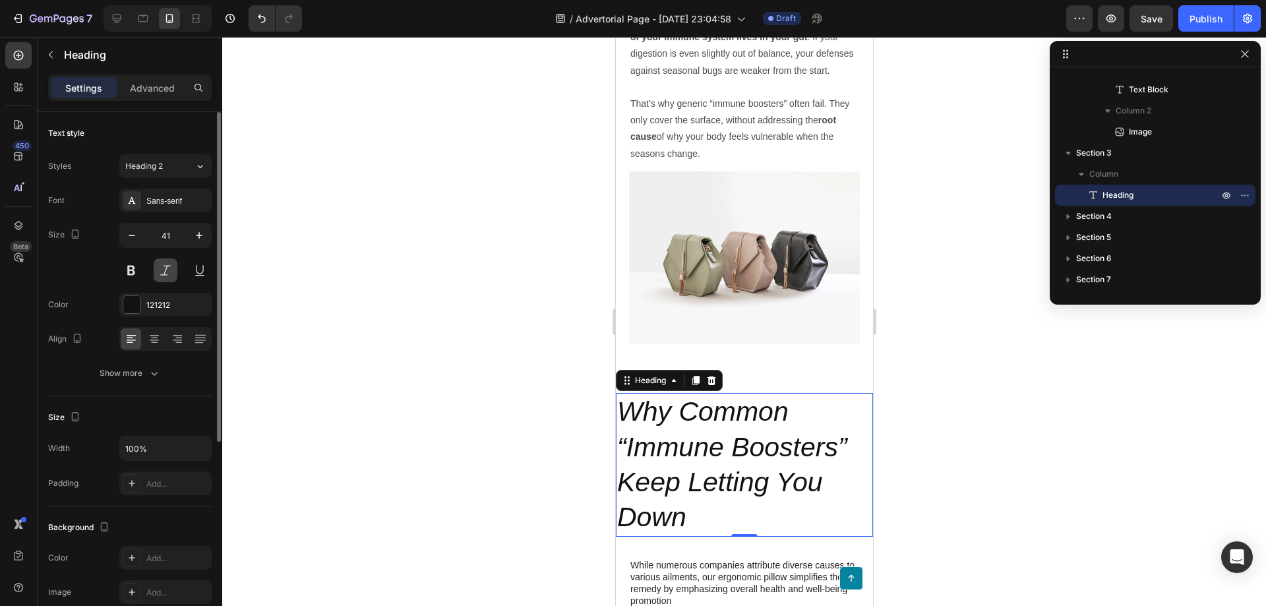
click at [170, 273] on button at bounding box center [166, 271] width 24 height 24
click at [172, 172] on button "Heading 2" at bounding box center [165, 166] width 92 height 24
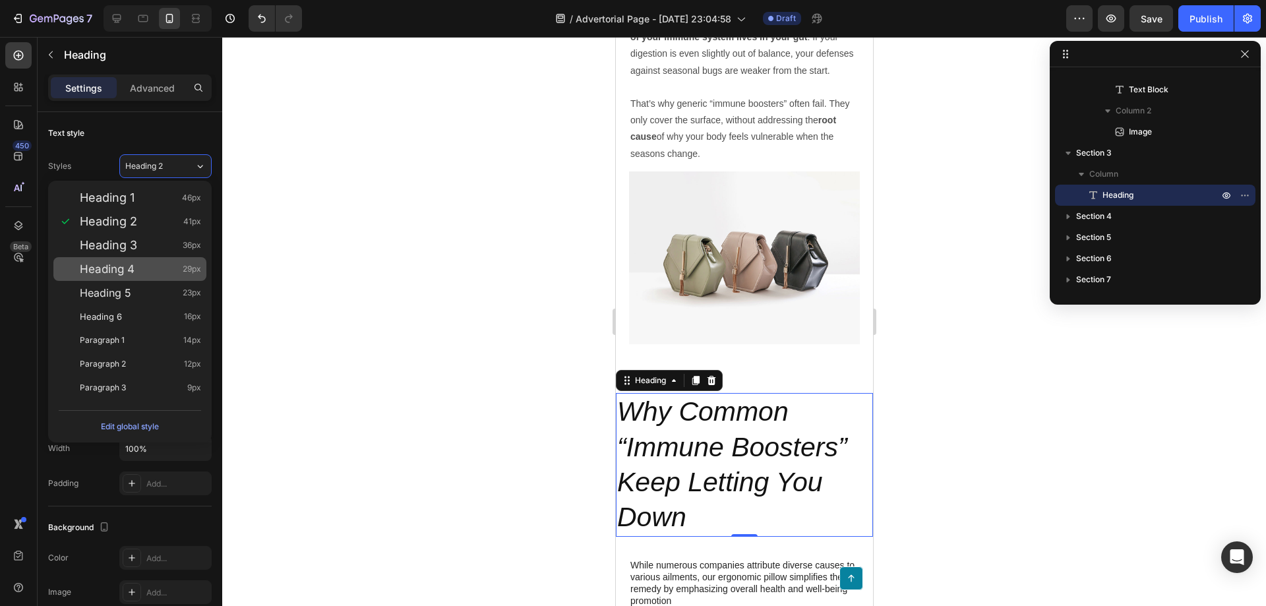
click at [152, 274] on div "Heading 4 29px" at bounding box center [140, 269] width 121 height 13
type input "29"
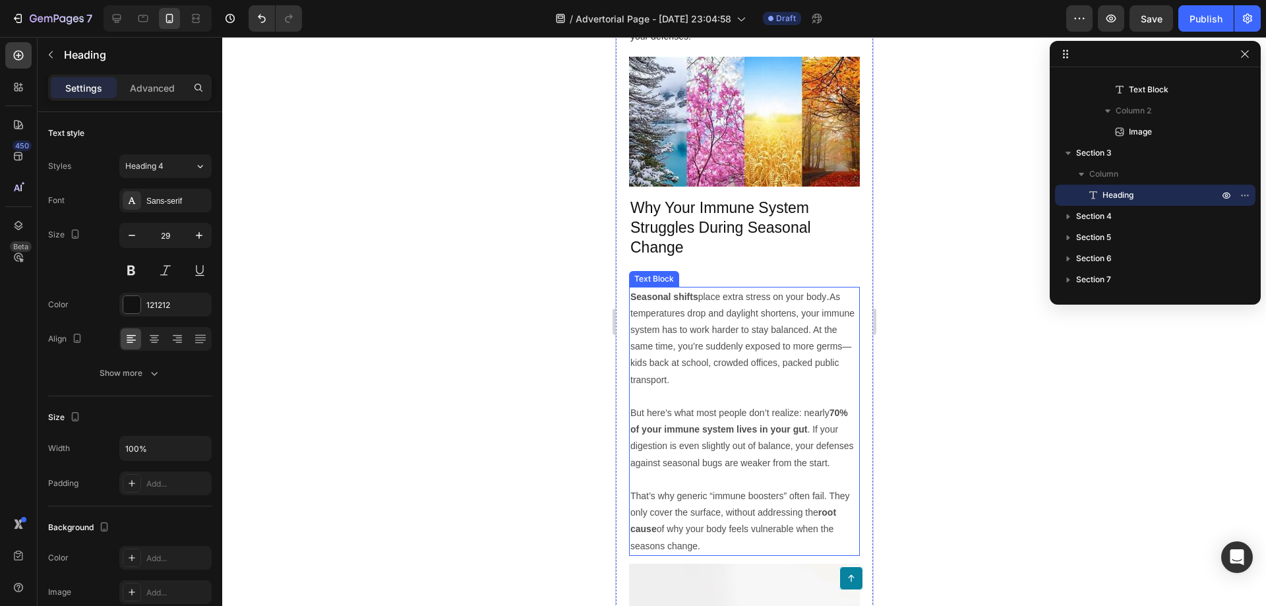
scroll to position [594, 0]
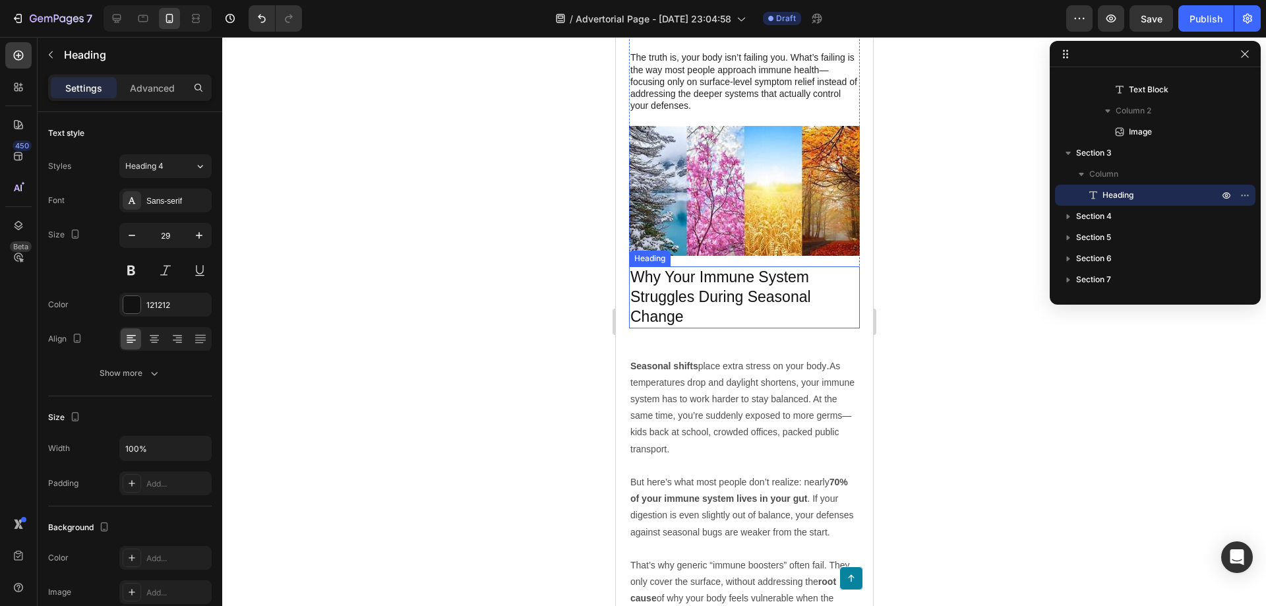
click at [733, 304] on p "Why Your Immune System Struggles During Seasonal Change" at bounding box center [744, 297] width 228 height 59
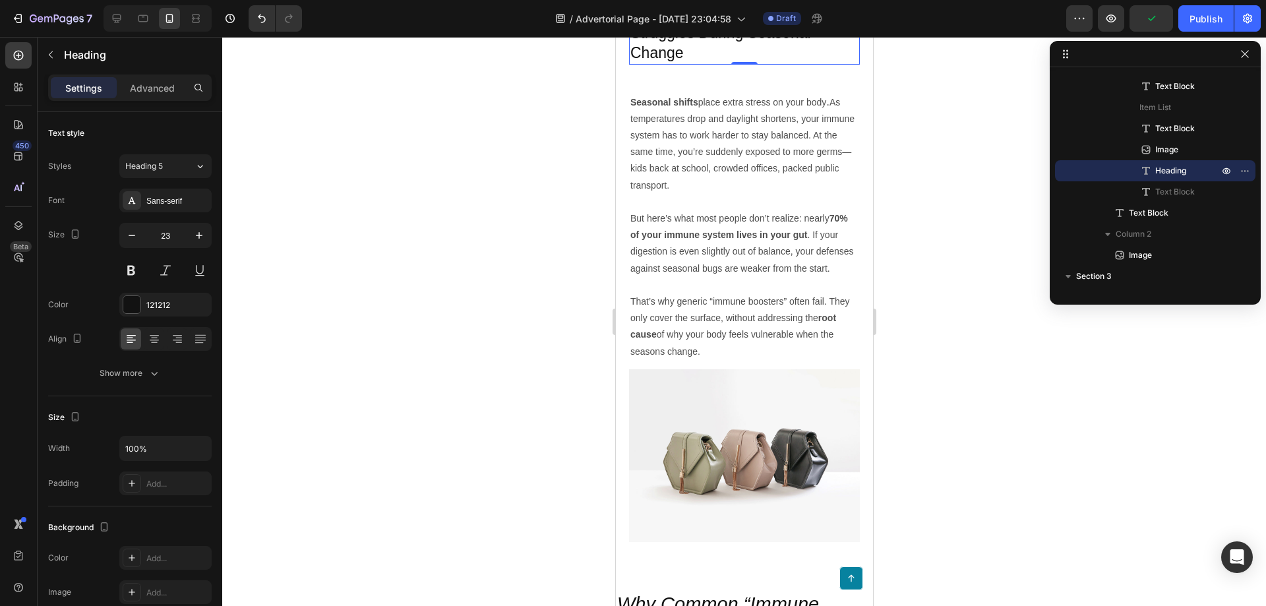
scroll to position [1055, 0]
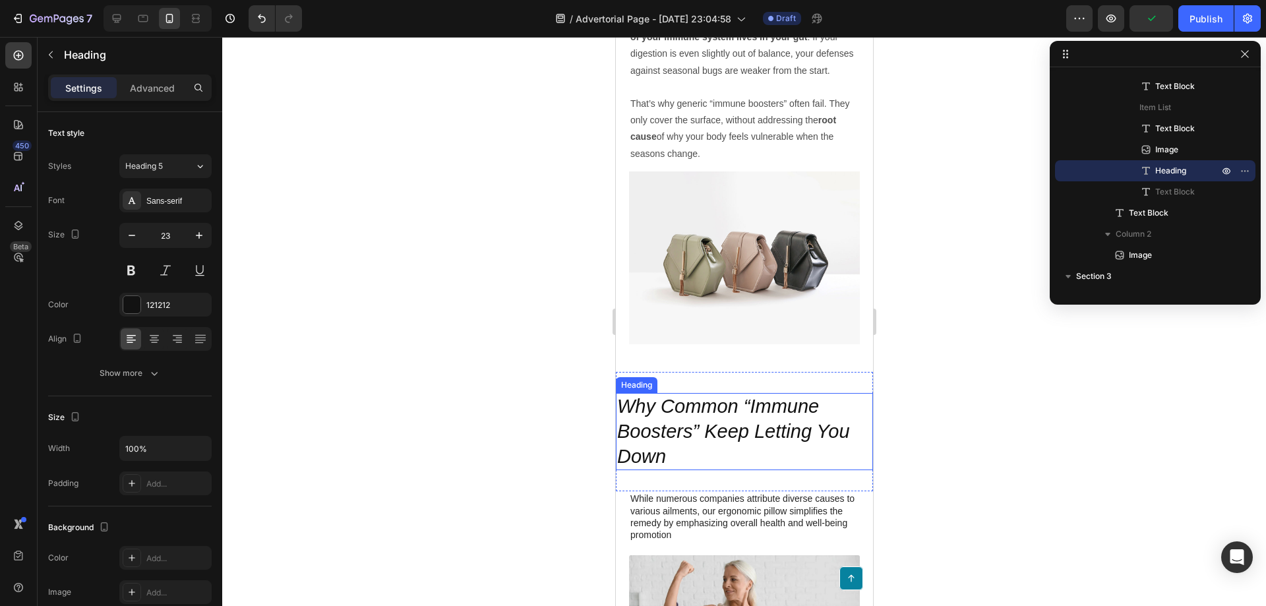
click at [722, 448] on h2 "Why Common “Immune Boosters” Keep Letting You Down" at bounding box center [743, 431] width 257 height 77
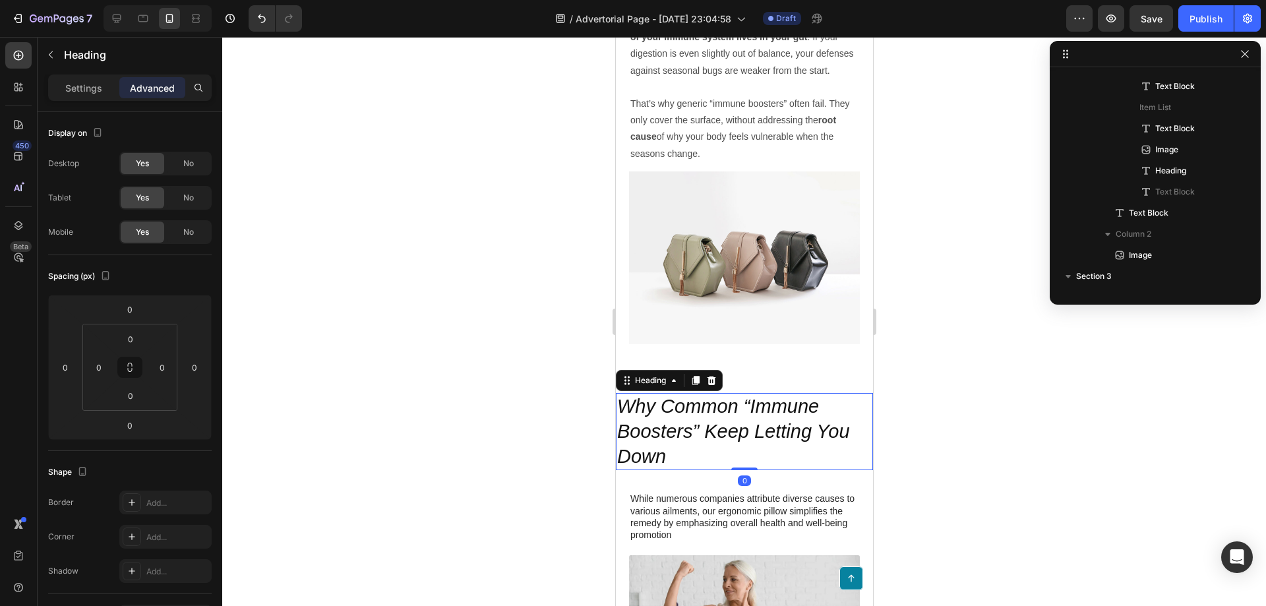
scroll to position [479, 0]
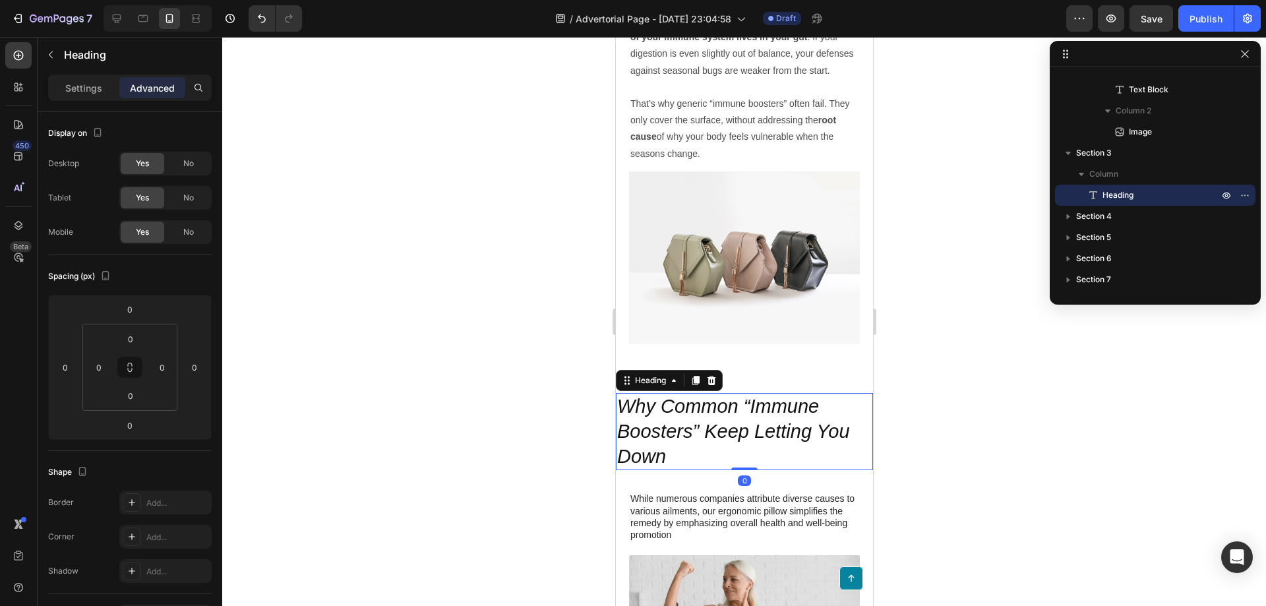
click at [679, 443] on h2 "Why Common “Immune Boosters” Keep Letting You Down" at bounding box center [743, 431] width 257 height 77
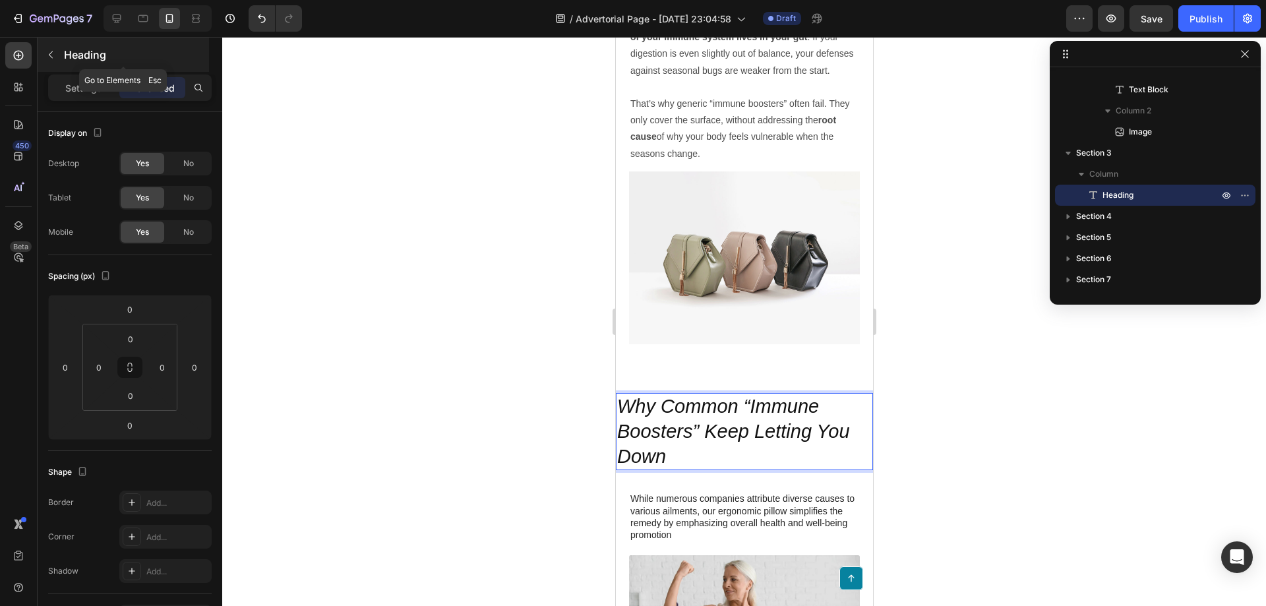
click at [51, 55] on icon "button" at bounding box center [51, 54] width 11 height 11
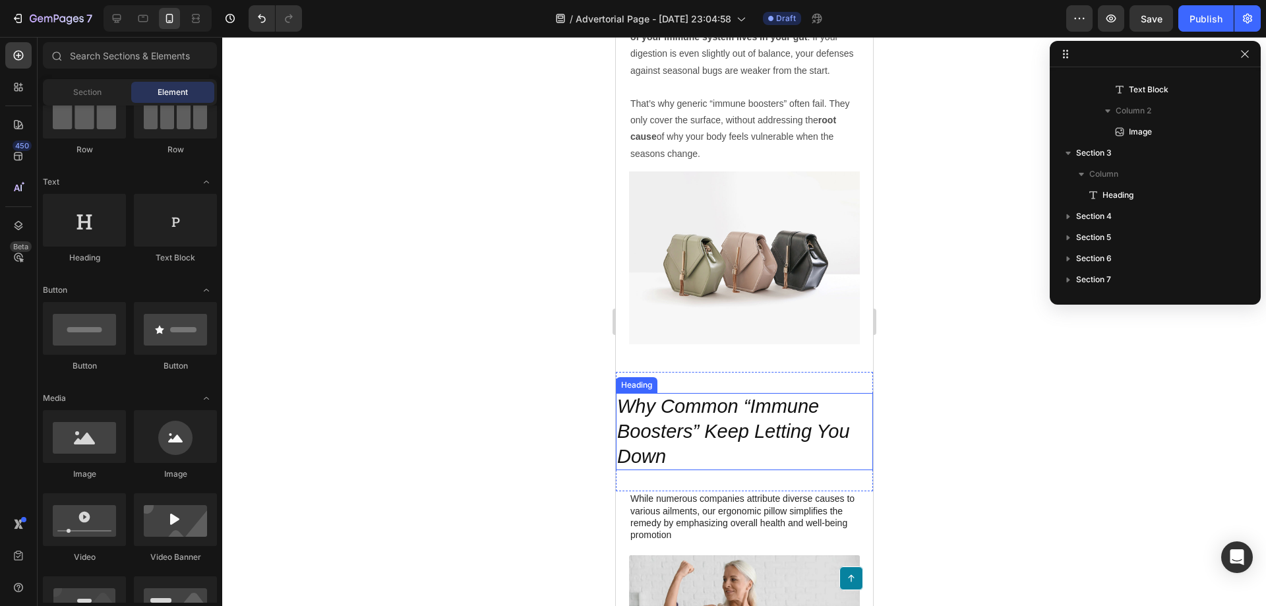
click at [681, 423] on icon "Why Common “Immune Boosters” Keep Letting You Down" at bounding box center [733, 431] width 233 height 71
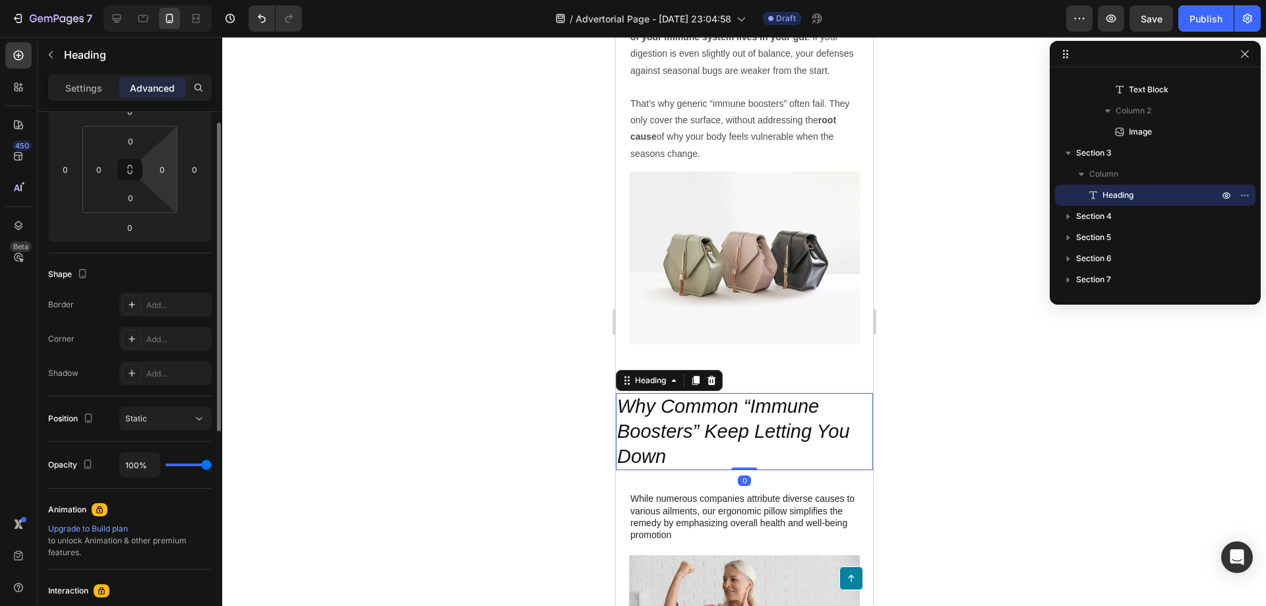
scroll to position [264, 0]
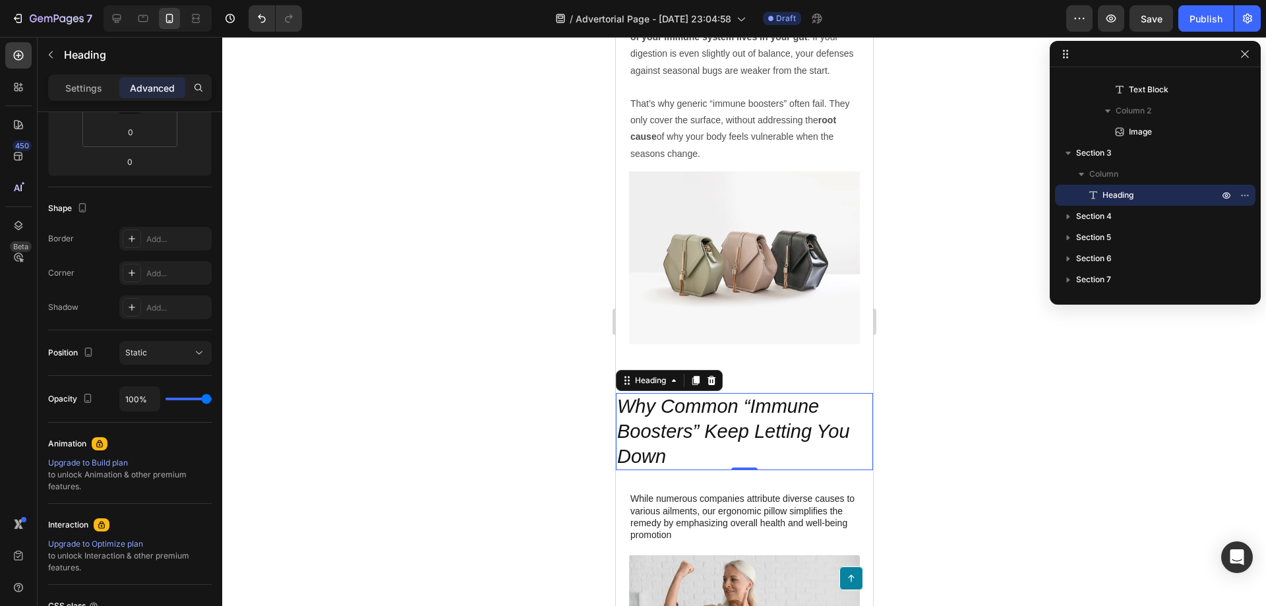
click at [695, 414] on icon "Why Common “Immune Boosters” Keep Letting You Down" at bounding box center [733, 431] width 233 height 71
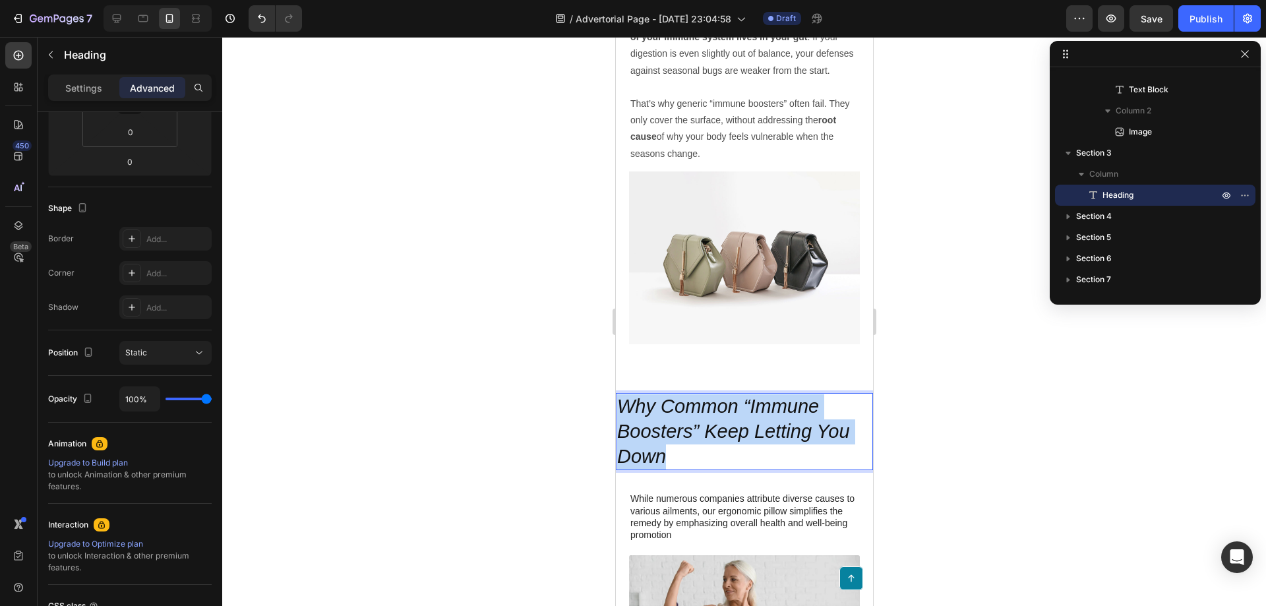
click at [695, 414] on icon "Why Common “Immune Boosters” Keep Letting You Down" at bounding box center [733, 431] width 233 height 71
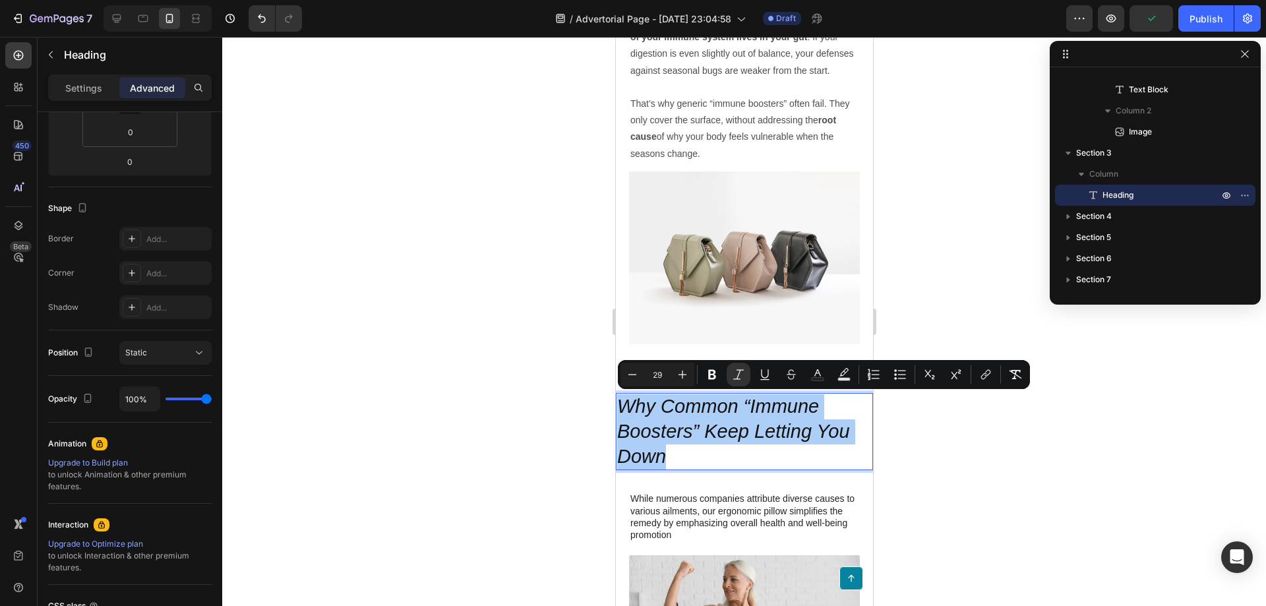
click at [1043, 403] on div at bounding box center [744, 321] width 1044 height 569
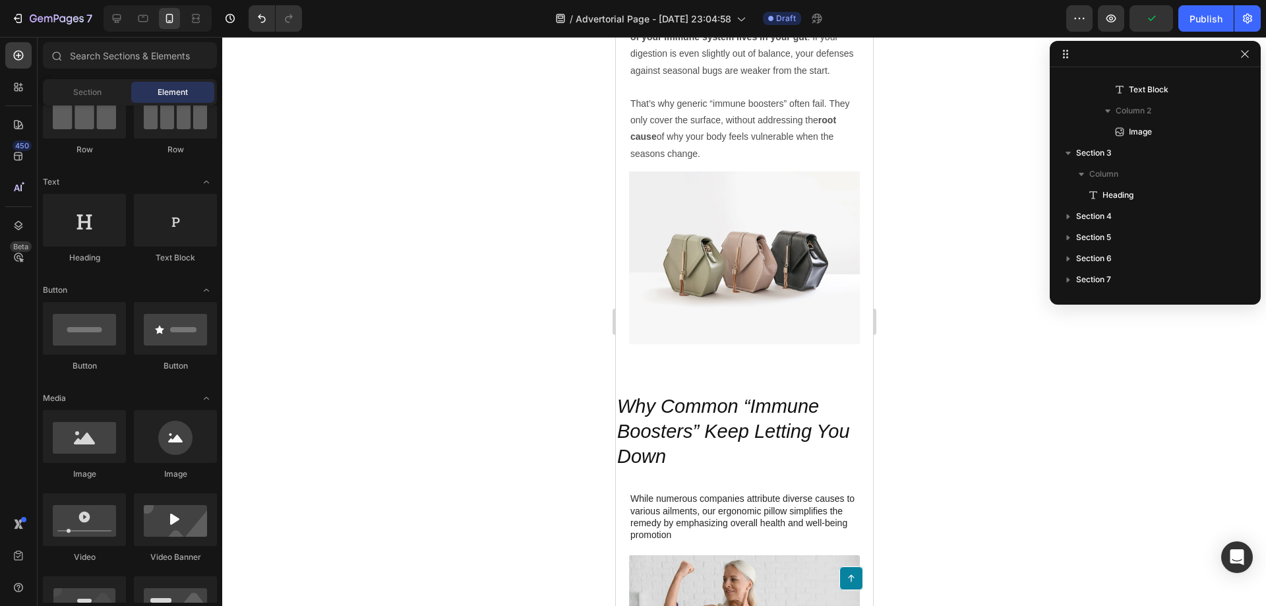
scroll to position [0, 0]
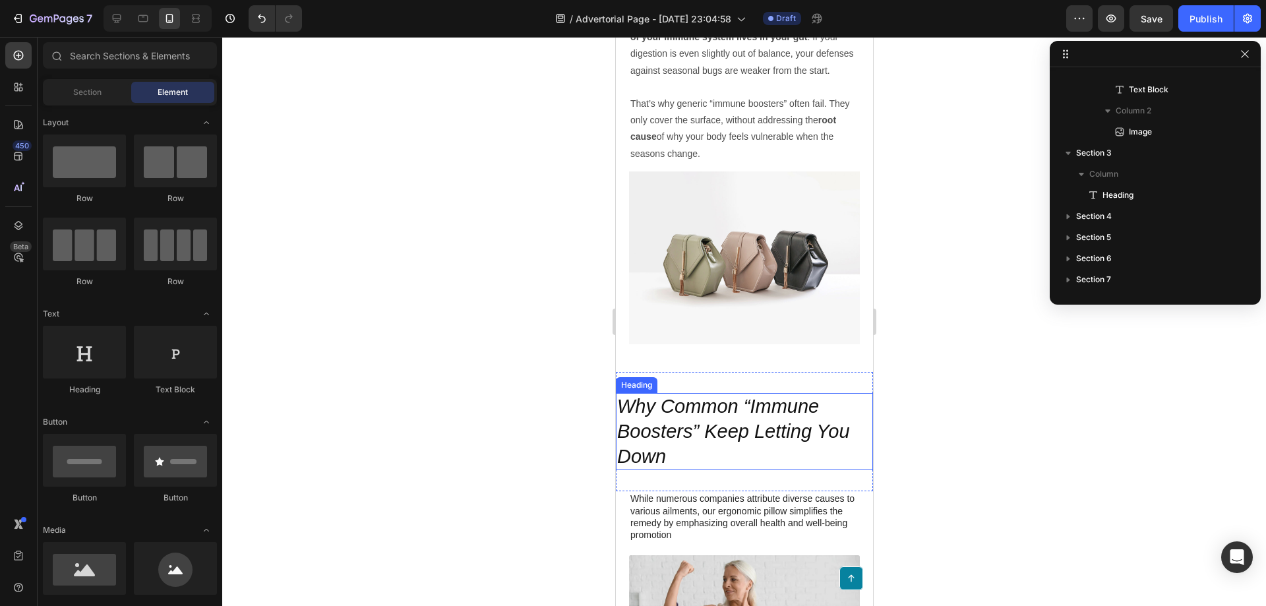
click at [634, 428] on icon "Why Common “Immune Boosters” Keep Letting You Down" at bounding box center [733, 431] width 233 height 71
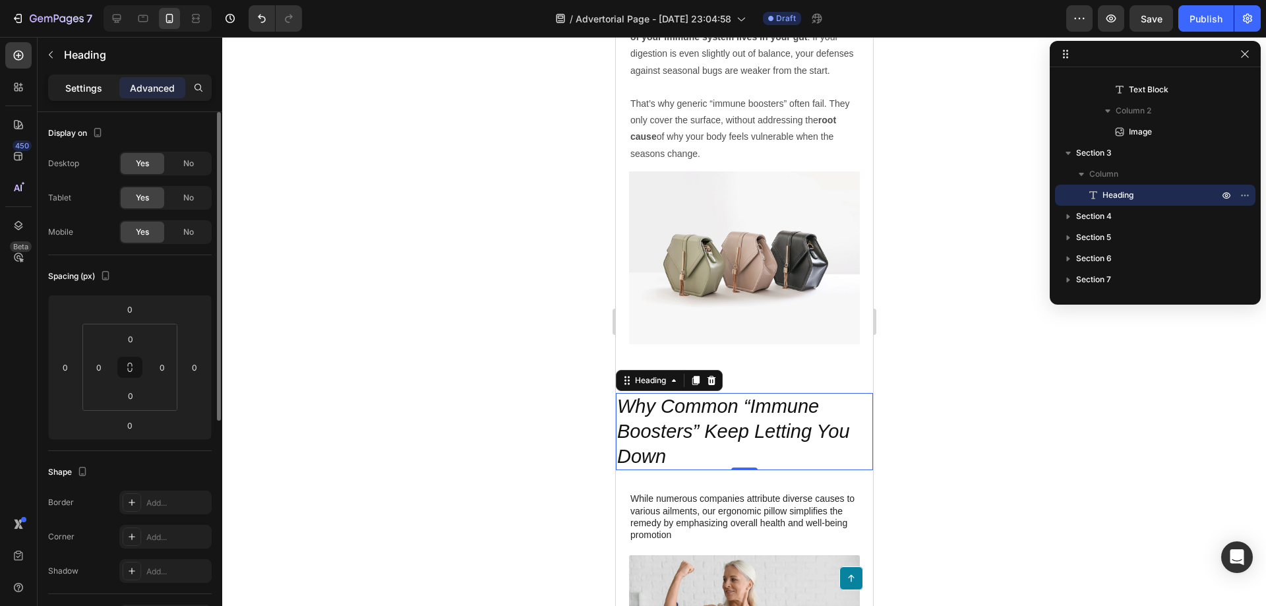
click at [78, 92] on p "Settings" at bounding box center [83, 88] width 37 height 14
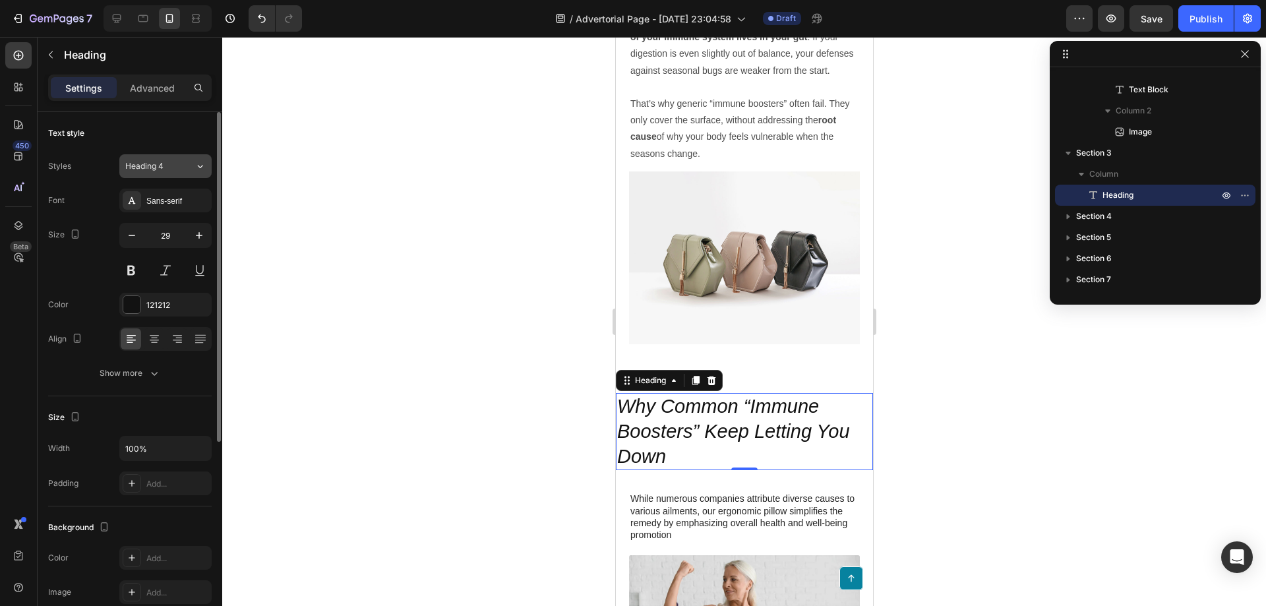
click at [164, 168] on div "Heading 4" at bounding box center [151, 166] width 53 height 12
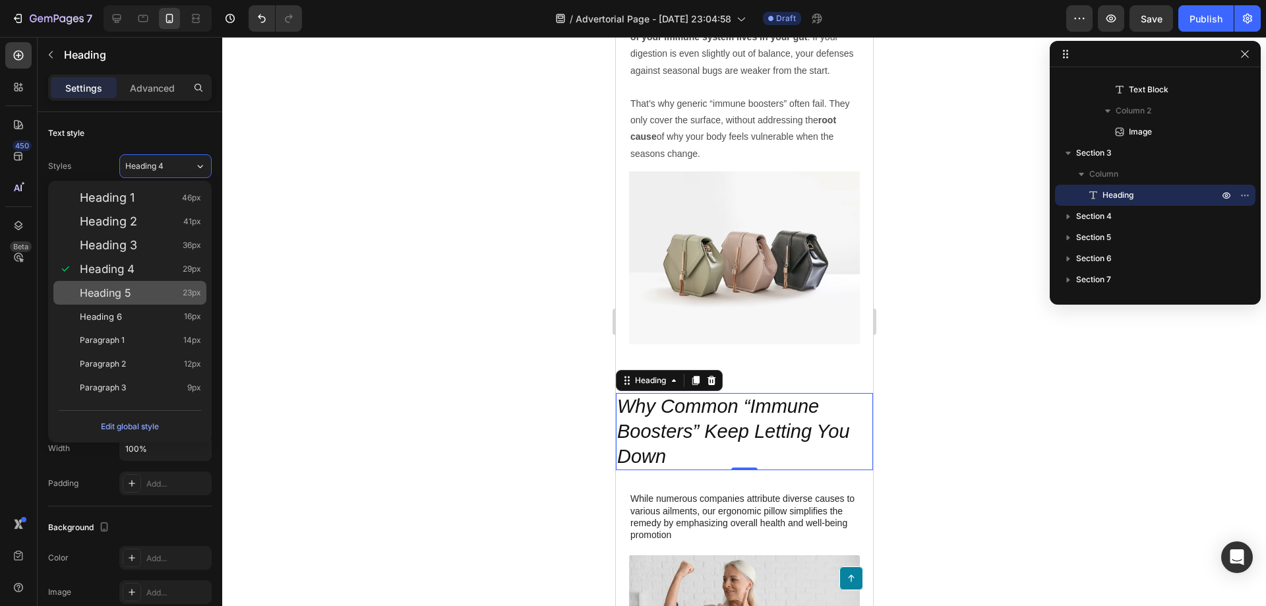
click at [142, 289] on div "Heading 5 23px" at bounding box center [140, 292] width 121 height 13
type input "23"
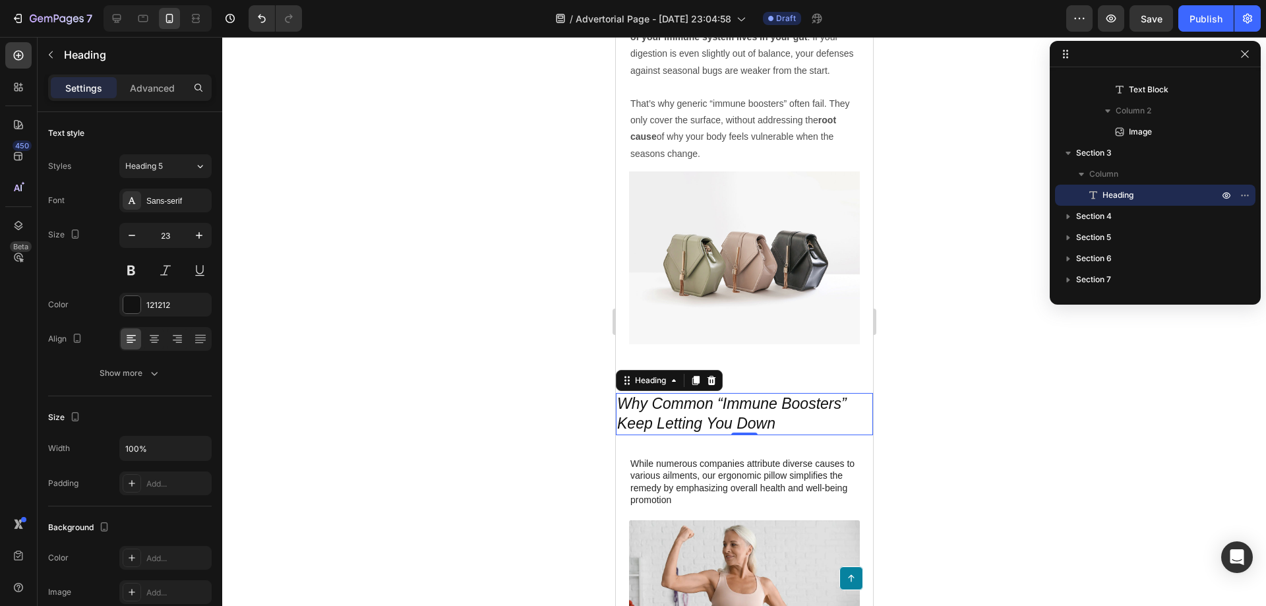
click at [975, 418] on div at bounding box center [744, 321] width 1044 height 569
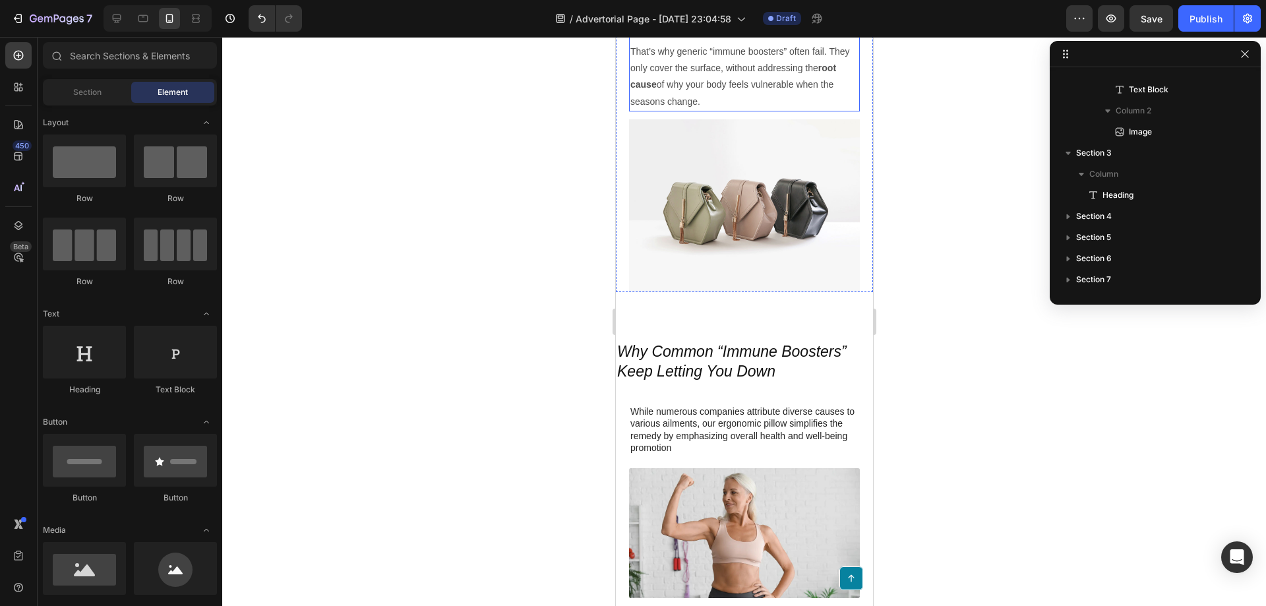
scroll to position [1121, 0]
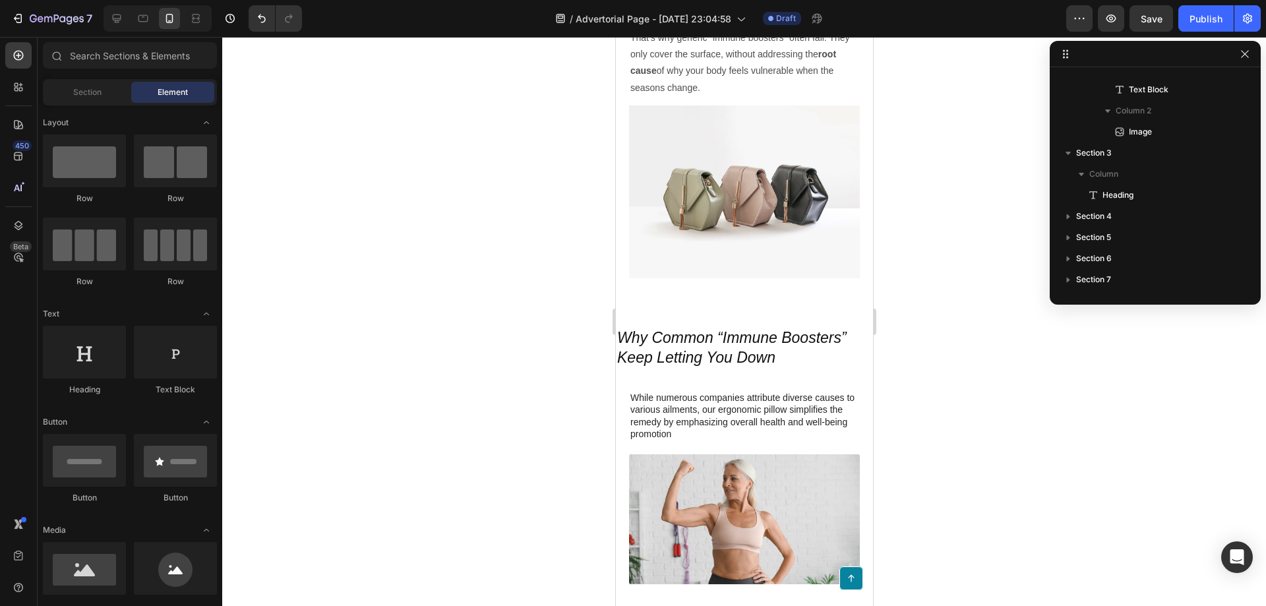
click at [961, 348] on div at bounding box center [744, 321] width 1044 height 569
click at [695, 352] on icon "Why Common “Immune Boosters” Keep Letting You Down" at bounding box center [732, 347] width 230 height 37
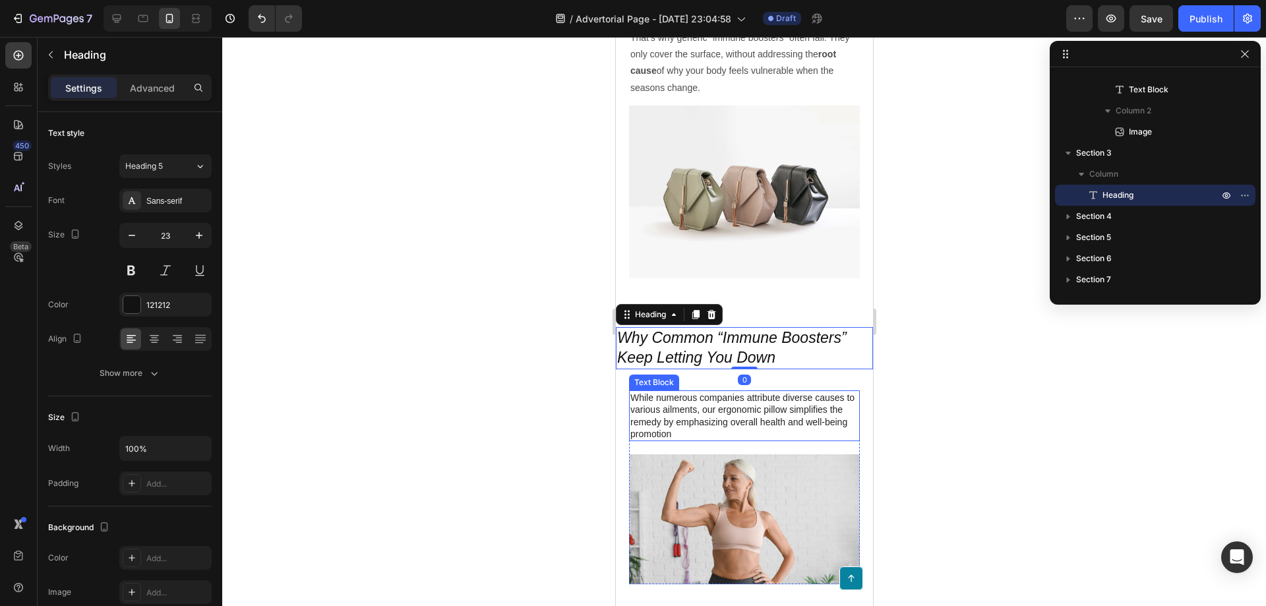
click at [695, 402] on p "While numerous companies attribute diverse causes to various ailments, our ergo…" at bounding box center [744, 416] width 228 height 48
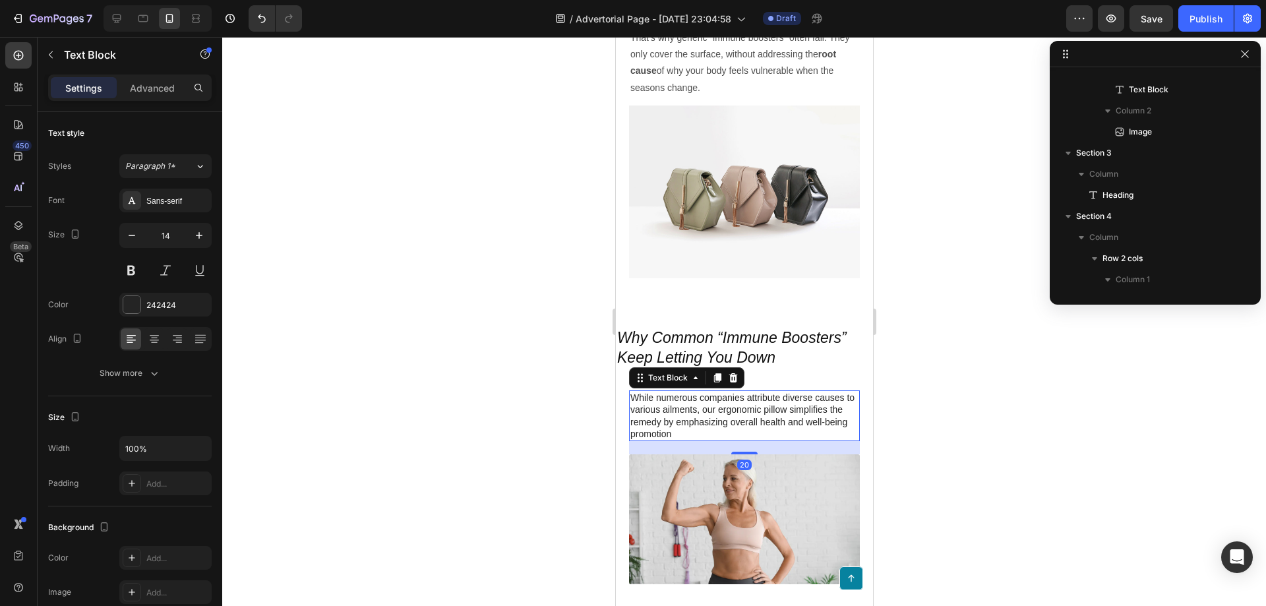
scroll to position [651, 0]
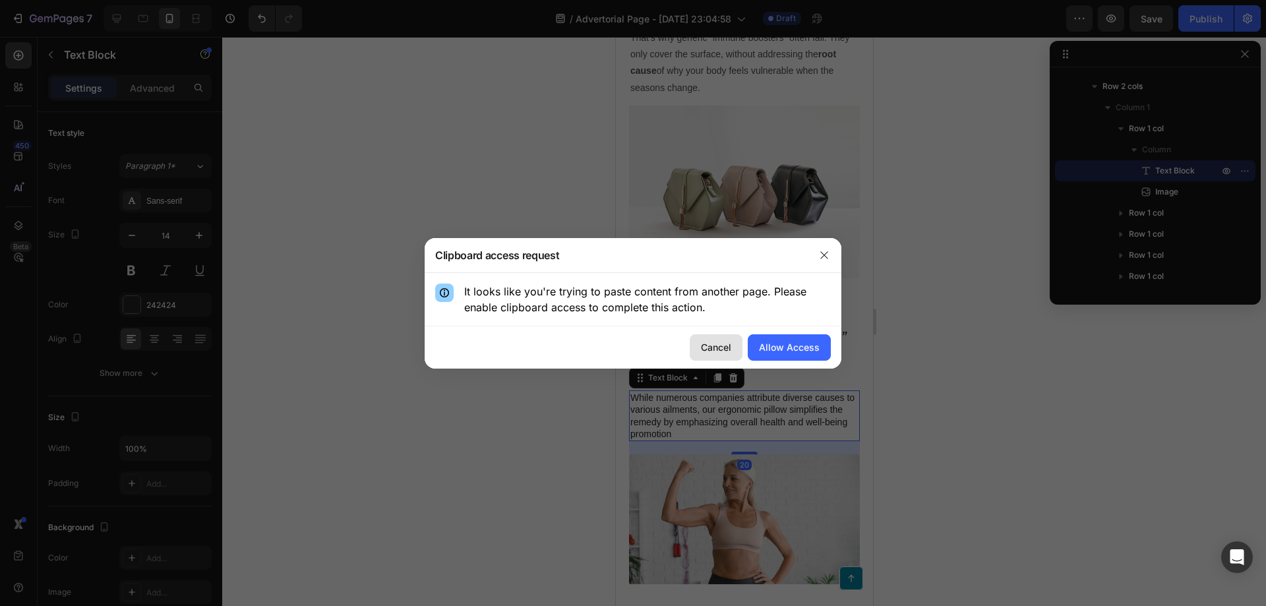
click at [720, 354] on button "Cancel" at bounding box center [716, 347] width 53 height 26
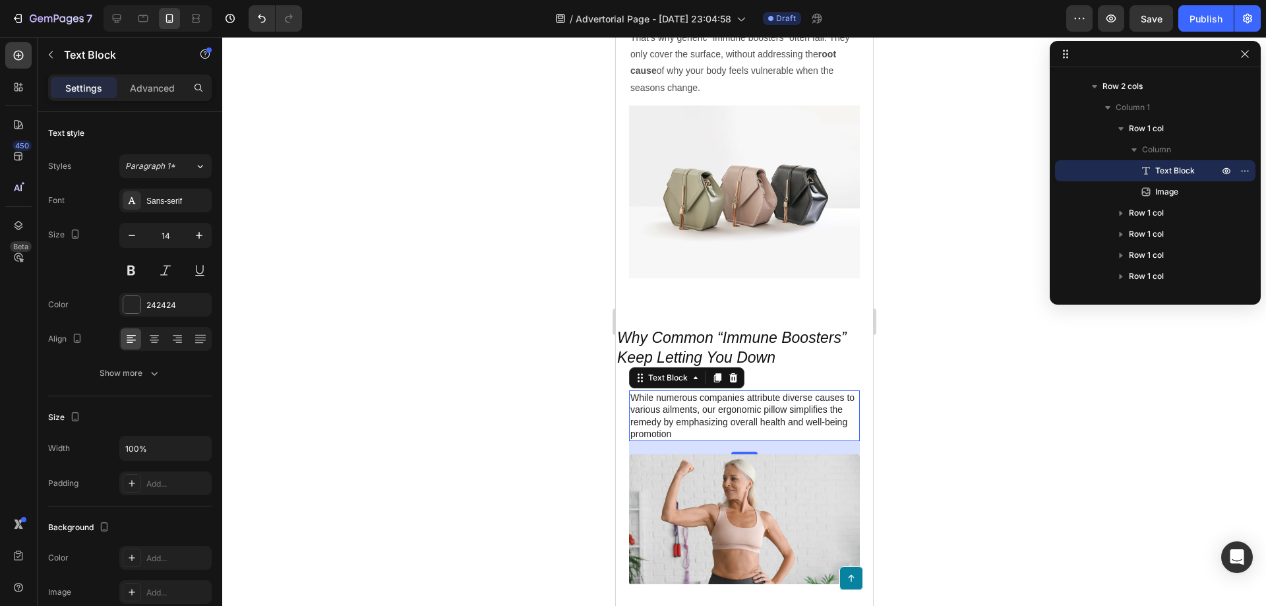
click at [702, 400] on p "While numerous companies attribute diverse causes to various ailments, our ergo…" at bounding box center [744, 416] width 228 height 48
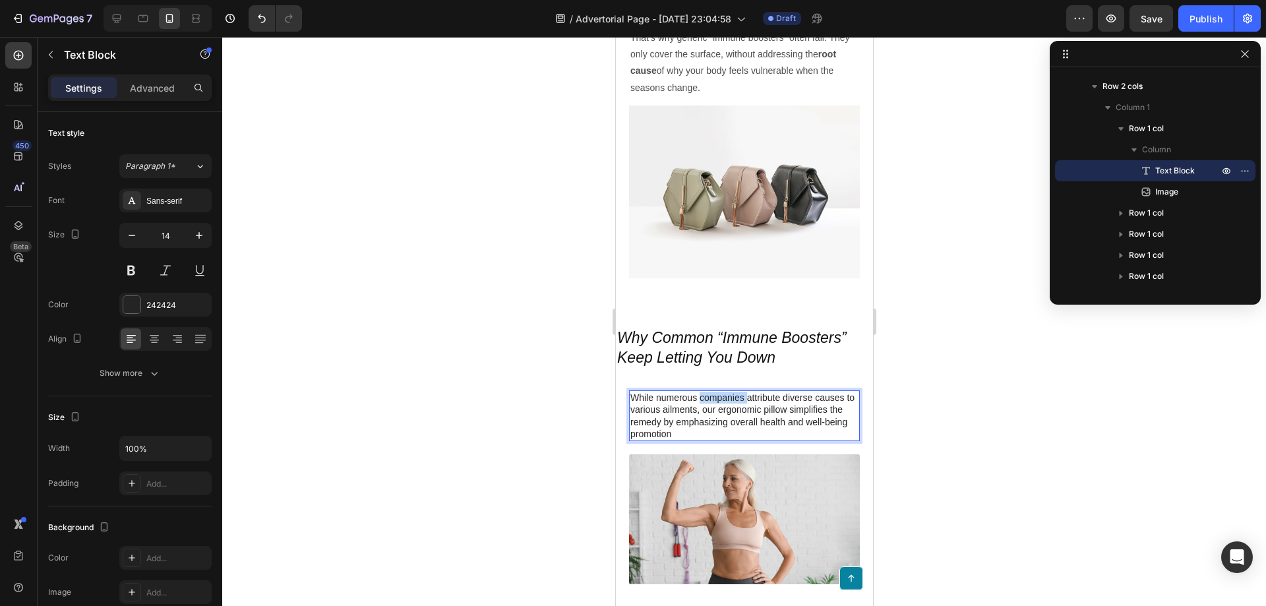
click at [702, 400] on p "While numerous companies attribute diverse causes to various ailments, our ergo…" at bounding box center [744, 416] width 228 height 48
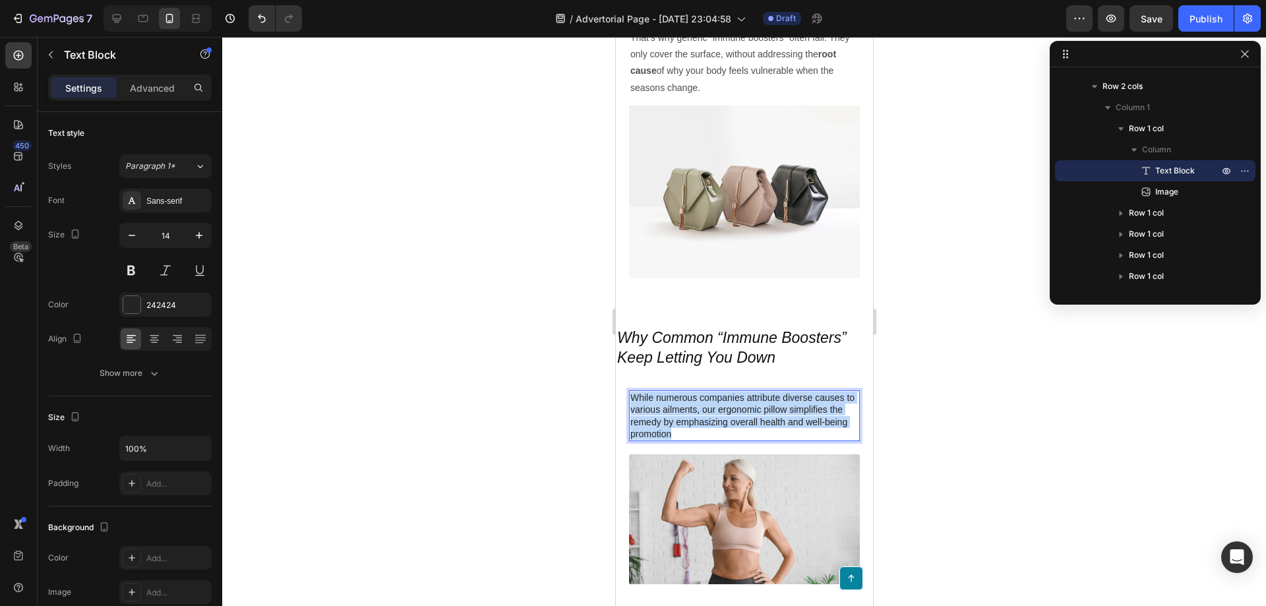
click at [702, 400] on p "While numerous companies attribute diverse causes to various ailments, our ergo…" at bounding box center [744, 416] width 228 height 48
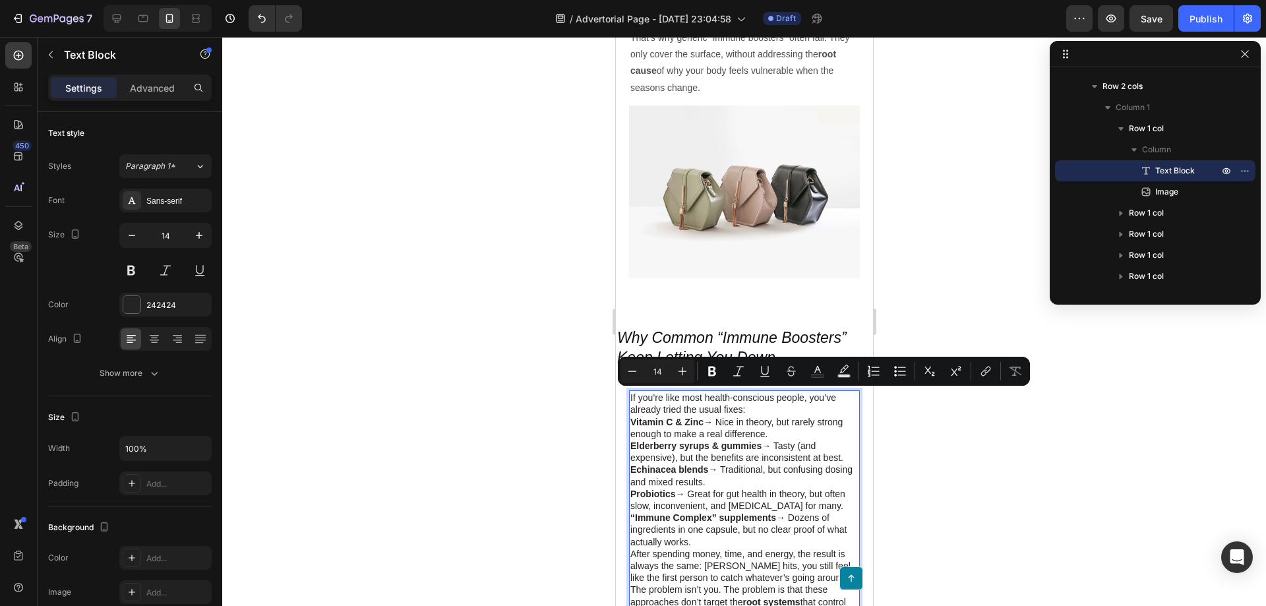
scroll to position [1146, 0]
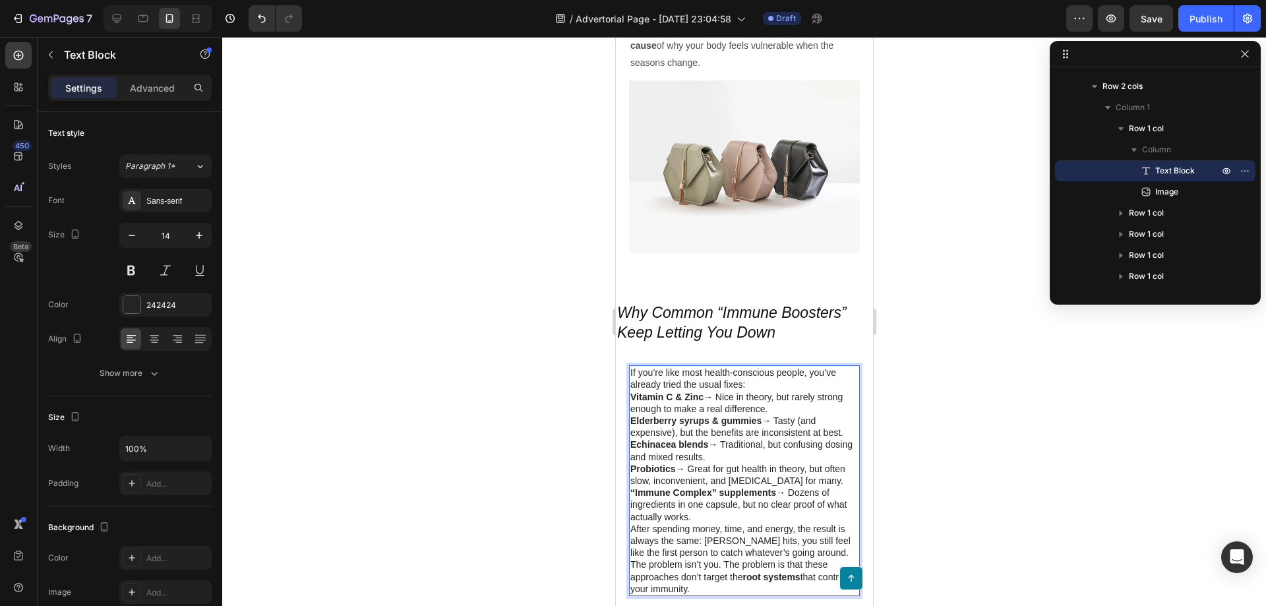
click at [753, 385] on p "If you’re like most health-conscious people, you’ve already tried the usual fix…" at bounding box center [744, 379] width 228 height 24
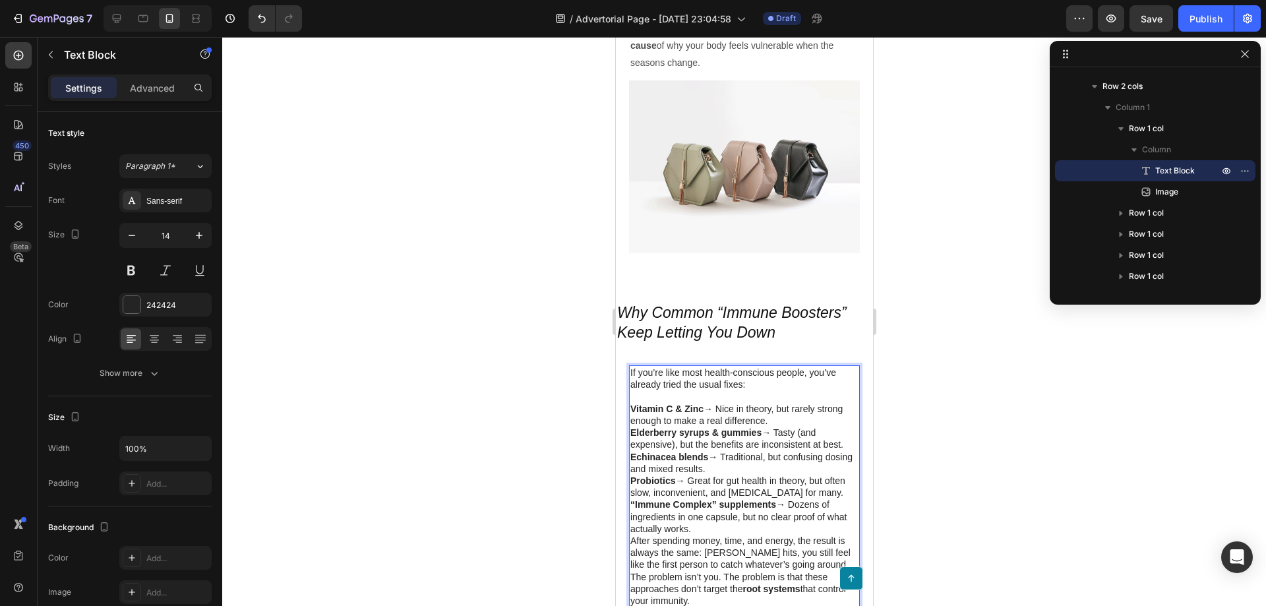
click at [773, 418] on p "Vitamin C & Zinc → Nice in theory, but rarely strong enough to make a real diff…" at bounding box center [744, 415] width 228 height 24
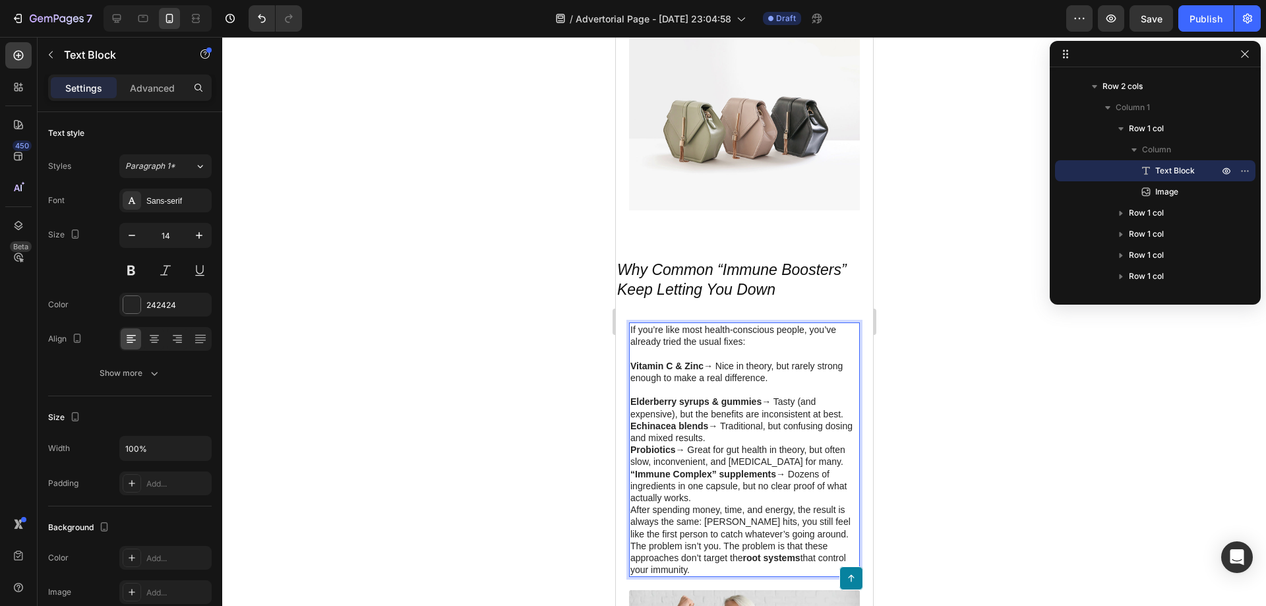
scroll to position [1212, 0]
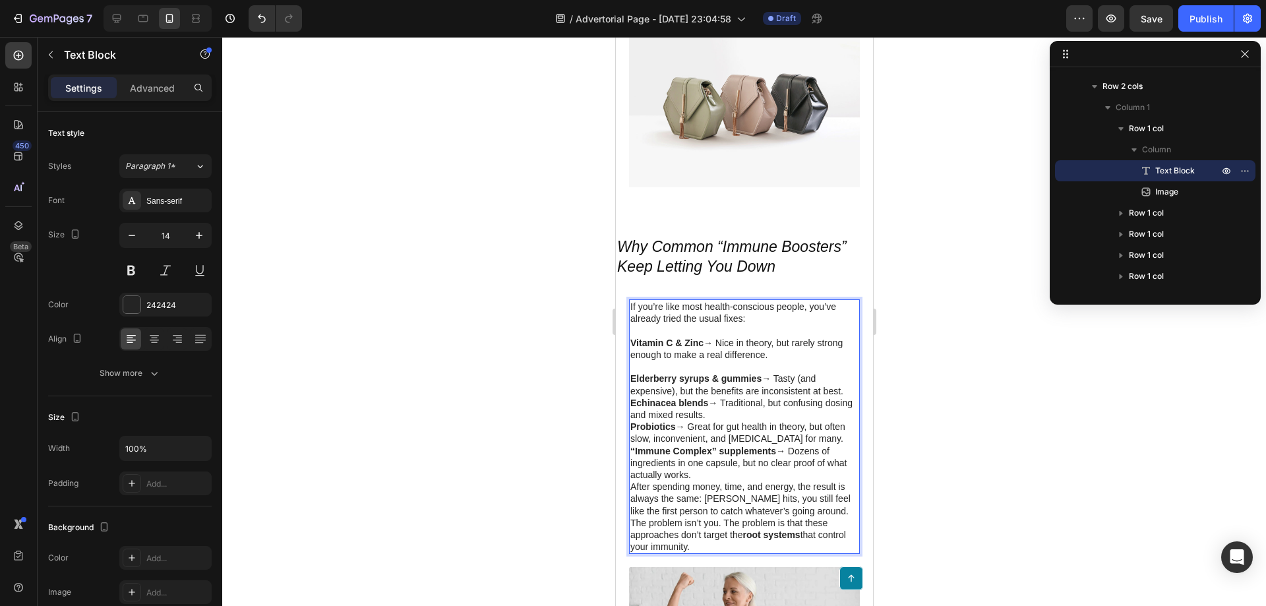
click at [747, 412] on p "Echinacea blends → Traditional, but confusing dosing and mixed results." at bounding box center [744, 409] width 228 height 24
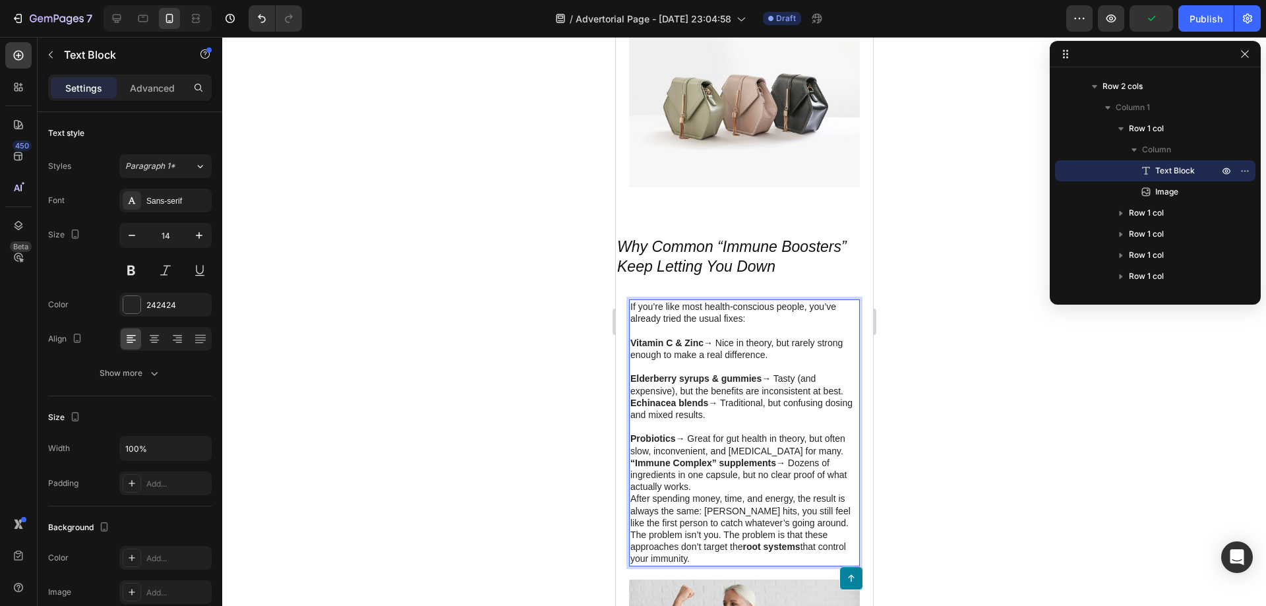
click at [706, 485] on p "“Immune Complex” supplements → Dozens of ingredients in one capsule, but no cle…" at bounding box center [744, 475] width 228 height 36
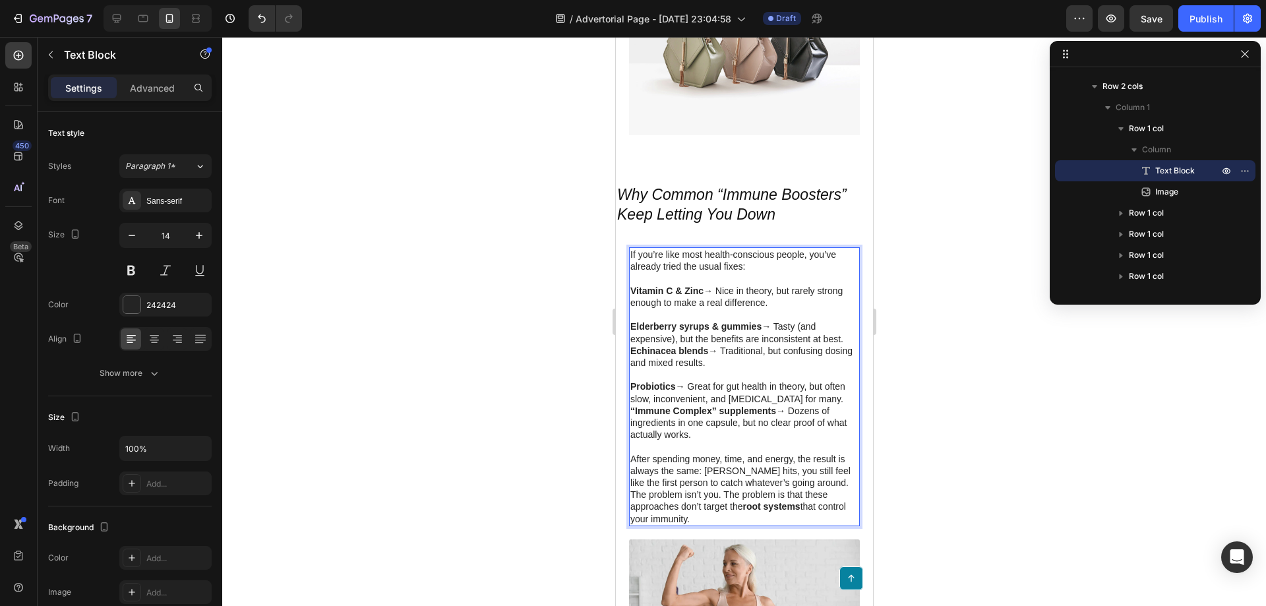
scroll to position [1344, 0]
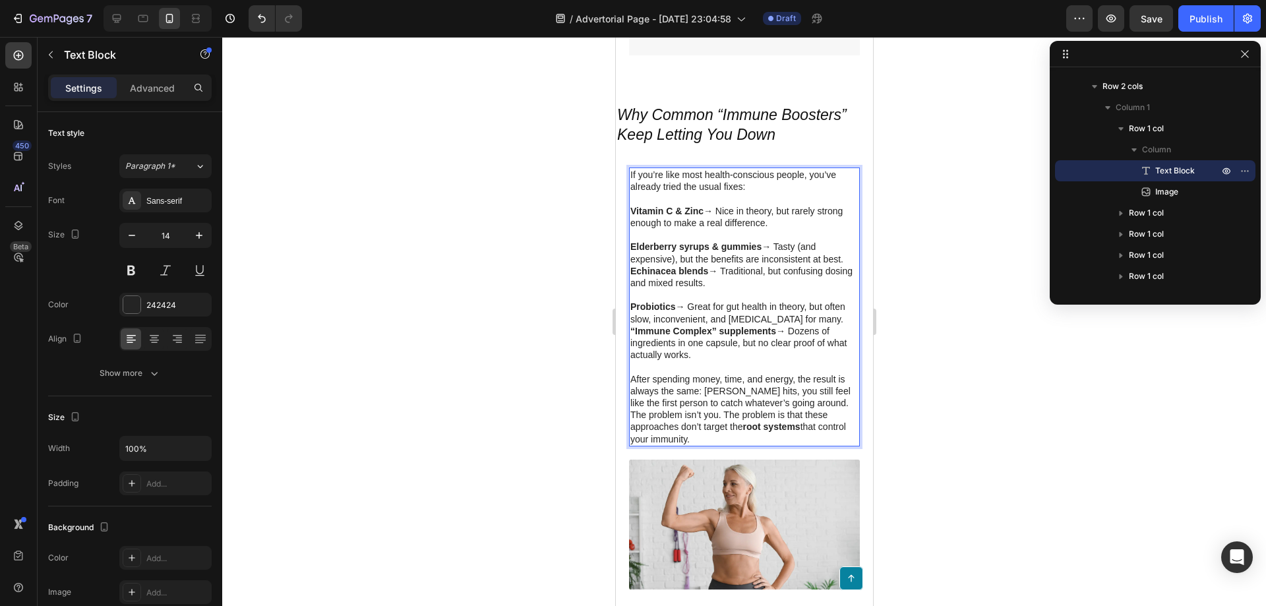
click at [721, 412] on p "The problem isn’t you. The problem is that these approaches don’t target the ro…" at bounding box center [744, 427] width 228 height 36
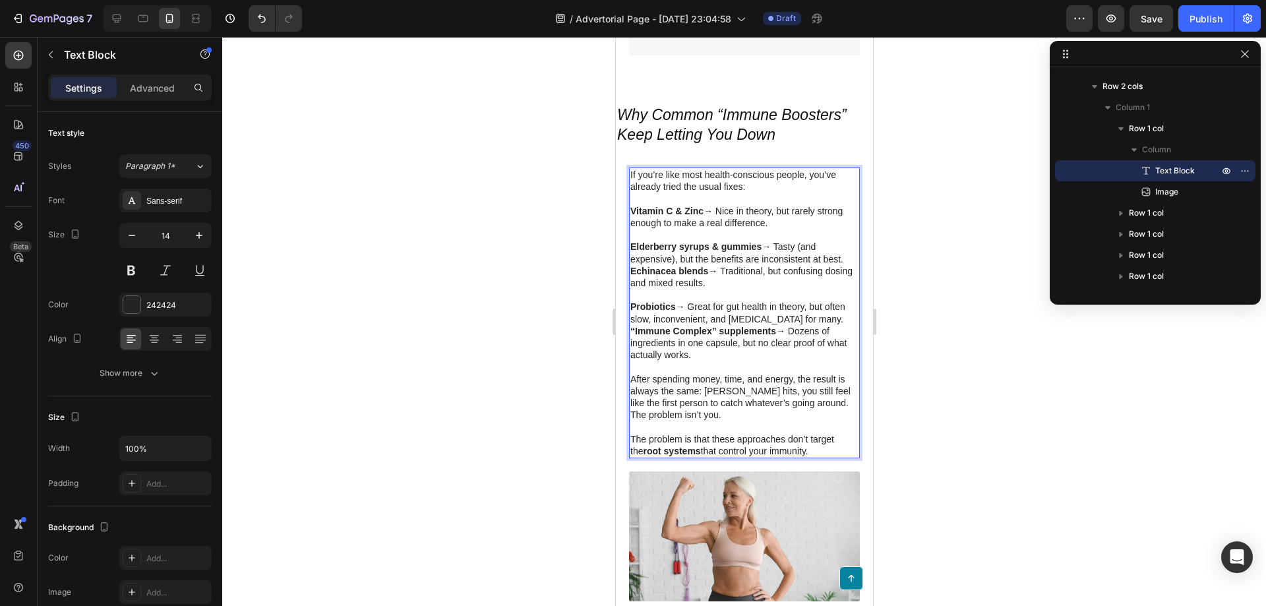
click at [987, 429] on div at bounding box center [744, 321] width 1044 height 569
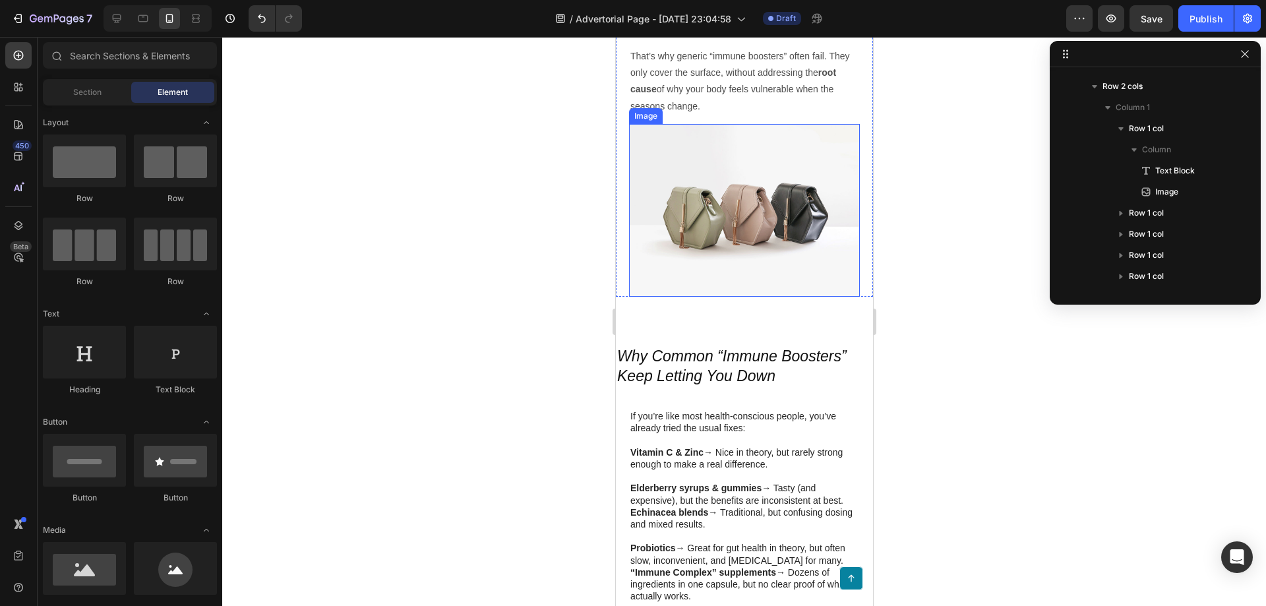
scroll to position [1121, 0]
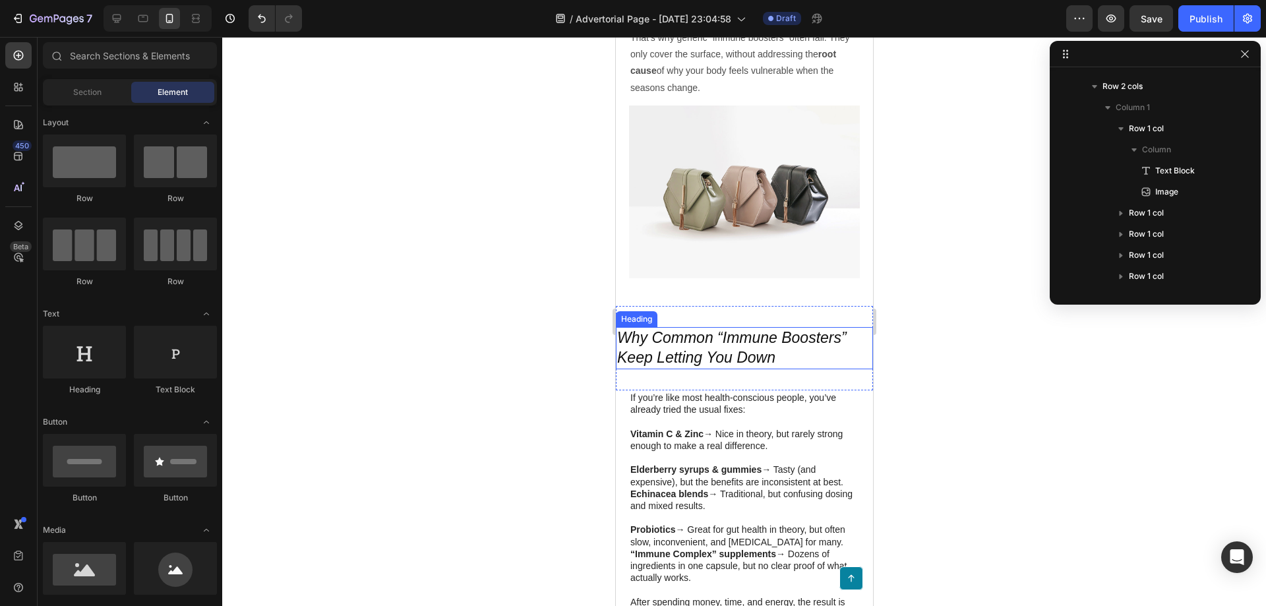
click at [739, 342] on icon "Why Common “Immune Boosters” Keep Letting You Down" at bounding box center [732, 347] width 230 height 37
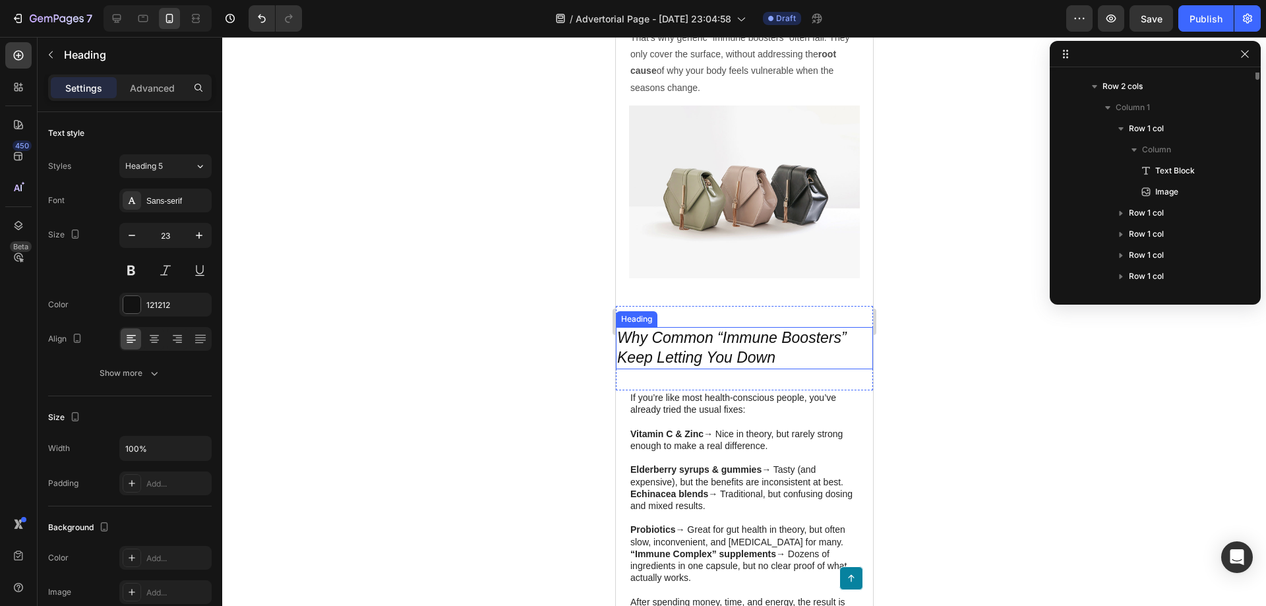
scroll to position [503, 0]
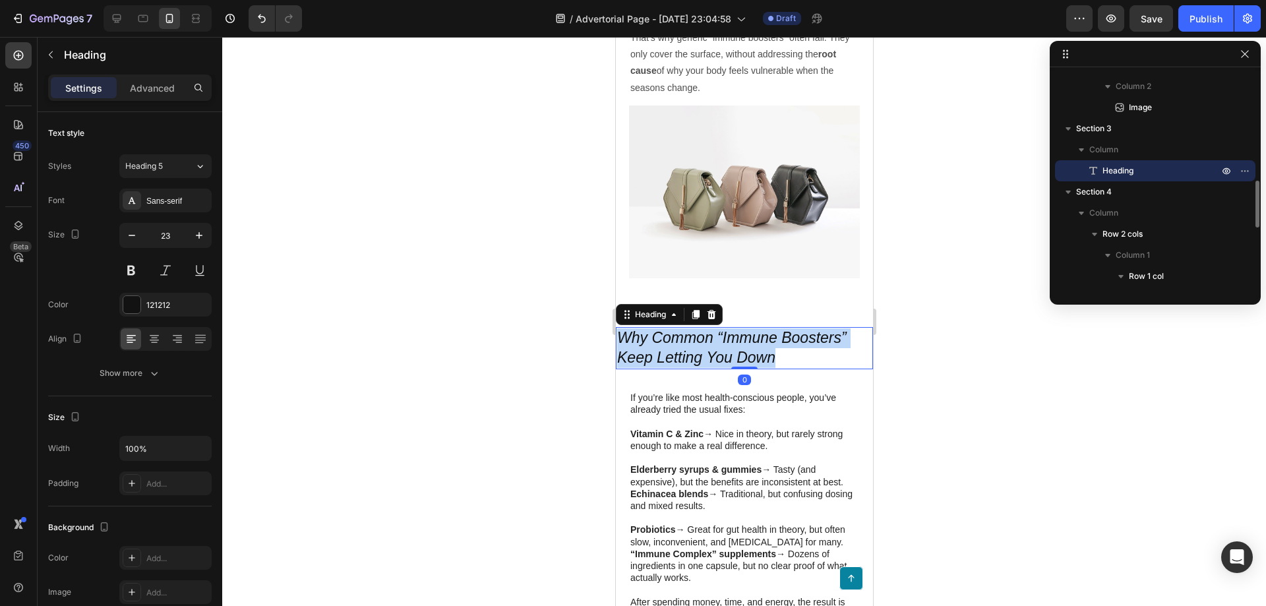
click at [739, 342] on icon "Why Common “Immune Boosters” Keep Letting You Down" at bounding box center [732, 347] width 230 height 37
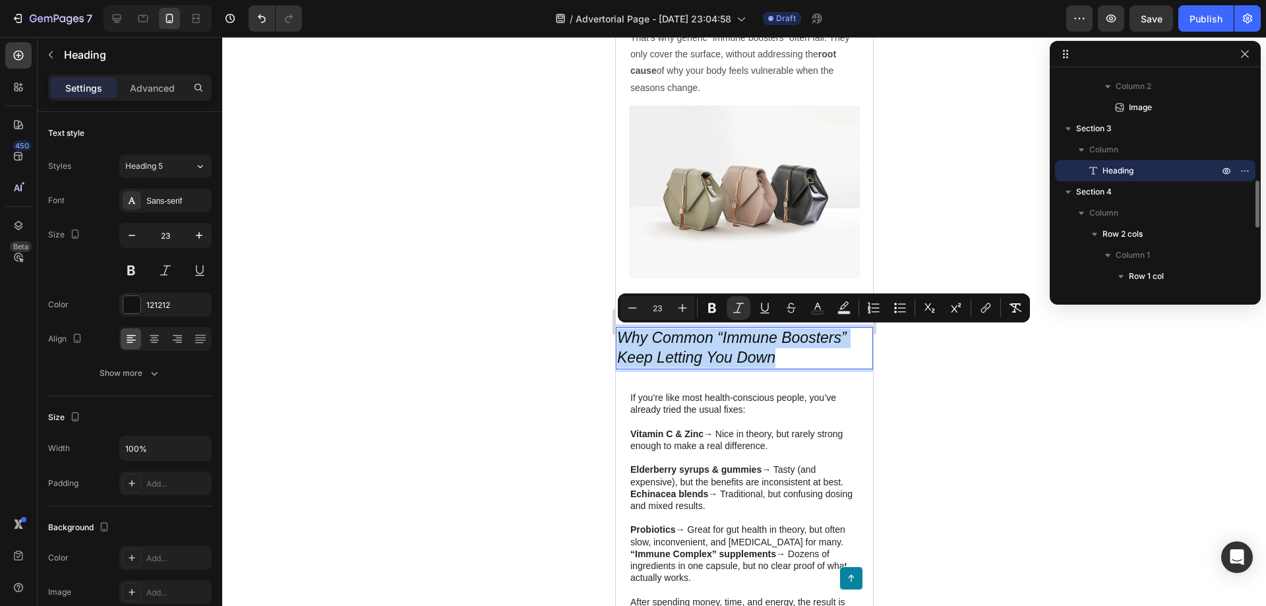
copy icon "Why Common “Immune Boosters” Keep Letting You Down"
click at [500, 249] on div at bounding box center [744, 321] width 1044 height 569
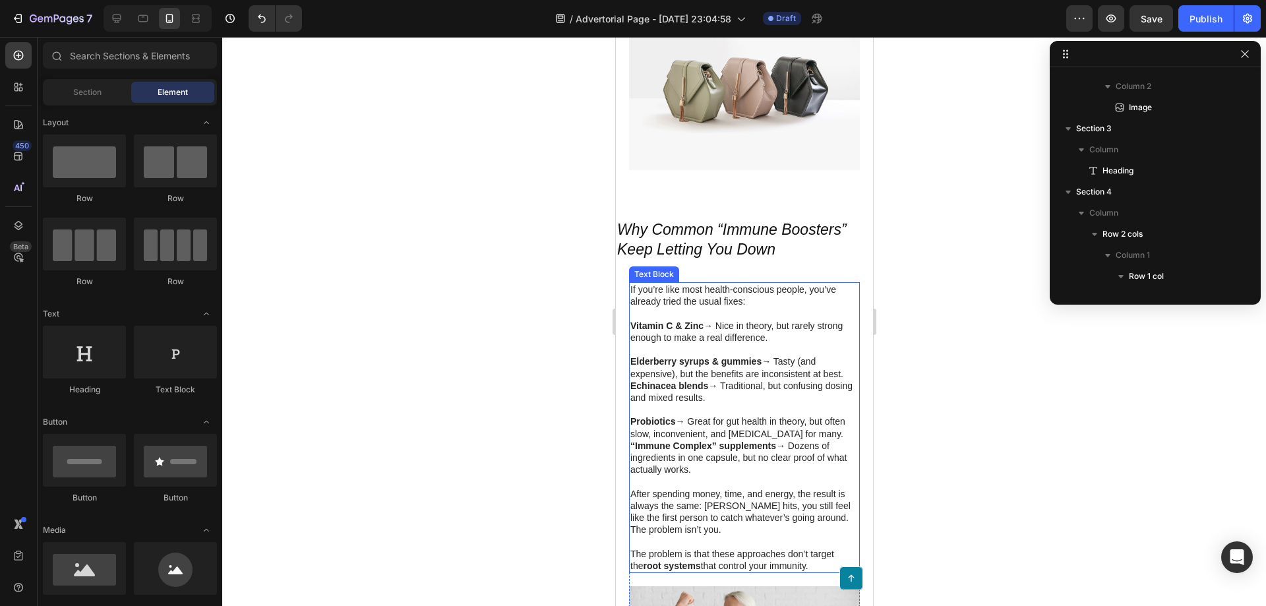
scroll to position [1253, 0]
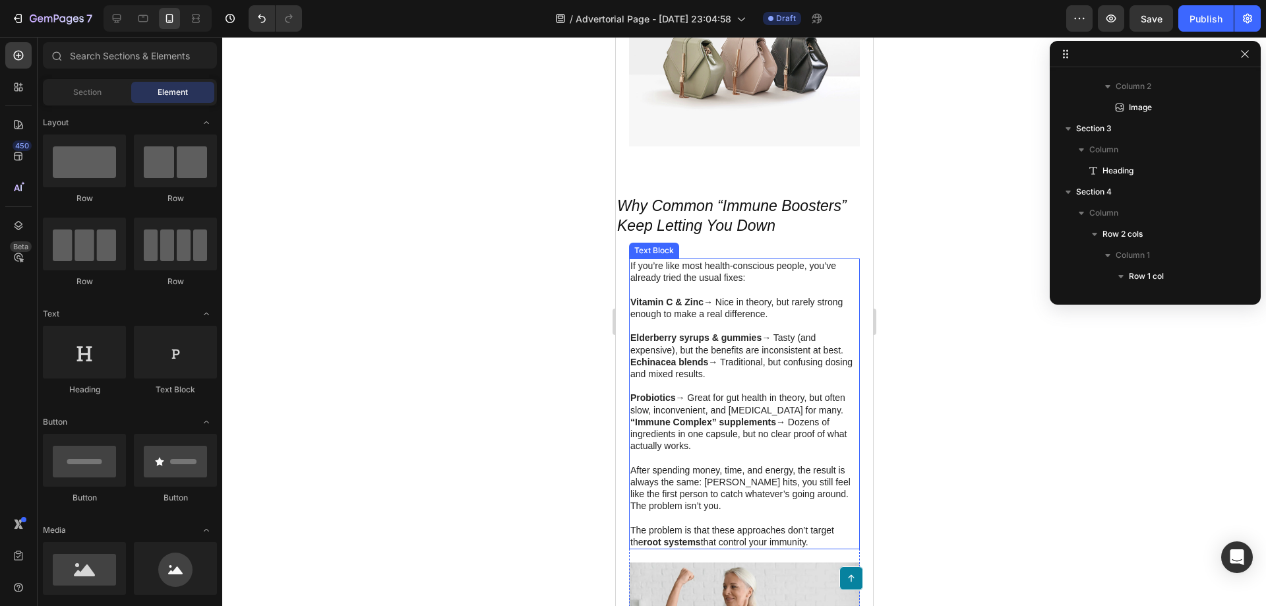
click at [805, 410] on p "Probiotics → Great for gut health in theory, but often slow, inconvenient, and …" at bounding box center [744, 404] width 228 height 24
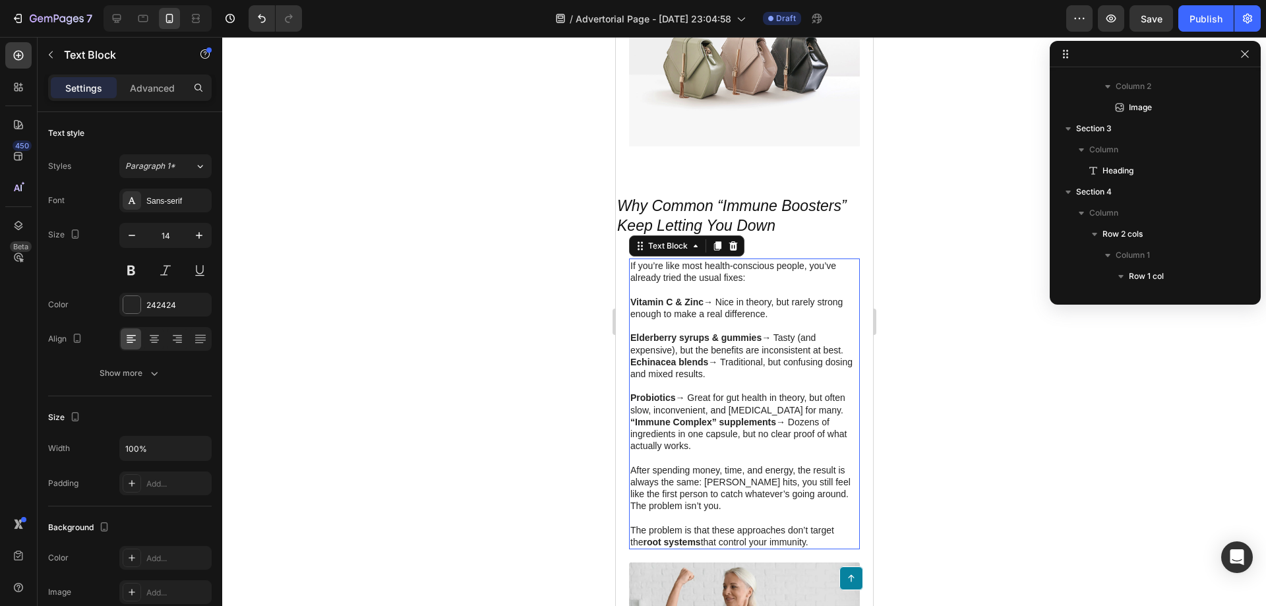
click at [797, 408] on p "Probiotics → Great for gut health in theory, but often slow, inconvenient, and …" at bounding box center [744, 404] width 228 height 24
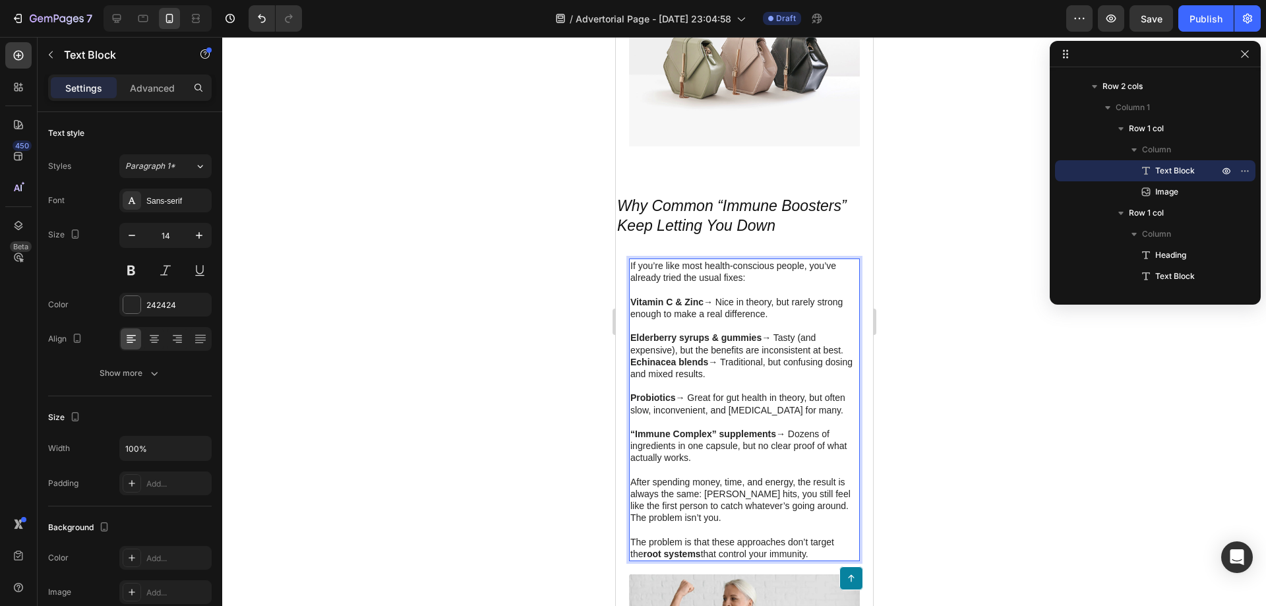
click at [1011, 392] on div at bounding box center [744, 321] width 1044 height 569
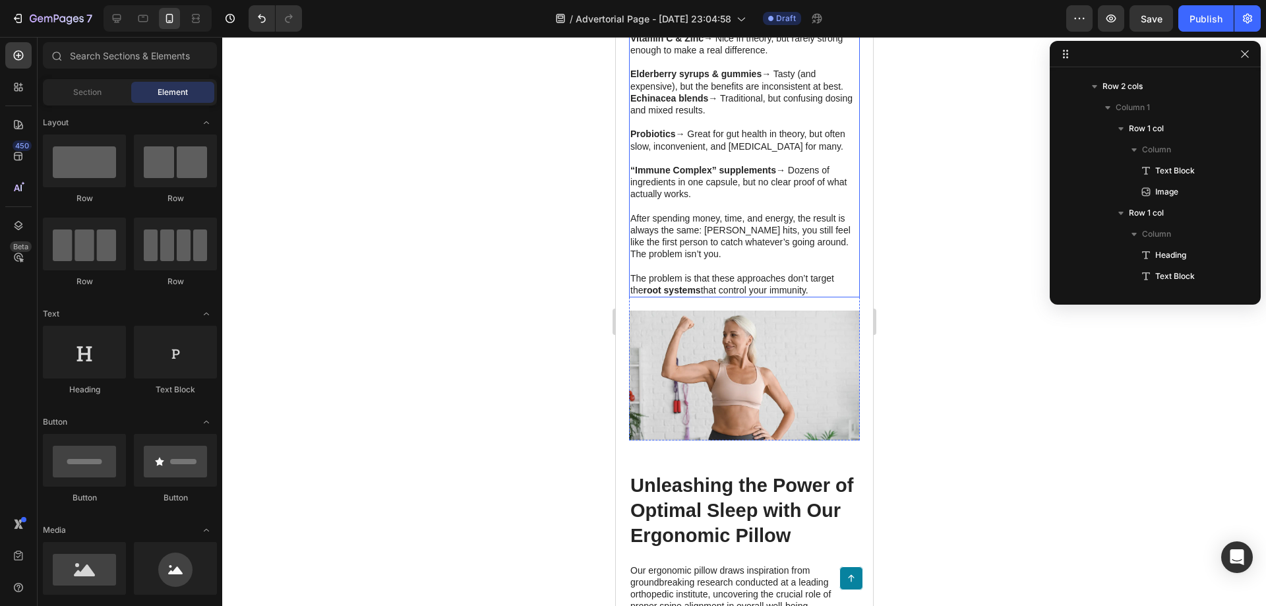
scroll to position [1517, 0]
click at [723, 354] on img at bounding box center [744, 374] width 231 height 130
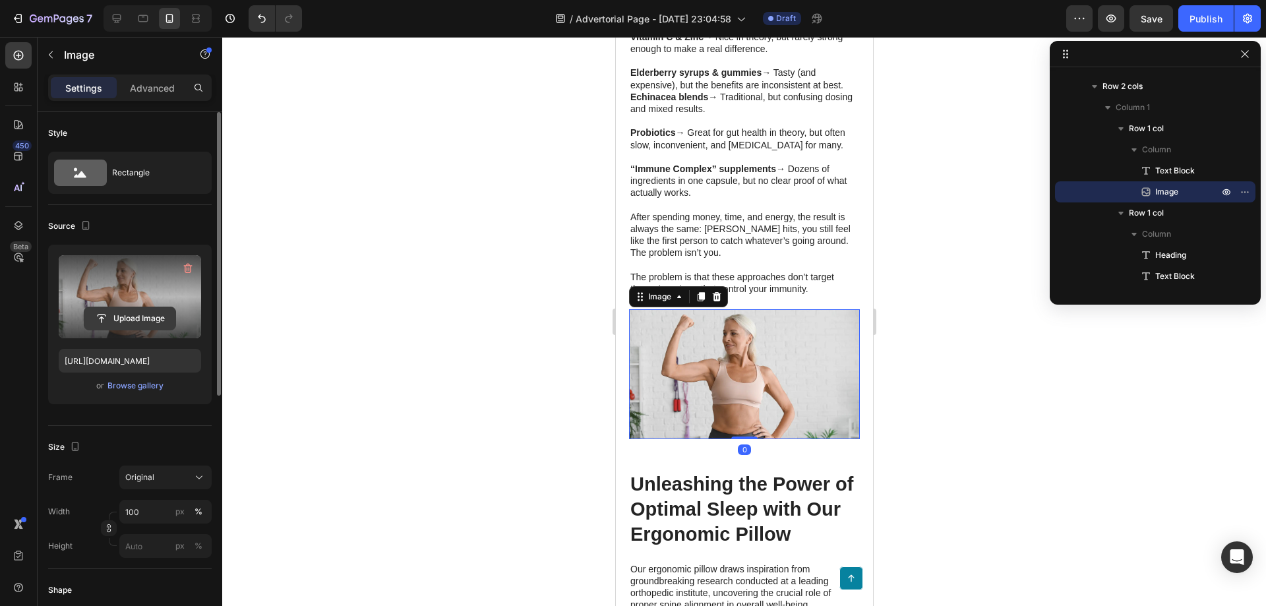
click at [128, 313] on input "file" at bounding box center [129, 318] width 91 height 22
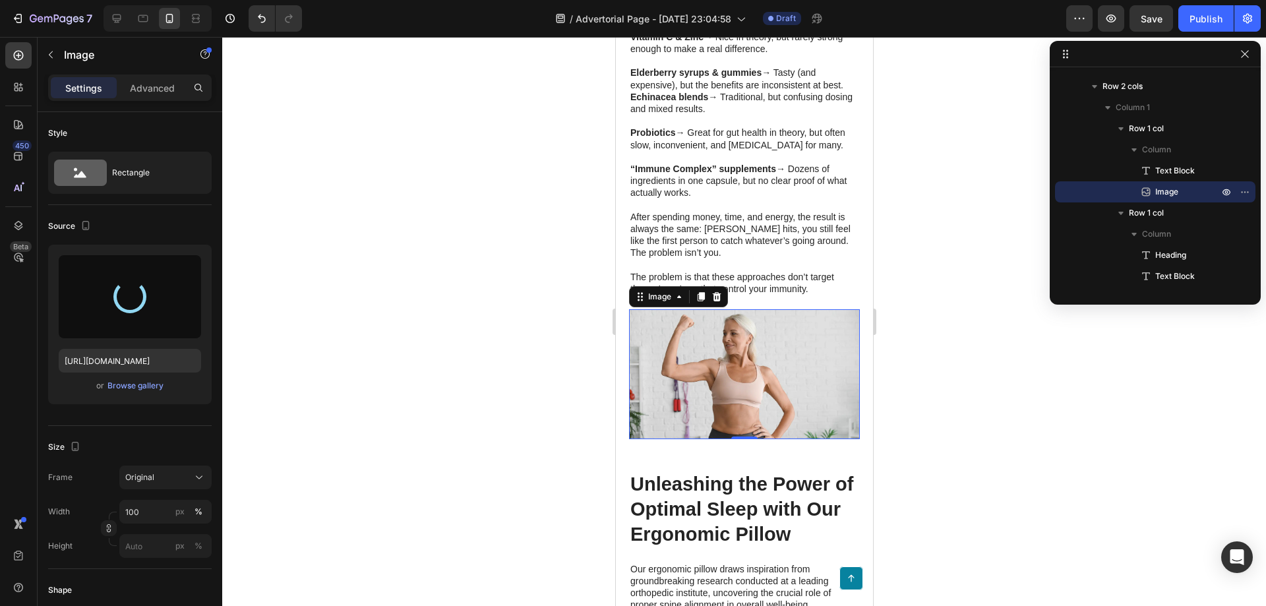
type input "https://cdn.shopify.com/s/files/1/0960/7797/1797/files/gempages_581832260282483…"
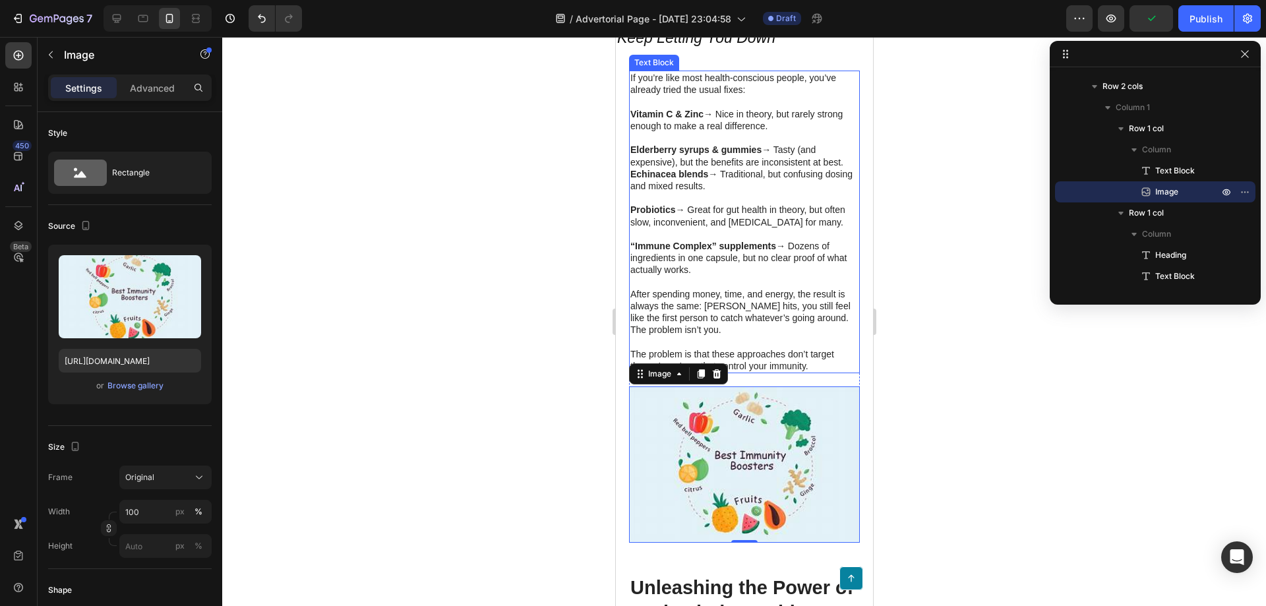
scroll to position [1187, 0]
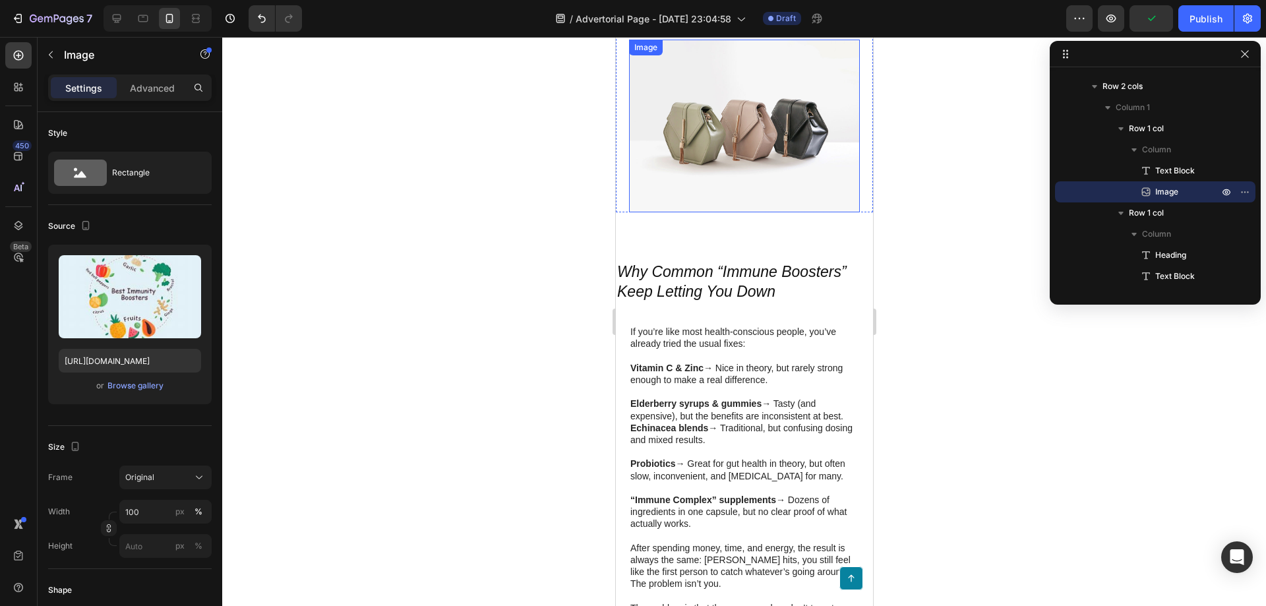
click at [733, 183] on img at bounding box center [744, 126] width 231 height 173
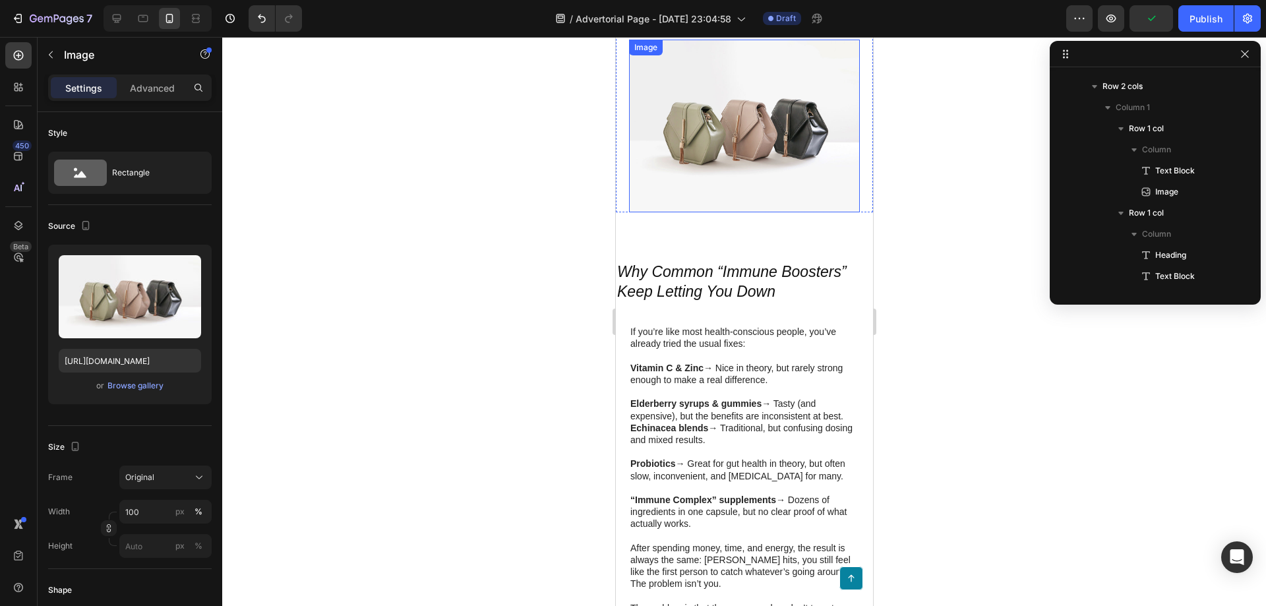
scroll to position [440, 0]
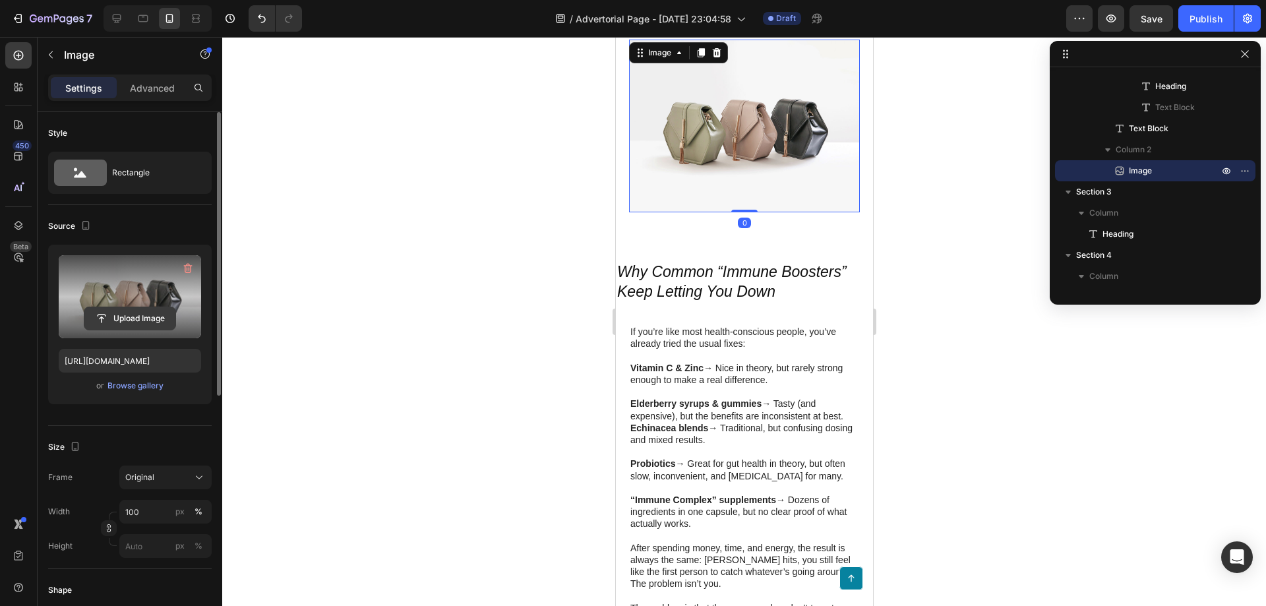
click at [129, 307] on input "file" at bounding box center [129, 318] width 91 height 22
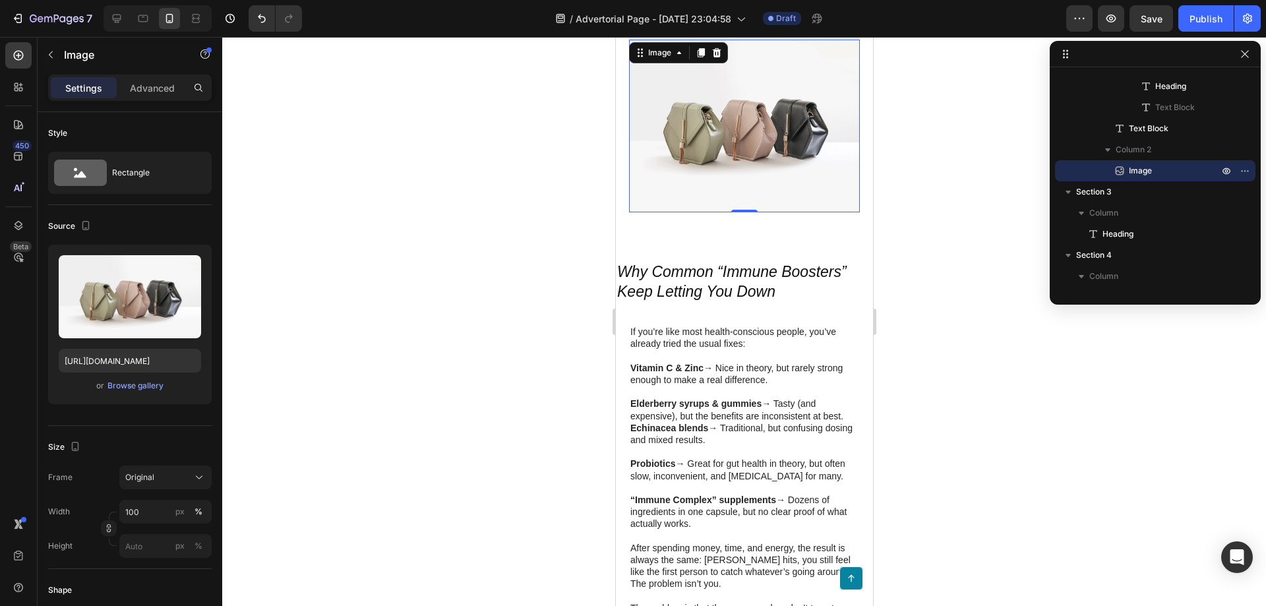
type input "https://cdn.shopify.com/s/files/1/0960/7797/1797/files/gempages_581832260282483…"
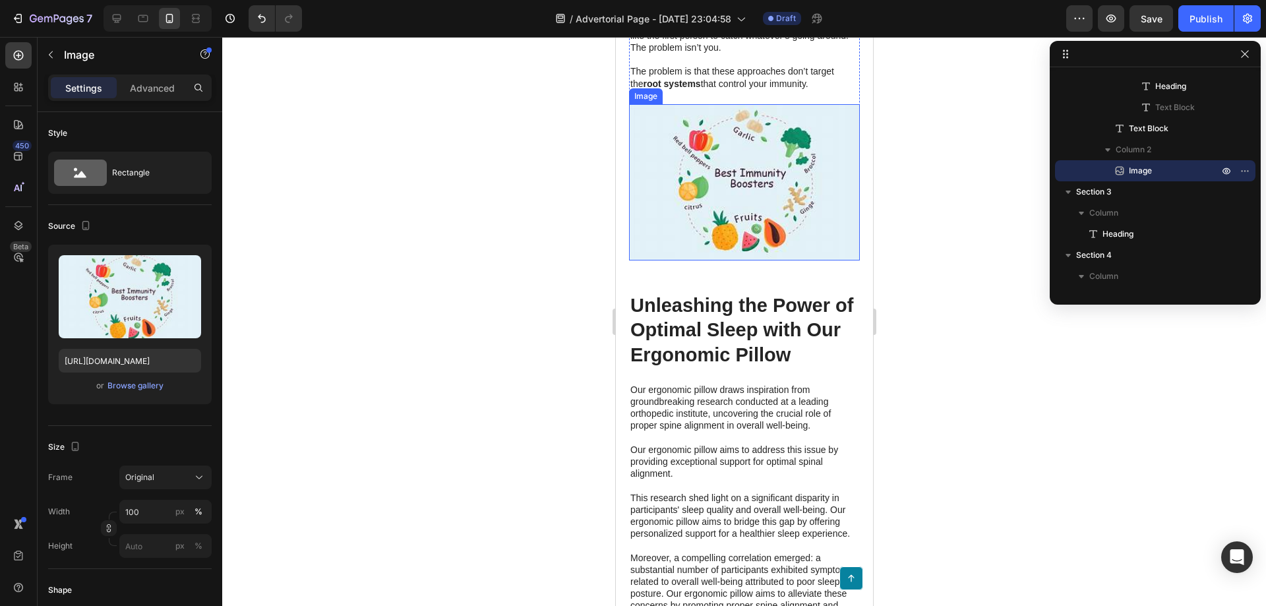
scroll to position [1715, 0]
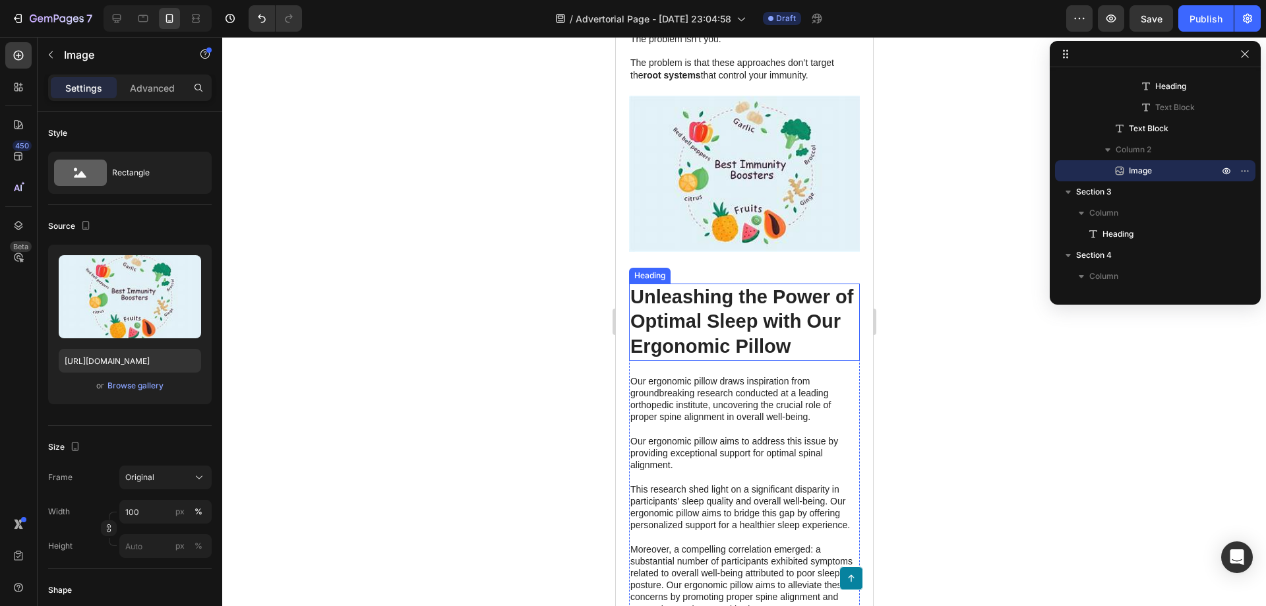
click at [730, 325] on h2 "Unleashing the Power of Optimal Sleep with Our Ergonomic Pillow" at bounding box center [744, 322] width 231 height 77
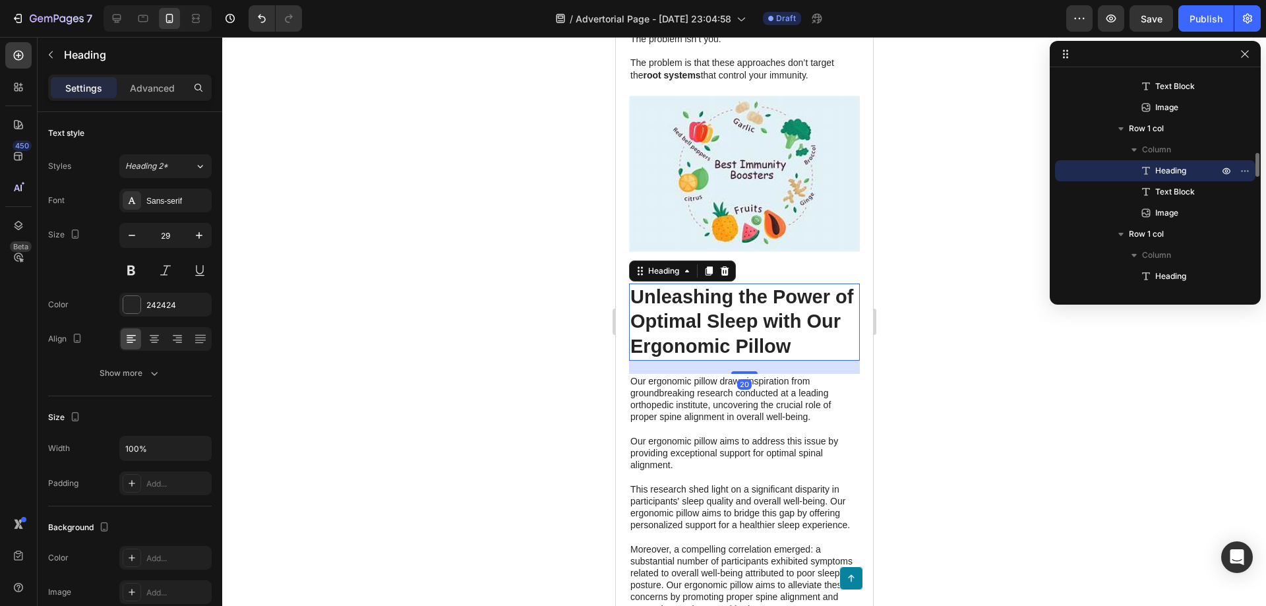
click at [688, 321] on h2 "Unleashing the Power of Optimal Sleep with Our Ergonomic Pillow" at bounding box center [744, 322] width 231 height 77
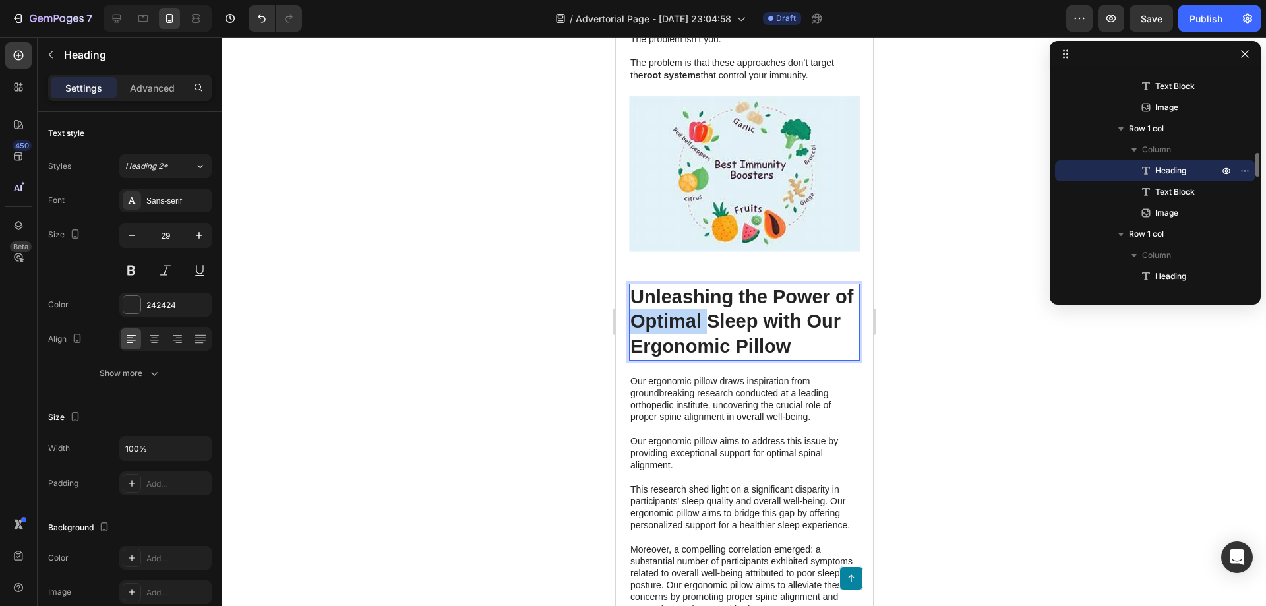
click at [688, 321] on p "Unleashing the Power of Optimal Sleep with Our Ergonomic Pillow" at bounding box center [744, 322] width 228 height 75
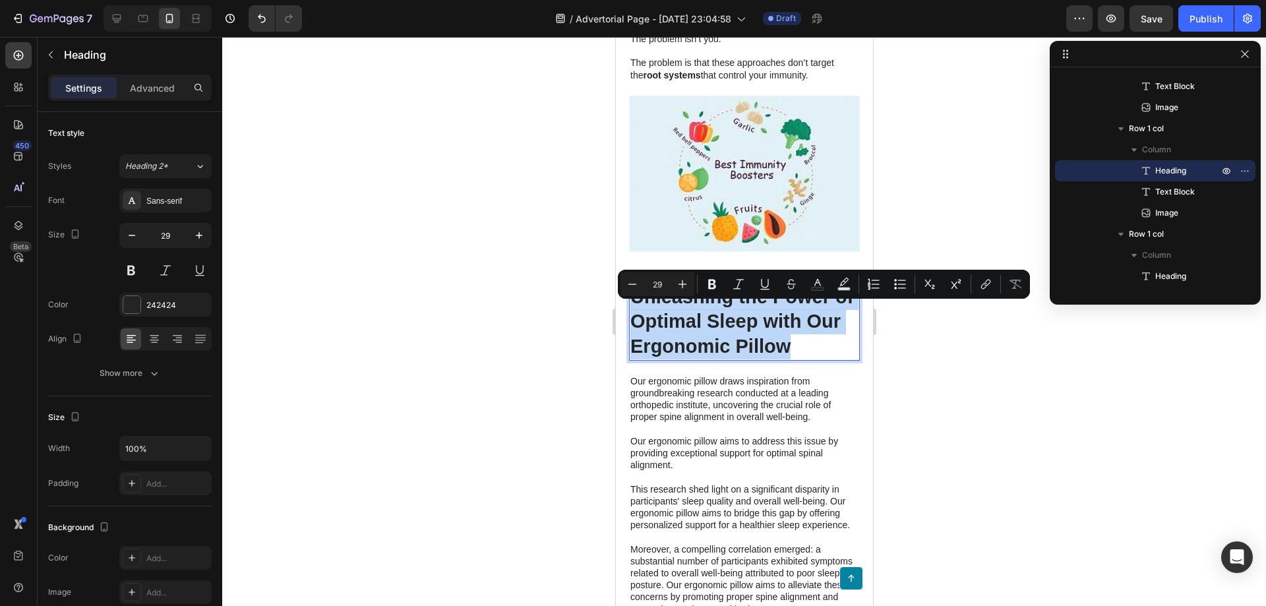
click at [688, 320] on p "Unleashing the Power of Optimal Sleep with Our Ergonomic Pillow" at bounding box center [744, 322] width 228 height 75
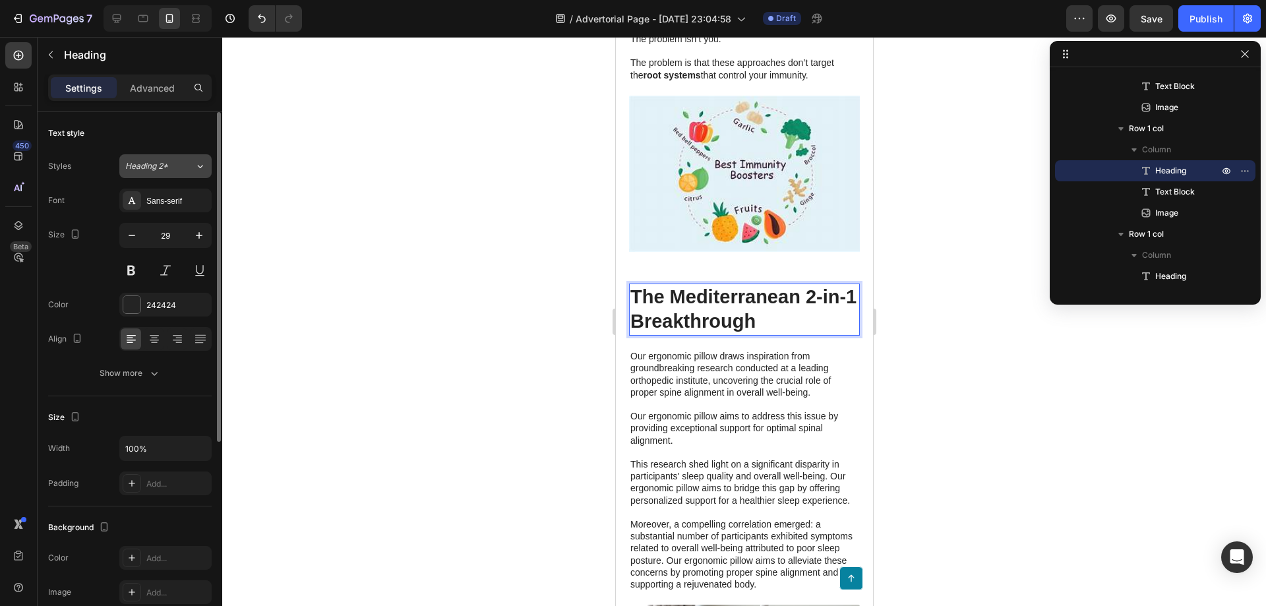
click at [166, 171] on span "Heading 2*" at bounding box center [146, 166] width 43 height 12
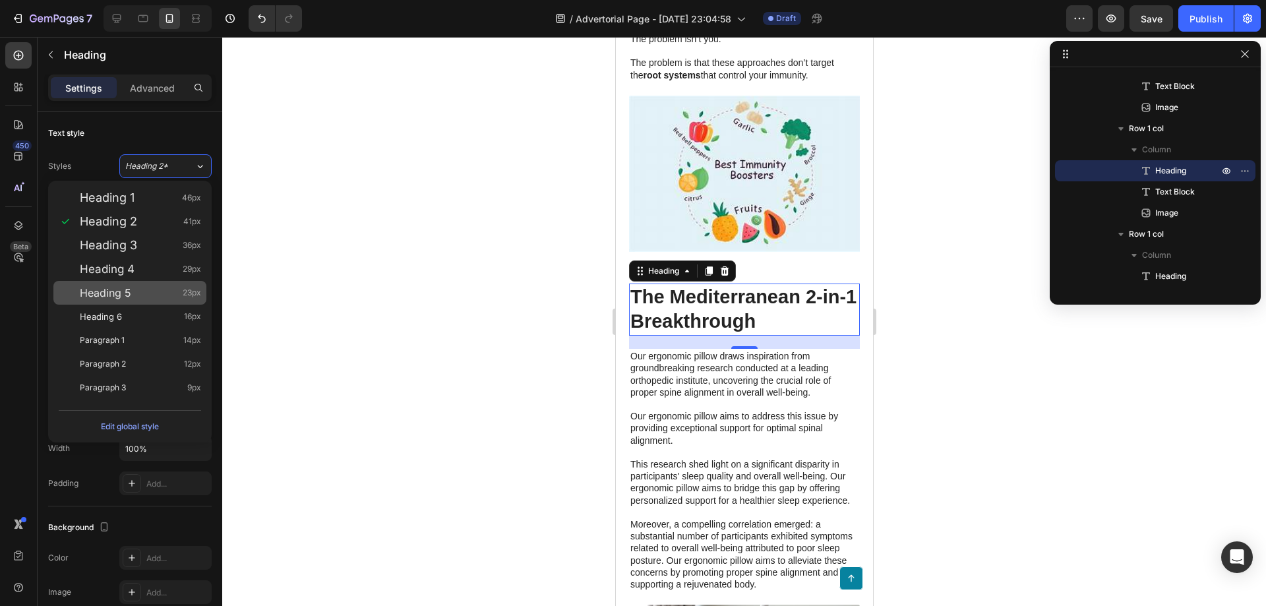
click at [148, 293] on div "Heading 5 23px" at bounding box center [140, 292] width 121 height 13
type input "23"
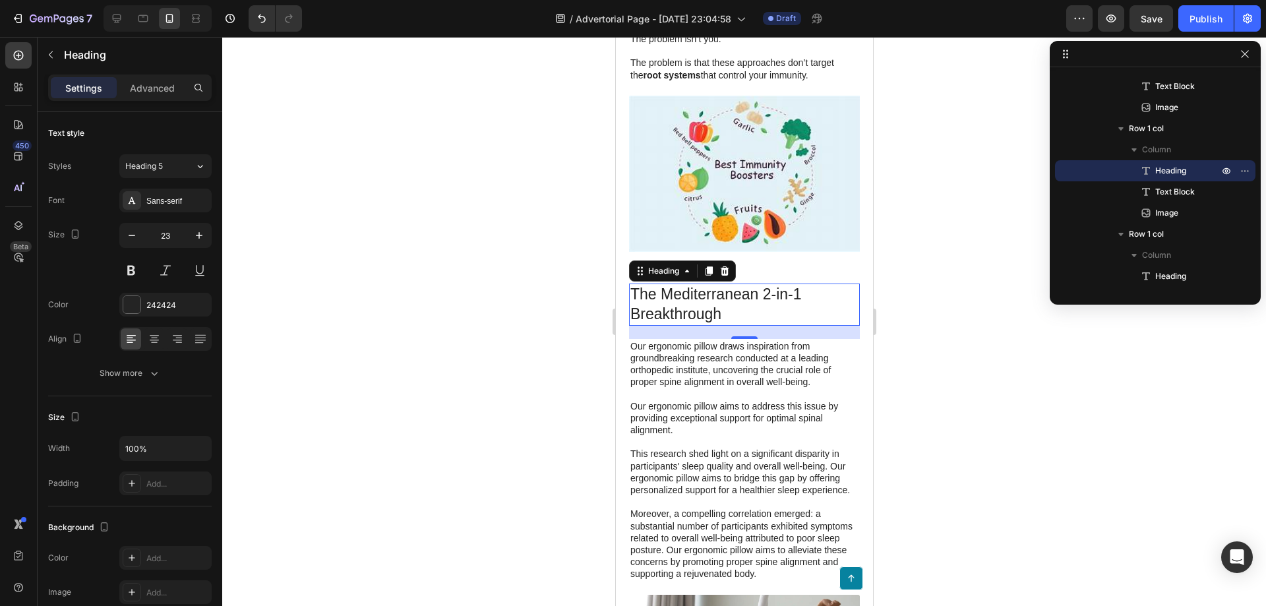
click at [972, 353] on div at bounding box center [744, 321] width 1044 height 569
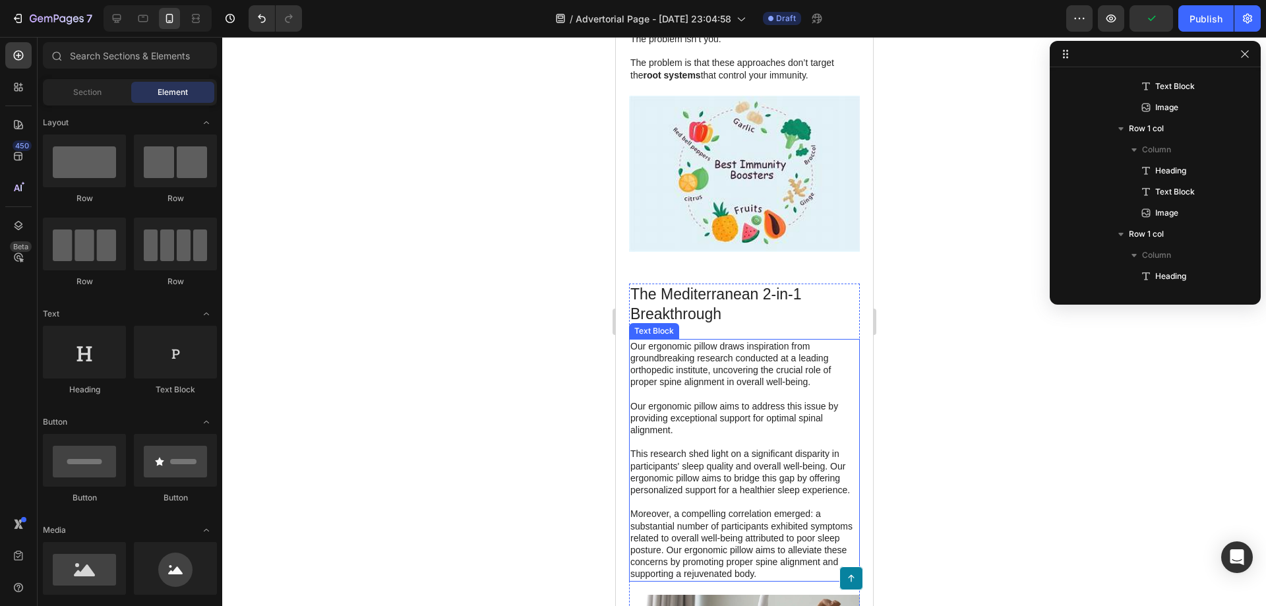
click at [691, 398] on p "Our ergonomic pillow draws inspiration from groundbreaking research conducted a…" at bounding box center [744, 460] width 228 height 240
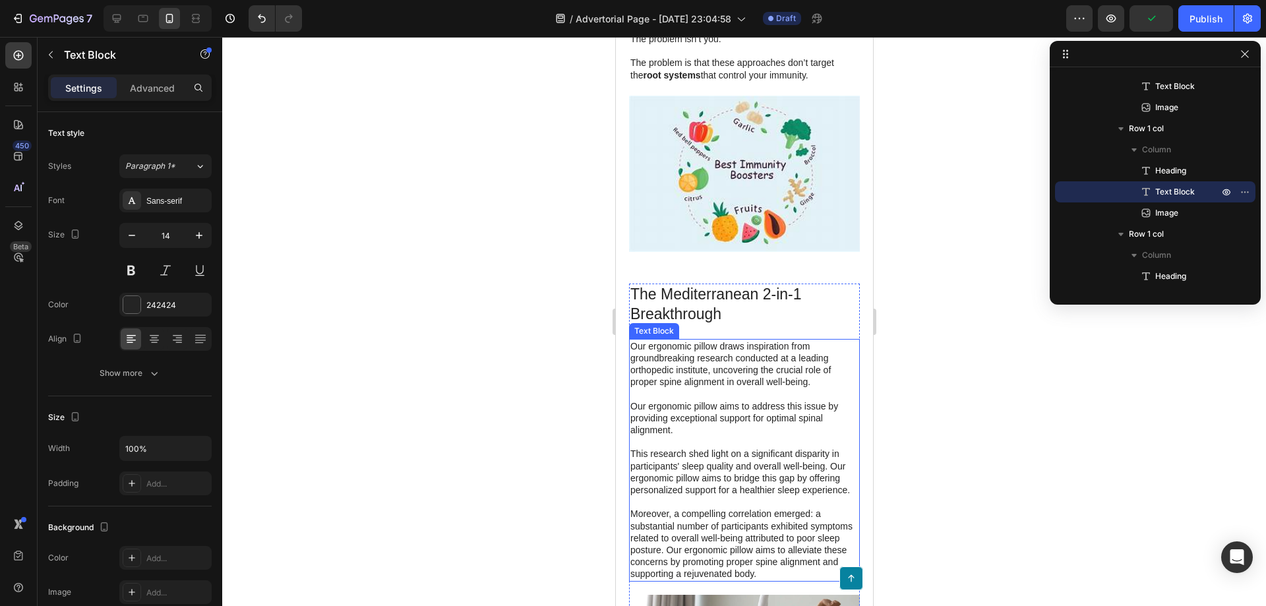
click at [691, 398] on p "Our ergonomic pillow draws inspiration from groundbreaking research conducted a…" at bounding box center [744, 460] width 228 height 240
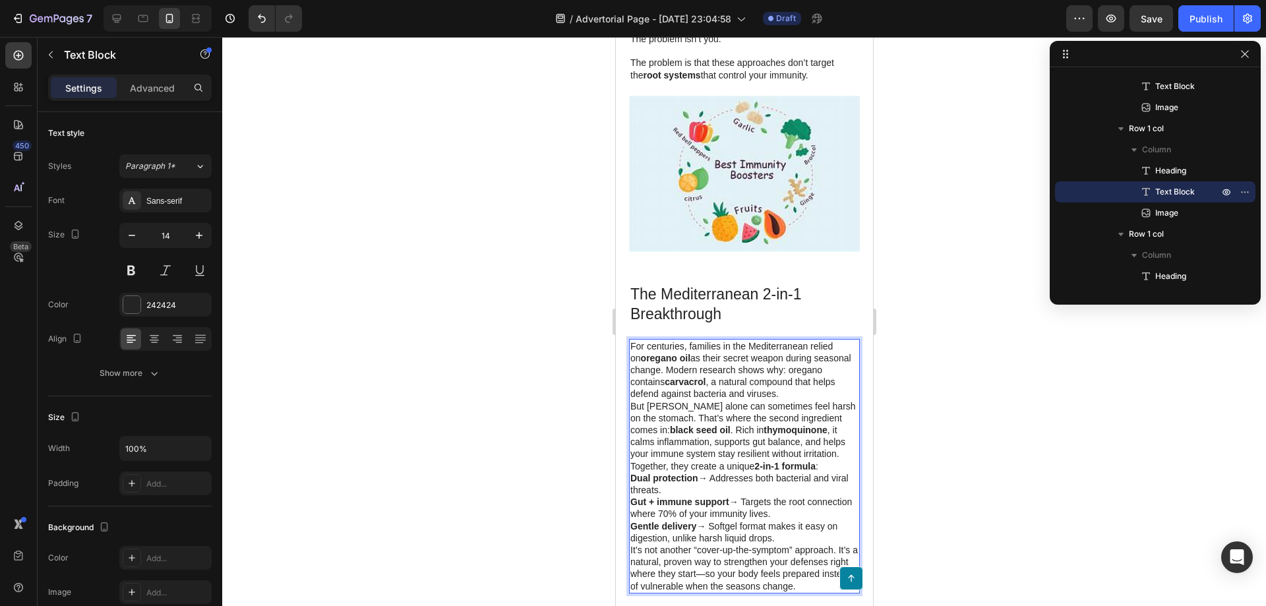
scroll to position [1719, 0]
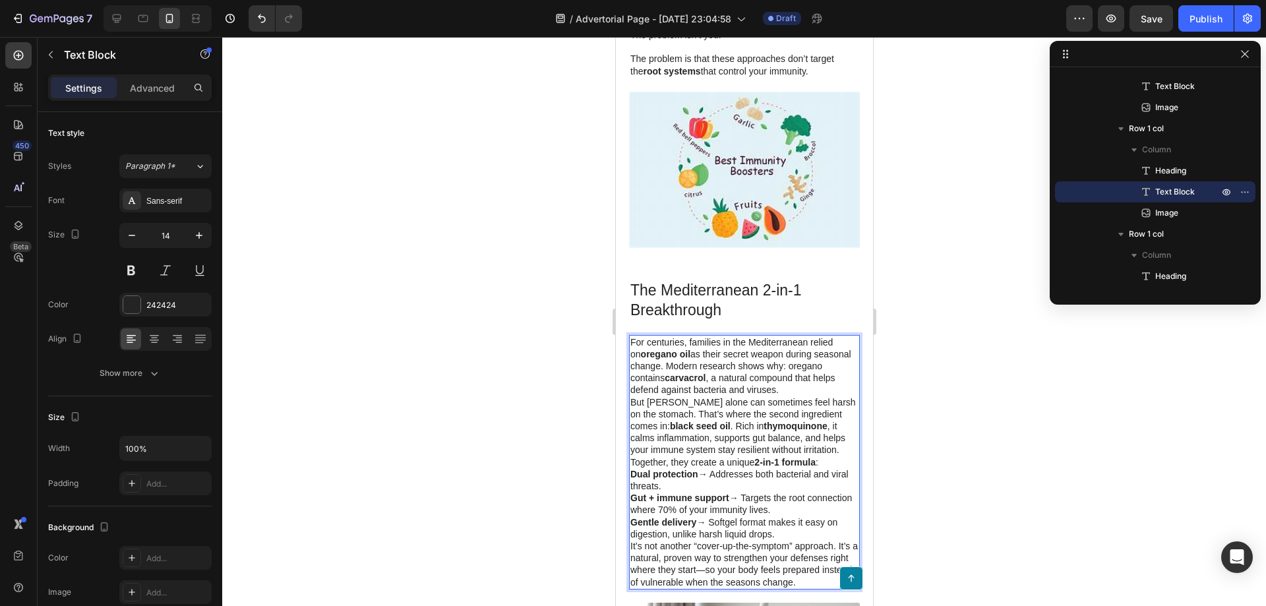
click at [783, 383] on p "For centuries, families in the Mediterranean relied on oregano oil as their sec…" at bounding box center [744, 366] width 228 height 60
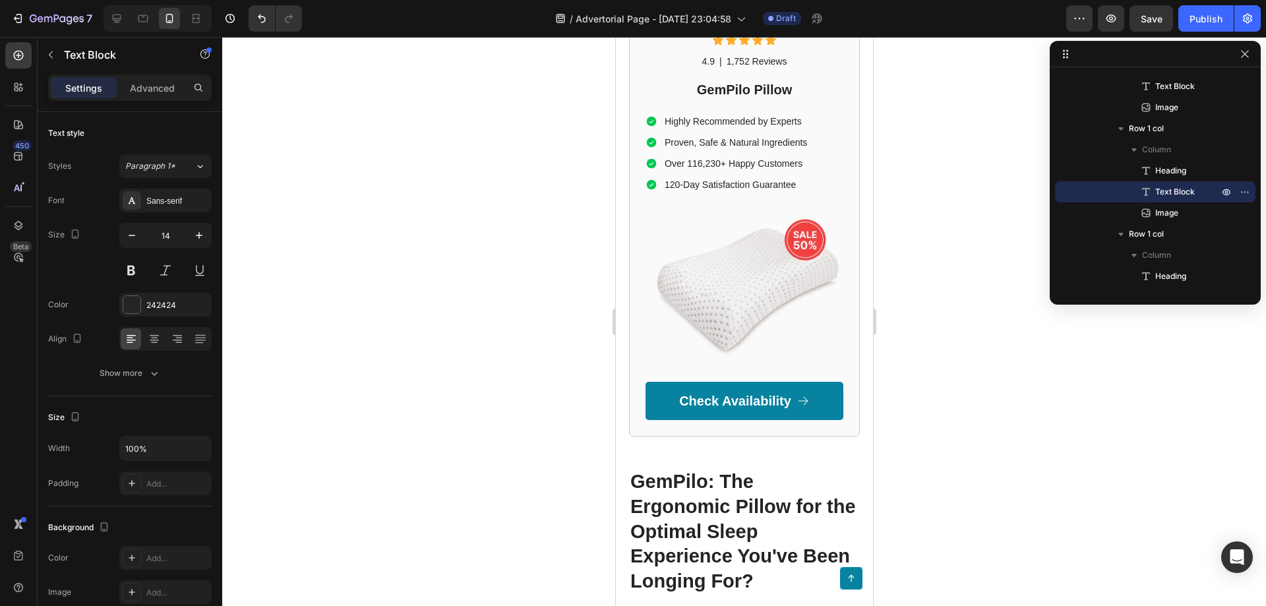
scroll to position [3118, 0]
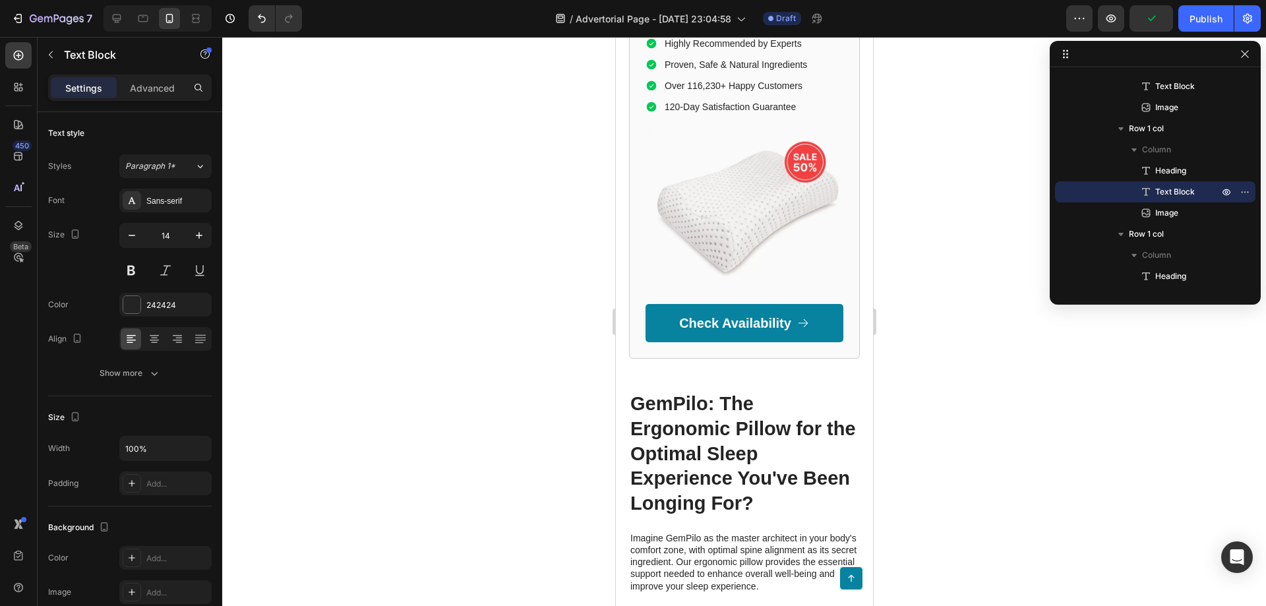
click at [972, 337] on div at bounding box center [744, 321] width 1044 height 569
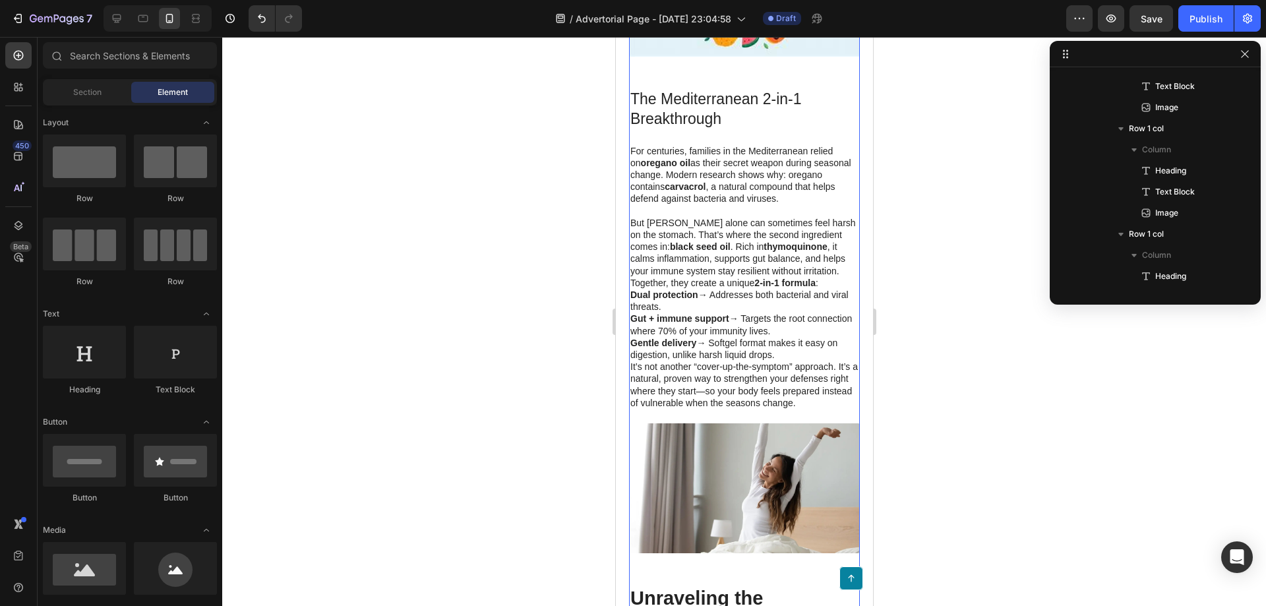
scroll to position [1799, 0]
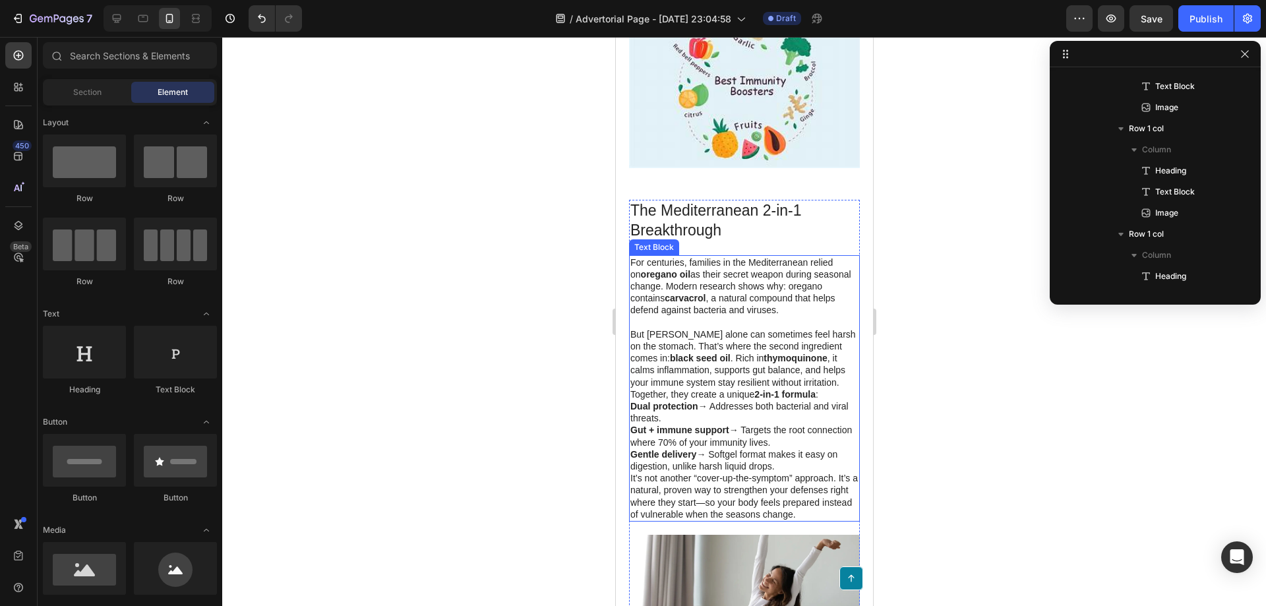
click at [821, 376] on p "But oregano alone can sometimes feel harsh on the stomach. That’s where the sec…" at bounding box center [744, 358] width 228 height 60
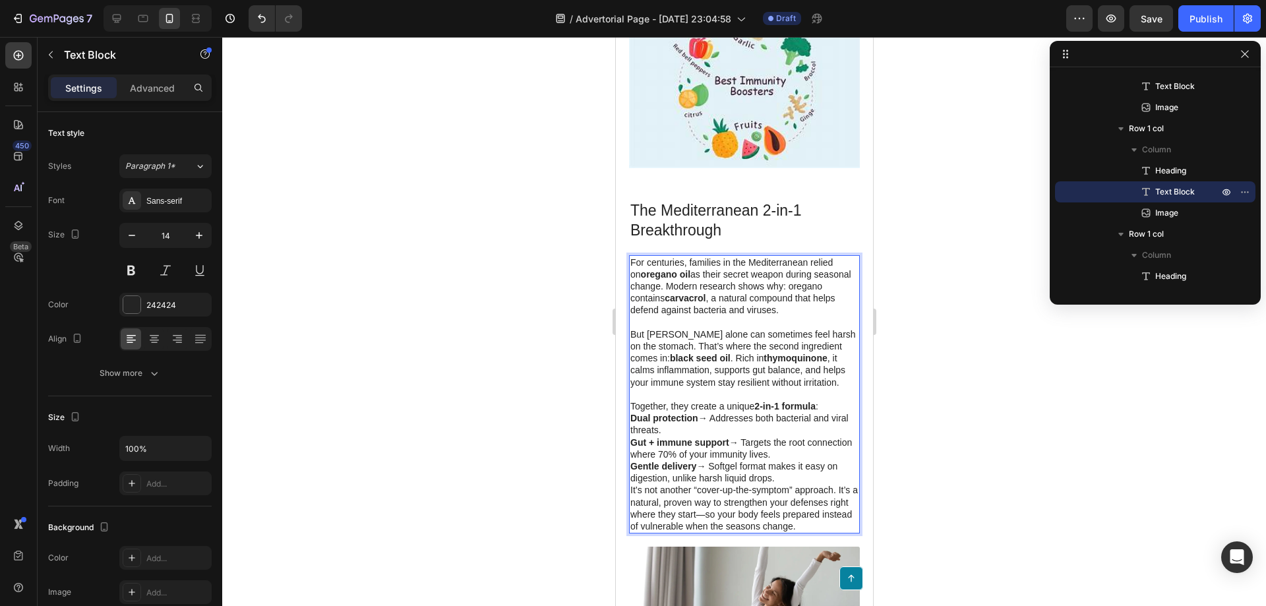
click at [825, 400] on p "Together, they create a unique 2-in-1 formula :" at bounding box center [744, 406] width 228 height 12
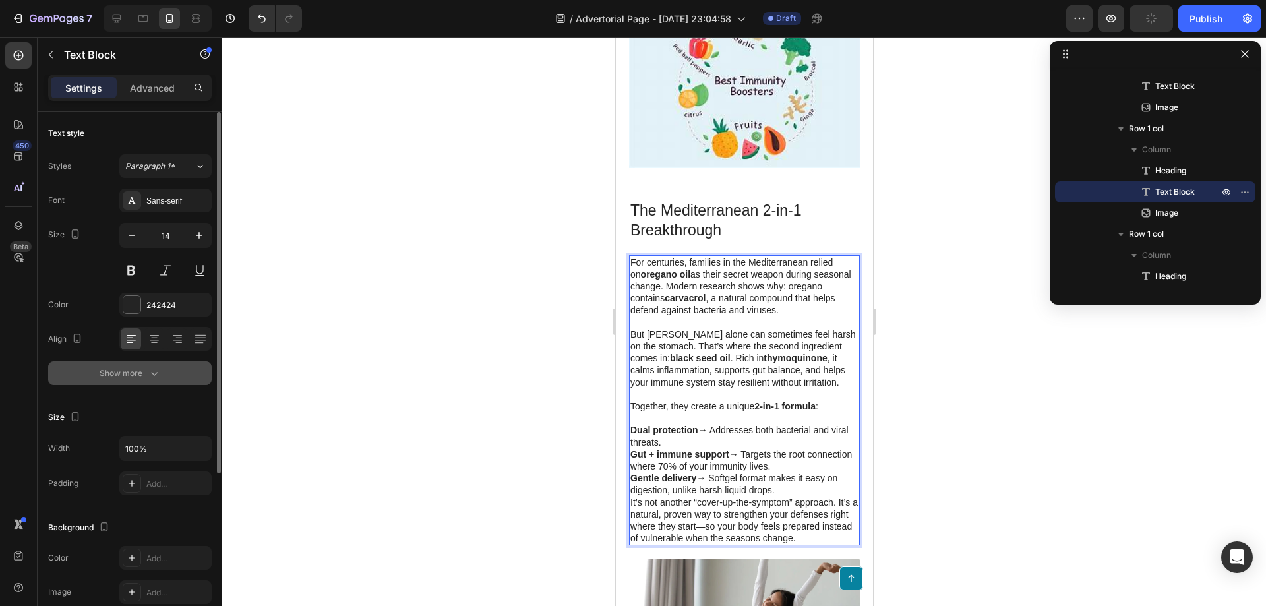
click at [148, 371] on icon "button" at bounding box center [154, 373] width 13 height 13
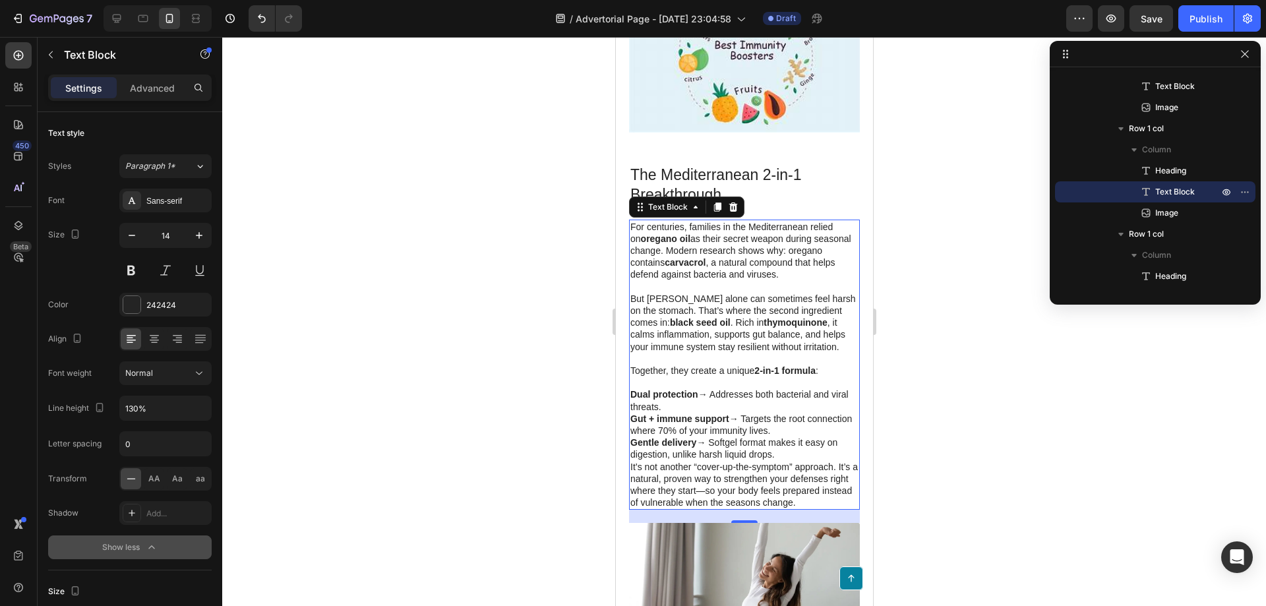
scroll to position [1865, 0]
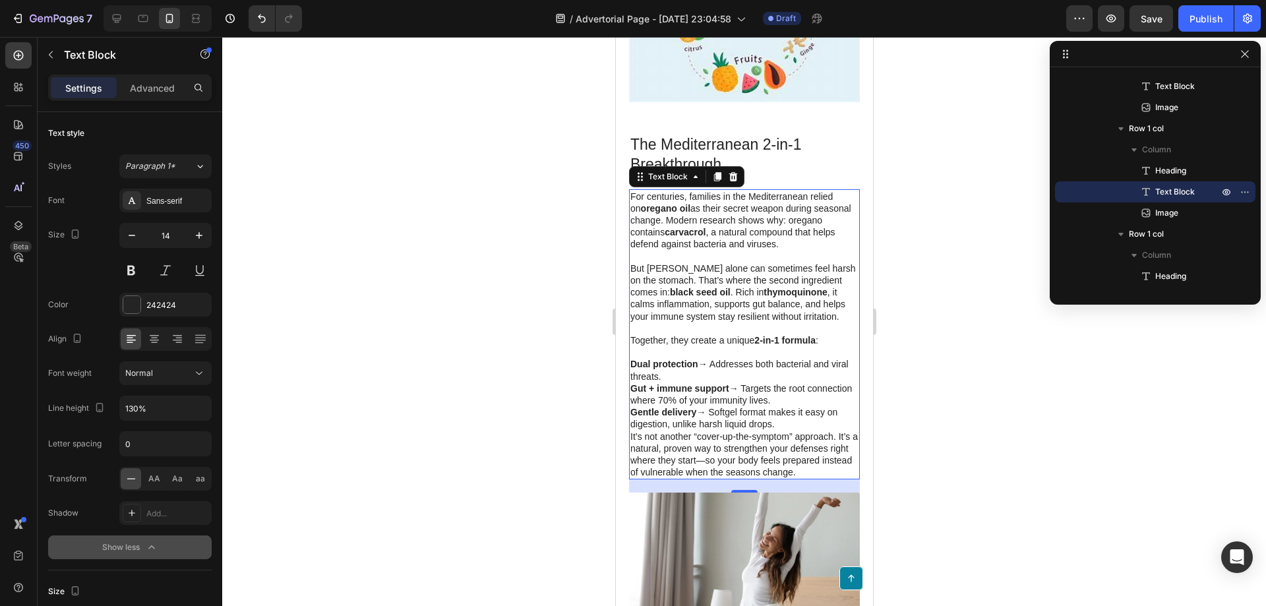
click at [778, 418] on p "Gentle delivery → Softgel format makes it easy on digestion, unlike harsh liqui…" at bounding box center [744, 418] width 228 height 24
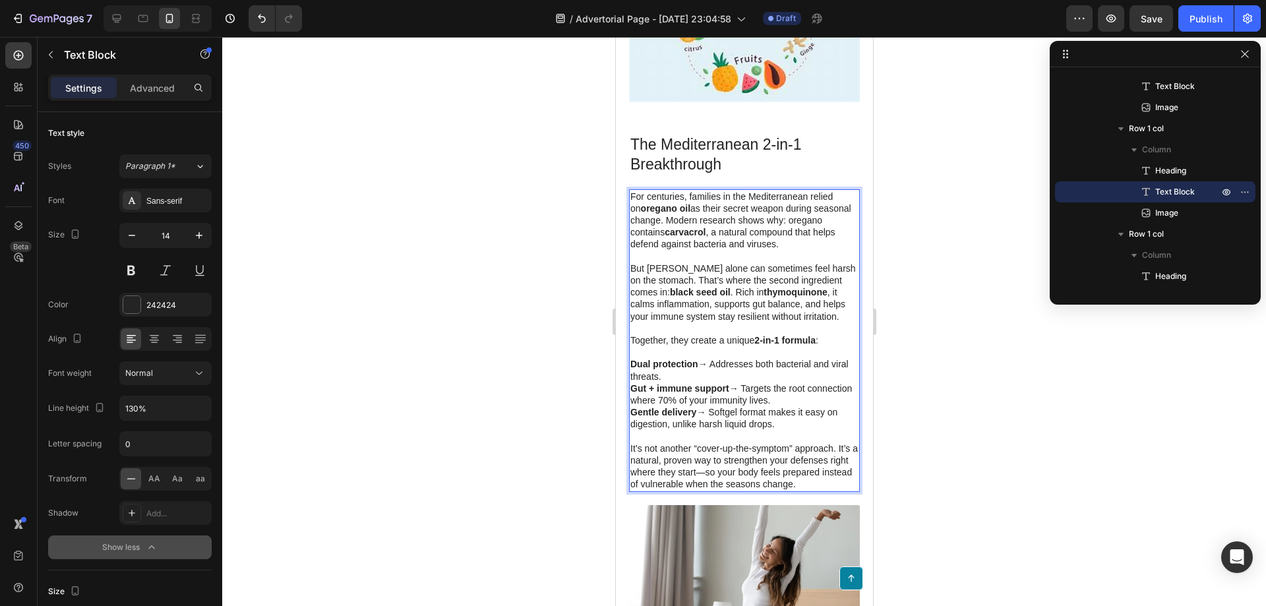
click at [827, 394] on p "Gut + immune support → Targets the root connection where 70% of your immunity l…" at bounding box center [744, 395] width 228 height 24
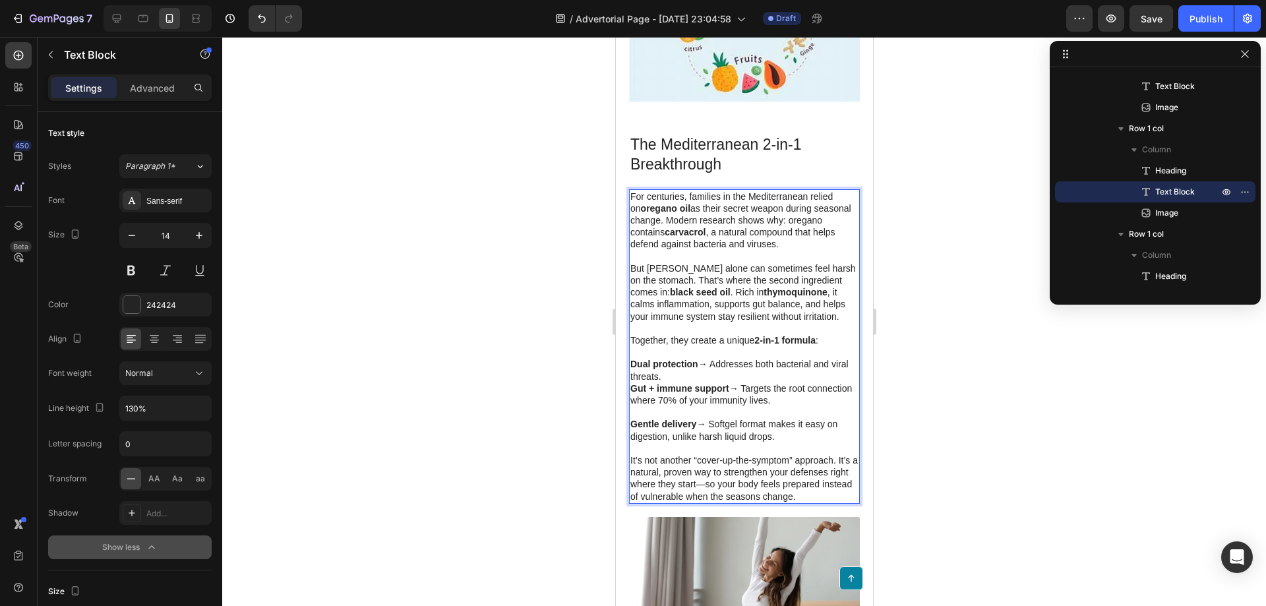
click at [706, 367] on p "Dual protection → Addresses both bacterial and viral threats." at bounding box center [744, 370] width 228 height 24
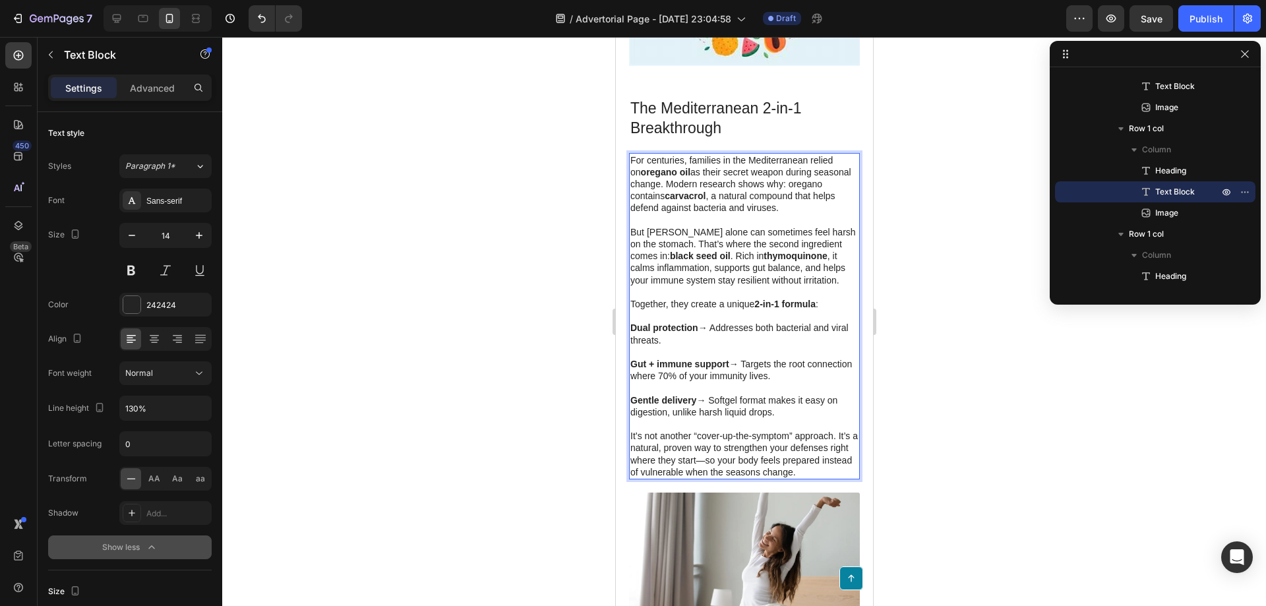
scroll to position [1931, 0]
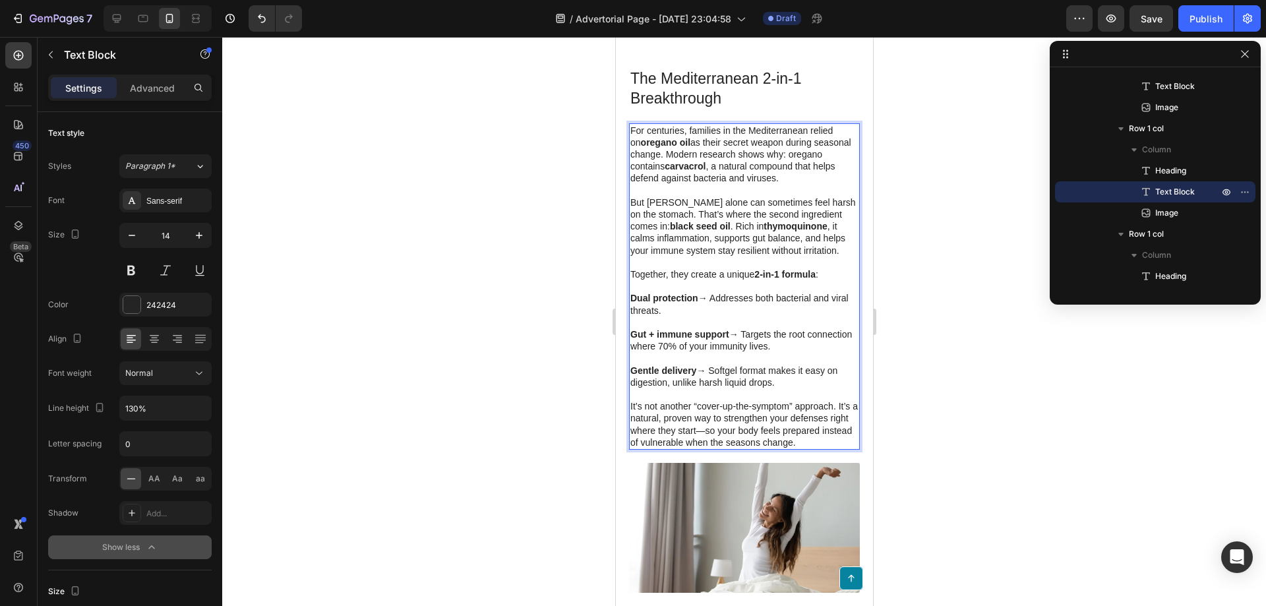
click at [955, 429] on div at bounding box center [744, 321] width 1044 height 569
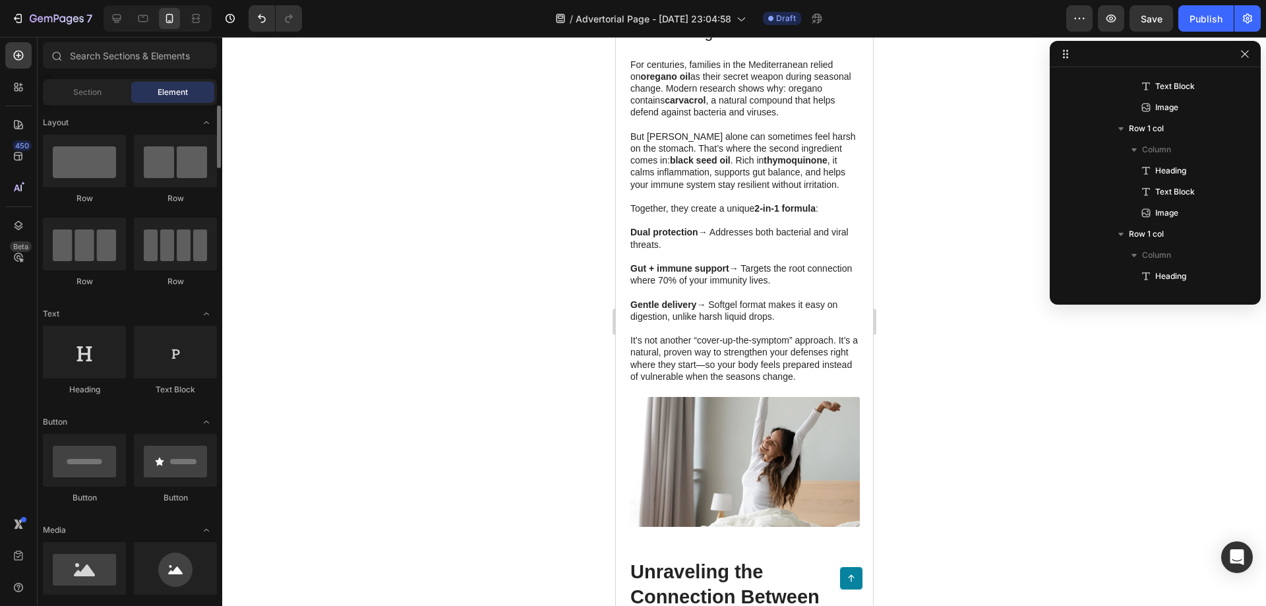
scroll to position [198, 0]
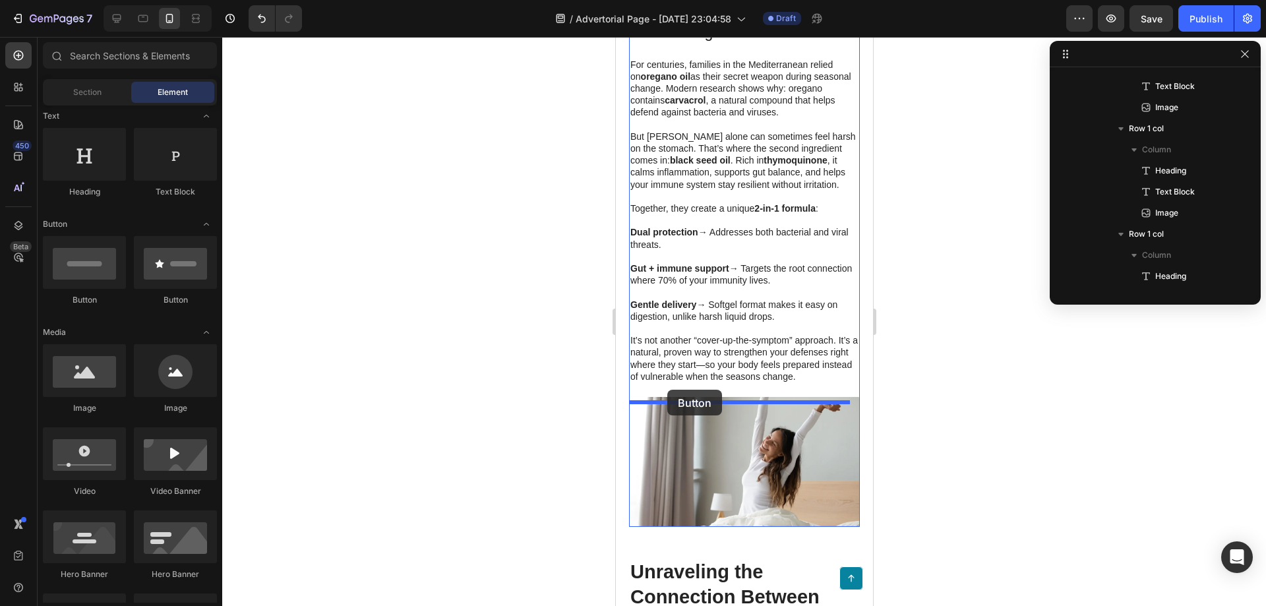
drag, startPoint x: 818, startPoint y: 350, endPoint x: 667, endPoint y: 390, distance: 156.3
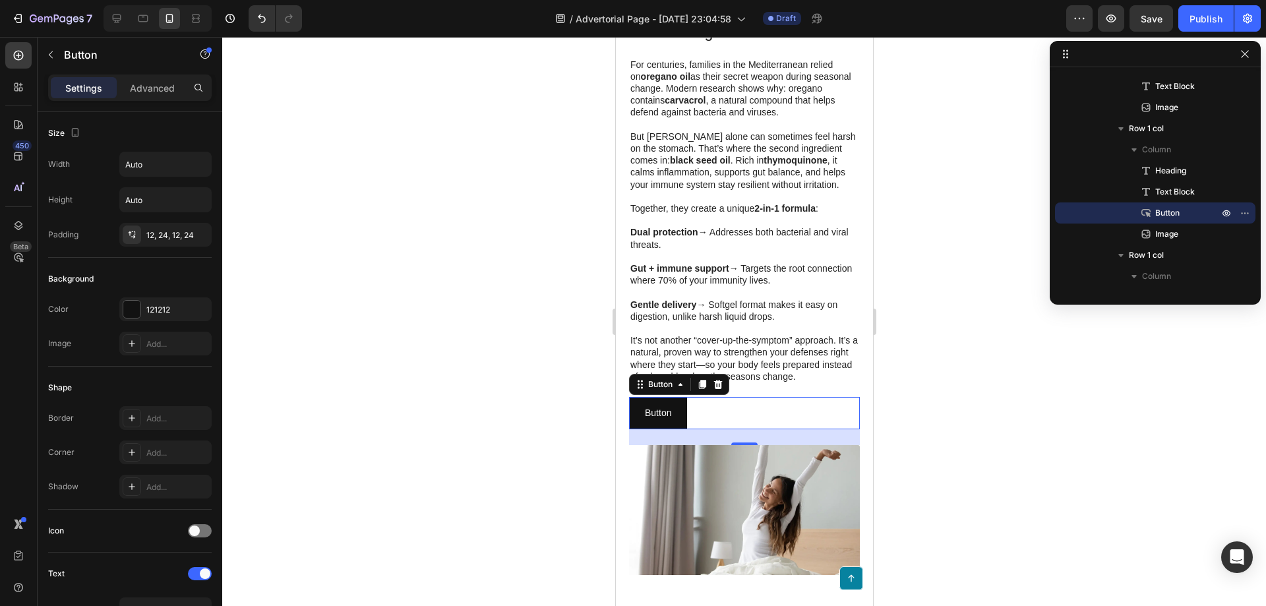
click at [1073, 509] on div at bounding box center [744, 321] width 1044 height 569
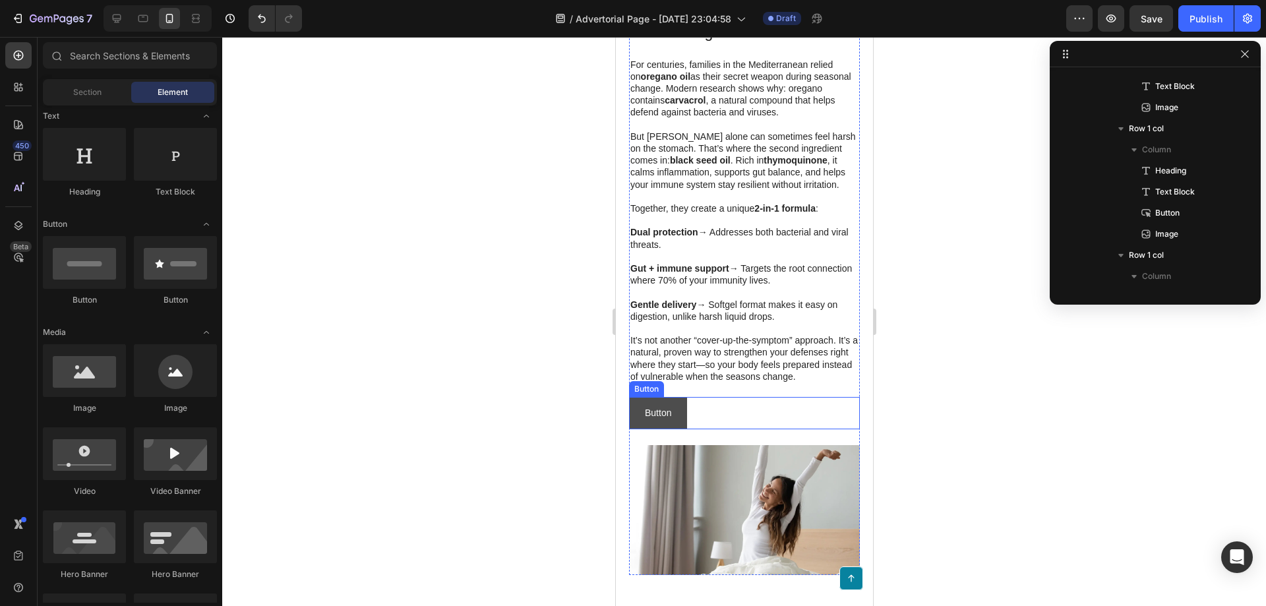
click at [631, 425] on button "Button" at bounding box center [658, 413] width 58 height 32
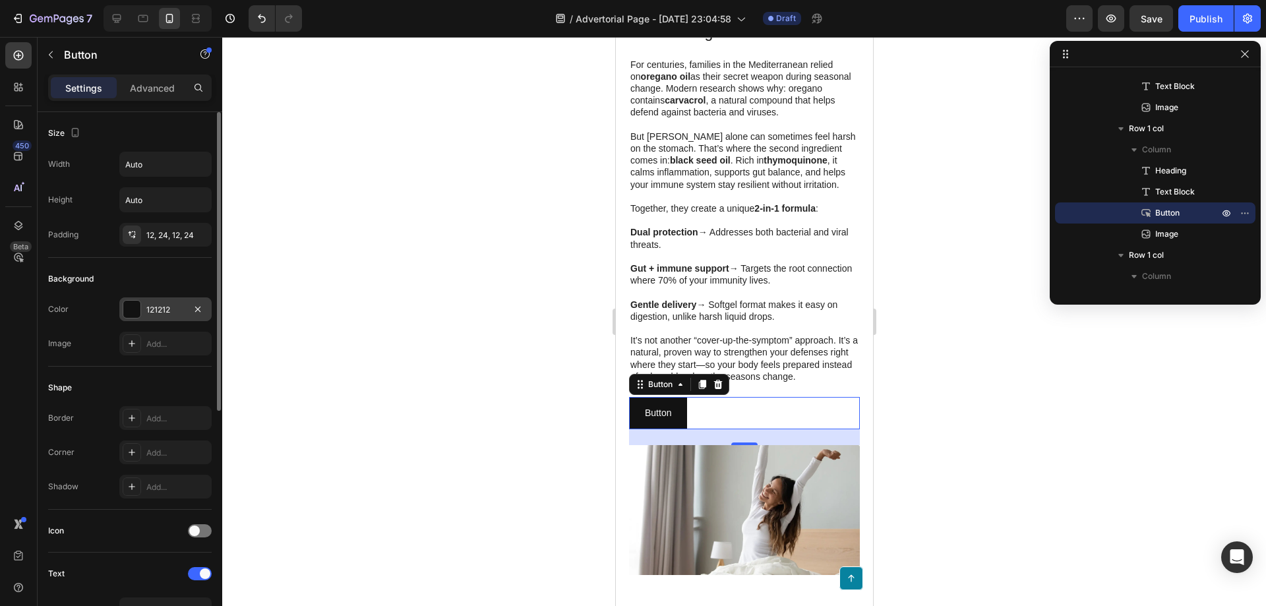
click at [158, 304] on div "121212" at bounding box center [165, 310] width 38 height 12
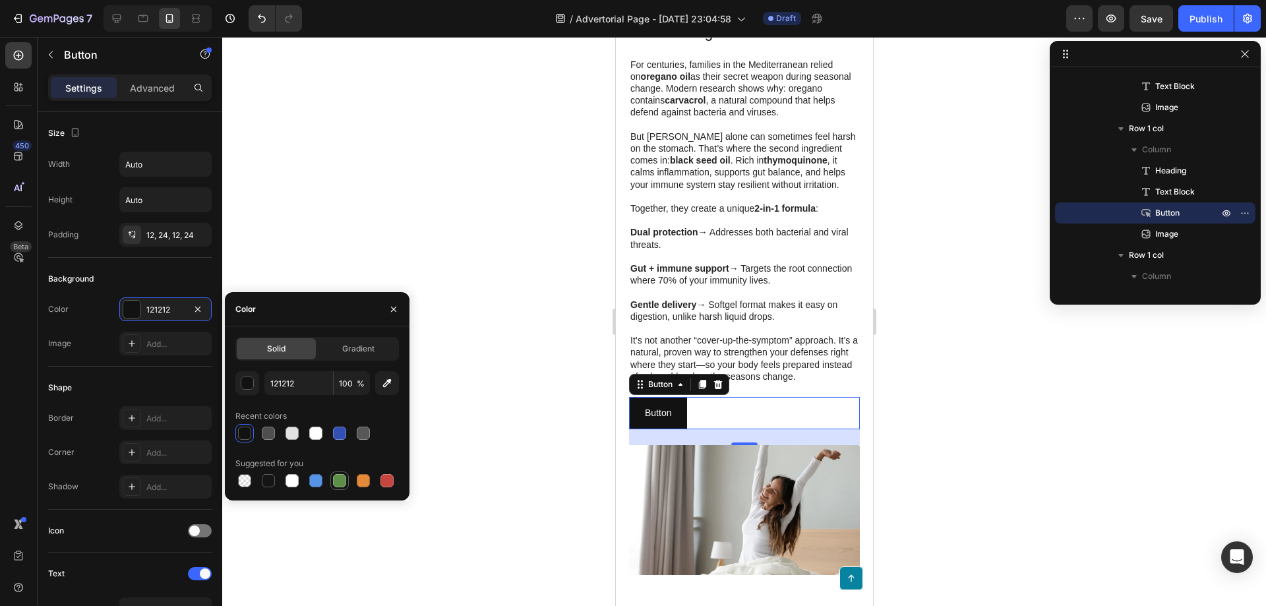
click at [339, 481] on div at bounding box center [339, 480] width 13 height 13
type input "5E8E49"
click at [656, 420] on p "Button" at bounding box center [657, 413] width 26 height 16
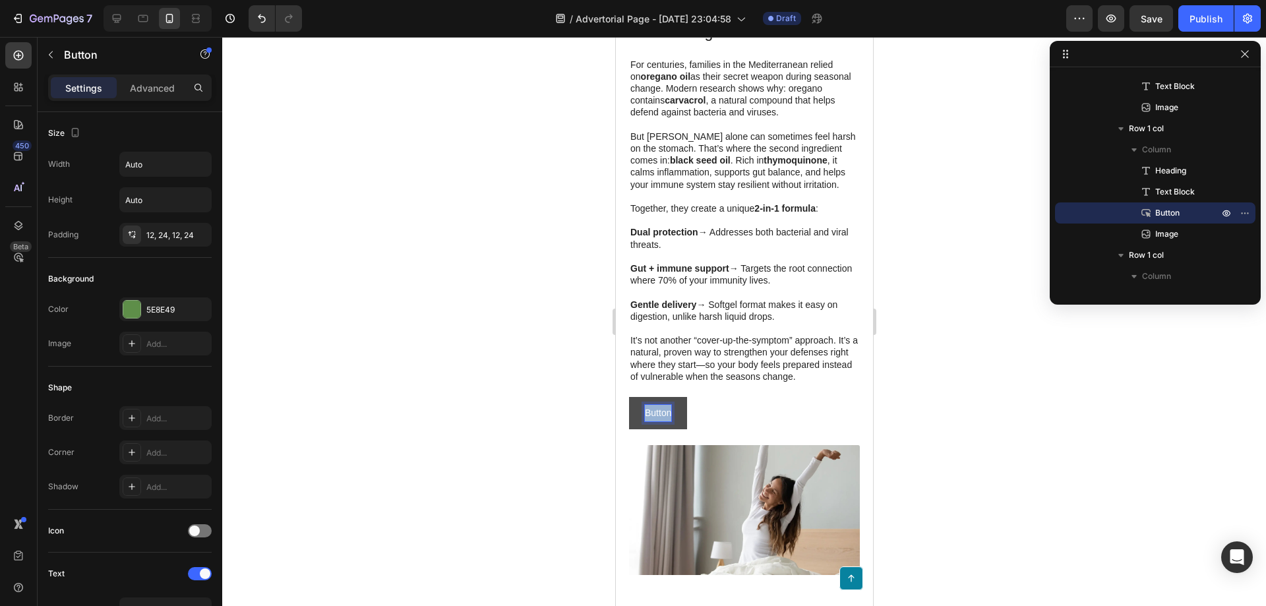
click at [656, 420] on p "Button" at bounding box center [657, 413] width 26 height 16
click at [629, 397] on button "check" at bounding box center [657, 413] width 56 height 32
click at [629, 397] on button "check our" at bounding box center [665, 413] width 72 height 32
click at [629, 397] on button "check our offer" at bounding box center [675, 413] width 92 height 32
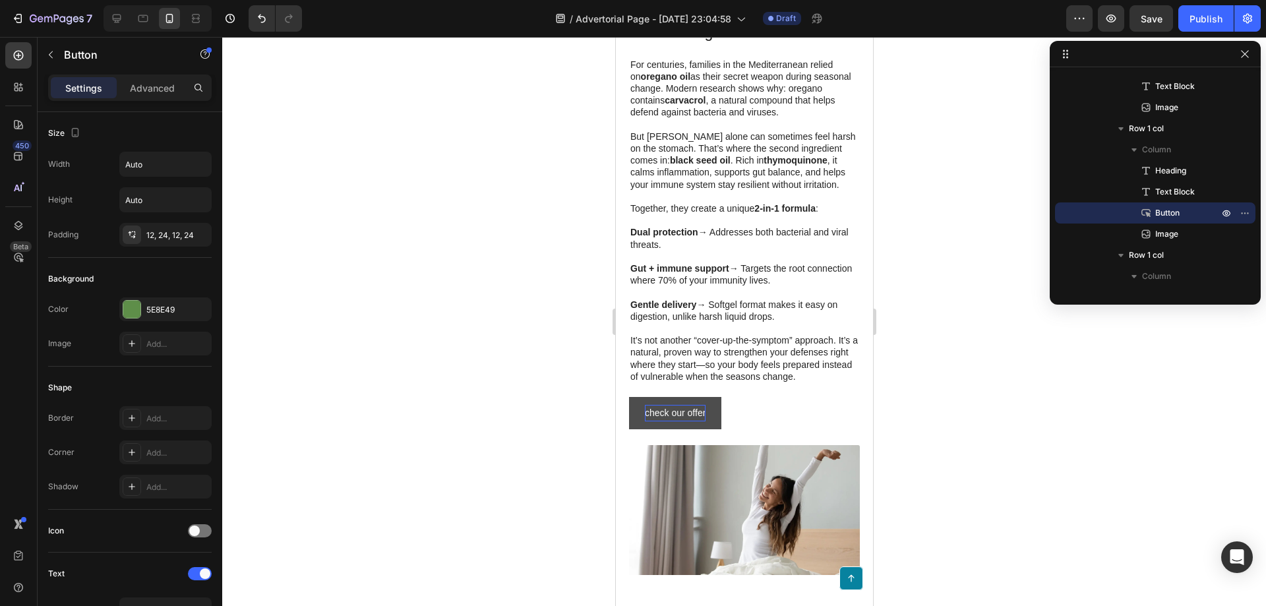
click at [938, 415] on div at bounding box center [744, 321] width 1044 height 569
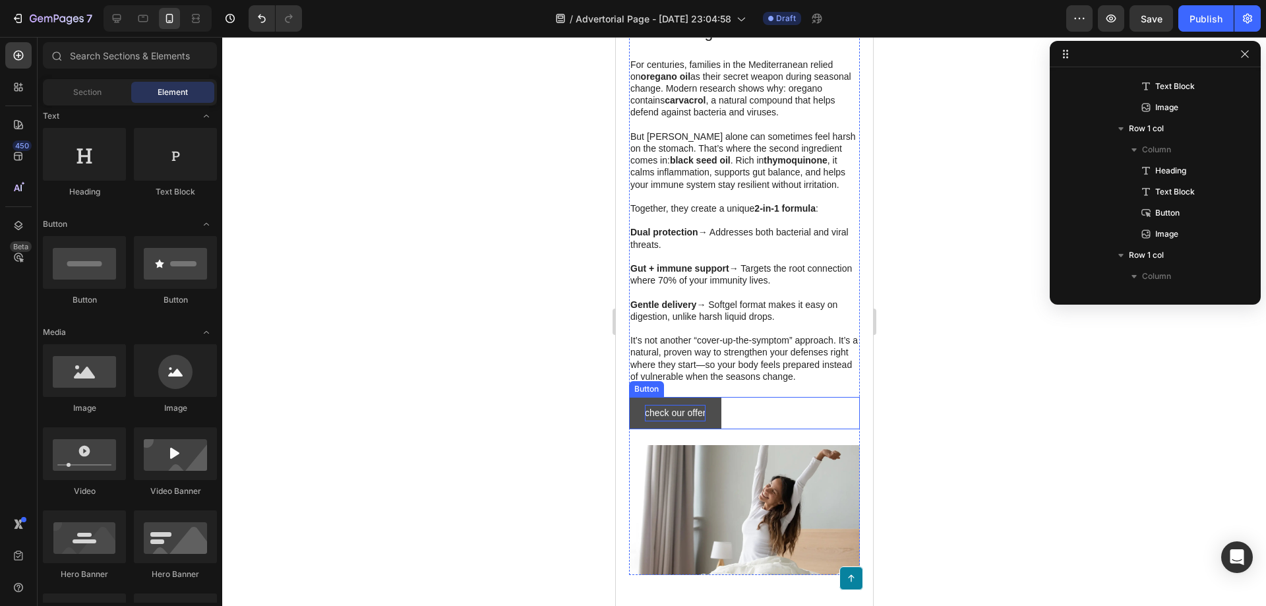
click at [679, 417] on p "check our offer" at bounding box center [674, 413] width 61 height 16
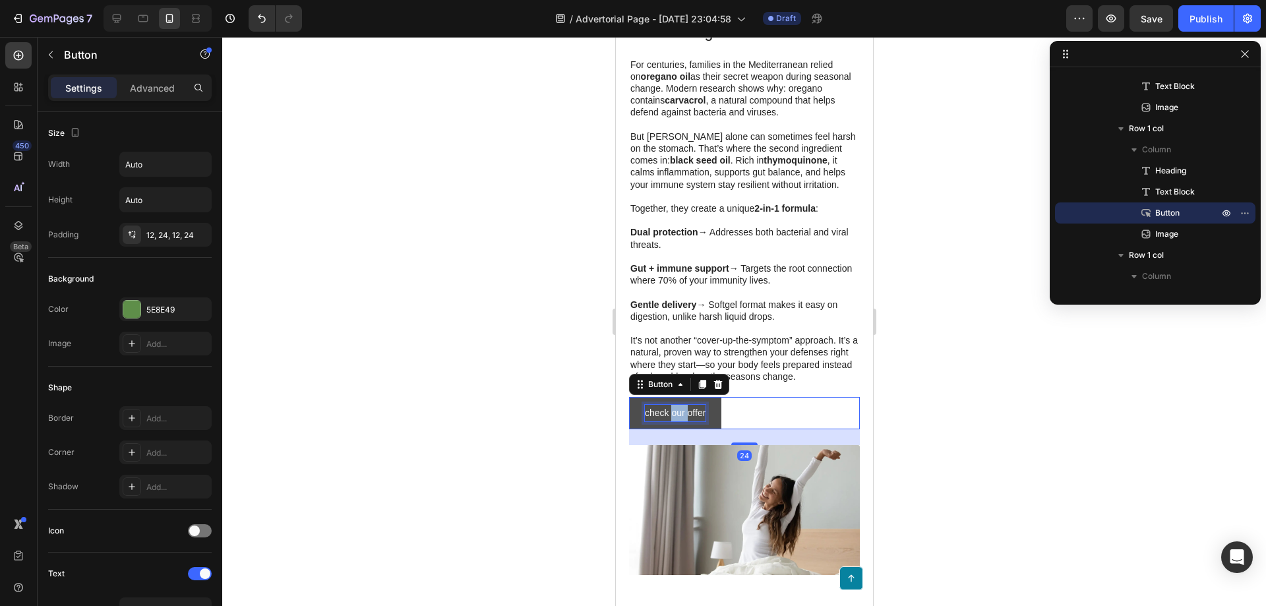
click at [679, 417] on p "check our offer" at bounding box center [674, 413] width 61 height 16
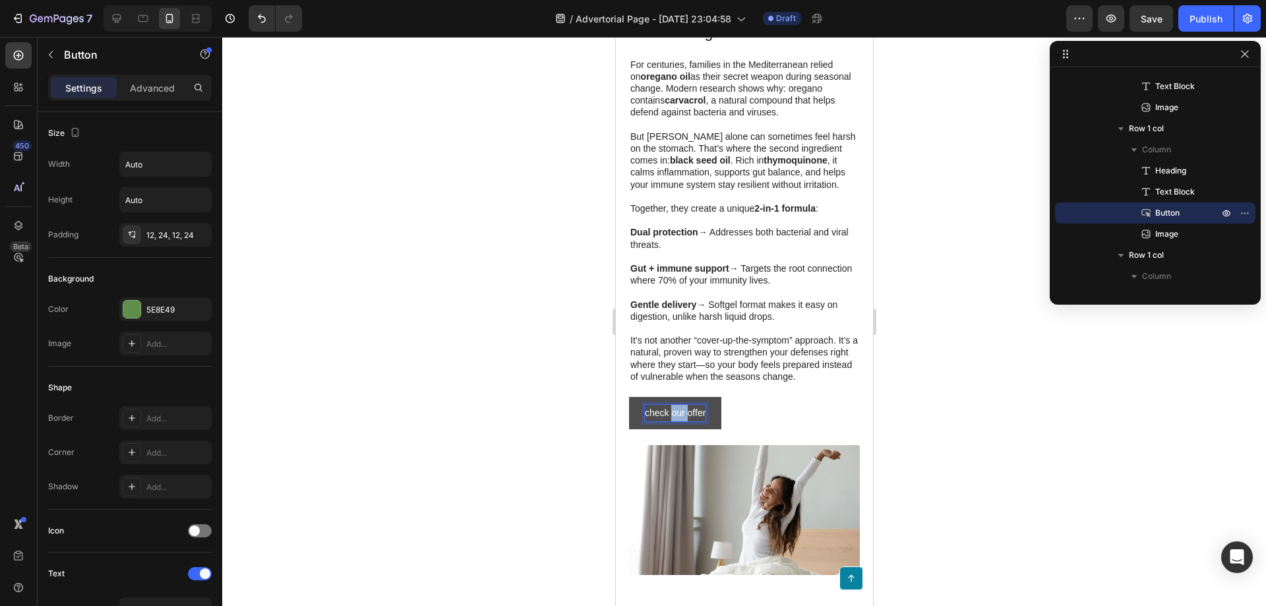
click at [679, 417] on p "check our offer" at bounding box center [674, 413] width 61 height 16
click at [629, 397] on button "try" at bounding box center [650, 413] width 42 height 32
click at [629, 397] on button "try it" at bounding box center [653, 413] width 49 height 32
click at [629, 397] on button "TRY" at bounding box center [654, 413] width 50 height 32
click at [629, 397] on button "TRY IT" at bounding box center [659, 413] width 61 height 32
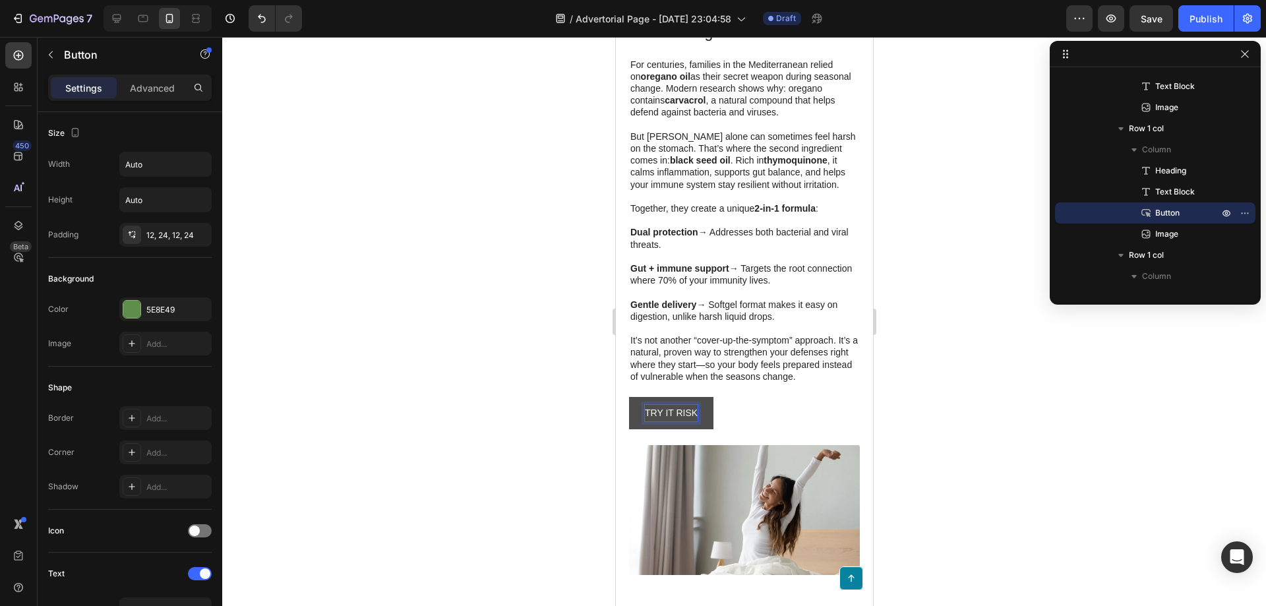
click at [629, 397] on button "TRY IT RISK" at bounding box center [671, 413] width 84 height 32
click at [953, 387] on div at bounding box center [744, 321] width 1044 height 569
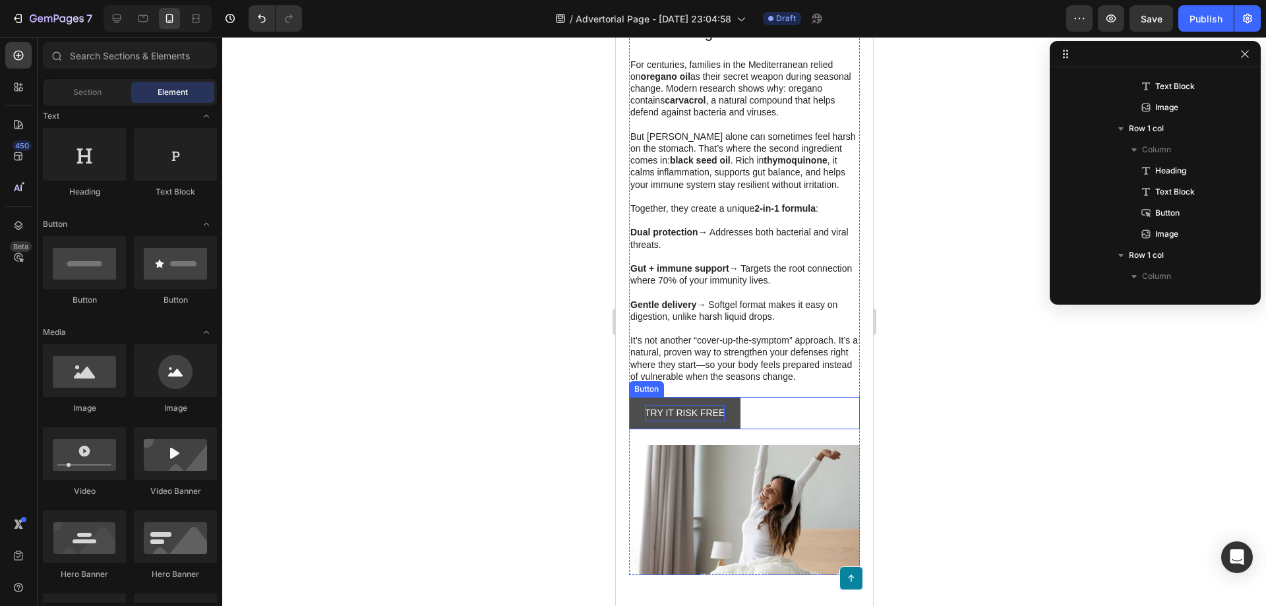
click at [728, 423] on button "TRY IT RISK FREE" at bounding box center [684, 413] width 111 height 32
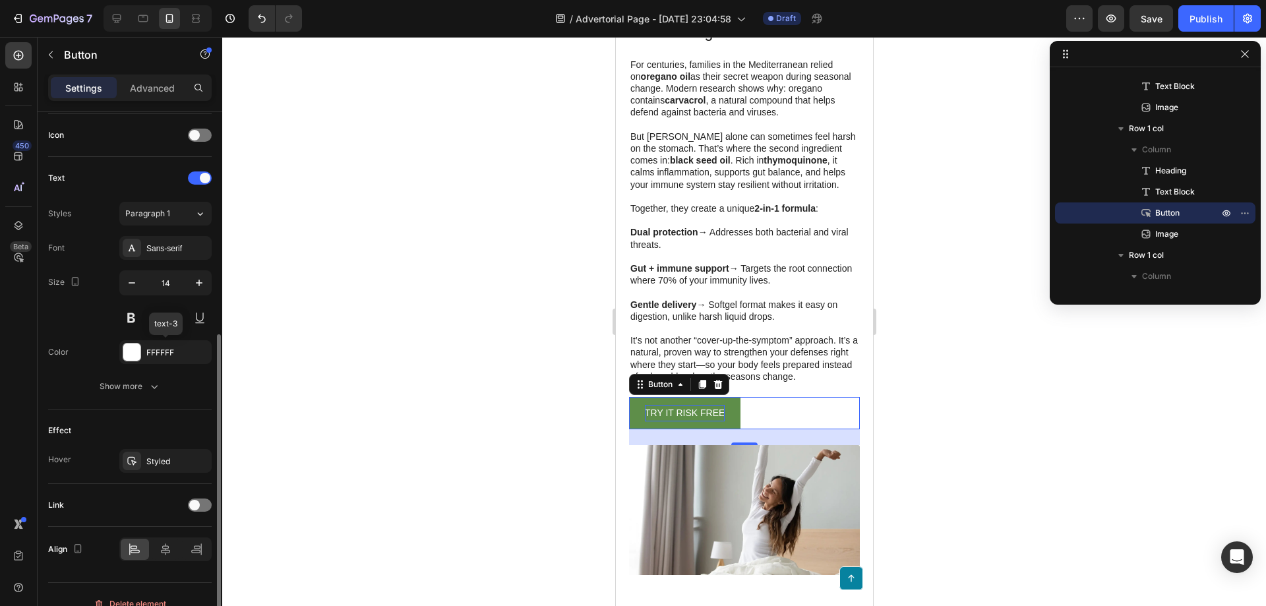
scroll to position [414, 0]
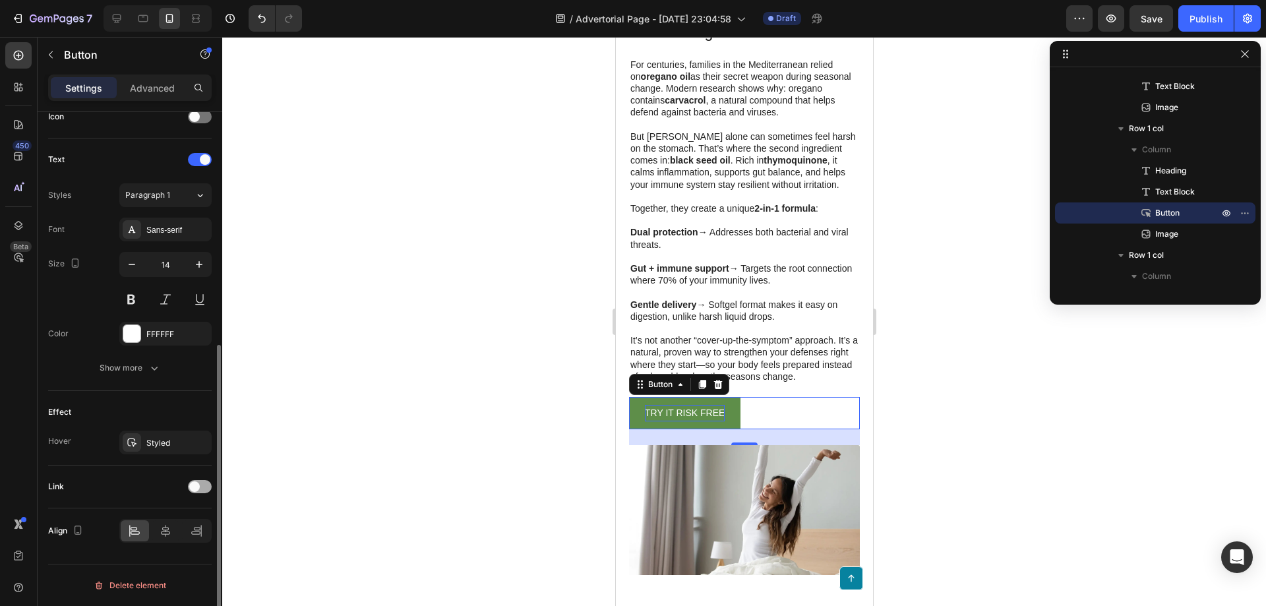
click at [202, 489] on div at bounding box center [200, 486] width 24 height 13
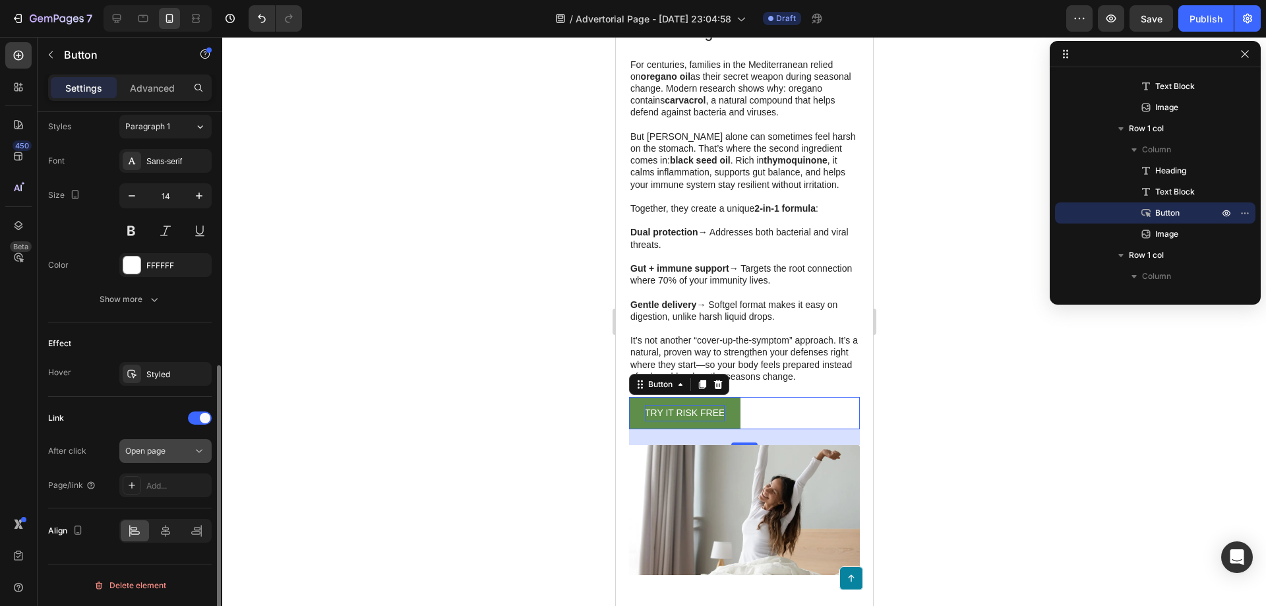
click at [168, 452] on div "Open page" at bounding box center [158, 451] width 67 height 12
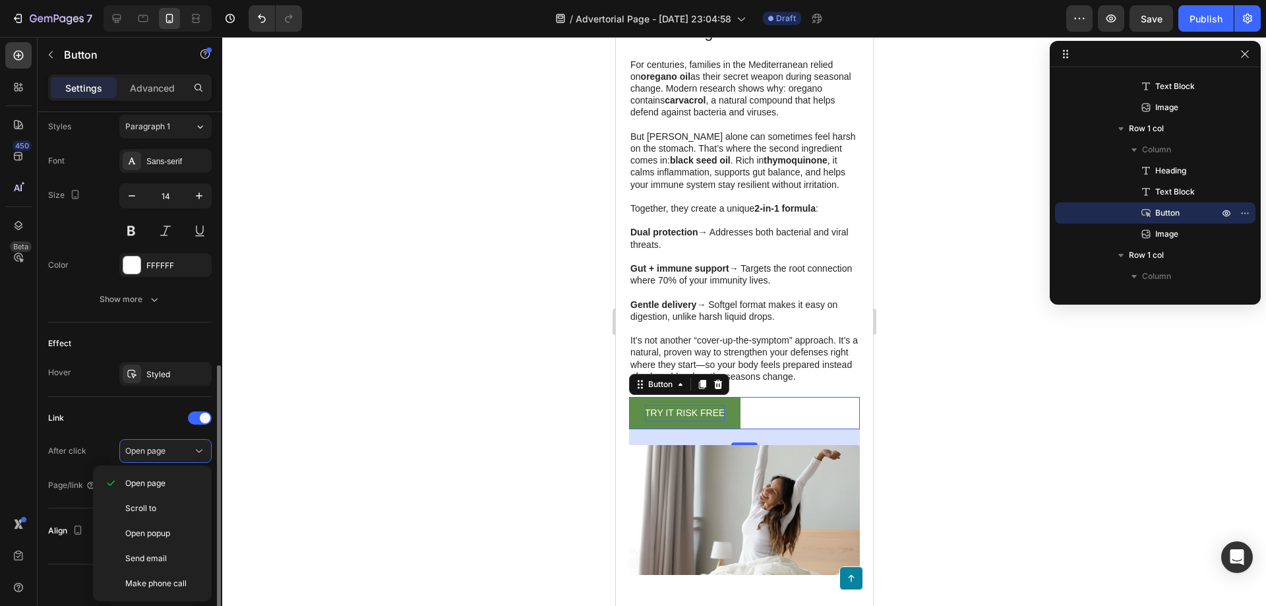
click at [108, 409] on div "Link" at bounding box center [130, 418] width 164 height 21
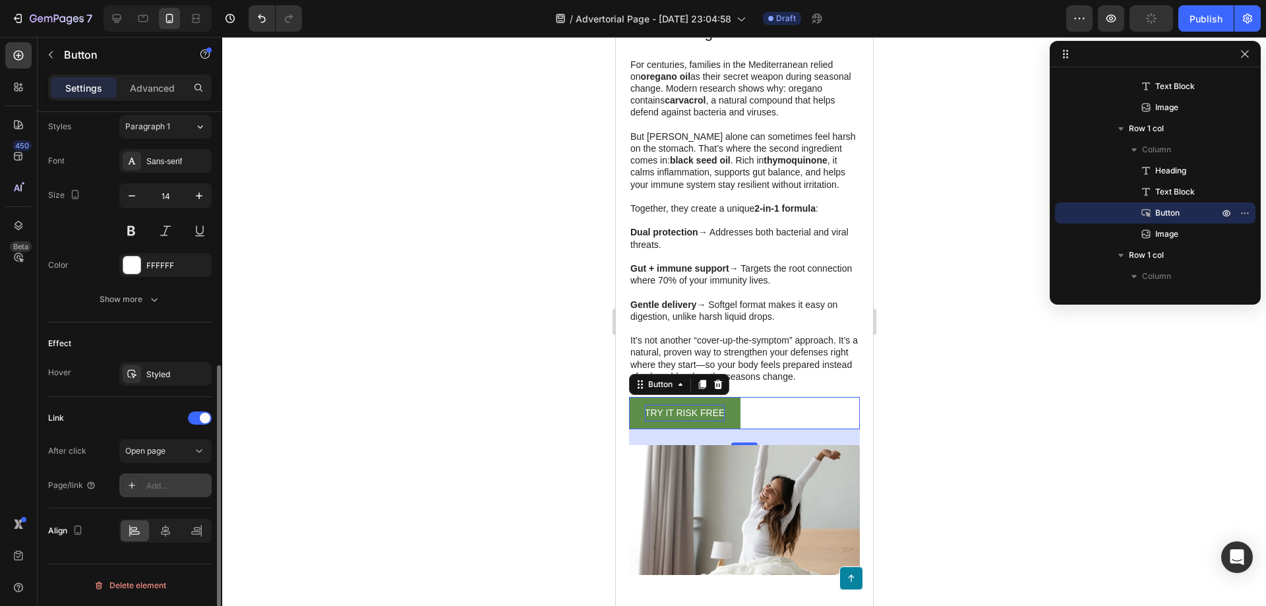
click at [157, 491] on div "Add..." at bounding box center [177, 486] width 62 height 12
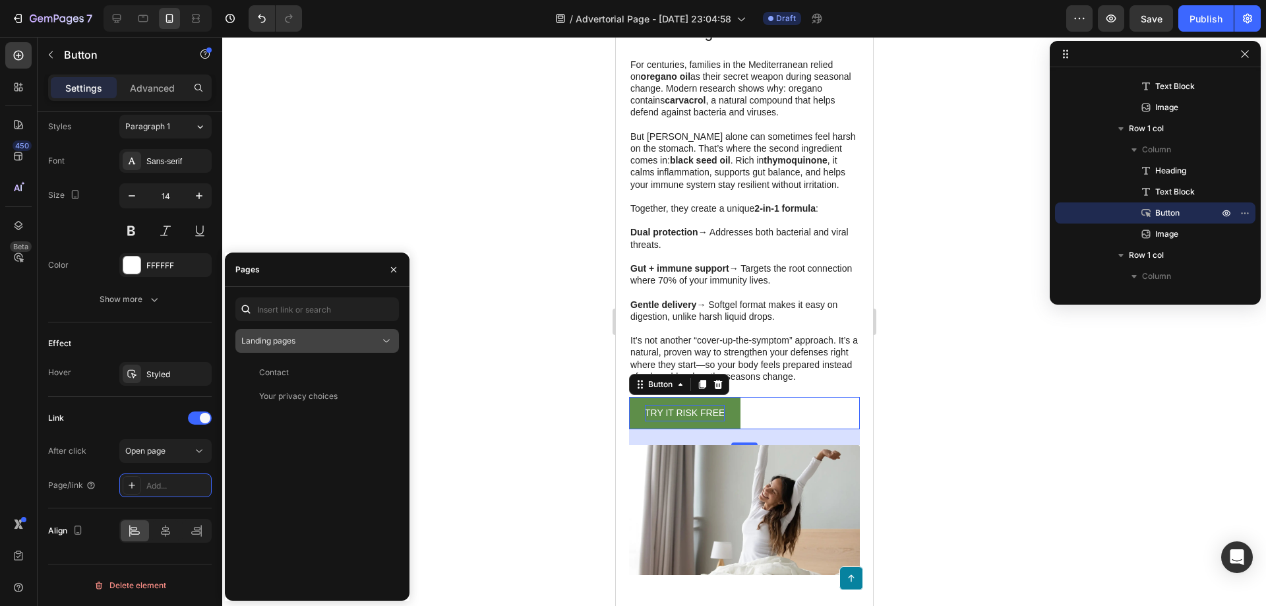
click at [303, 345] on div "Landing pages" at bounding box center [310, 341] width 139 height 12
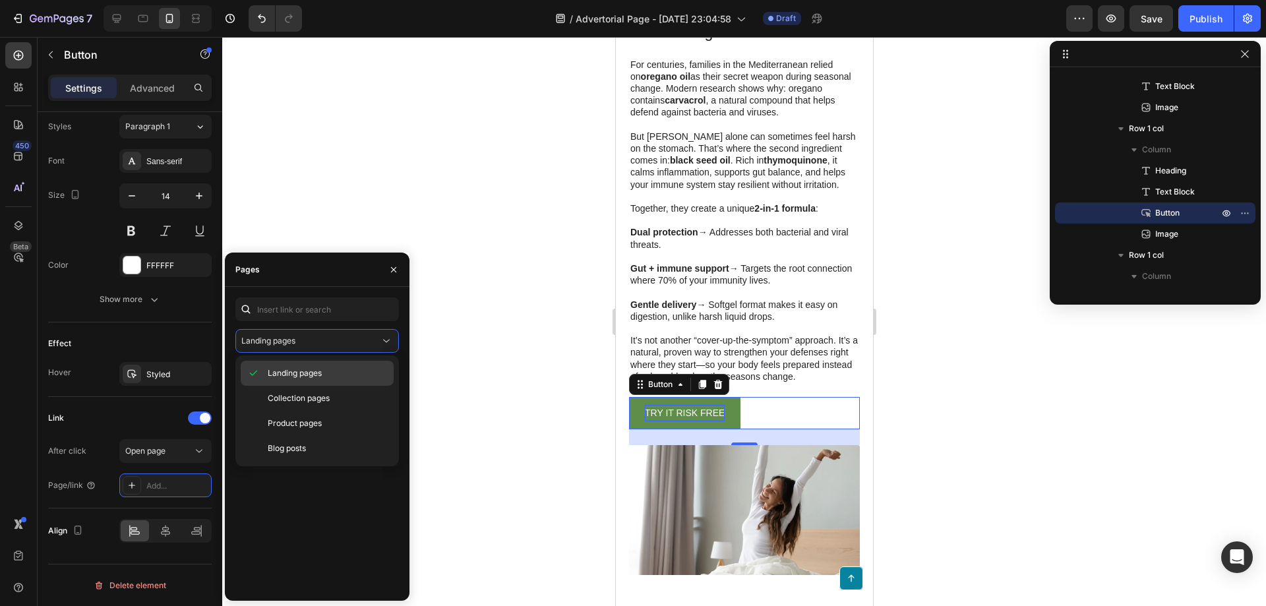
click at [318, 379] on span "Landing pages" at bounding box center [295, 373] width 54 height 12
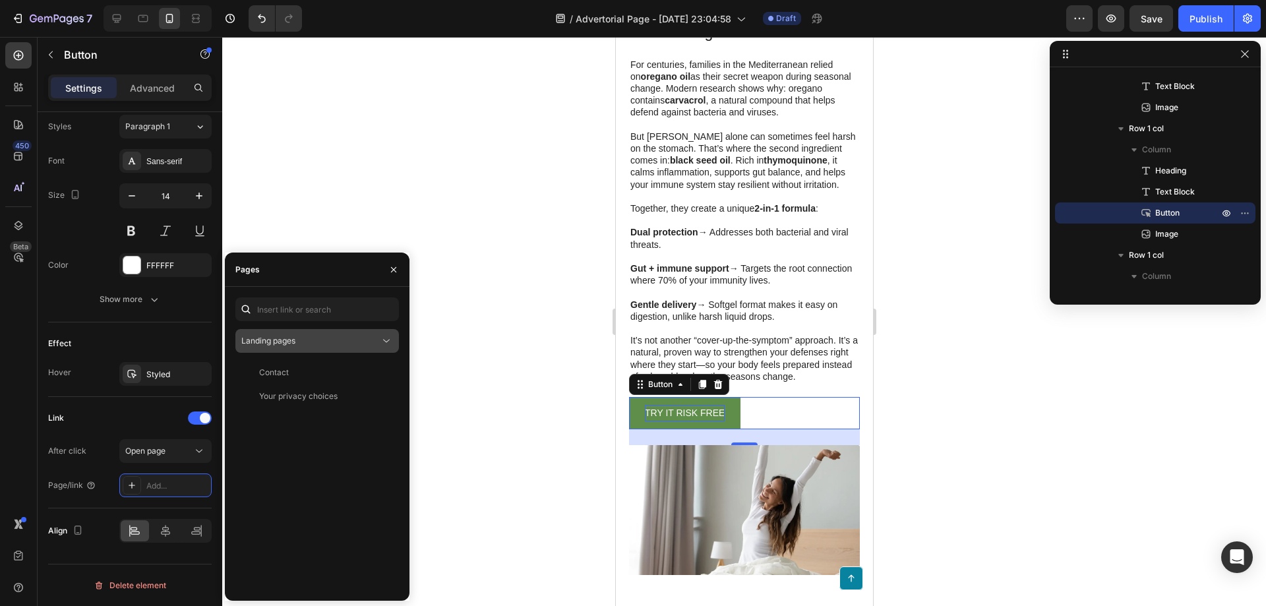
click at [310, 345] on div "Landing pages" at bounding box center [310, 341] width 139 height 12
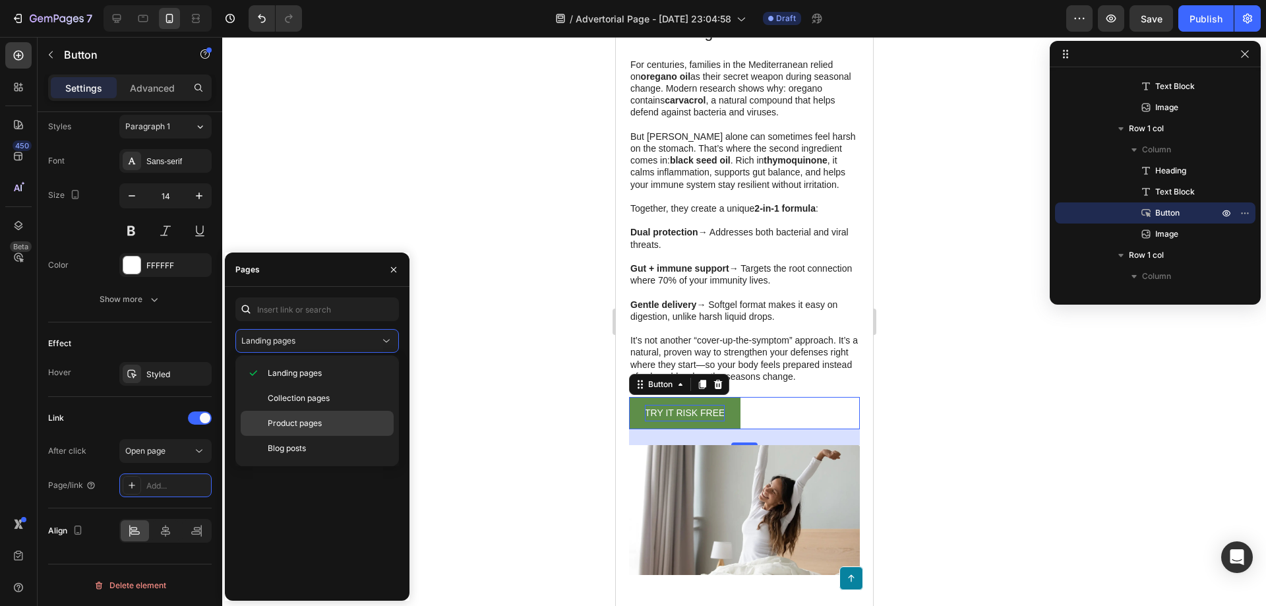
click at [313, 420] on span "Product pages" at bounding box center [295, 424] width 54 height 12
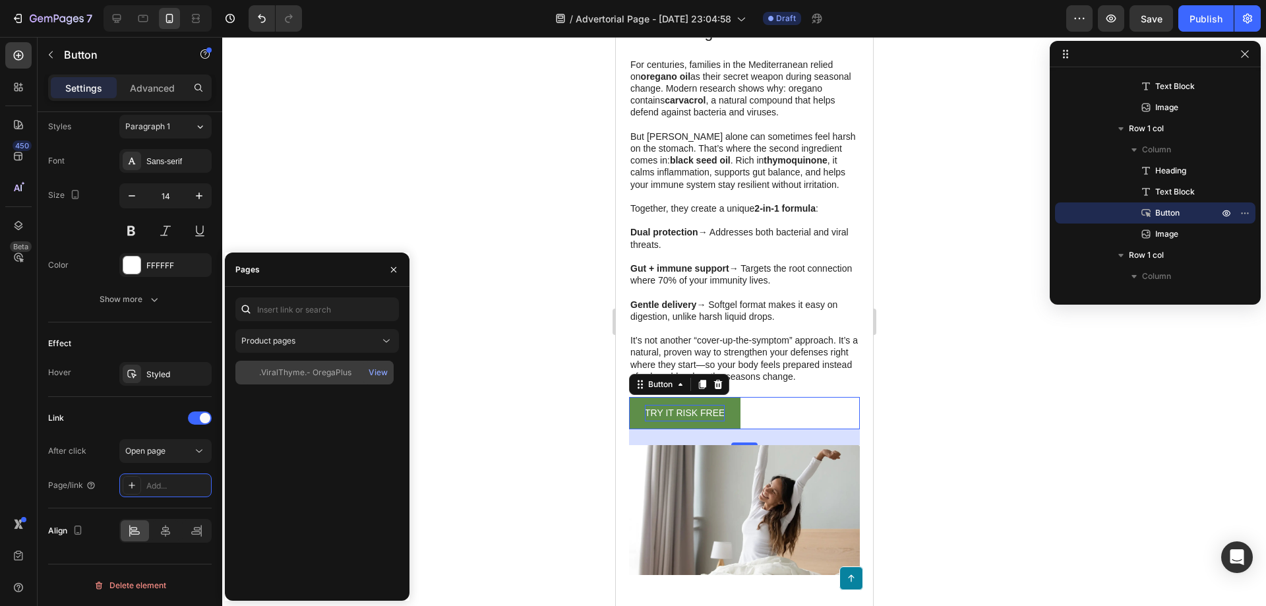
click at [317, 375] on div ".ViralThyme.- OregaPlus" at bounding box center [305, 373] width 92 height 12
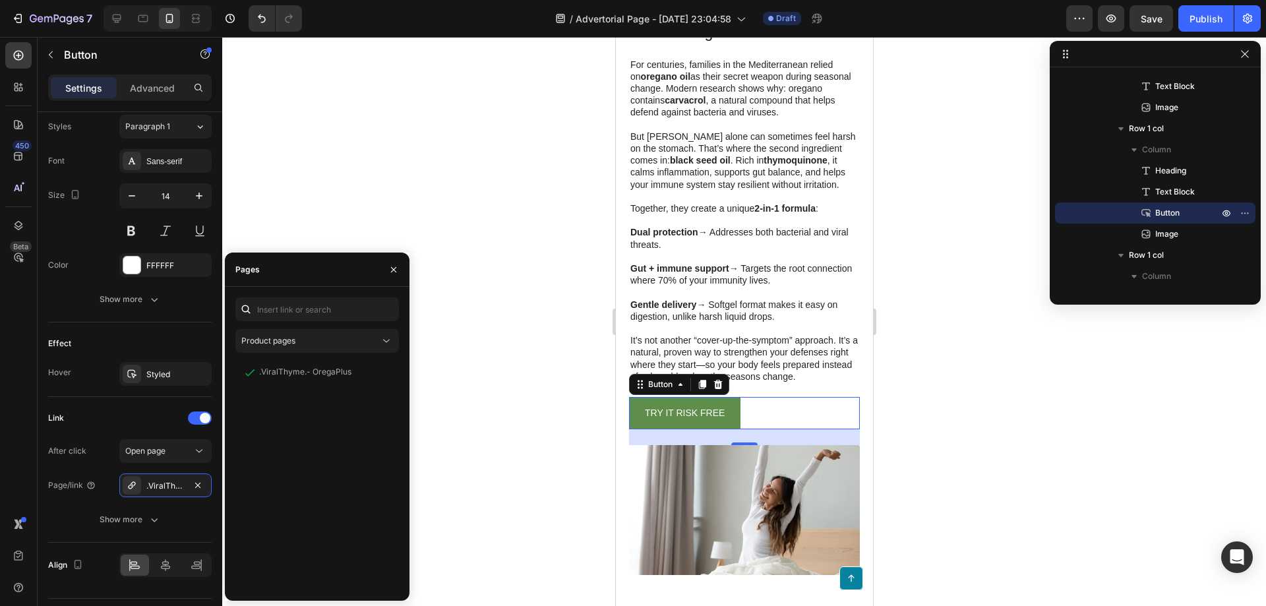
click at [448, 427] on div at bounding box center [744, 321] width 1044 height 569
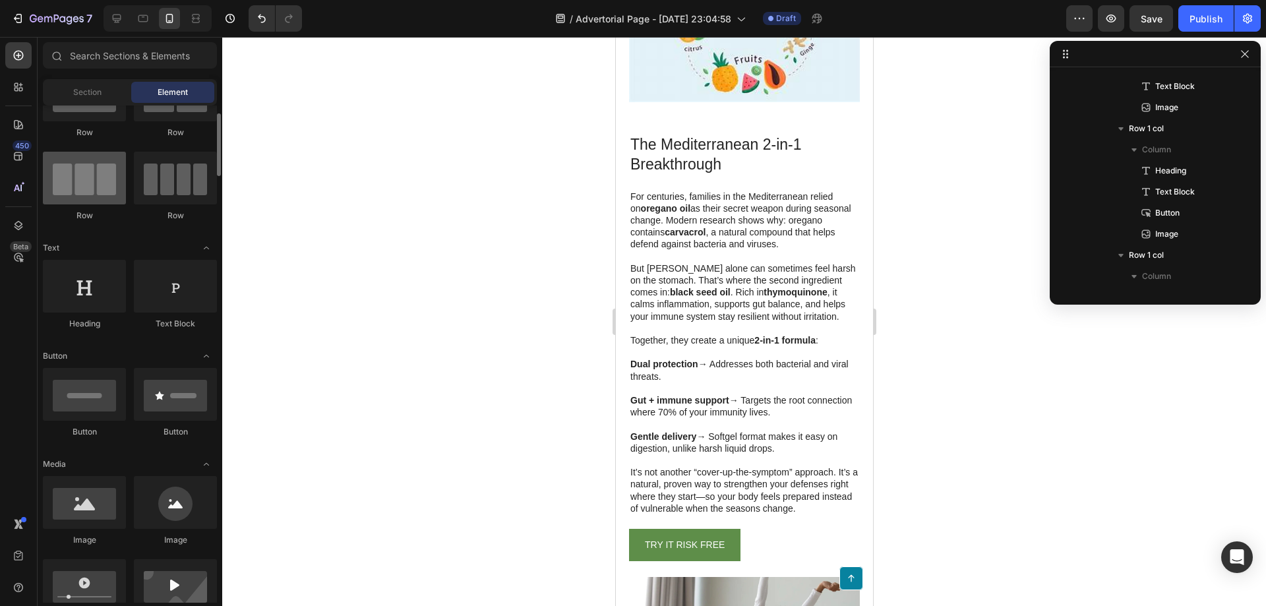
scroll to position [0, 0]
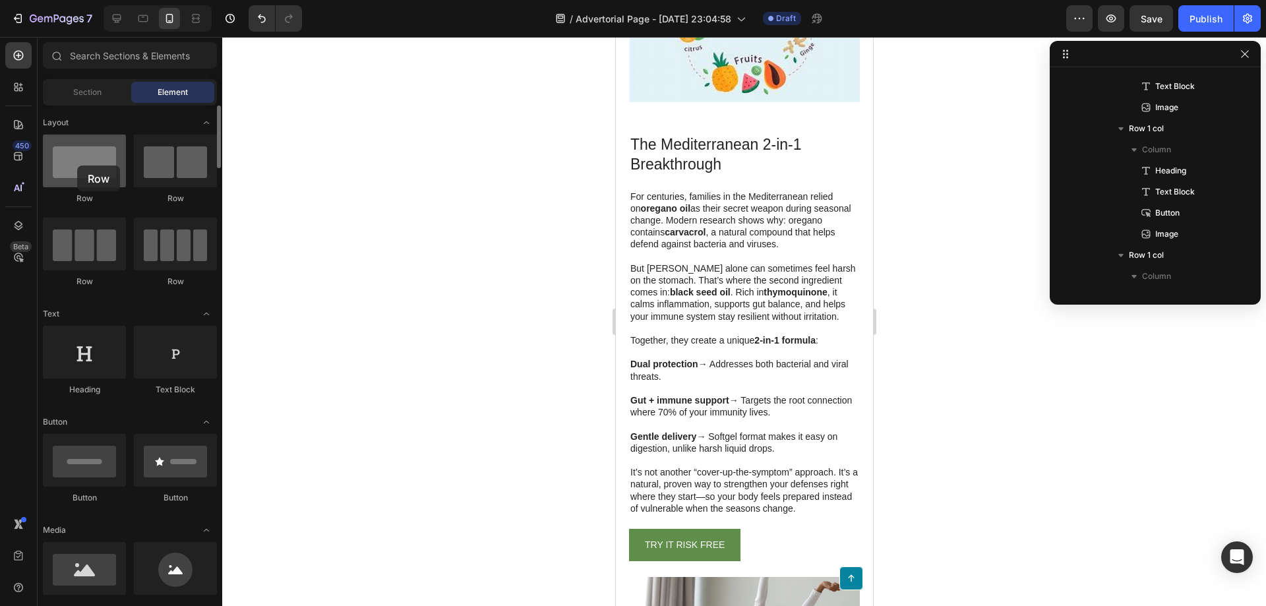
drag, startPoint x: 87, startPoint y: 177, endPoint x: 65, endPoint y: 167, distance: 24.2
click at [65, 167] on div at bounding box center [84, 161] width 83 height 53
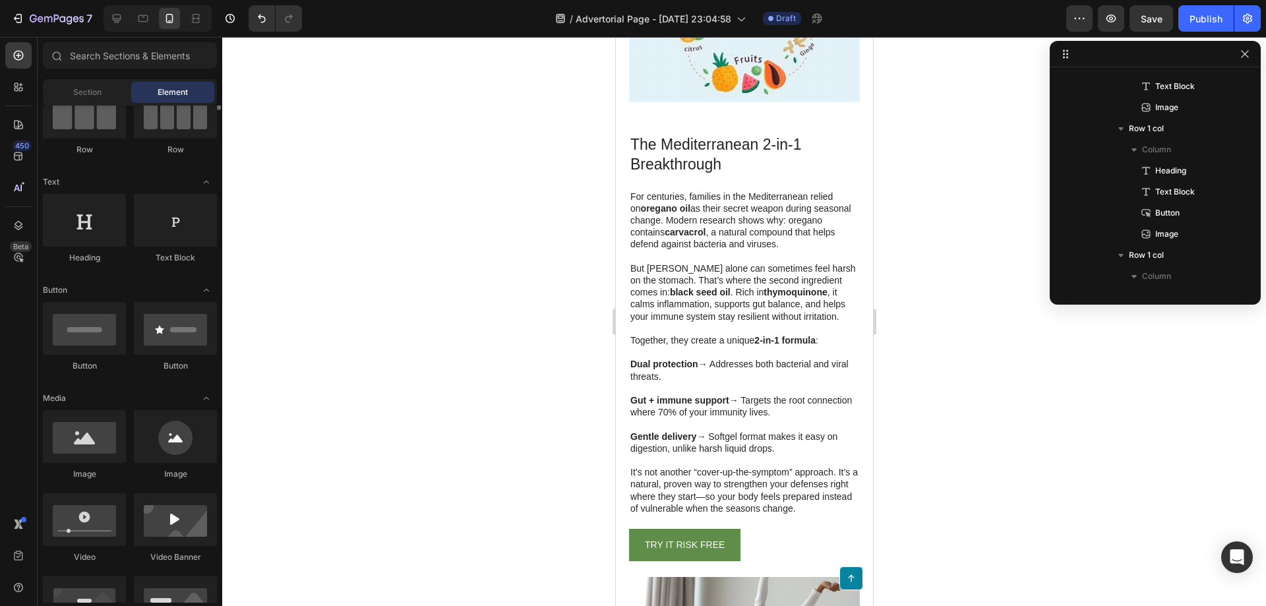
scroll to position [198, 0]
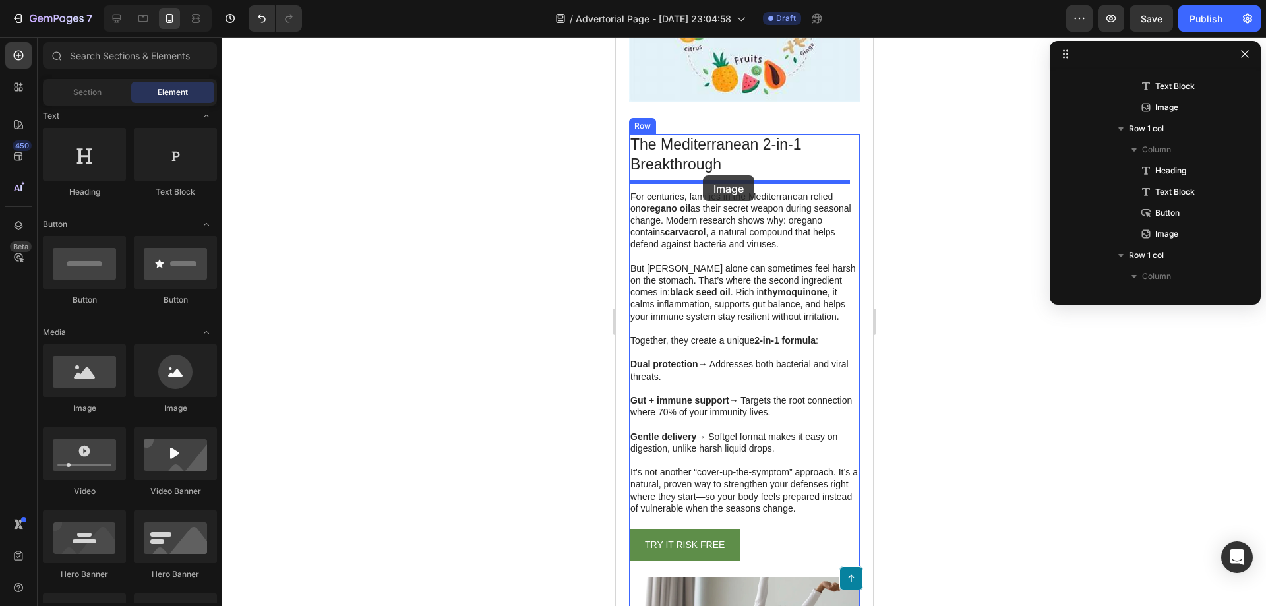
drag, startPoint x: 708, startPoint y: 413, endPoint x: 704, endPoint y: 177, distance: 236.2
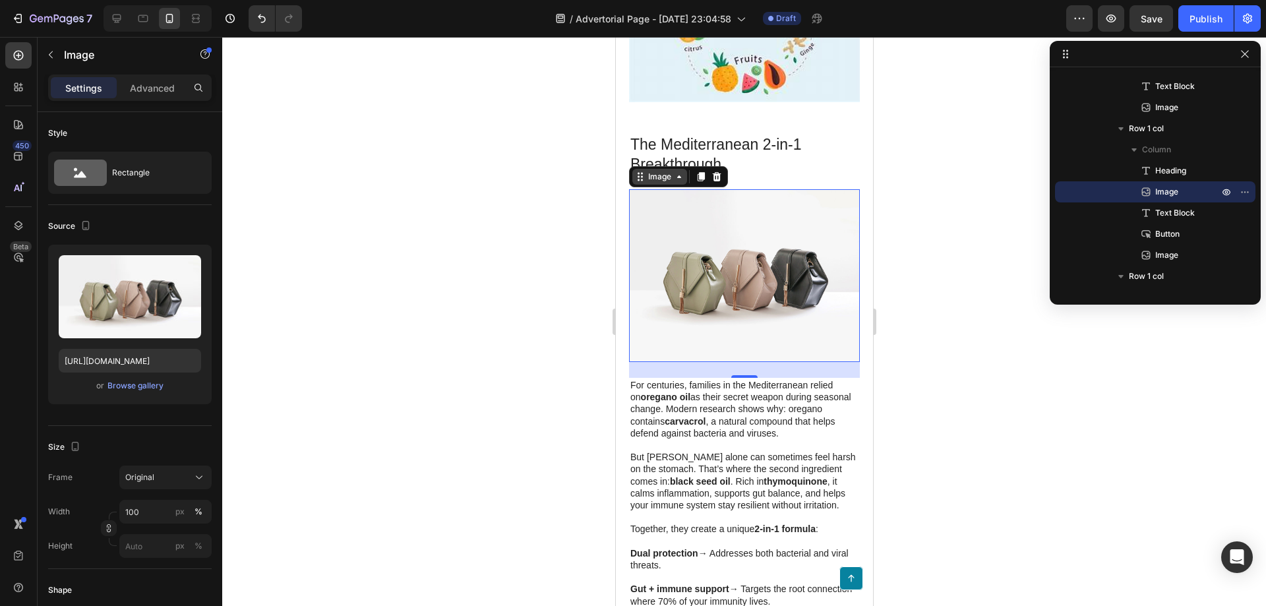
click at [650, 173] on div "Image" at bounding box center [659, 177] width 28 height 12
click at [656, 171] on div "Image" at bounding box center [659, 177] width 28 height 12
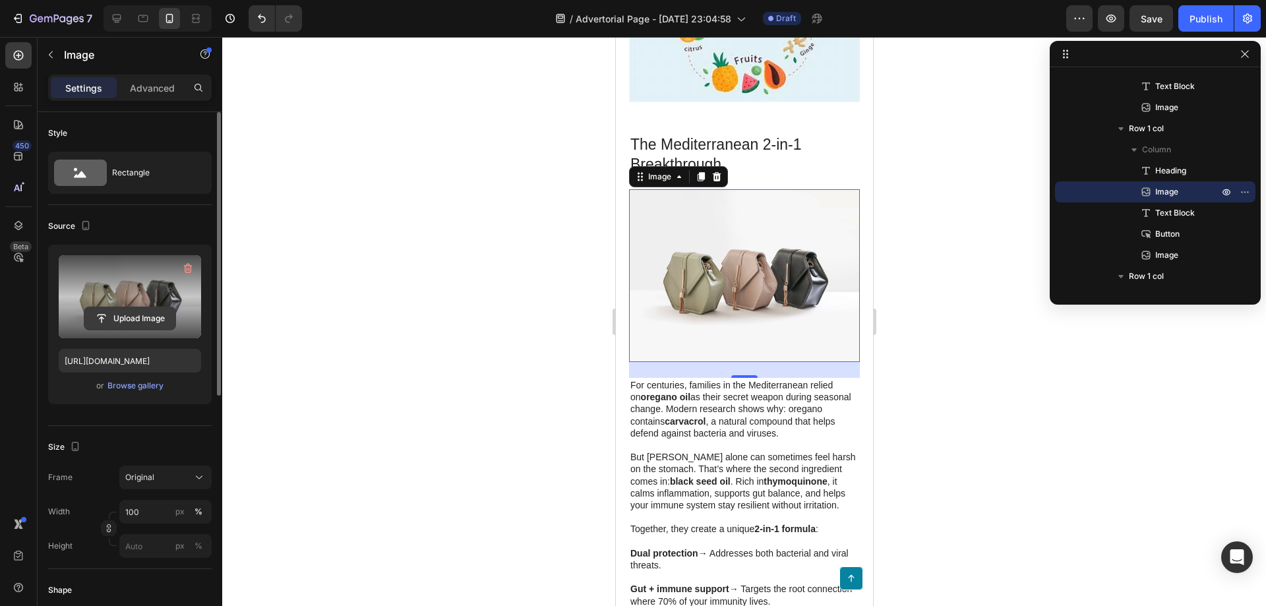
click at [137, 314] on input "file" at bounding box center [129, 318] width 91 height 22
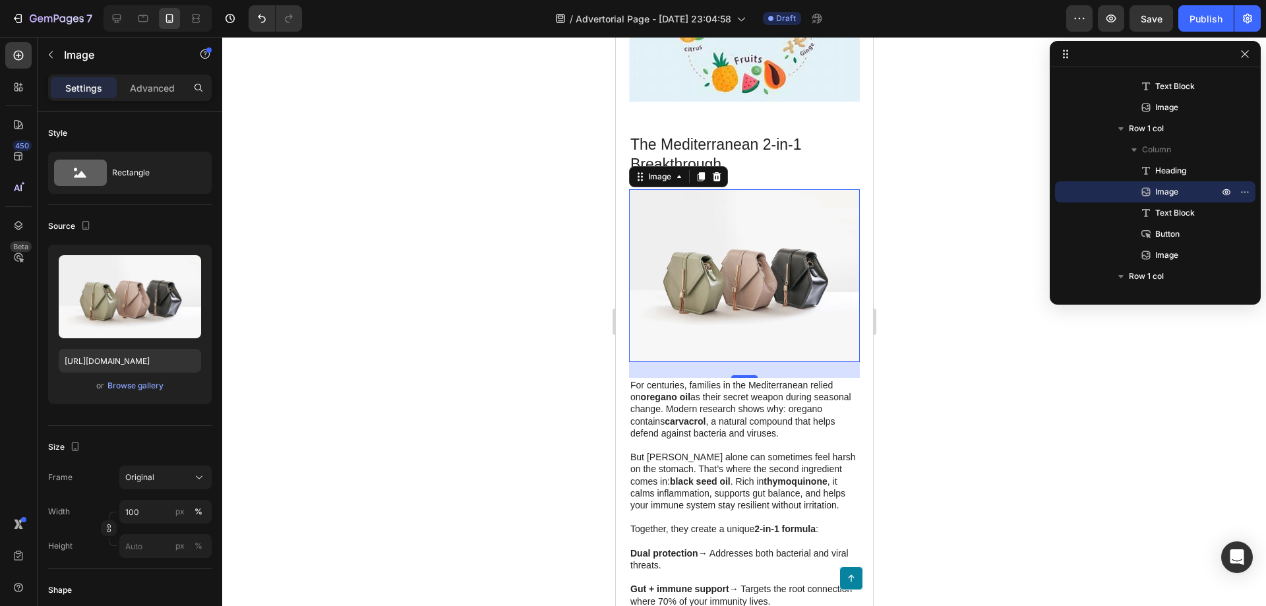
click at [687, 255] on img at bounding box center [744, 275] width 231 height 173
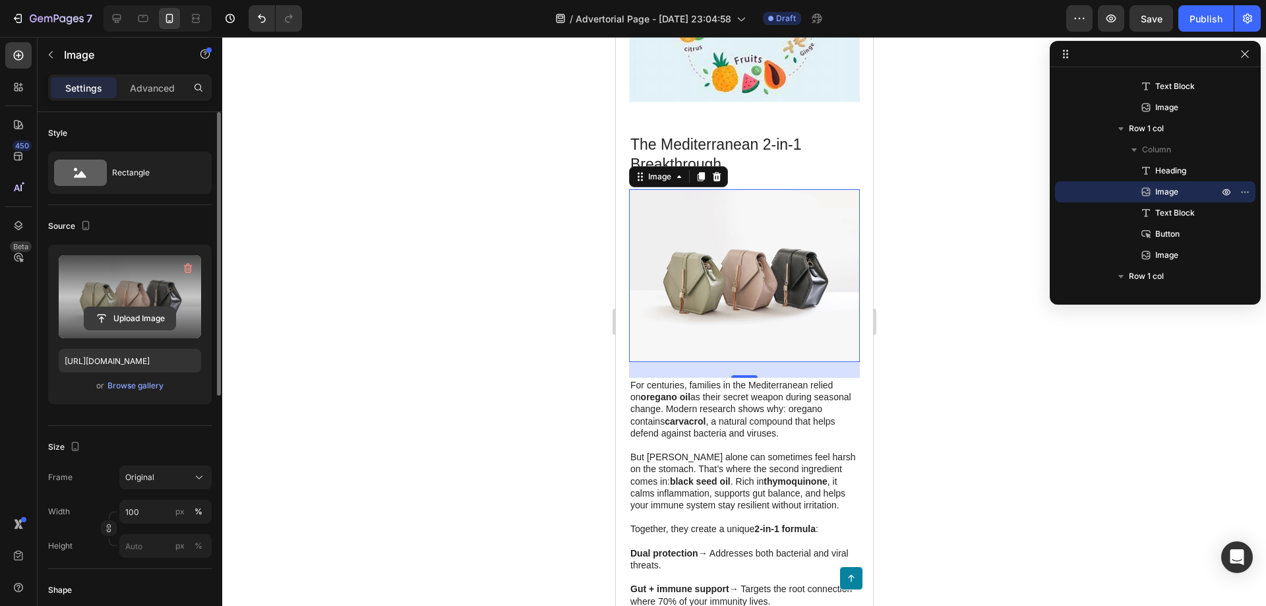
click at [117, 311] on input "file" at bounding box center [129, 318] width 91 height 22
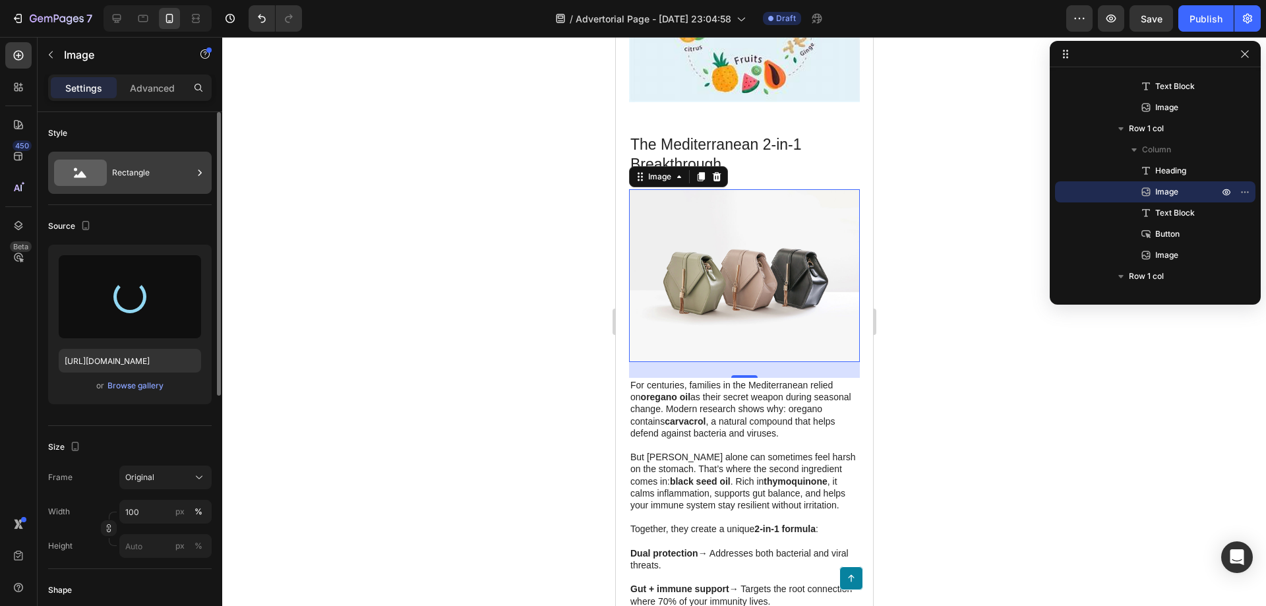
type input "https://cdn.shopify.com/s/files/1/0960/7797/1797/files/gempages_581832260282483…"
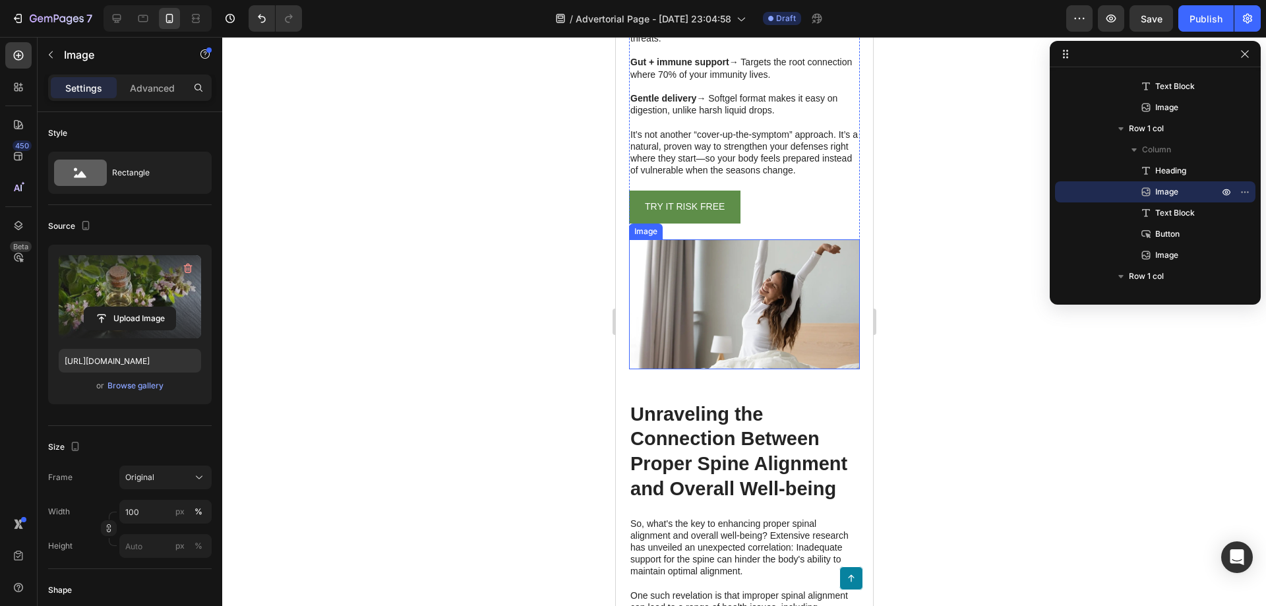
scroll to position [2392, 0]
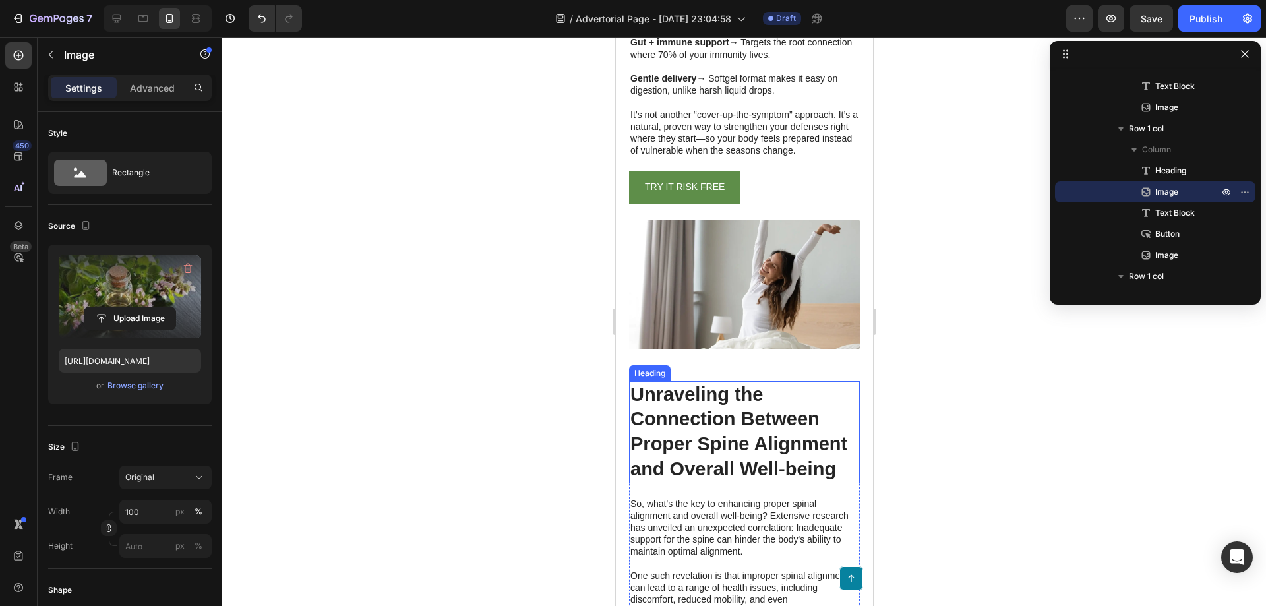
click at [733, 416] on h2 "Unraveling the Connection Between Proper Spine Alignment and Overall Well-being" at bounding box center [744, 432] width 231 height 102
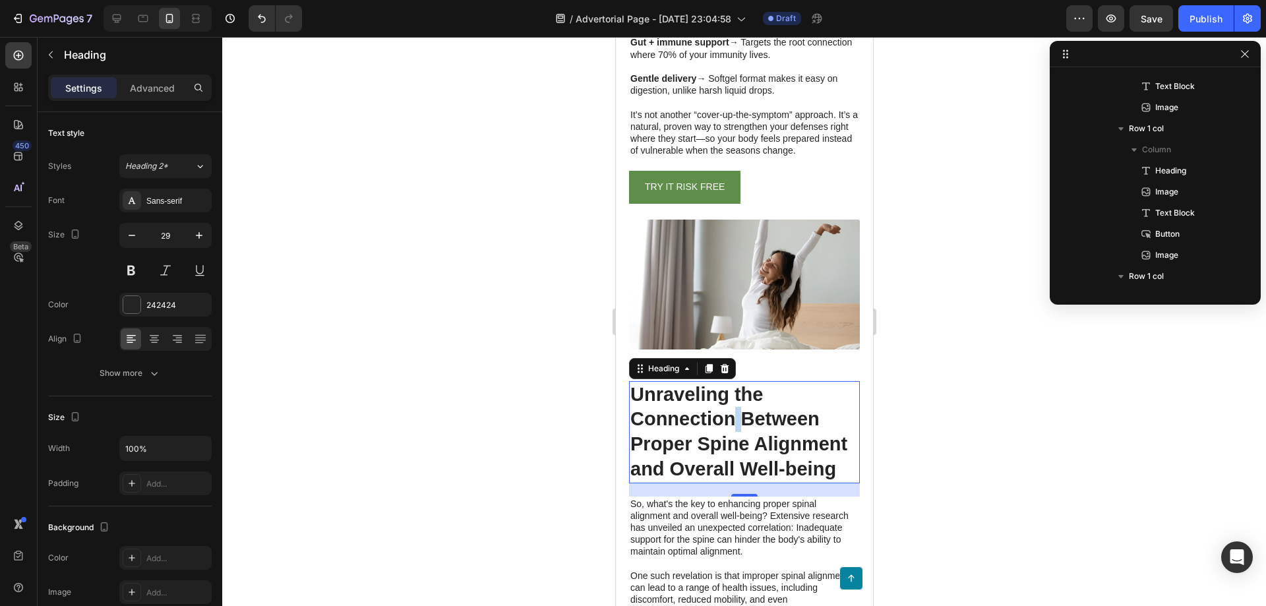
scroll to position [883, 0]
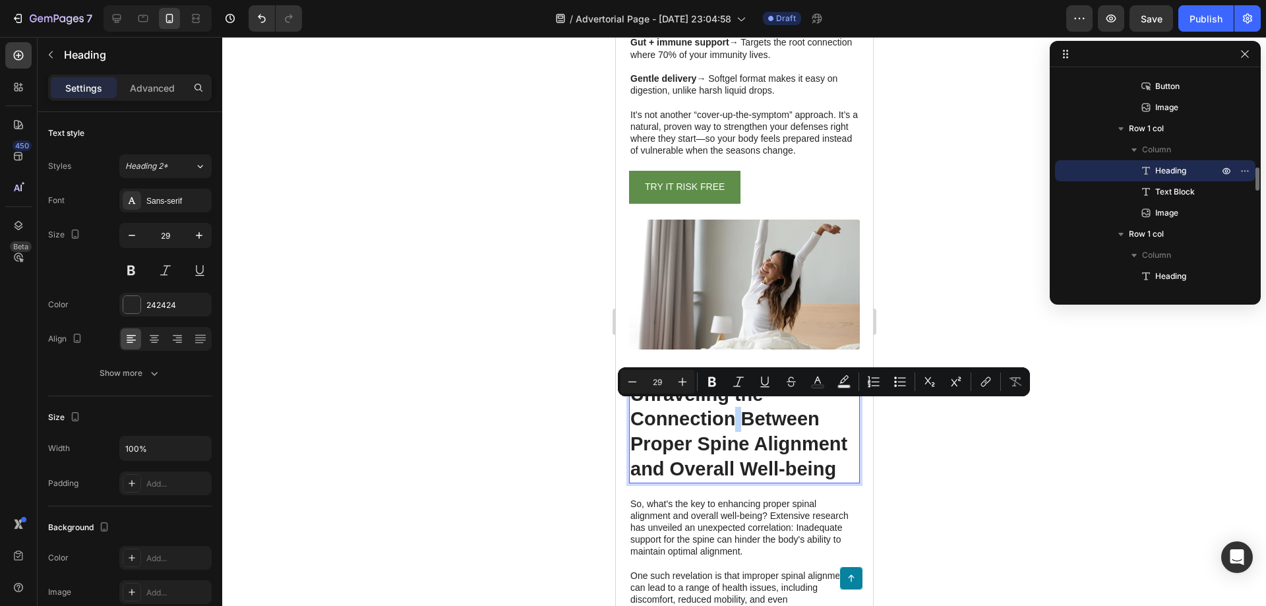
click at [733, 416] on p "Unraveling the Connection Between Proper Spine Alignment and Overall Well-being" at bounding box center [744, 433] width 228 height 100
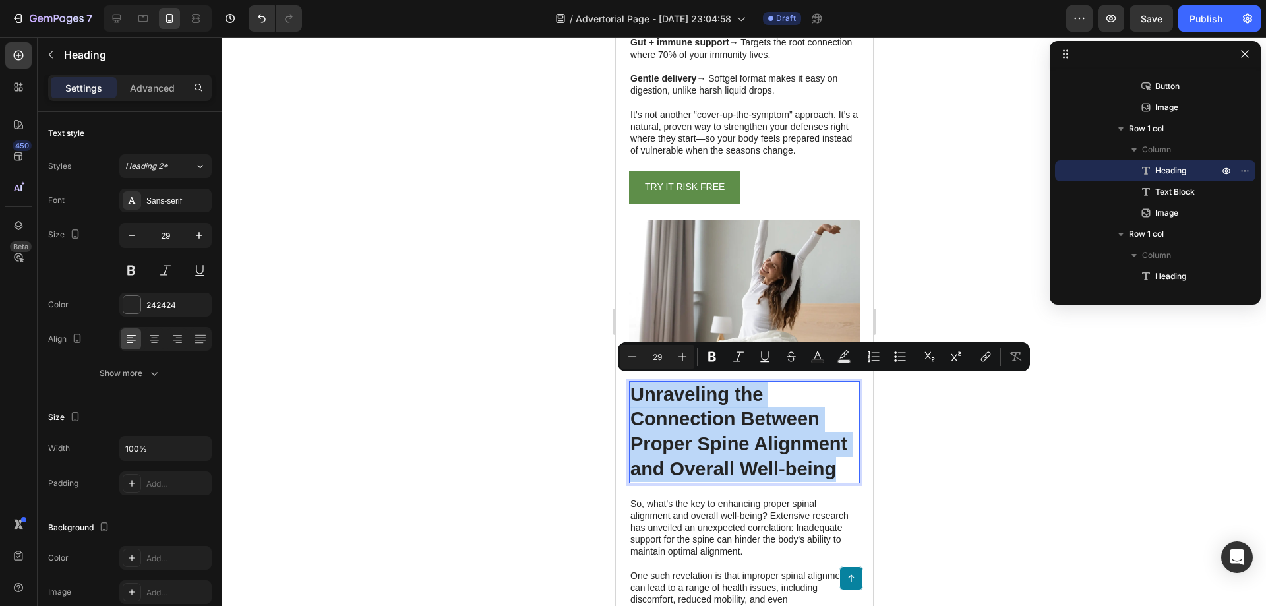
copy p "Unraveling the Connection Between Proper Spine Alignment and Overall Well-being"
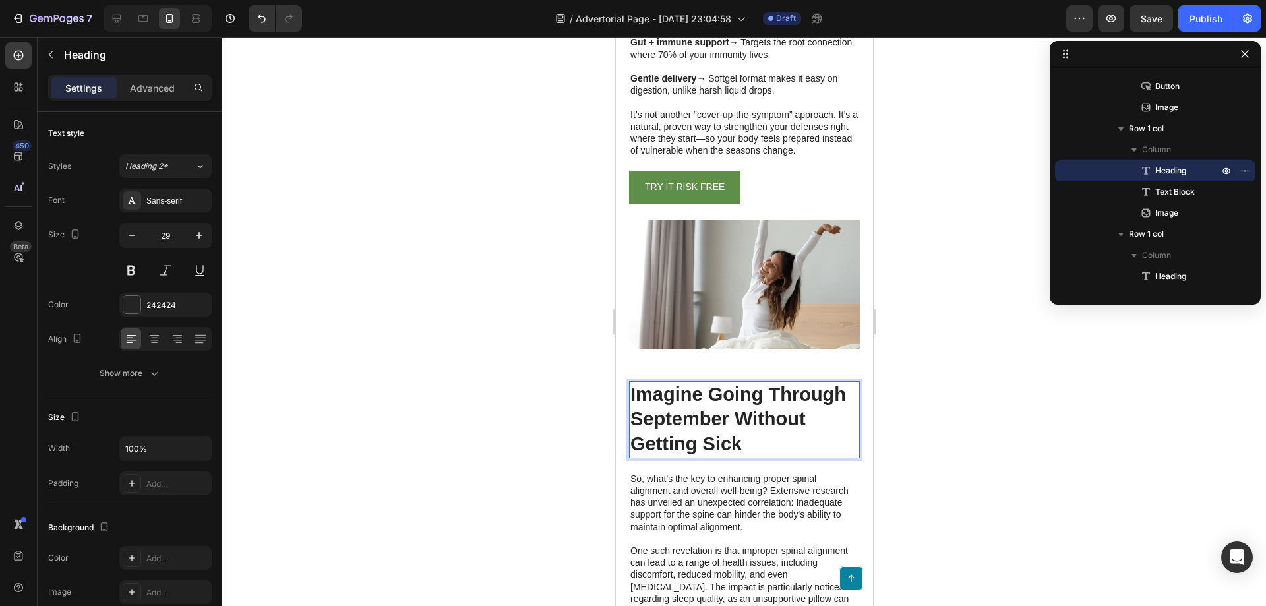
click at [815, 430] on p "Imagine Going Through September Without Getting Sick" at bounding box center [744, 420] width 228 height 75
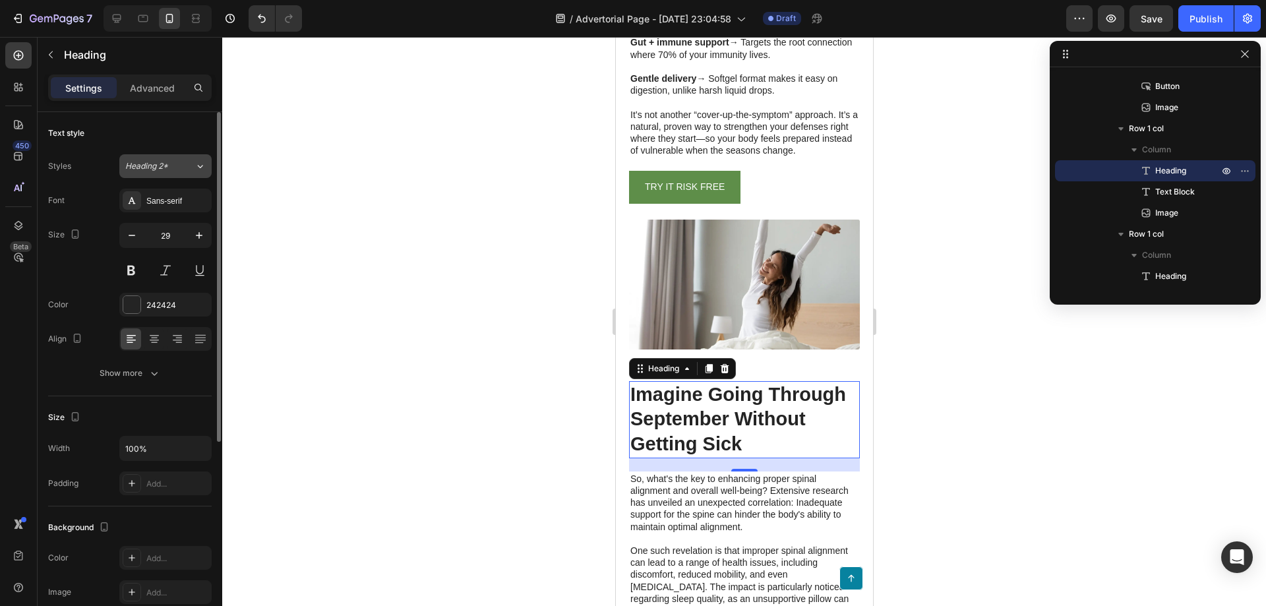
click at [162, 170] on span "Heading 2*" at bounding box center [146, 166] width 43 height 12
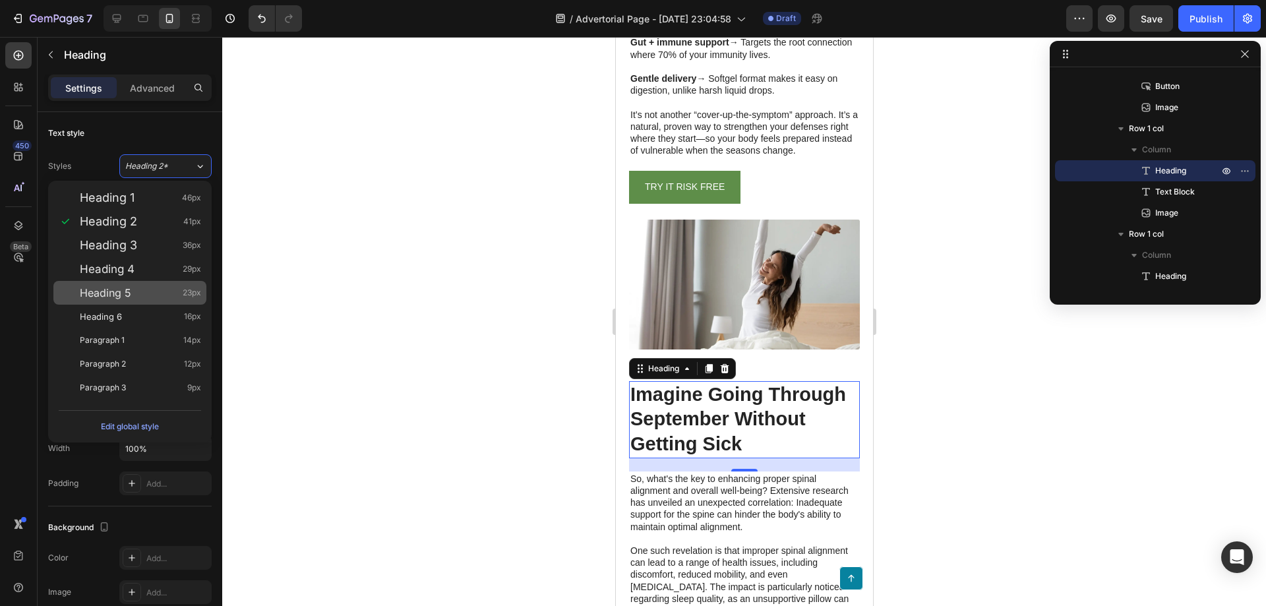
click at [137, 286] on div "Heading 5 23px" at bounding box center [140, 292] width 121 height 13
type input "23"
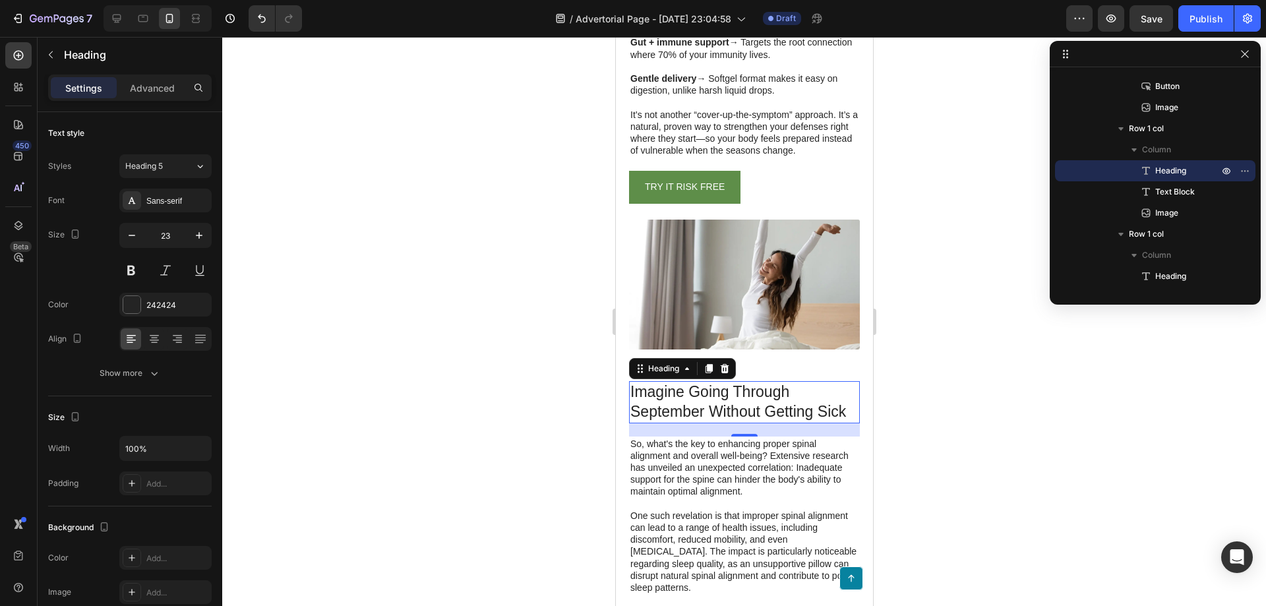
click at [949, 411] on div at bounding box center [744, 321] width 1044 height 569
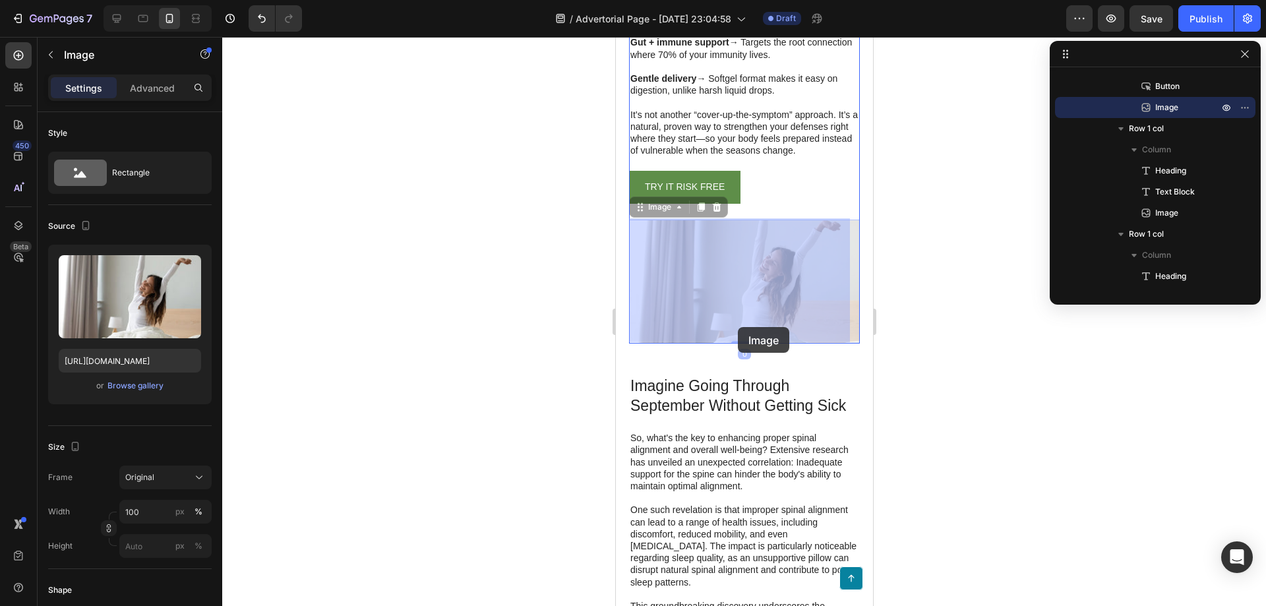
drag, startPoint x: 746, startPoint y: 304, endPoint x: 737, endPoint y: 327, distance: 24.6
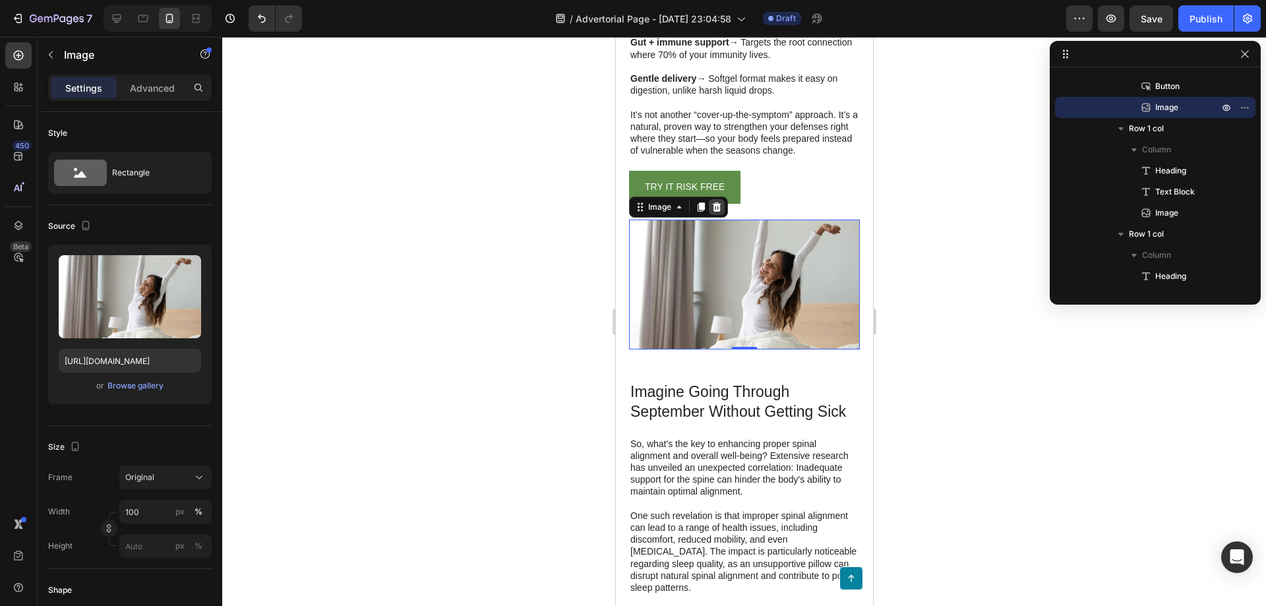
click at [713, 204] on icon at bounding box center [716, 206] width 9 height 9
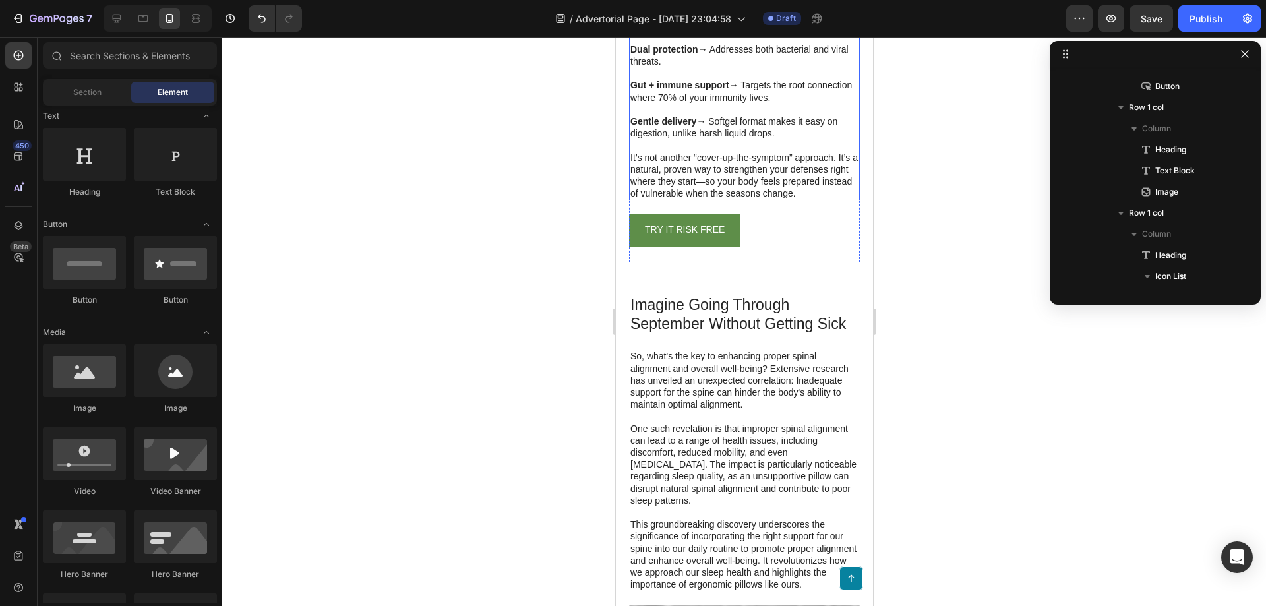
scroll to position [2392, 0]
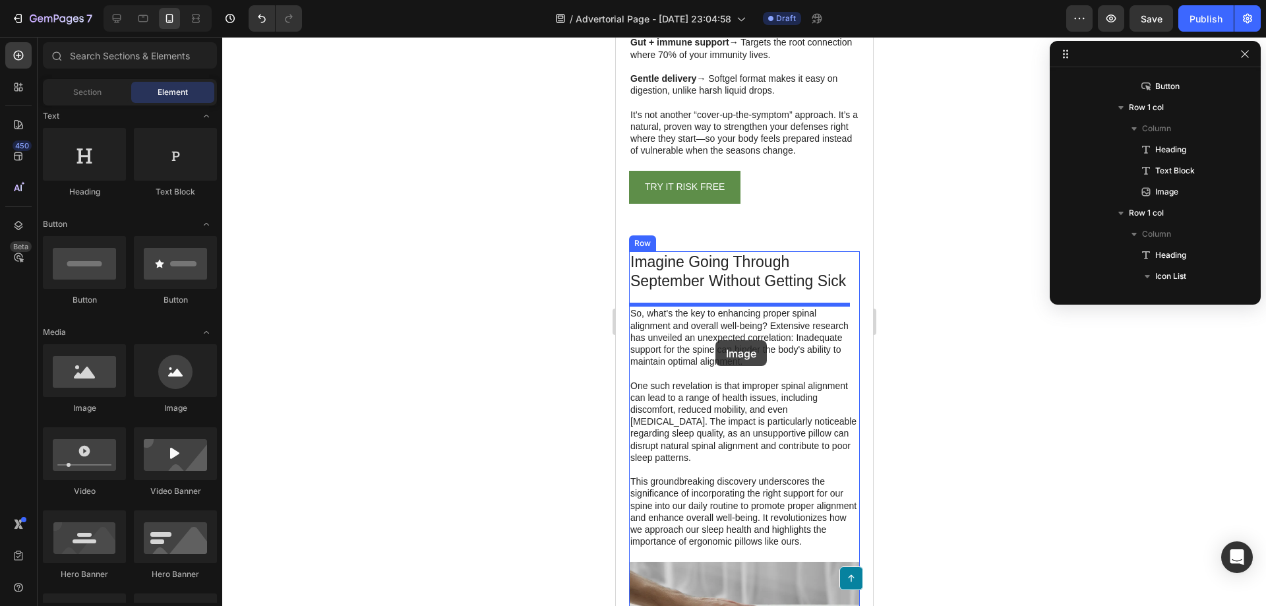
drag, startPoint x: 708, startPoint y: 418, endPoint x: 714, endPoint y: 330, distance: 88.6
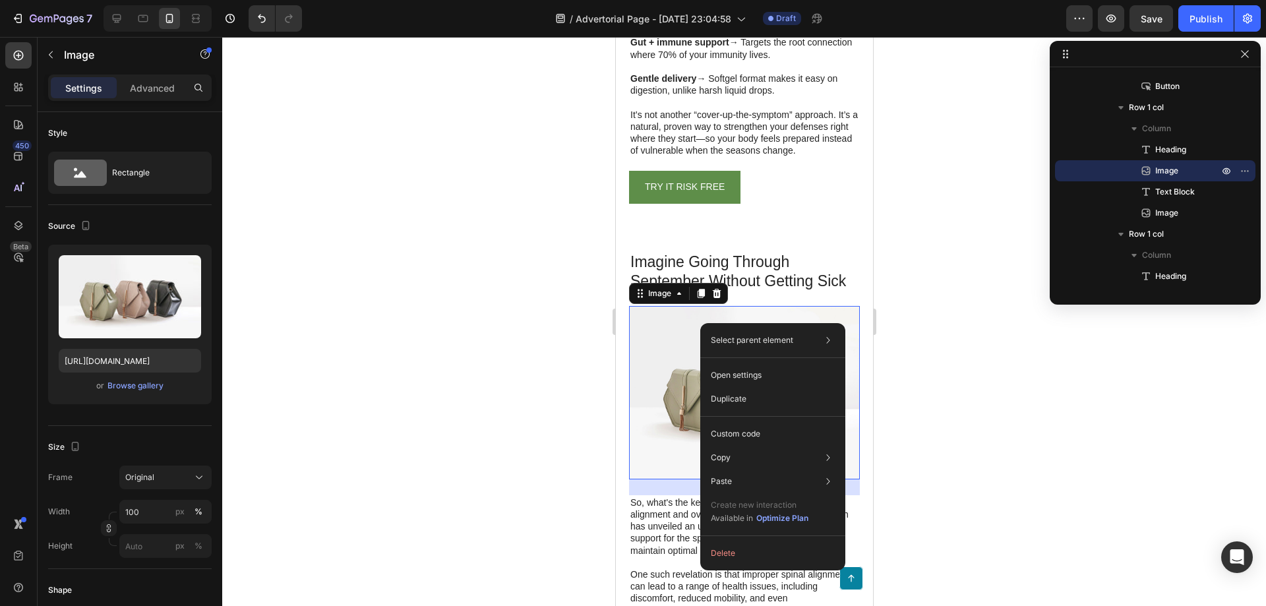
click at [931, 340] on div at bounding box center [744, 321] width 1044 height 569
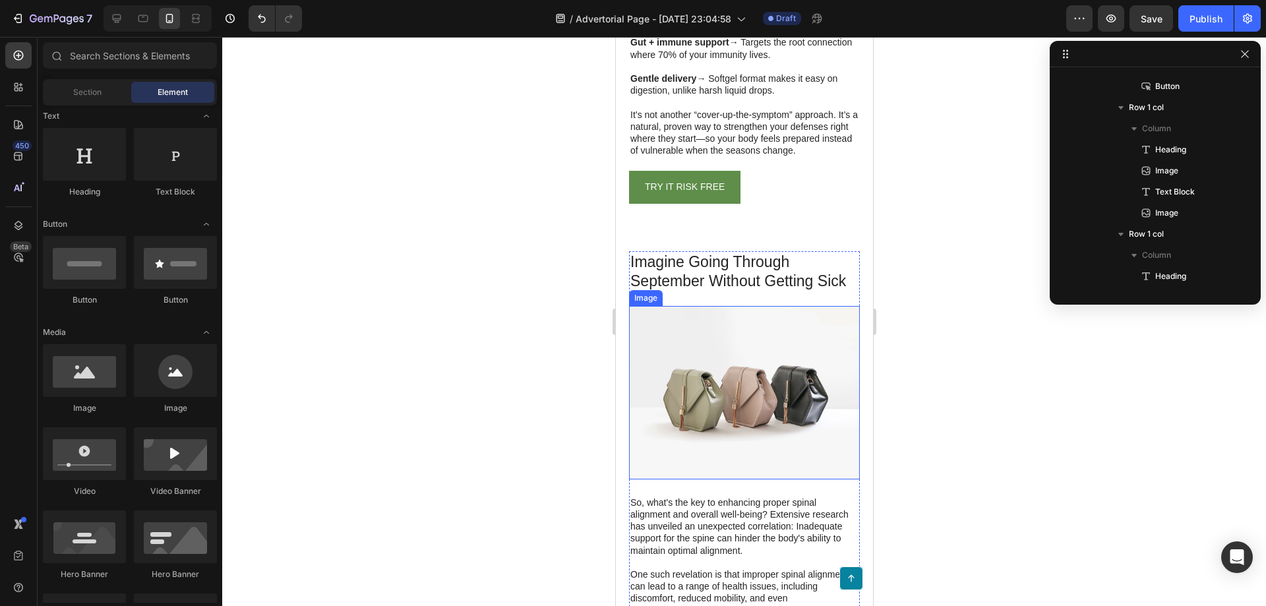
click at [698, 369] on img at bounding box center [744, 392] width 231 height 173
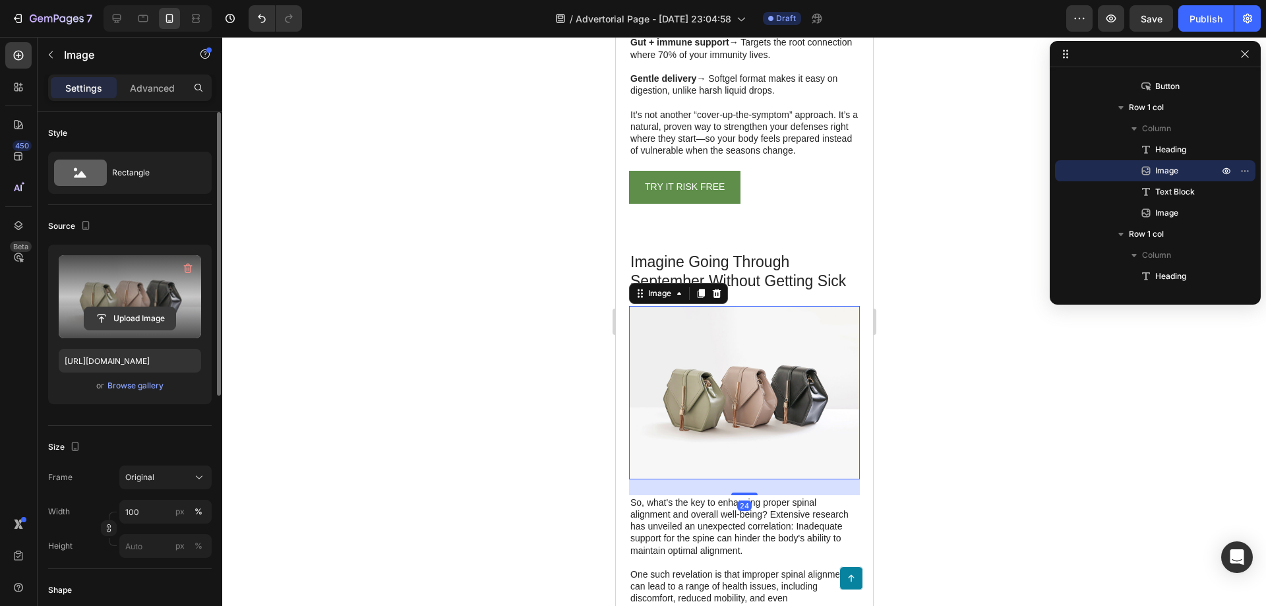
click at [135, 316] on input "file" at bounding box center [129, 318] width 91 height 22
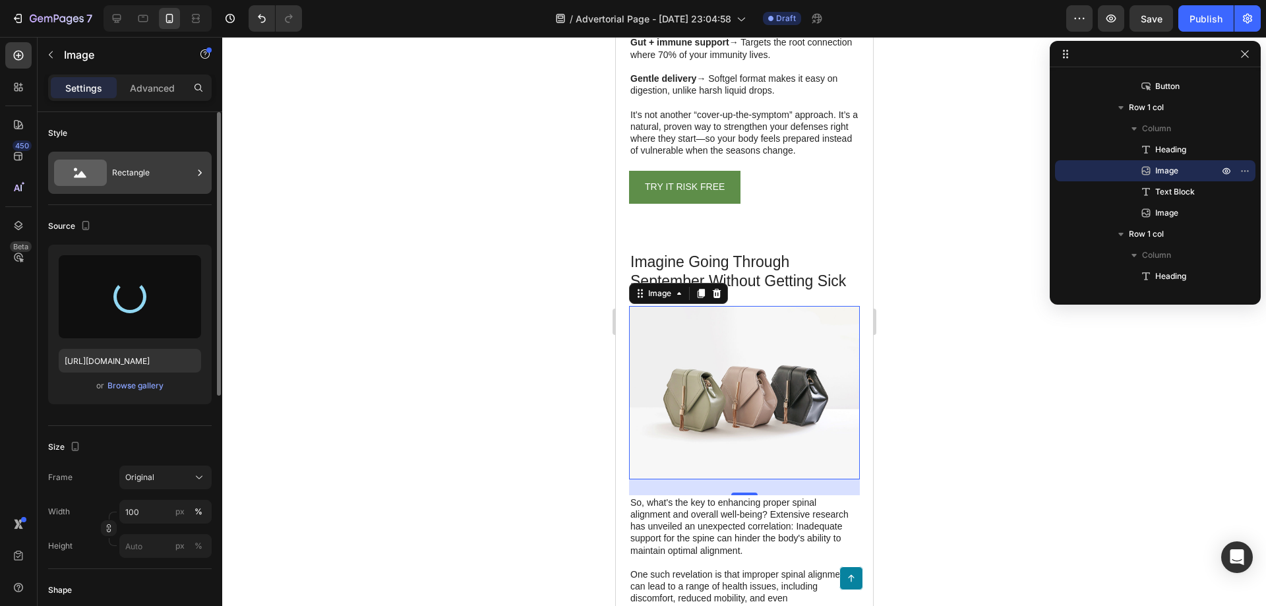
type input "https://cdn.shopify.com/s/files/1/0960/7797/1797/files/gempages_581832260282483…"
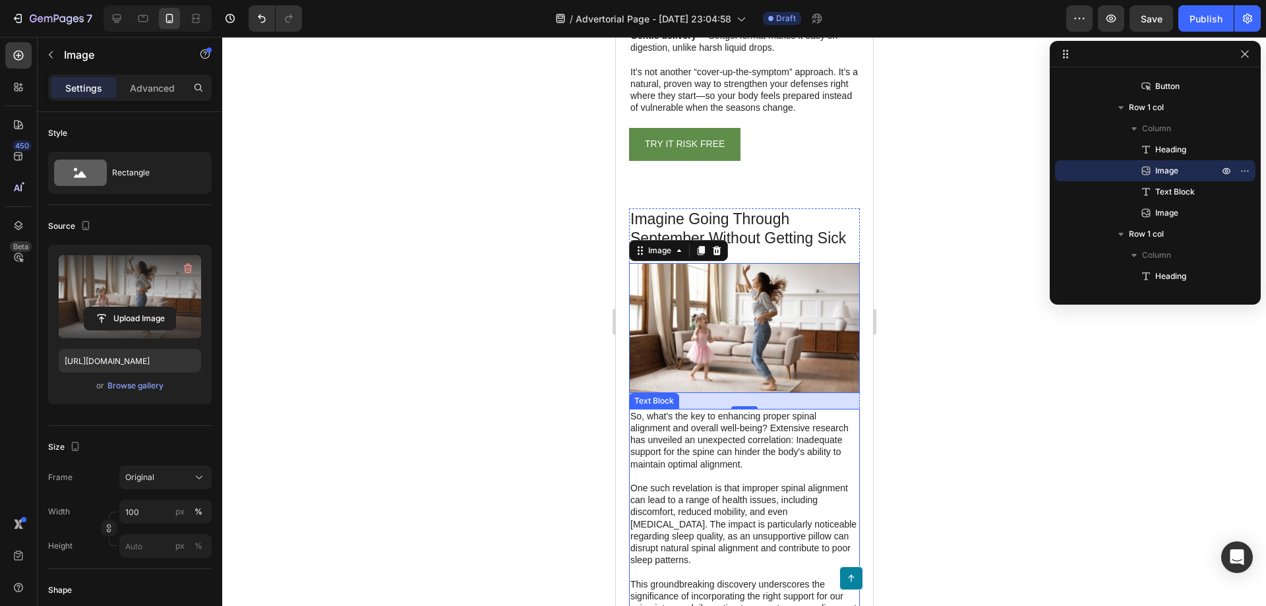
scroll to position [2458, 0]
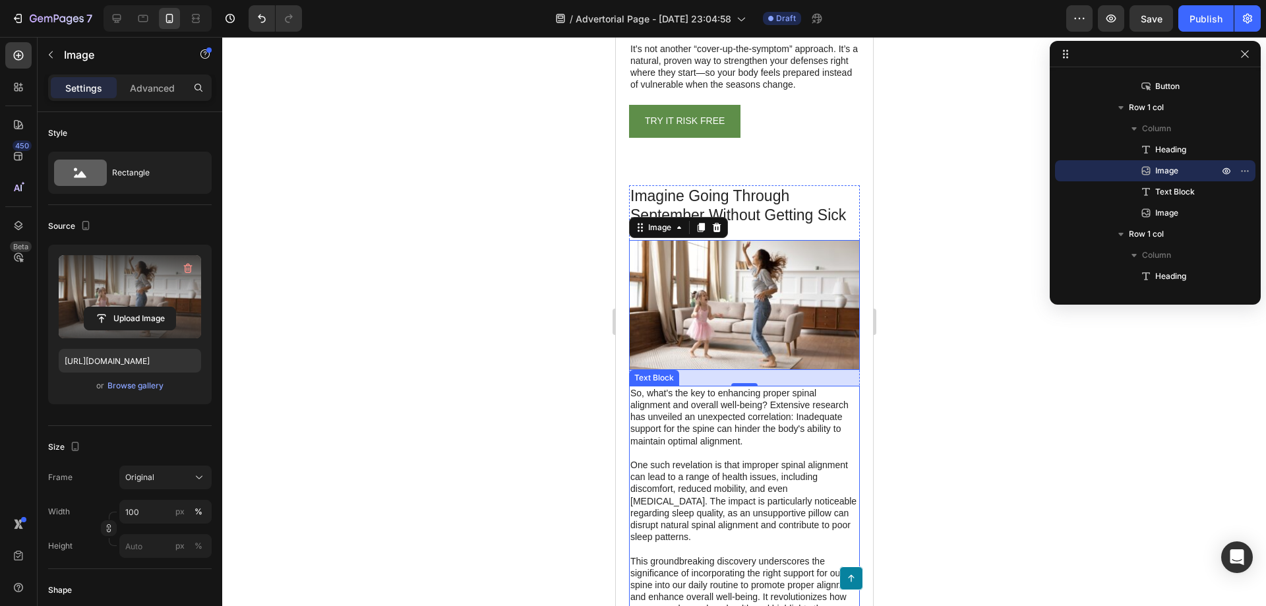
click at [704, 433] on p "So, what's the key to enhancing proper spinal alignment and overall well-being?…" at bounding box center [744, 507] width 228 height 240
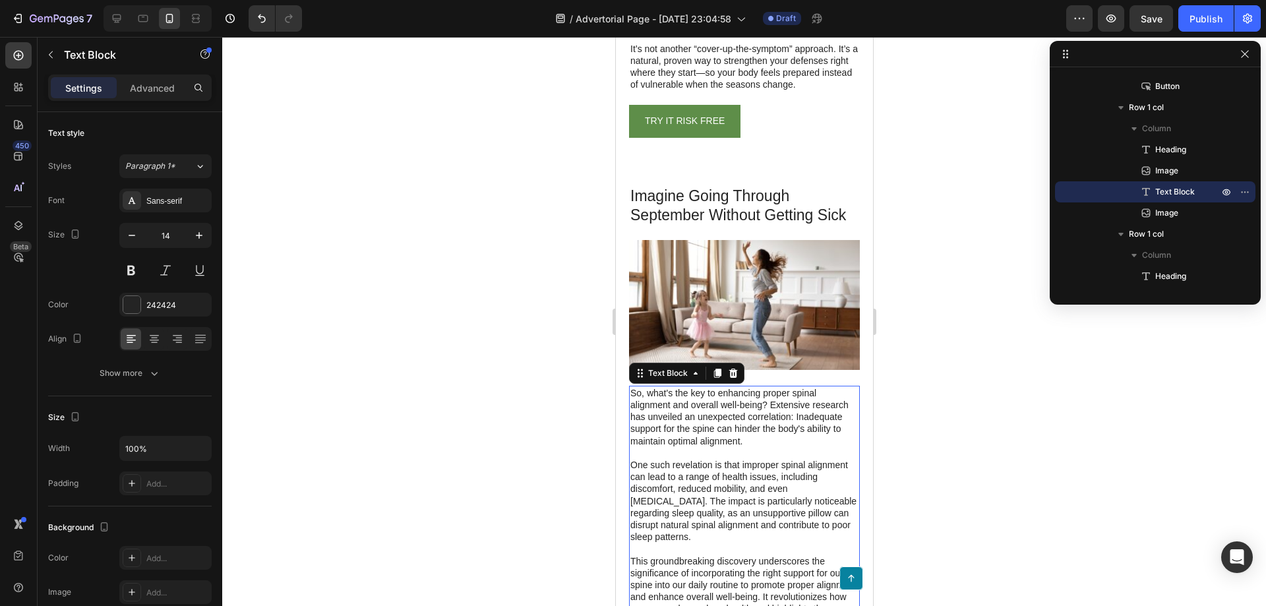
click at [704, 433] on p "So, what's the key to enhancing proper spinal alignment and overall well-being?…" at bounding box center [744, 507] width 228 height 240
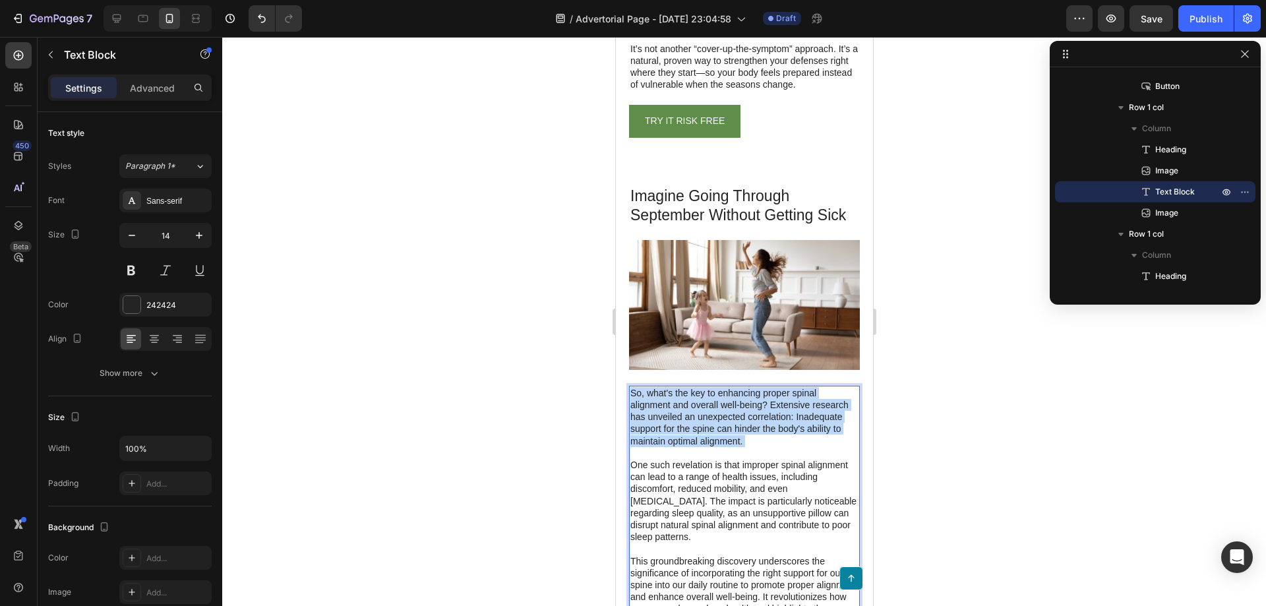
click at [704, 433] on p "So, what's the key to enhancing proper spinal alignment and overall well-being?…" at bounding box center [744, 507] width 228 height 240
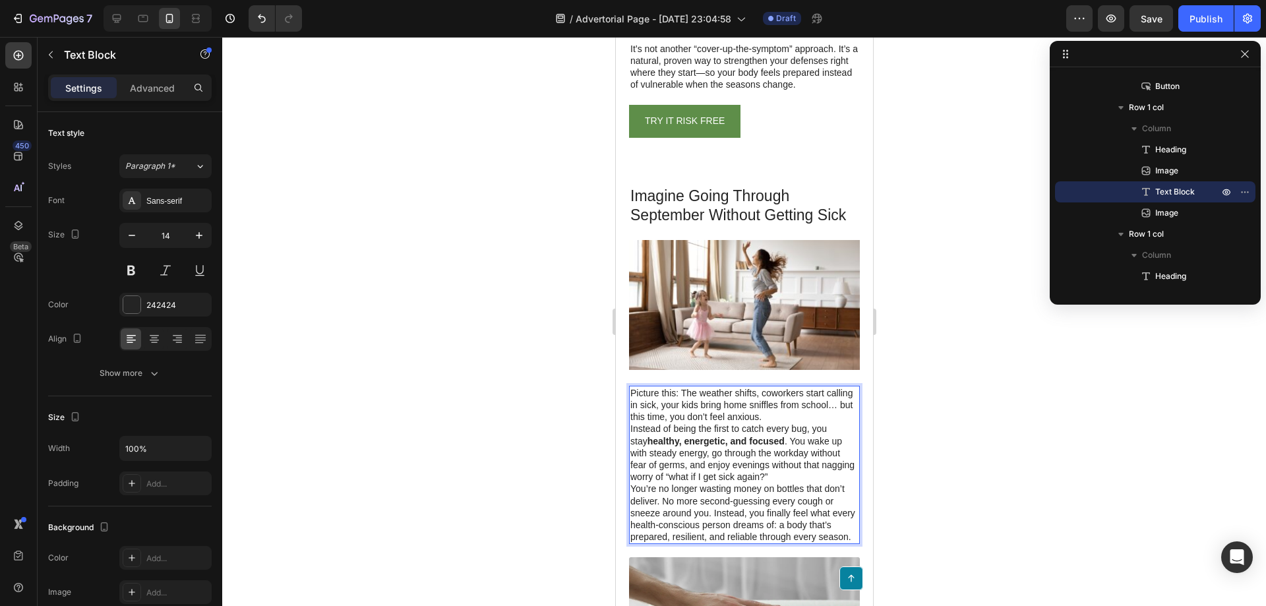
click at [819, 404] on p "Picture this: The weather shifts, coworkers start calling in sick, your kids br…" at bounding box center [744, 405] width 228 height 36
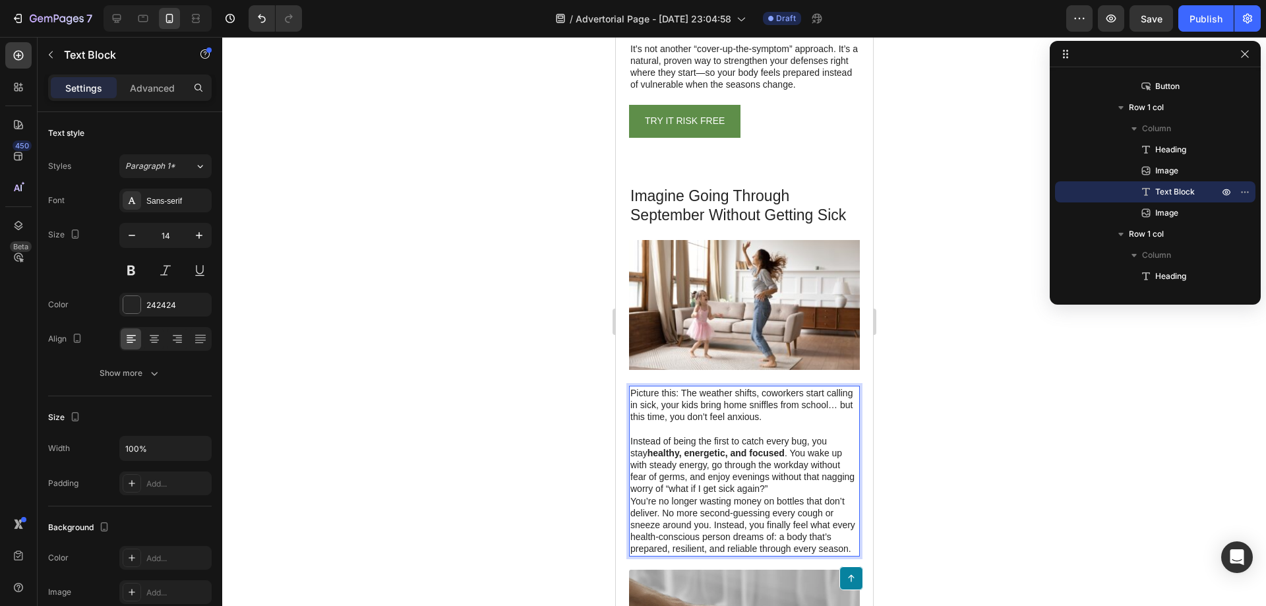
click at [774, 479] on p "Instead of being the first to catch every bug, you stay healthy, energetic, and…" at bounding box center [744, 465] width 228 height 60
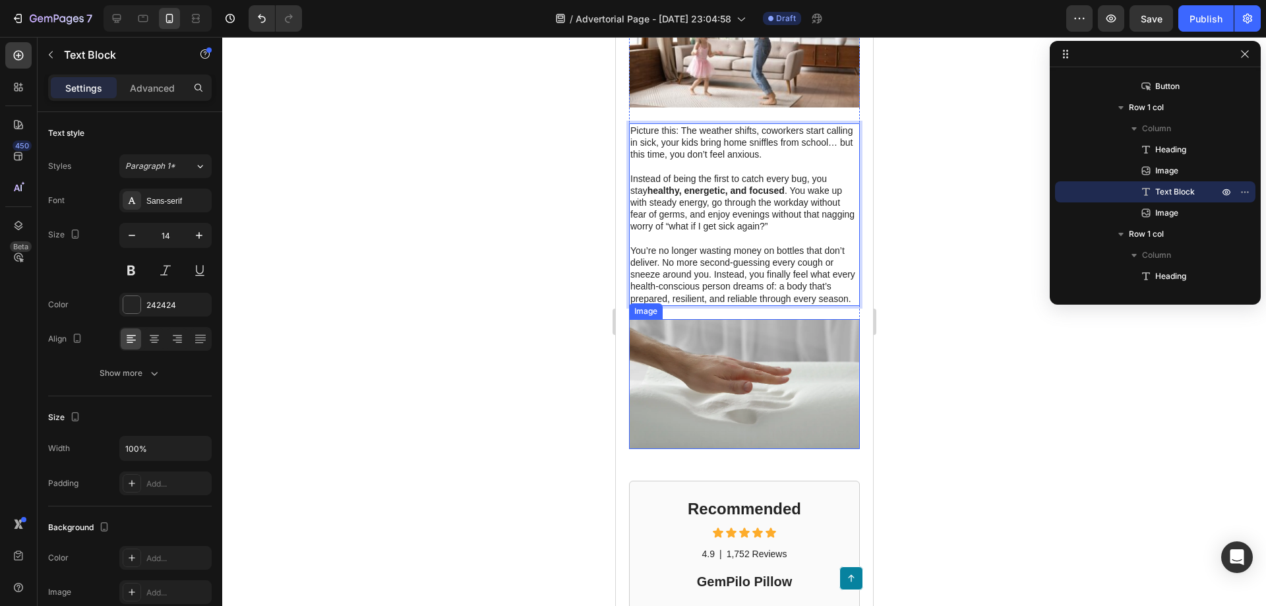
scroll to position [2722, 0]
